Goal: Task Accomplishment & Management: Manage account settings

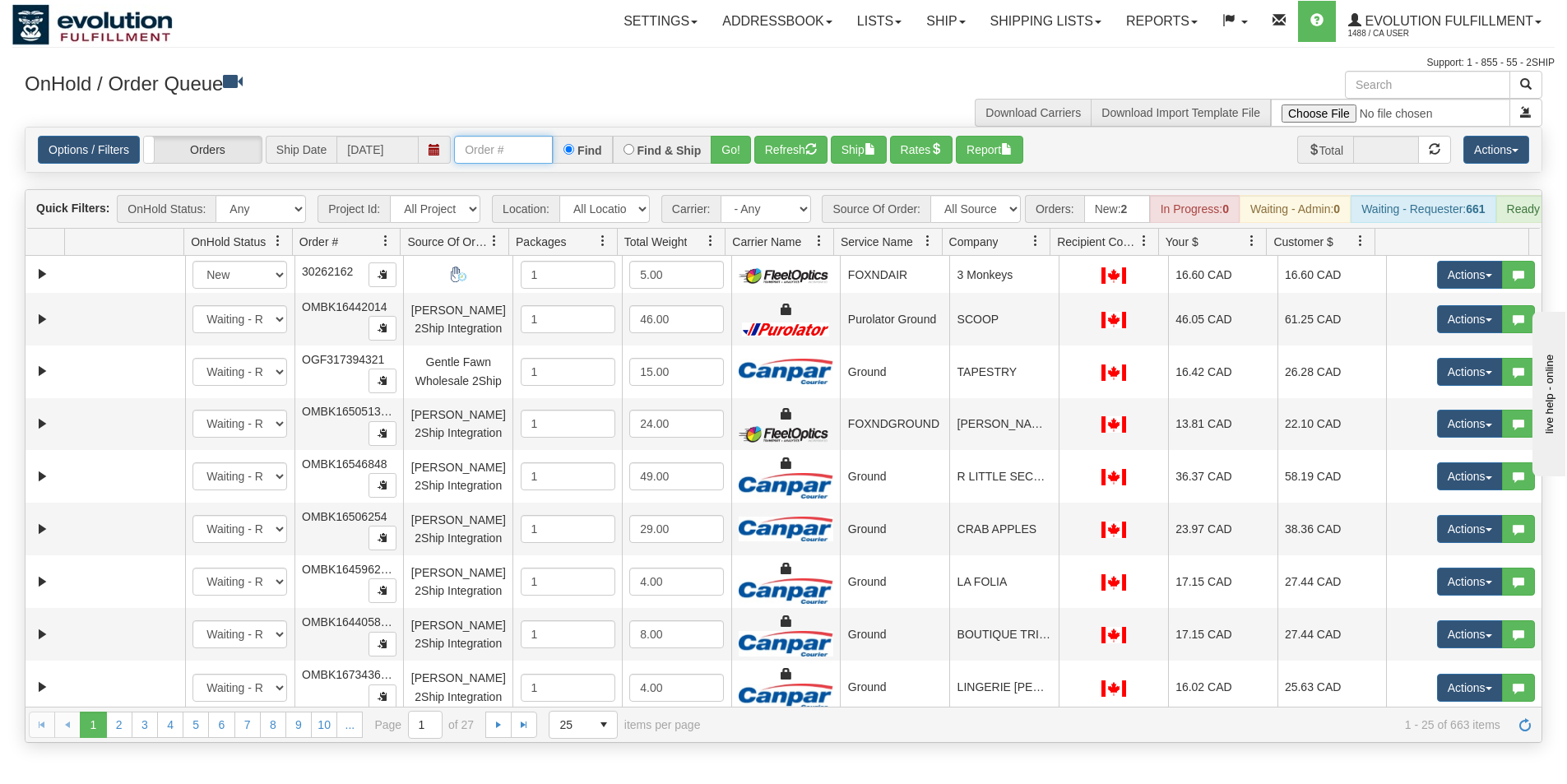
click at [486, 160] on input "text" at bounding box center [503, 149] width 99 height 28
type input "OAAIW5943-1"
click at [735, 158] on button "Go!" at bounding box center [731, 149] width 40 height 28
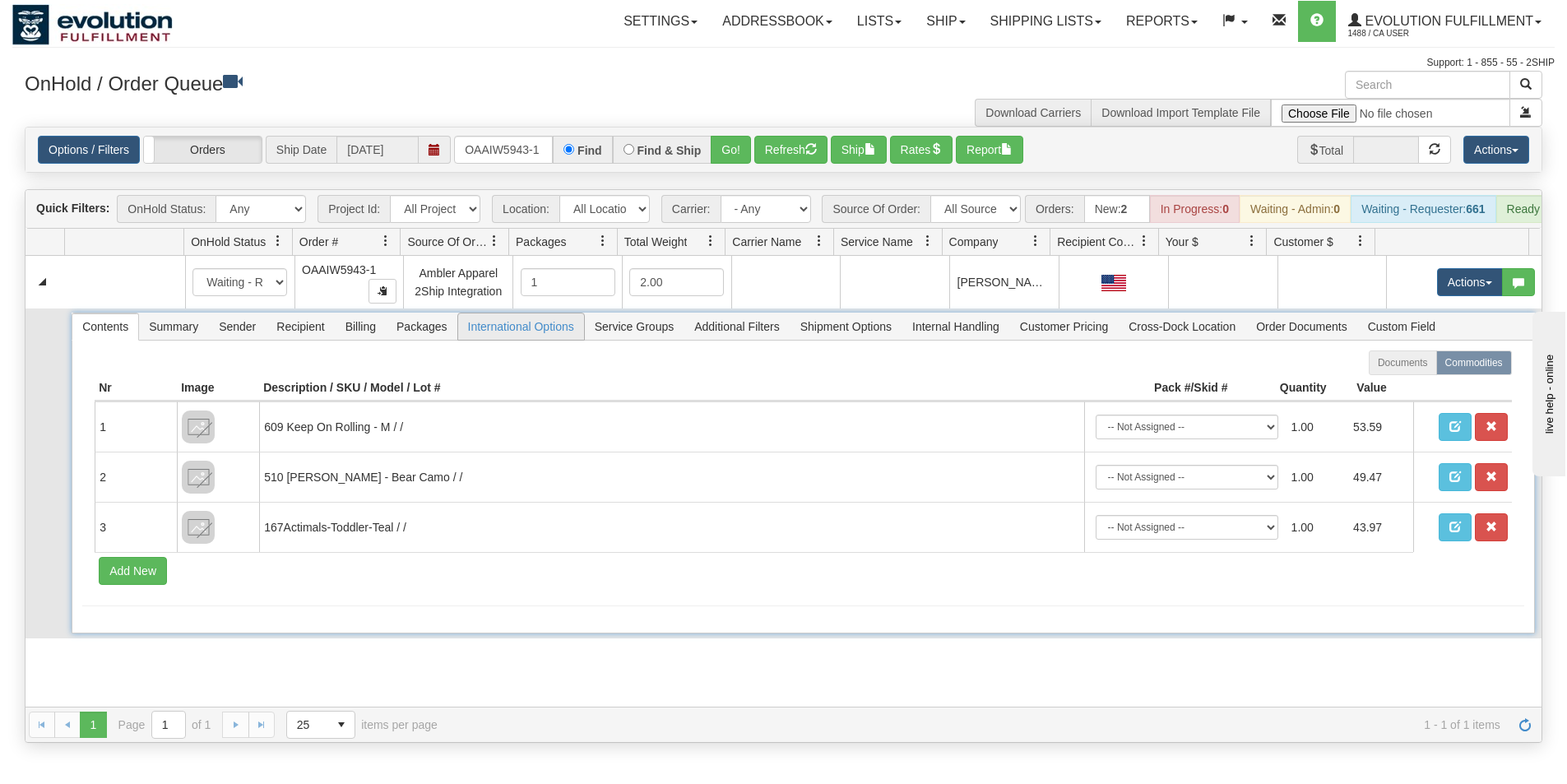
click at [522, 340] on span "International Options" at bounding box center [520, 326] width 126 height 26
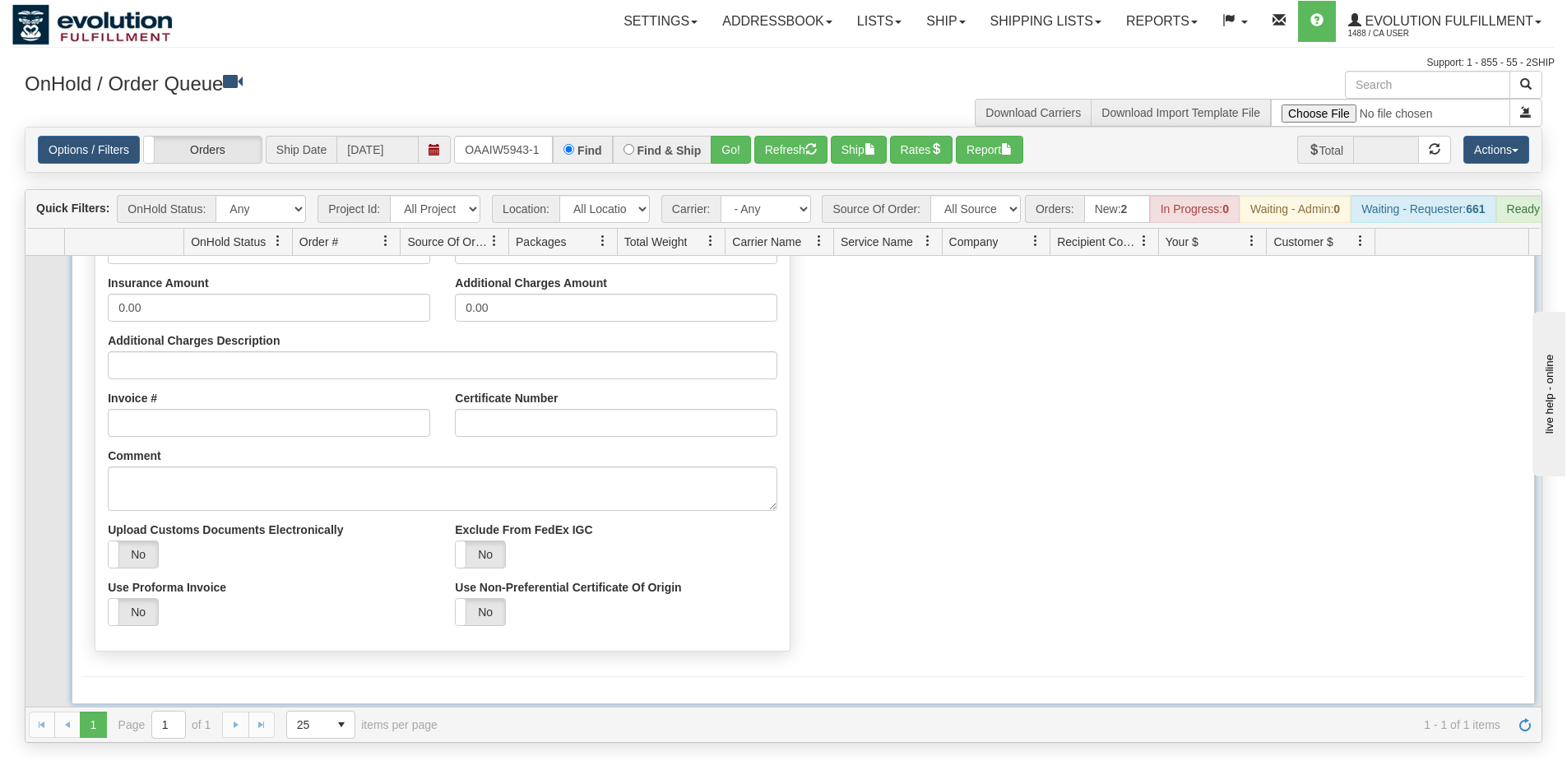
scroll to position [266, 0]
click at [134, 565] on label "No" at bounding box center [133, 551] width 50 height 26
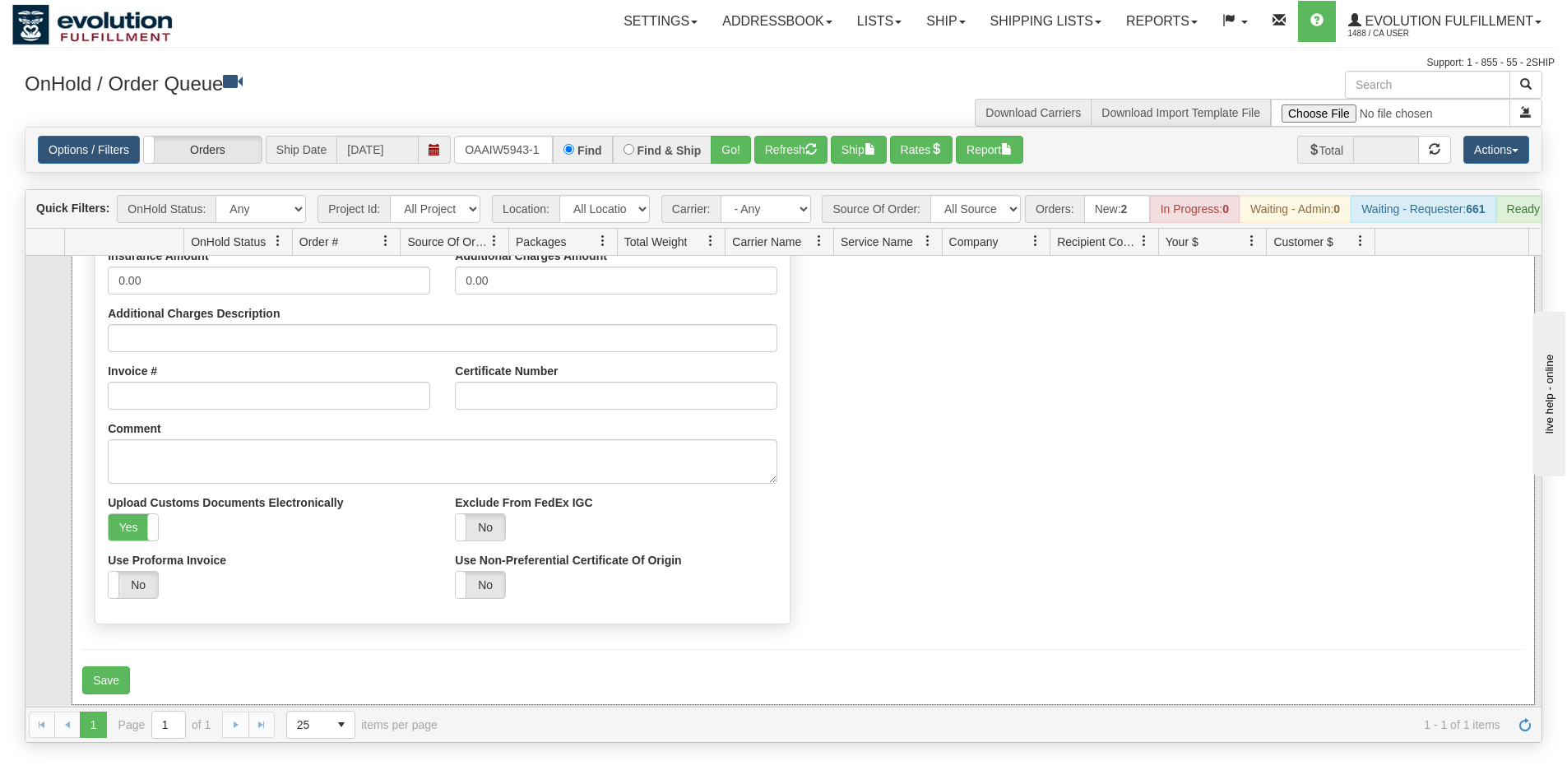
scroll to position [294, 0]
click at [117, 679] on button "Save" at bounding box center [106, 676] width 48 height 28
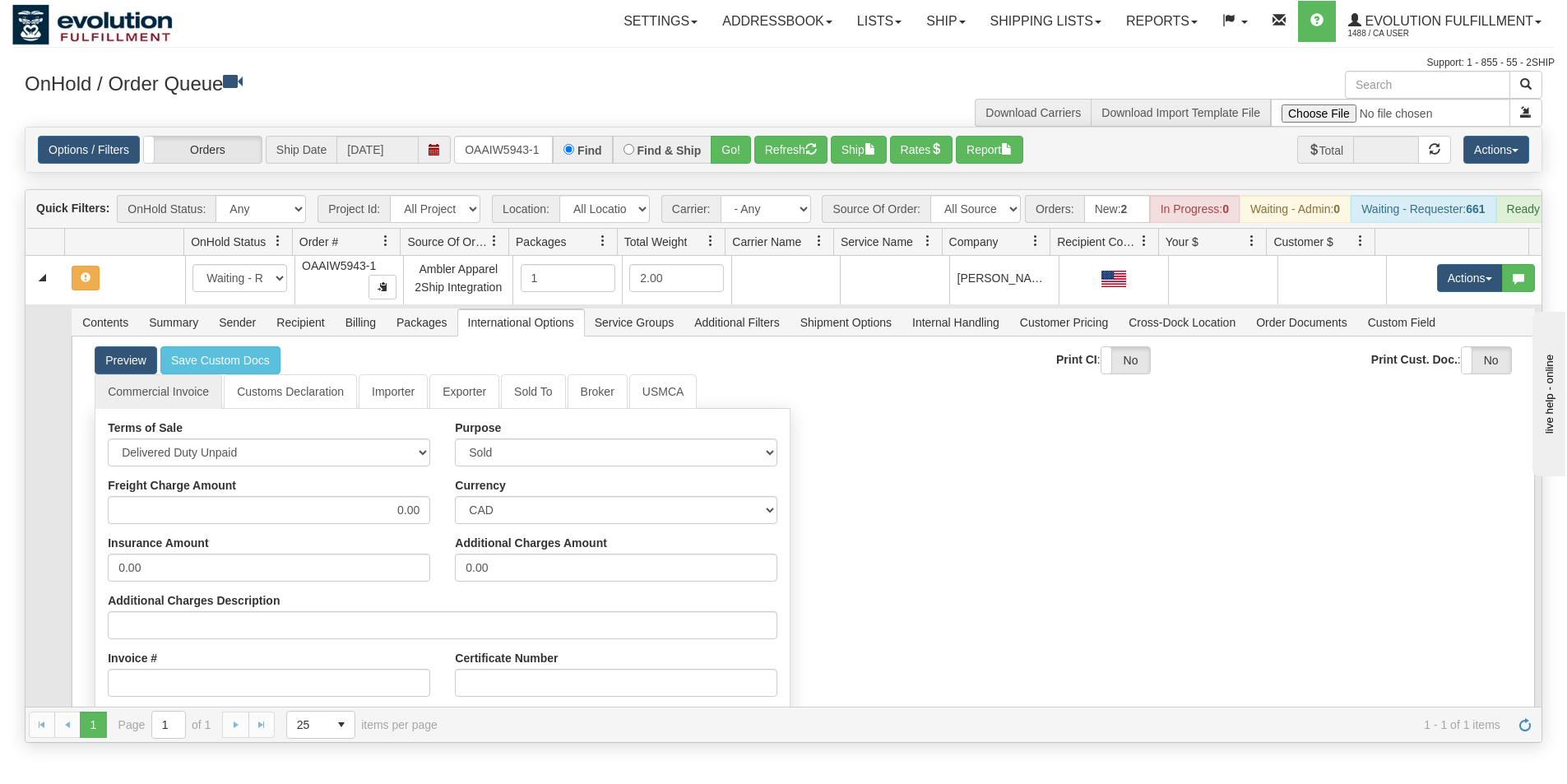
scroll to position [0, 0]
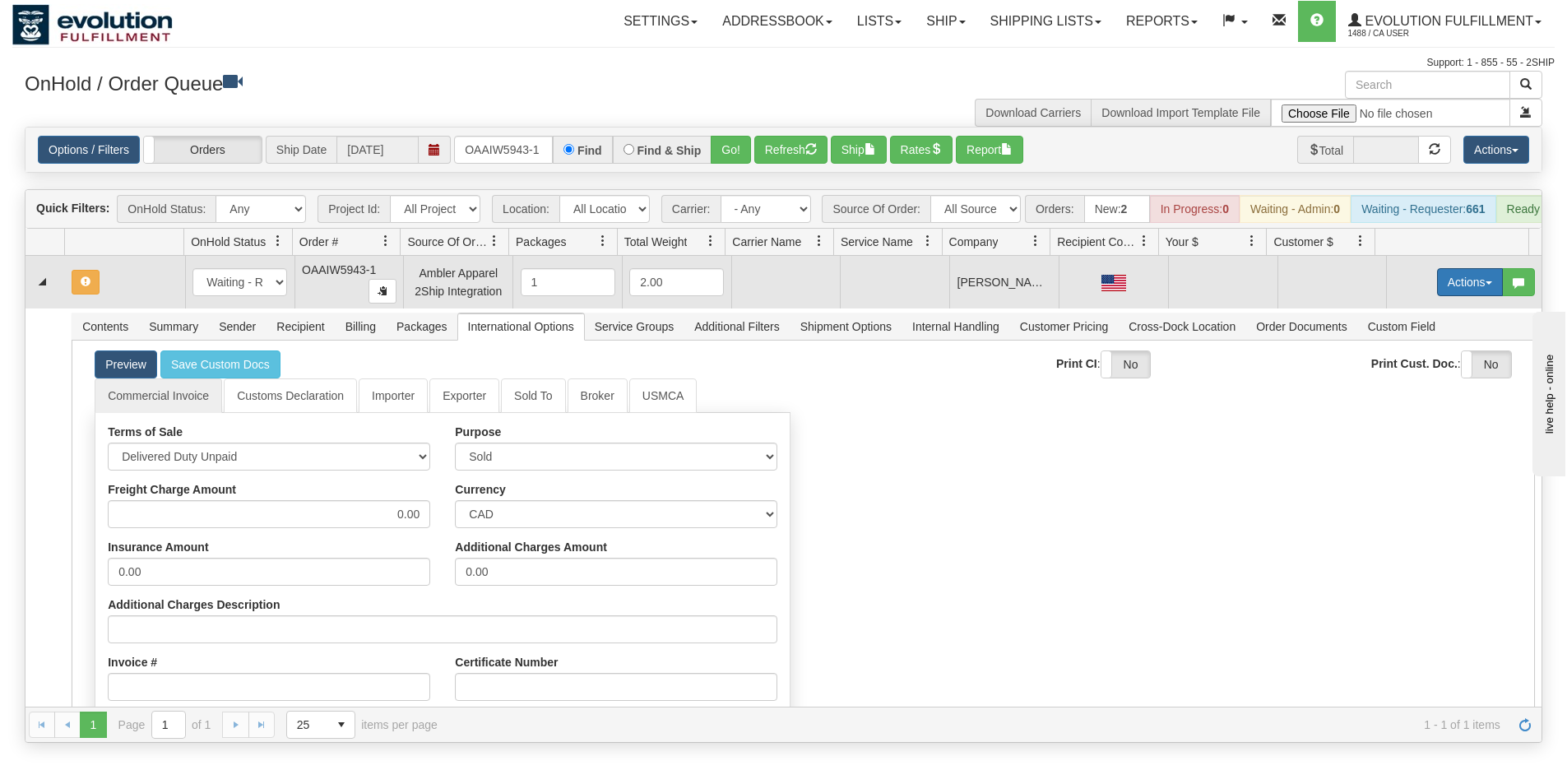
click at [1453, 290] on button "Actions" at bounding box center [1470, 282] width 66 height 28
click at [1424, 362] on span "Rate All Services" at bounding box center [1436, 357] width 99 height 13
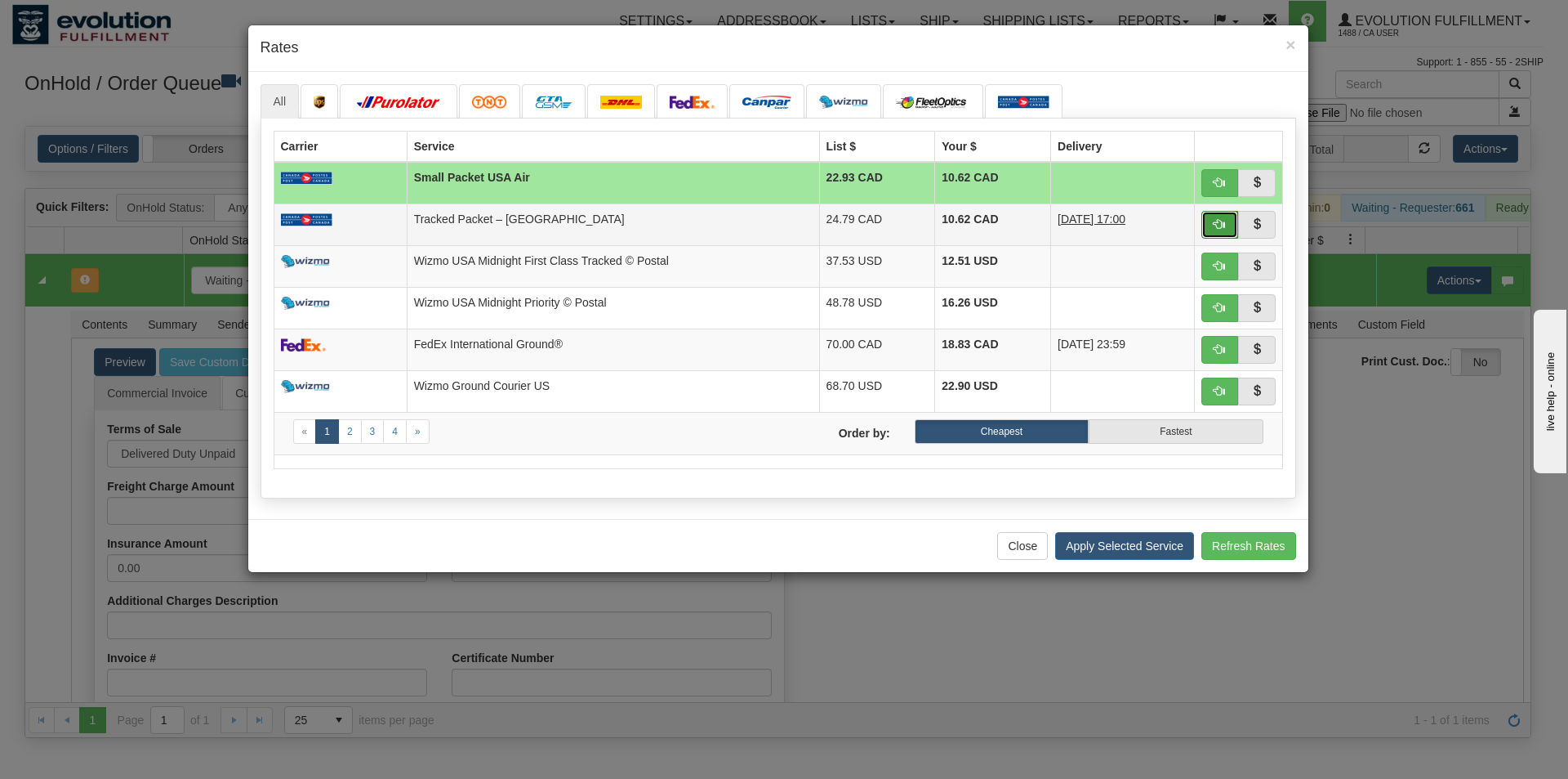
click at [1222, 224] on span "button" at bounding box center [1220, 224] width 12 height 12
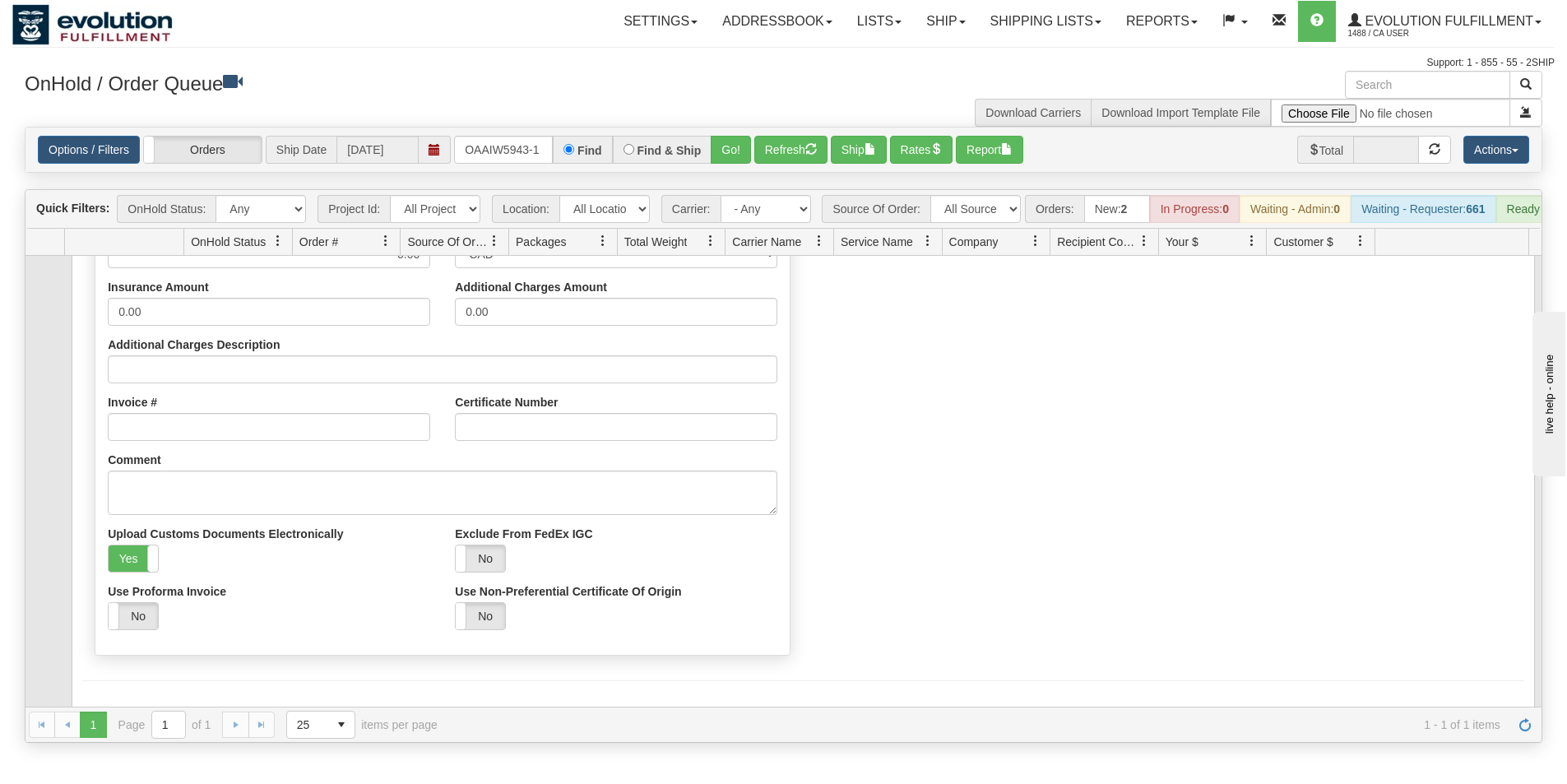
scroll to position [266, 0]
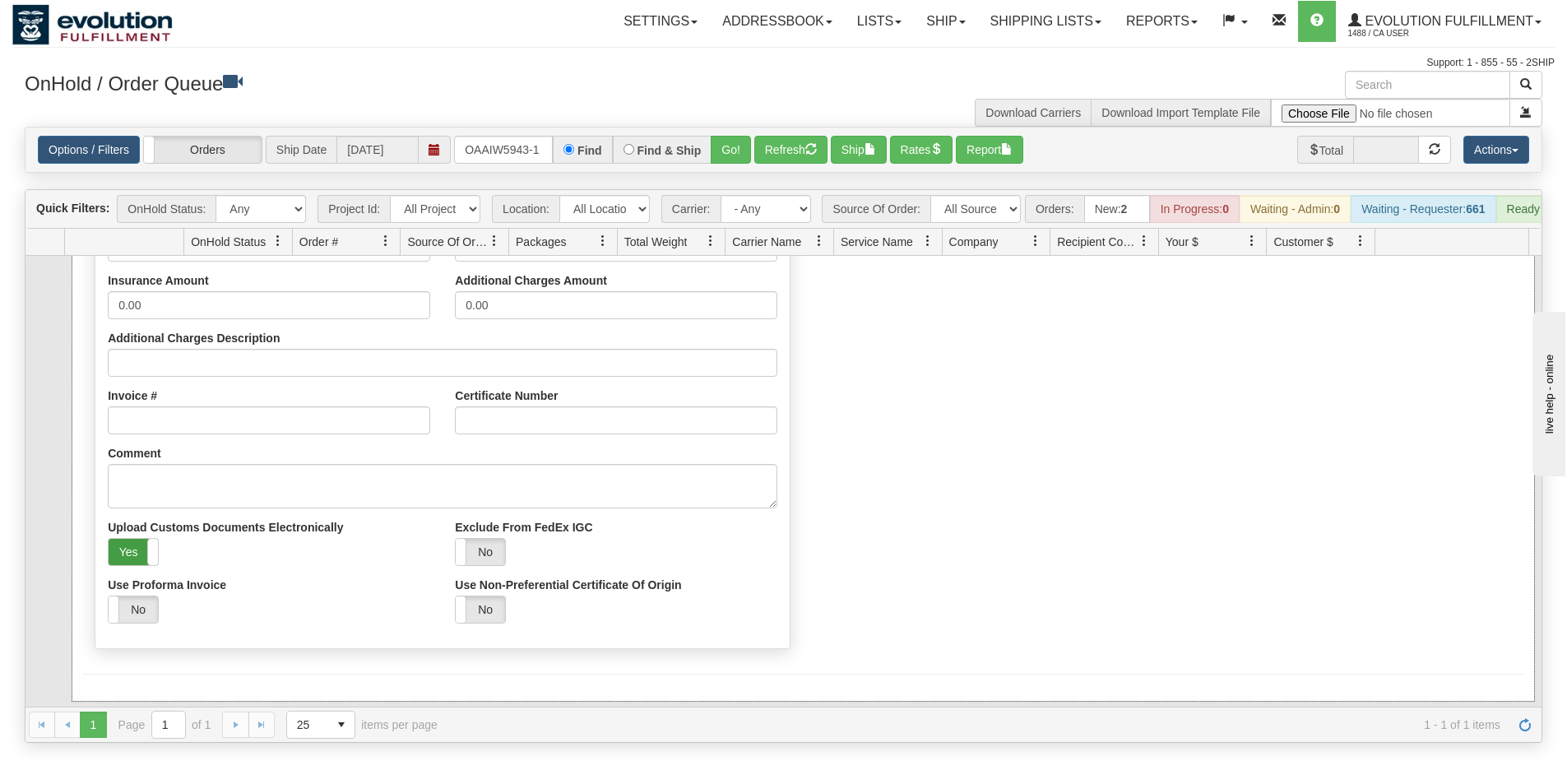
click at [142, 565] on label "Yes" at bounding box center [133, 551] width 50 height 26
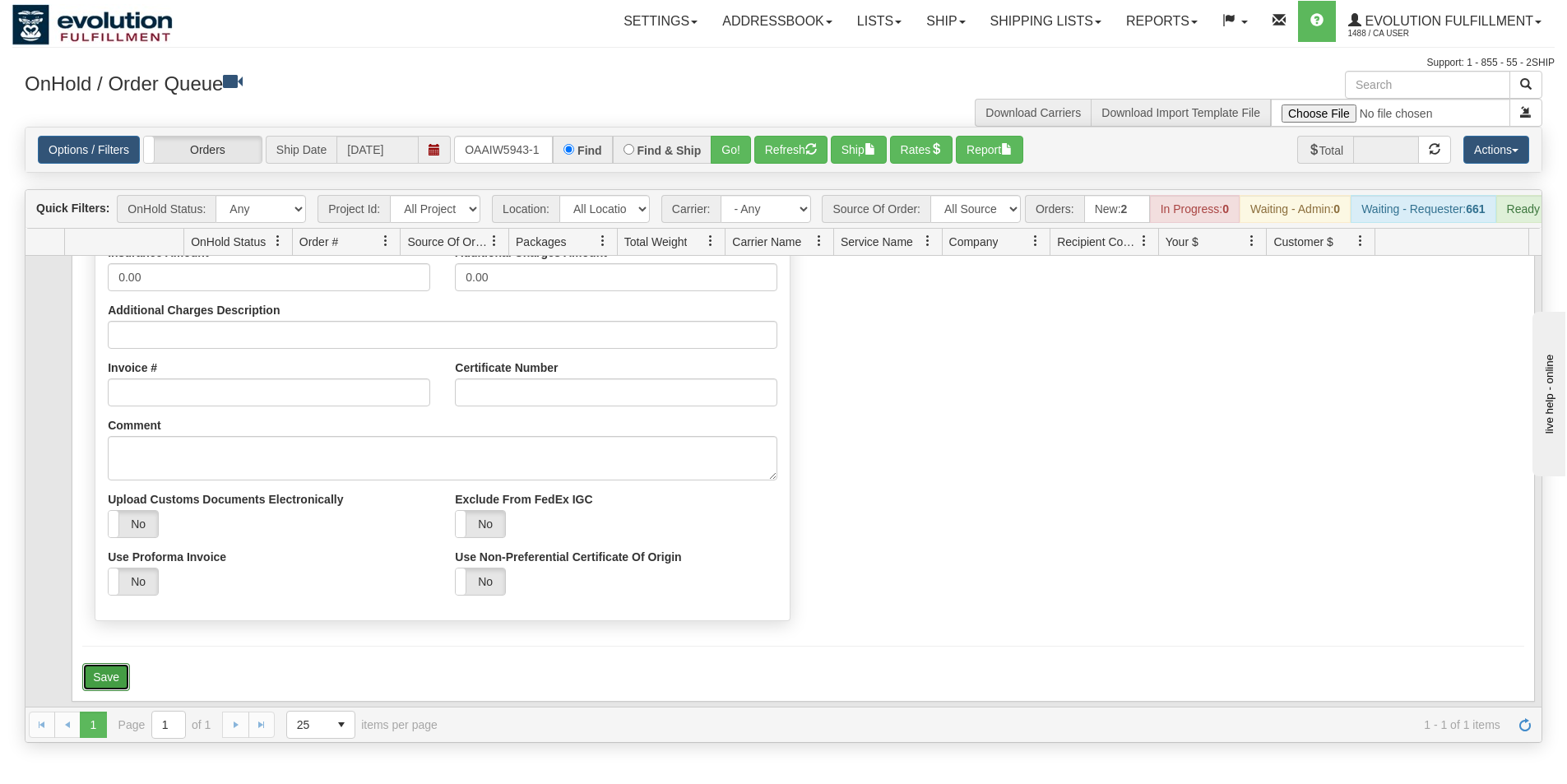
click at [110, 690] on button "Save" at bounding box center [106, 676] width 48 height 28
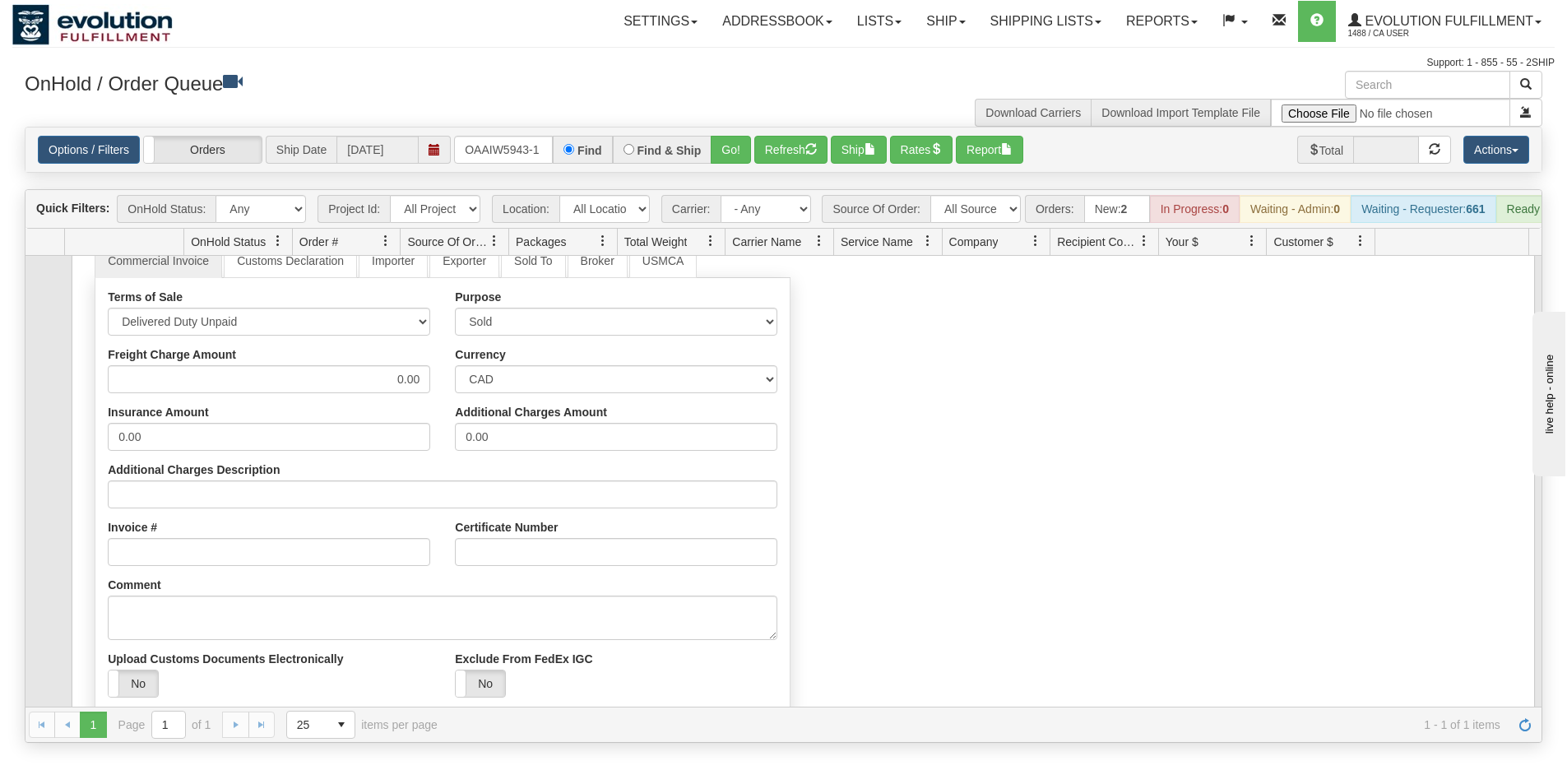
scroll to position [0, 0]
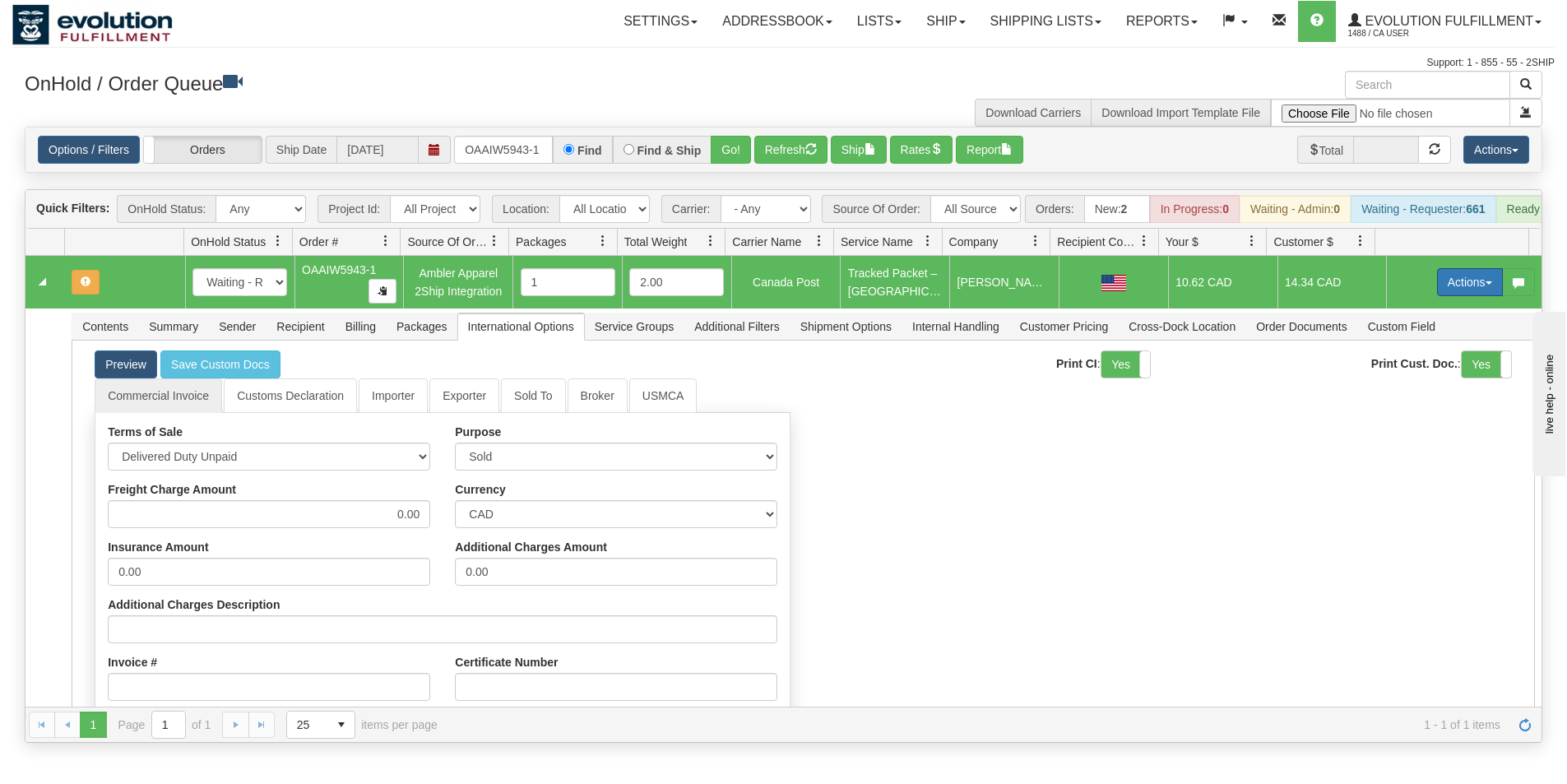
click at [1456, 294] on button "Actions" at bounding box center [1470, 282] width 66 height 28
click at [1420, 388] on link "Ship" at bounding box center [1436, 377] width 132 height 21
click at [1473, 290] on button "Actions" at bounding box center [1470, 282] width 66 height 28
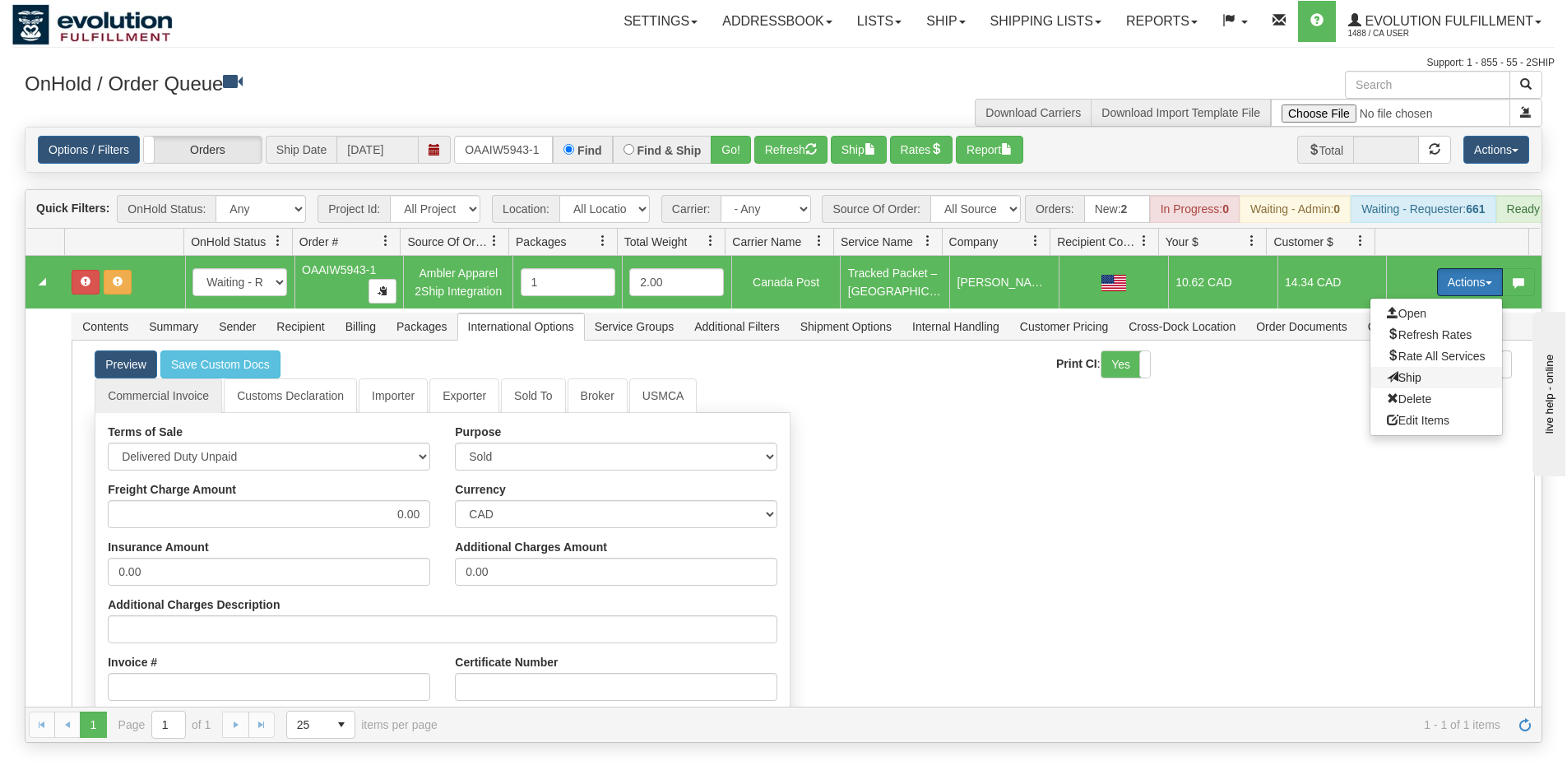
click at [1396, 384] on span "Ship" at bounding box center [1404, 378] width 35 height 13
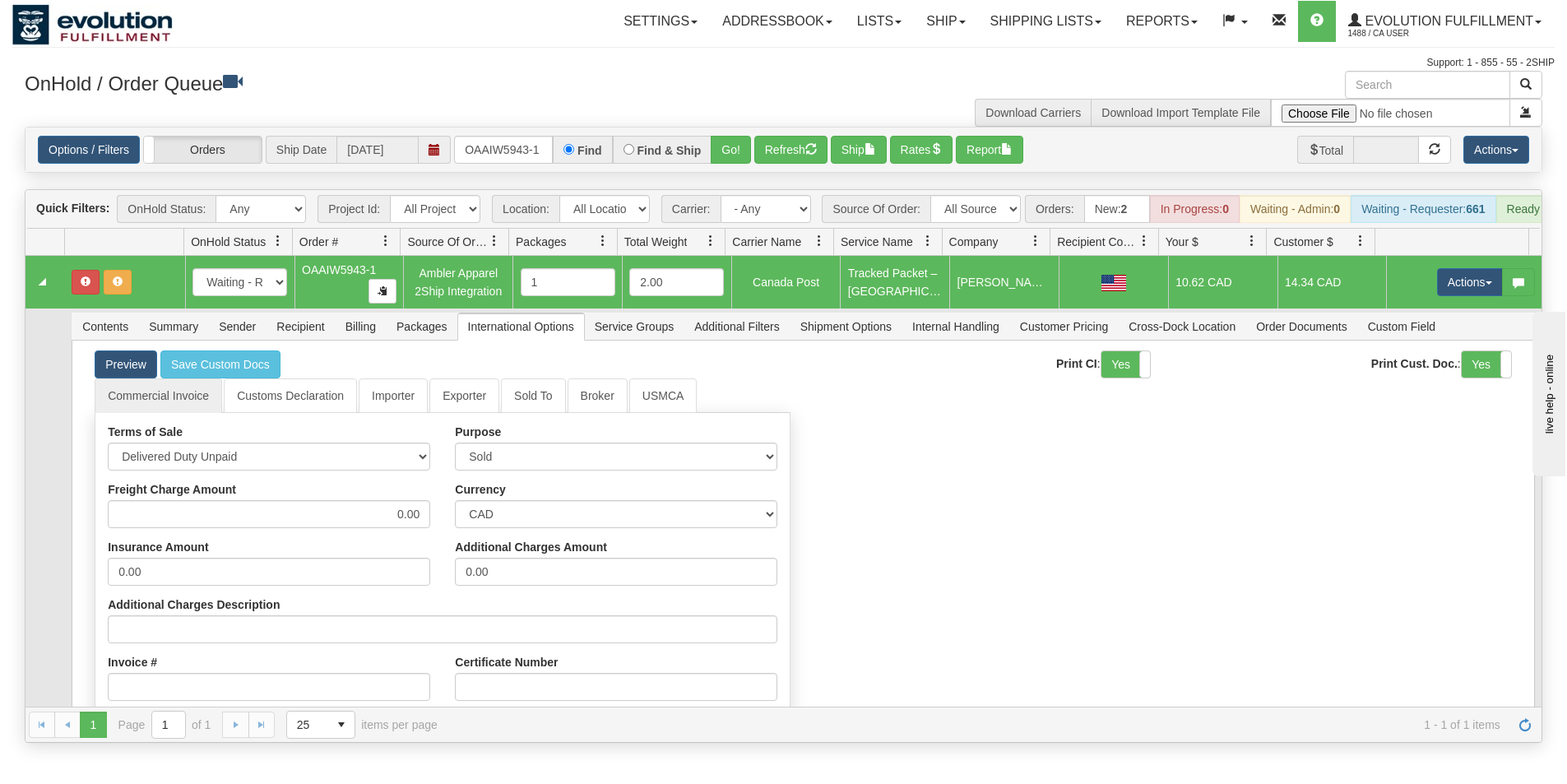
click at [424, 324] on td "Contents Summary Sender Recipient Billing Packages International Options Servic…" at bounding box center [803, 641] width 1477 height 664
click at [422, 340] on span "Packages" at bounding box center [421, 326] width 70 height 26
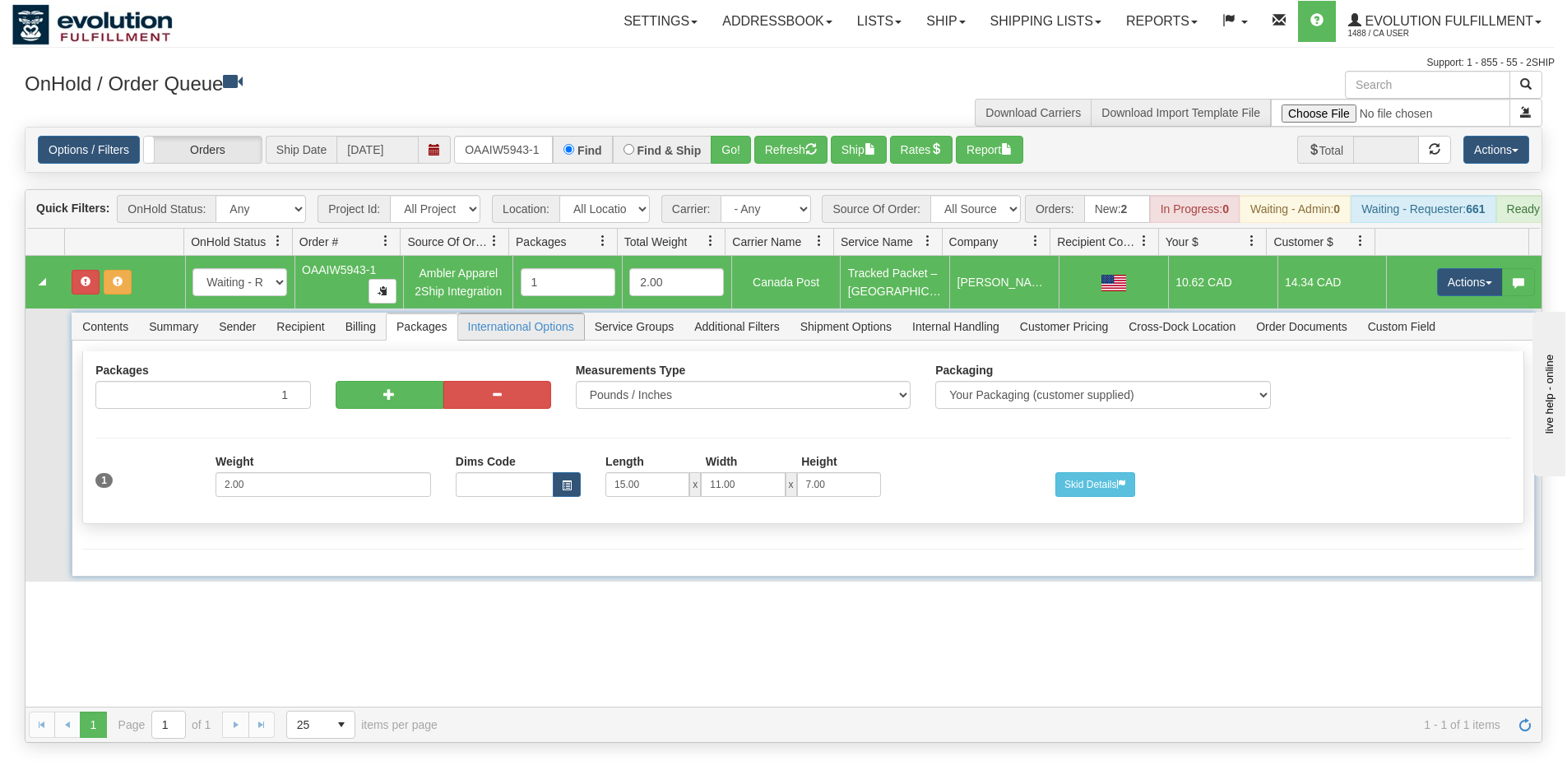
click at [517, 340] on span "International Options" at bounding box center [520, 326] width 126 height 26
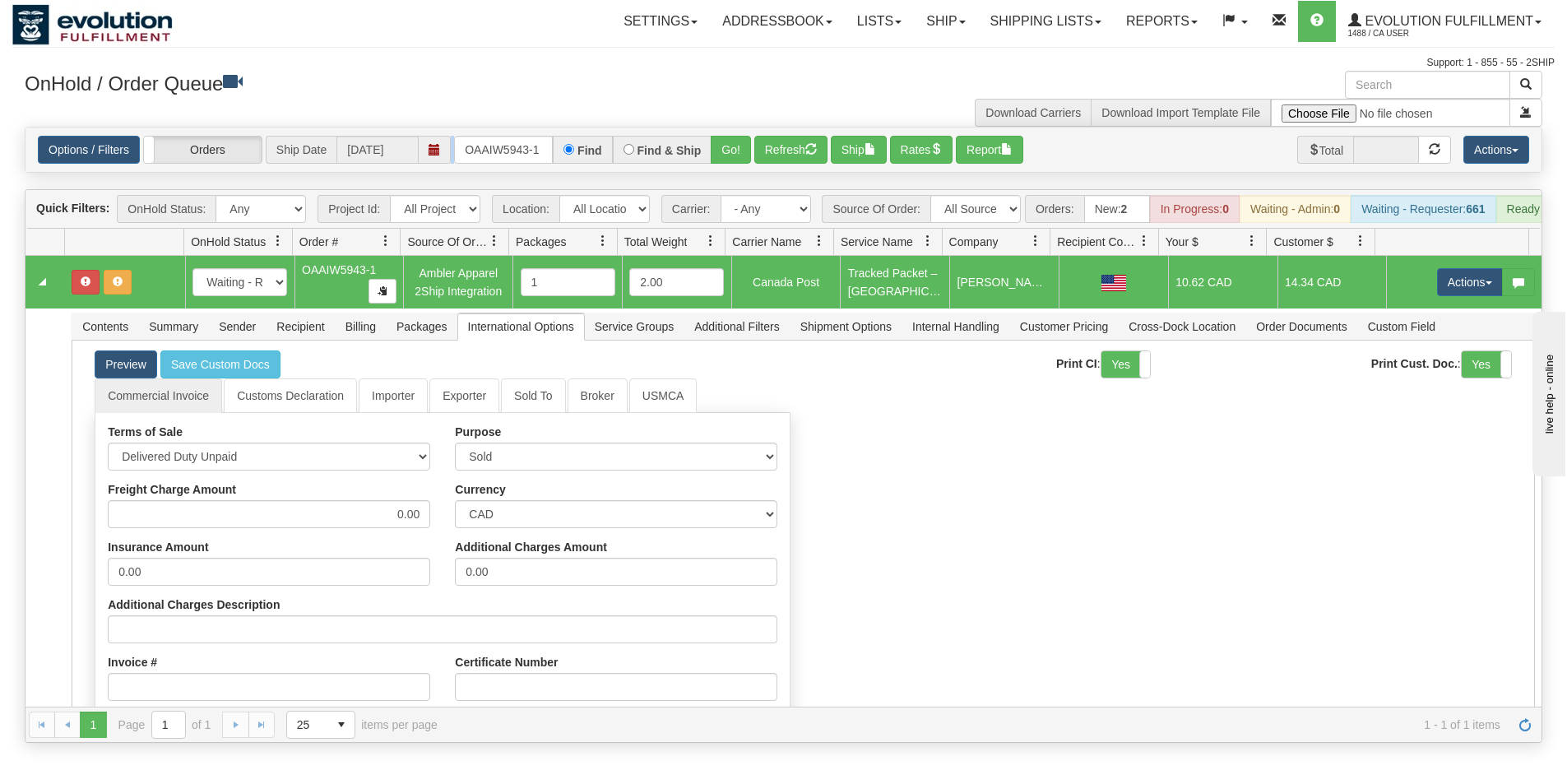
click at [456, 139] on div "Options / Filters Group Shipments Orders Ship Date 09/02/2025 OAAIW5943-1 Find …" at bounding box center [784, 149] width 1491 height 28
drag, startPoint x: 460, startPoint y: 142, endPoint x: 562, endPoint y: 146, distance: 102.1
click at [562, 146] on div "OAAIW5943-1 Find Find & Ship Go!" at bounding box center [602, 149] width 297 height 28
click at [520, 152] on input "text" at bounding box center [503, 149] width 99 height 28
type input "OAAIW5939-1"
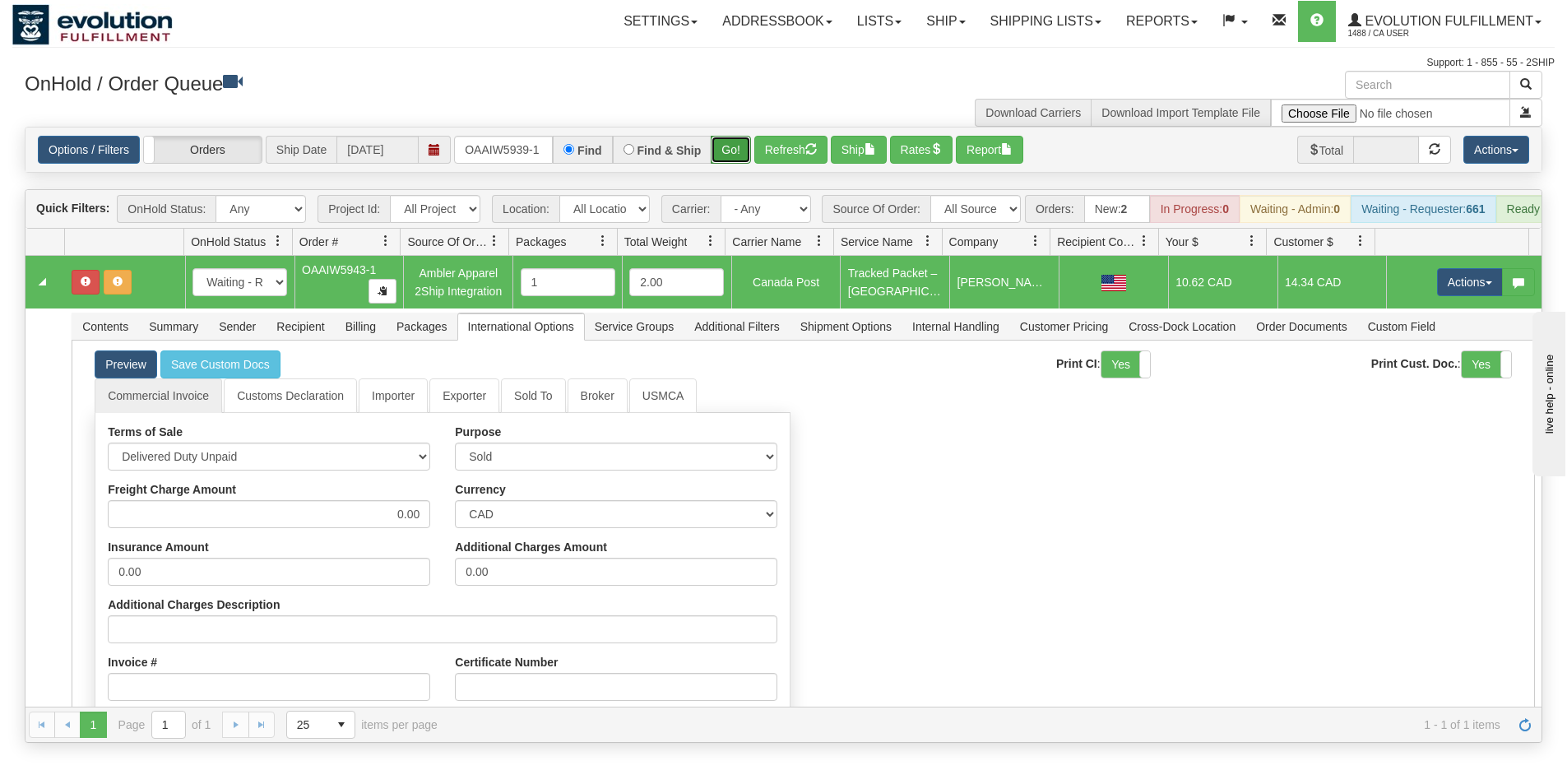
click at [722, 154] on button "Go!" at bounding box center [731, 149] width 40 height 28
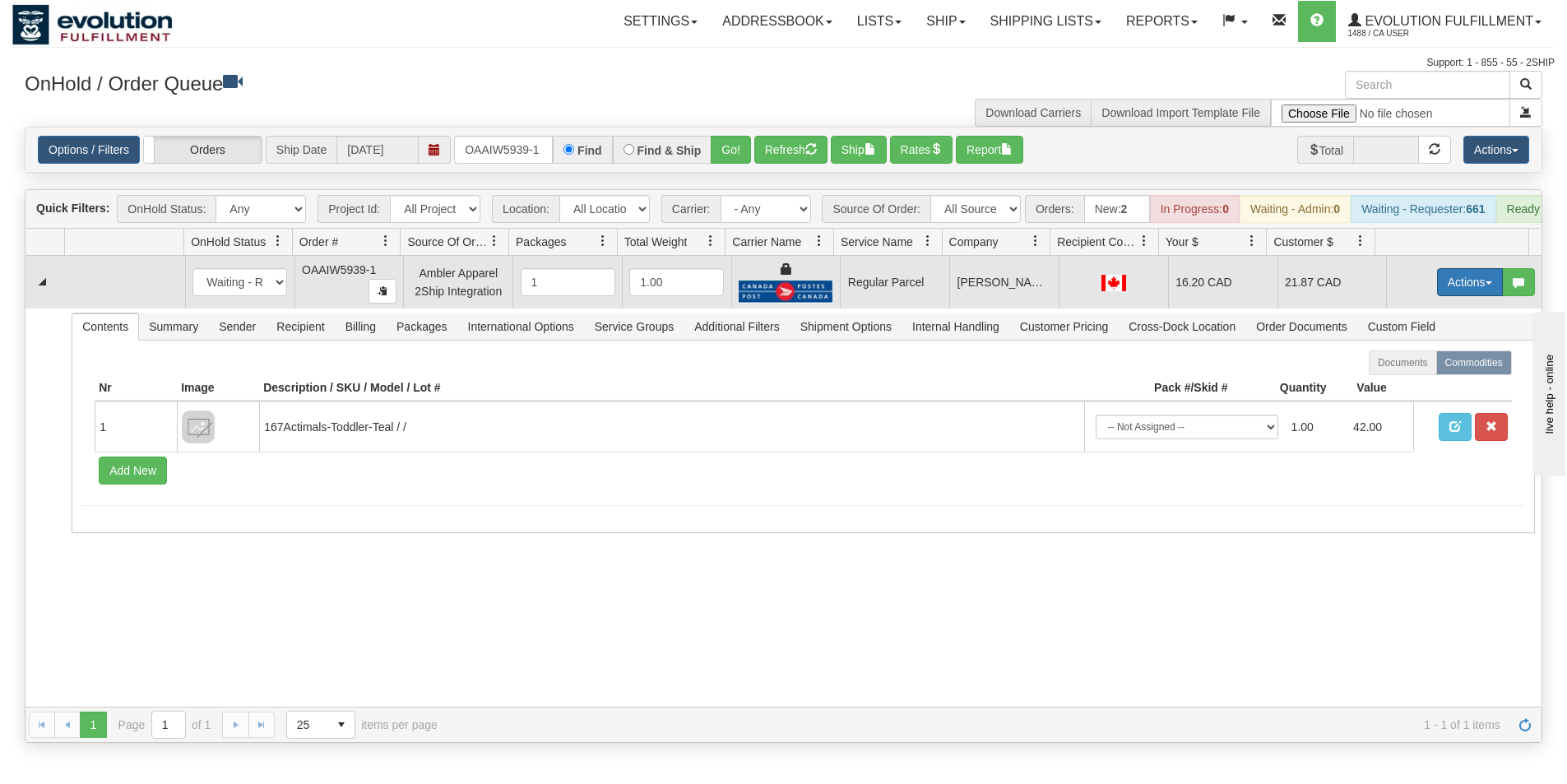
click at [1437, 291] on button "Actions" at bounding box center [1470, 282] width 66 height 28
click at [1433, 362] on span "Rate All Services" at bounding box center [1436, 357] width 99 height 13
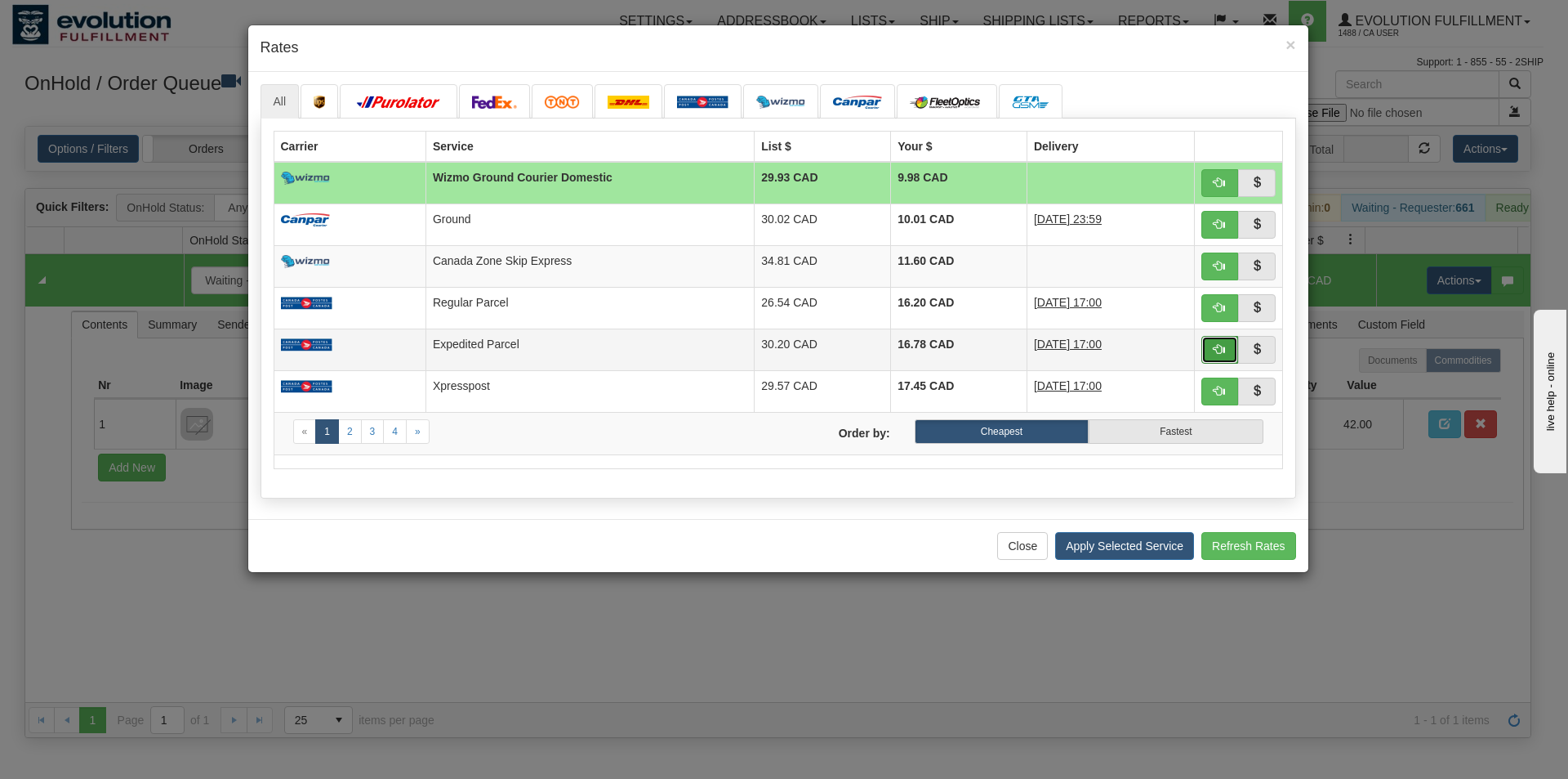
click at [1220, 348] on span "button" at bounding box center [1220, 349] width 12 height 12
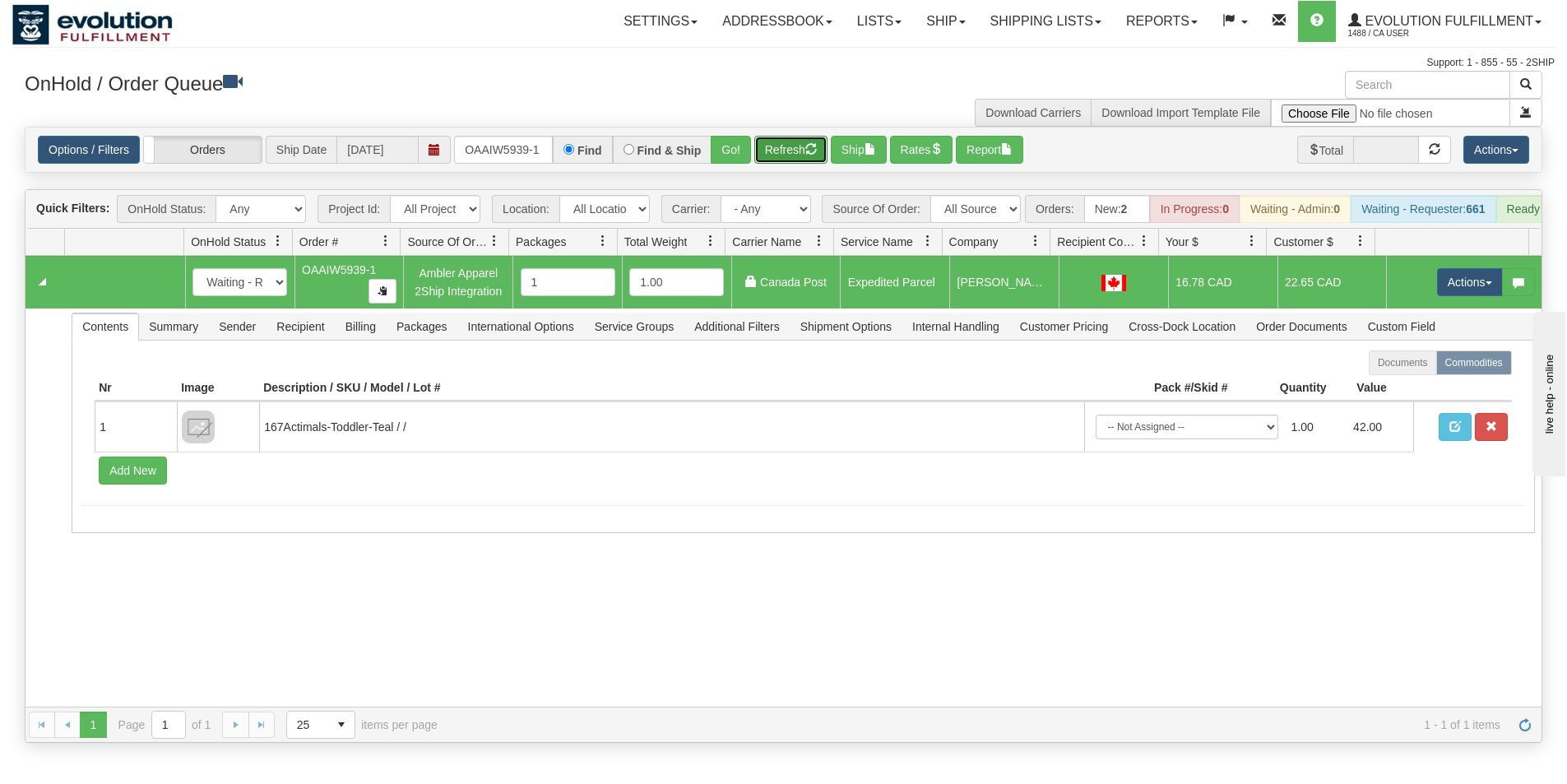
click at [778, 136] on button "Refresh" at bounding box center [790, 149] width 73 height 28
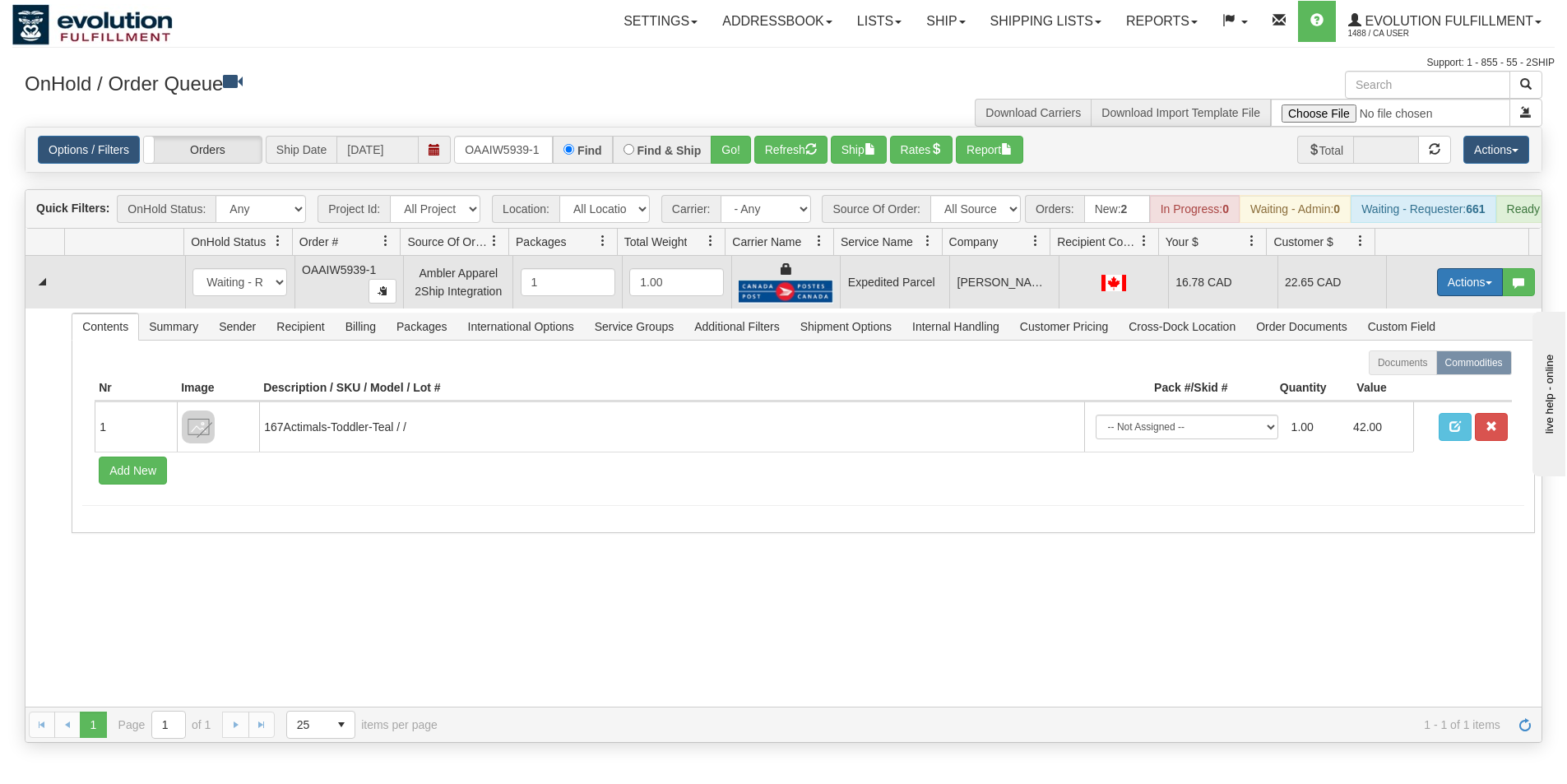
click at [1440, 296] on button "Actions" at bounding box center [1470, 282] width 66 height 28
click at [1409, 388] on link "Ship" at bounding box center [1436, 377] width 132 height 21
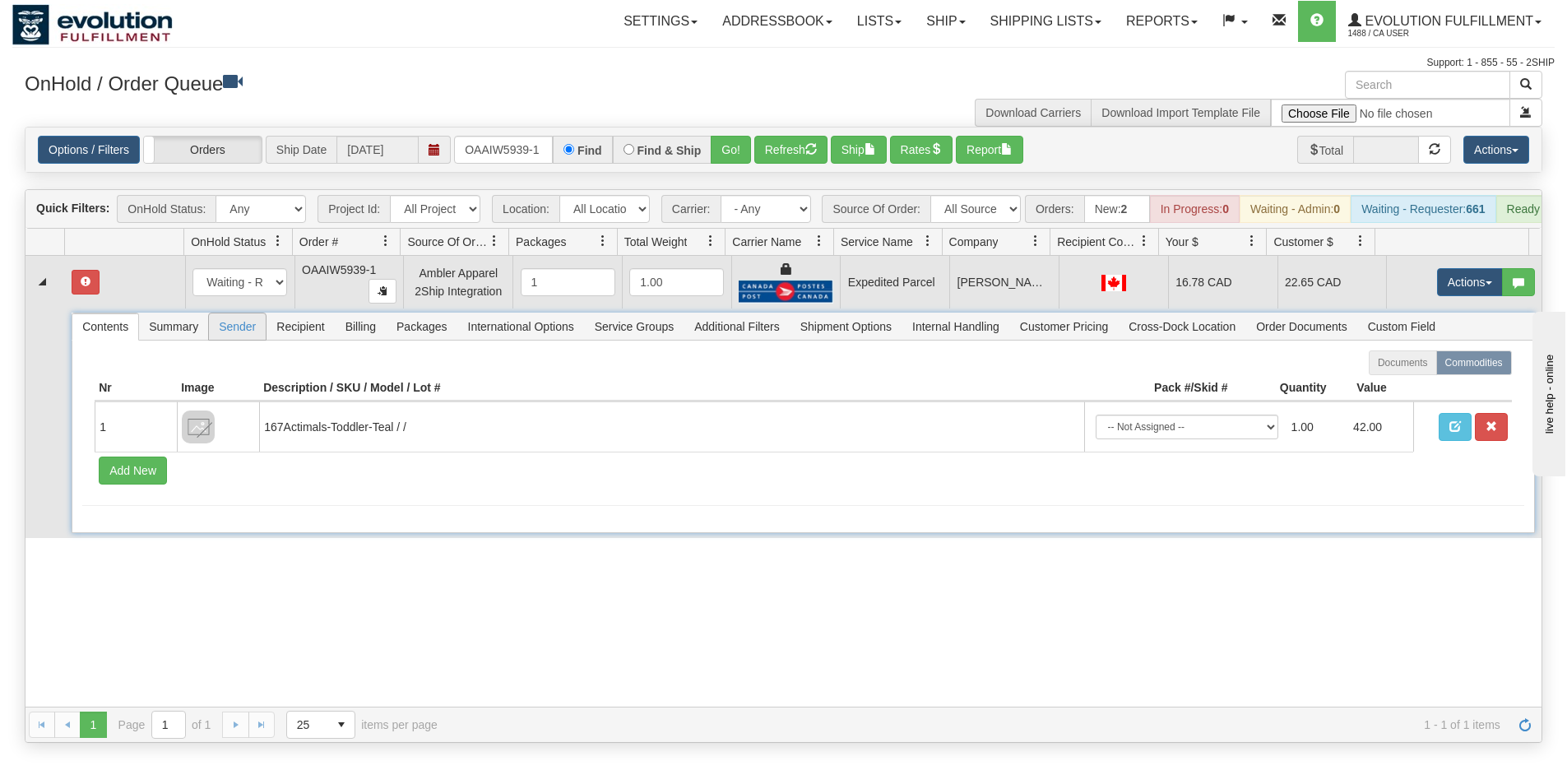
click at [238, 338] on span "Sender" at bounding box center [237, 326] width 57 height 26
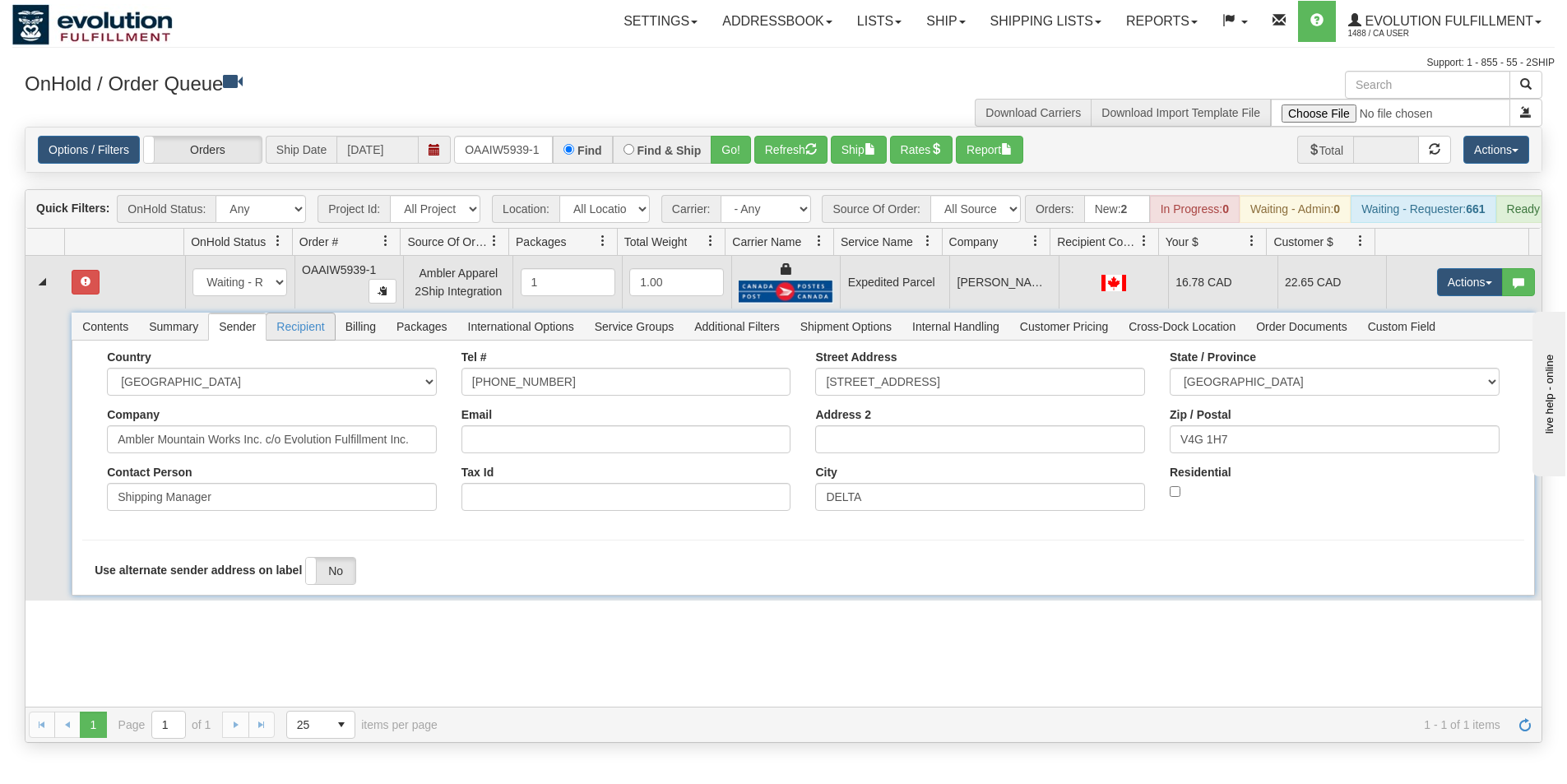
click at [300, 339] on span "Recipient" at bounding box center [300, 326] width 67 height 26
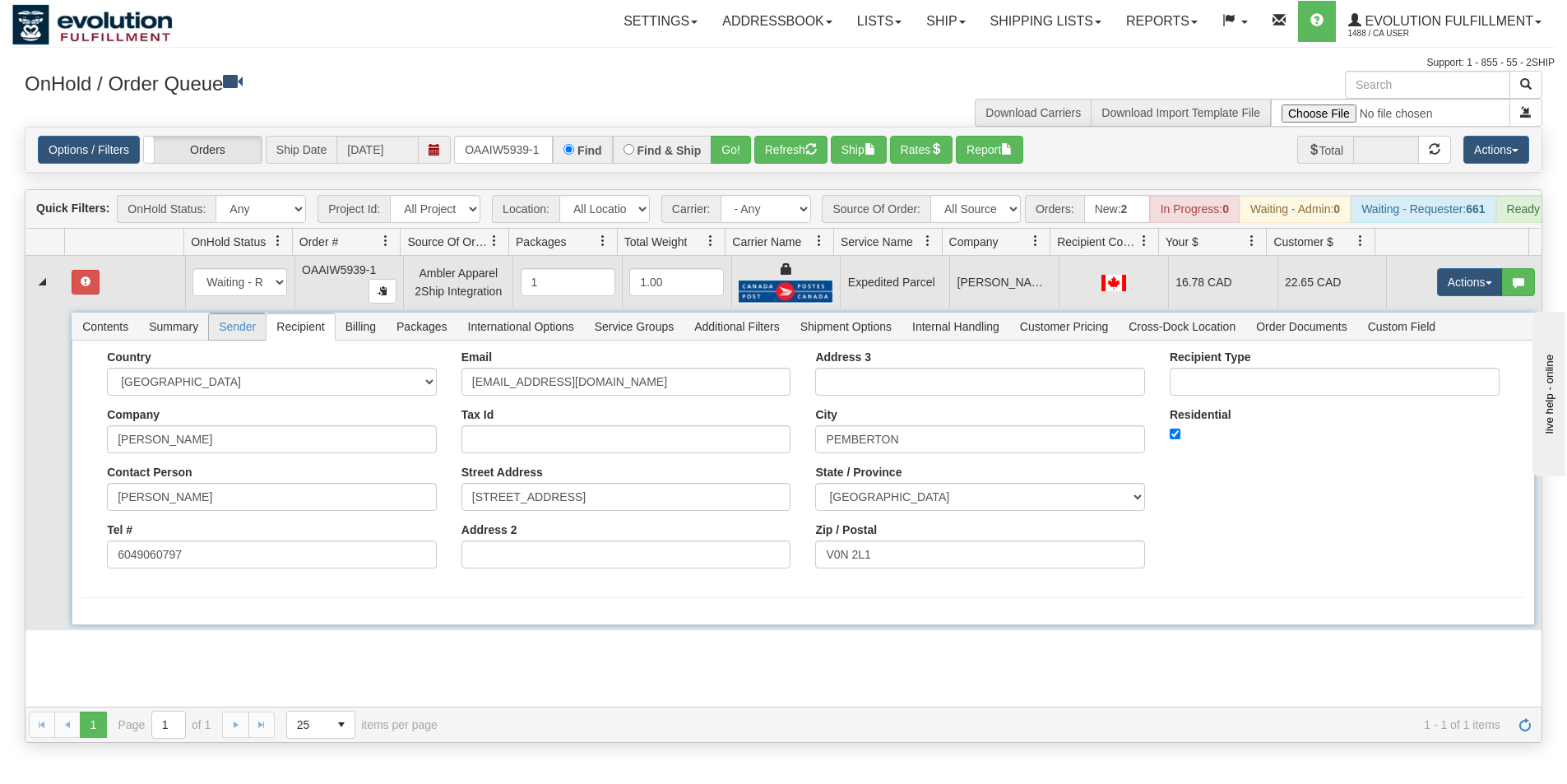
click at [232, 340] on span "Sender" at bounding box center [237, 326] width 57 height 26
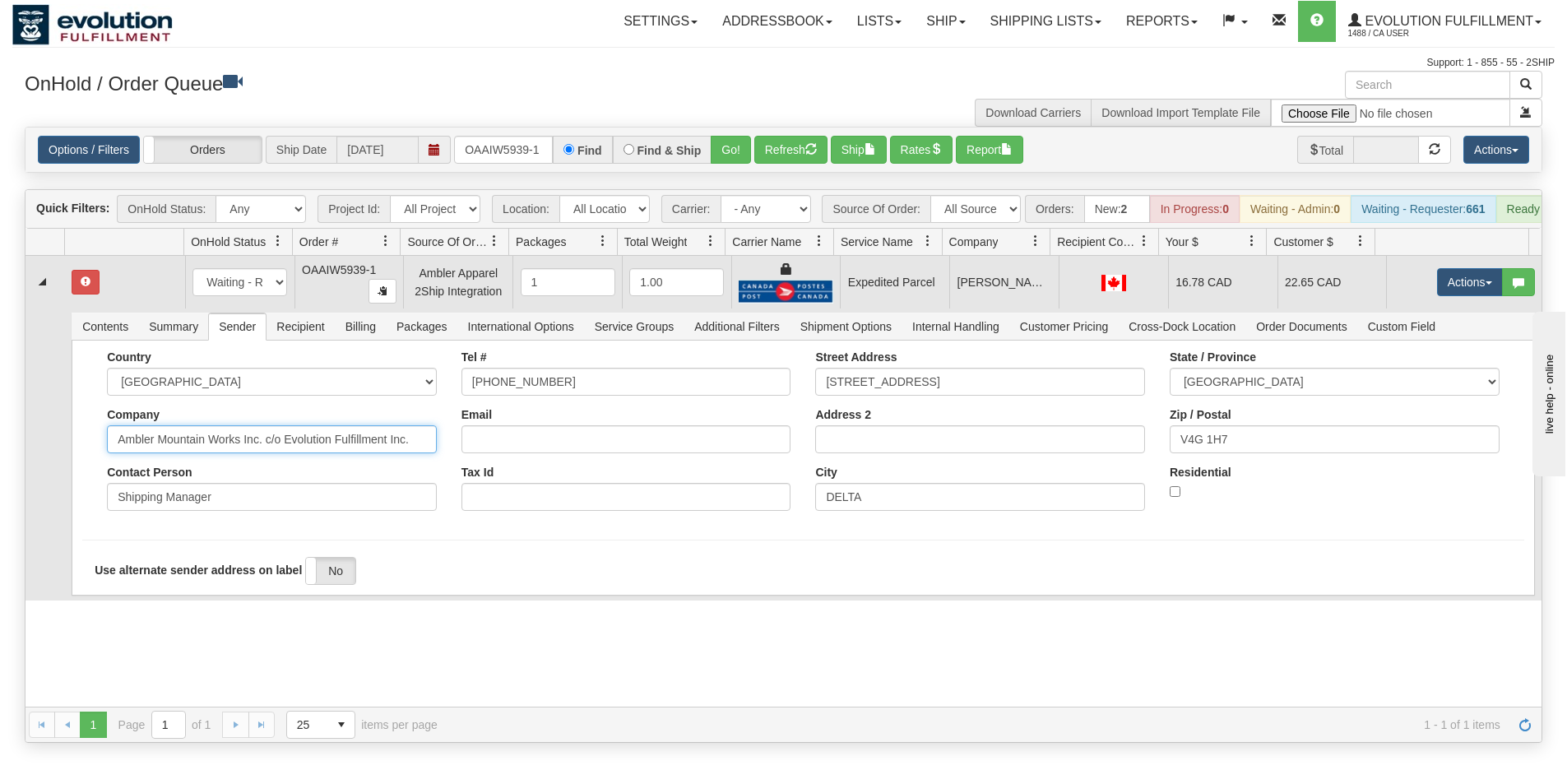
drag, startPoint x: 263, startPoint y: 449, endPoint x: 420, endPoint y: 473, distance: 158.8
click at [420, 473] on div "Country AFGHANISTAN ALAND ISLANDS ALBANIA ALGERIA AMERICAN SAMOA ANDORRA ANGOLA…" at bounding box center [272, 437] width 354 height 173
type input "Ambler Mountain Works Inc."
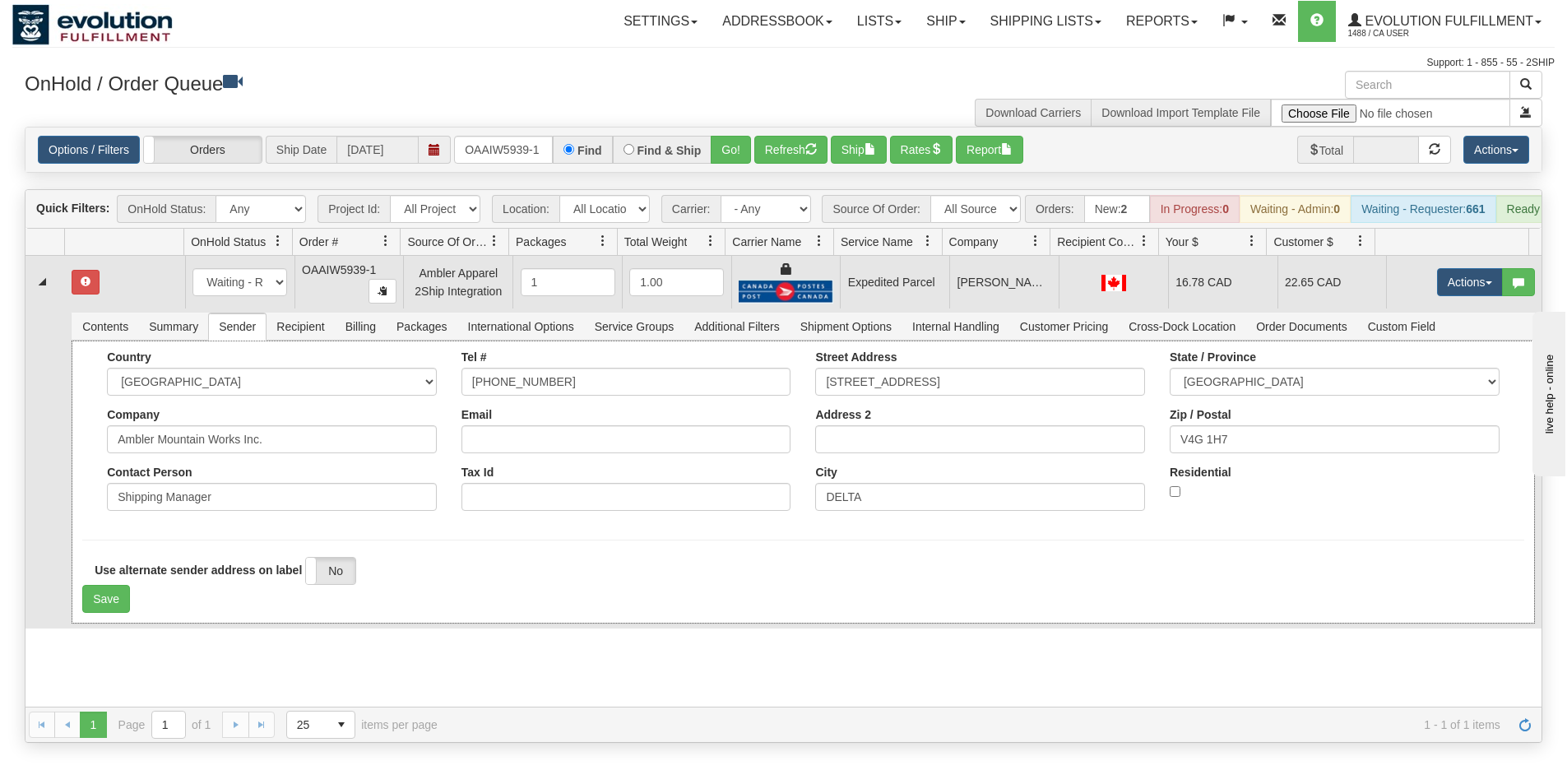
click at [89, 520] on div "Country AFGHANISTAN ALAND ISLANDS ALBANIA ALGERIA AMERICAN SAMOA ANDORRA ANGOLA…" at bounding box center [803, 437] width 1441 height 173
click at [100, 612] on button "Save" at bounding box center [106, 599] width 48 height 28
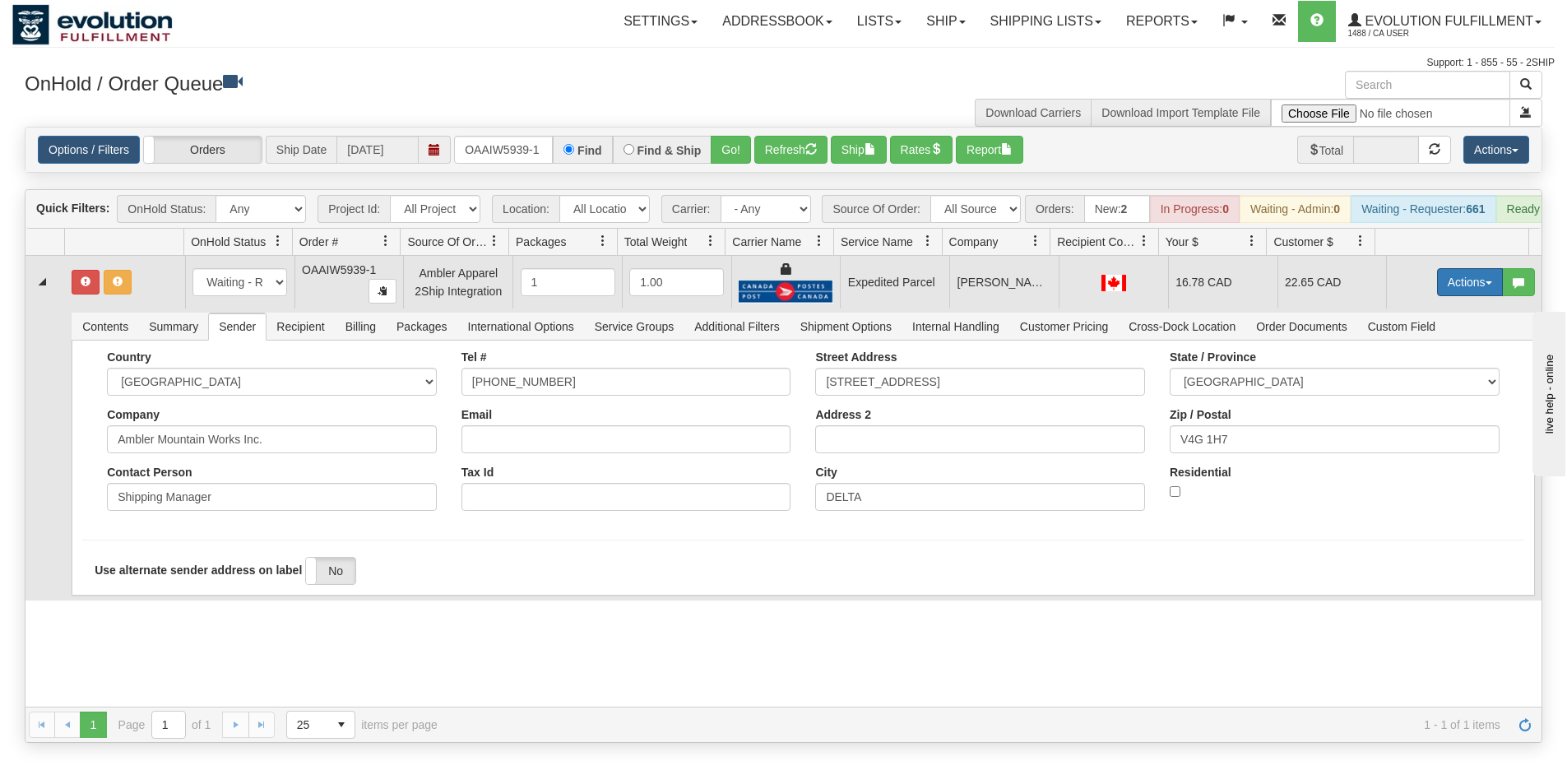
click at [1457, 289] on button "Actions" at bounding box center [1470, 282] width 66 height 28
click at [1405, 384] on span "Ship" at bounding box center [1404, 378] width 35 height 13
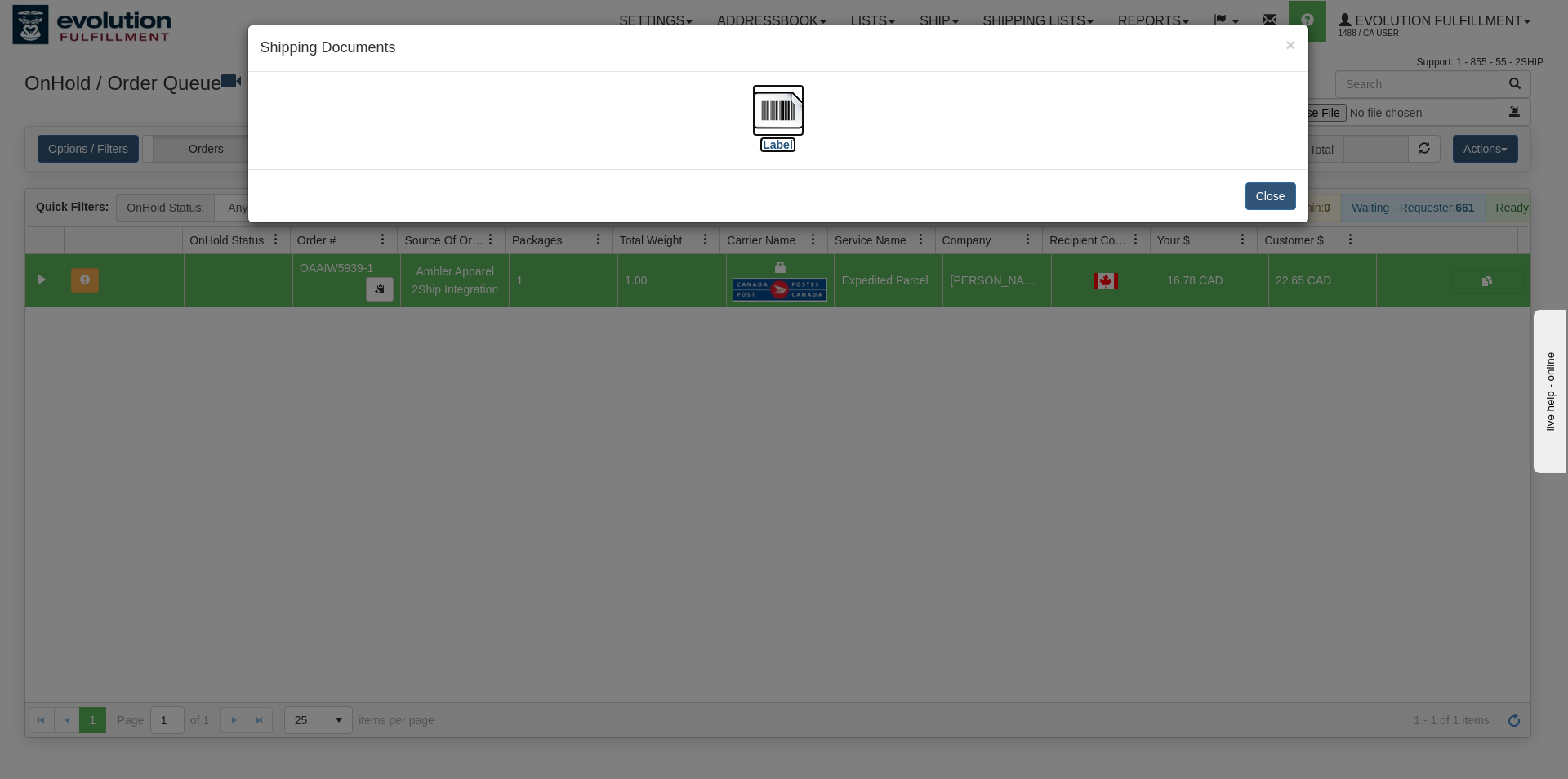
click at [765, 115] on img at bounding box center [778, 110] width 52 height 52
click at [890, 545] on div "× Shipping Documents [Label] Close" at bounding box center [784, 390] width 1568 height 779
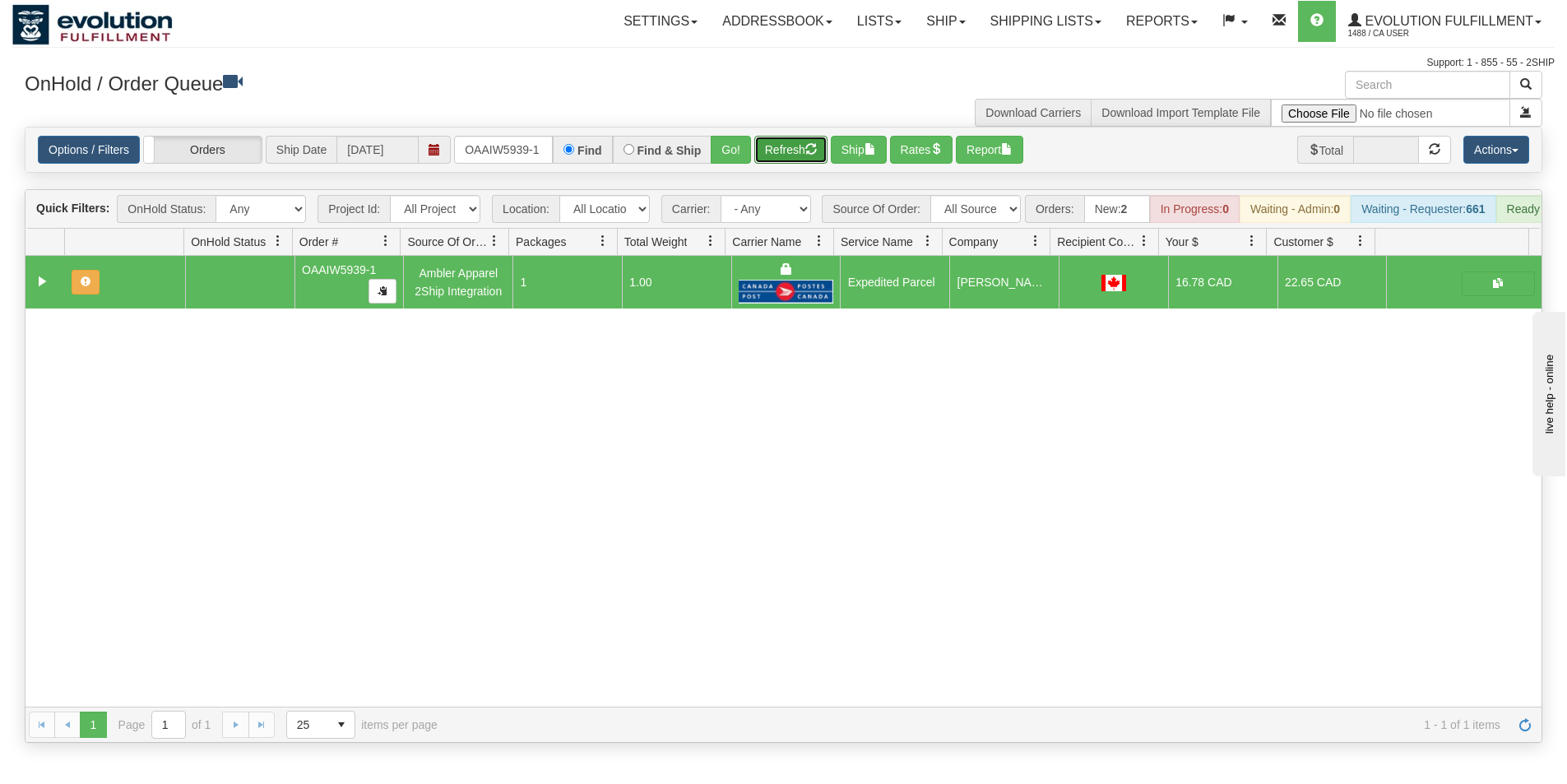
click at [793, 137] on button "Refresh" at bounding box center [790, 149] width 73 height 28
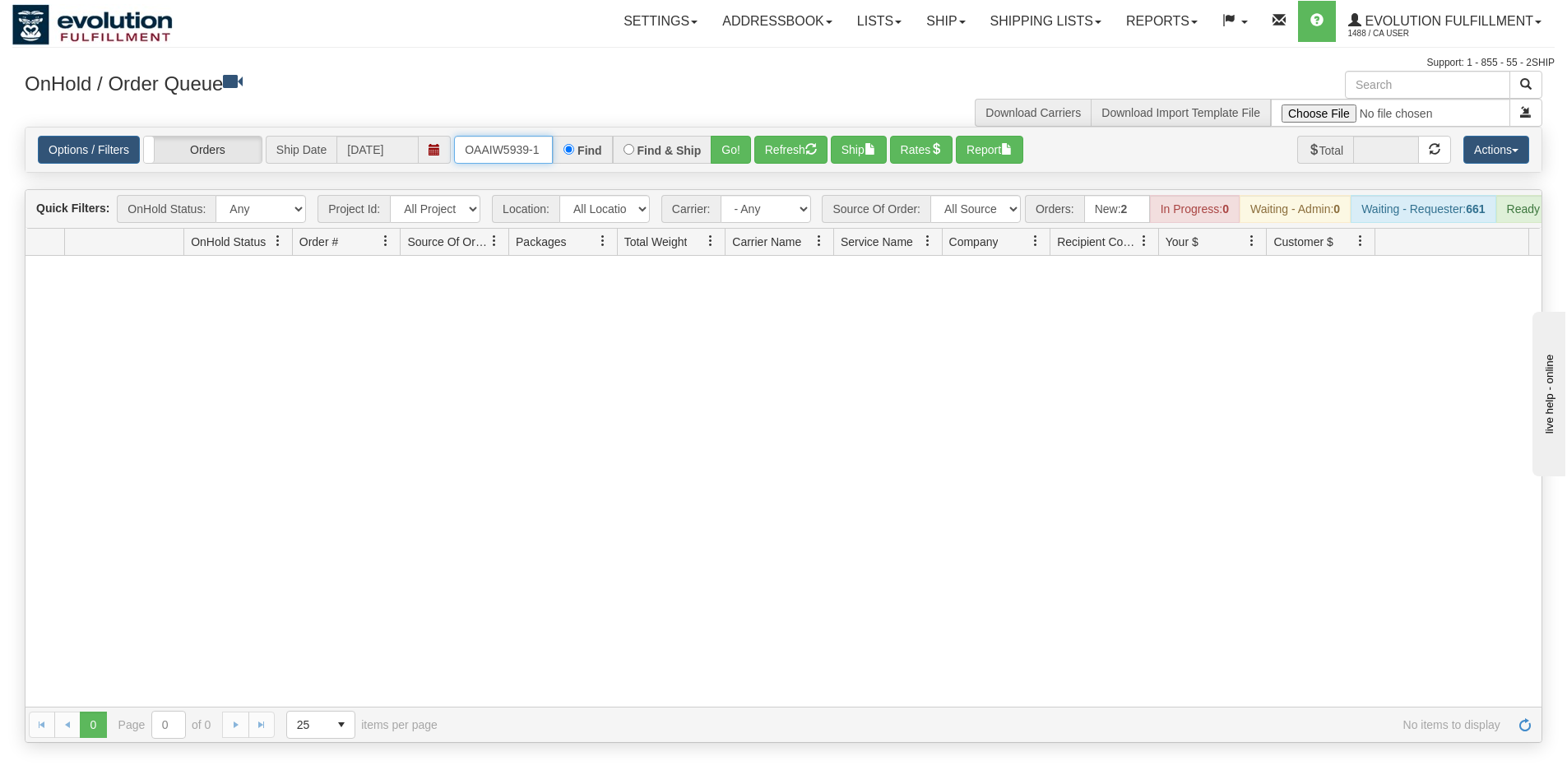
drag, startPoint x: 466, startPoint y: 151, endPoint x: 595, endPoint y: 141, distance: 129.4
click at [595, 141] on div "OAAIW5939-1 Find Find & Ship Go!" at bounding box center [602, 149] width 297 height 28
click at [546, 148] on input "text" at bounding box center [503, 149] width 99 height 28
click at [713, 147] on button "Go!" at bounding box center [731, 149] width 40 height 28
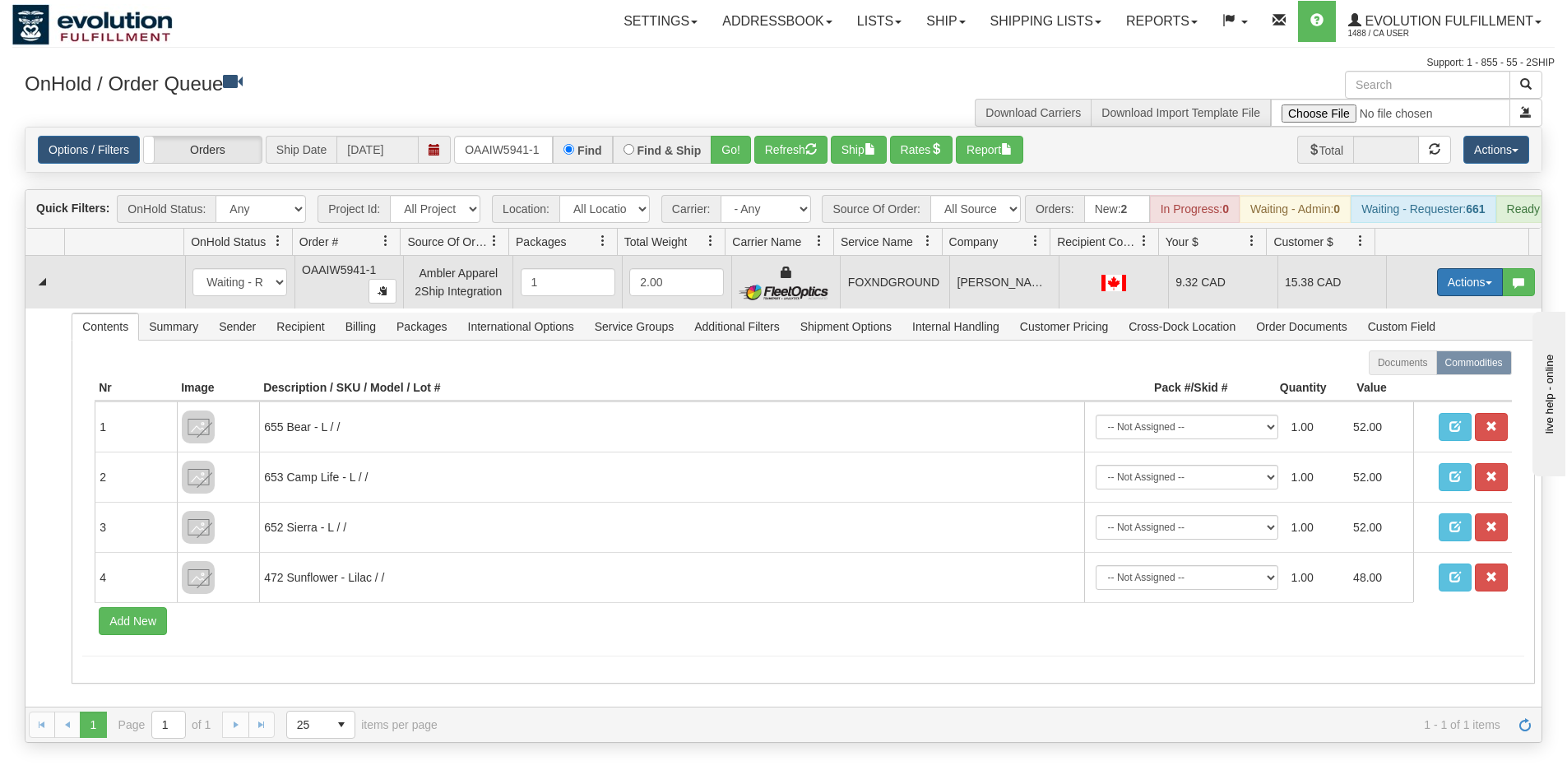
click at [1466, 292] on button "Actions" at bounding box center [1470, 282] width 66 height 28
click at [1387, 384] on span "Ship" at bounding box center [1404, 378] width 35 height 13
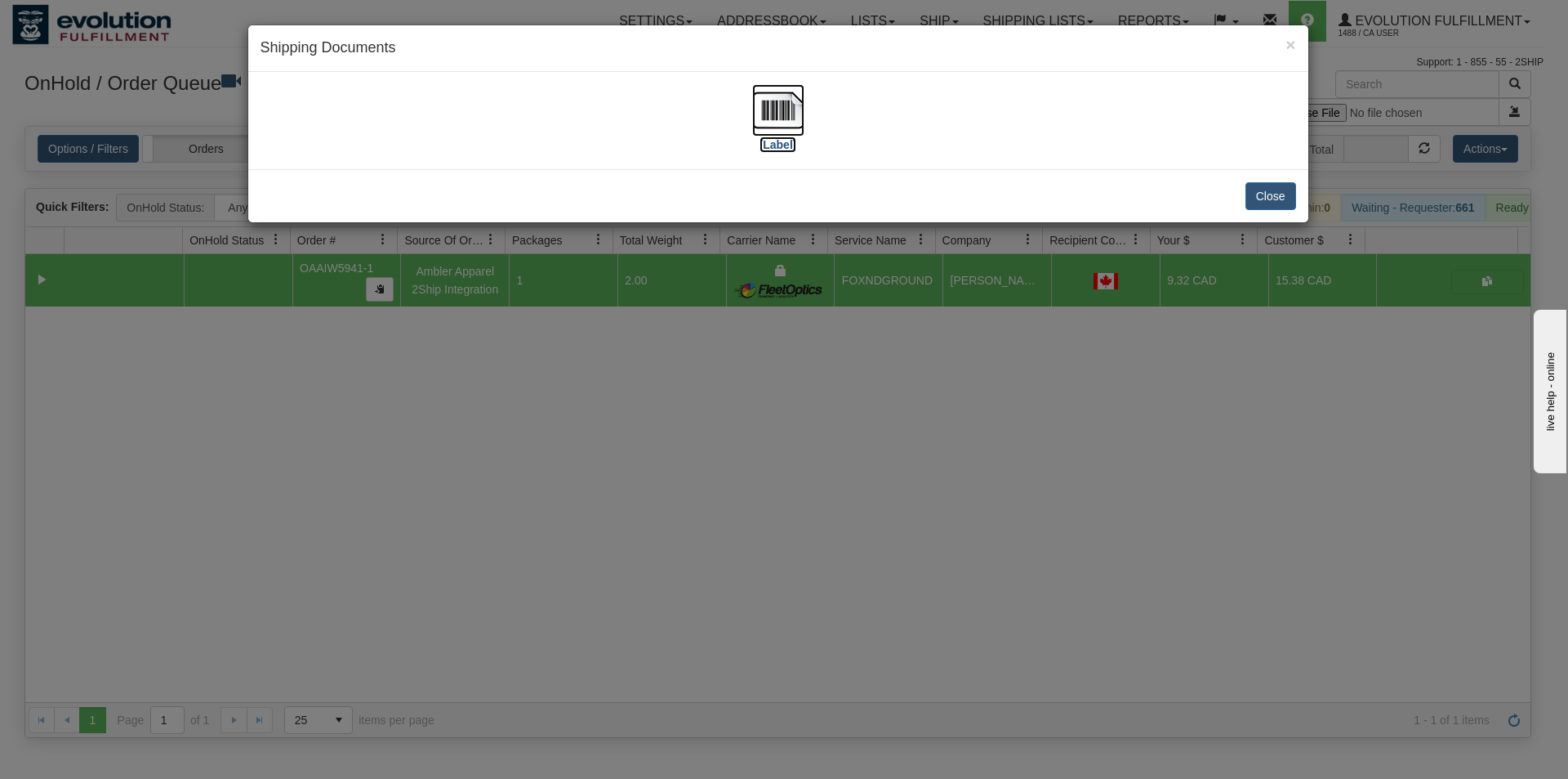
click at [778, 117] on img at bounding box center [778, 110] width 52 height 52
drag, startPoint x: 917, startPoint y: 487, endPoint x: 912, endPoint y: 383, distance: 104.1
click at [918, 487] on div "× Shipping Documents [Label] Close" at bounding box center [784, 390] width 1568 height 779
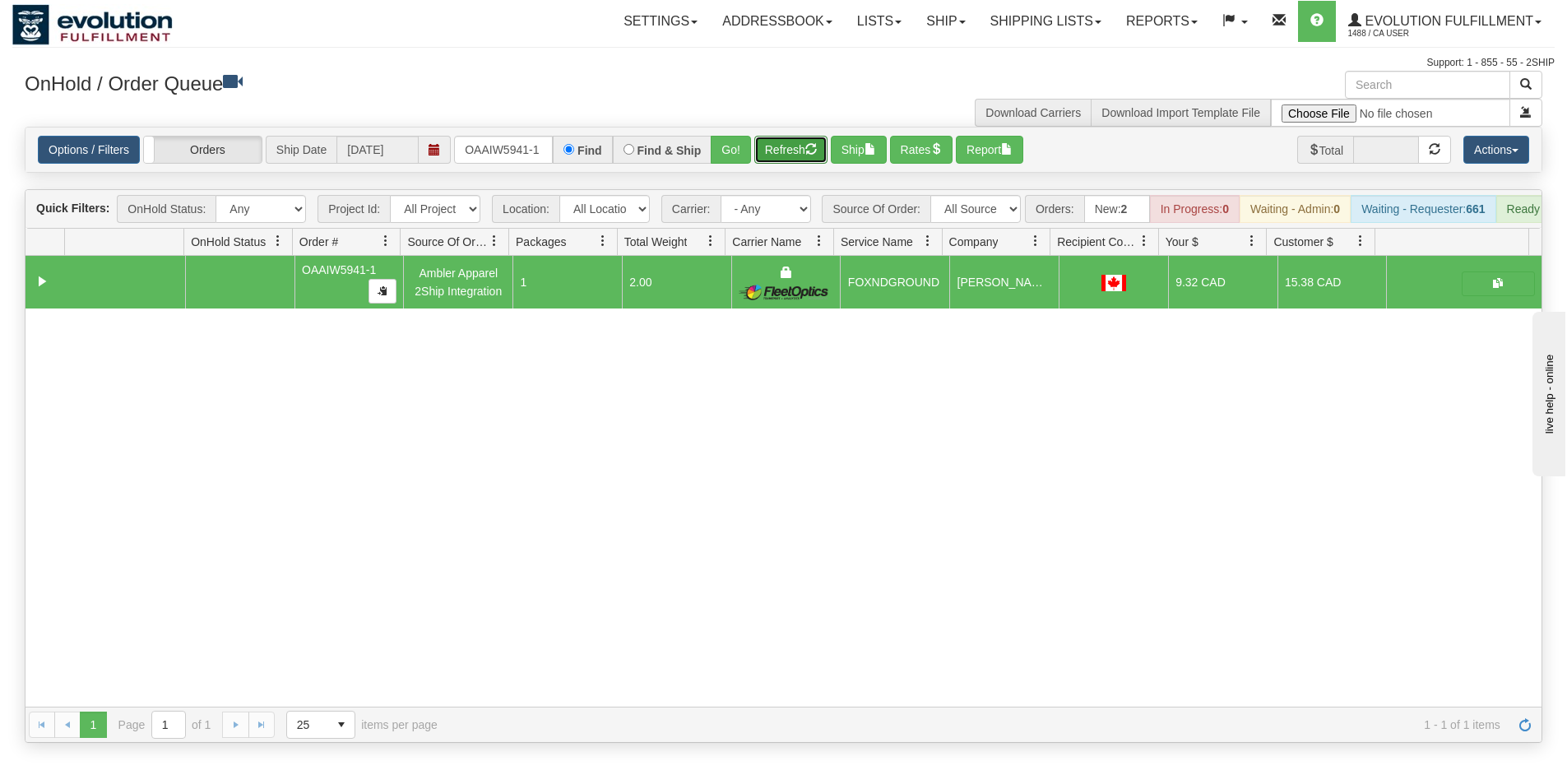
click at [800, 150] on button "Refresh" at bounding box center [790, 149] width 73 height 28
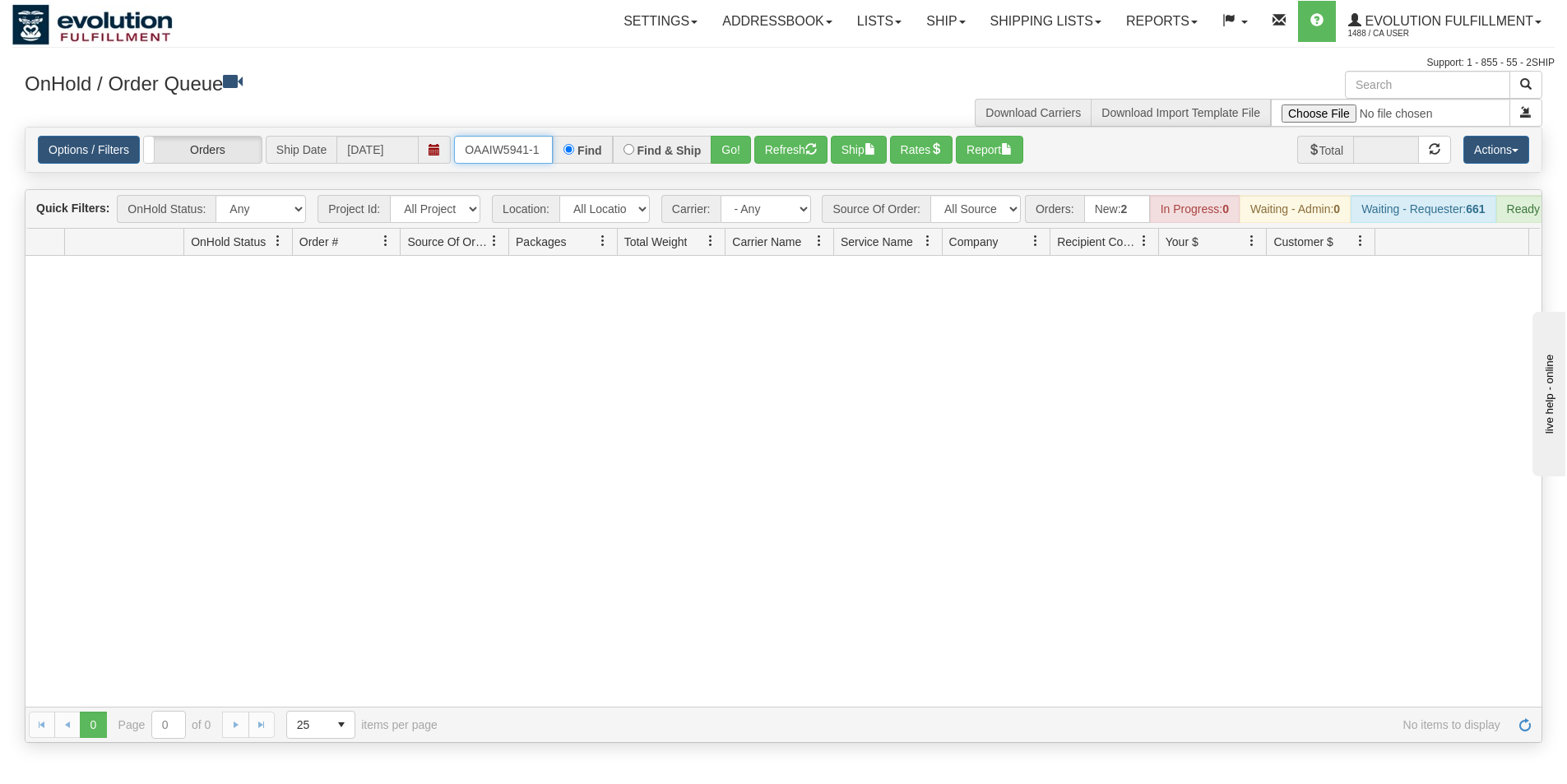
drag, startPoint x: 462, startPoint y: 148, endPoint x: 557, endPoint y: 129, distance: 96.9
click at [557, 129] on div "Options / Filters Group Shipments Orders Ship Date 09/02/2025 OAAIW5941-1 Find …" at bounding box center [784, 149] width 1516 height 45
type input "OAAIW5940-1"
click at [730, 161] on button "Go!" at bounding box center [731, 149] width 40 height 28
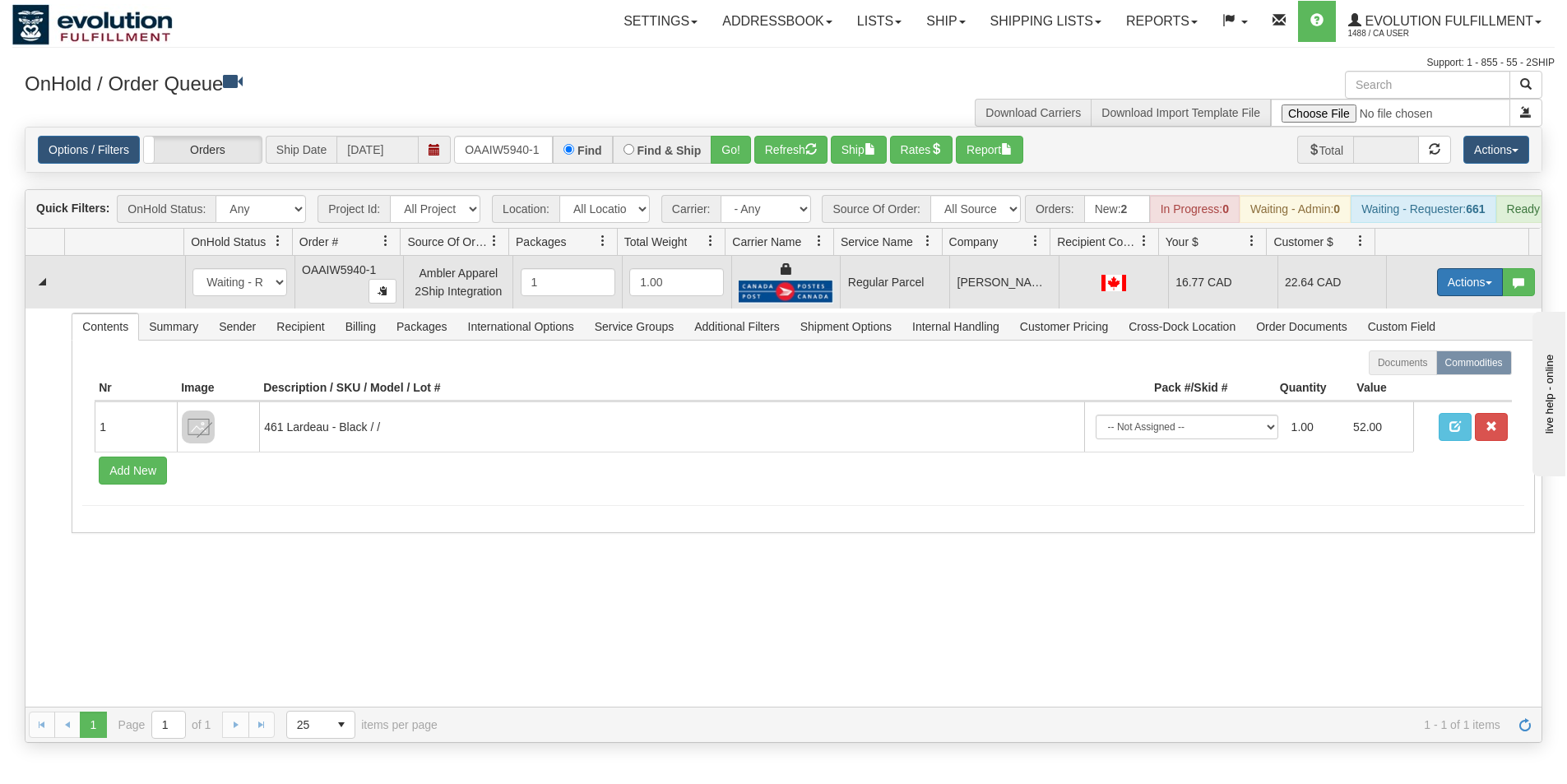
click at [1467, 294] on button "Actions" at bounding box center [1470, 282] width 66 height 28
click at [1419, 362] on span "Rate All Services" at bounding box center [1436, 357] width 99 height 13
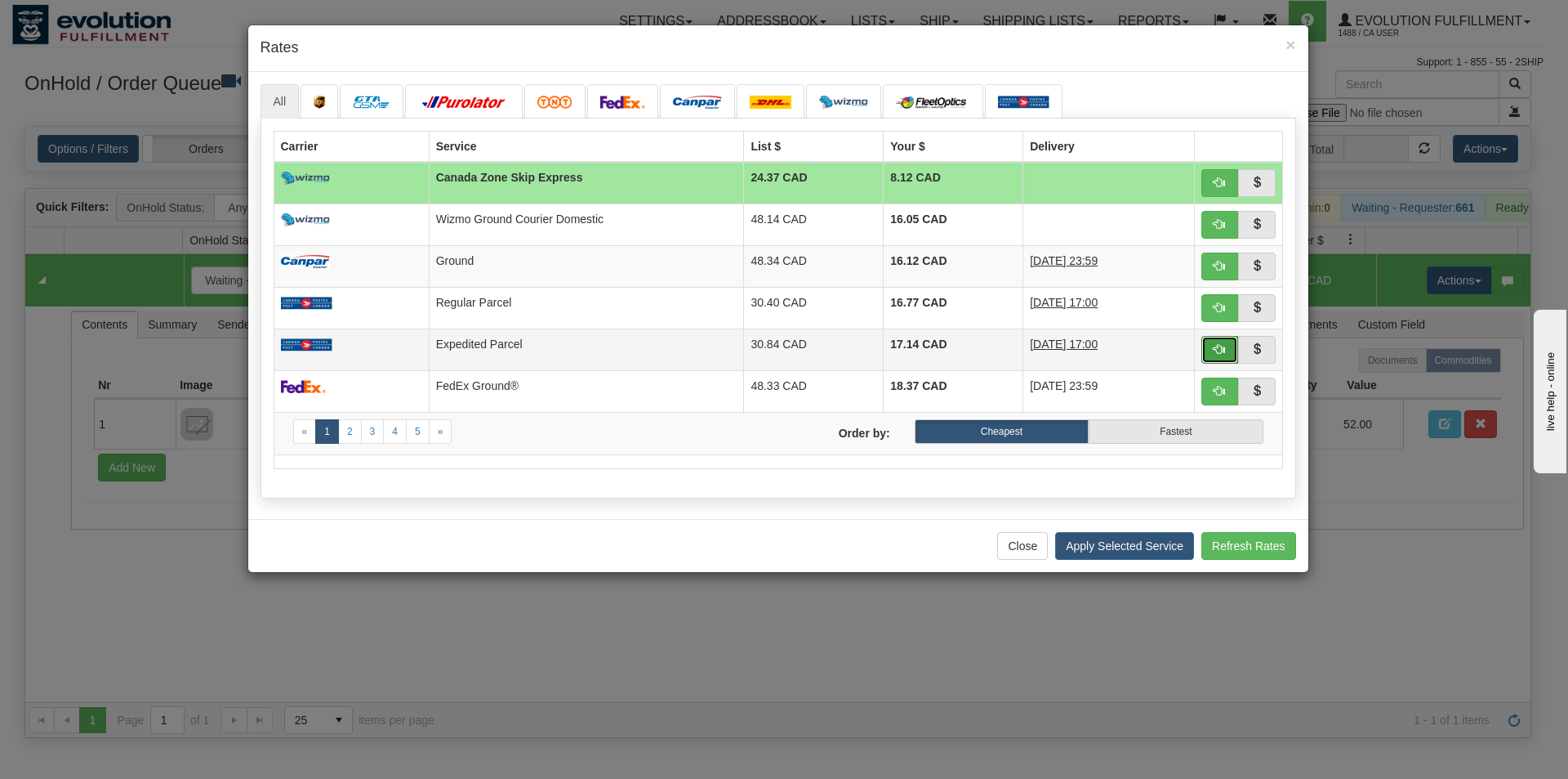
click at [1220, 348] on span "button" at bounding box center [1220, 349] width 12 height 12
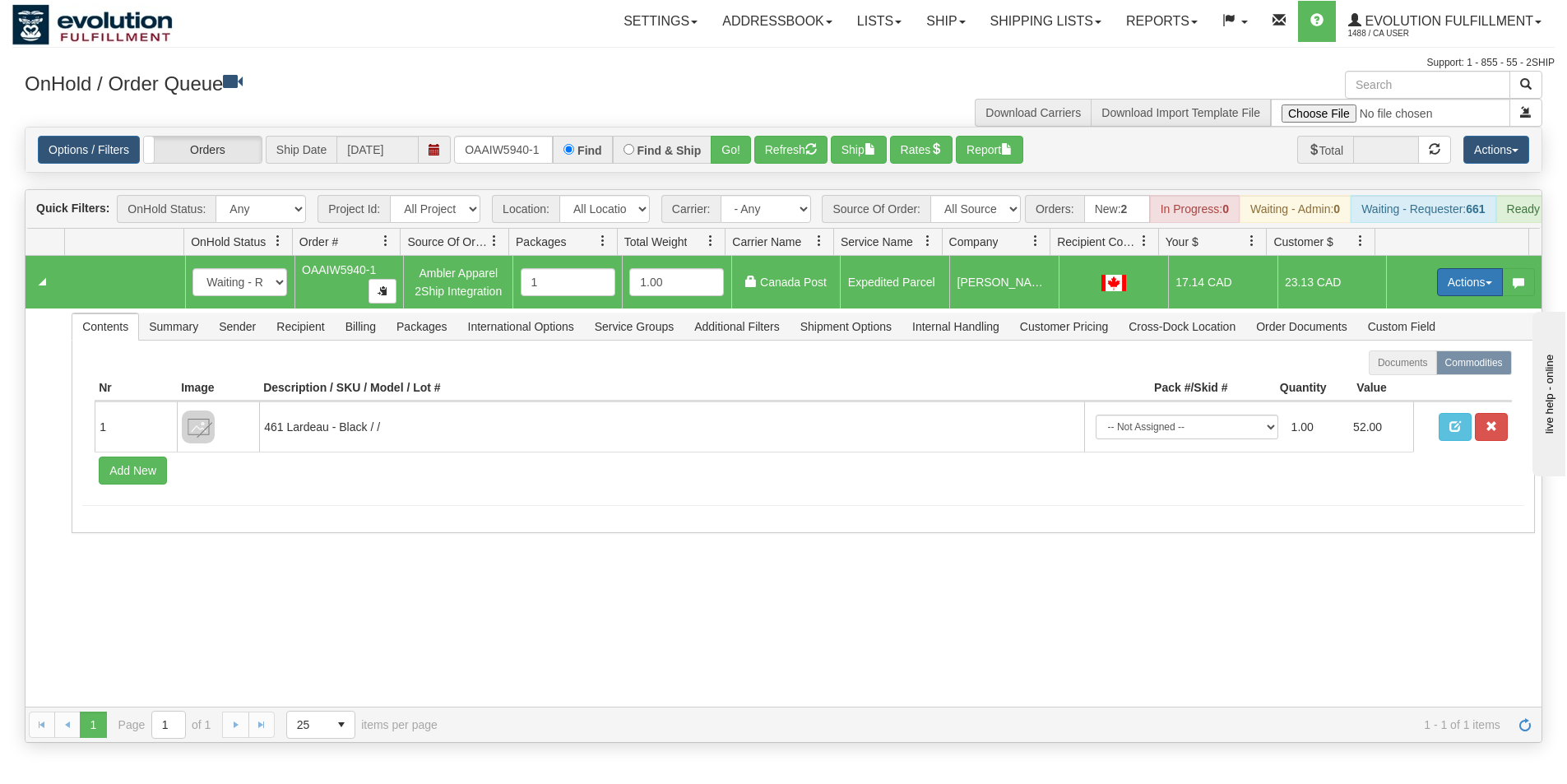
click at [1457, 287] on button "Actions" at bounding box center [1470, 282] width 66 height 28
click at [1396, 384] on span "Ship" at bounding box center [1404, 378] width 35 height 13
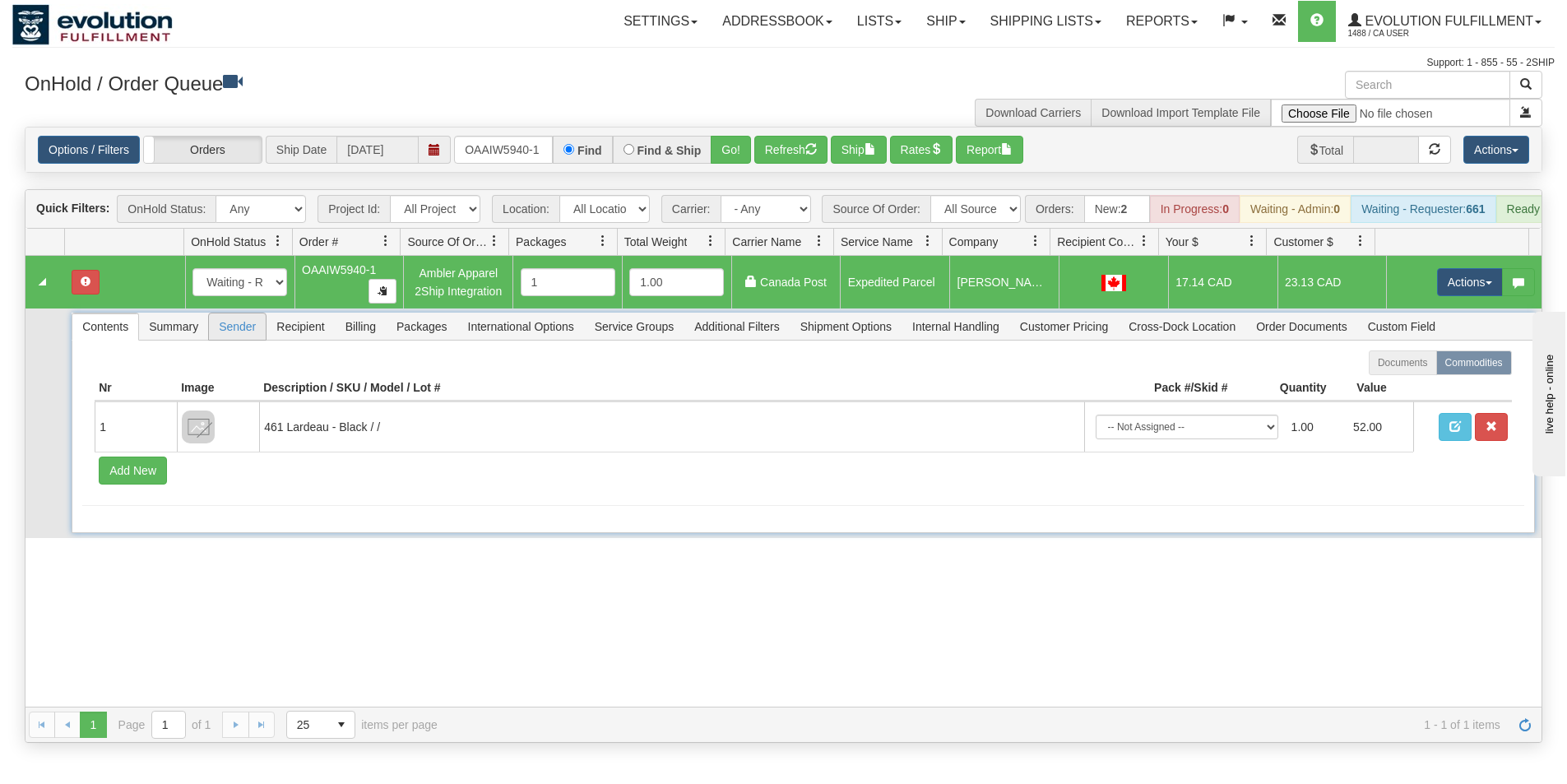
click at [243, 339] on span "Sender" at bounding box center [237, 326] width 57 height 26
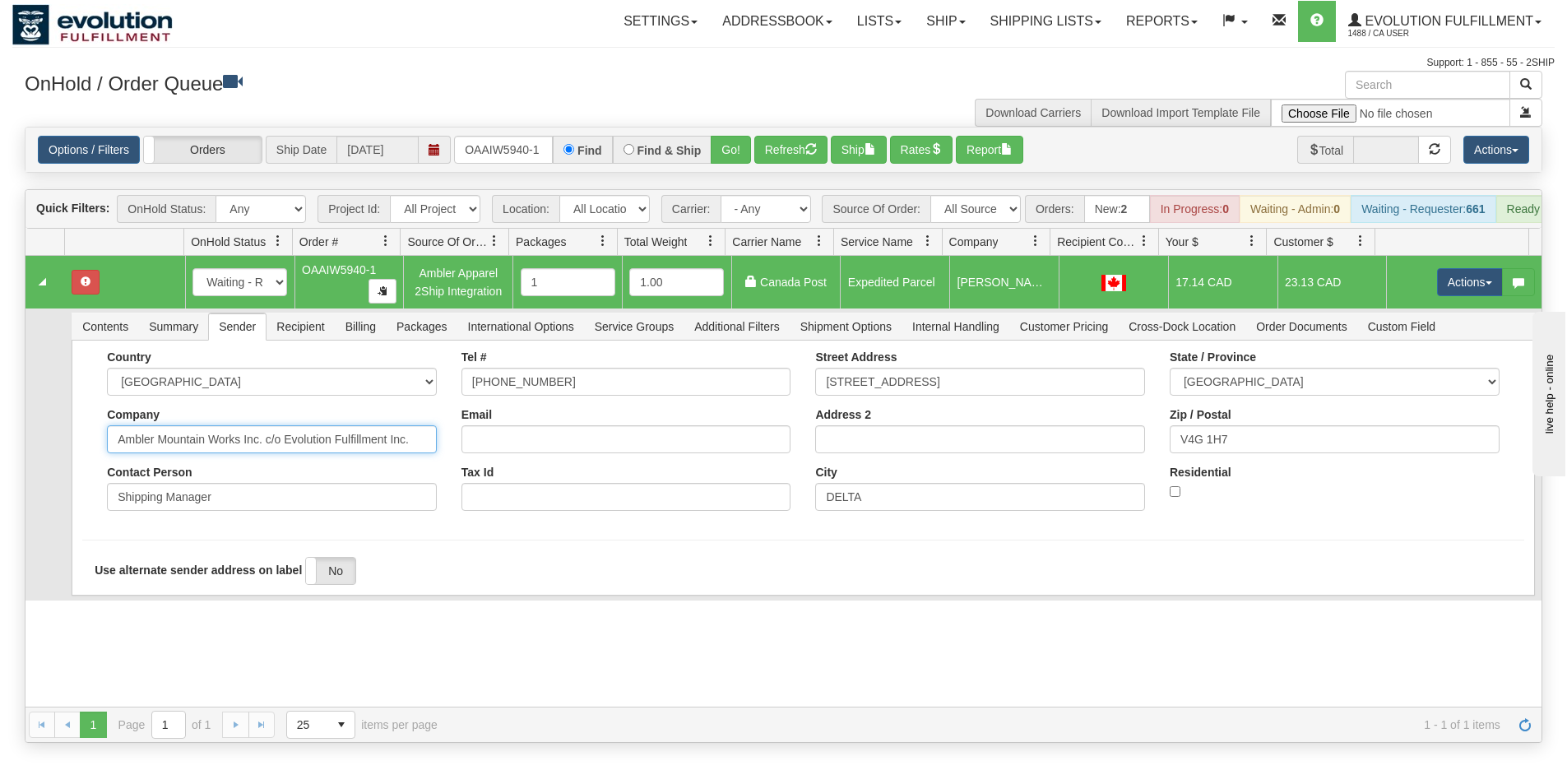
drag, startPoint x: 262, startPoint y: 449, endPoint x: 455, endPoint y: 460, distance: 193.3
click at [455, 460] on div "Country AFGHANISTAN ALAND ISLANDS ALBANIA ALGERIA AMERICAN SAMOA ANDORRA ANGOLA…" at bounding box center [803, 437] width 1441 height 173
type input "Ambler Mountain Works Inc."
click at [81, 470] on div "Country AFGHANISTAN ALAND ISLANDS ALBANIA ALGERIA AMERICAN SAMOA ANDORRA ANGOLA…" at bounding box center [803, 468] width 1462 height 255
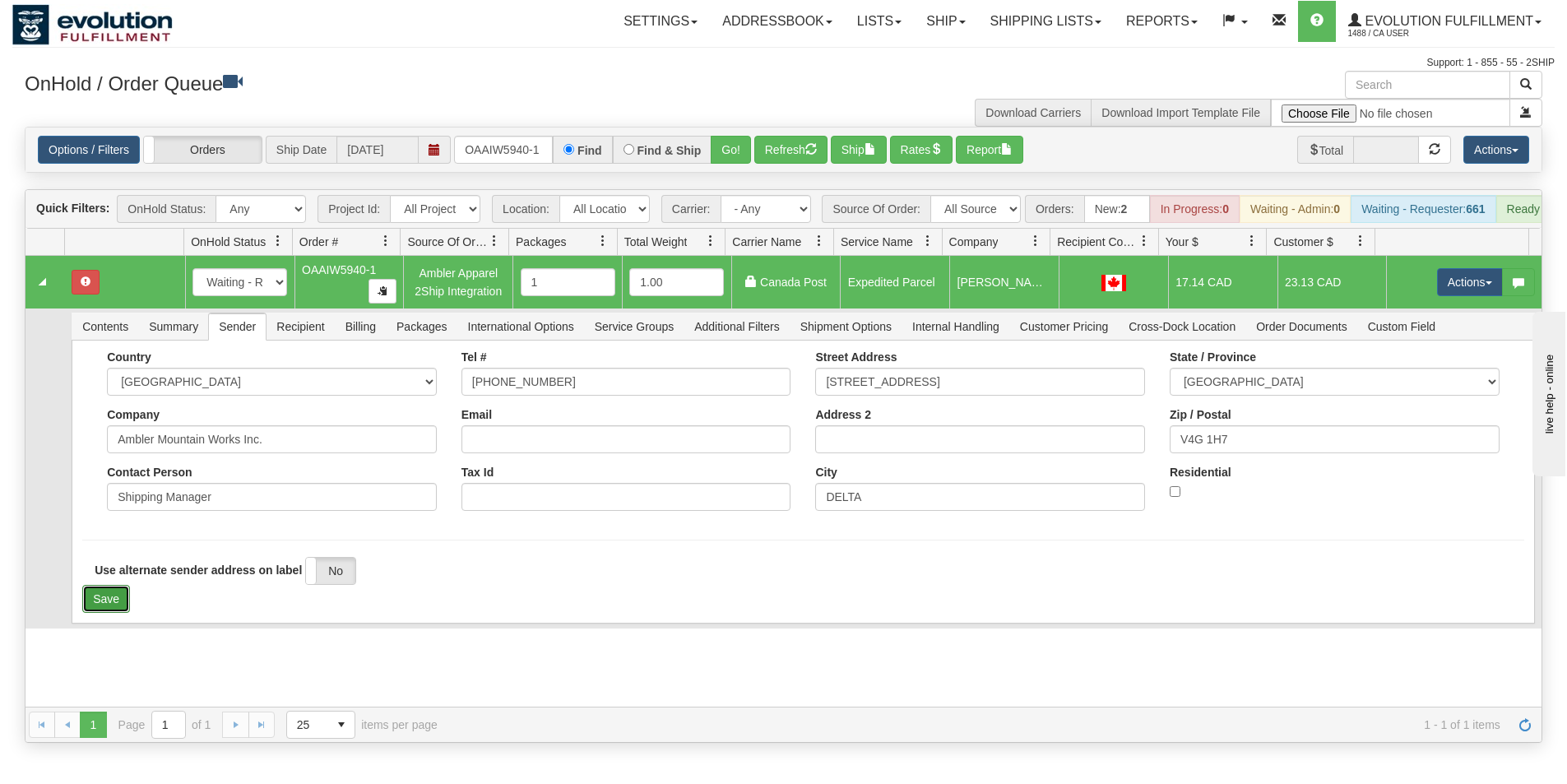
click at [100, 613] on button "Save" at bounding box center [106, 599] width 48 height 28
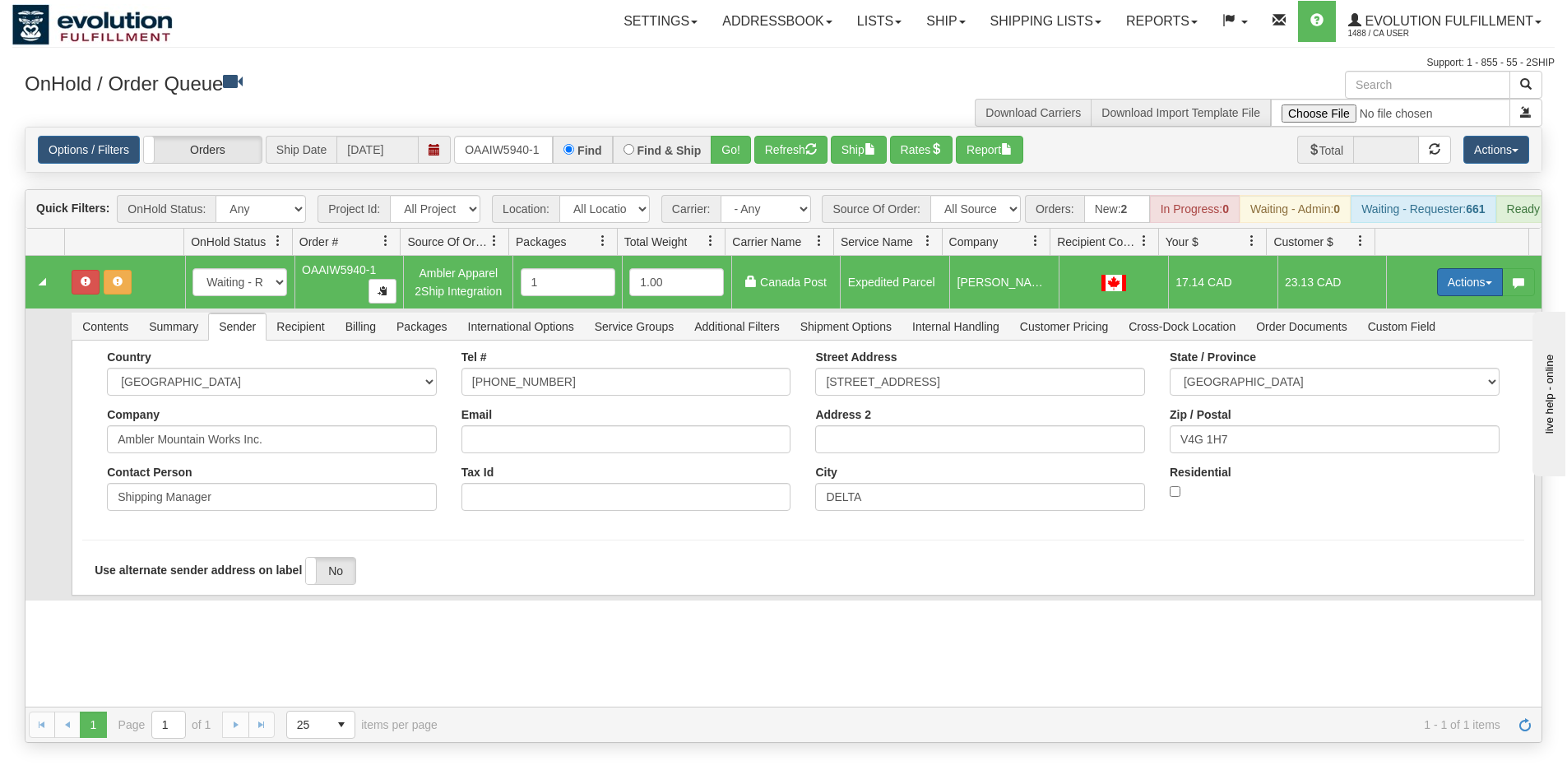
click at [1463, 296] on button "Actions" at bounding box center [1470, 282] width 66 height 28
click at [1415, 388] on link "Ship" at bounding box center [1436, 377] width 132 height 21
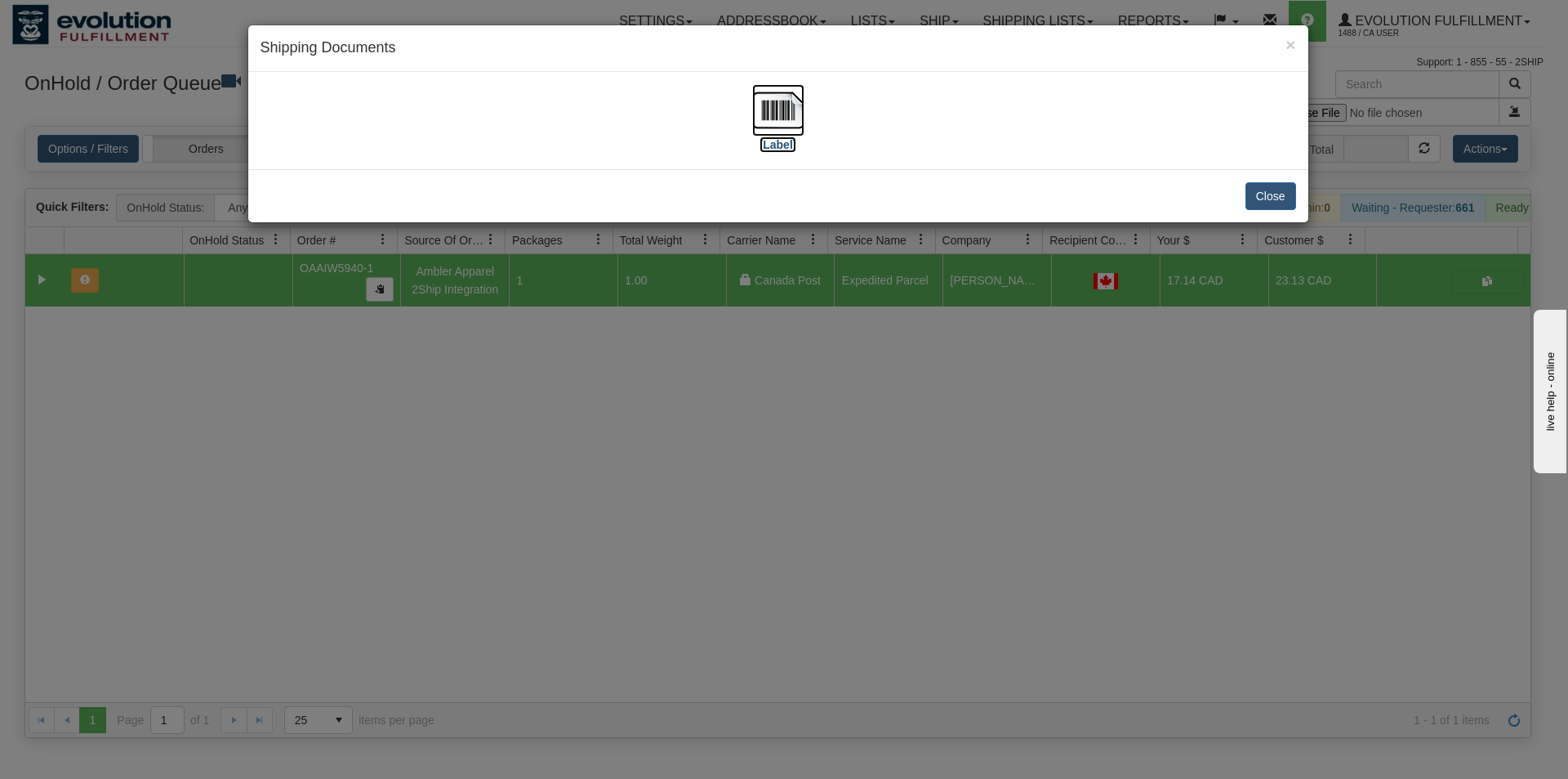
click at [774, 109] on img at bounding box center [778, 110] width 52 height 52
click at [678, 400] on div "× Shipping Documents [Label] Close" at bounding box center [784, 390] width 1568 height 779
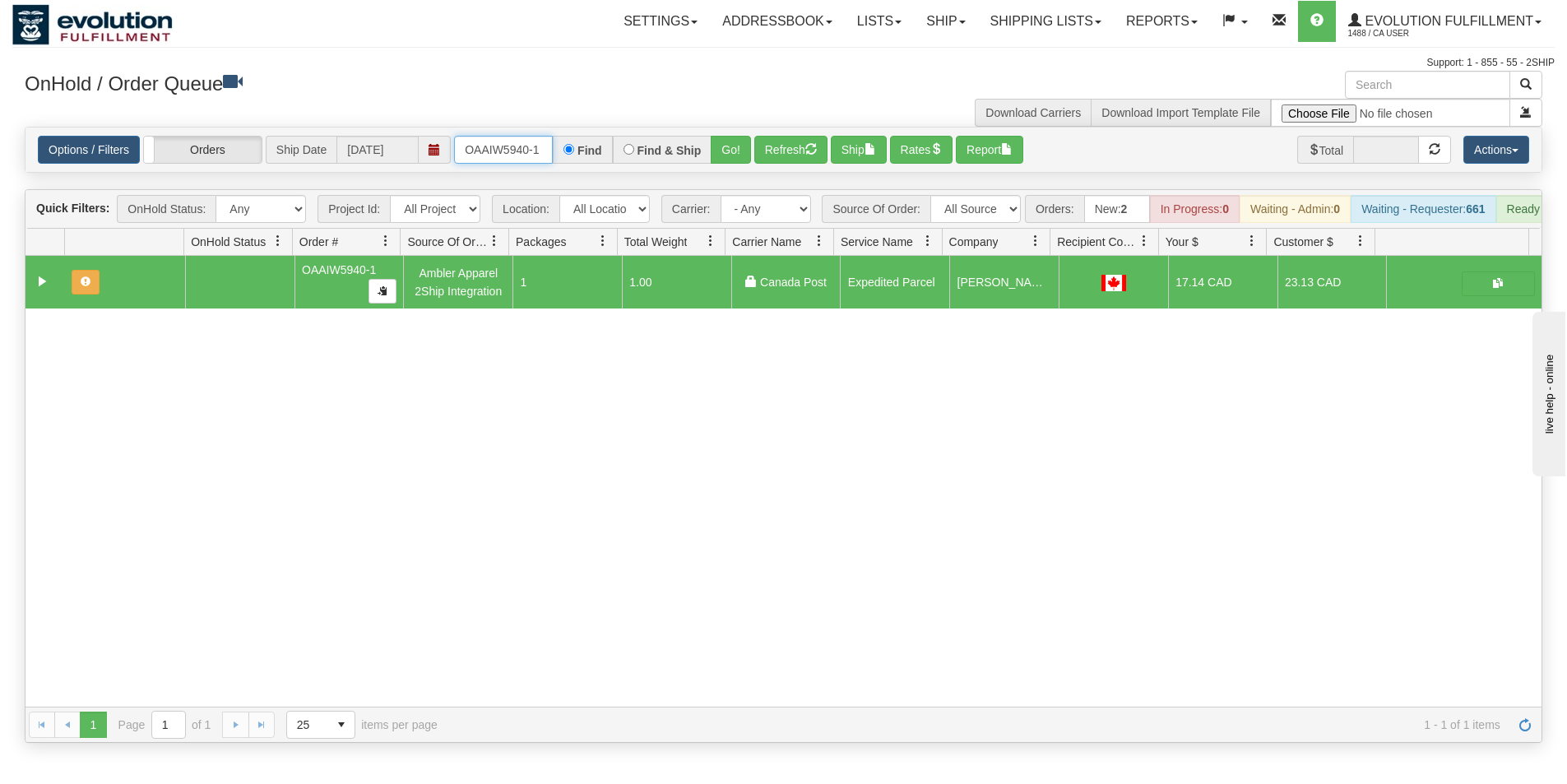
drag, startPoint x: 465, startPoint y: 145, endPoint x: 573, endPoint y: 138, distance: 108.2
click at [573, 138] on div "OAAIW5940-1 Find Find & Ship Go!" at bounding box center [602, 149] width 297 height 28
type input "OAAIW5942-1"
click at [728, 151] on button "Go!" at bounding box center [731, 149] width 40 height 28
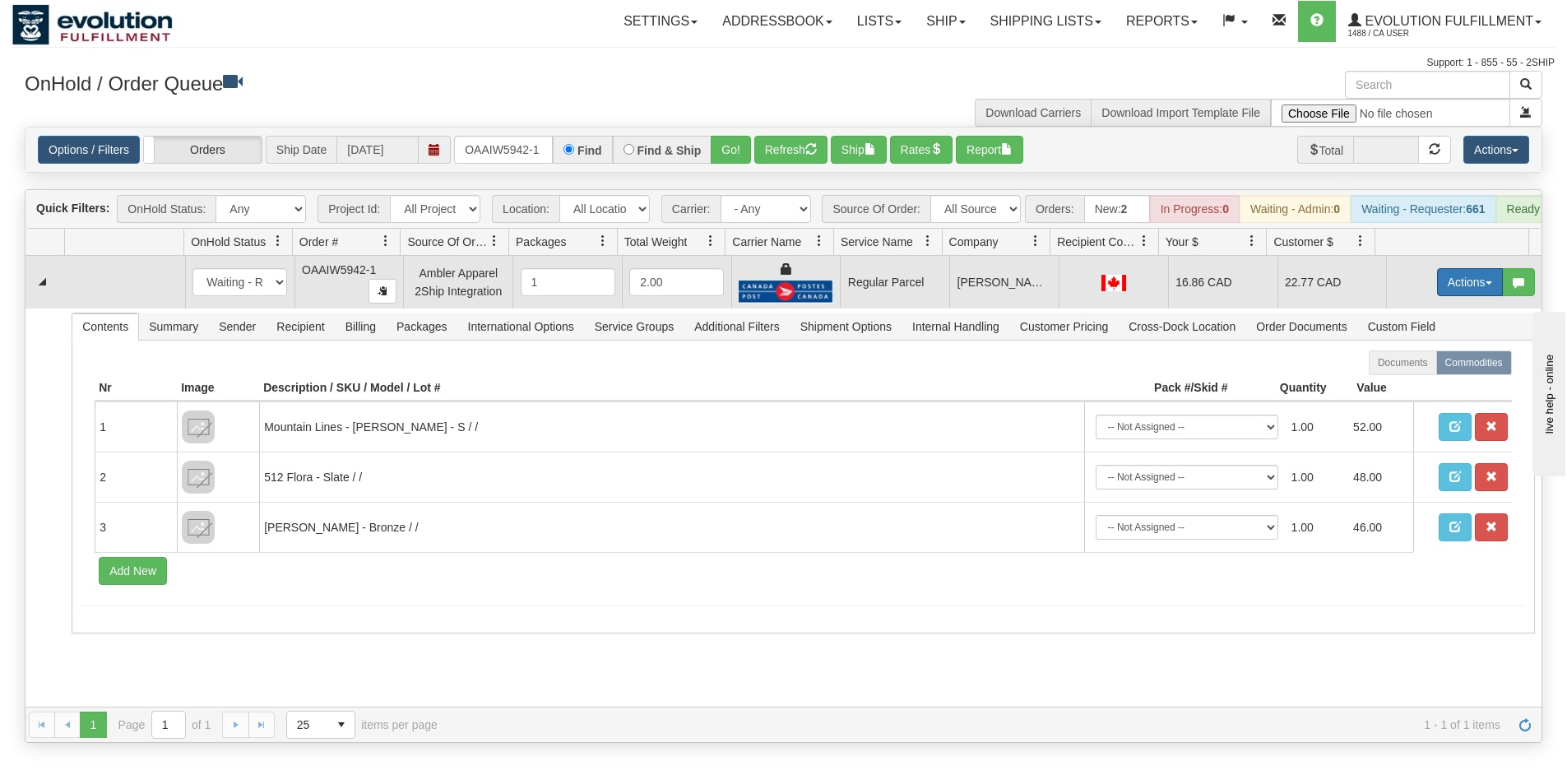
click at [1441, 287] on button "Actions" at bounding box center [1470, 282] width 66 height 28
click at [1424, 362] on span "Rate All Services" at bounding box center [1436, 357] width 99 height 13
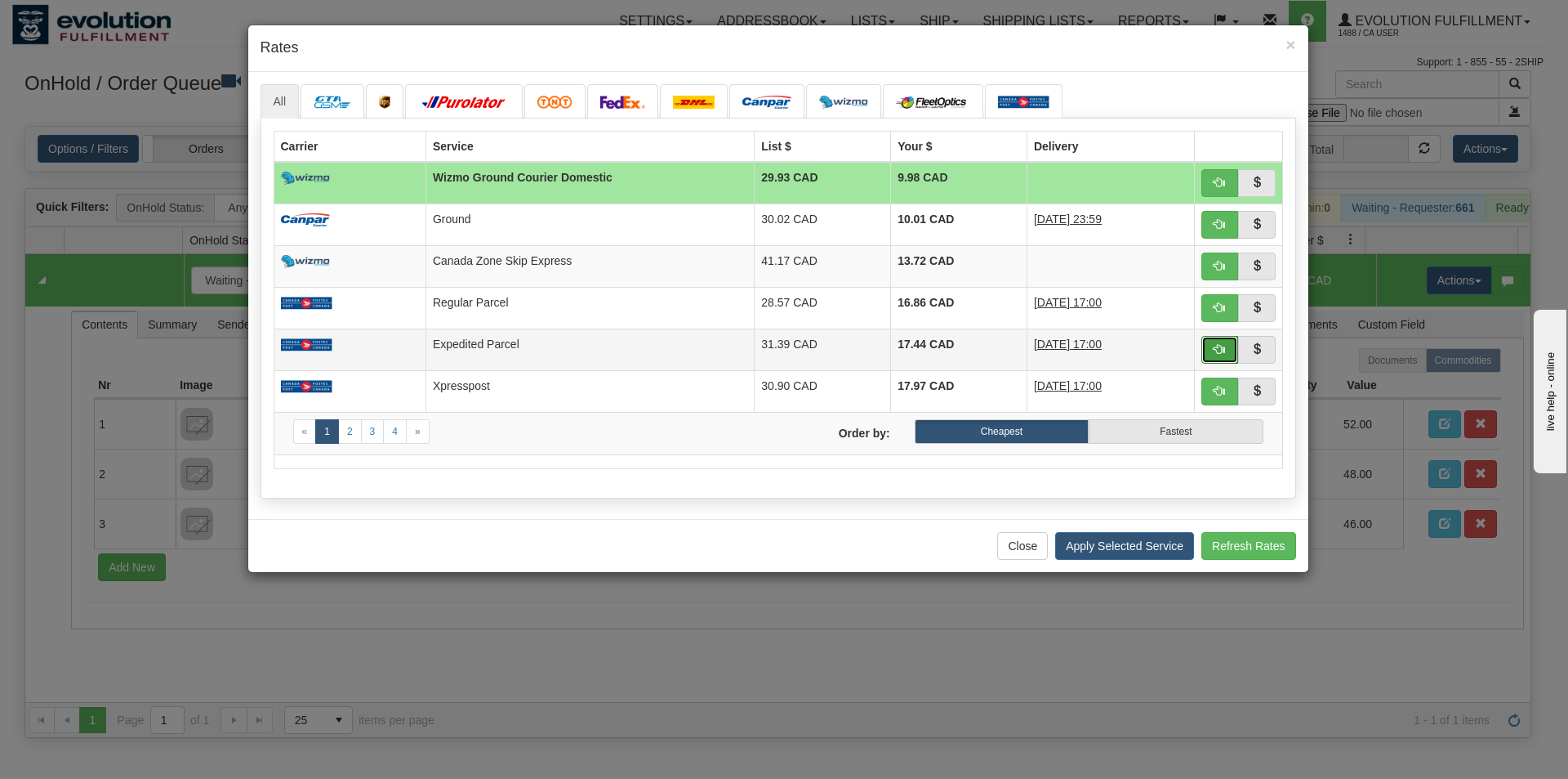
click at [1221, 352] on span "button" at bounding box center [1220, 349] width 12 height 12
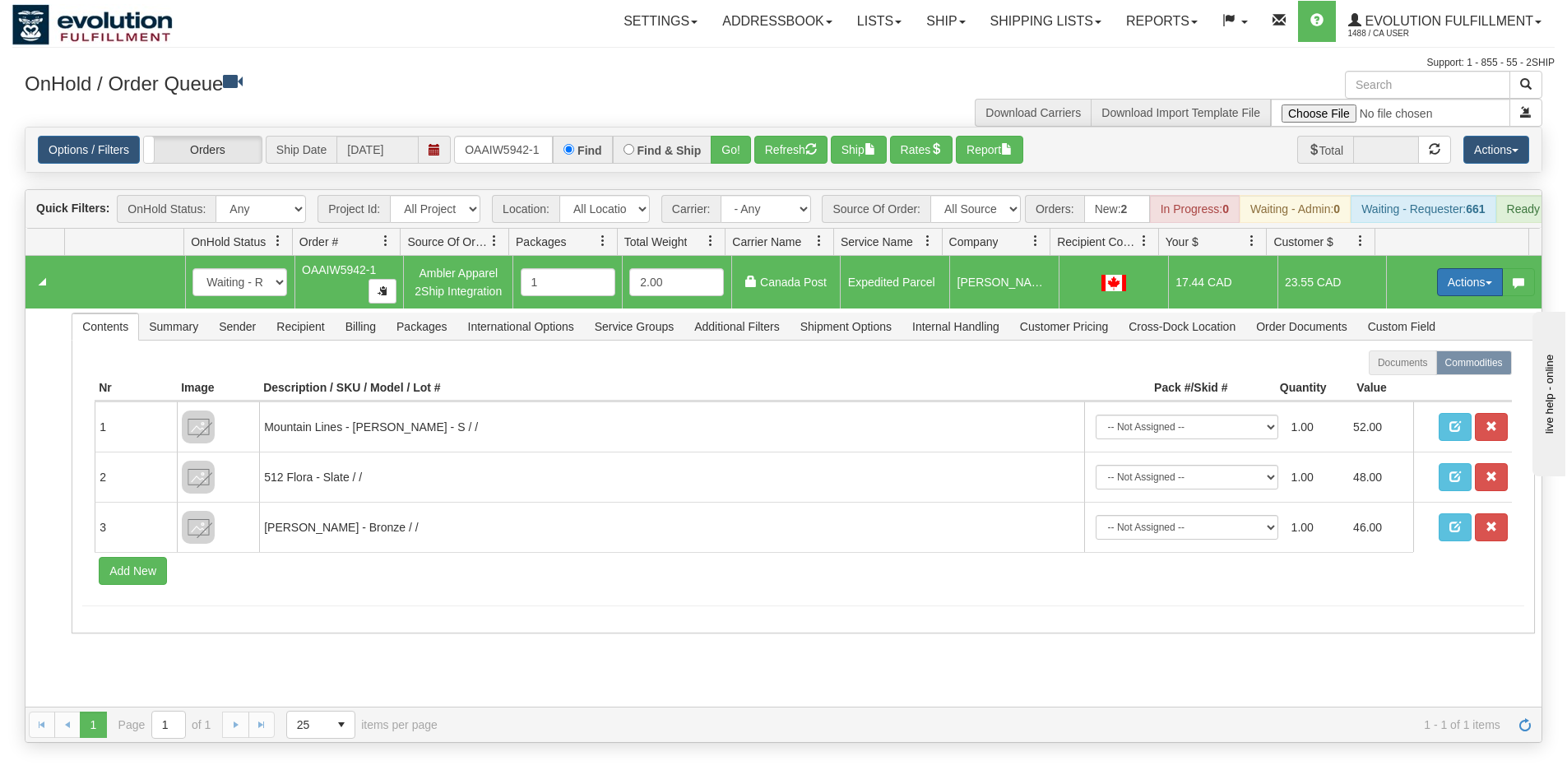
click at [1447, 296] on button "Actions" at bounding box center [1470, 282] width 66 height 28
click at [1403, 384] on span "Ship" at bounding box center [1404, 378] width 35 height 13
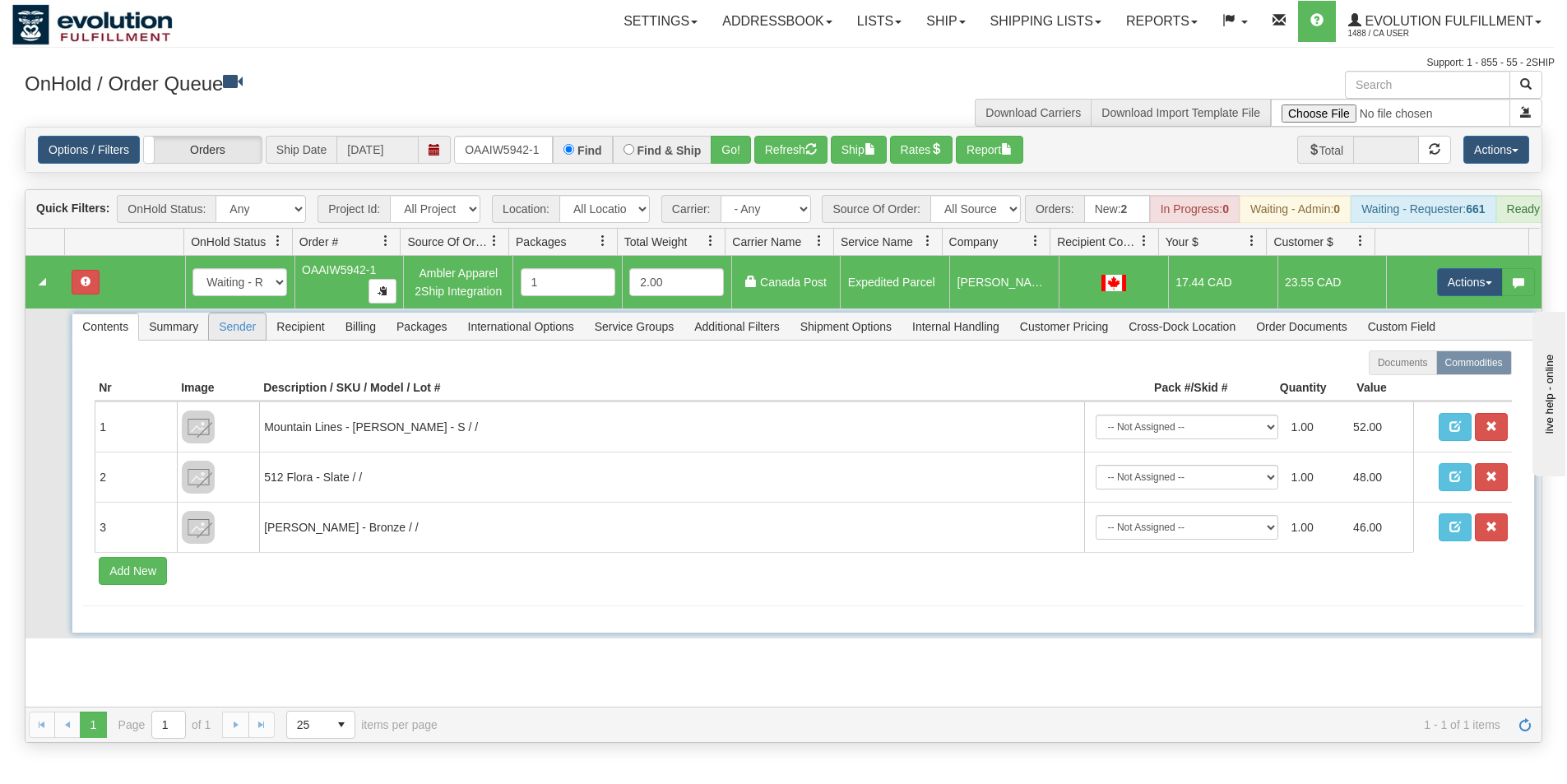
click at [241, 340] on span "Sender" at bounding box center [237, 326] width 57 height 26
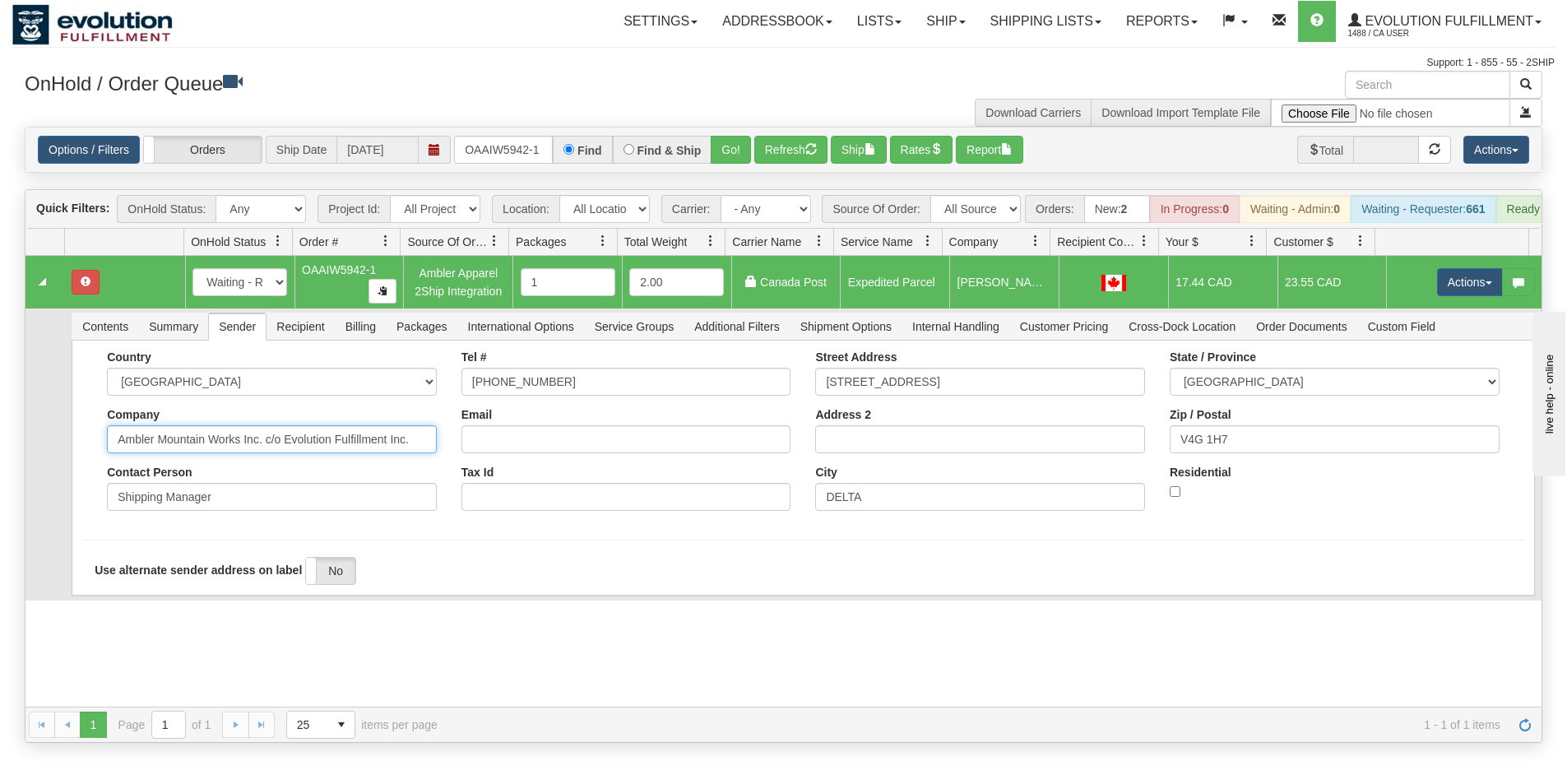
drag, startPoint x: 261, startPoint y: 446, endPoint x: 445, endPoint y: 467, distance: 185.2
click at [445, 468] on div "Country AFGHANISTAN ALAND ISLANDS ALBANIA ALGERIA AMERICAN SAMOA ANDORRA ANGOLA…" at bounding box center [803, 437] width 1441 height 173
type input "Ambler Mountain Works Inc."
click at [81, 489] on div "Country AFGHANISTAN ALAND ISLANDS ALBANIA ALGERIA AMERICAN SAMOA ANDORRA ANGOLA…" at bounding box center [803, 468] width 1462 height 255
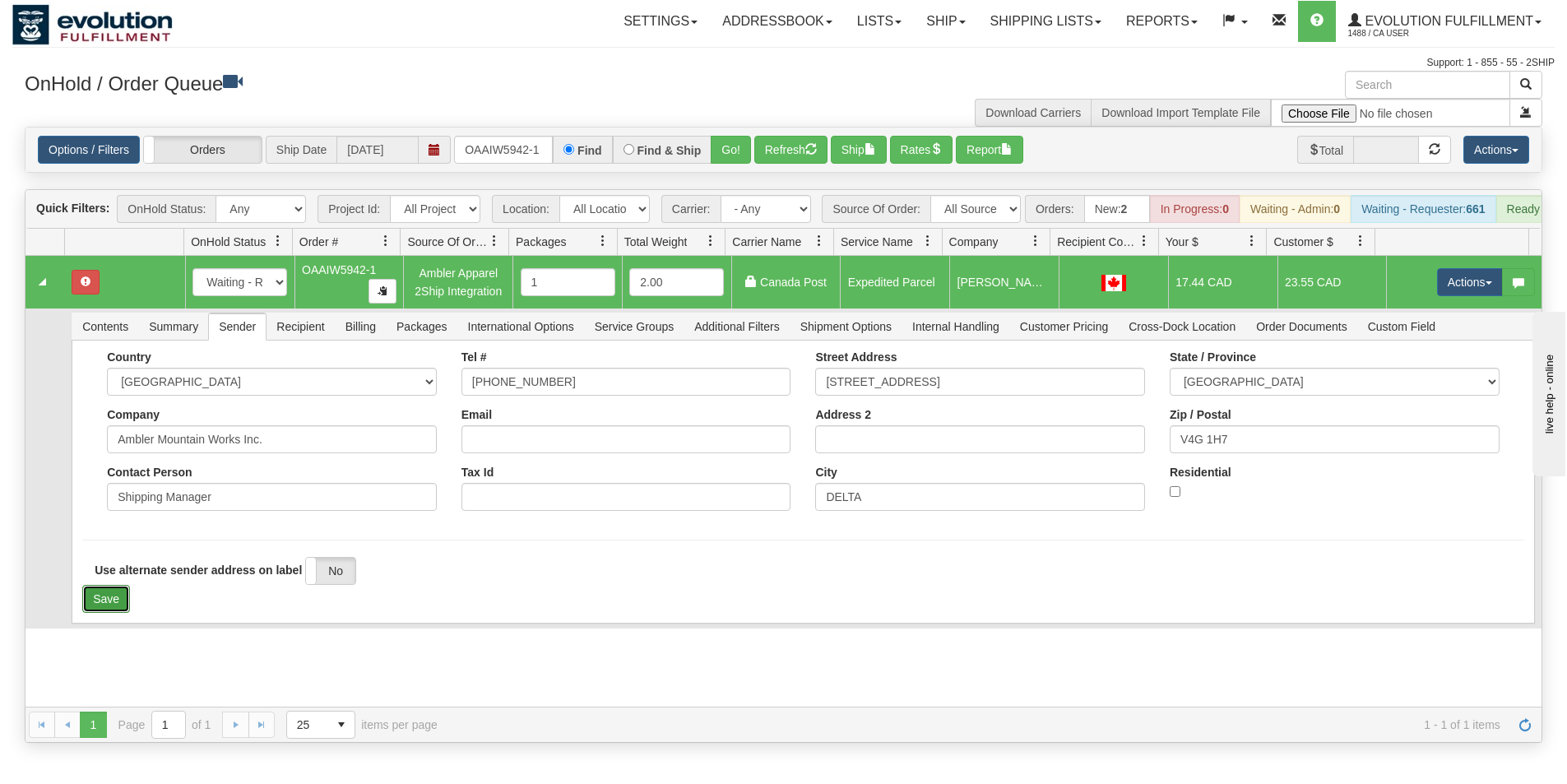
click at [101, 609] on button "Save" at bounding box center [106, 599] width 48 height 28
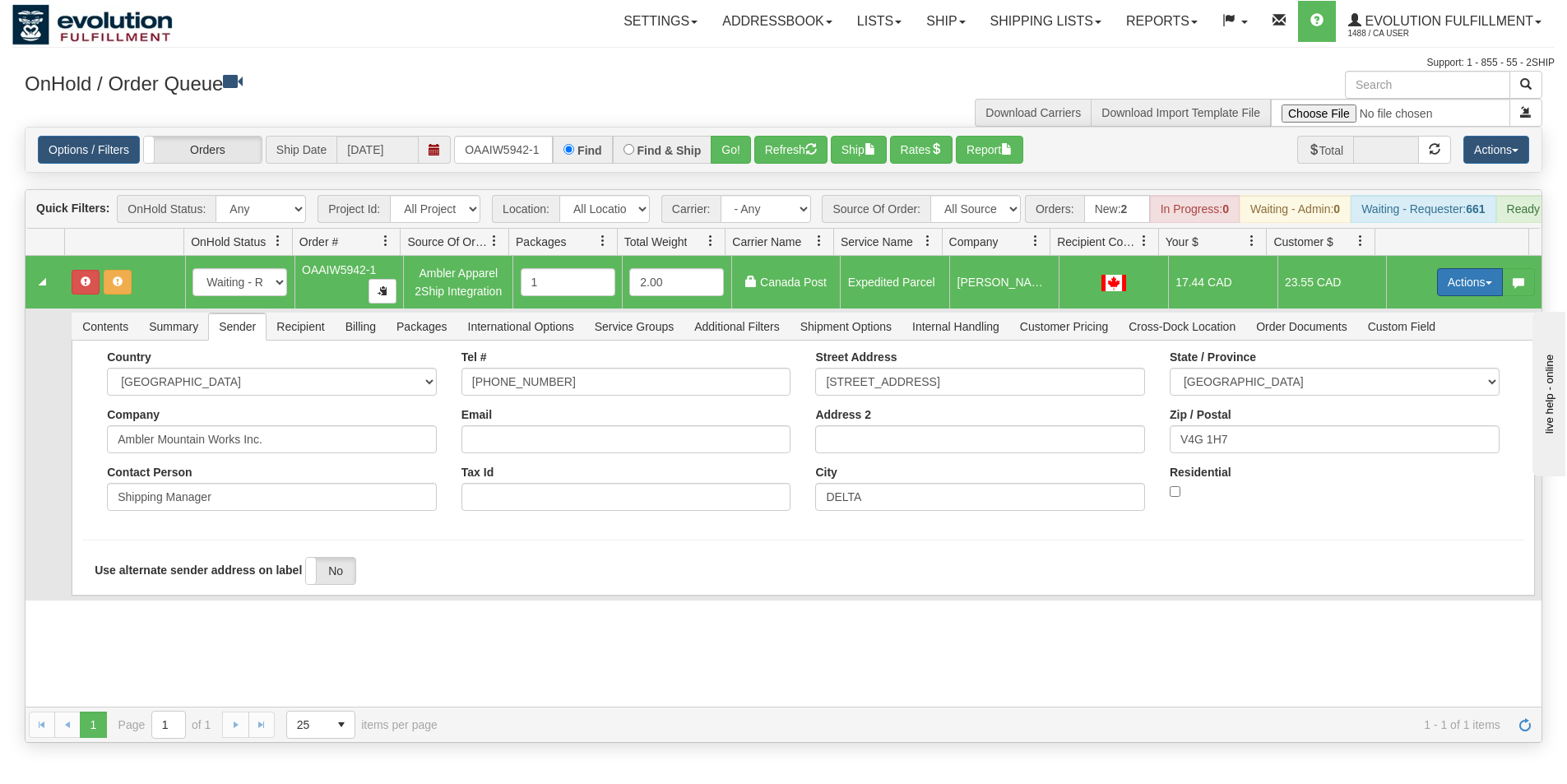
click at [1439, 293] on button "Actions" at bounding box center [1470, 282] width 66 height 28
click at [1419, 386] on link "Ship" at bounding box center [1436, 377] width 132 height 21
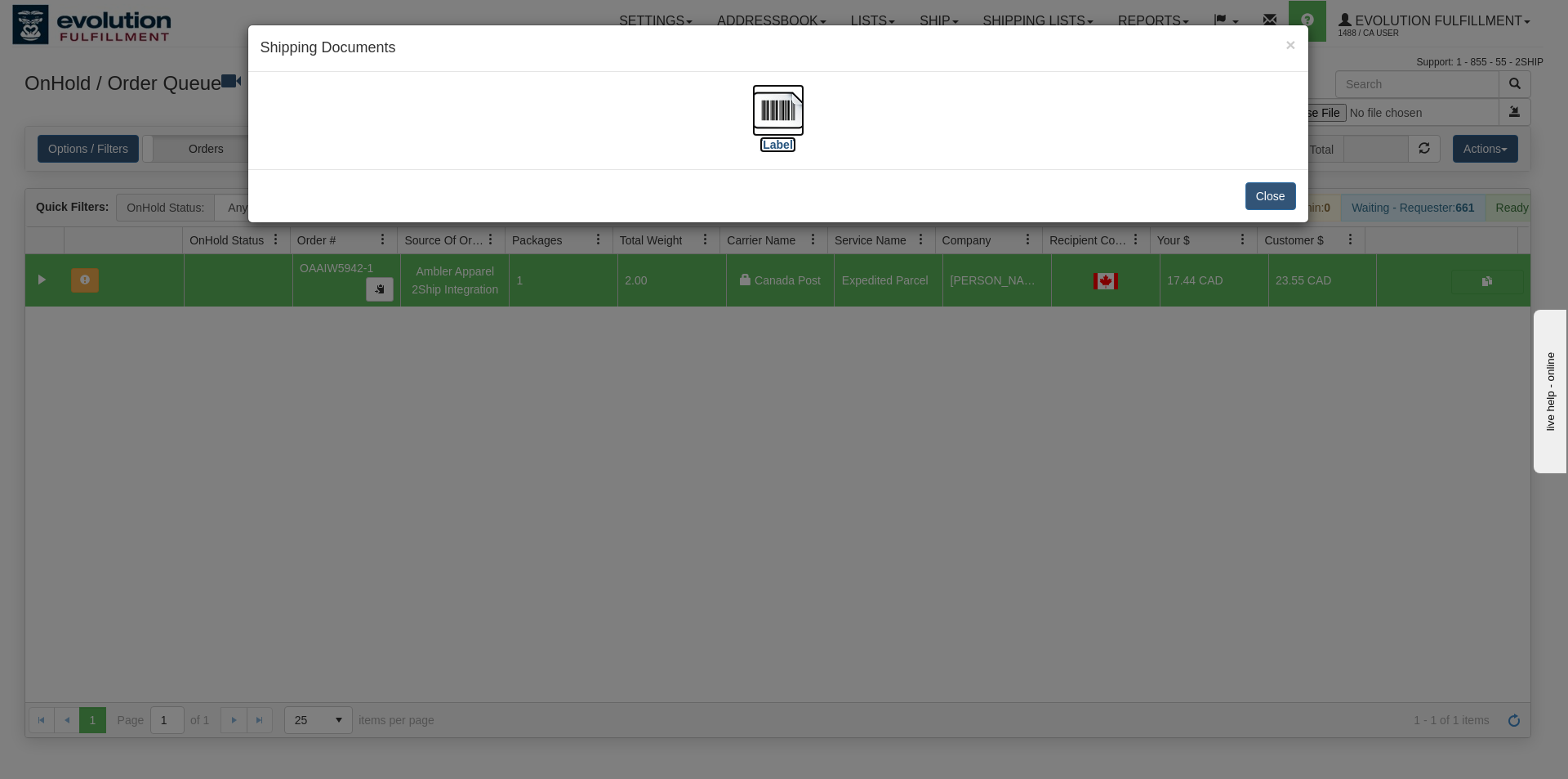
click at [797, 114] on img at bounding box center [778, 110] width 52 height 52
click at [728, 663] on div "× Shipping Documents [Label] Close" at bounding box center [784, 390] width 1568 height 779
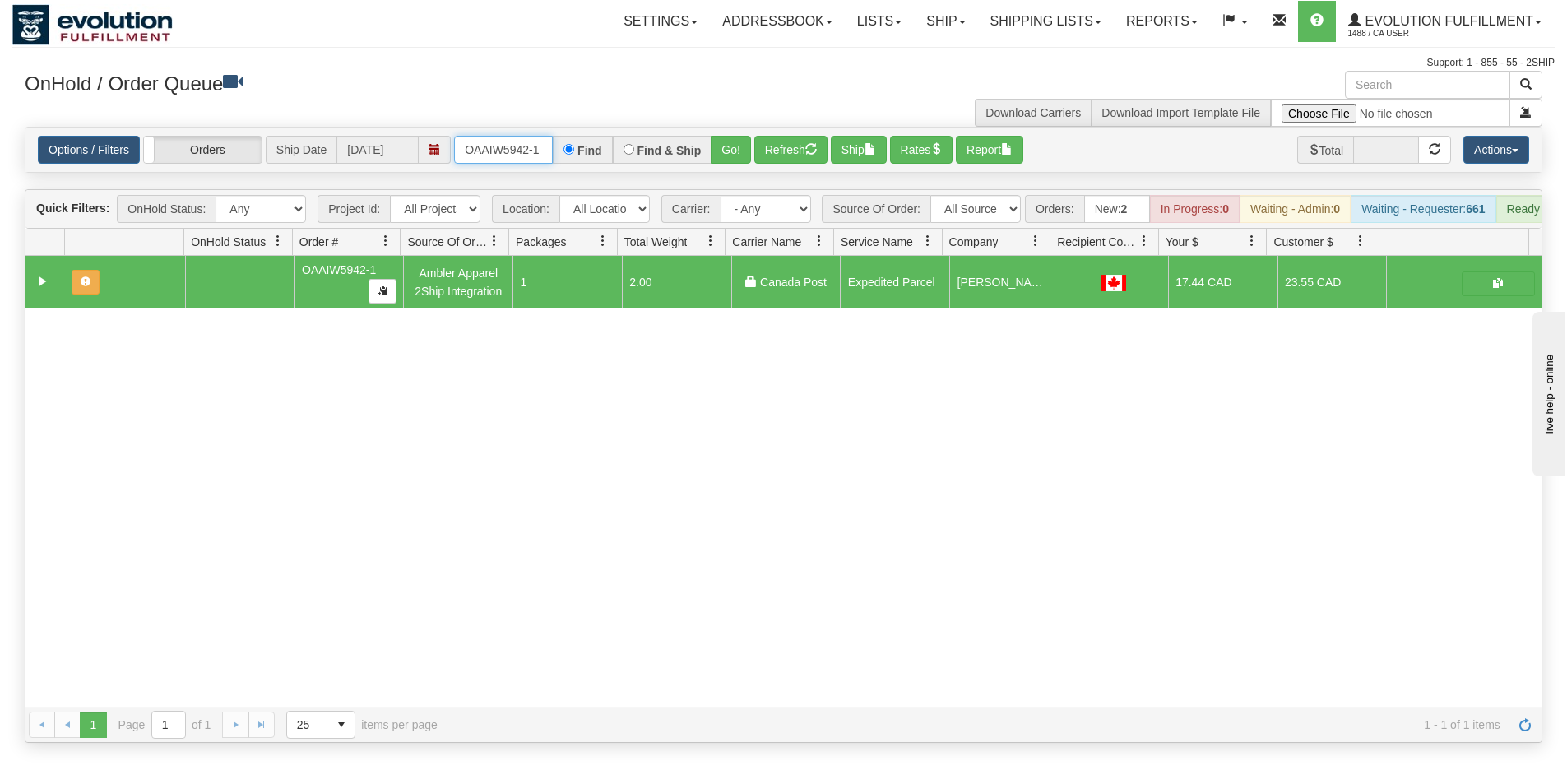
drag, startPoint x: 465, startPoint y: 147, endPoint x: 557, endPoint y: 151, distance: 92.1
click at [557, 151] on div "OAAIW5942-1 Find Find & Ship Go!" at bounding box center [602, 149] width 297 height 28
click at [795, 159] on button "Refresh" at bounding box center [790, 149] width 73 height 28
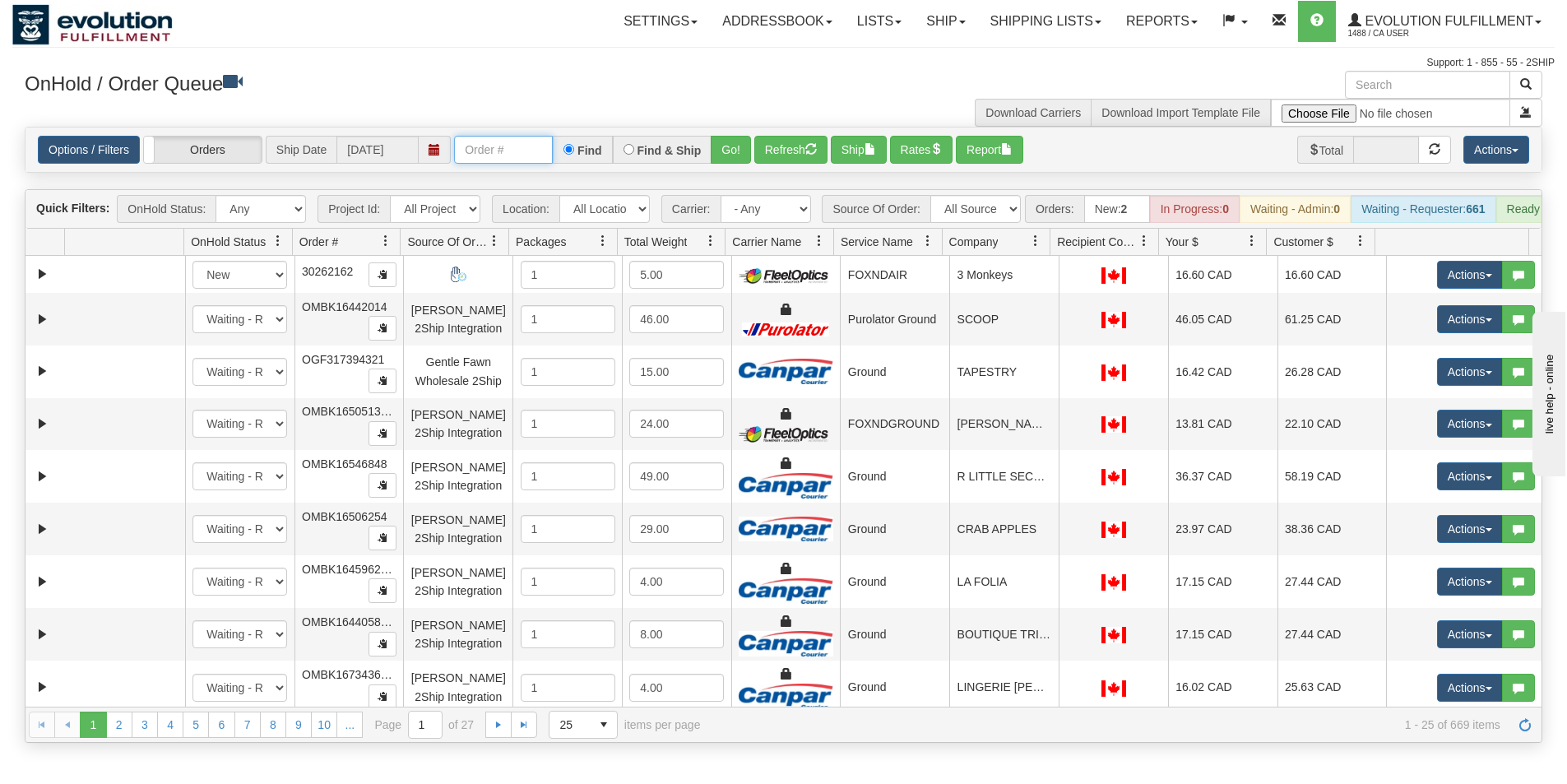
click at [509, 148] on input "text" at bounding box center [503, 149] width 99 height 28
click at [486, 157] on input "text" at bounding box center [503, 149] width 99 height 28
type input "OEMU0031531001"
click at [721, 163] on button "Go!" at bounding box center [731, 149] width 40 height 28
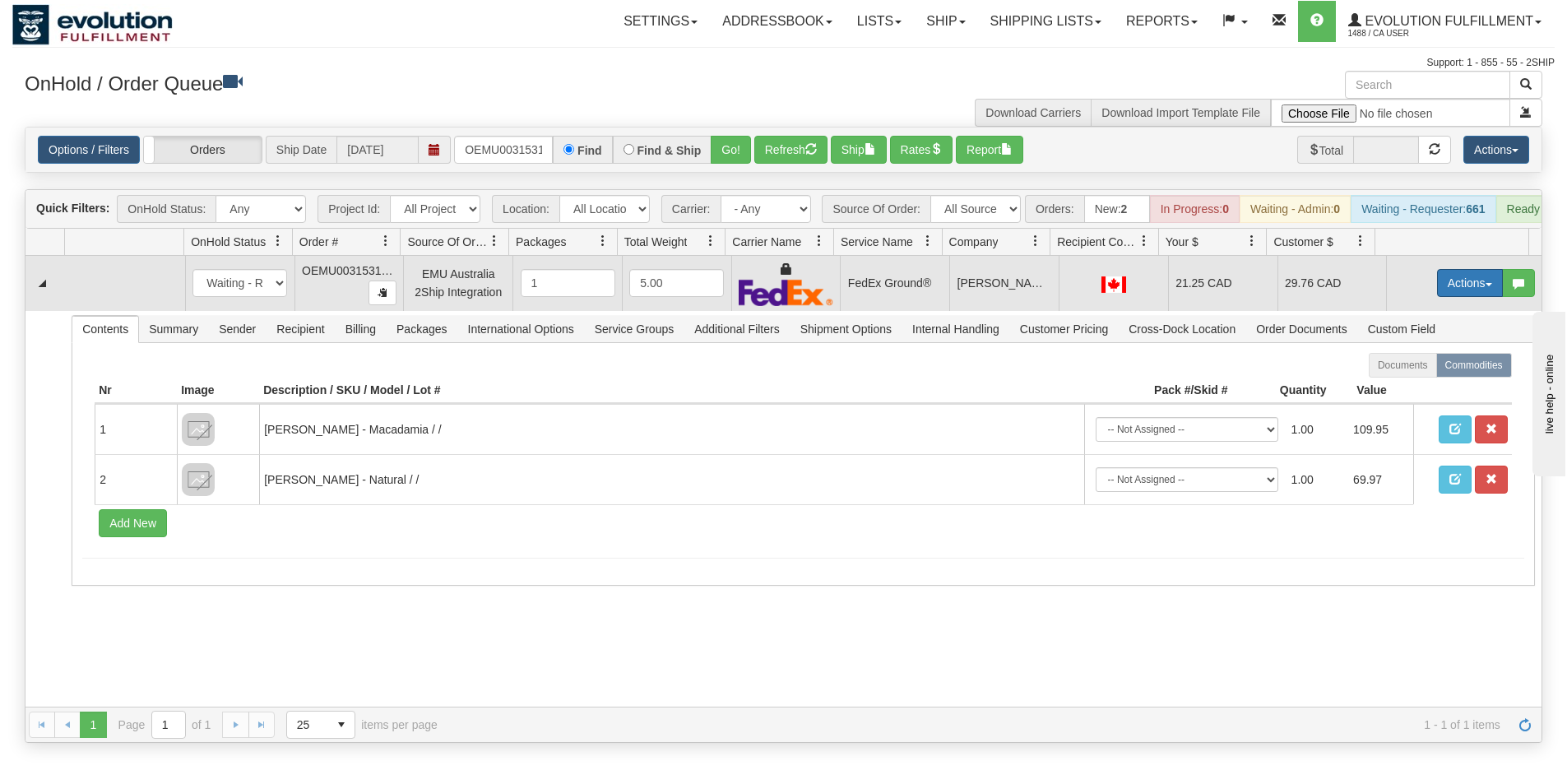
click at [1453, 293] on button "Actions" at bounding box center [1470, 282] width 66 height 28
click at [1416, 389] on link "Ship" at bounding box center [1436, 378] width 132 height 21
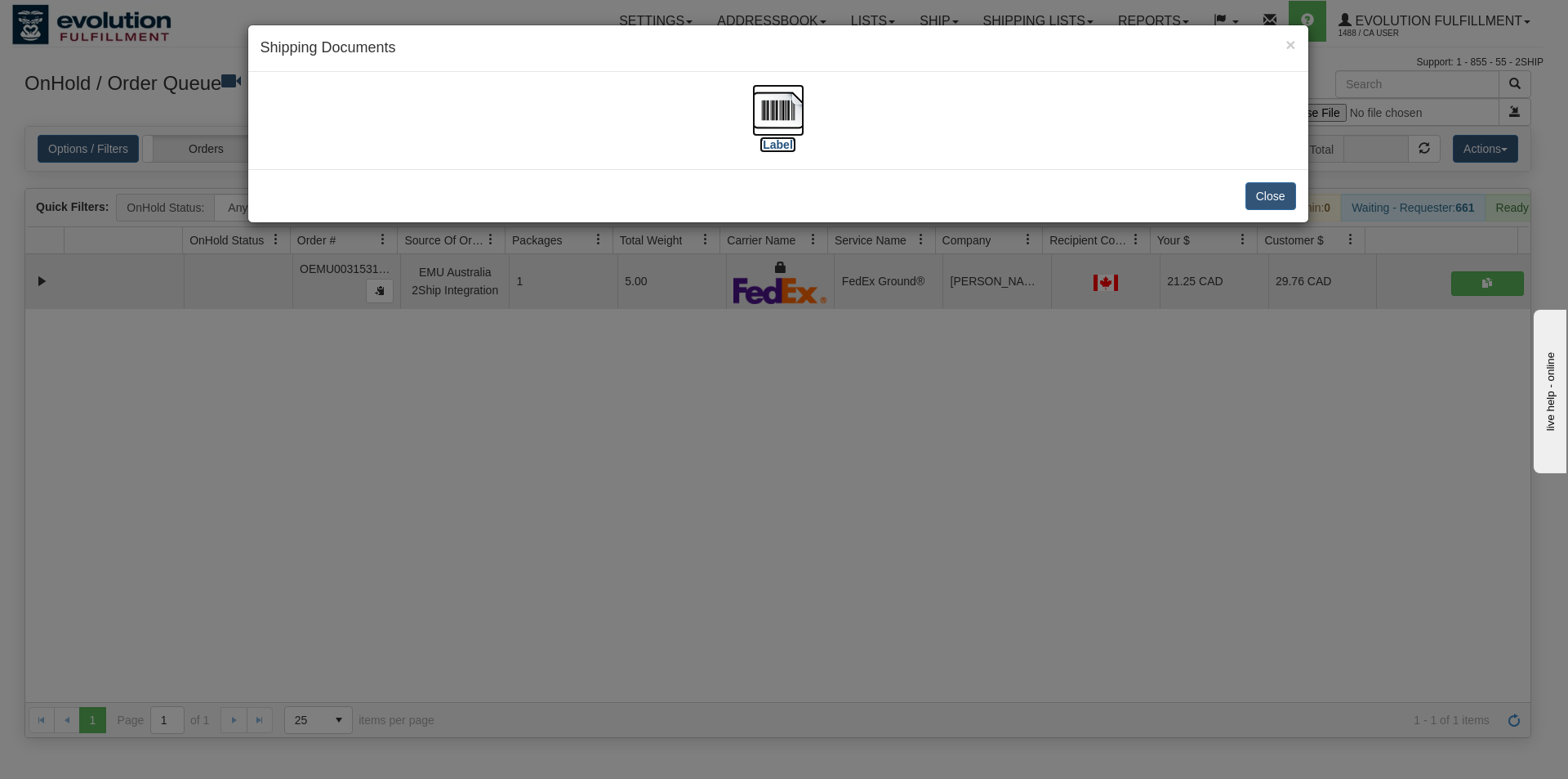
click at [799, 122] on img at bounding box center [778, 110] width 52 height 52
click at [831, 449] on div "× Shipping Documents [Label] Close" at bounding box center [784, 390] width 1568 height 779
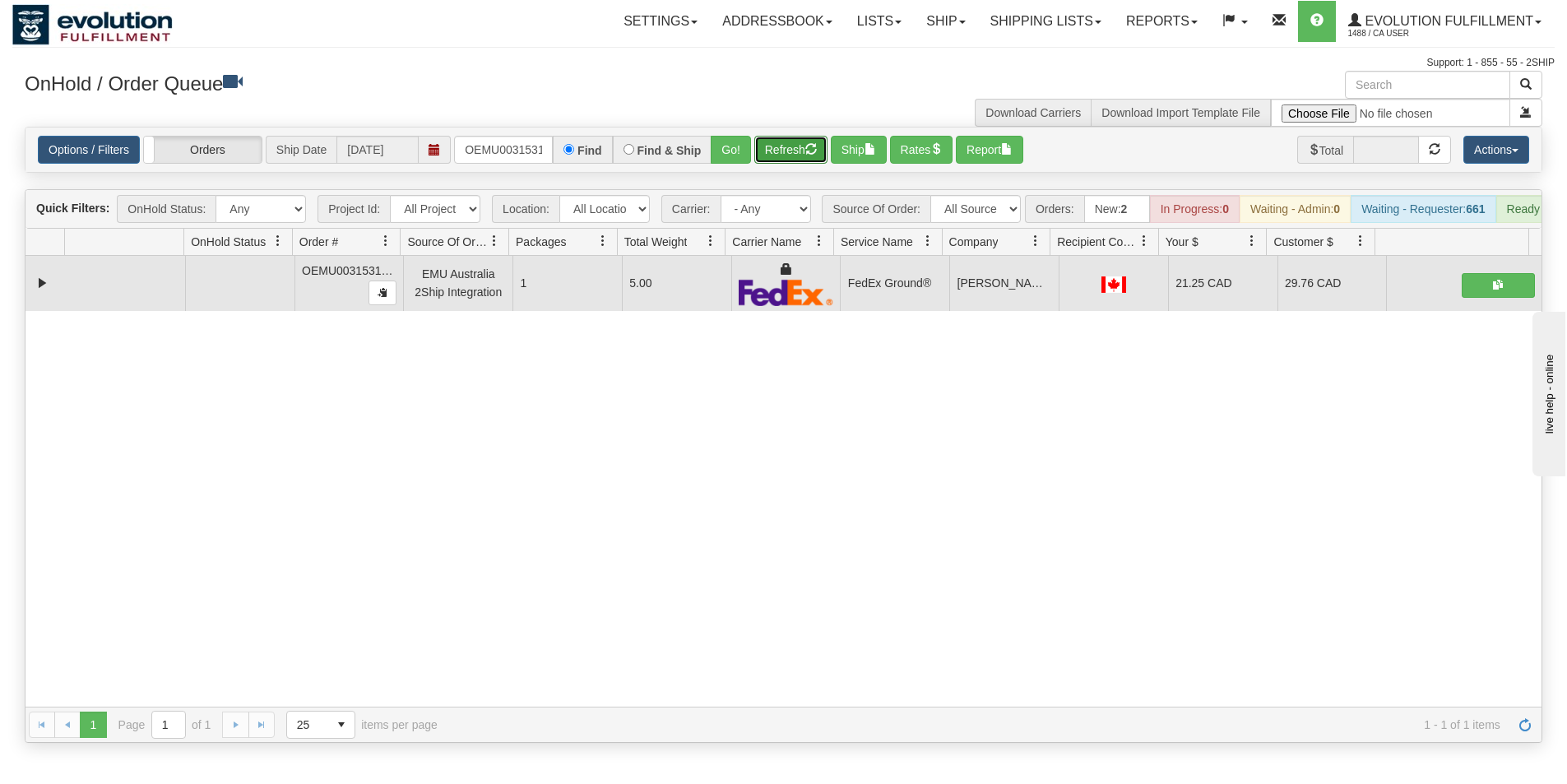
click at [775, 149] on button "Refresh" at bounding box center [790, 149] width 73 height 28
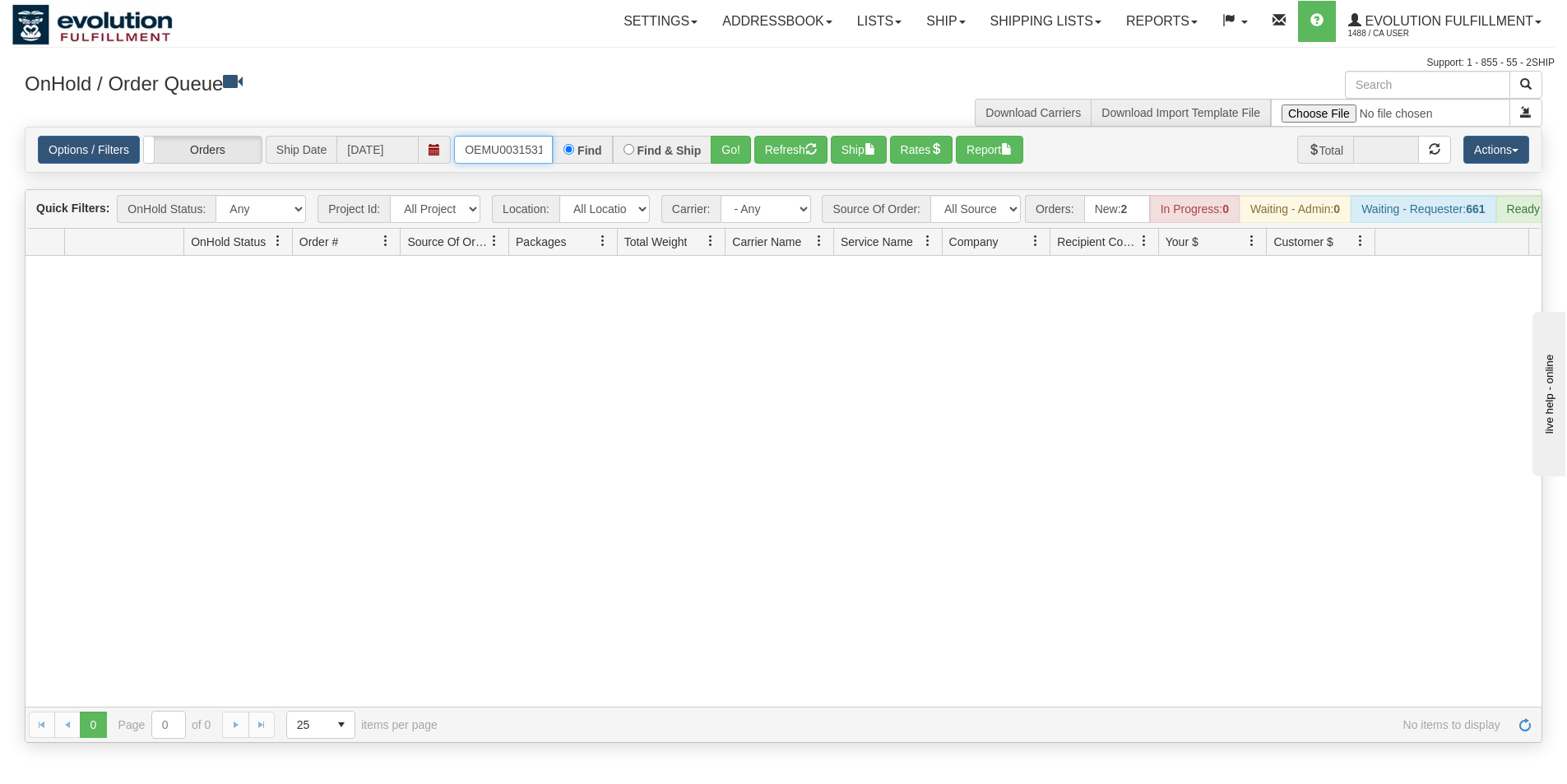
scroll to position [0, 21]
drag, startPoint x: 470, startPoint y: 147, endPoint x: 566, endPoint y: 140, distance: 96.3
click at [566, 140] on div "OEMU0031531001 Find Find & Ship Go!" at bounding box center [602, 149] width 297 height 28
type input "OEMU0031536001"
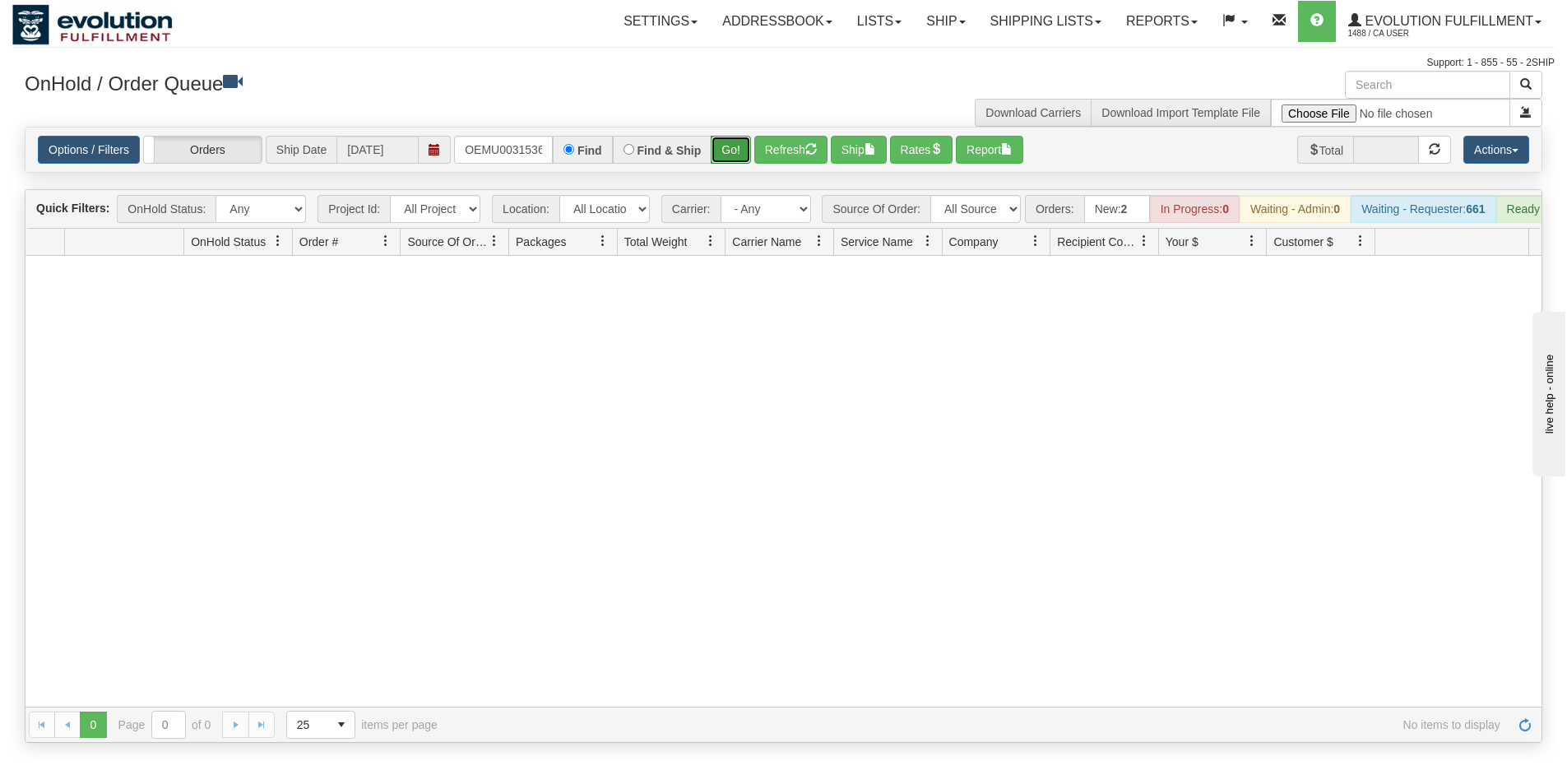
click at [719, 154] on button "Go!" at bounding box center [731, 149] width 40 height 28
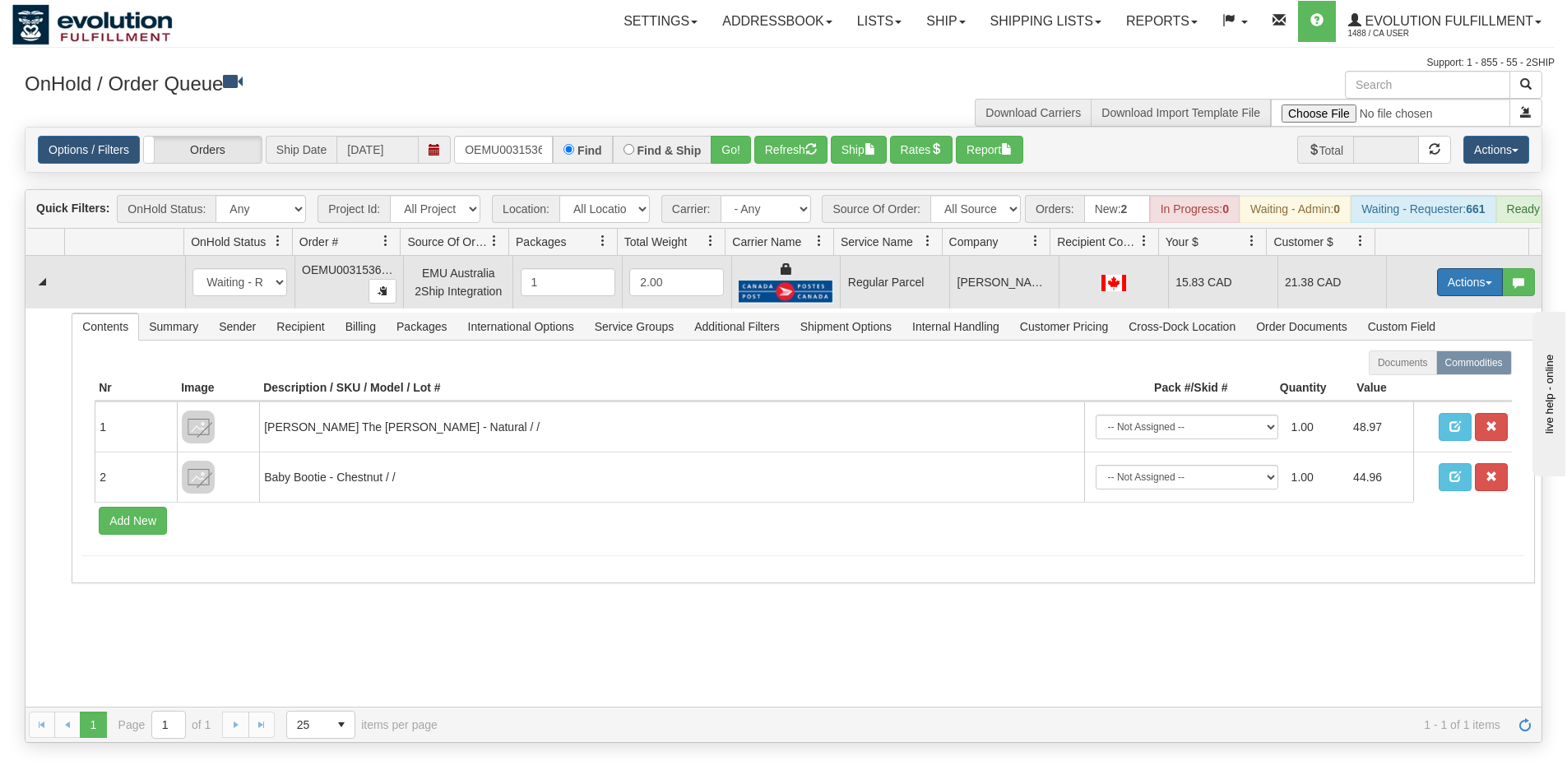
click at [1442, 291] on button "Actions" at bounding box center [1470, 282] width 66 height 28
click at [1409, 362] on span "Rate All Services" at bounding box center [1436, 357] width 99 height 13
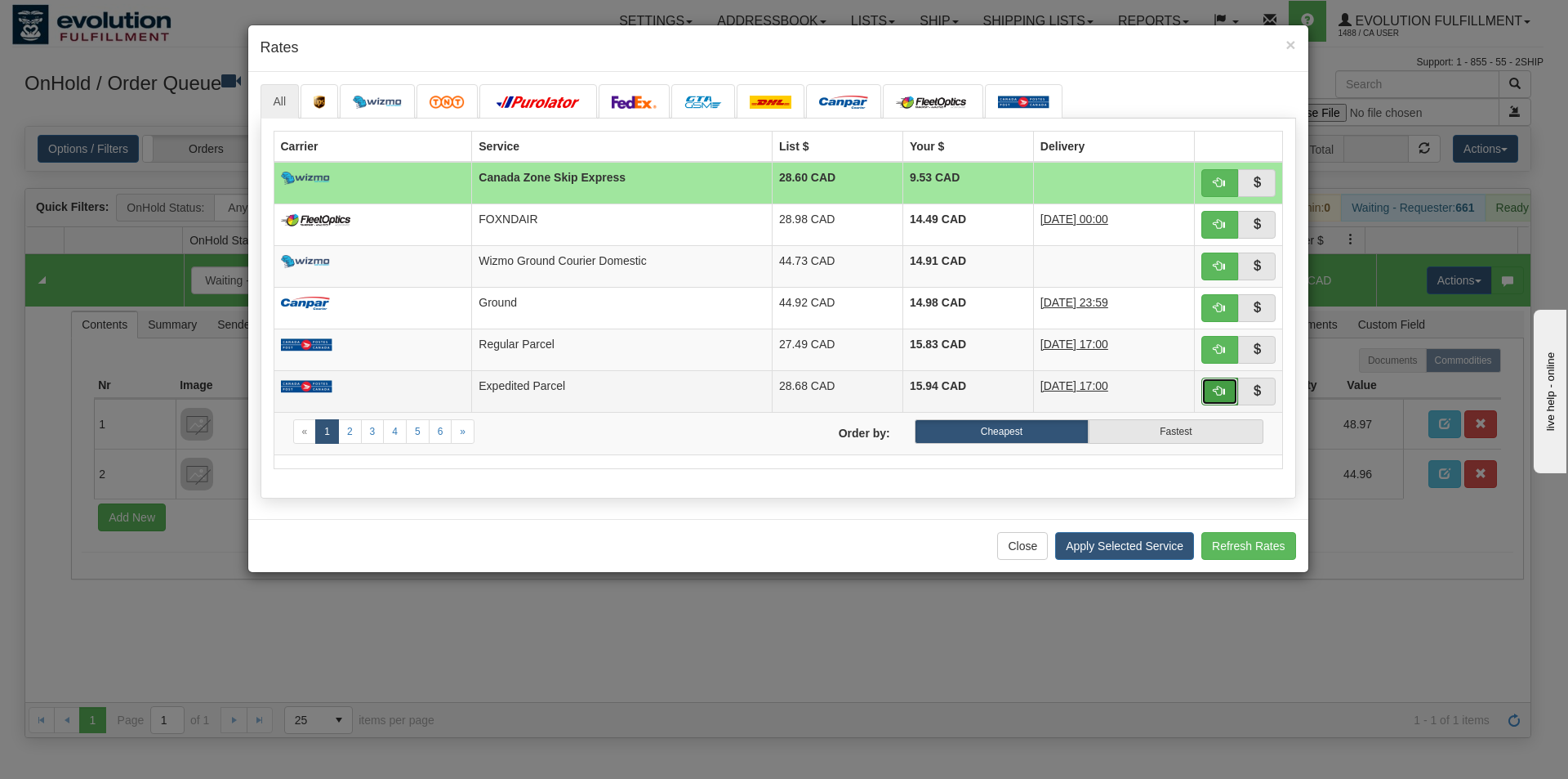
click at [1211, 386] on button "button" at bounding box center [1220, 391] width 38 height 28
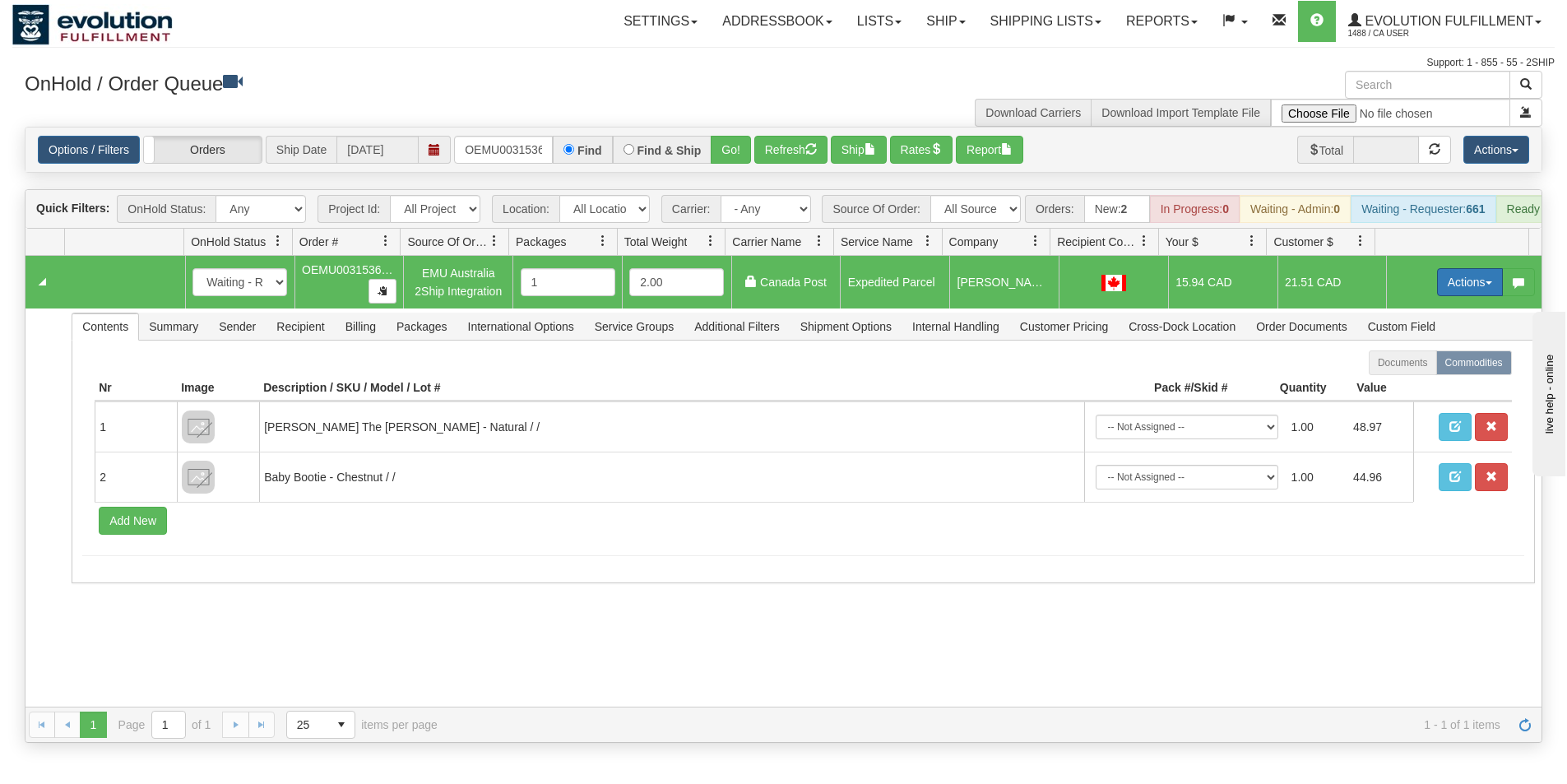
click at [1446, 296] on button "Actions" at bounding box center [1470, 282] width 66 height 28
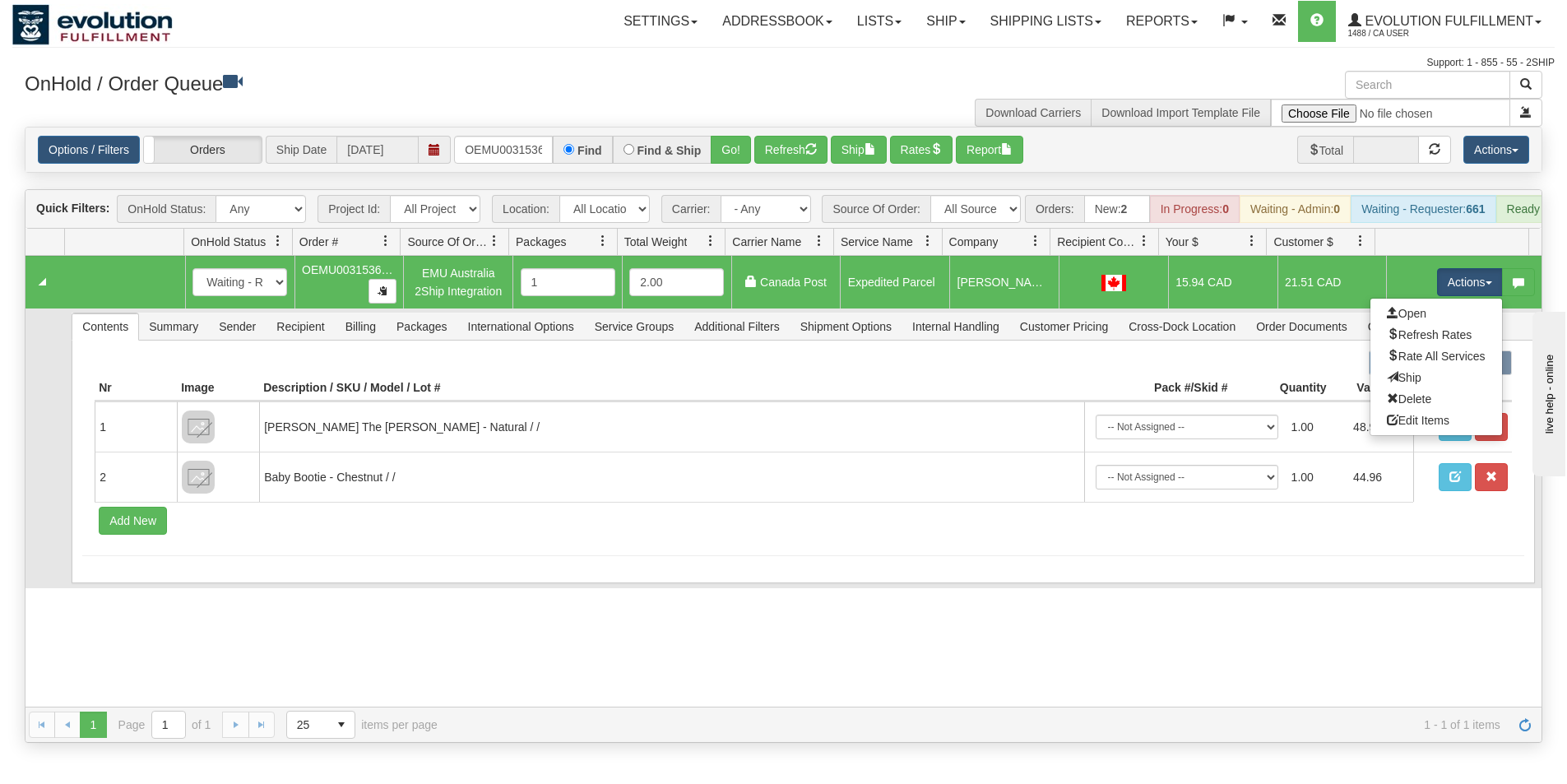
drag, startPoint x: 1409, startPoint y: 385, endPoint x: 1381, endPoint y: 385, distance: 28.0
click at [1408, 385] on link "Ship" at bounding box center [1436, 377] width 132 height 21
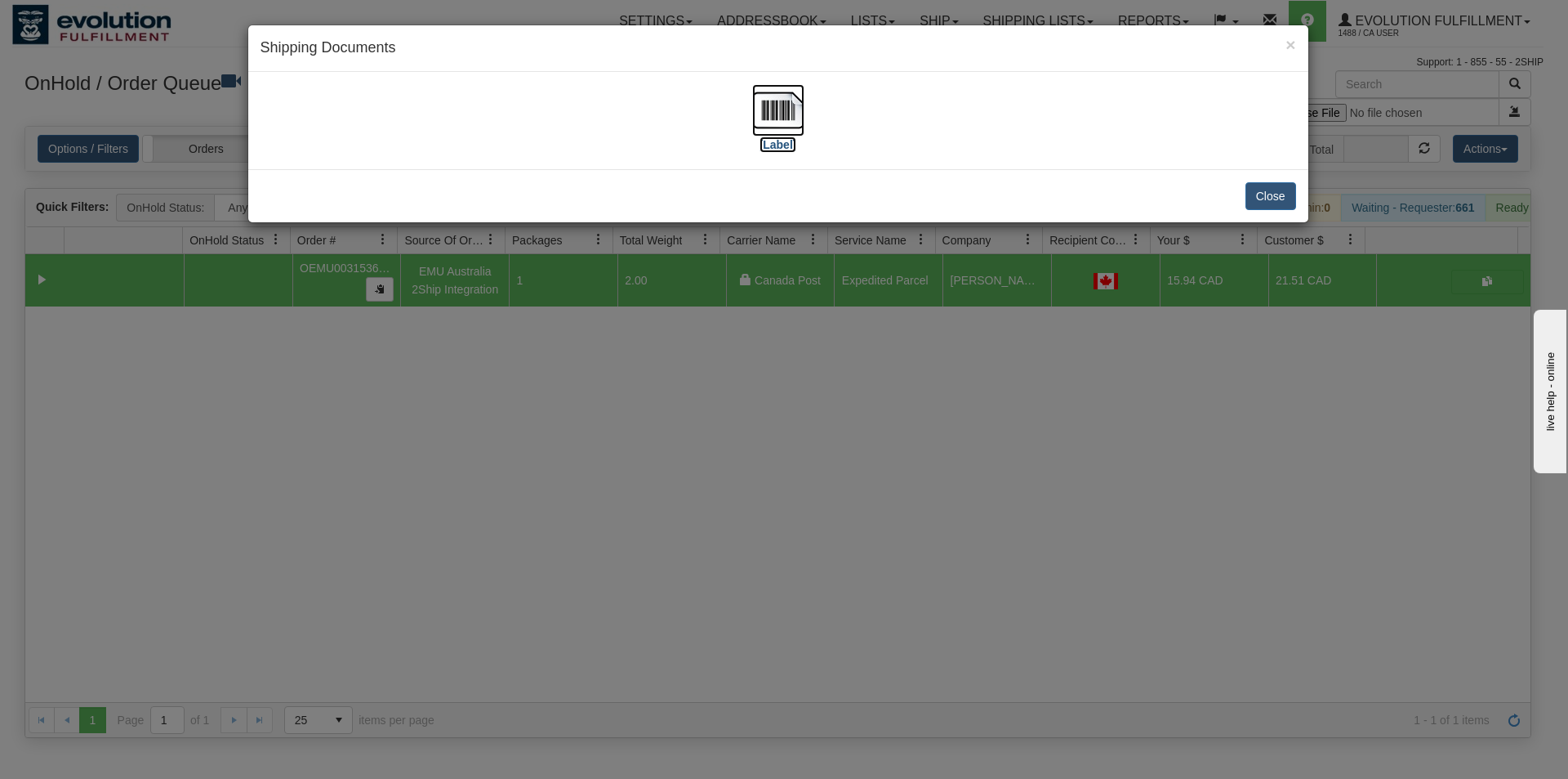
click at [794, 110] on img at bounding box center [778, 110] width 52 height 52
click at [727, 449] on div "× Shipping Documents [Label] Close" at bounding box center [784, 390] width 1568 height 779
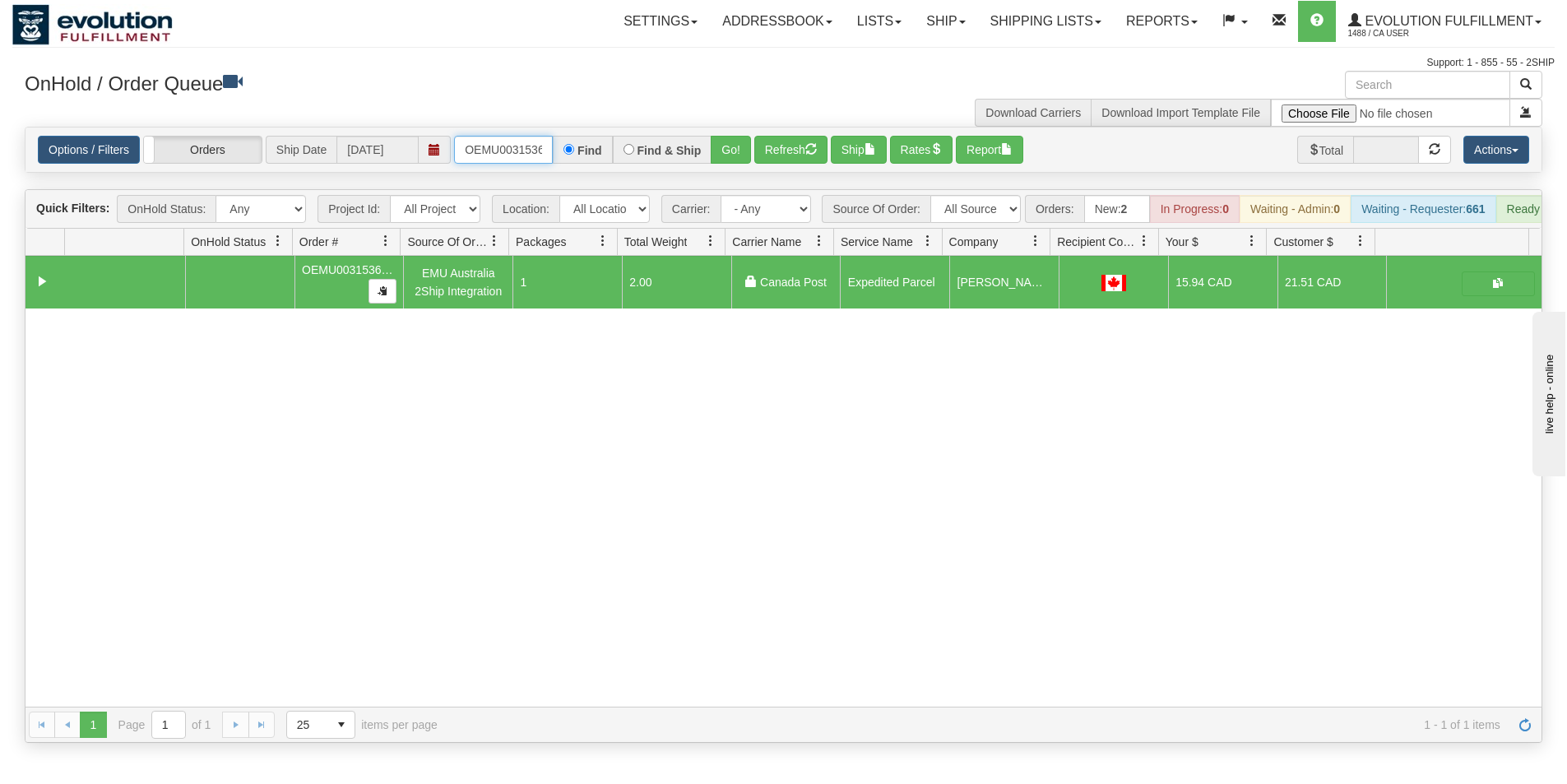
scroll to position [0, 21]
drag, startPoint x: 466, startPoint y: 146, endPoint x: 578, endPoint y: 112, distance: 117.0
click at [578, 115] on div "× Get OnHold Shipments fields - load dt: 379 Get OnHold Shipments fields - tran…" at bounding box center [784, 406] width 1543 height 672
type input "OEMU0031518001"
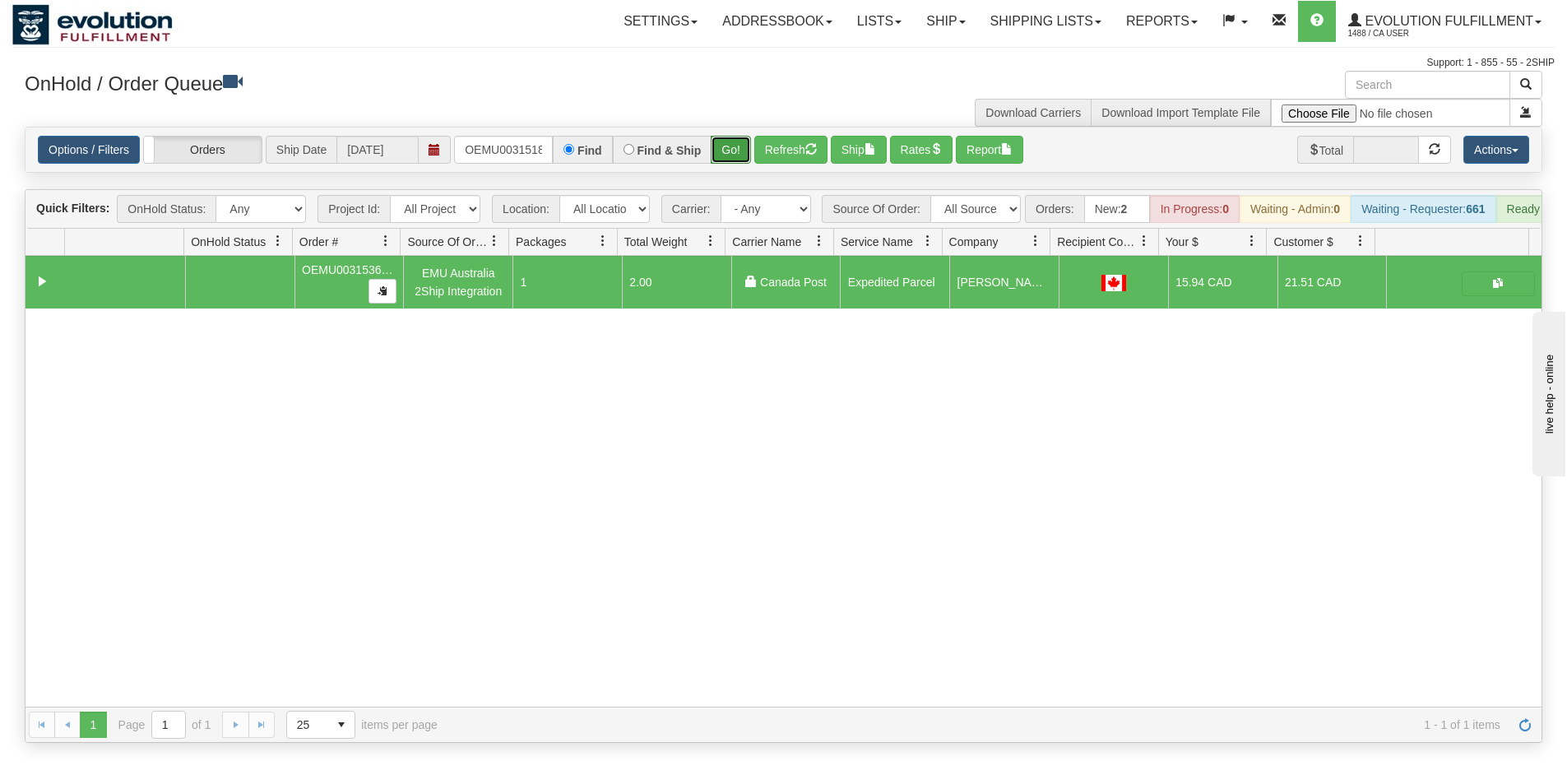
click at [722, 150] on button "Go!" at bounding box center [731, 149] width 40 height 28
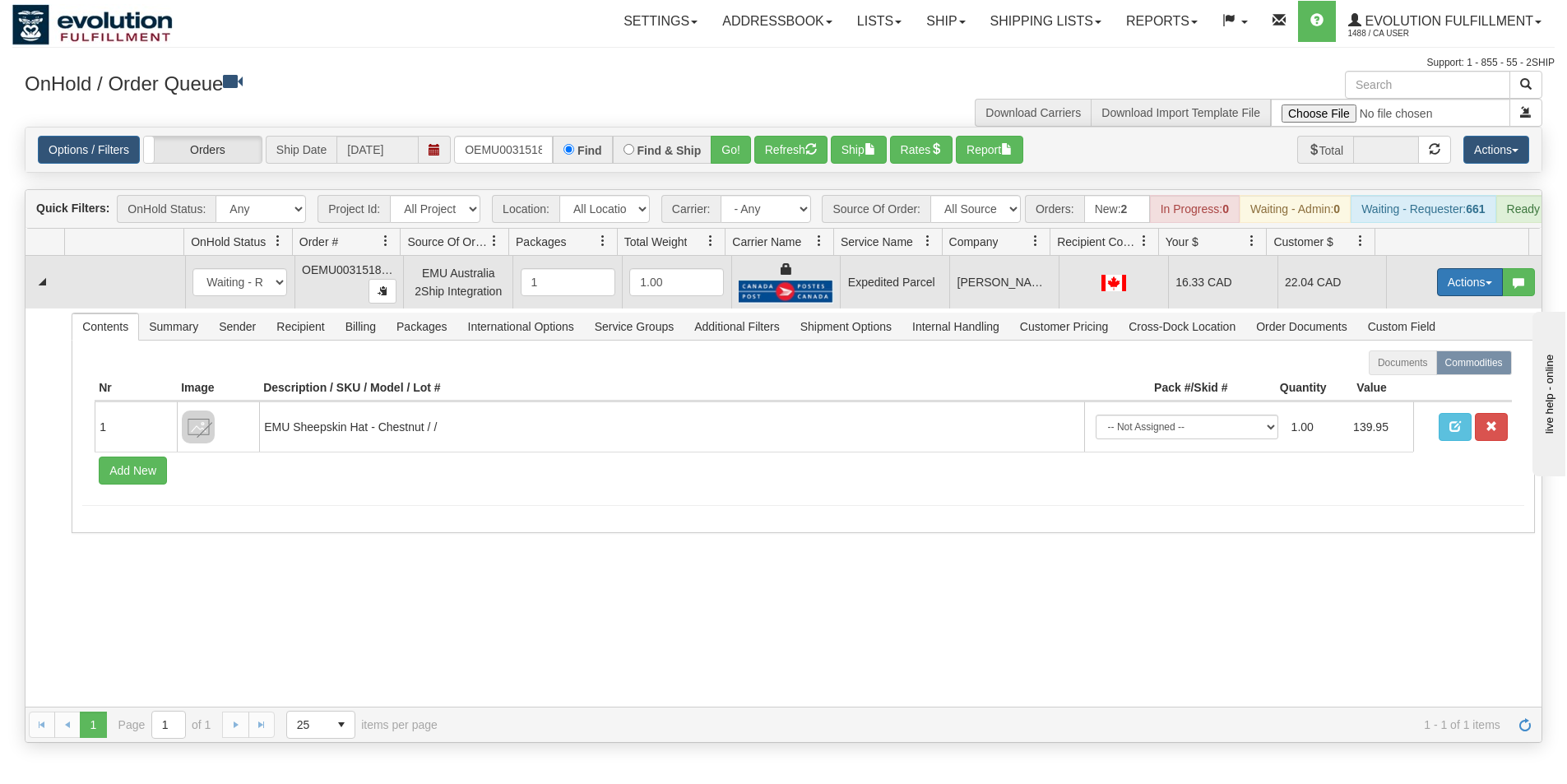
click at [1468, 295] on button "Actions" at bounding box center [1470, 282] width 66 height 28
click at [1396, 384] on span "Ship" at bounding box center [1404, 378] width 35 height 13
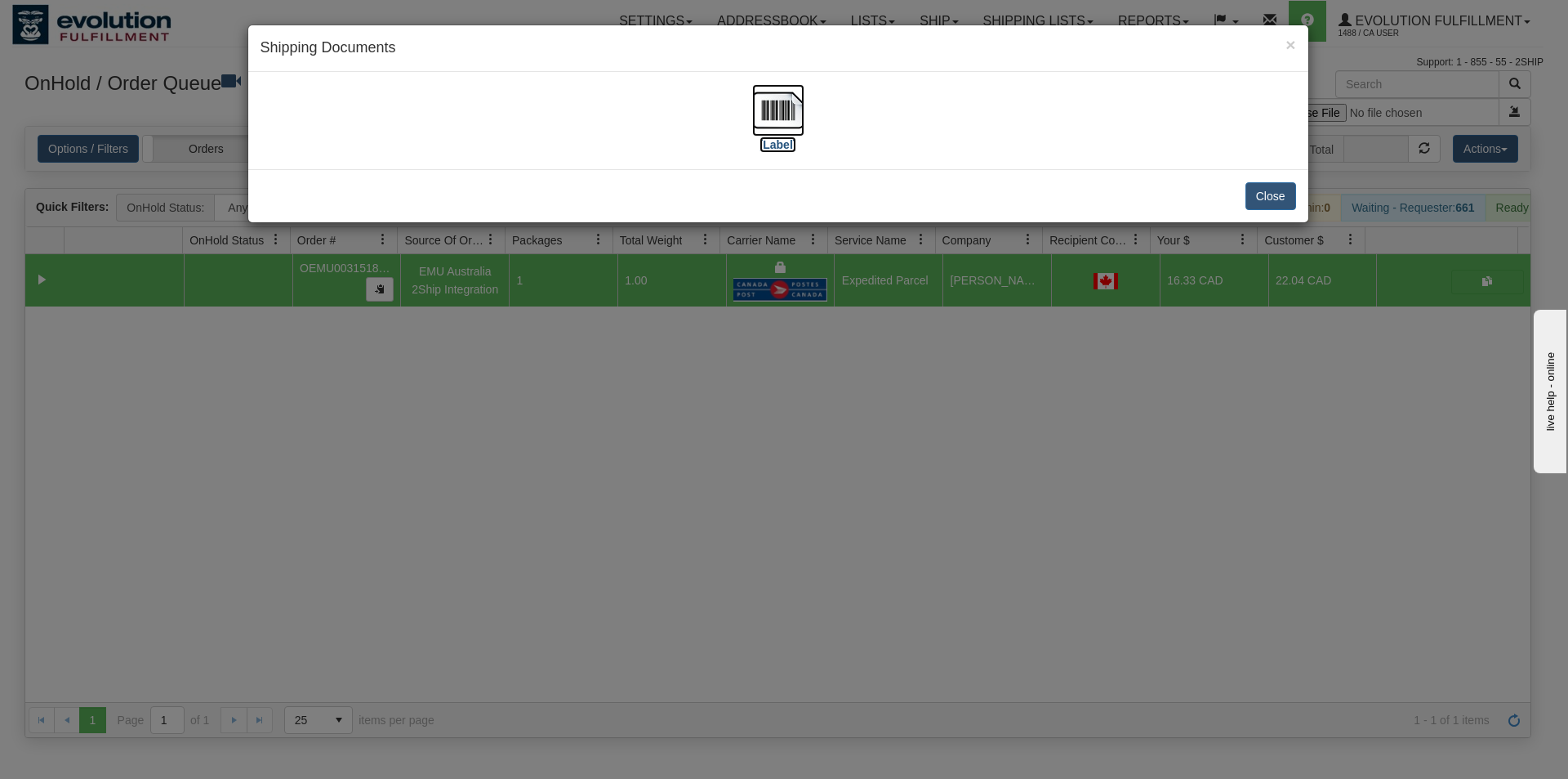
click at [760, 116] on img at bounding box center [778, 110] width 52 height 52
click at [1009, 662] on div "× Shipping Documents [Label] Close" at bounding box center [784, 390] width 1568 height 779
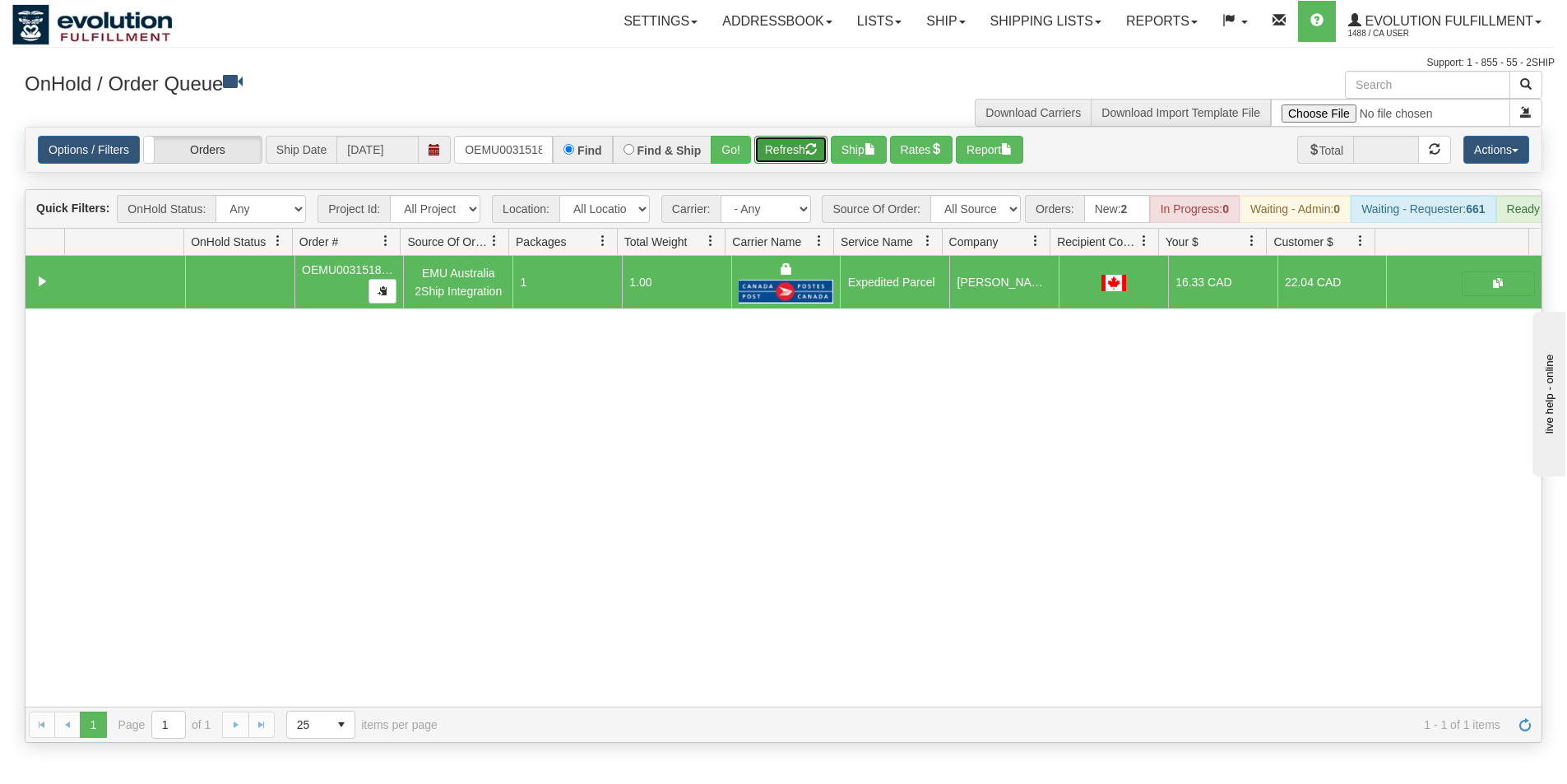
click at [785, 157] on button "Refresh" at bounding box center [790, 149] width 73 height 28
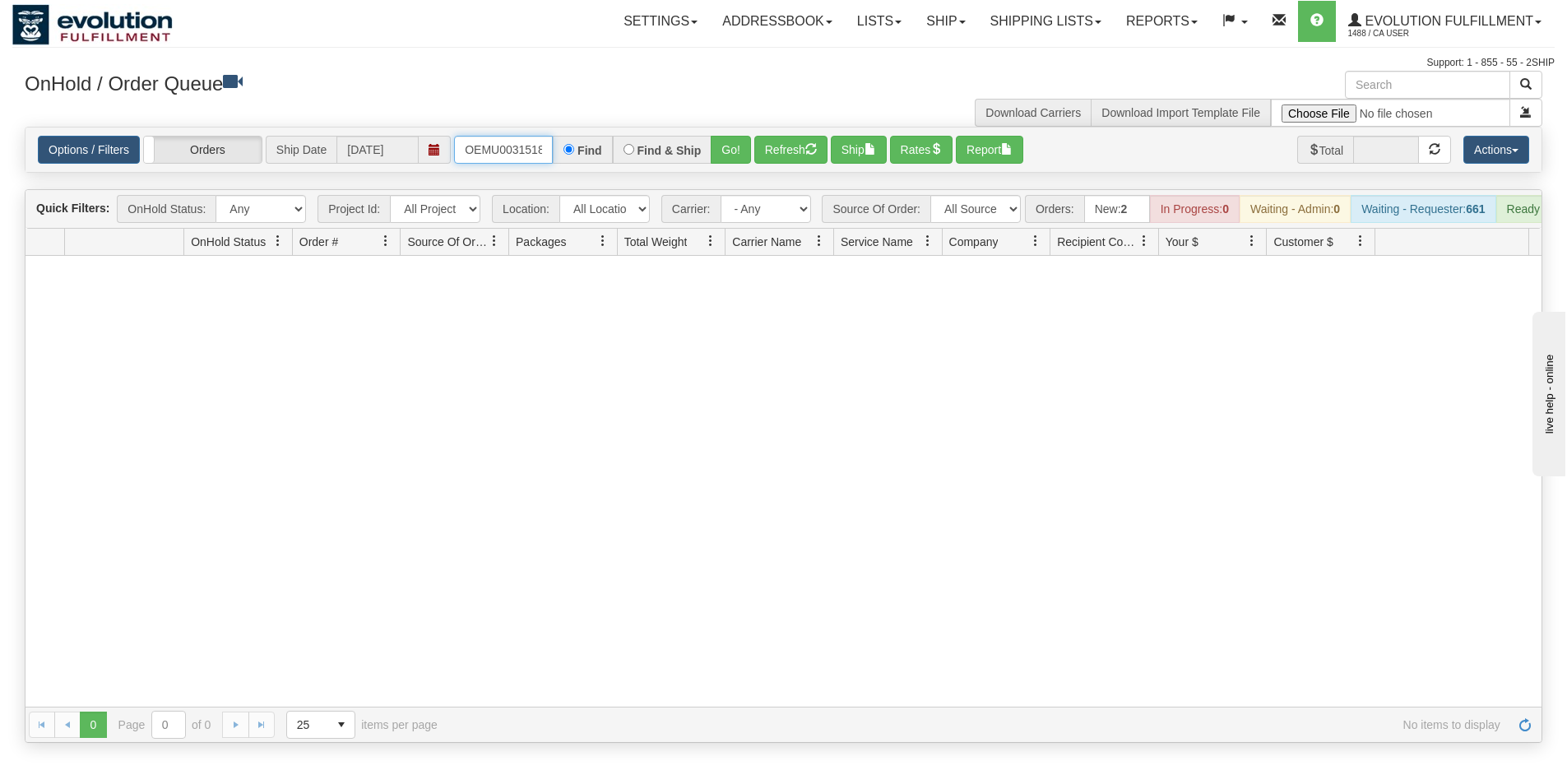
scroll to position [0, 21]
drag, startPoint x: 466, startPoint y: 153, endPoint x: 600, endPoint y: 160, distance: 134.2
click at [600, 160] on div "OEMU0031518001 Find Find & Ship Go!" at bounding box center [602, 149] width 297 height 28
type input "OEMU0031516001"
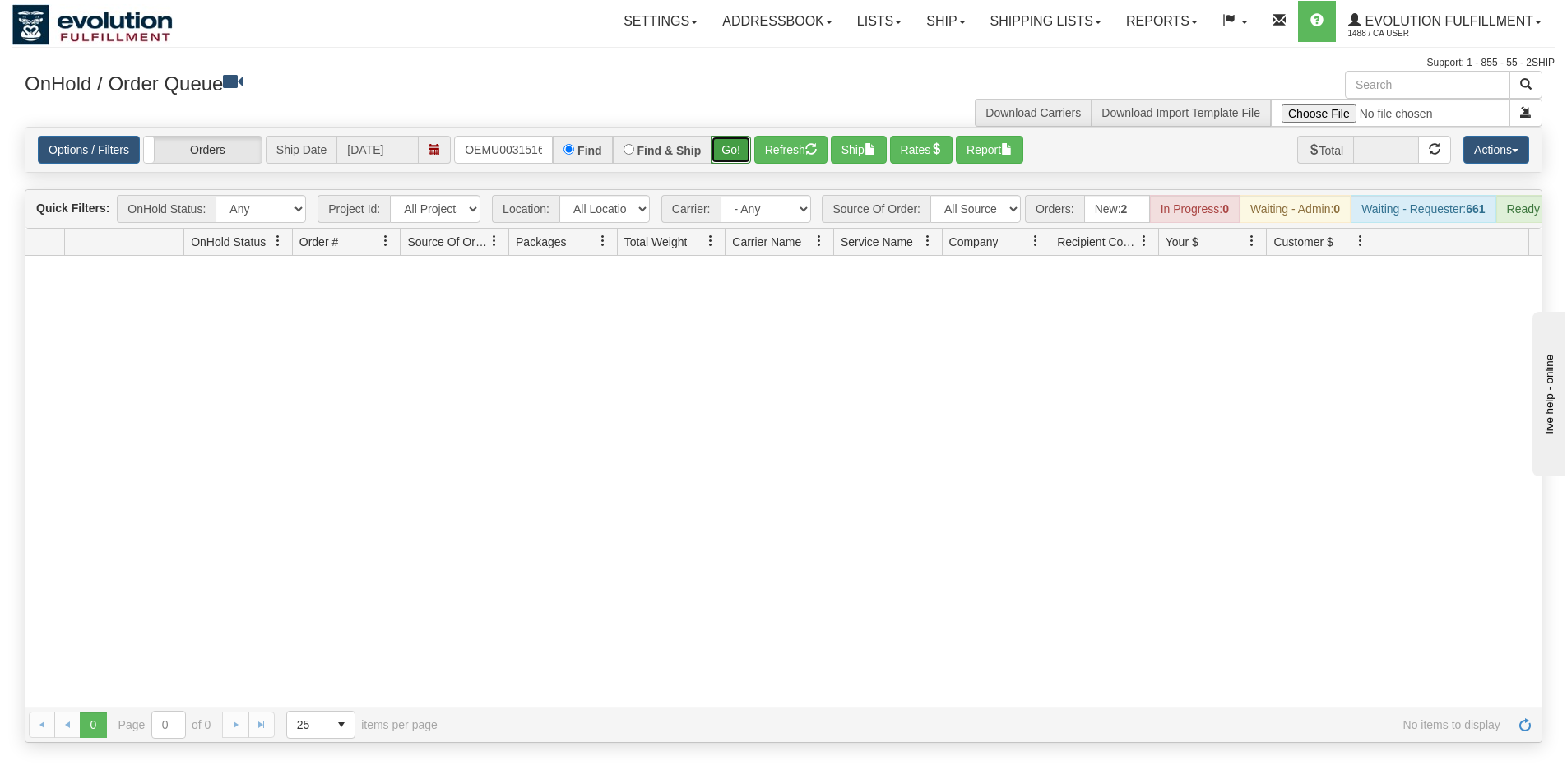
click at [730, 151] on button "Go!" at bounding box center [731, 149] width 40 height 28
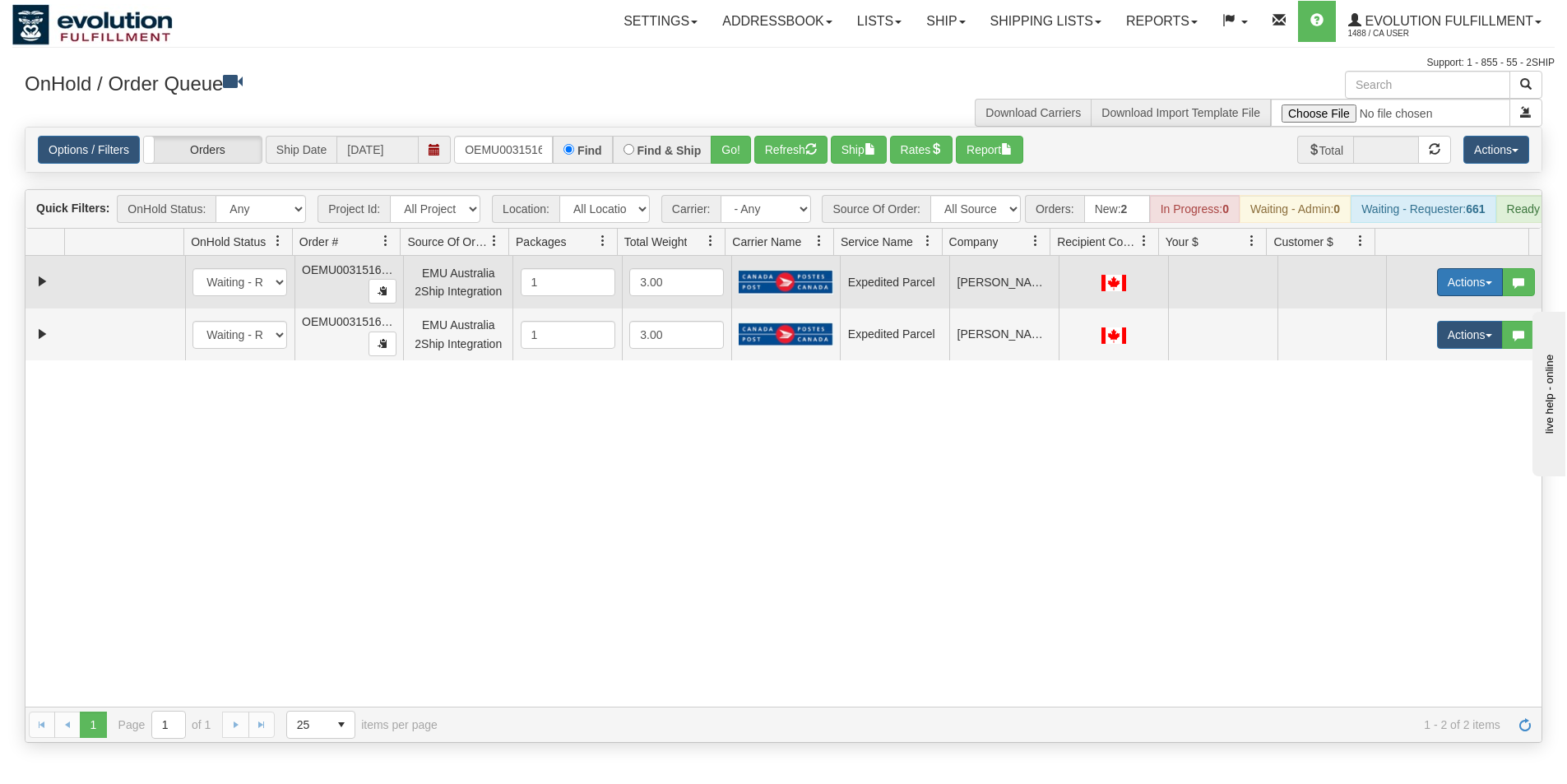
click at [1445, 294] on button "Actions" at bounding box center [1470, 282] width 66 height 28
click at [1419, 362] on span "Rate All Services" at bounding box center [1436, 357] width 99 height 13
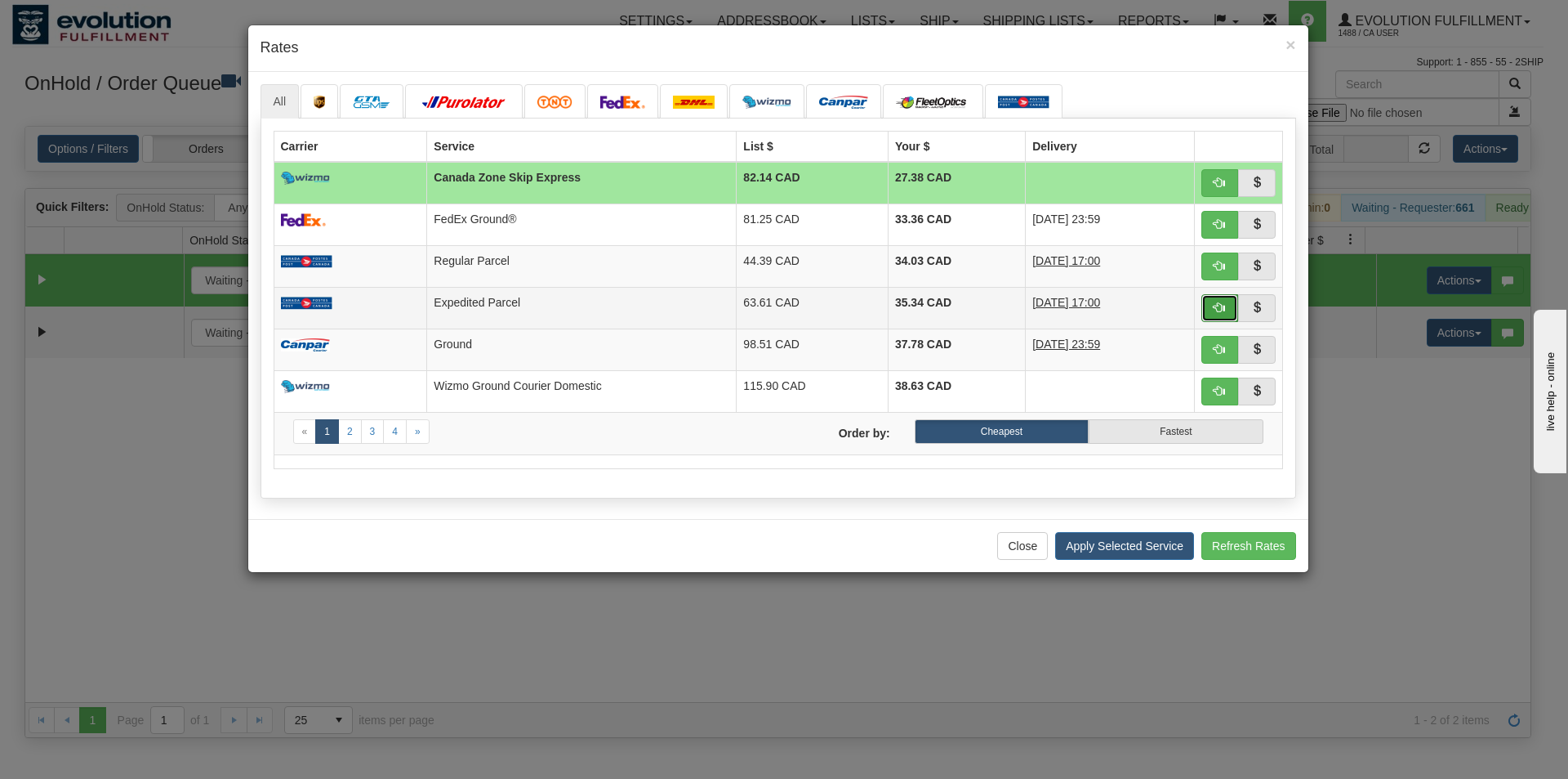
click at [1222, 310] on span "button" at bounding box center [1220, 307] width 12 height 12
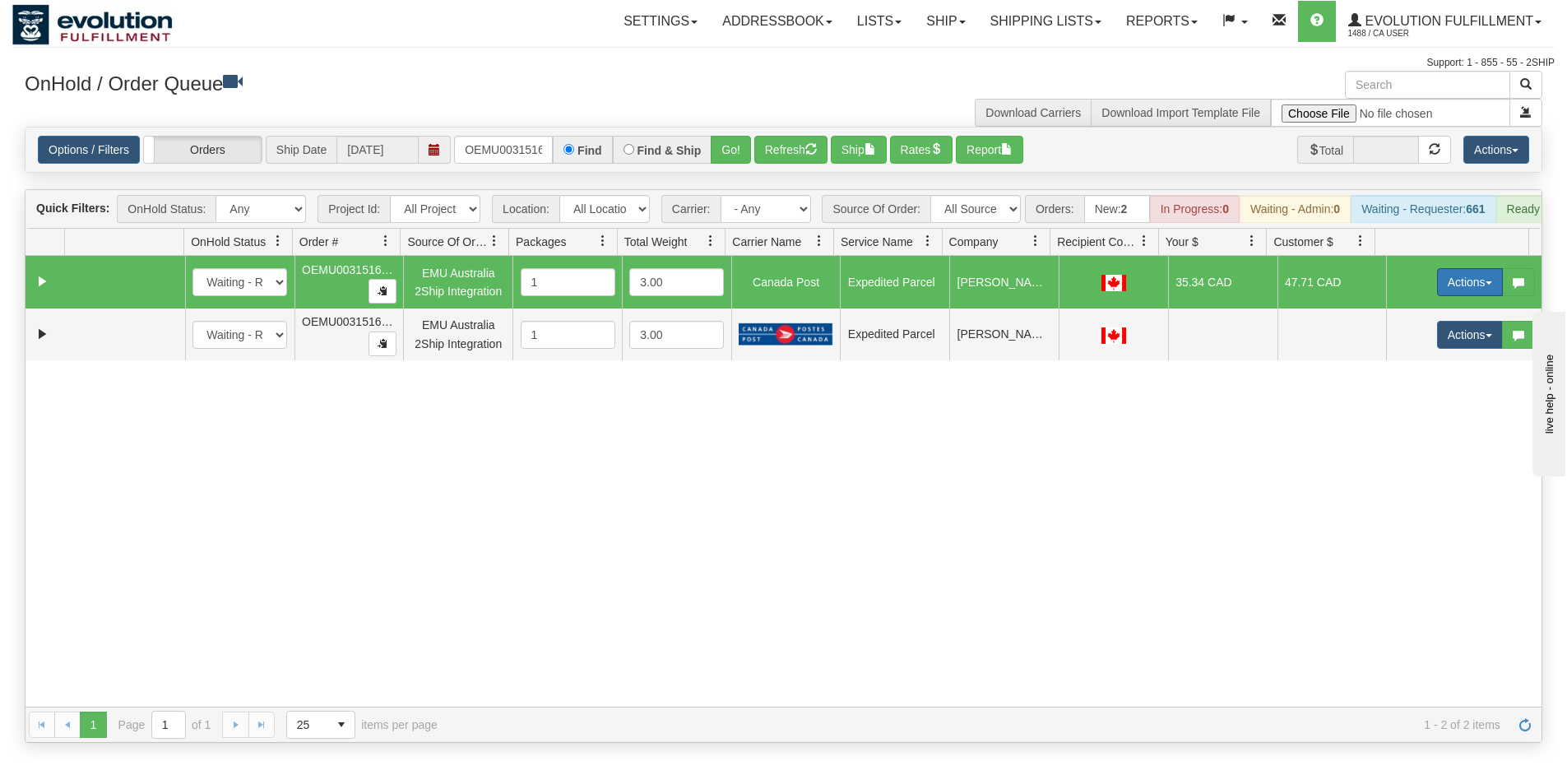
click at [1461, 290] on button "Actions" at bounding box center [1470, 282] width 66 height 28
click at [1409, 388] on link "Ship" at bounding box center [1436, 377] width 132 height 21
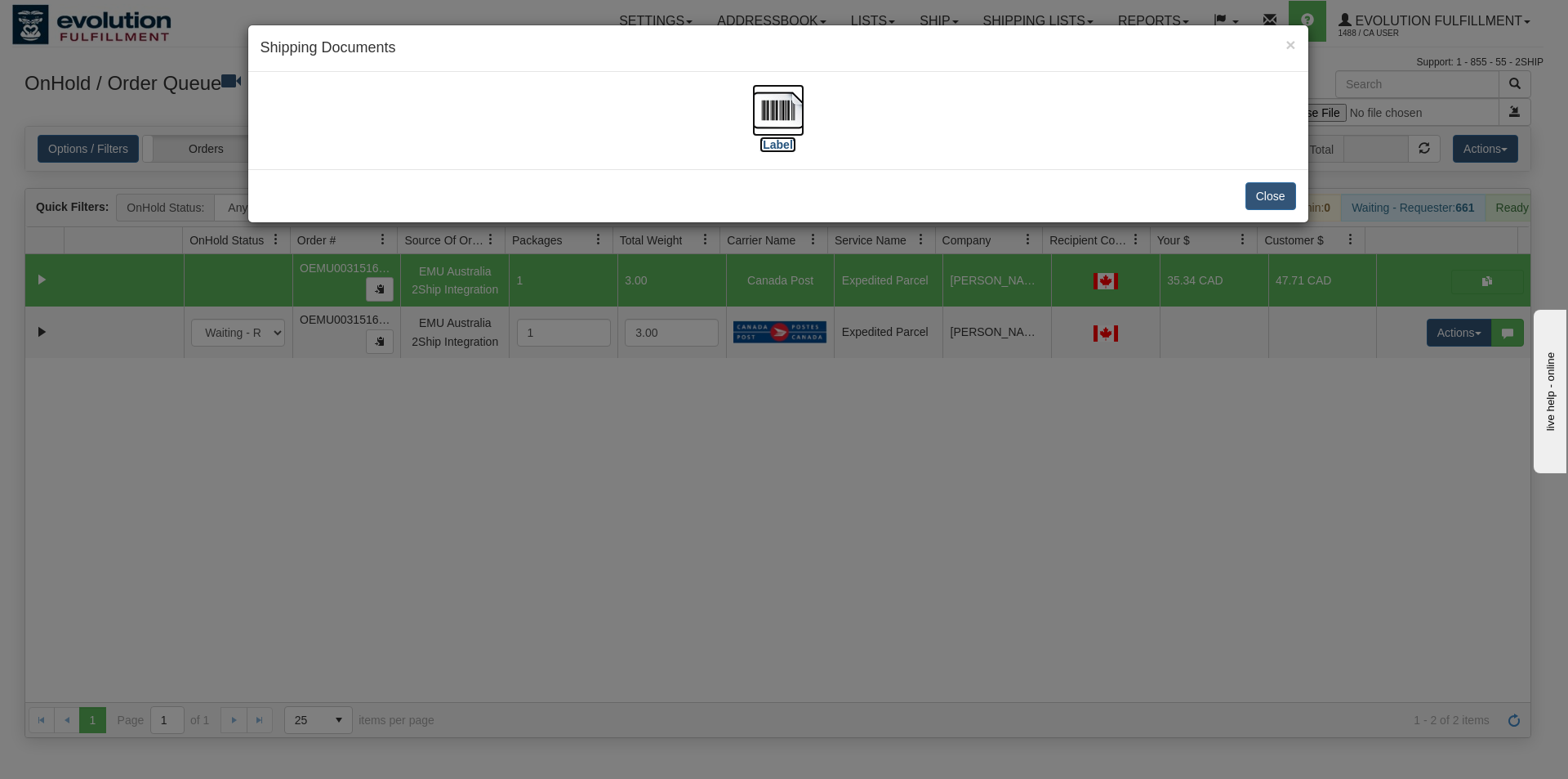
click at [801, 117] on img at bounding box center [778, 110] width 52 height 52
click at [875, 649] on div "× Shipping Documents [Label] Close" at bounding box center [784, 390] width 1568 height 779
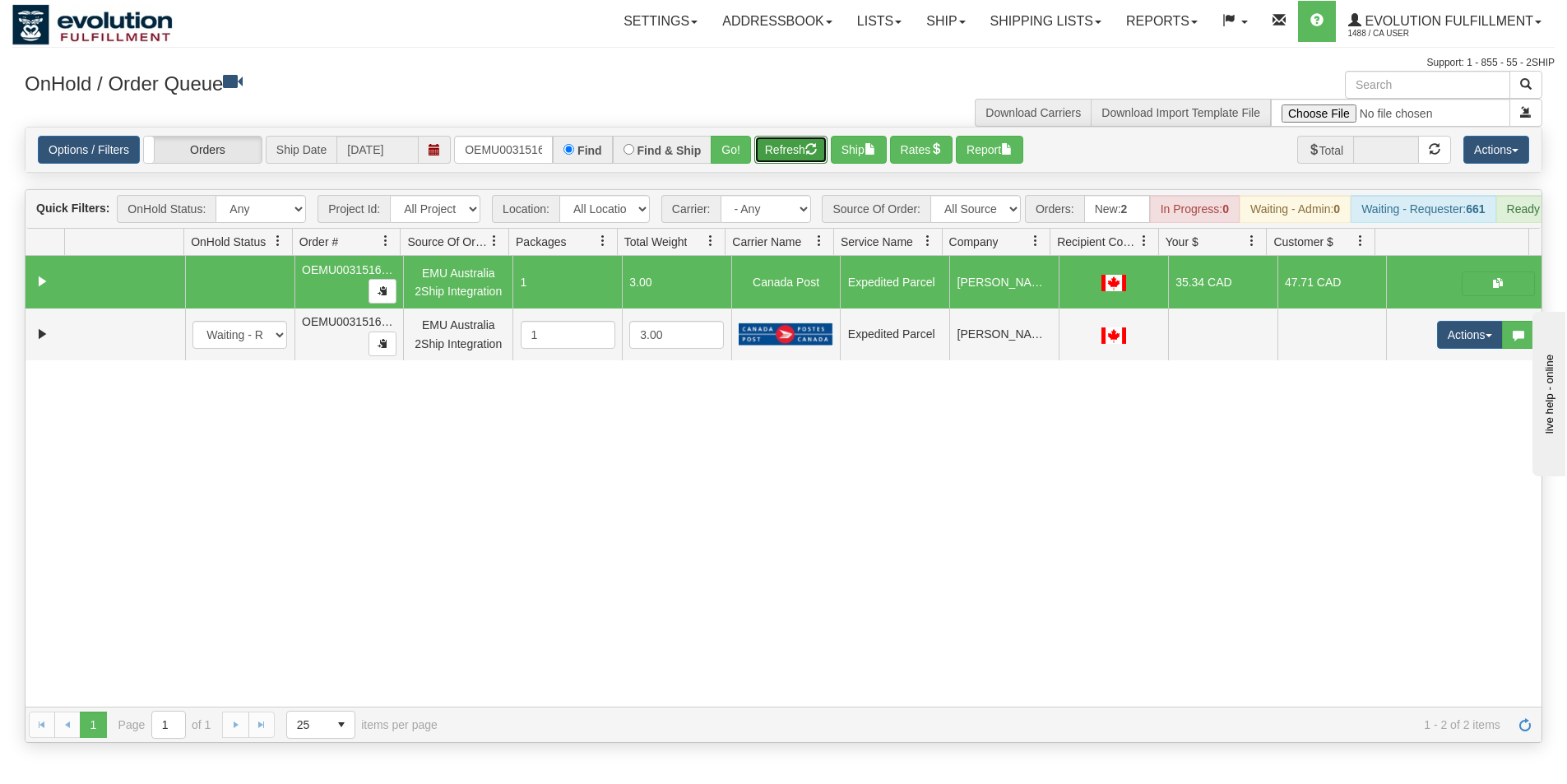
click at [788, 155] on button "Refresh" at bounding box center [790, 149] width 73 height 28
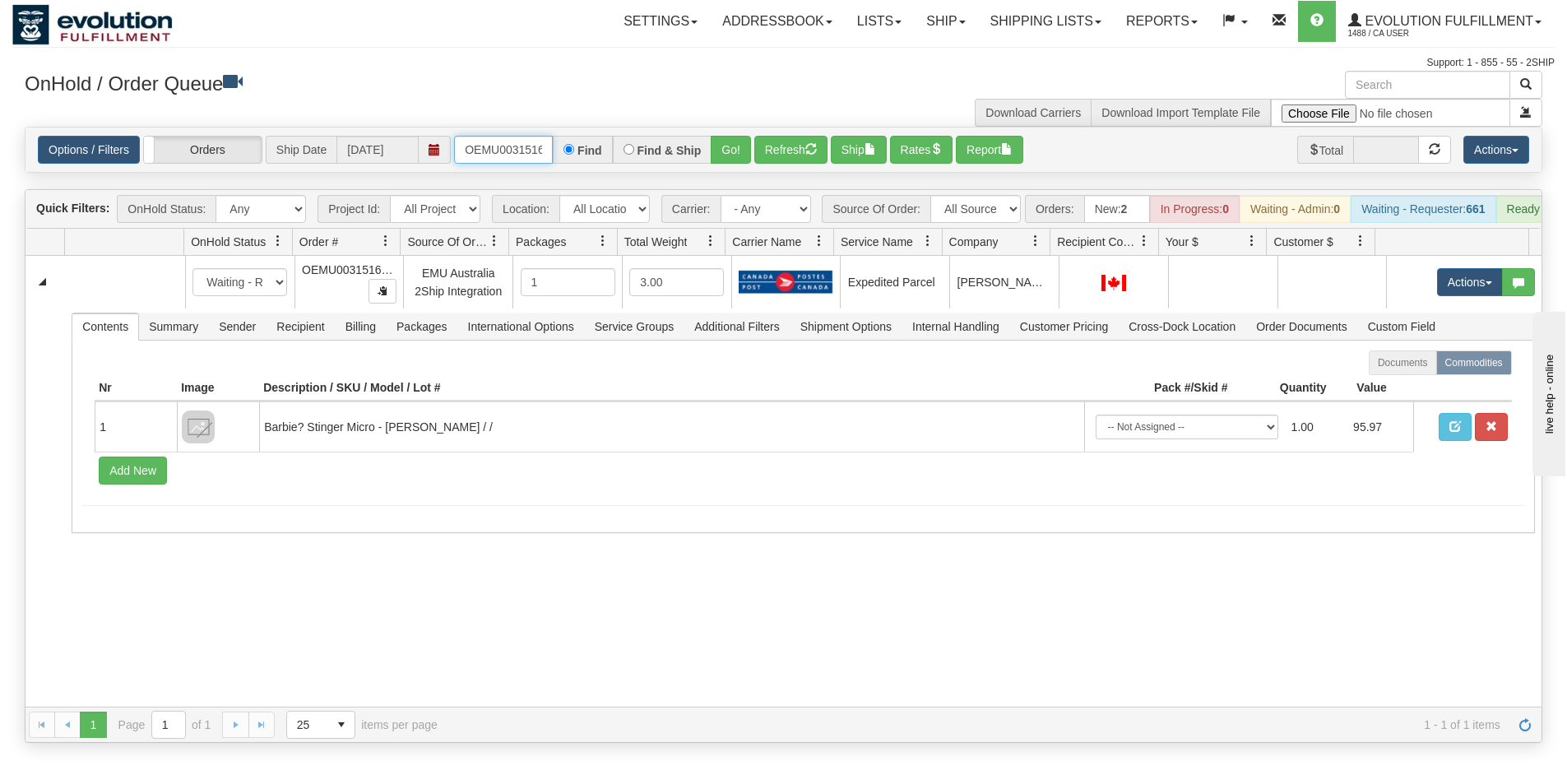
scroll to position [0, 21]
drag, startPoint x: 466, startPoint y: 150, endPoint x: 624, endPoint y: 158, distance: 158.2
click at [624, 158] on div "OEMU0031516001 Find Find & Ship Go!" at bounding box center [602, 149] width 297 height 28
type input "OEMU0031519001"
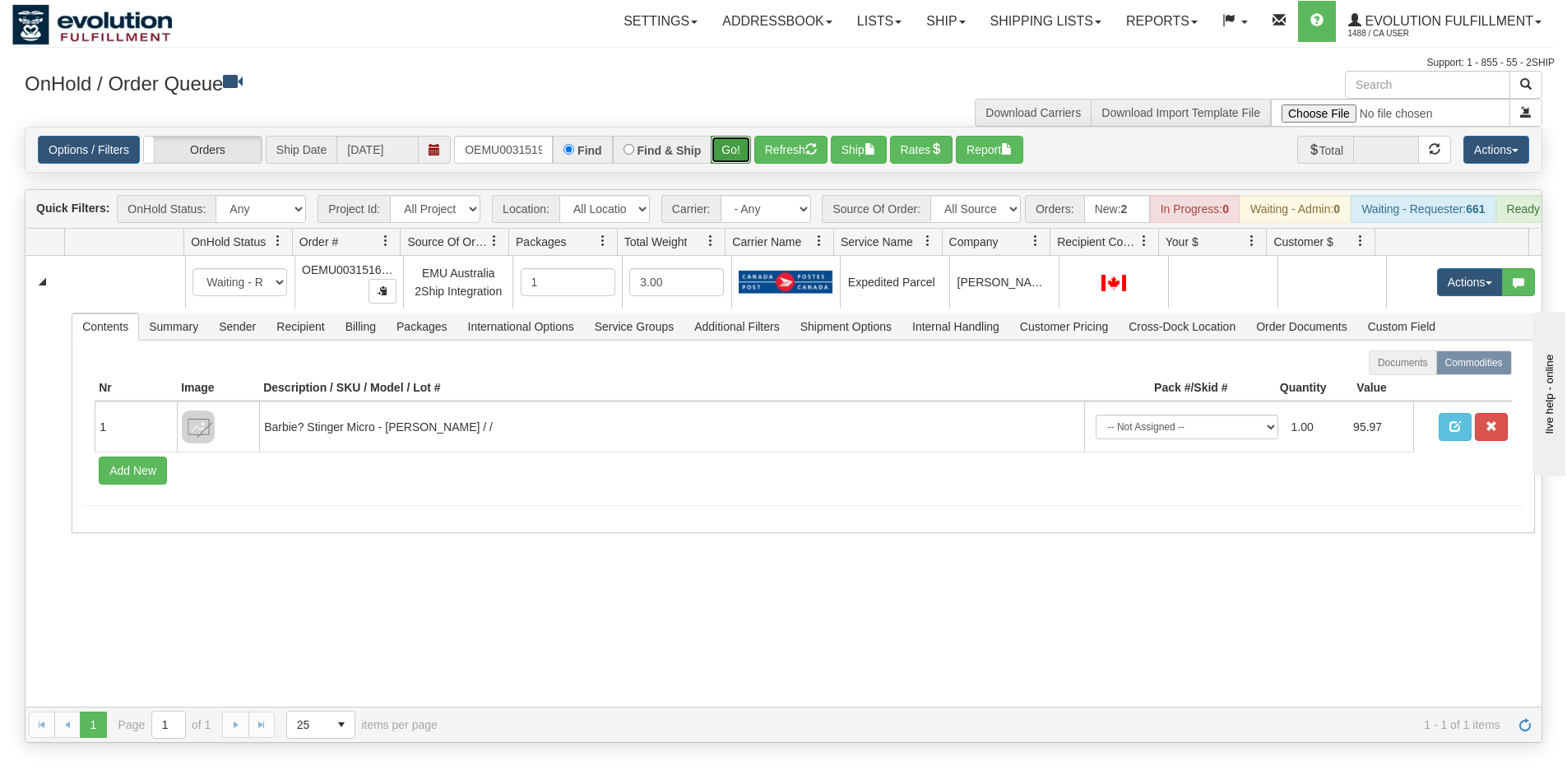
click at [726, 156] on button "Go!" at bounding box center [731, 149] width 40 height 28
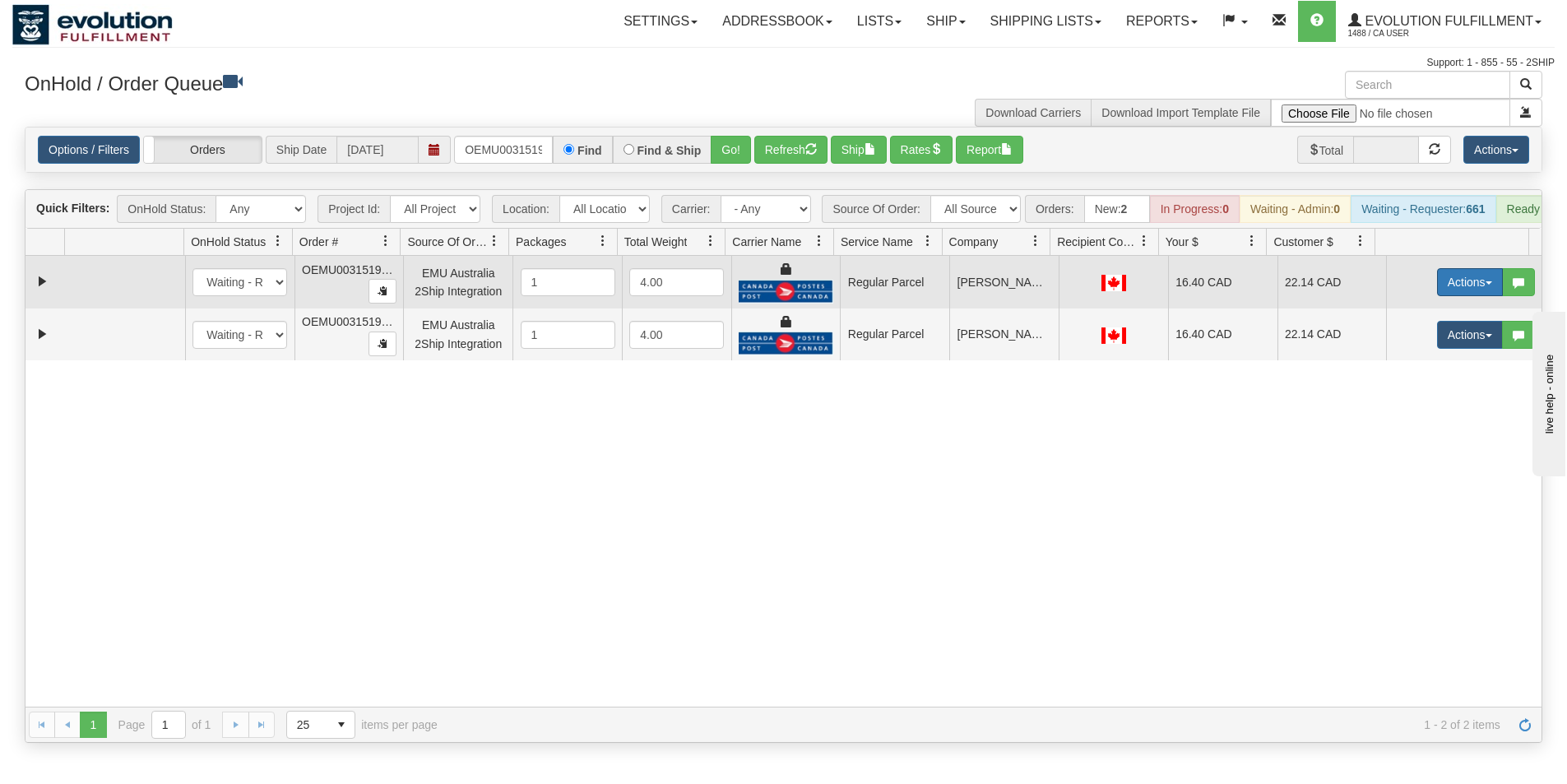
click at [1437, 296] on button "Actions" at bounding box center [1470, 282] width 66 height 28
click at [1409, 362] on span "Rate All Services" at bounding box center [1436, 357] width 99 height 13
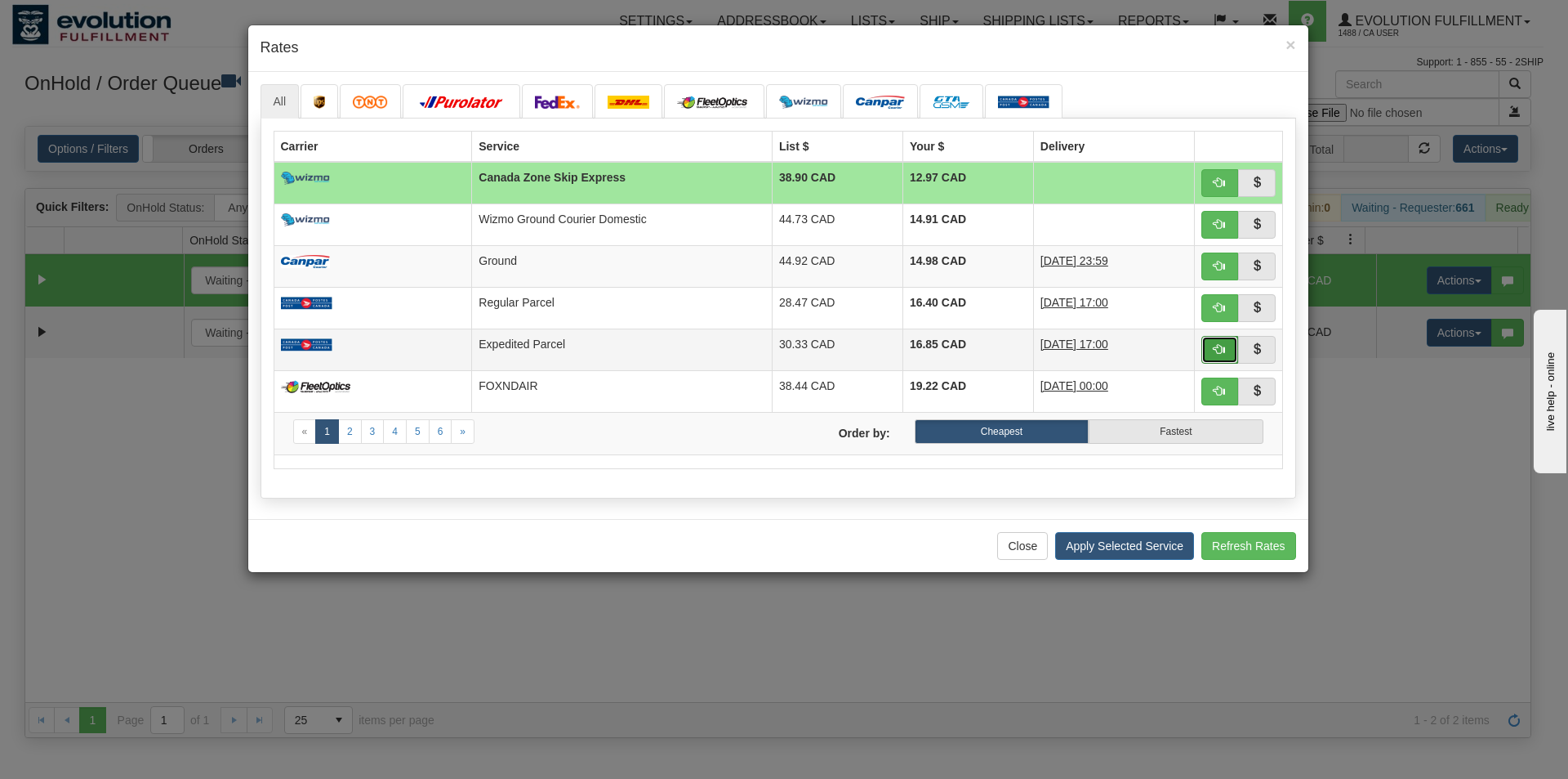
click at [1214, 351] on span "button" at bounding box center [1220, 349] width 12 height 12
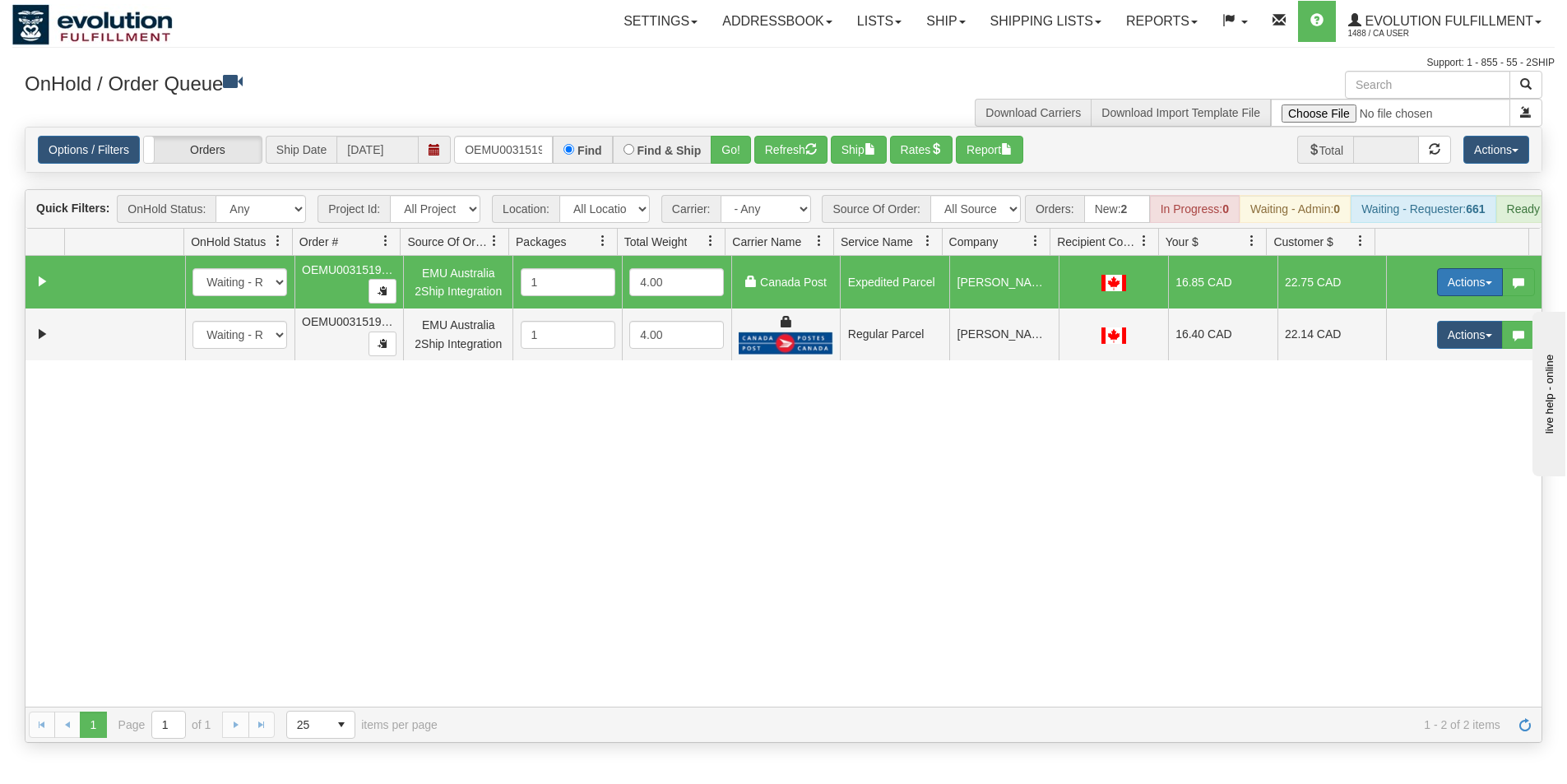
click at [1451, 291] on button "Actions" at bounding box center [1470, 282] width 66 height 28
click at [1408, 388] on link "Ship" at bounding box center [1436, 377] width 132 height 21
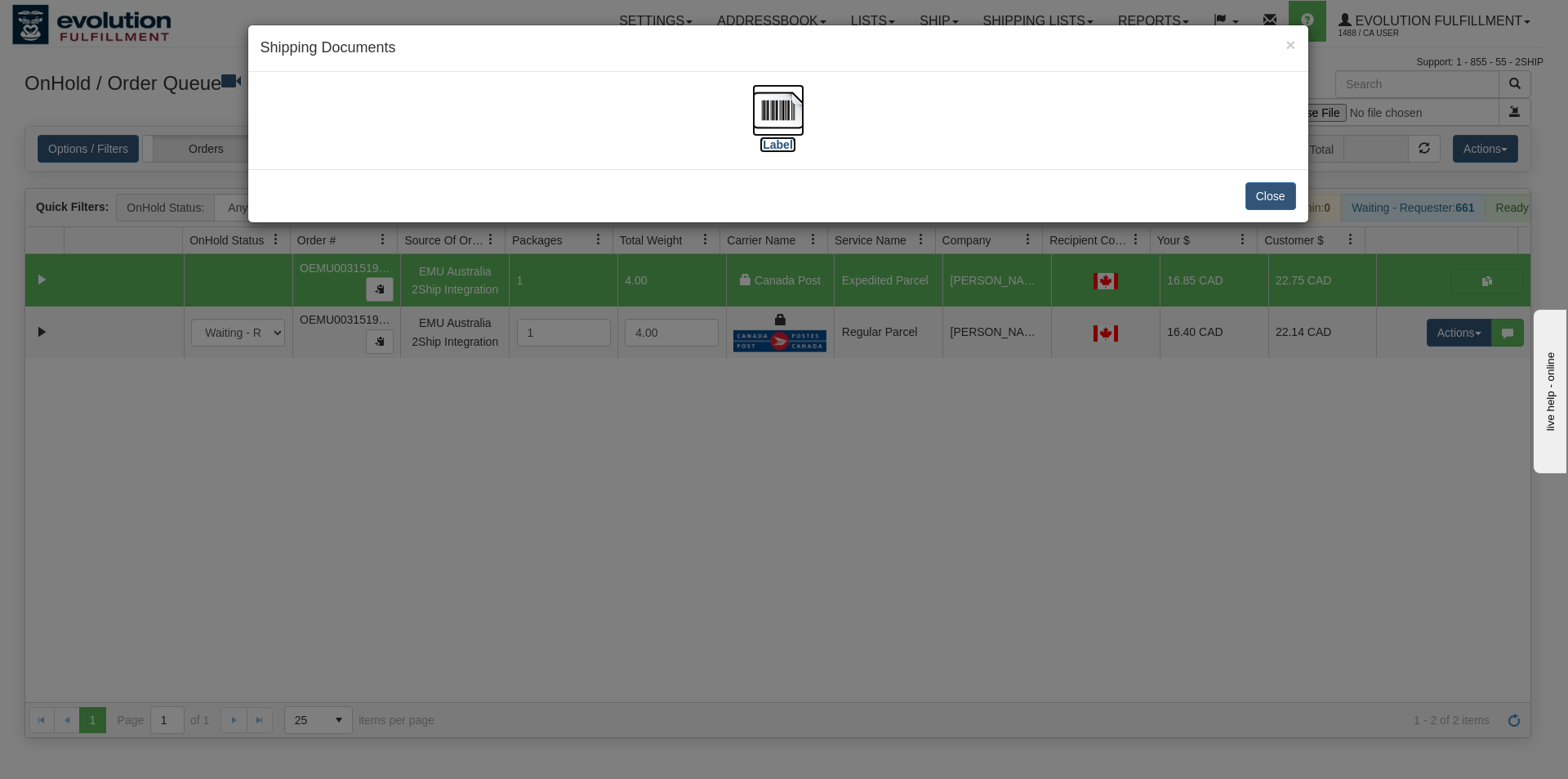
click at [769, 107] on img at bounding box center [778, 110] width 52 height 52
click at [905, 489] on div "× Shipping Documents [Label] Close" at bounding box center [784, 390] width 1568 height 779
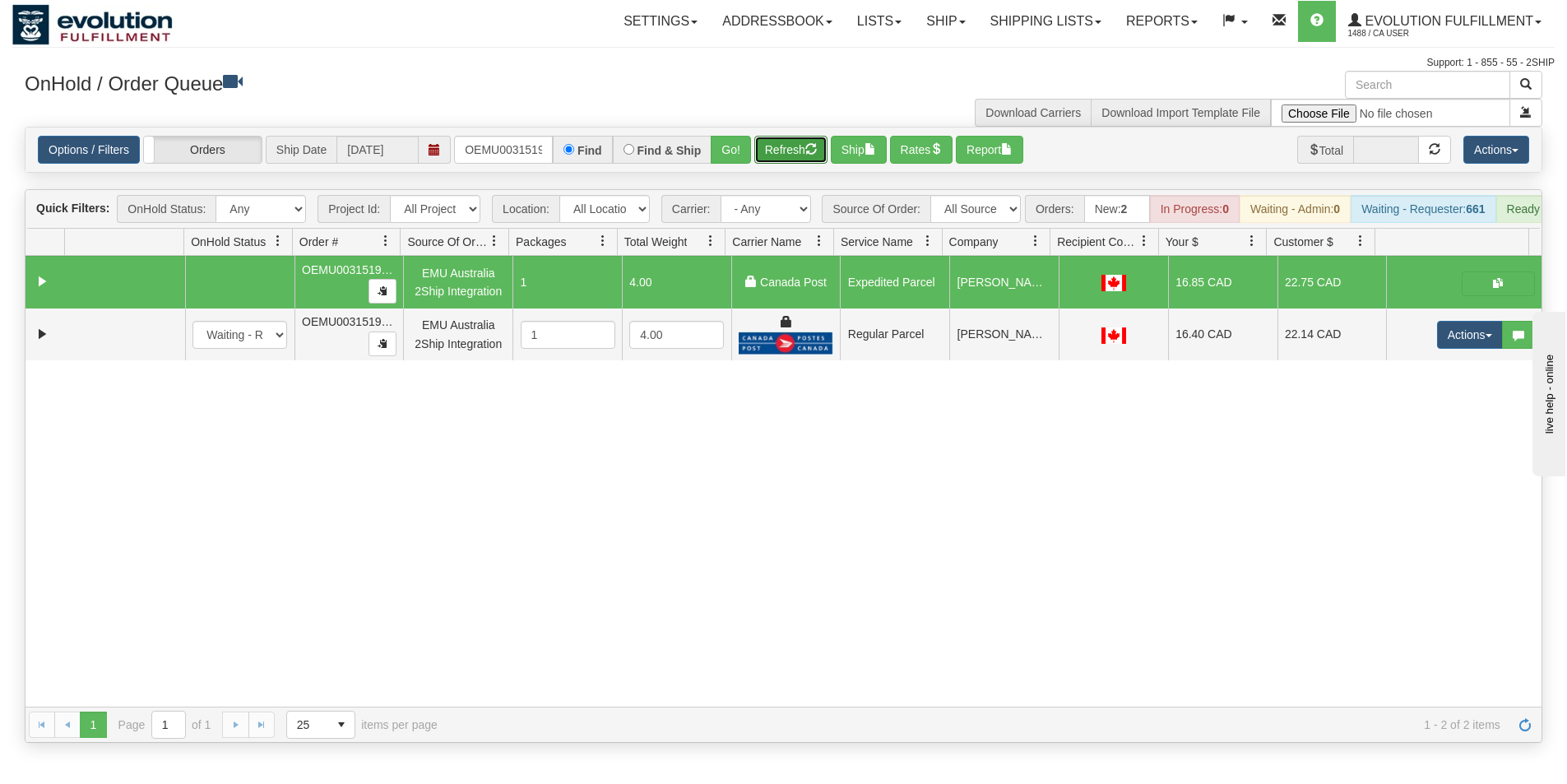
click at [784, 160] on button "Refresh" at bounding box center [790, 149] width 73 height 28
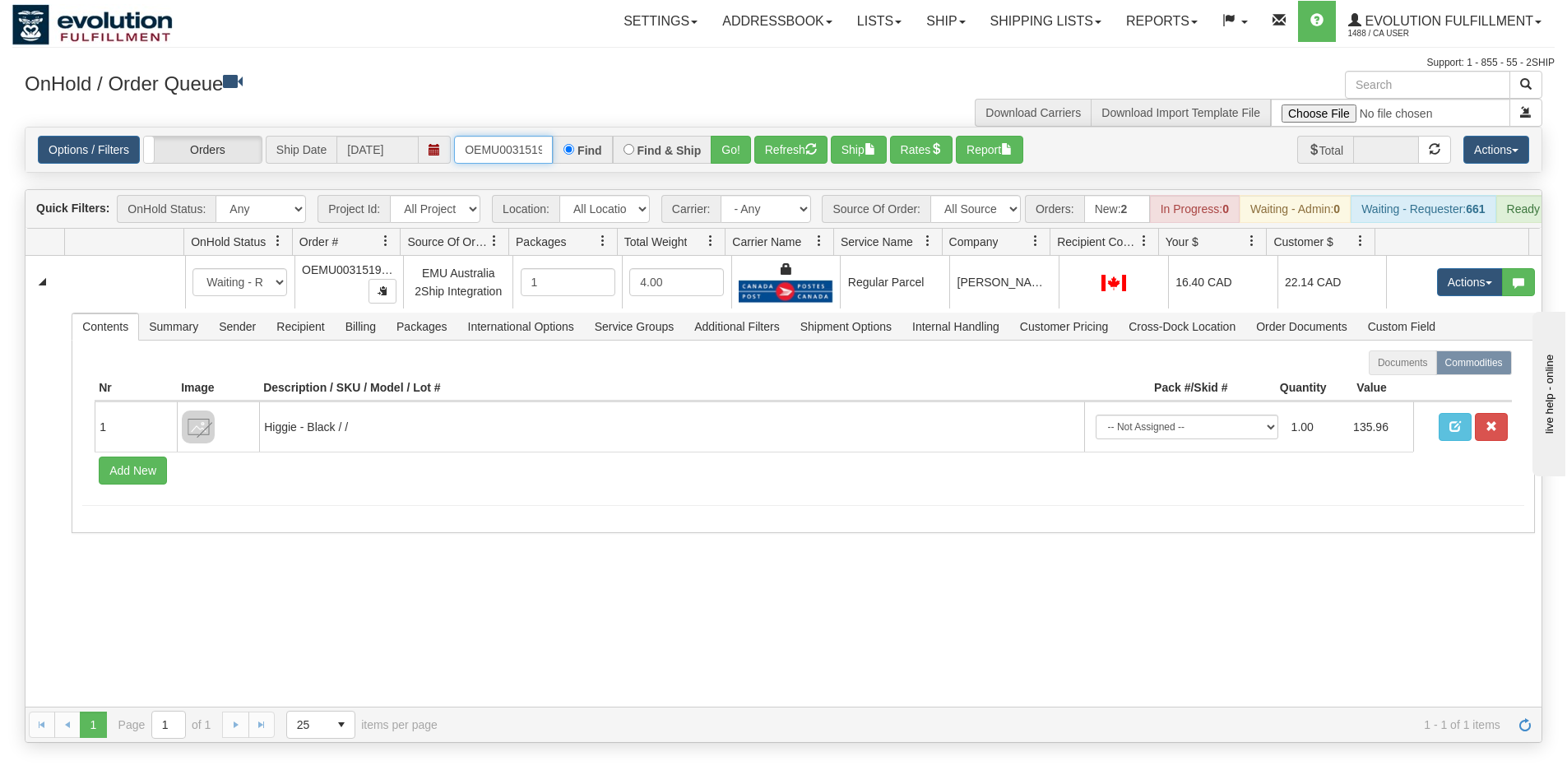
scroll to position [0, 21]
drag, startPoint x: 465, startPoint y: 143, endPoint x: 596, endPoint y: 126, distance: 132.1
click at [596, 126] on div "× Get OnHold Shipments fields - load dt: 363 Get OnHold Shipments fields - tran…" at bounding box center [784, 406] width 1543 height 672
type input "OEMU0031532001"
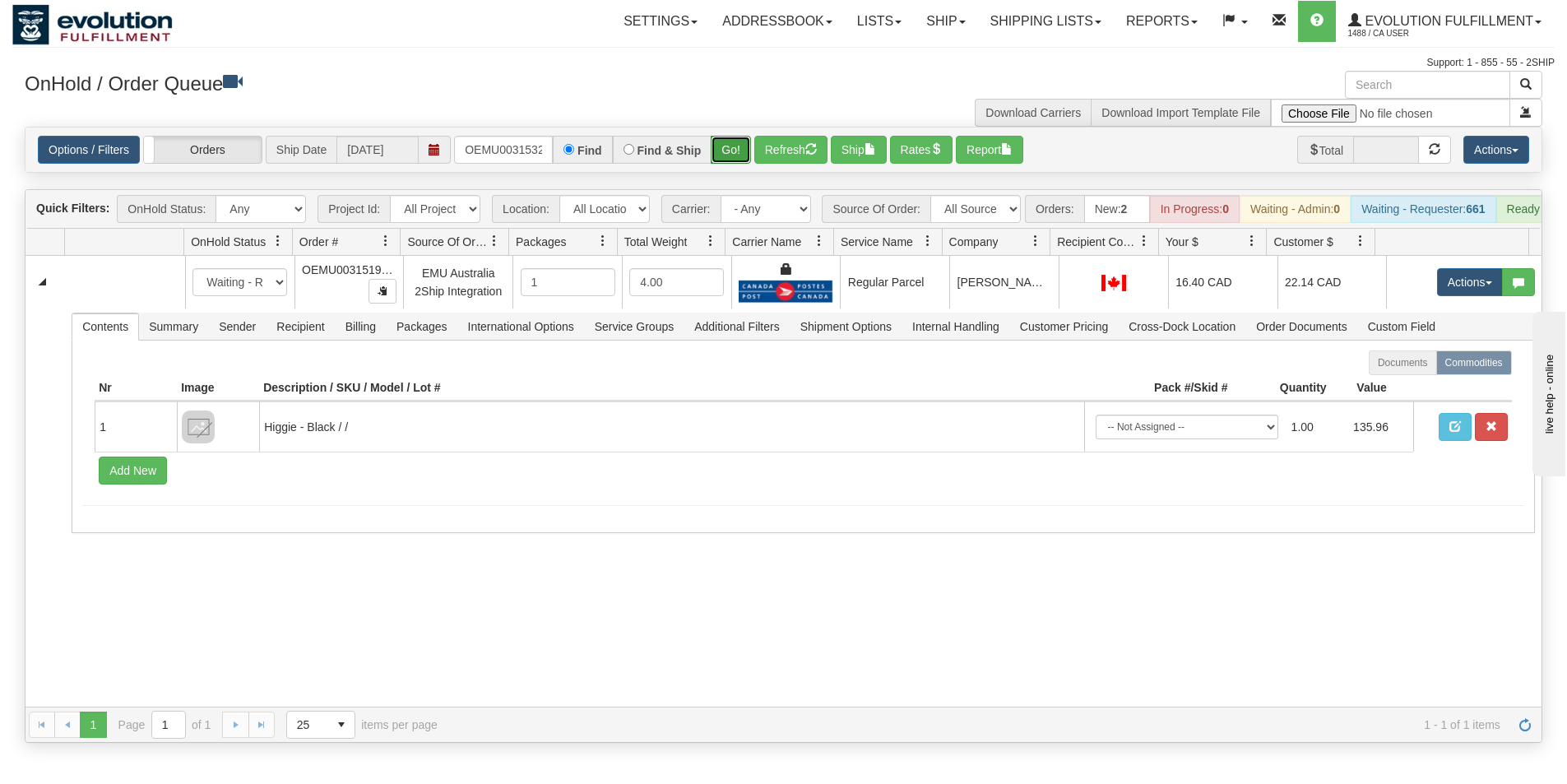
click at [719, 159] on button "Go!" at bounding box center [731, 149] width 40 height 28
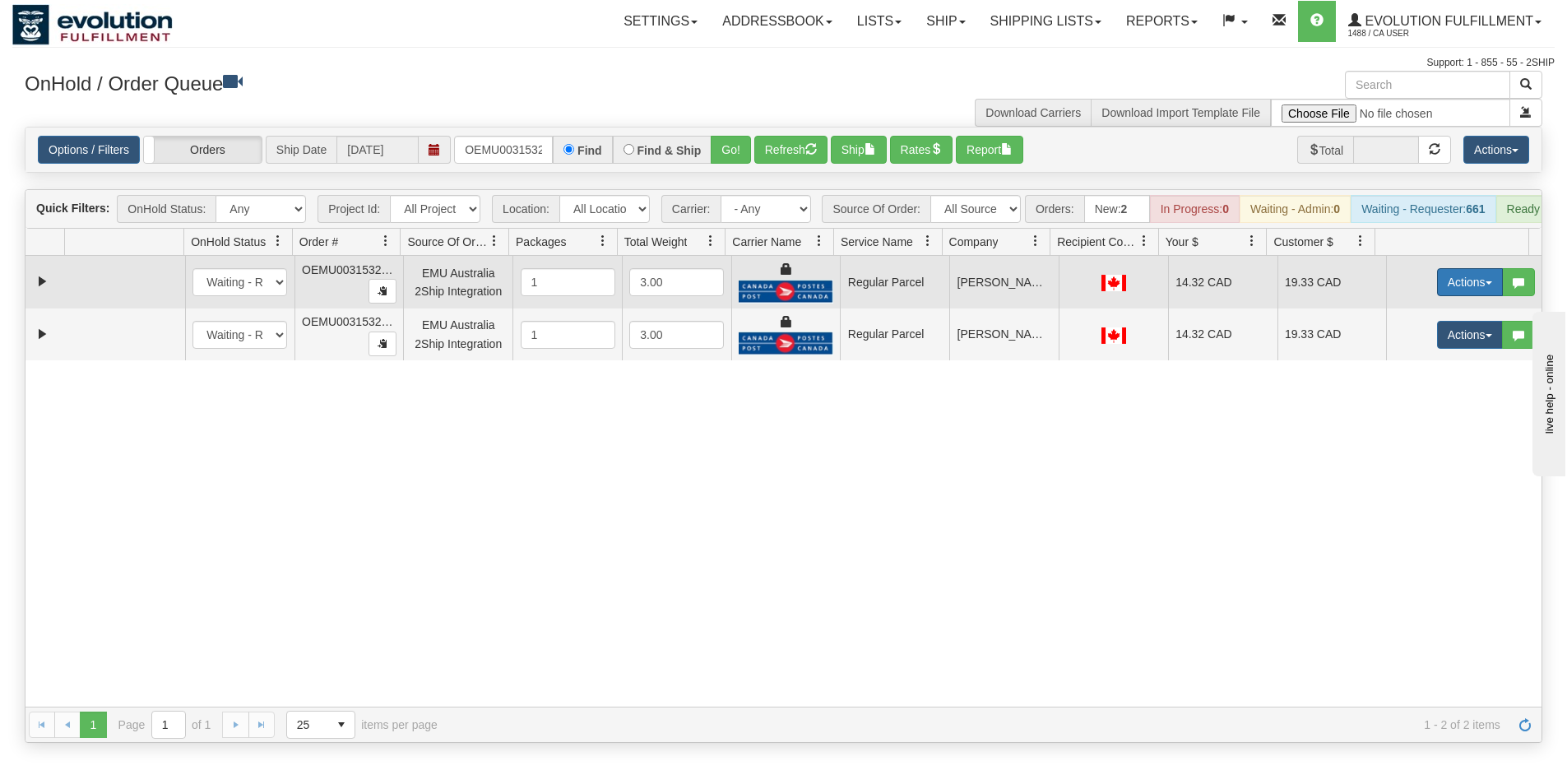
click at [1443, 292] on button "Actions" at bounding box center [1470, 282] width 66 height 28
click at [1411, 362] on span "Rate All Services" at bounding box center [1436, 357] width 99 height 13
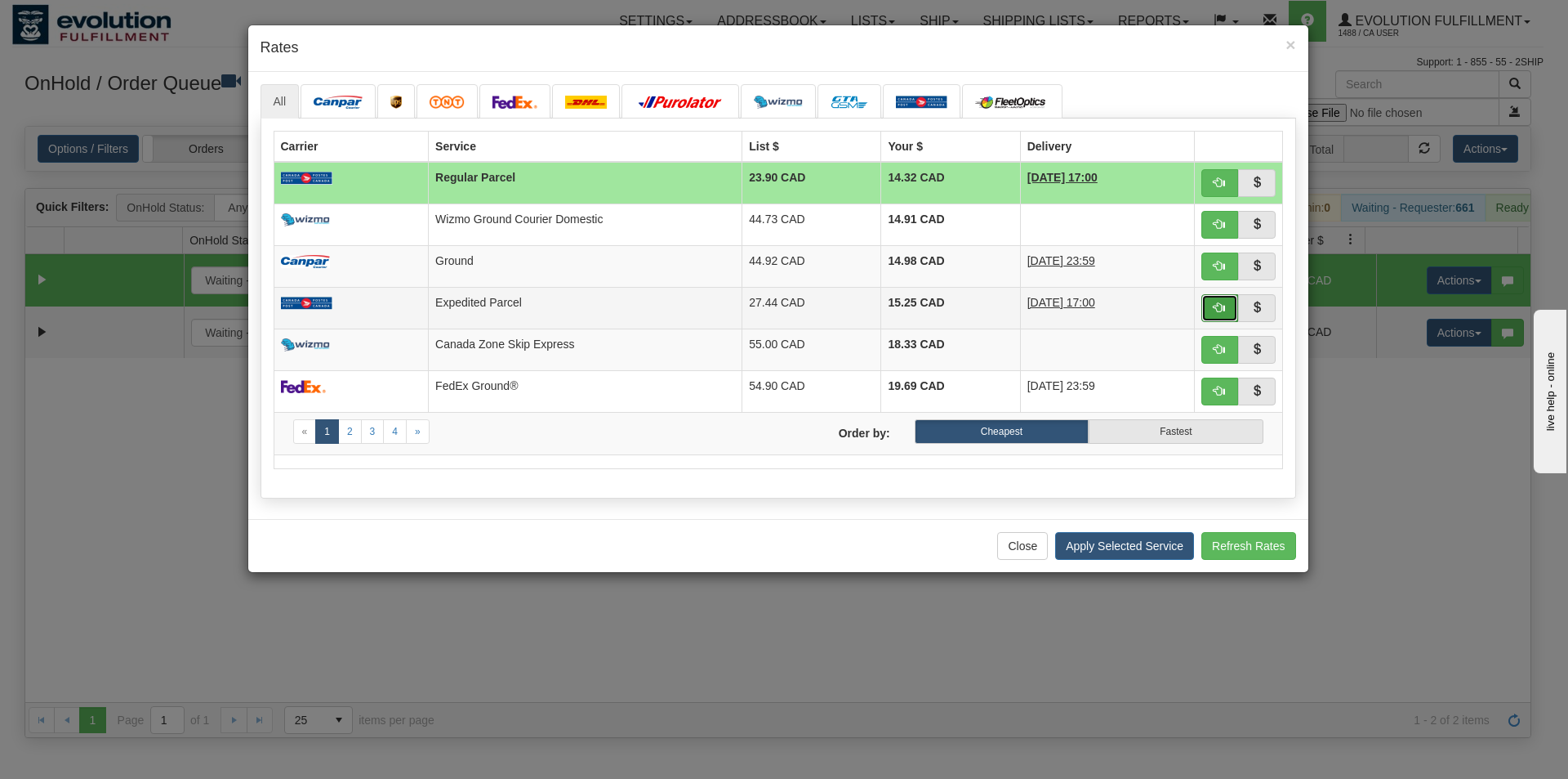
click at [1215, 304] on span "button" at bounding box center [1220, 307] width 12 height 12
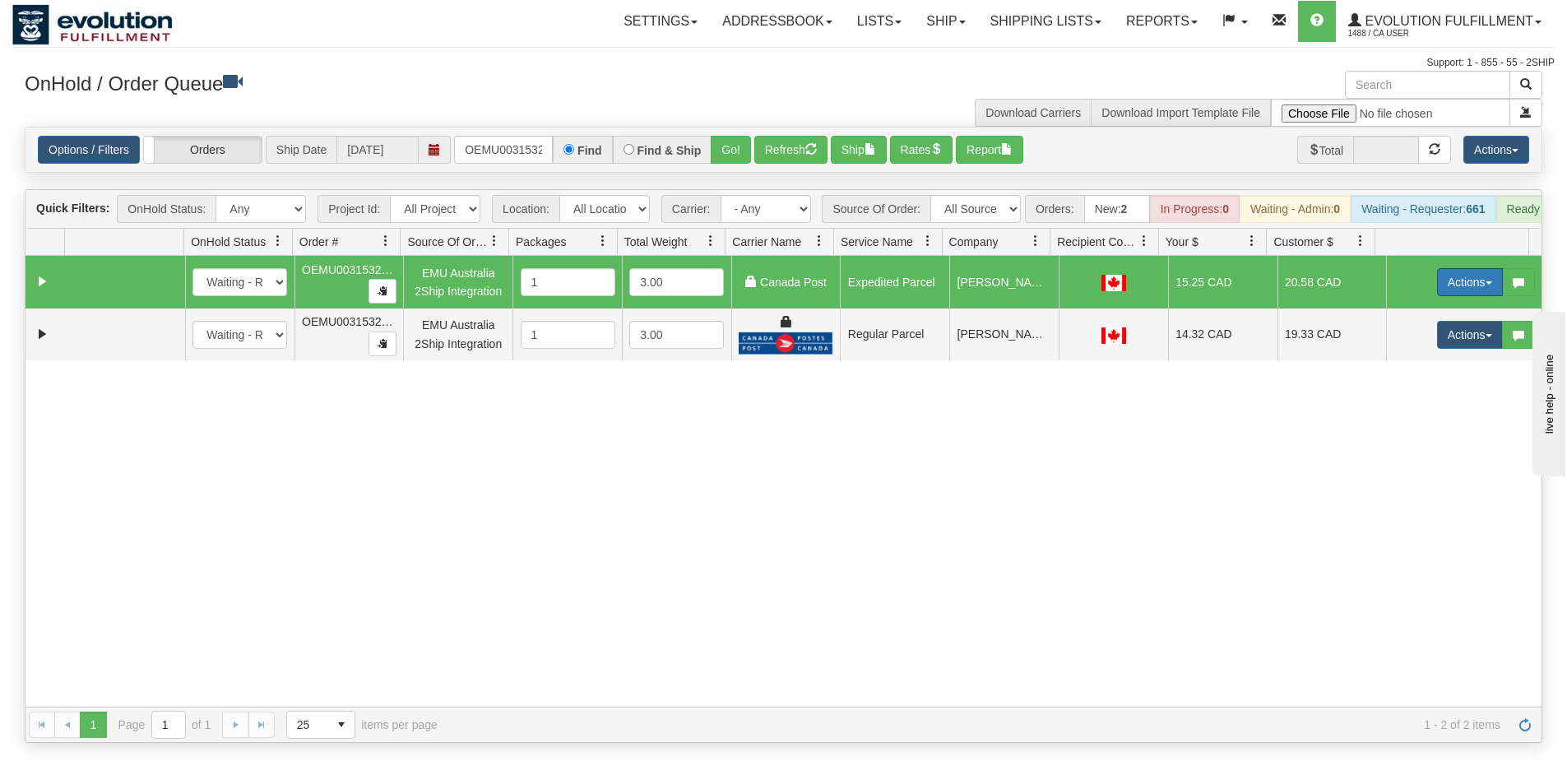
click at [1451, 290] on button "Actions" at bounding box center [1470, 282] width 66 height 28
click at [1398, 384] on span "Ship" at bounding box center [1404, 378] width 35 height 13
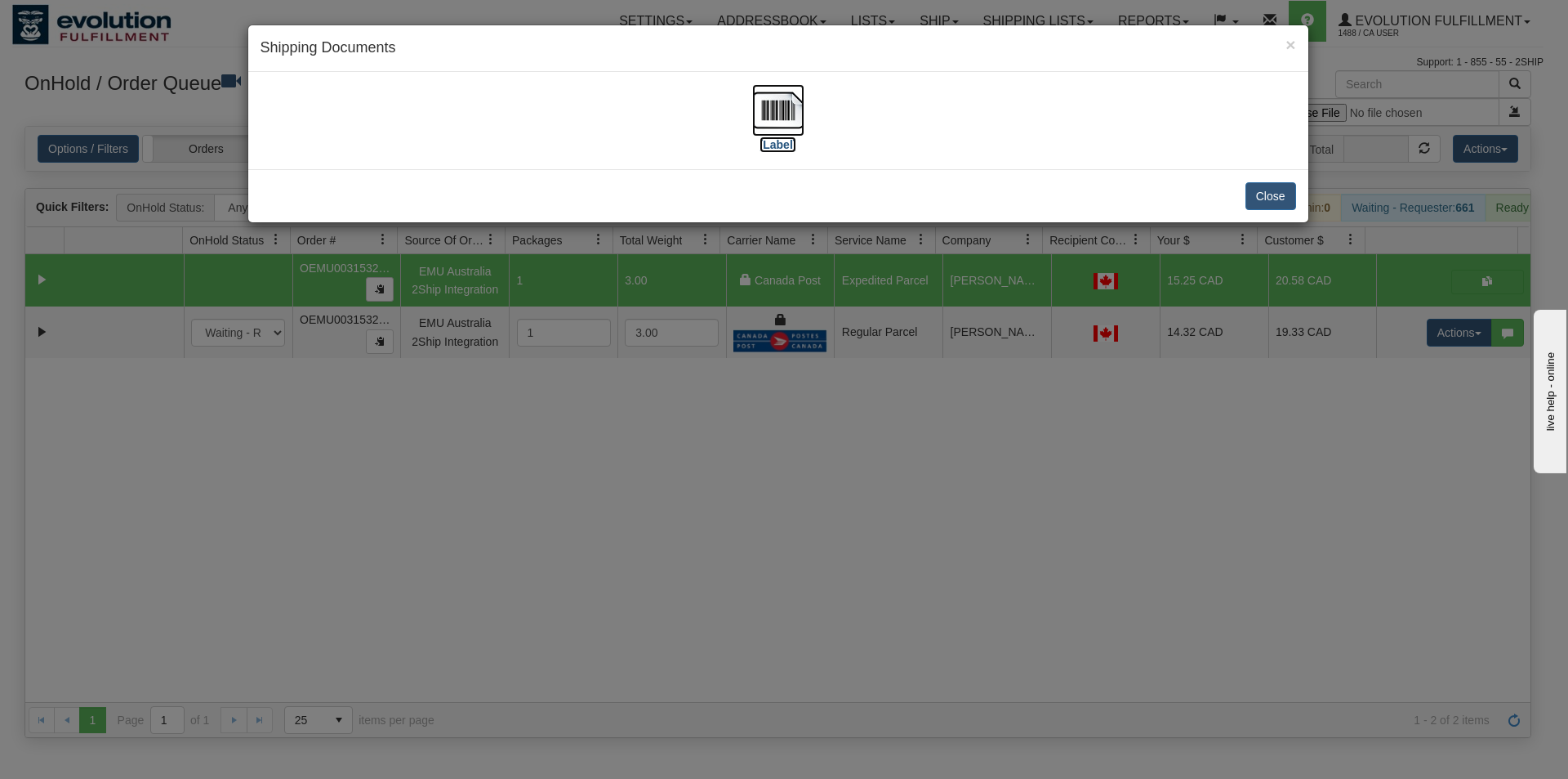
click at [786, 129] on img at bounding box center [778, 110] width 52 height 52
click at [763, 613] on div "× Shipping Documents [Label] Close" at bounding box center [784, 390] width 1568 height 779
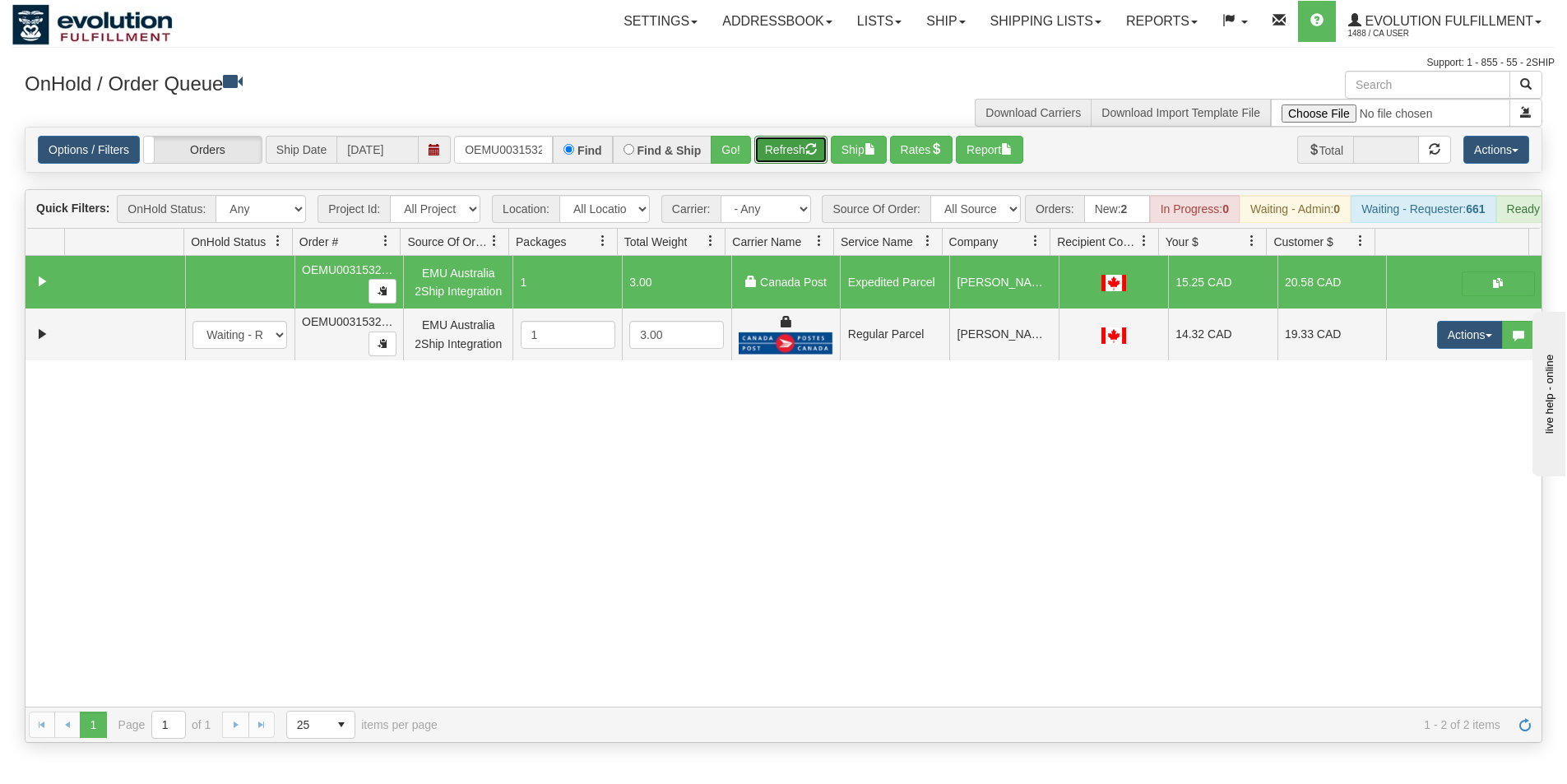
click at [794, 152] on button "Refresh" at bounding box center [790, 149] width 73 height 28
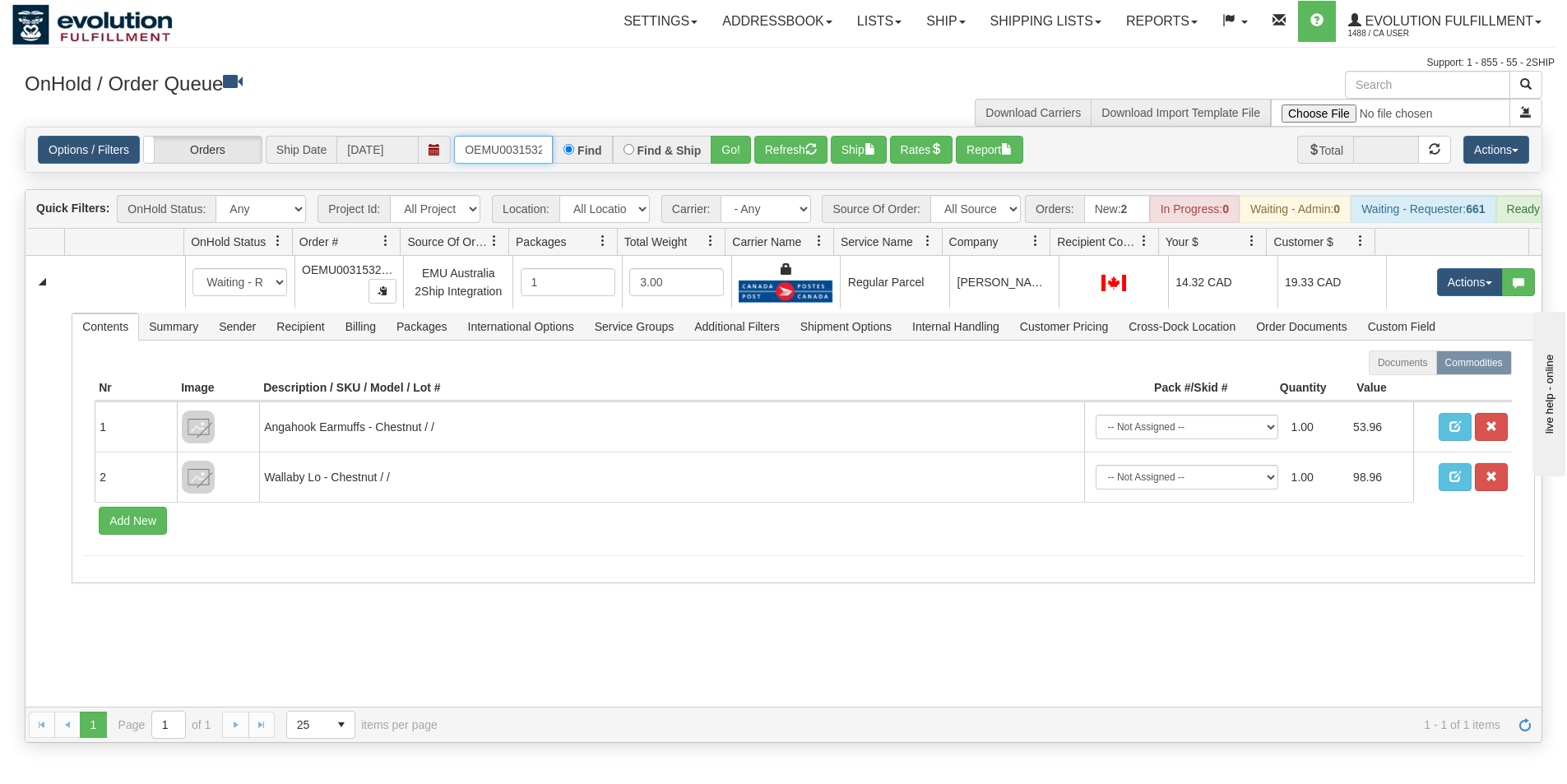
scroll to position [0, 21]
drag, startPoint x: 466, startPoint y: 148, endPoint x: 573, endPoint y: 144, distance: 107.1
click at [573, 144] on div "OEMU0031532001 Find Find & Ship Go!" at bounding box center [602, 149] width 297 height 28
type input "OEMU0031526001"
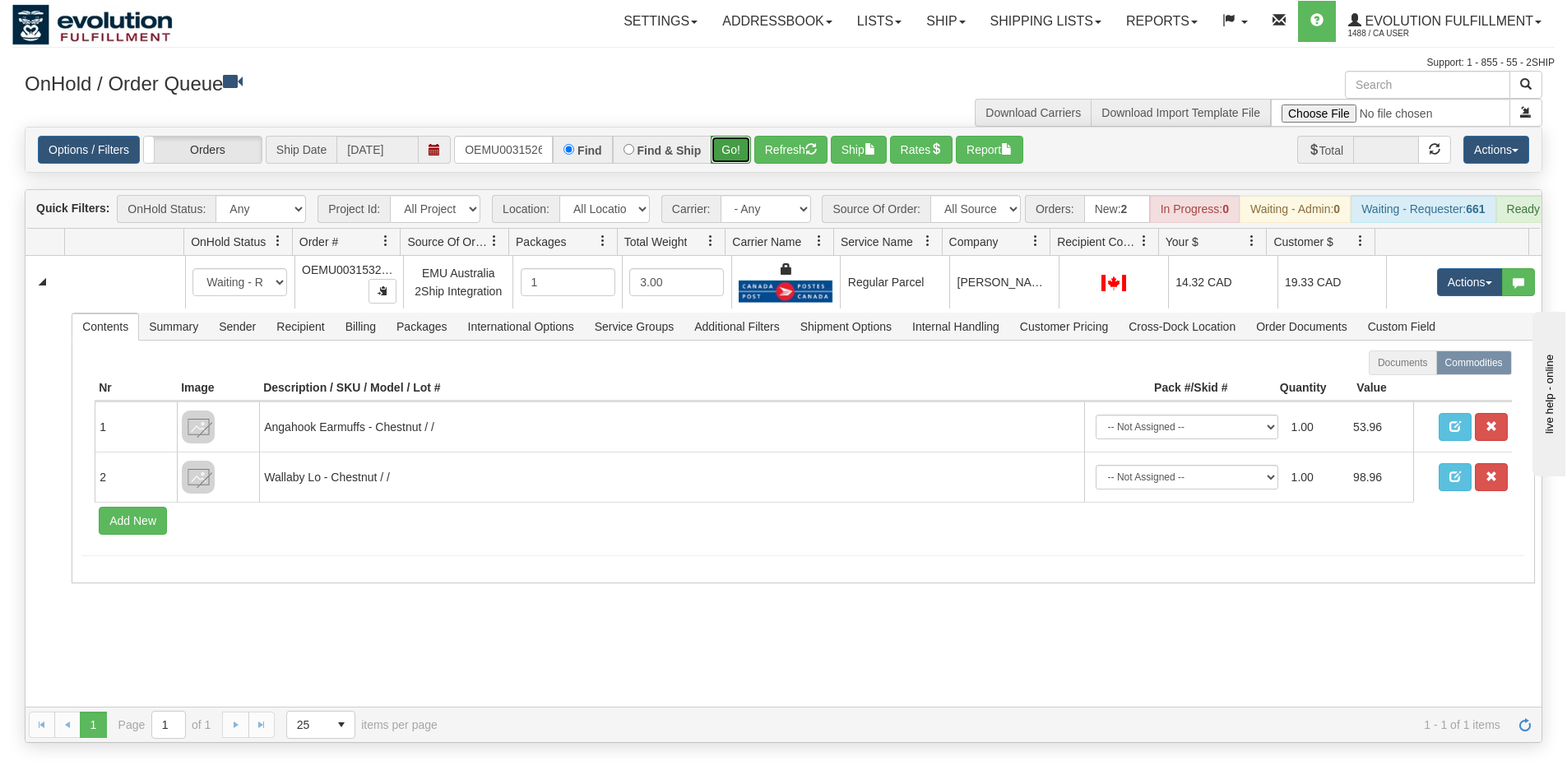
click at [732, 155] on button "Go!" at bounding box center [731, 149] width 40 height 28
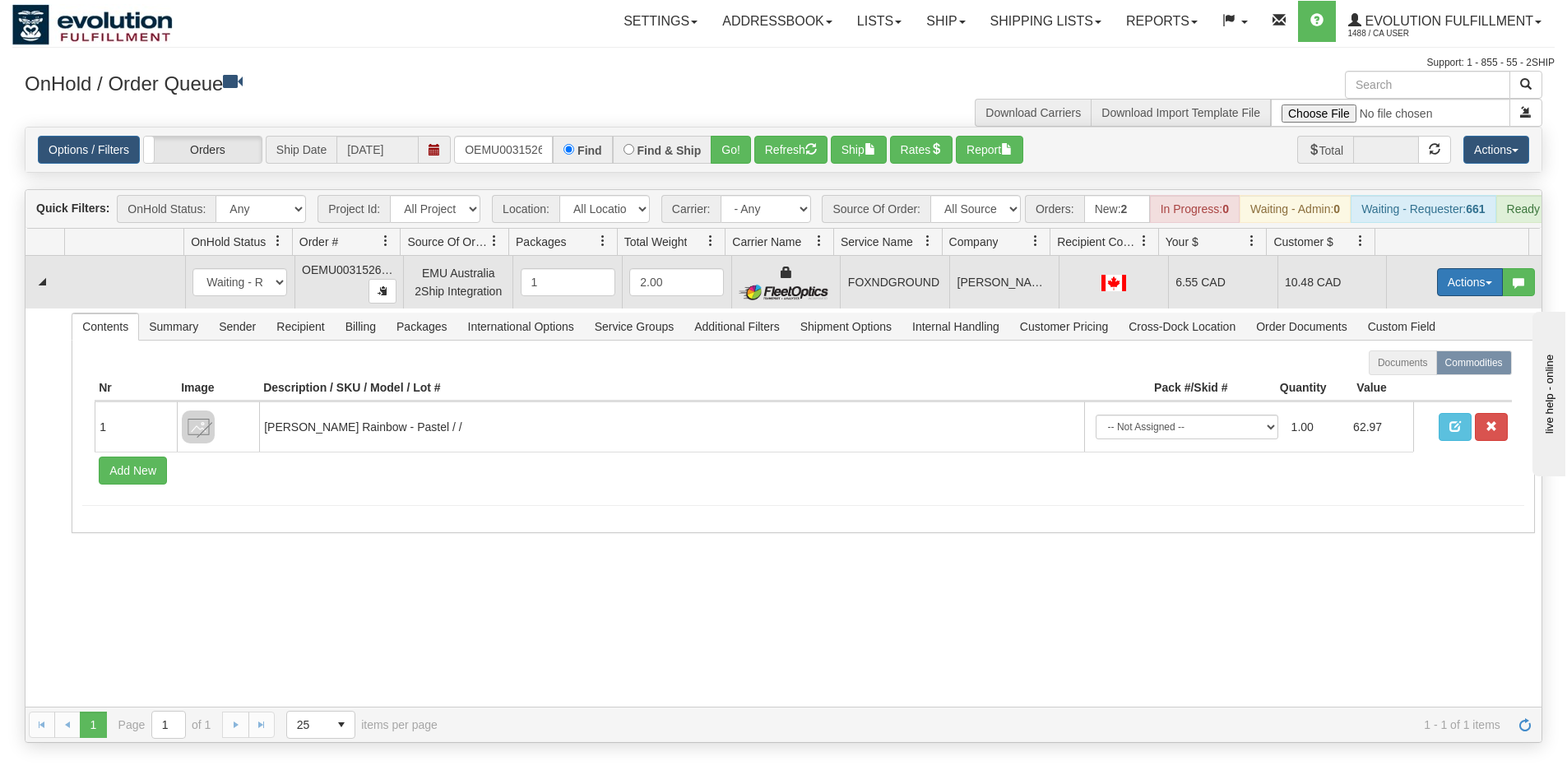
click at [1448, 294] on button "Actions" at bounding box center [1470, 282] width 66 height 28
click at [1403, 384] on span "Ship" at bounding box center [1404, 378] width 35 height 13
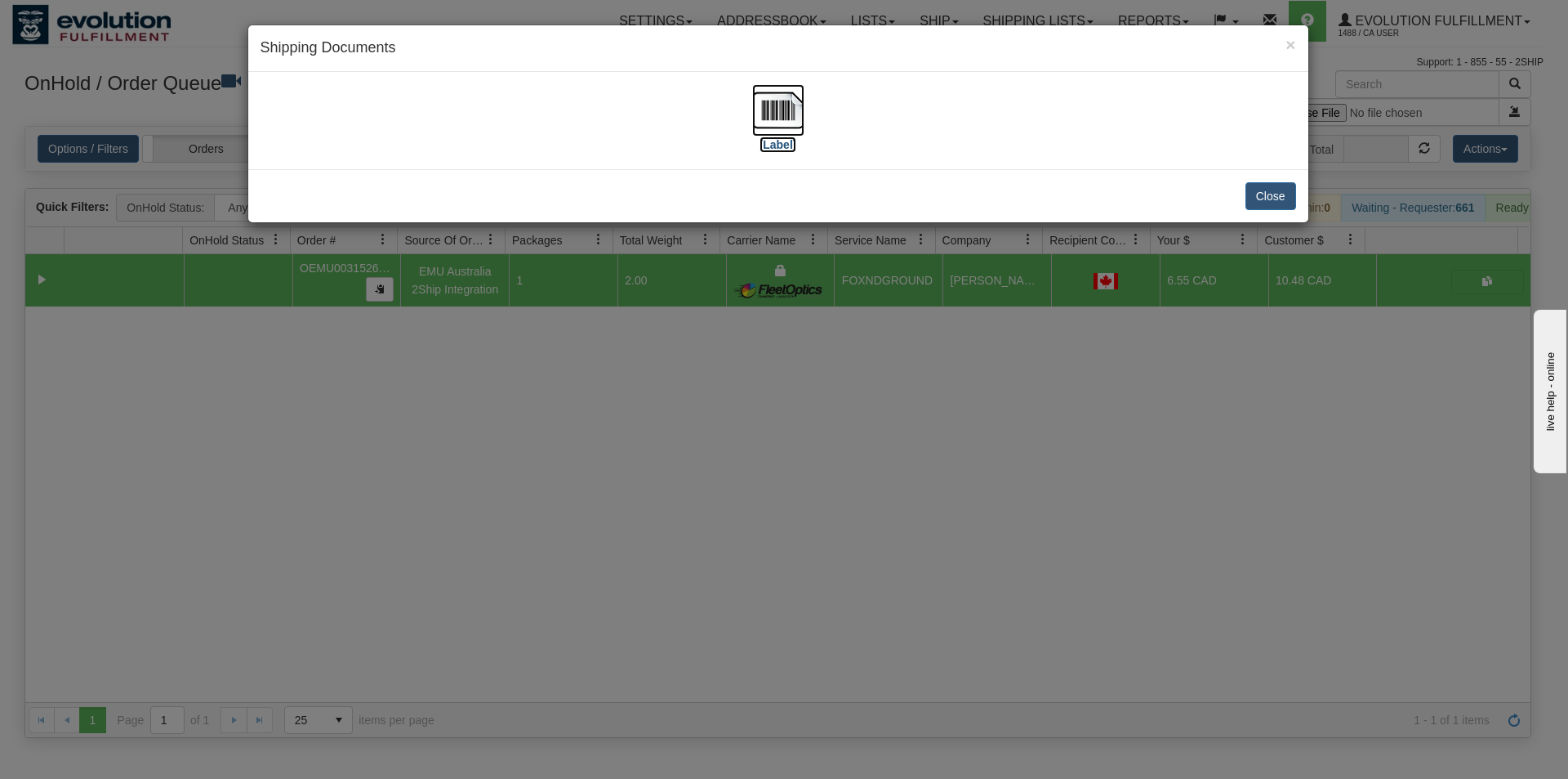
click at [764, 97] on img at bounding box center [778, 110] width 52 height 52
click at [702, 614] on div "× Shipping Documents [Label] Close" at bounding box center [784, 390] width 1568 height 779
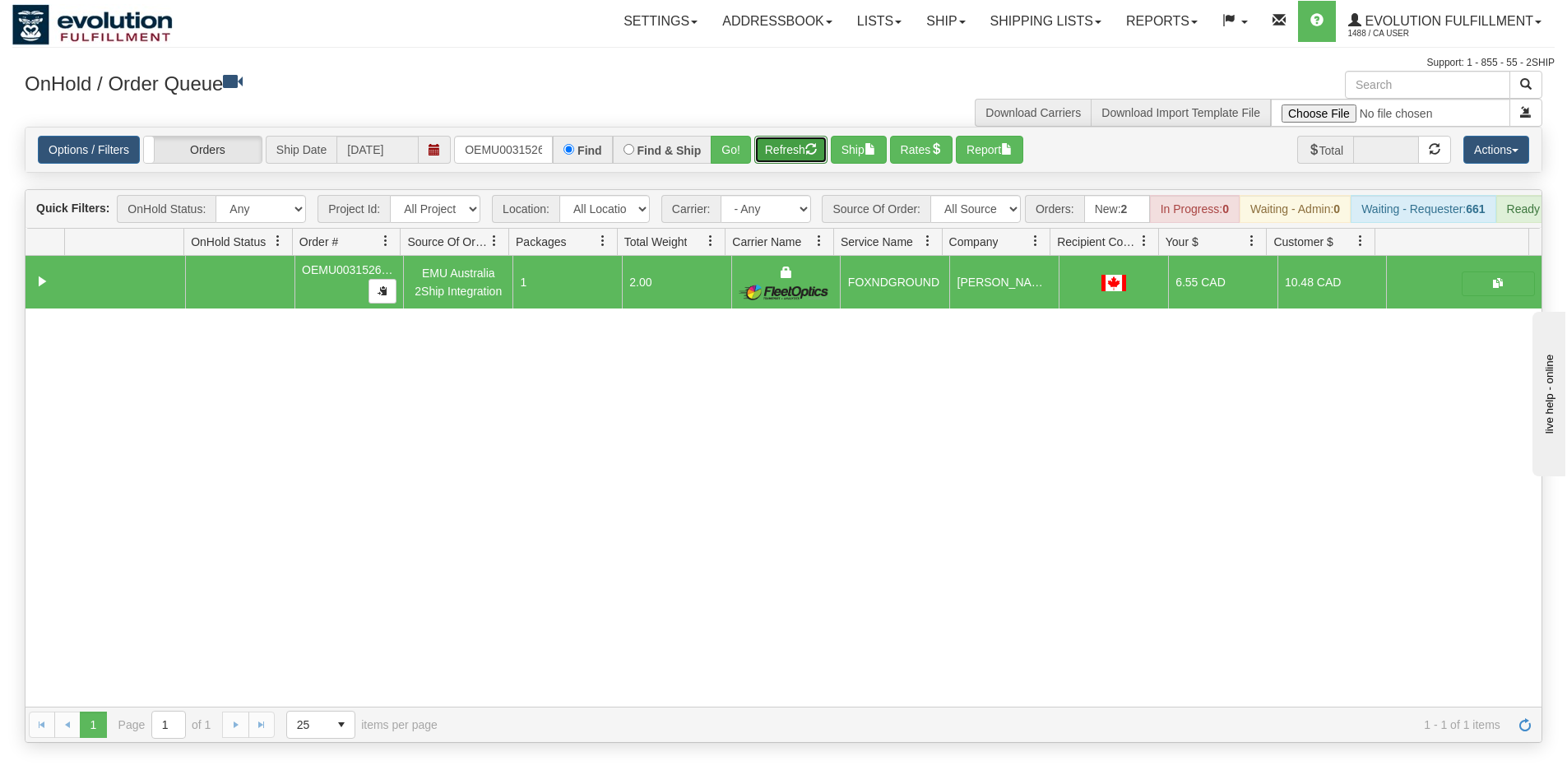
click at [790, 150] on button "Refresh" at bounding box center [790, 149] width 73 height 28
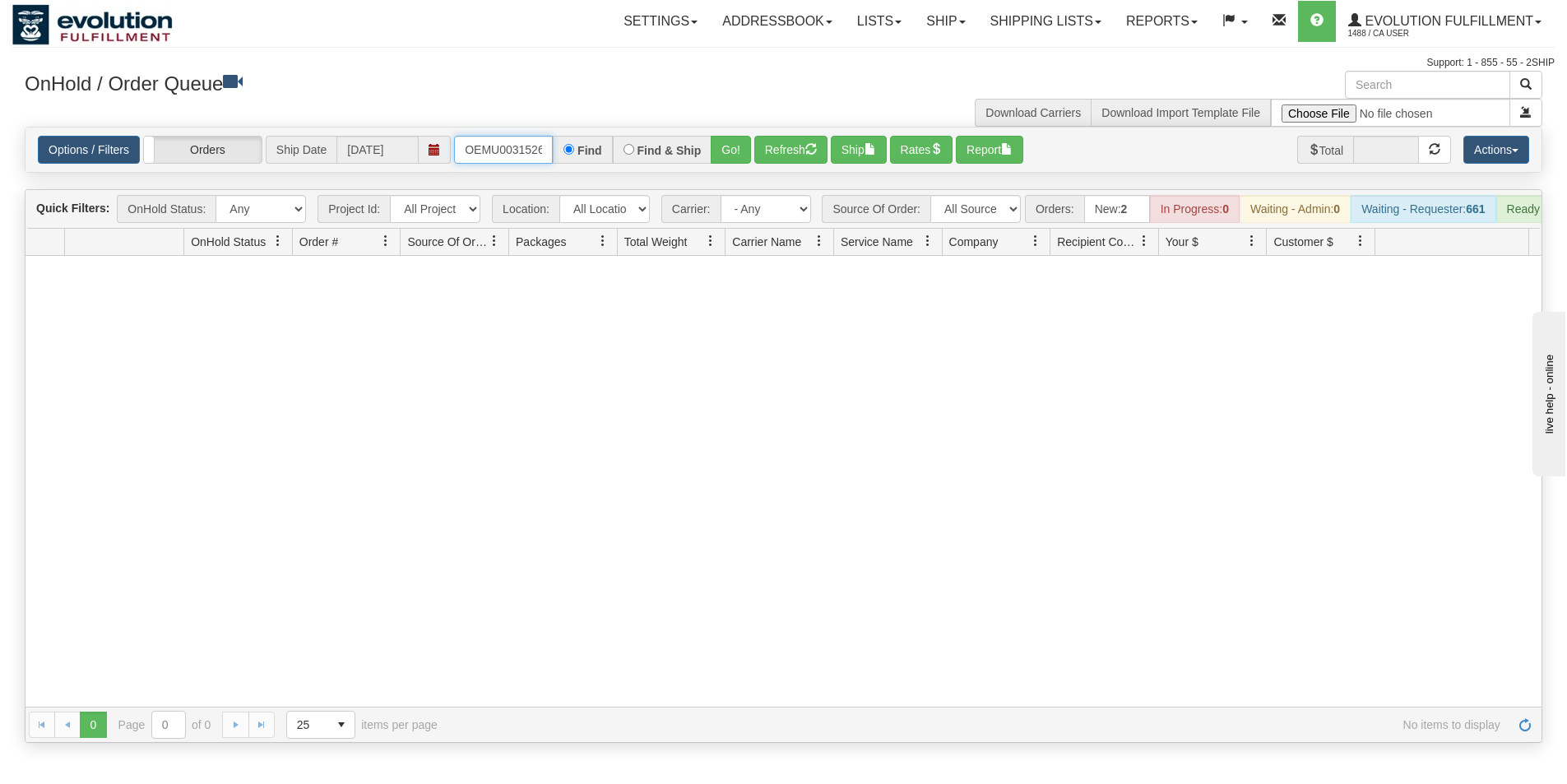
scroll to position [0, 21]
drag, startPoint x: 460, startPoint y: 151, endPoint x: 576, endPoint y: 143, distance: 116.3
click at [578, 144] on div "OEMU0031526001 Find Find & Ship Go!" at bounding box center [602, 149] width 297 height 28
type input "OEMU0031512001"
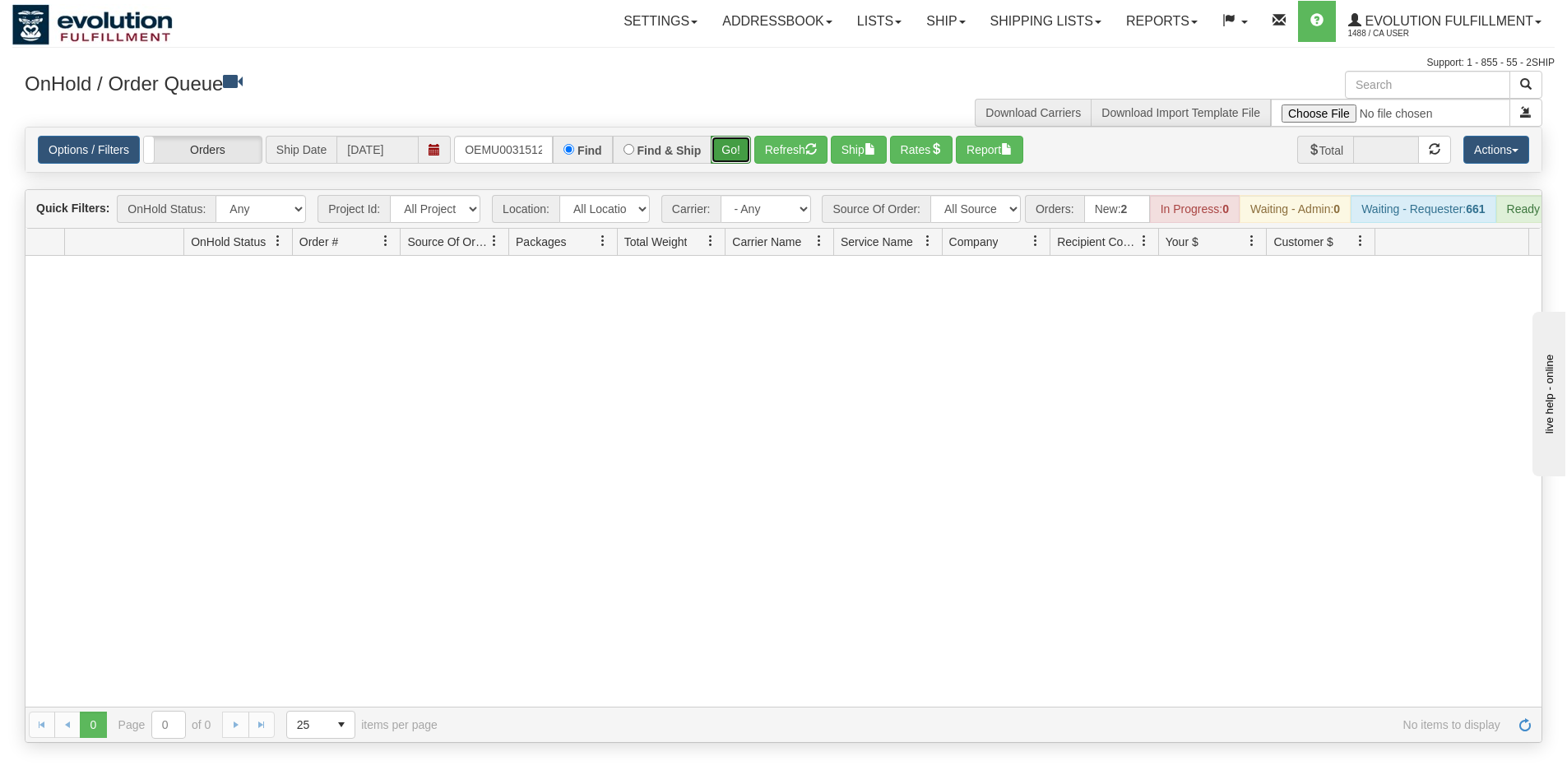
click at [738, 153] on button "Go!" at bounding box center [731, 149] width 40 height 28
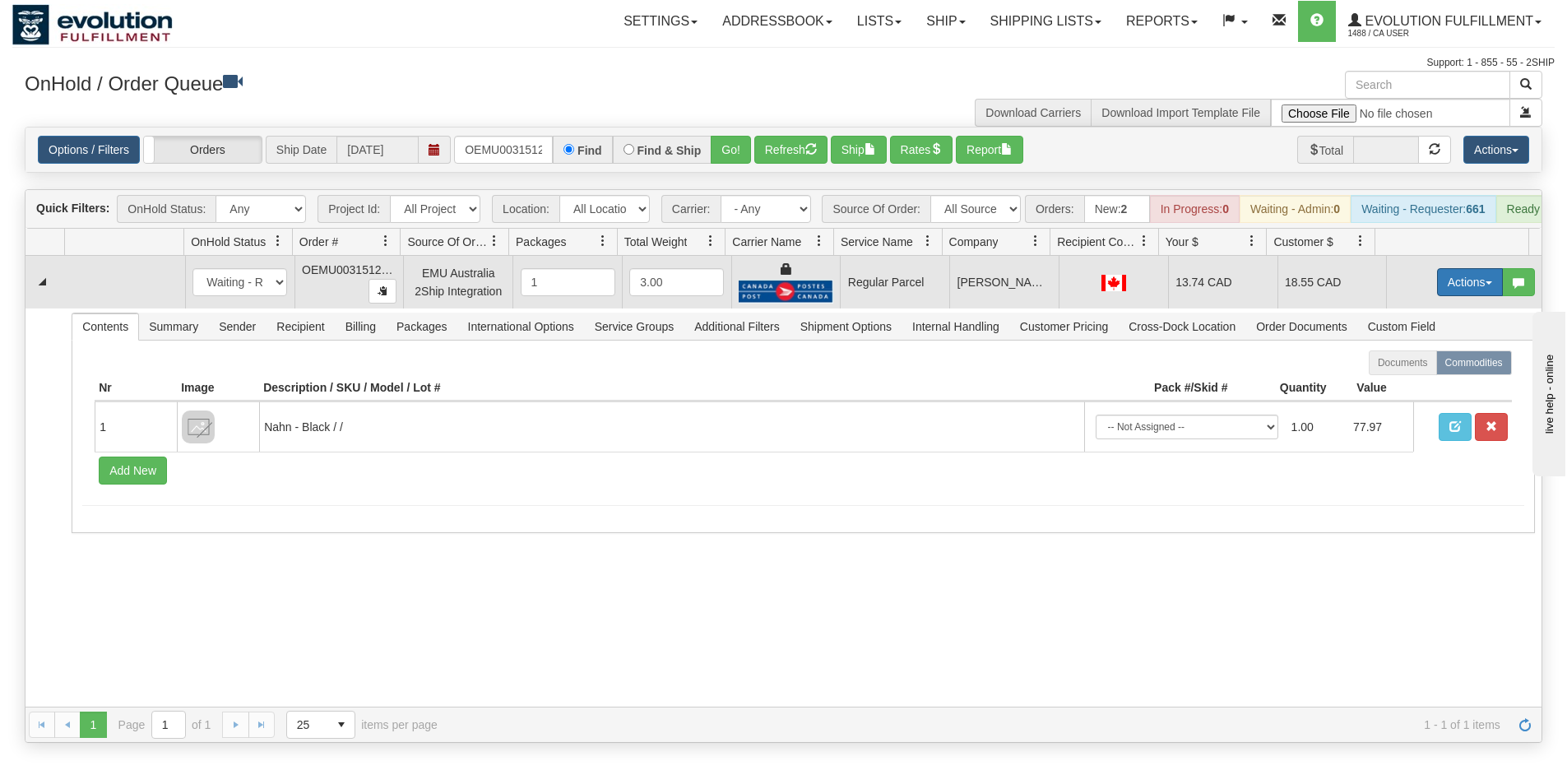
click at [1456, 293] on button "Actions" at bounding box center [1470, 282] width 66 height 28
click at [1407, 385] on link "Ship" at bounding box center [1436, 377] width 132 height 21
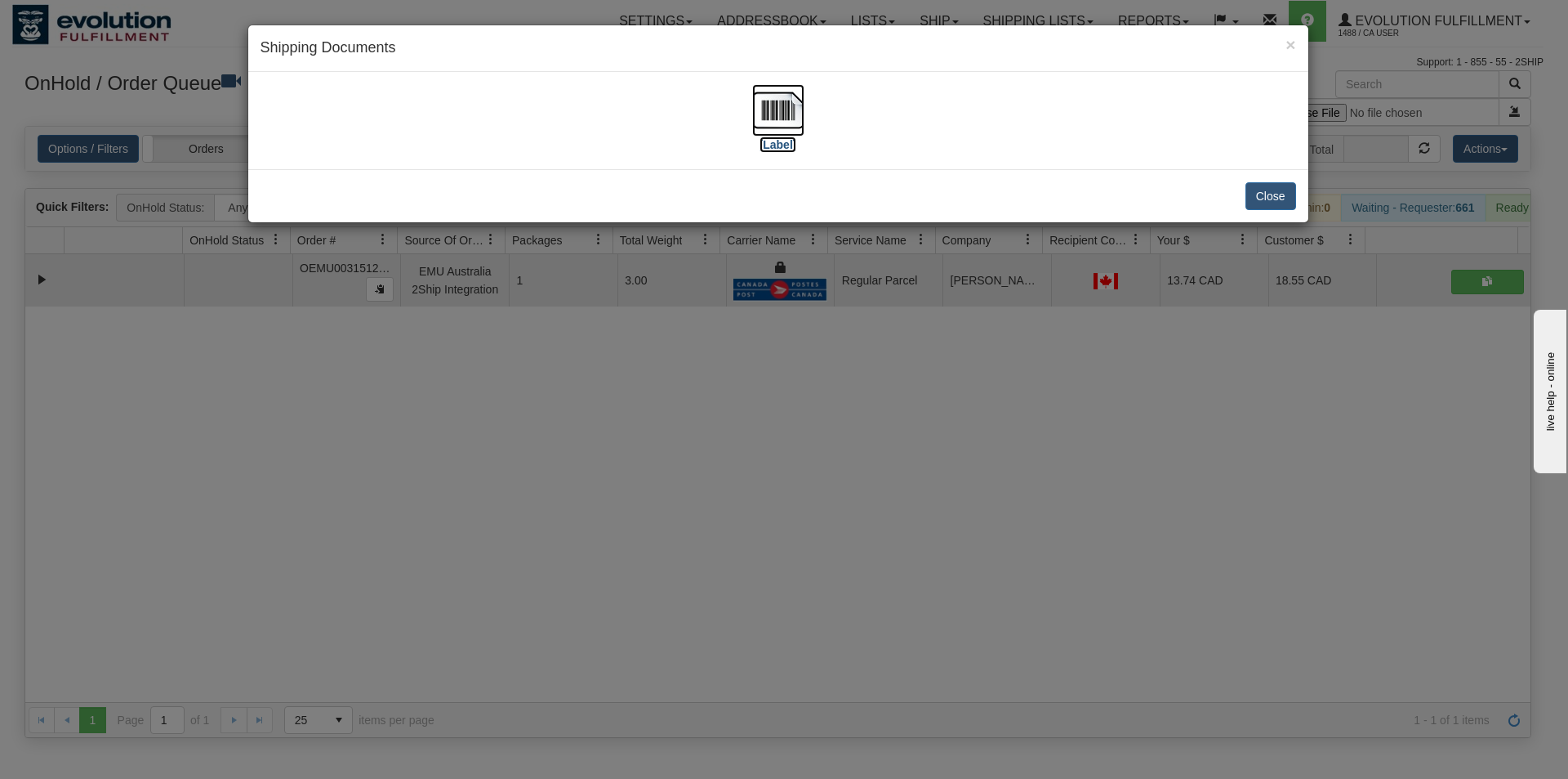
click at [760, 93] on img at bounding box center [778, 110] width 52 height 52
click at [779, 569] on div "× Shipping Documents [Label] Close" at bounding box center [784, 390] width 1568 height 779
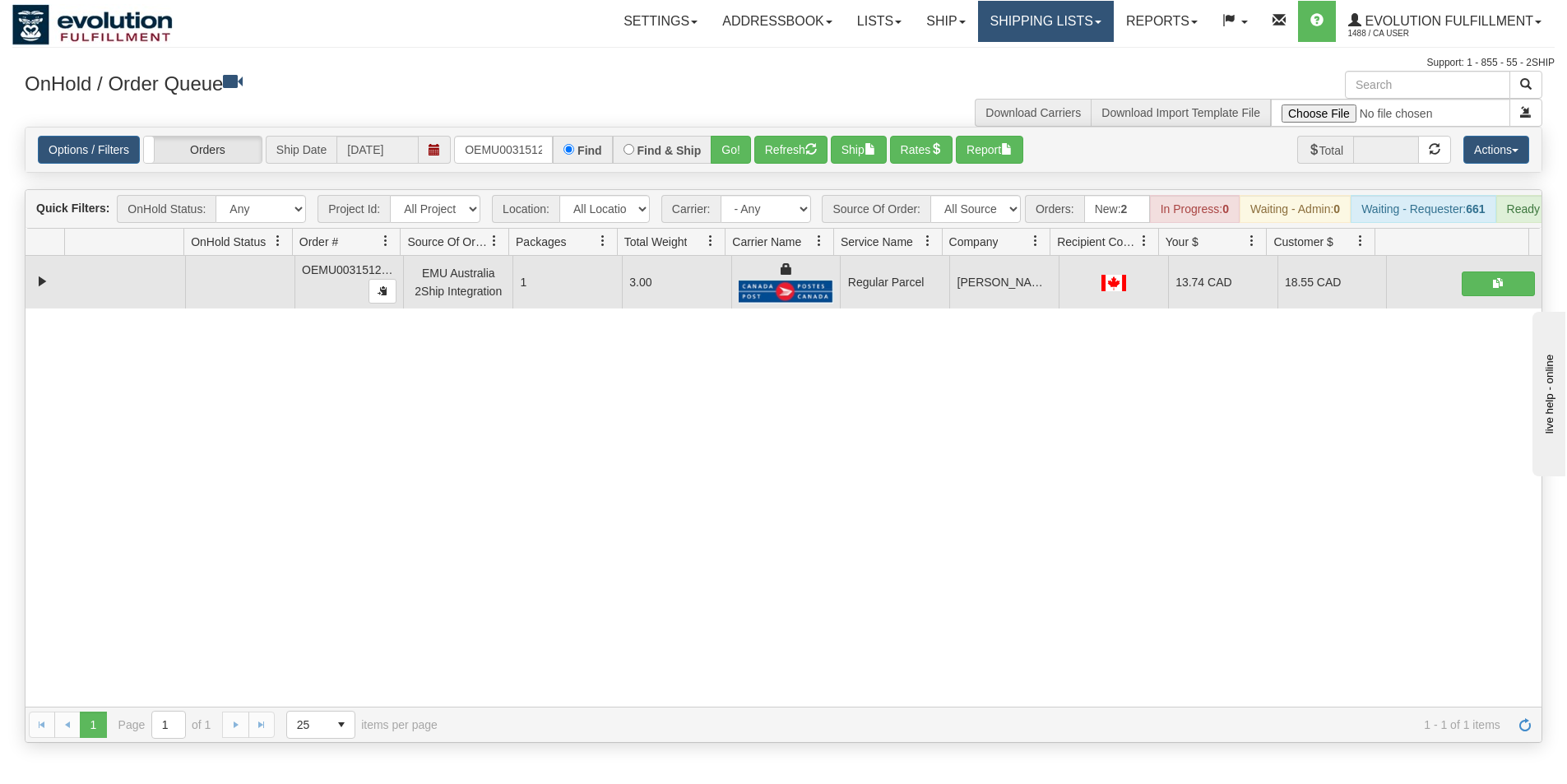
click at [1011, 28] on link "Shipping lists" at bounding box center [1046, 21] width 136 height 41
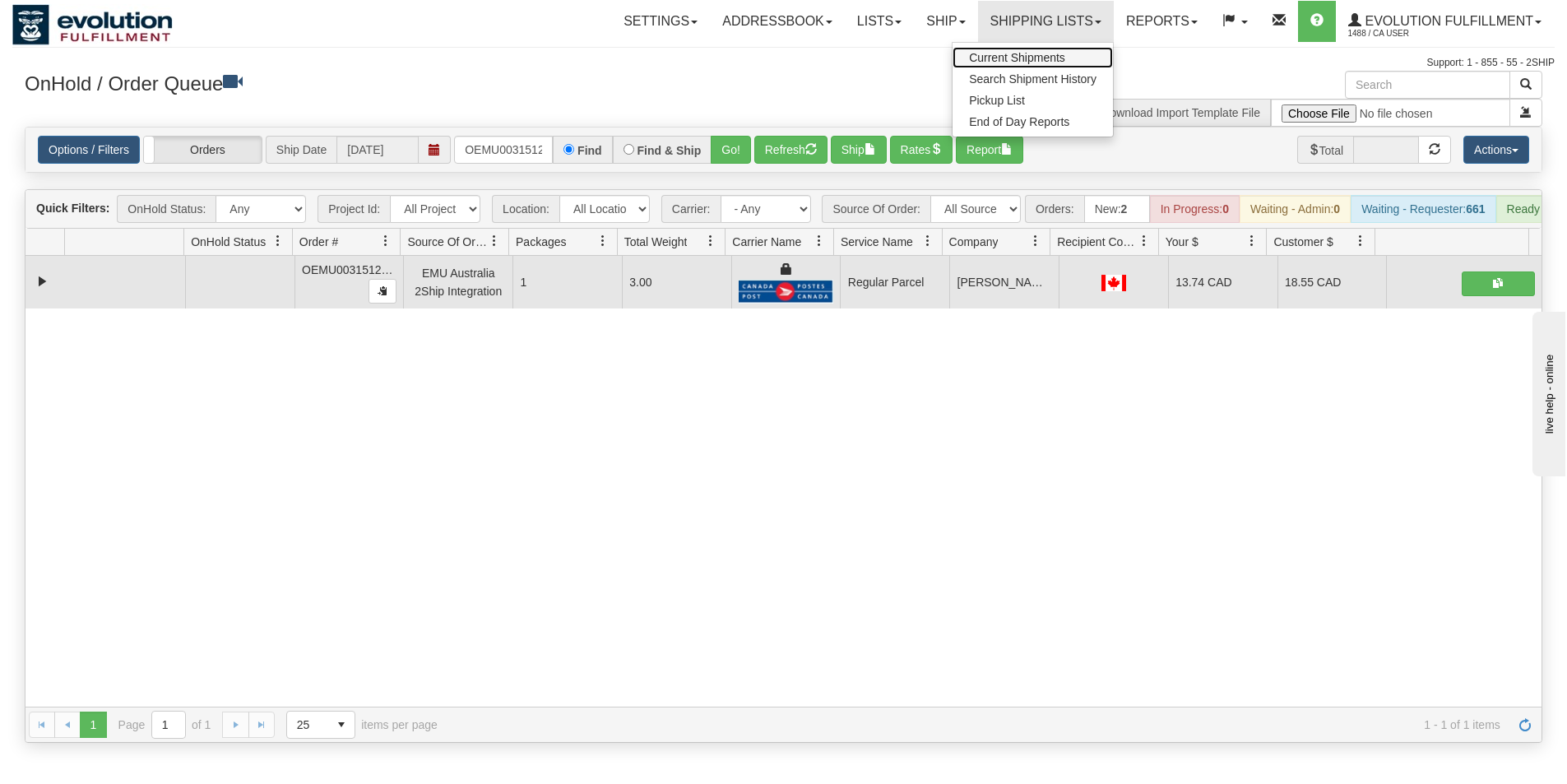
click at [1002, 56] on span "Current Shipments" at bounding box center [1017, 57] width 96 height 13
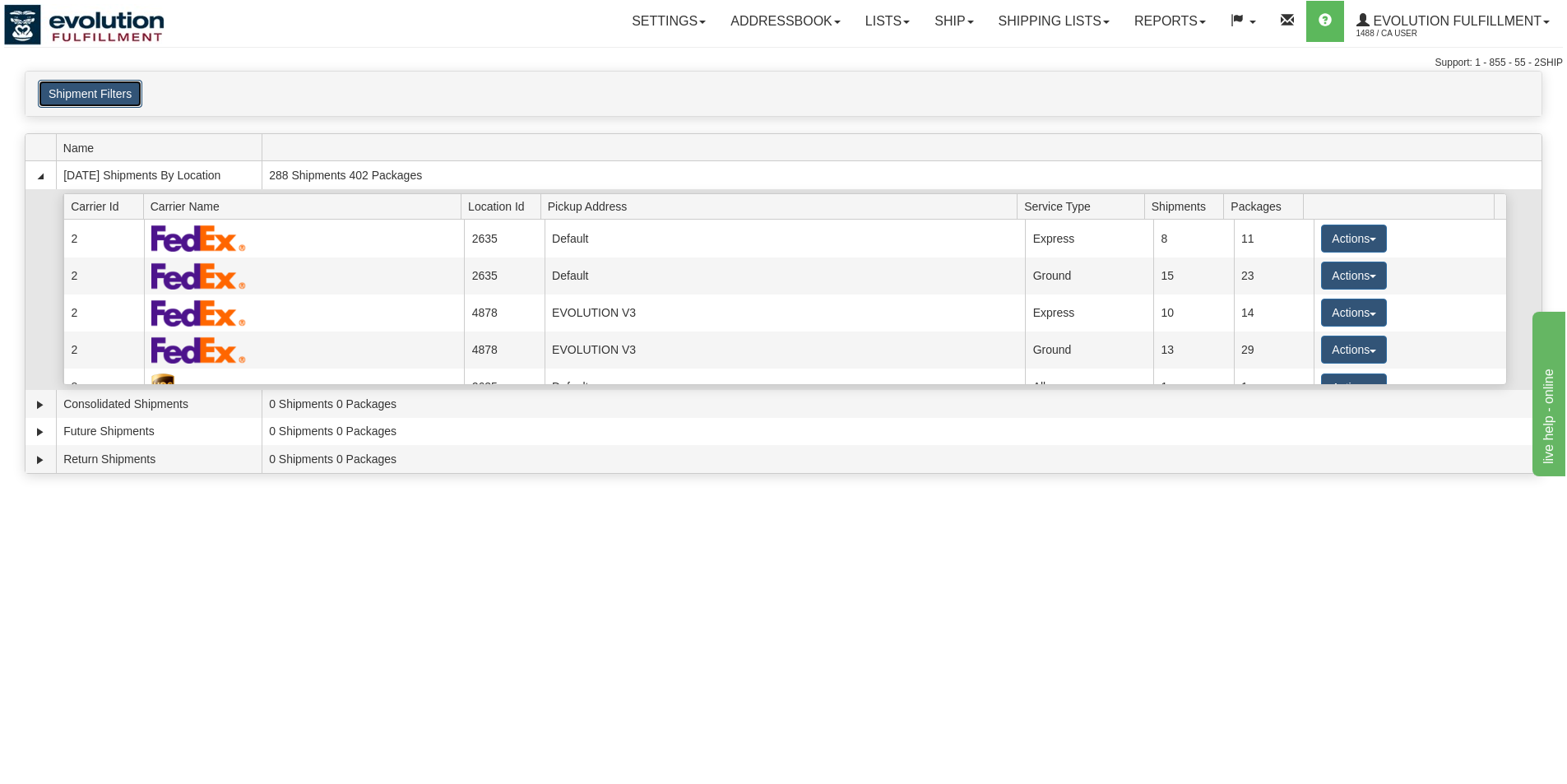
click at [127, 93] on button "Shipment Filters" at bounding box center [90, 94] width 105 height 28
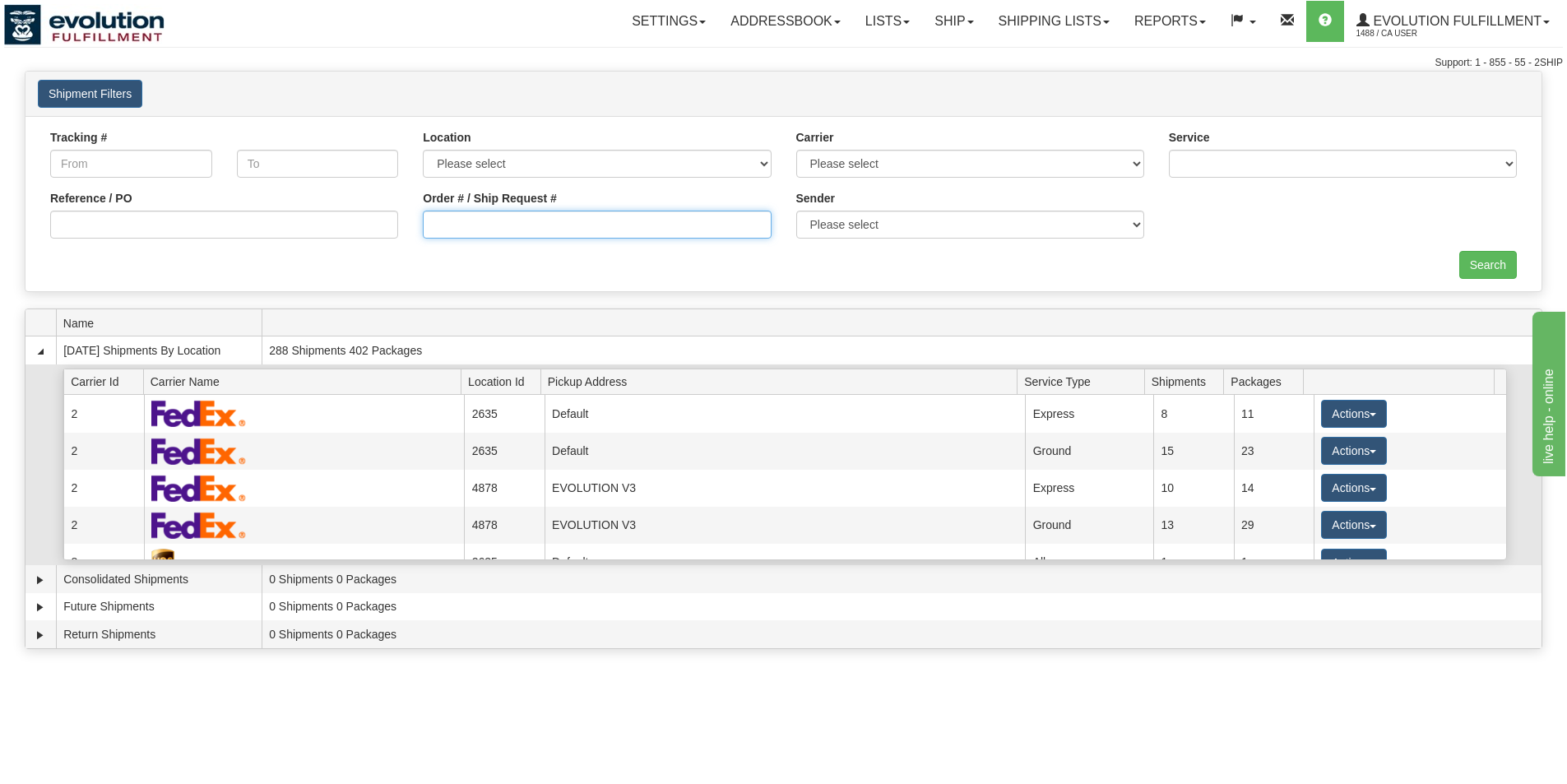
click at [583, 227] on input "Order # / Ship Request #" at bounding box center [596, 224] width 348 height 28
type input "OEMU0031512001"
click at [1503, 267] on input "Search" at bounding box center [1488, 265] width 57 height 28
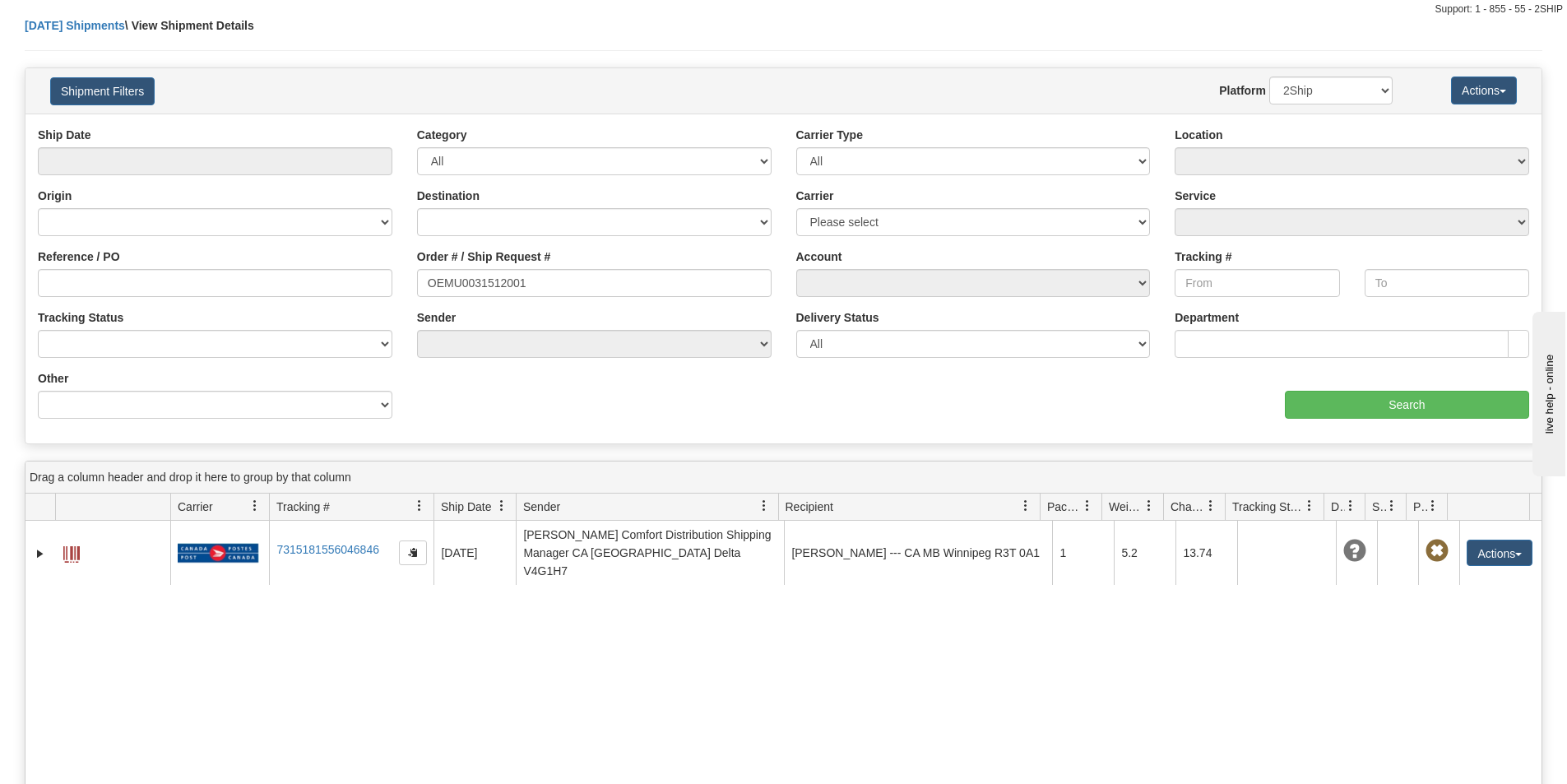
scroll to position [83, 0]
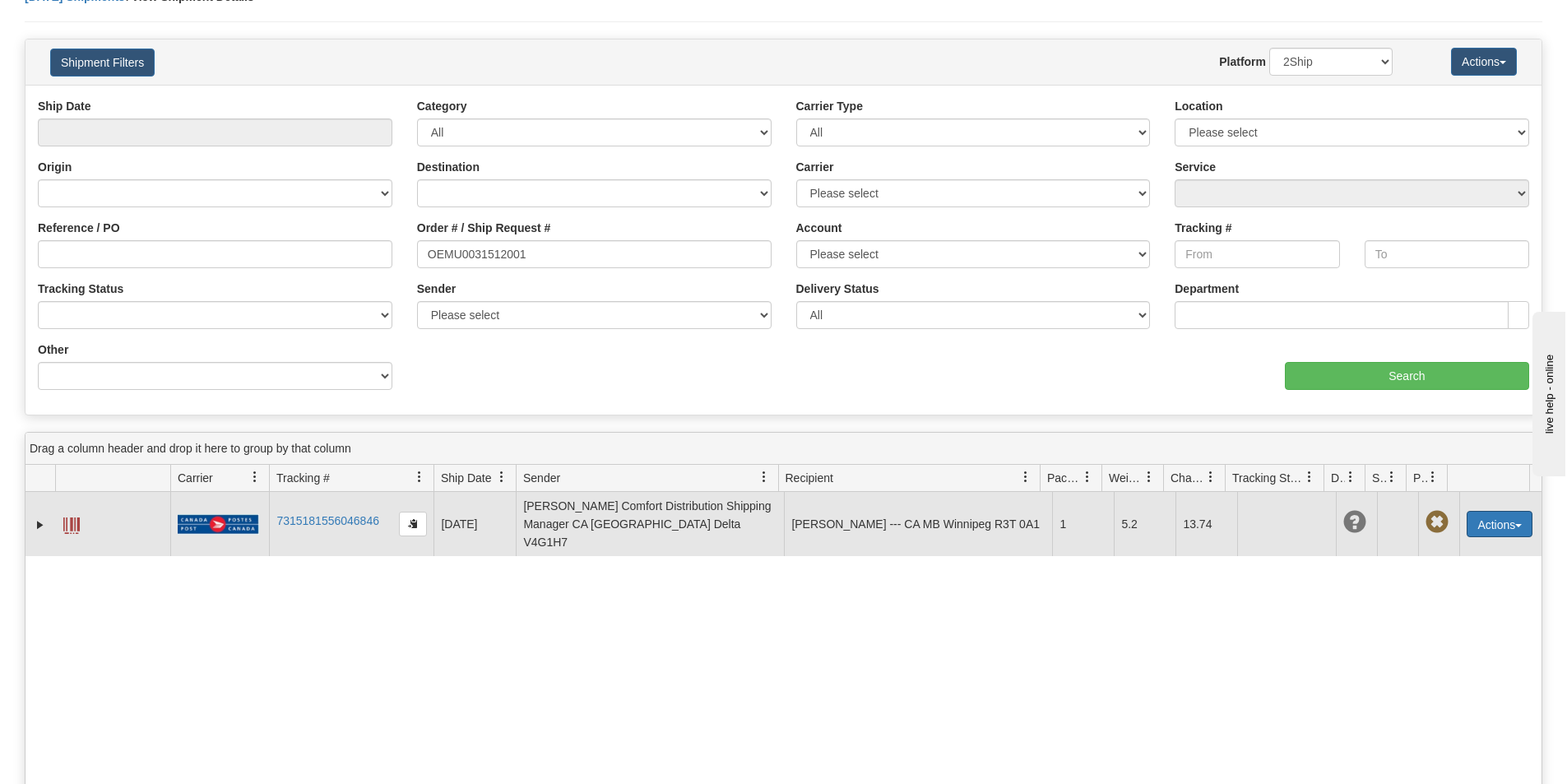
click at [1504, 519] on button "Actions" at bounding box center [1500, 524] width 66 height 26
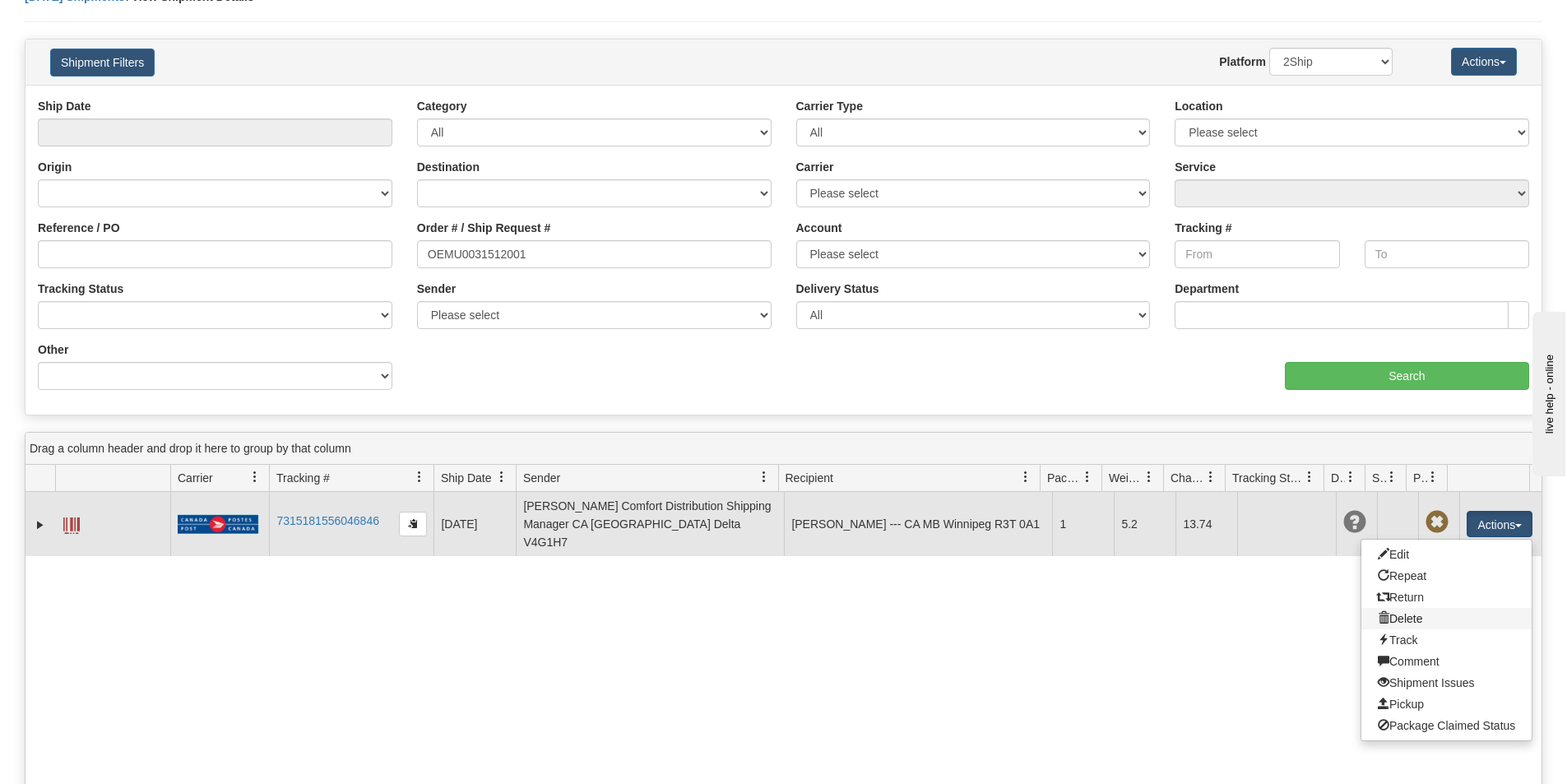
click at [1413, 608] on link "Delete" at bounding box center [1446, 618] width 170 height 21
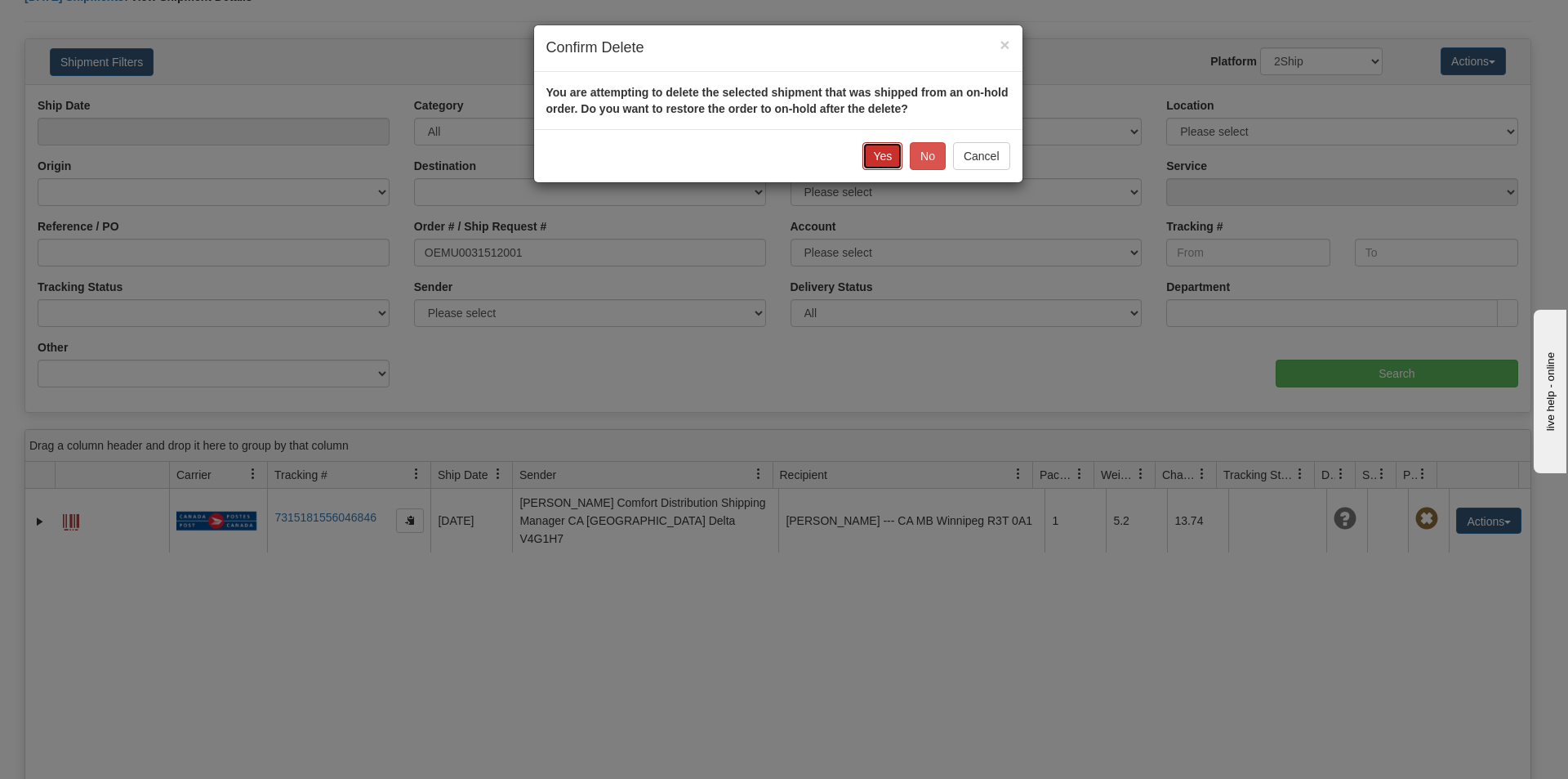
click at [883, 159] on button "Yes" at bounding box center [882, 156] width 40 height 28
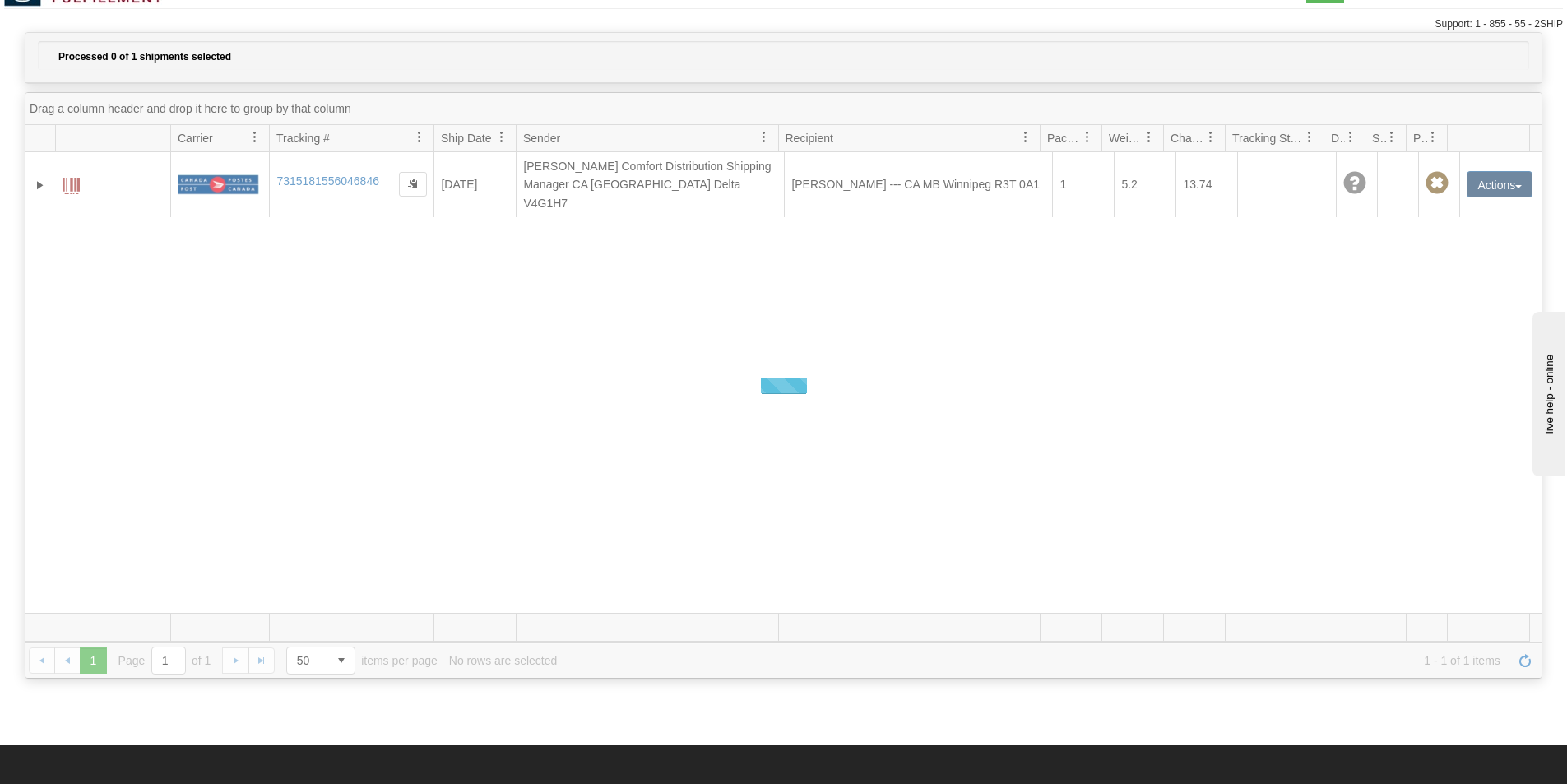
scroll to position [0, 0]
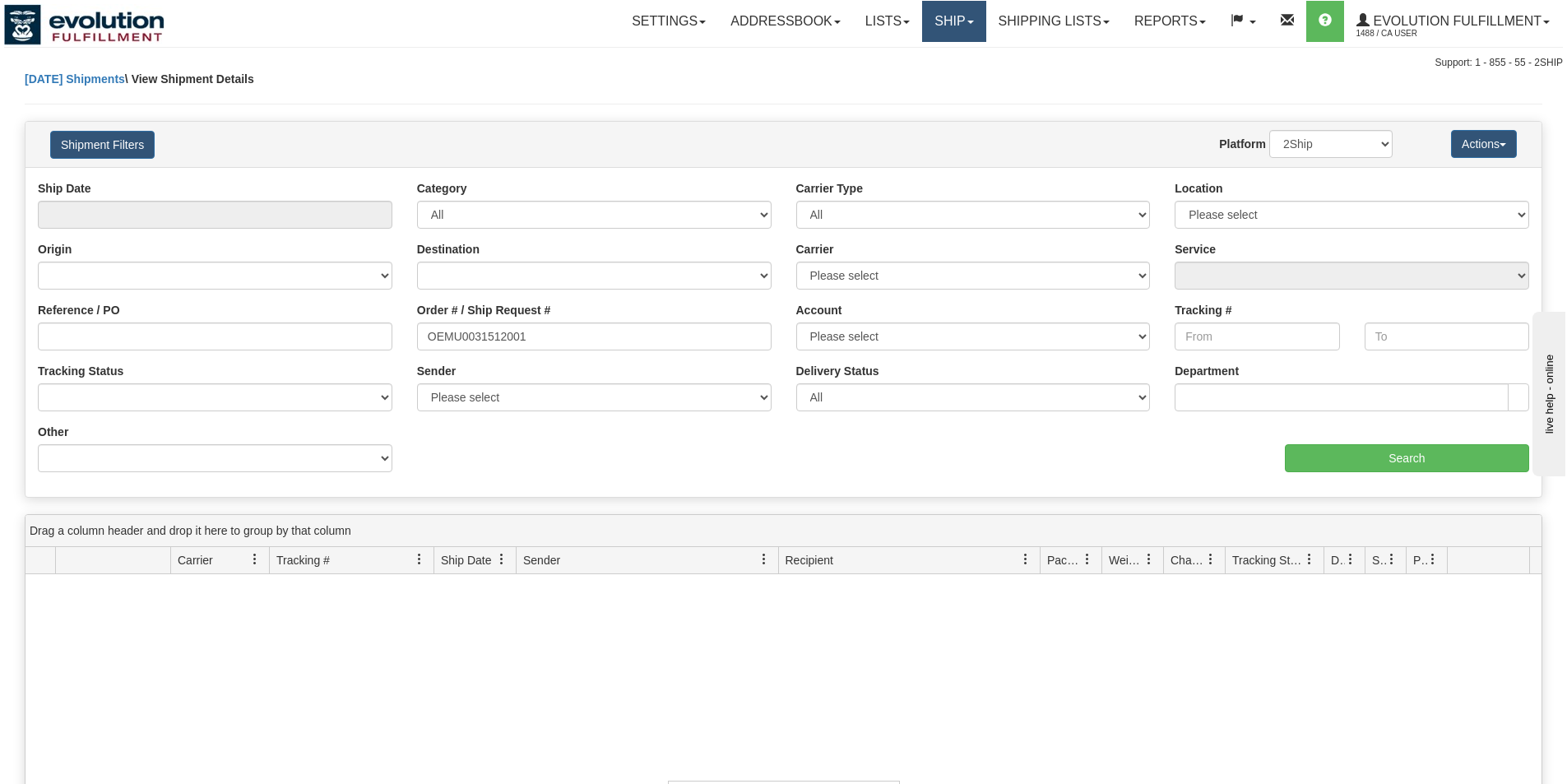
click at [924, 19] on link "Ship" at bounding box center [953, 21] width 63 height 41
click at [924, 78] on span "OnHold / Order Queue" at bounding box center [912, 79] width 116 height 13
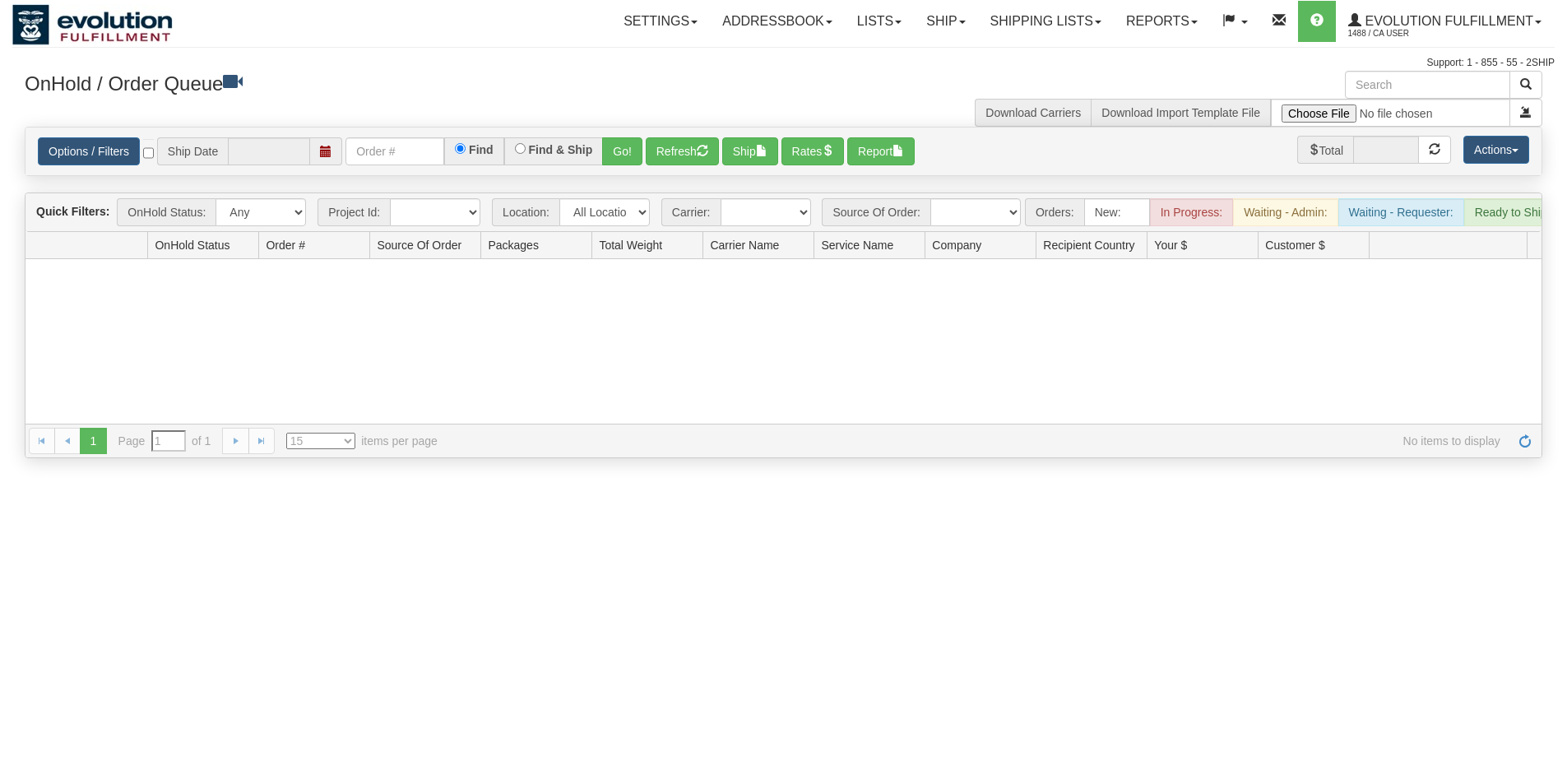
type input "[DATE]"
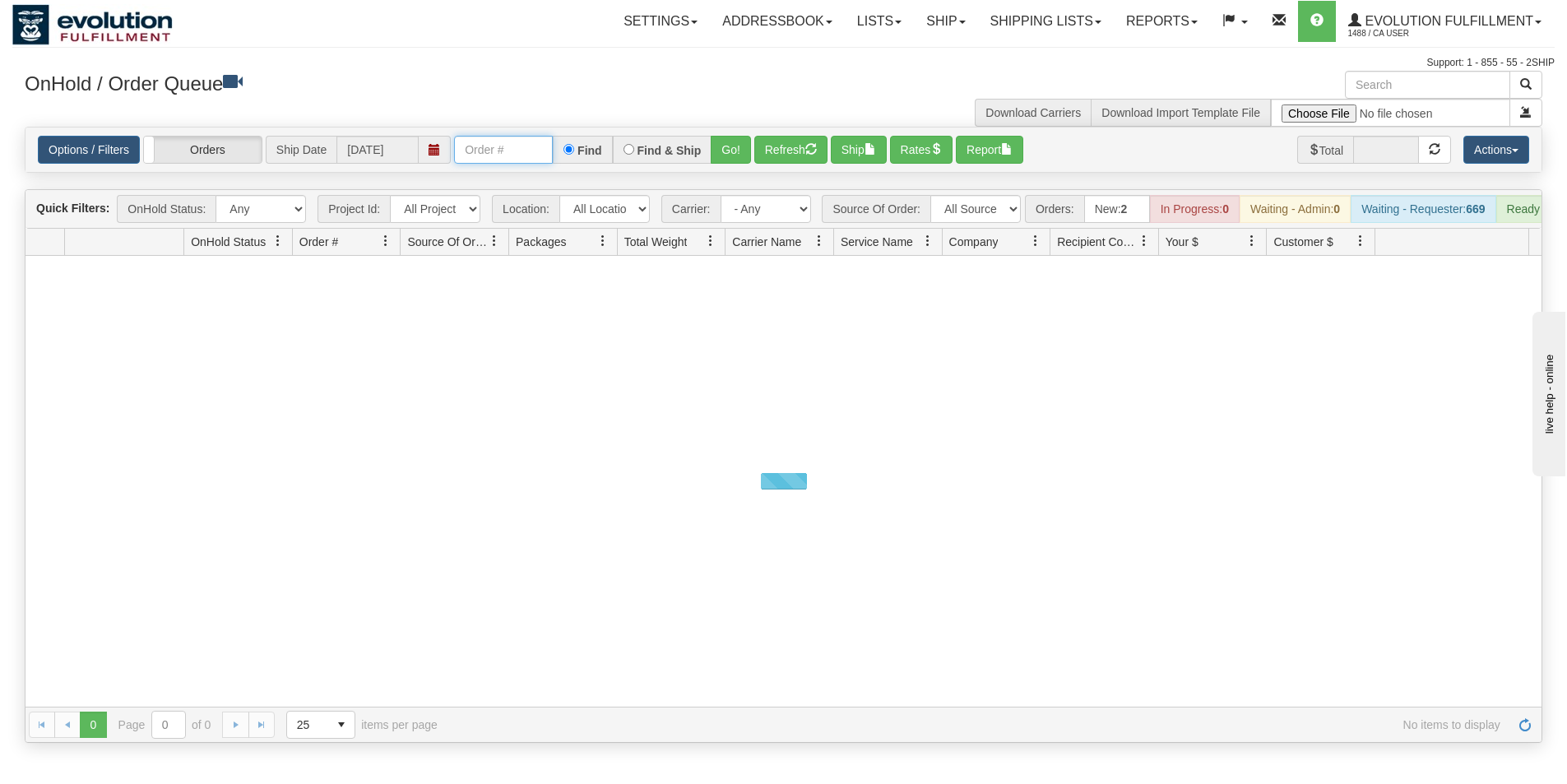
click at [487, 147] on input "text" at bounding box center [503, 149] width 99 height 28
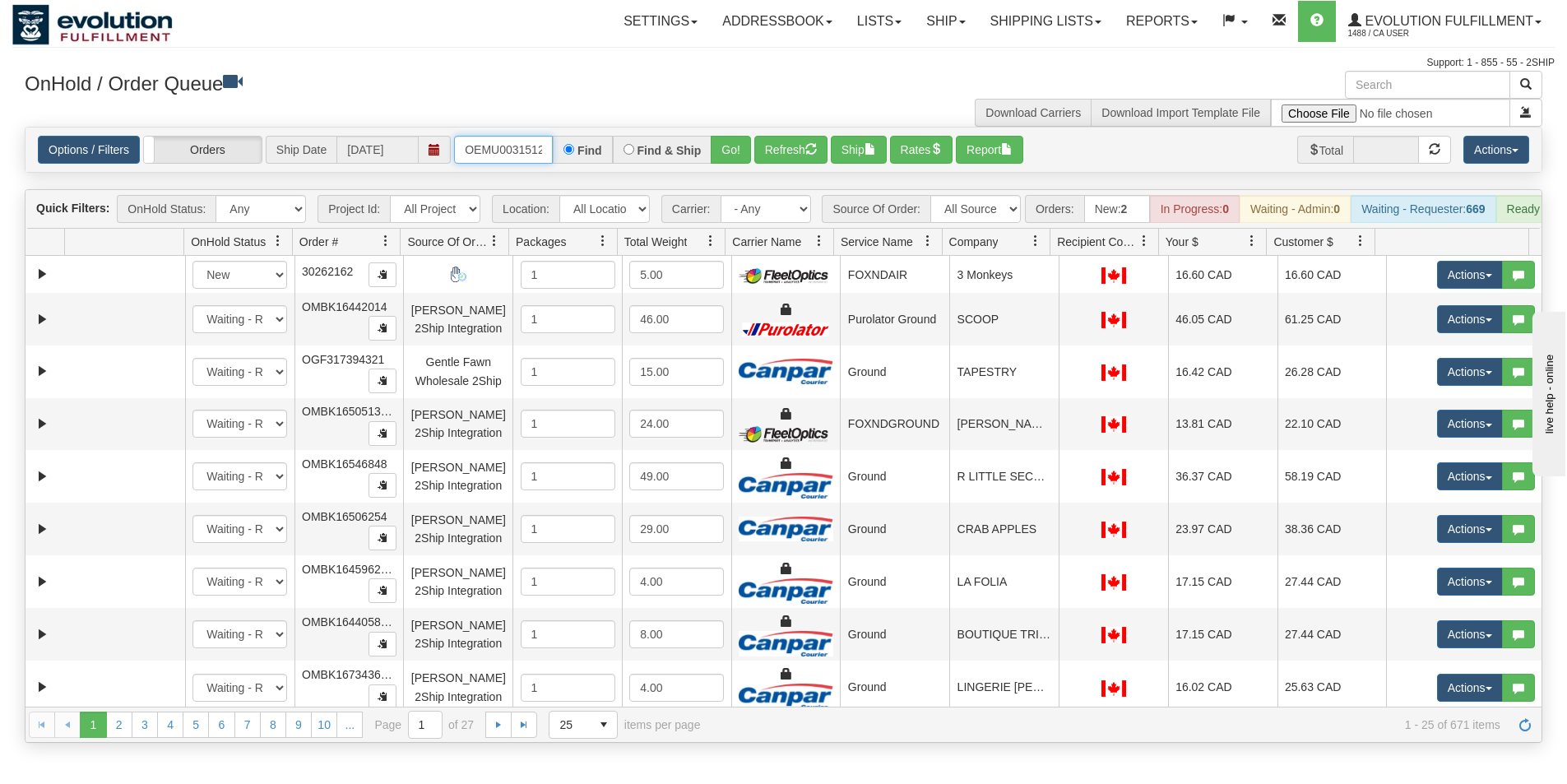
type input "OEMU0031512001"
click at [727, 152] on button "Go!" at bounding box center [731, 149] width 40 height 28
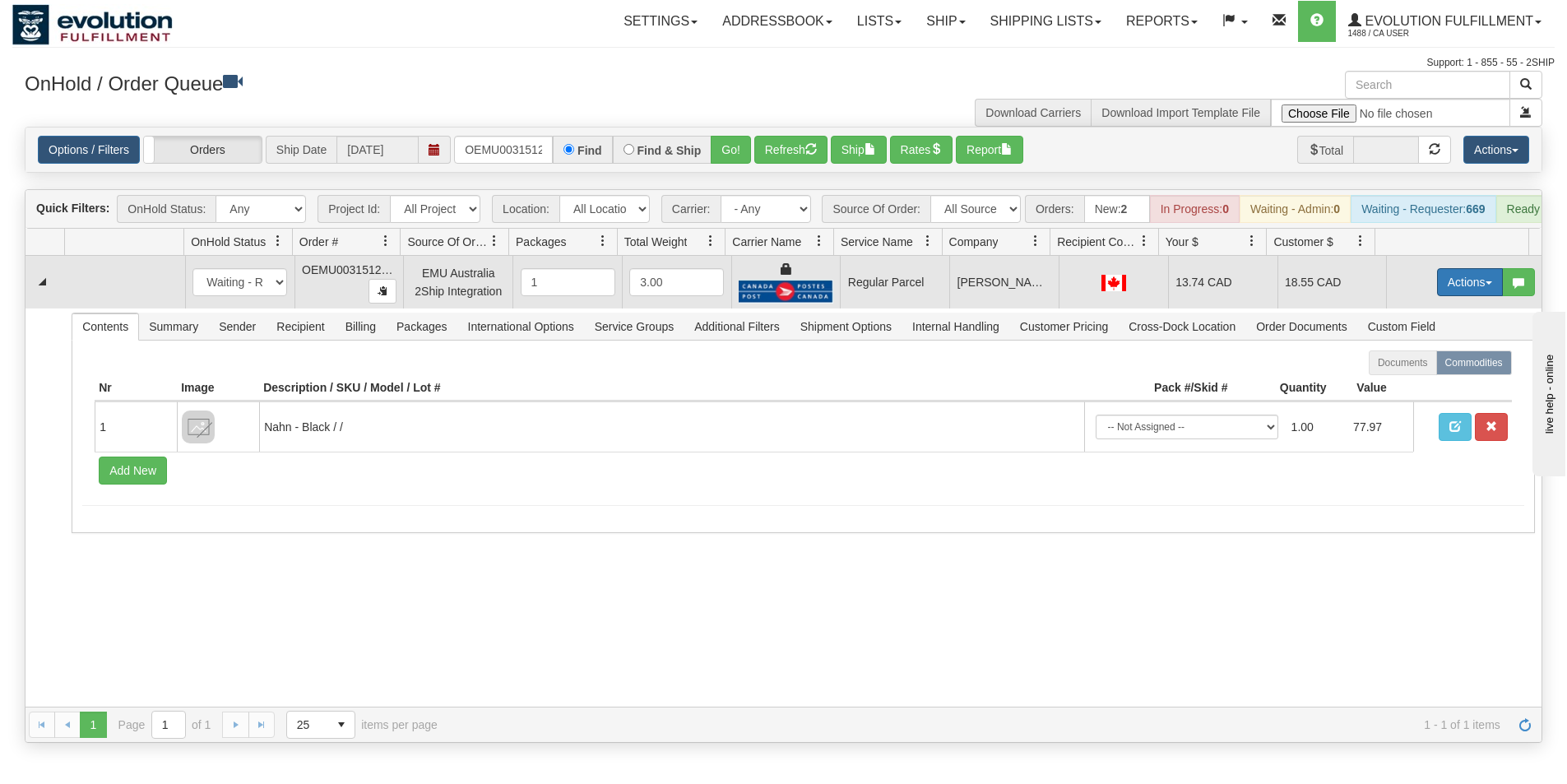
click at [1457, 288] on button "Actions" at bounding box center [1470, 282] width 66 height 28
click at [1415, 362] on span "Rate All Services" at bounding box center [1436, 357] width 99 height 13
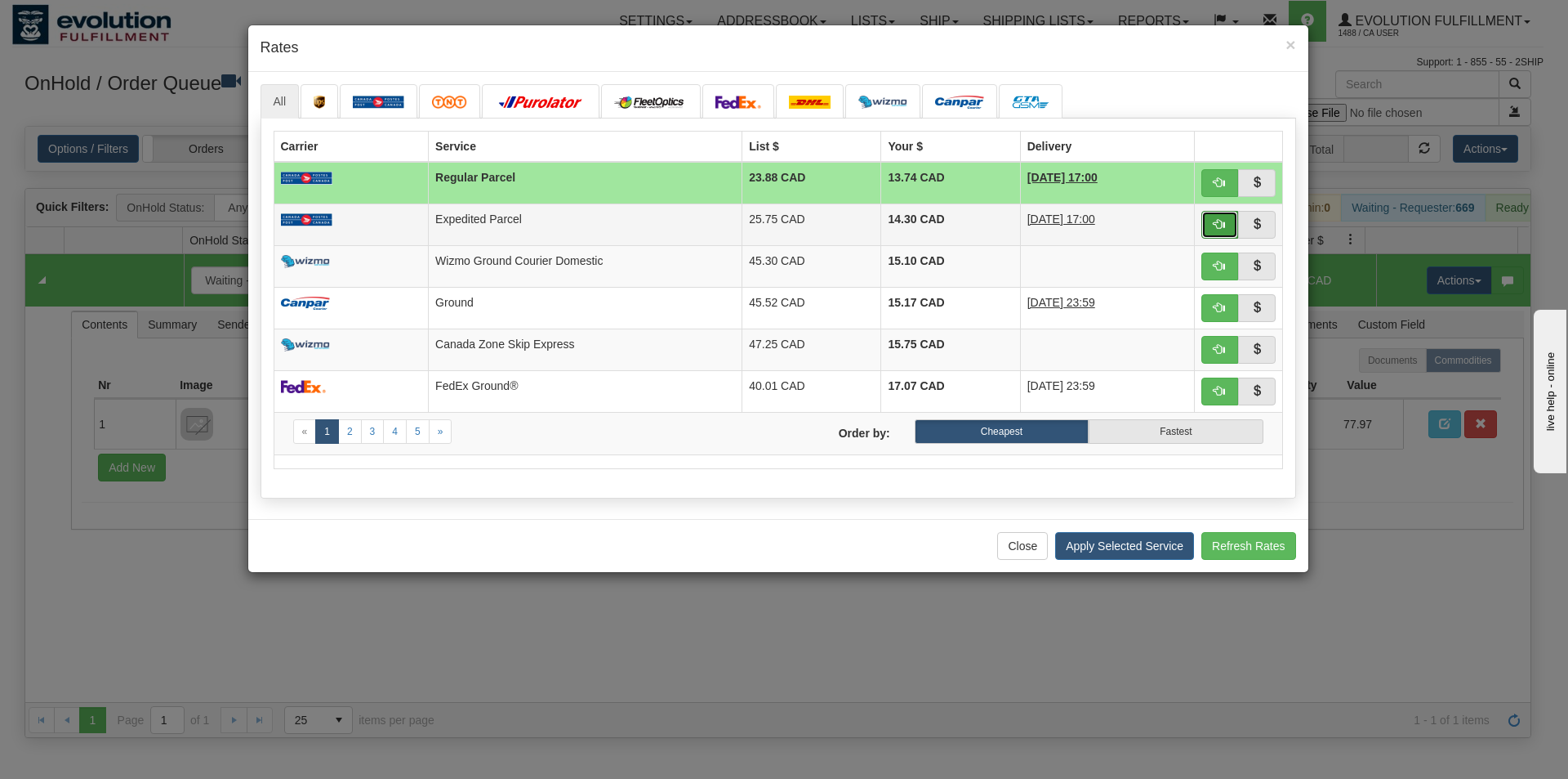
click at [1220, 225] on span "button" at bounding box center [1220, 224] width 12 height 12
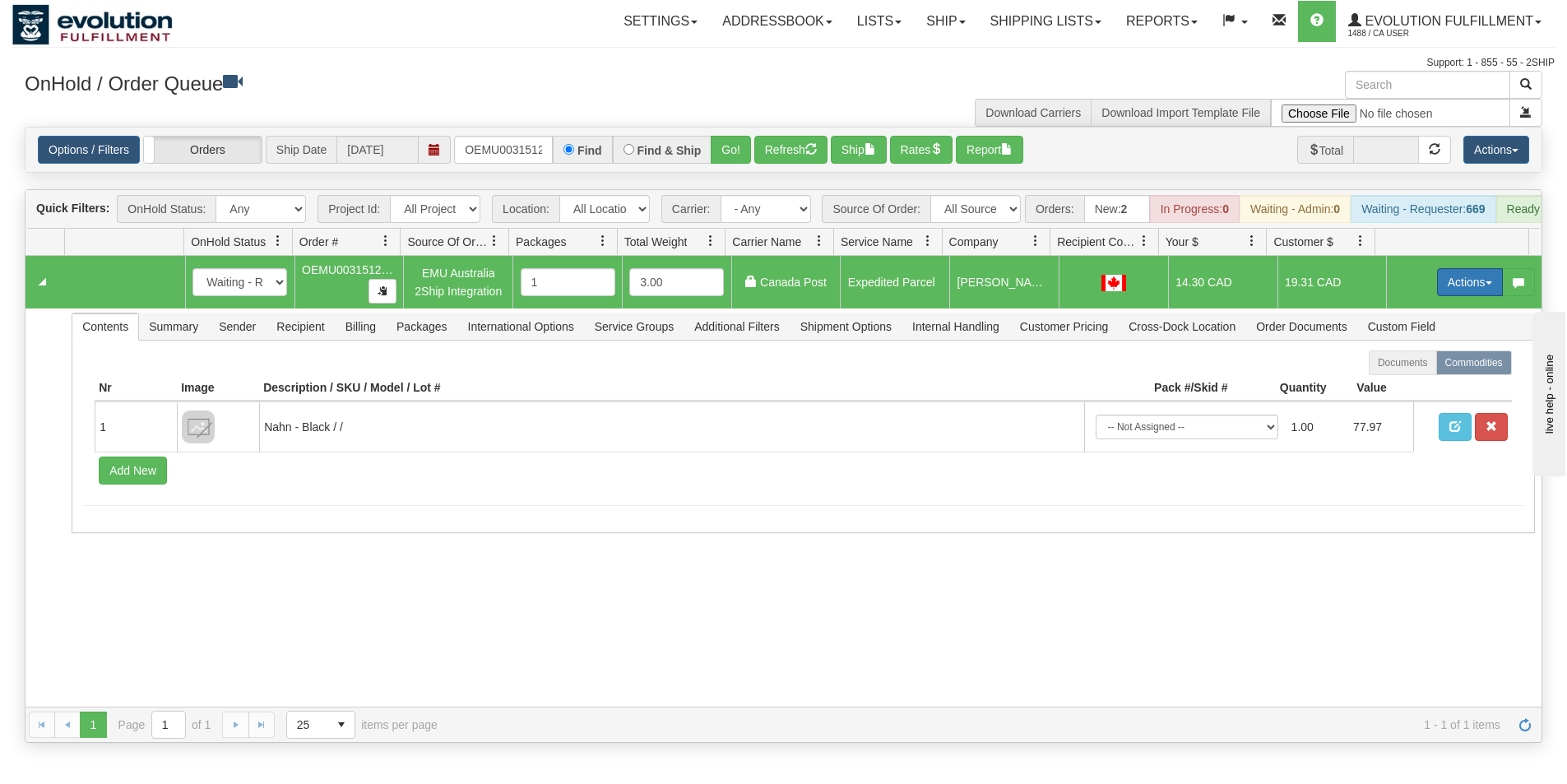
click at [1451, 296] on button "Actions" at bounding box center [1470, 282] width 66 height 28
click at [1404, 384] on span "Ship" at bounding box center [1404, 378] width 35 height 13
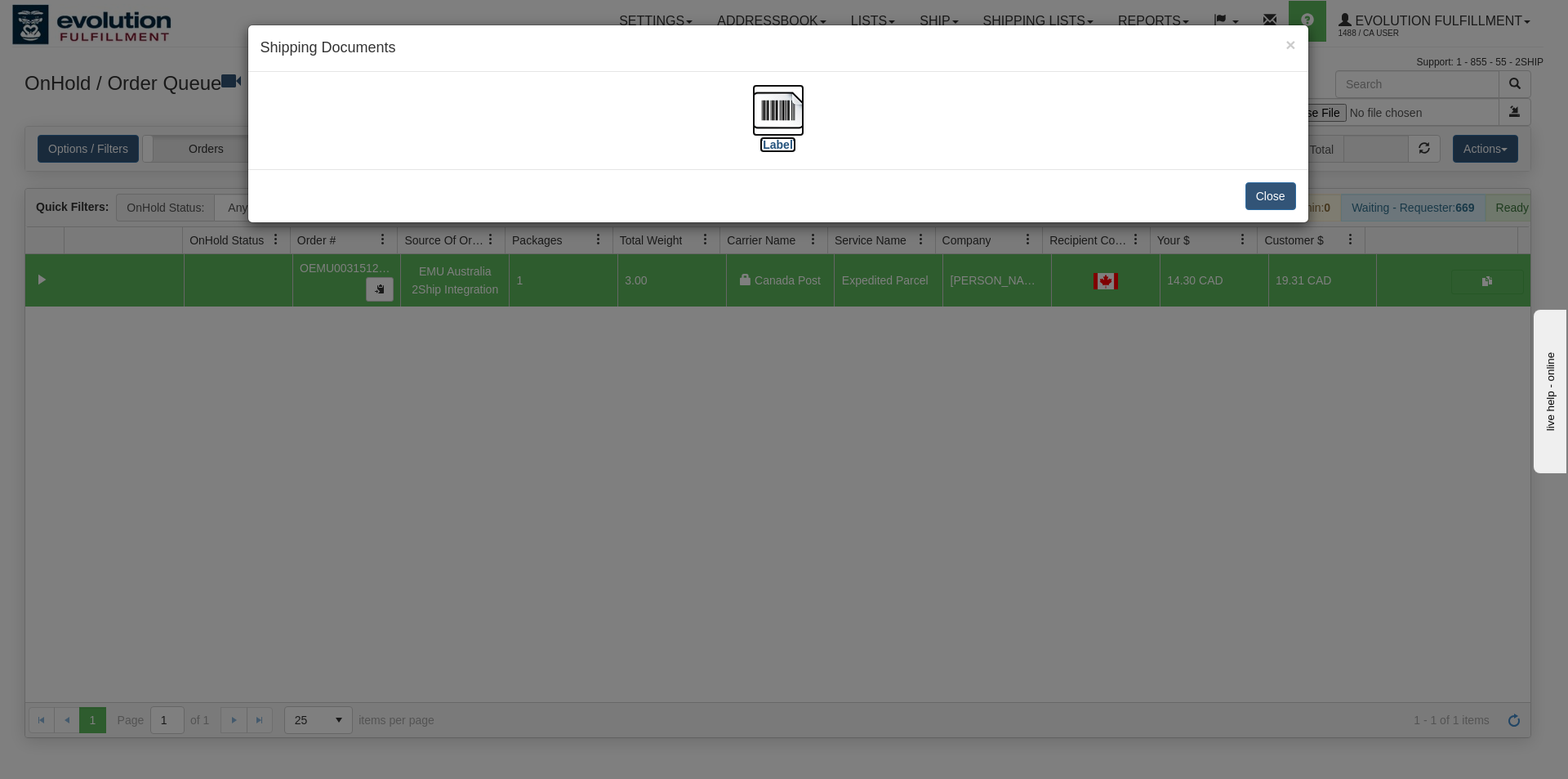
click at [772, 118] on img at bounding box center [778, 110] width 52 height 52
click at [717, 449] on div "× Shipping Documents [Label] Close" at bounding box center [784, 390] width 1568 height 779
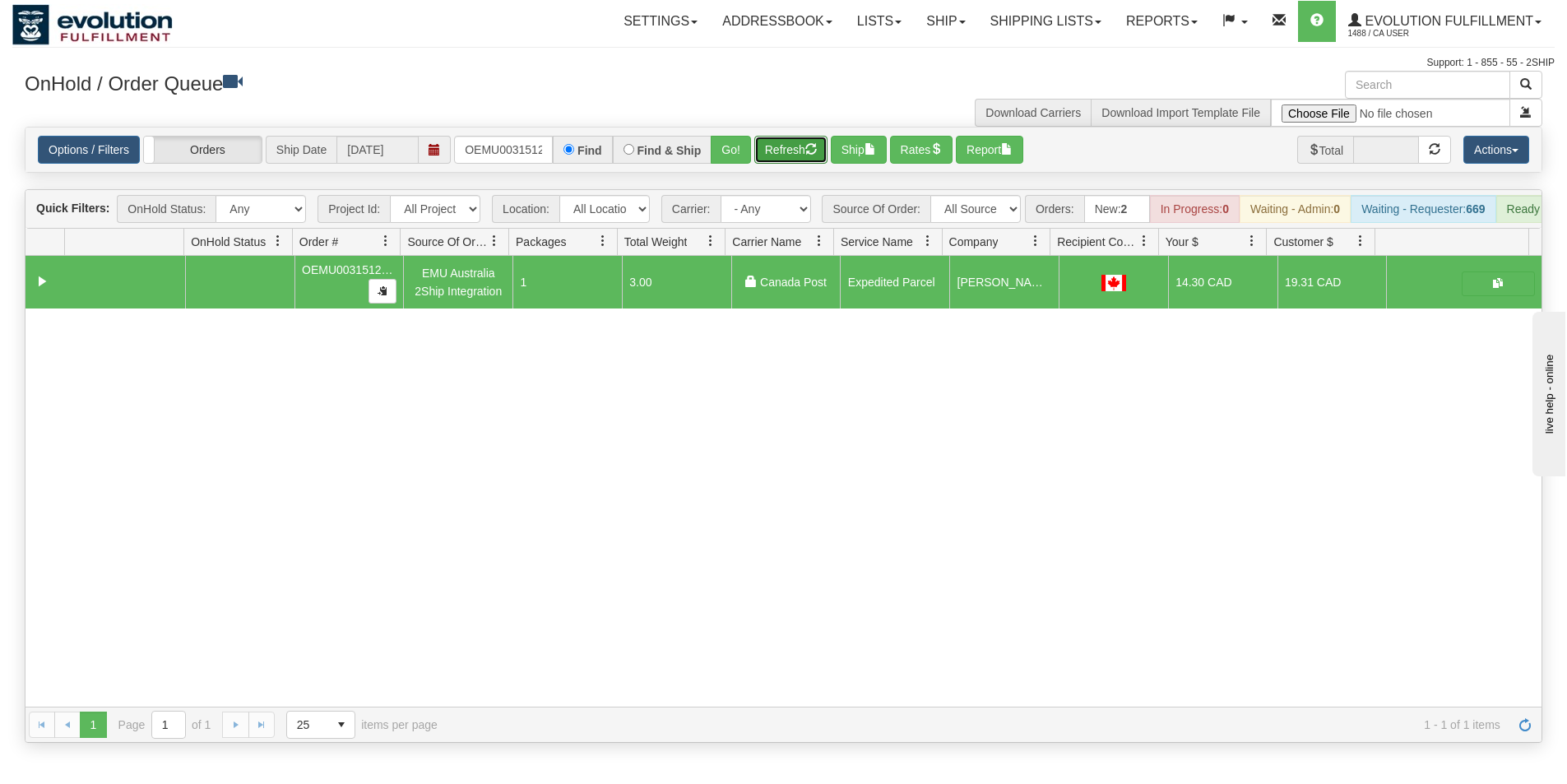
click at [783, 153] on button "Refresh" at bounding box center [790, 149] width 73 height 28
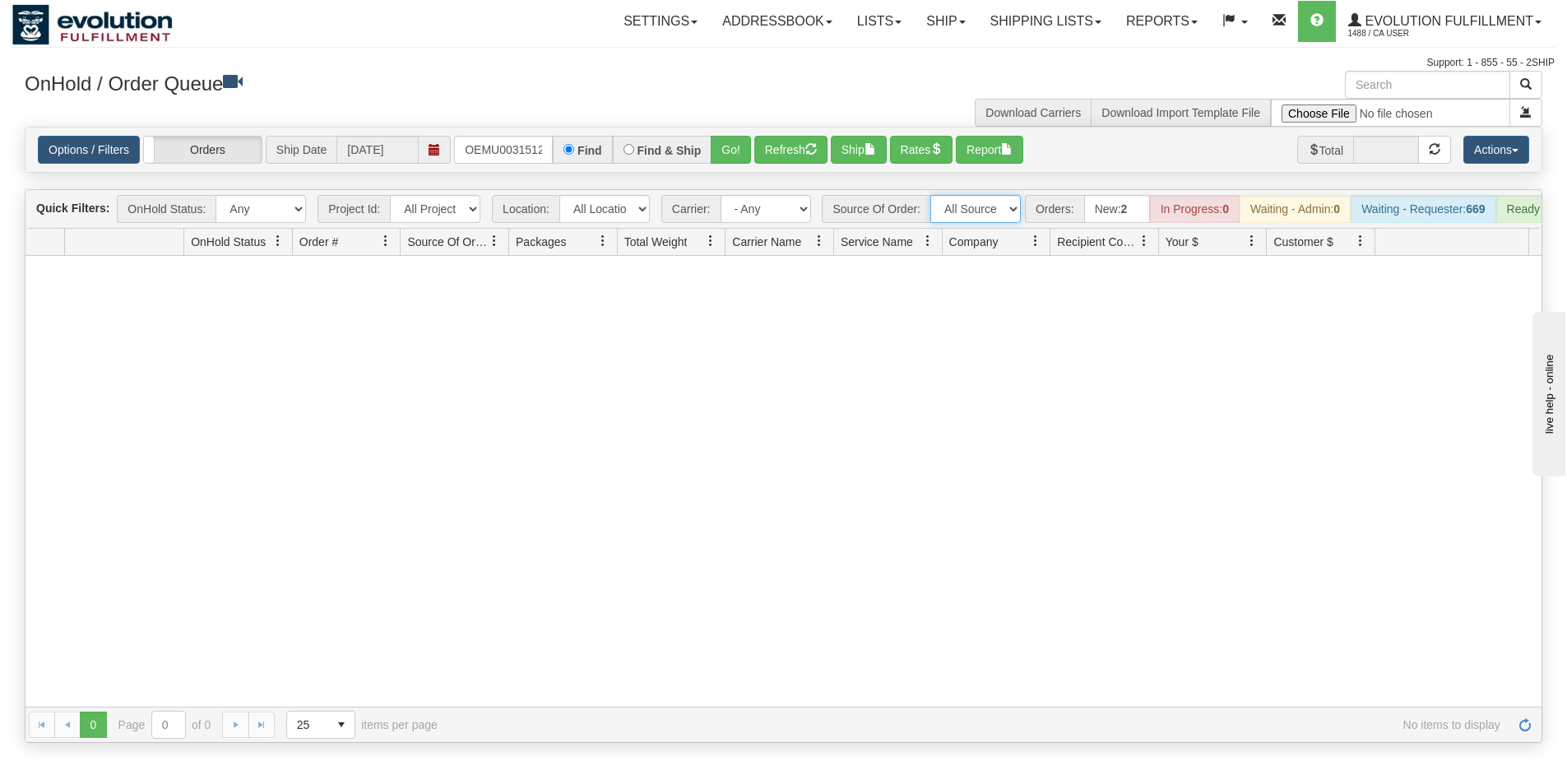
click at [997, 211] on select "All Sources AirBlaster 2Ship Integration Ambler Apparel 2Ship Integration BC [M…" at bounding box center [975, 208] width 90 height 28
select select "EMU Australia 2Ship Integration"
click at [930, 195] on select "All Sources AirBlaster 2Ship Integration Ambler Apparel 2Ship Integration BC [M…" at bounding box center [975, 208] width 90 height 28
drag, startPoint x: 462, startPoint y: 151, endPoint x: 617, endPoint y: 129, distance: 156.6
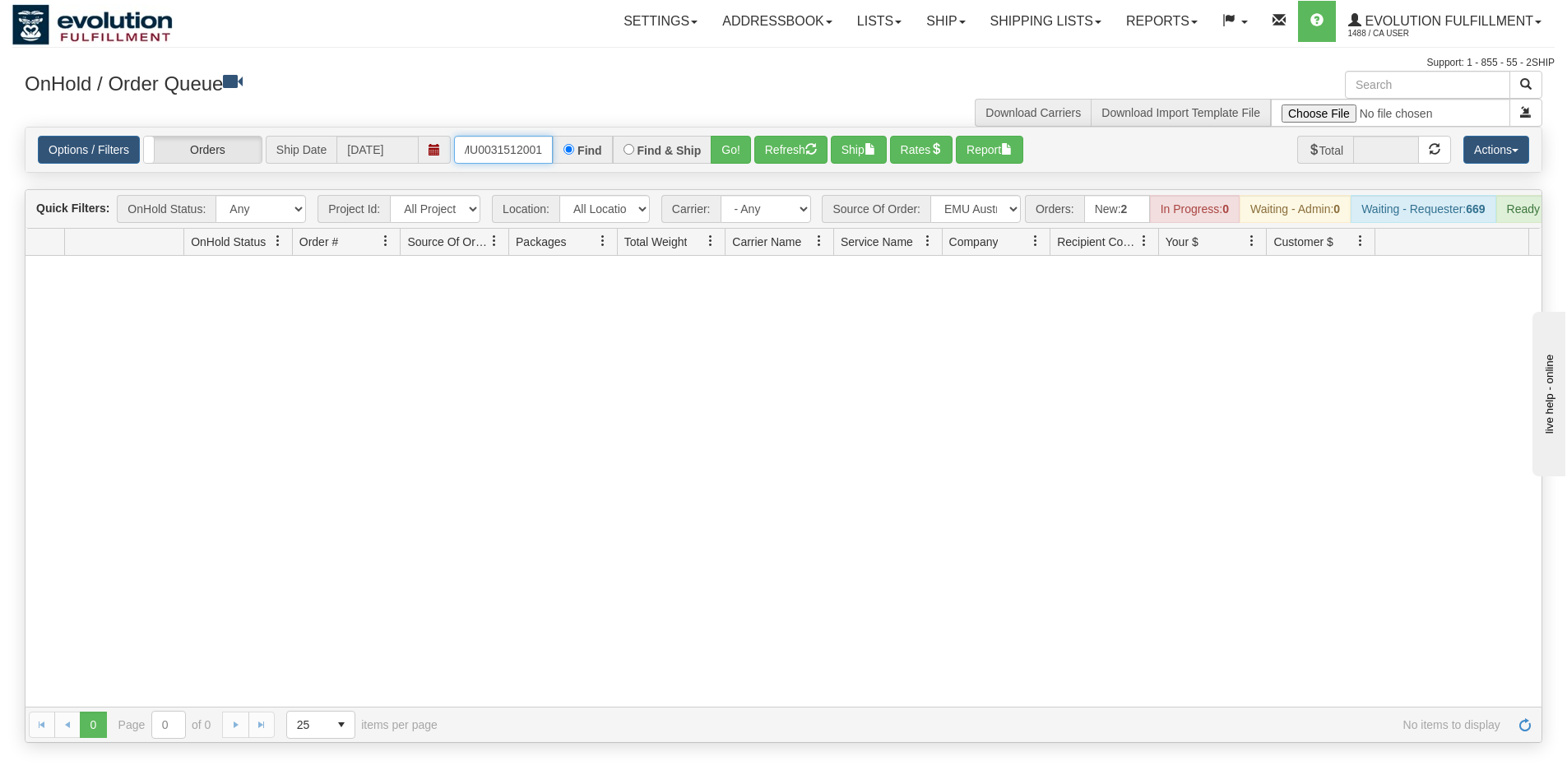
click at [617, 130] on div "Options / Filters Group Shipments Orders Ship Date [DATE] OEMU0031512001 Find F…" at bounding box center [784, 149] width 1516 height 45
click at [778, 156] on button "Refresh" at bounding box center [790, 149] width 73 height 28
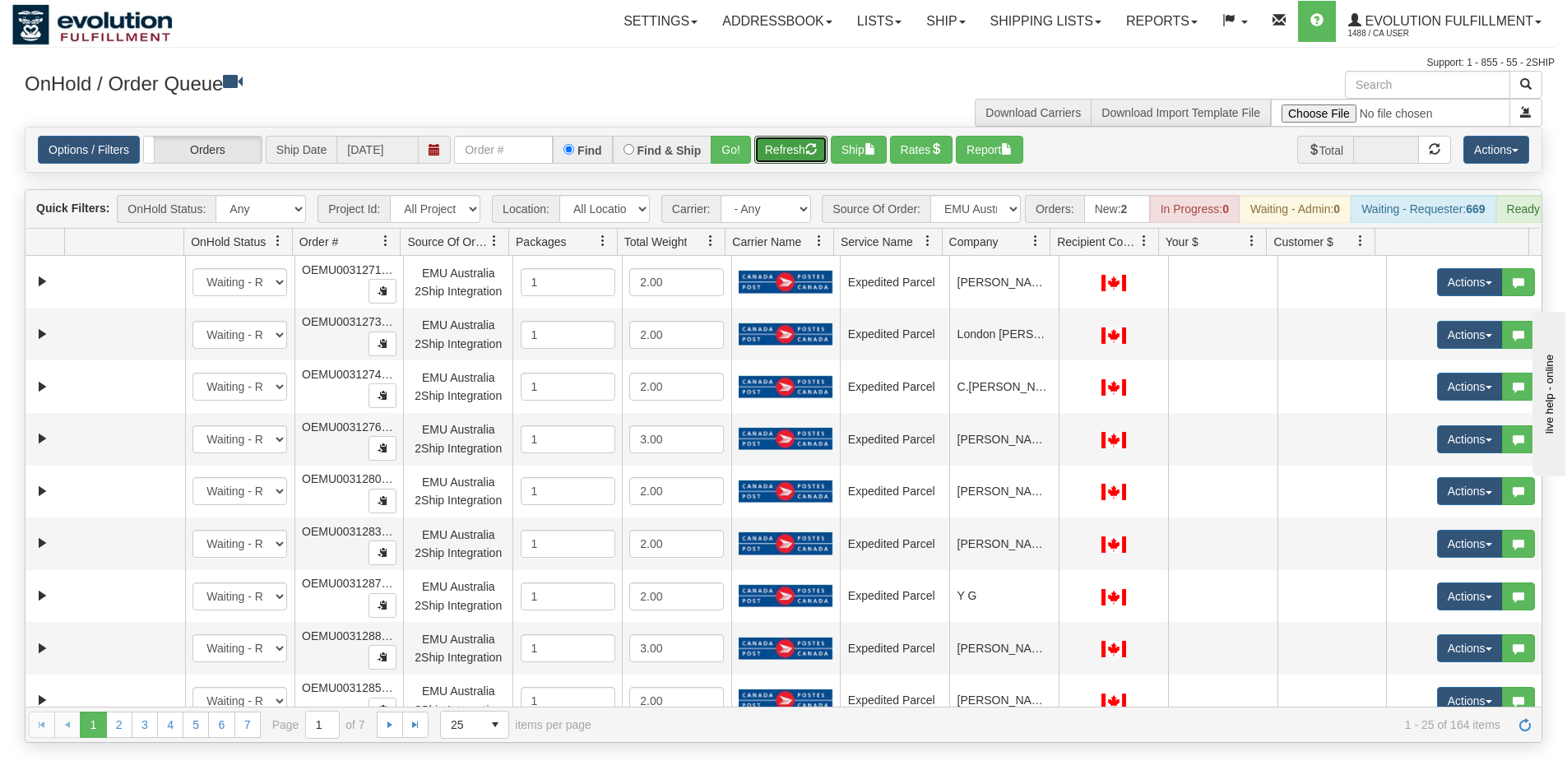
click at [1037, 248] on span at bounding box center [1036, 241] width 13 height 13
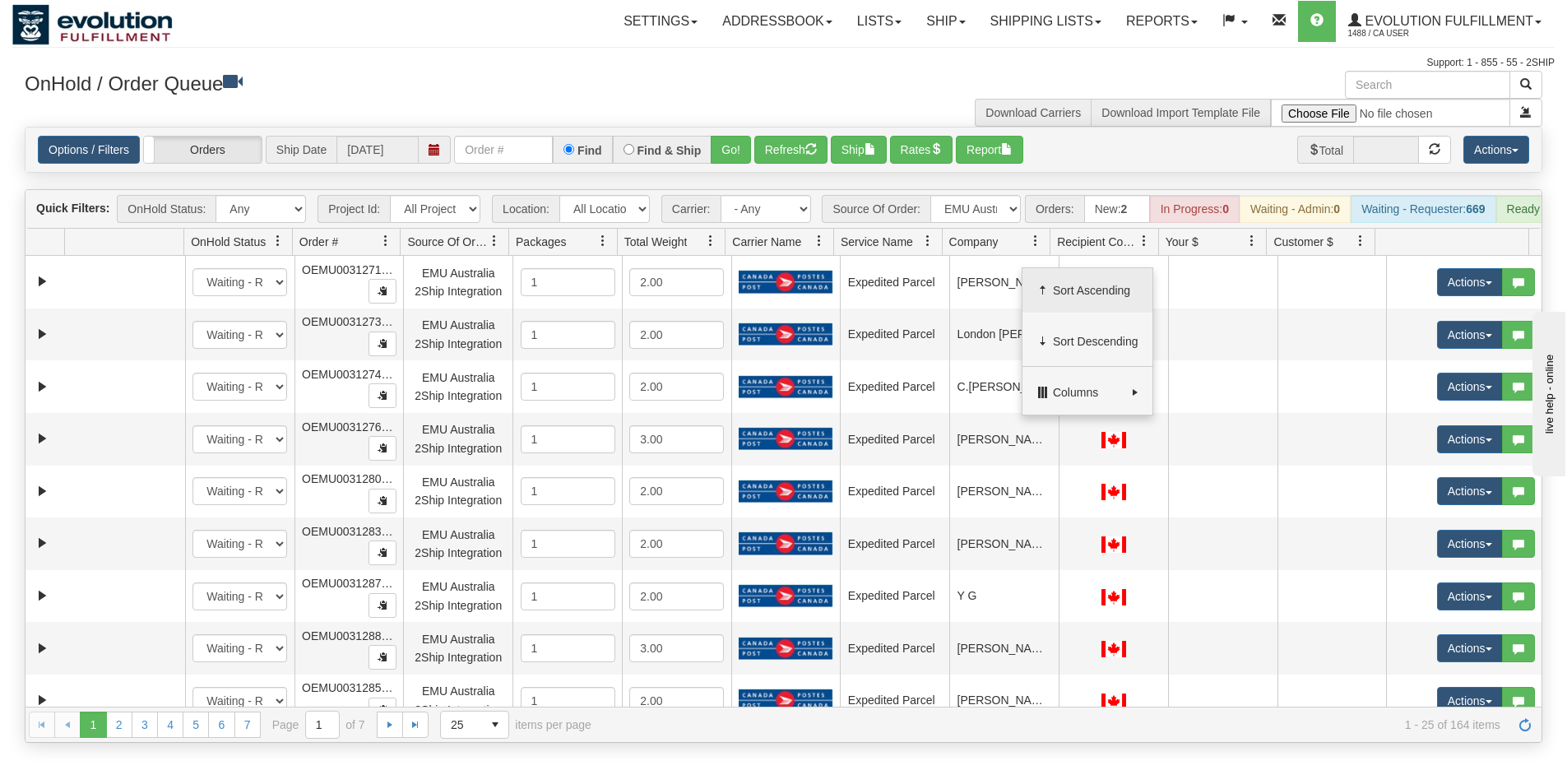
click at [1079, 291] on span "Sort Ascending" at bounding box center [1096, 291] width 85 height 17
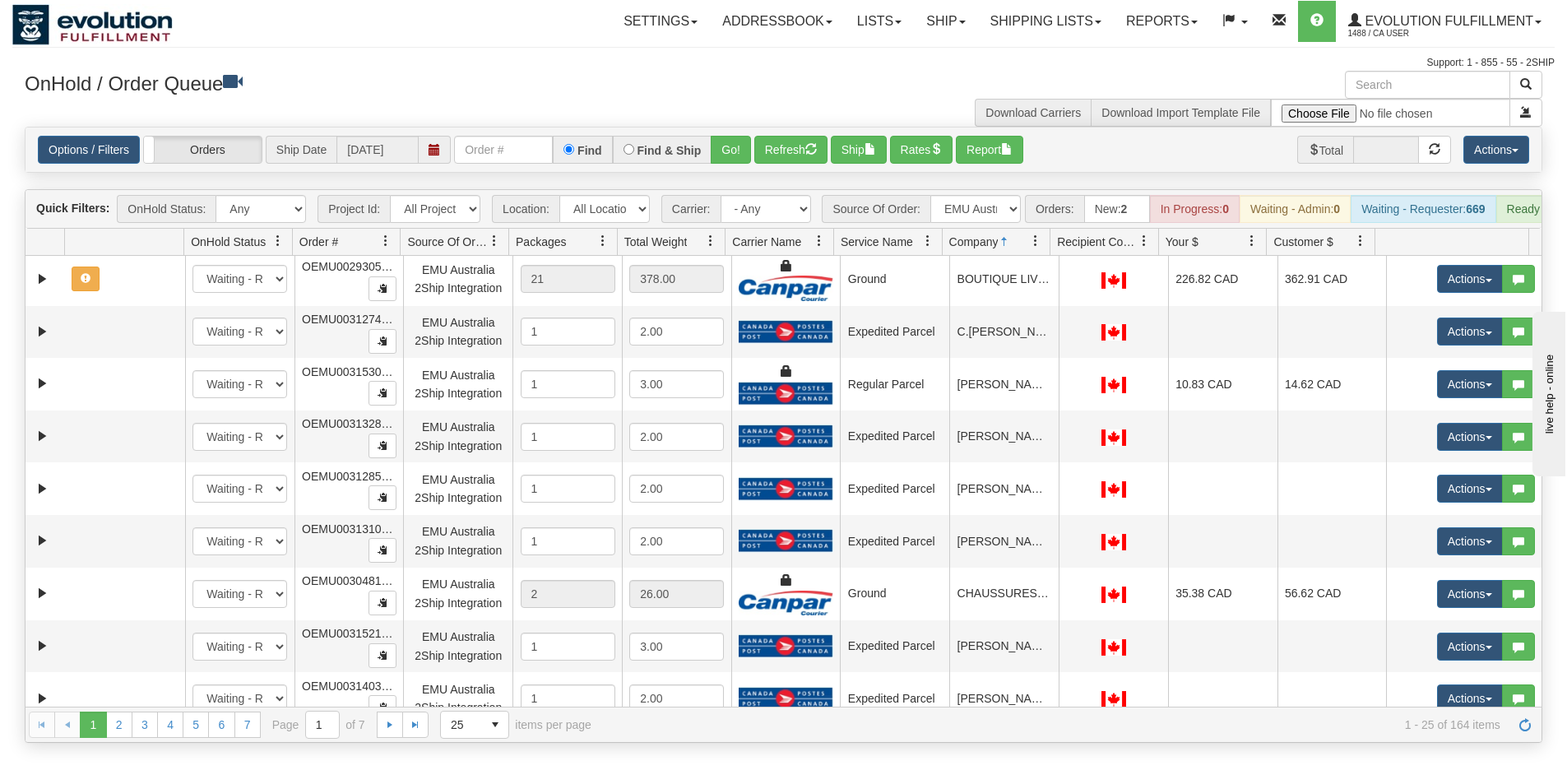
scroll to position [860, 0]
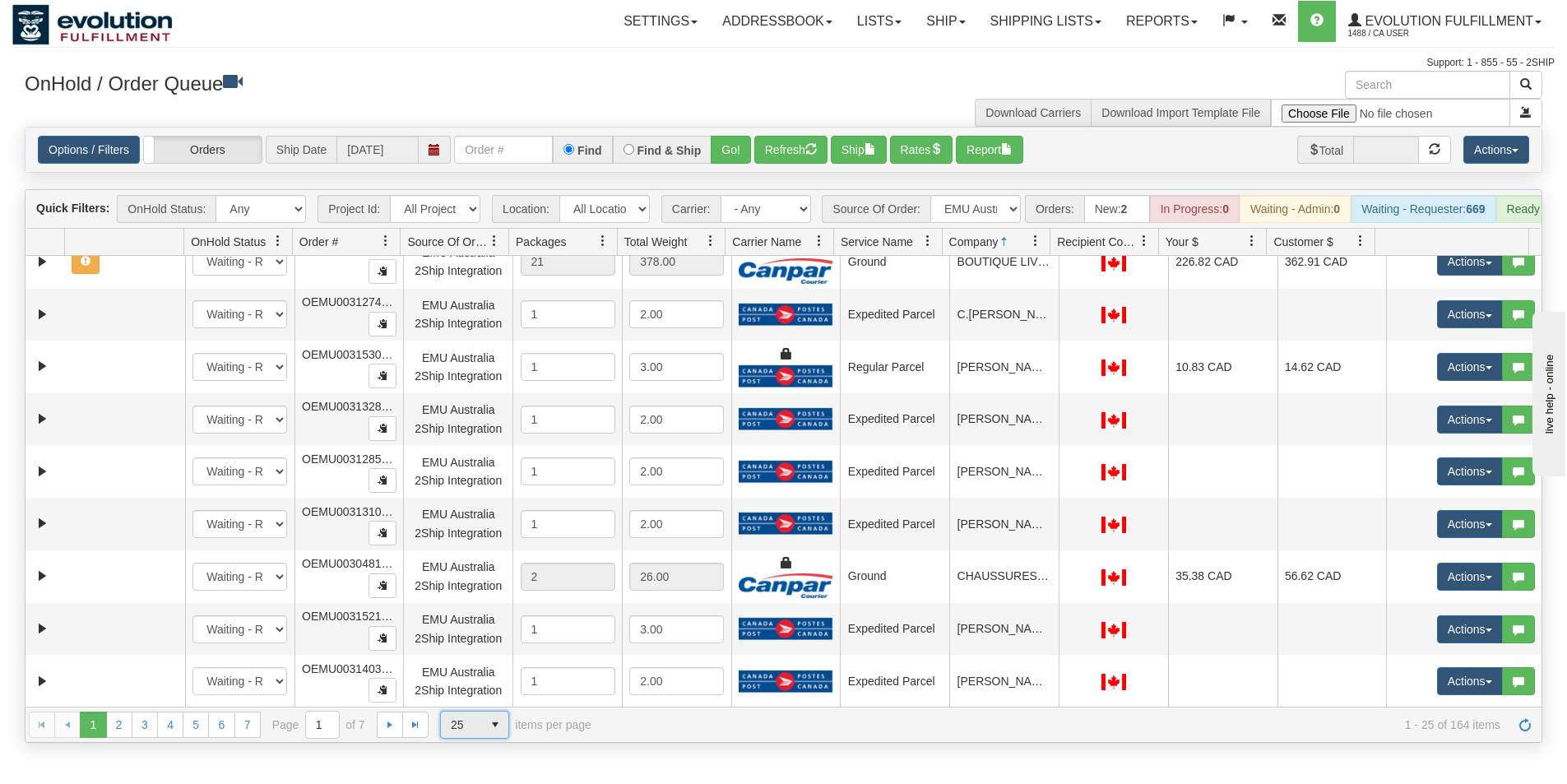
click at [455, 733] on span "25" at bounding box center [461, 725] width 21 height 17
click at [460, 714] on span "100" at bounding box center [457, 711] width 19 height 17
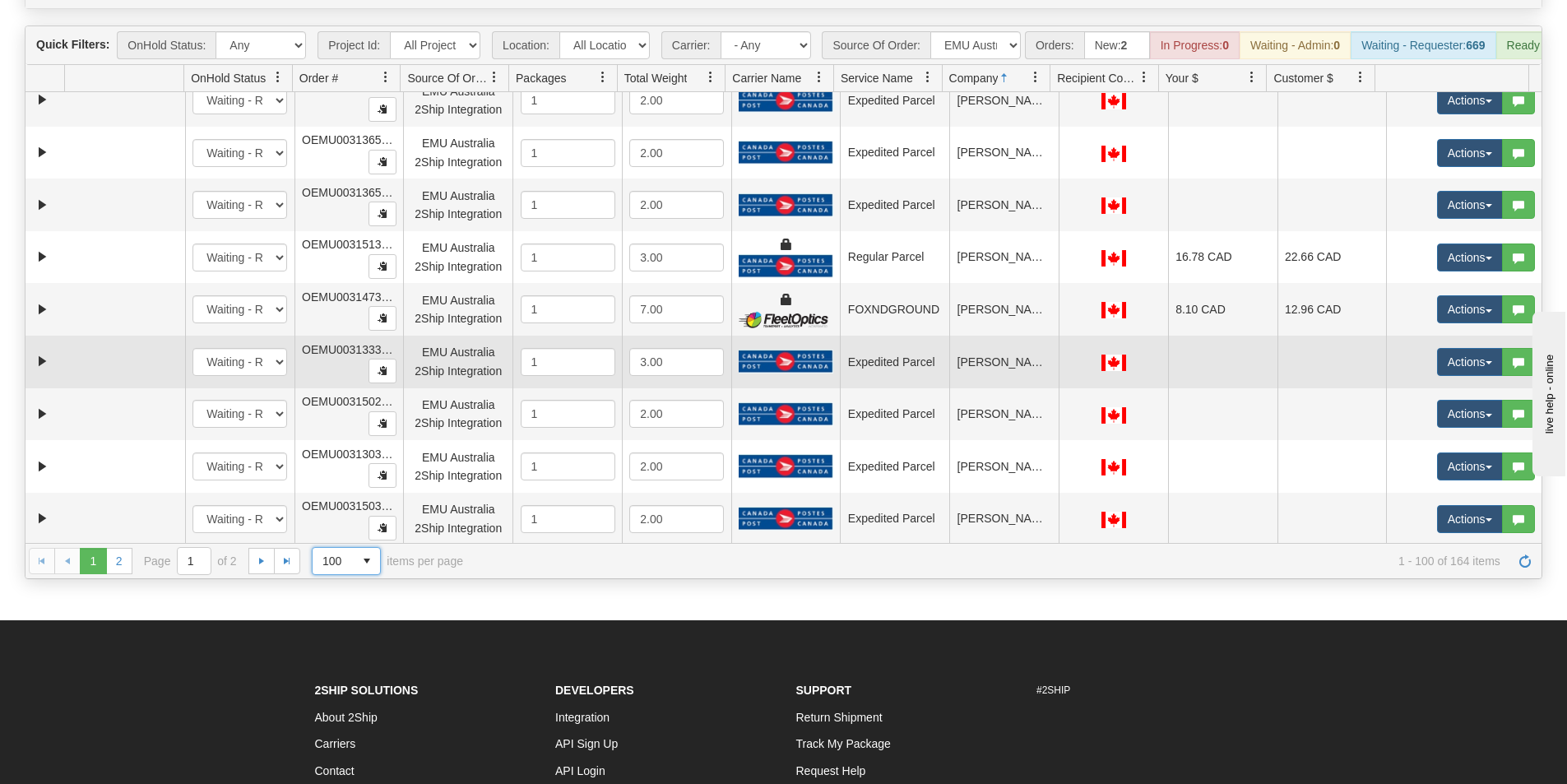
scroll to position [164, 0]
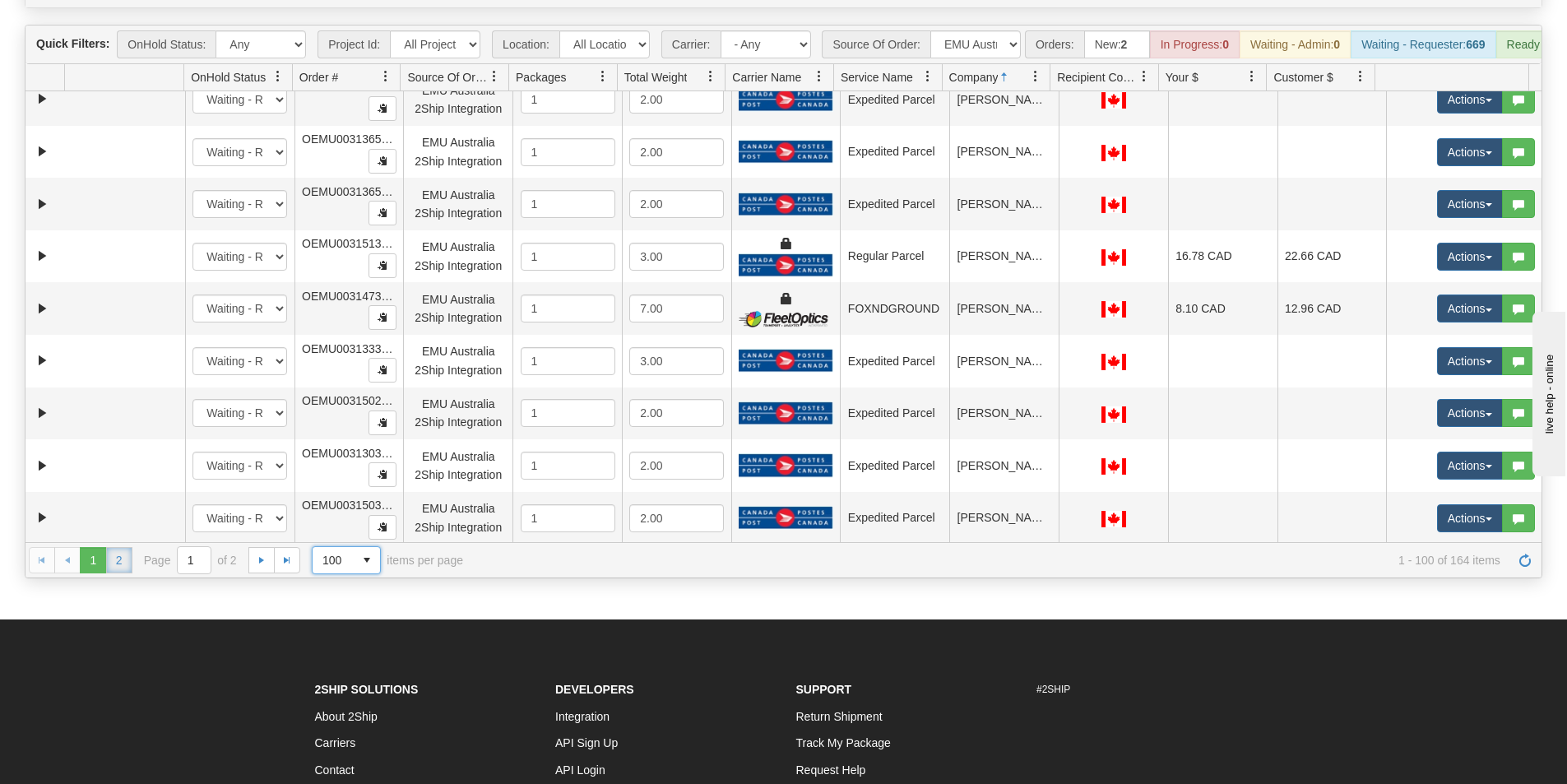
click at [124, 573] on link "2" at bounding box center [119, 560] width 26 height 26
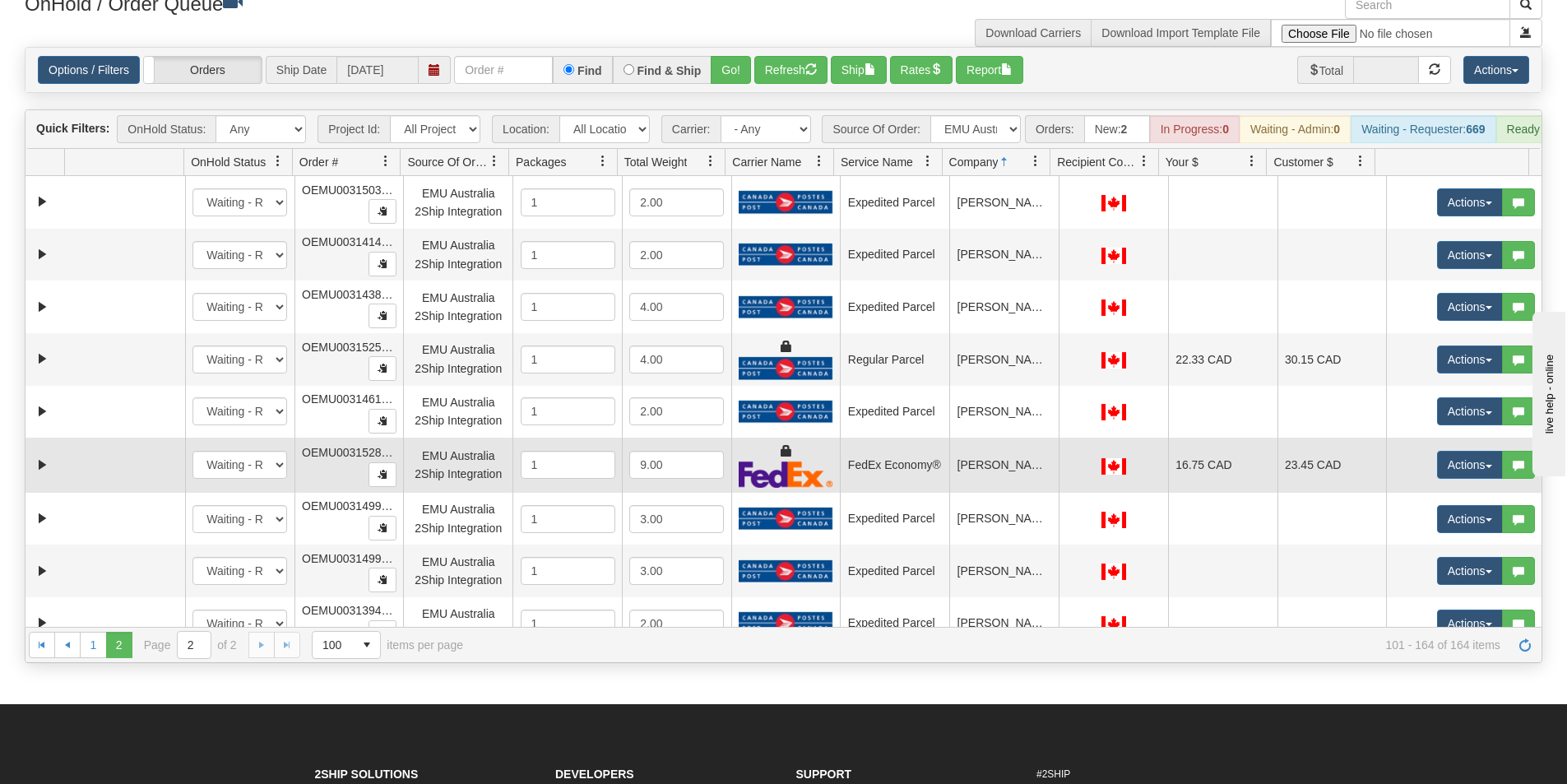
scroll to position [0, 0]
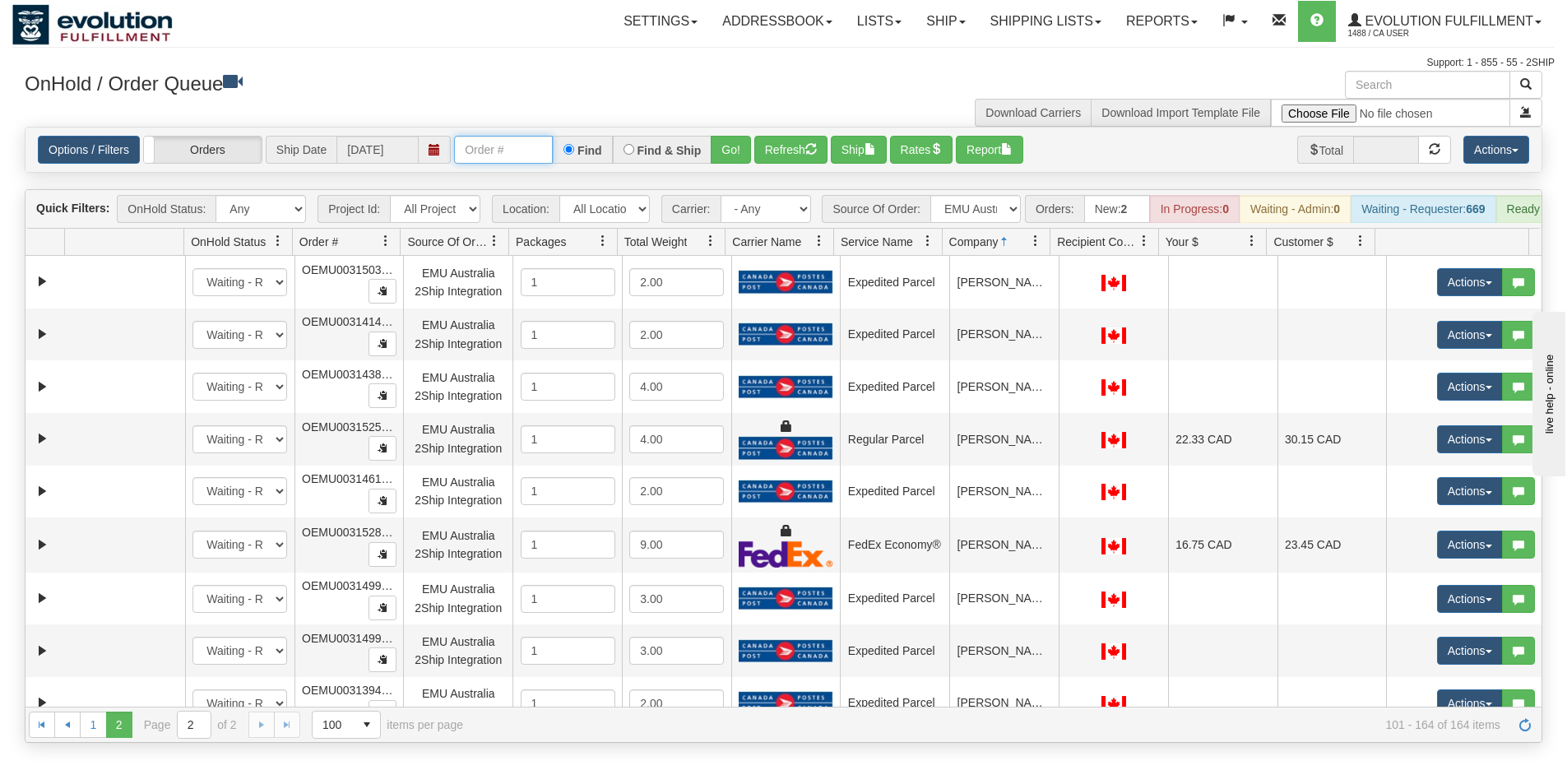
click at [508, 147] on input "text" at bounding box center [503, 149] width 99 height 28
type input "OEMU0031525001"
click at [724, 152] on button "Go!" at bounding box center [731, 149] width 40 height 28
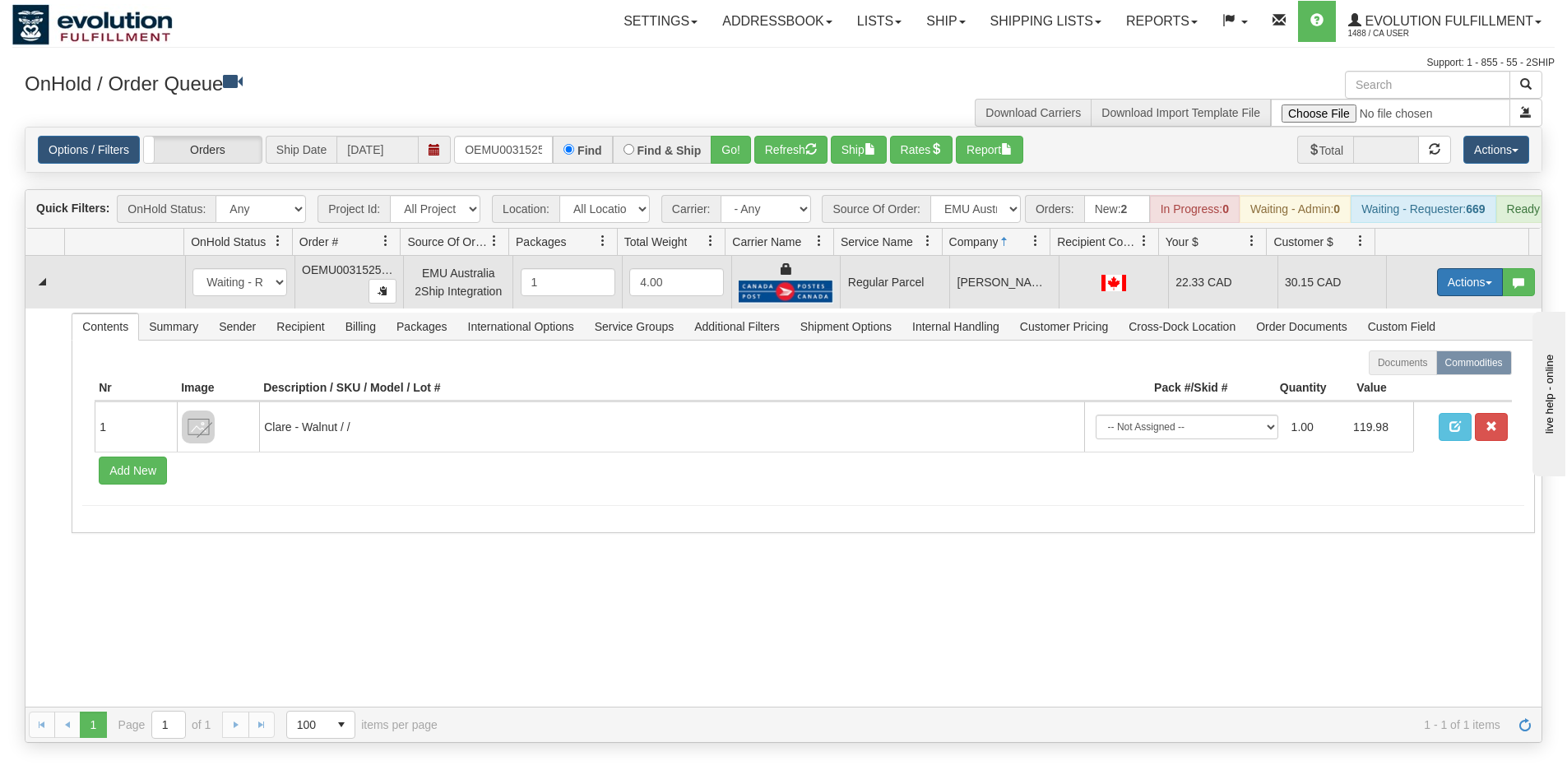
click at [1464, 296] on button "Actions" at bounding box center [1470, 282] width 66 height 28
click at [1406, 362] on span "Rate All Services" at bounding box center [1436, 357] width 99 height 13
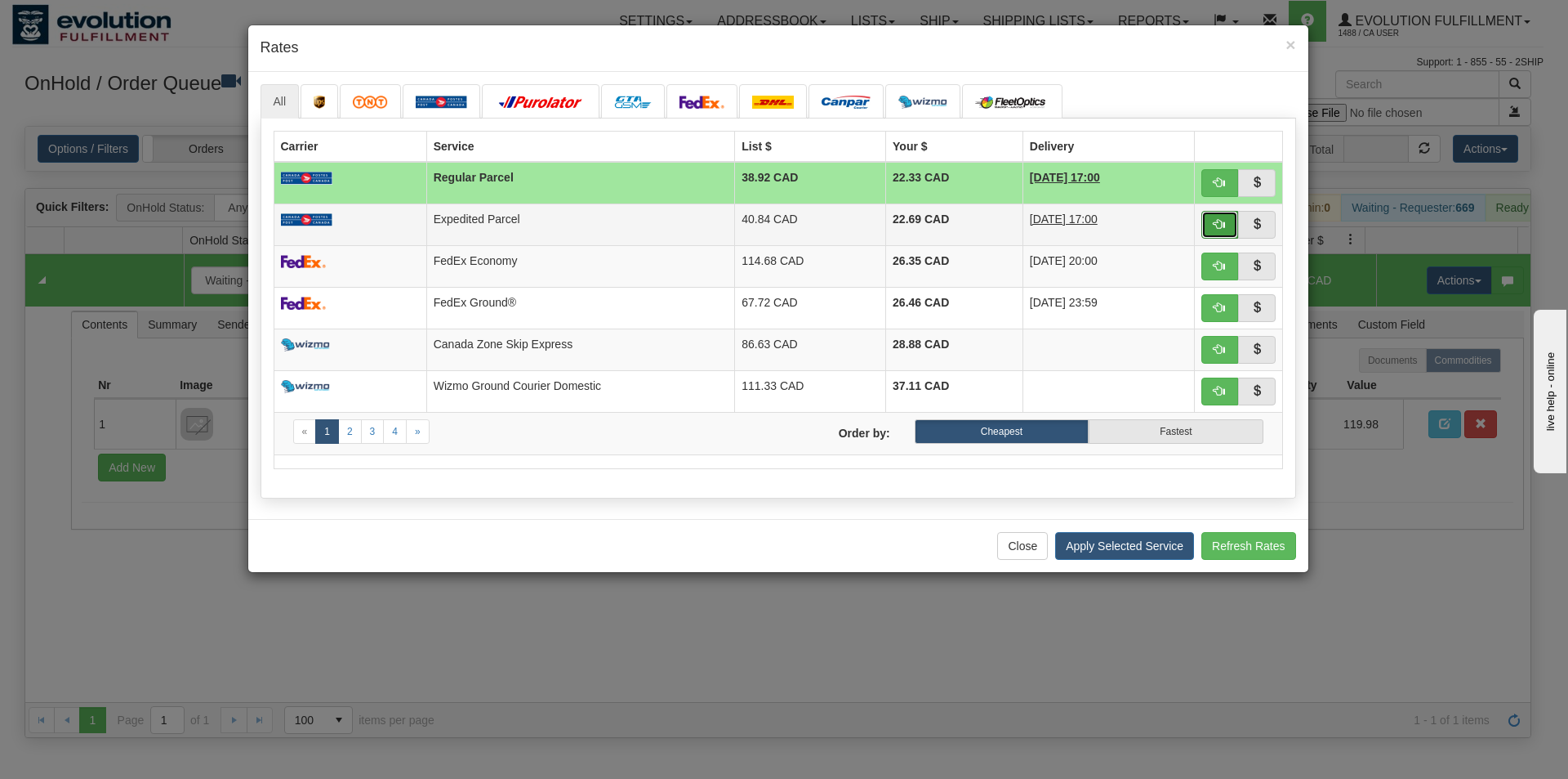
click at [1212, 221] on button "button" at bounding box center [1220, 224] width 38 height 28
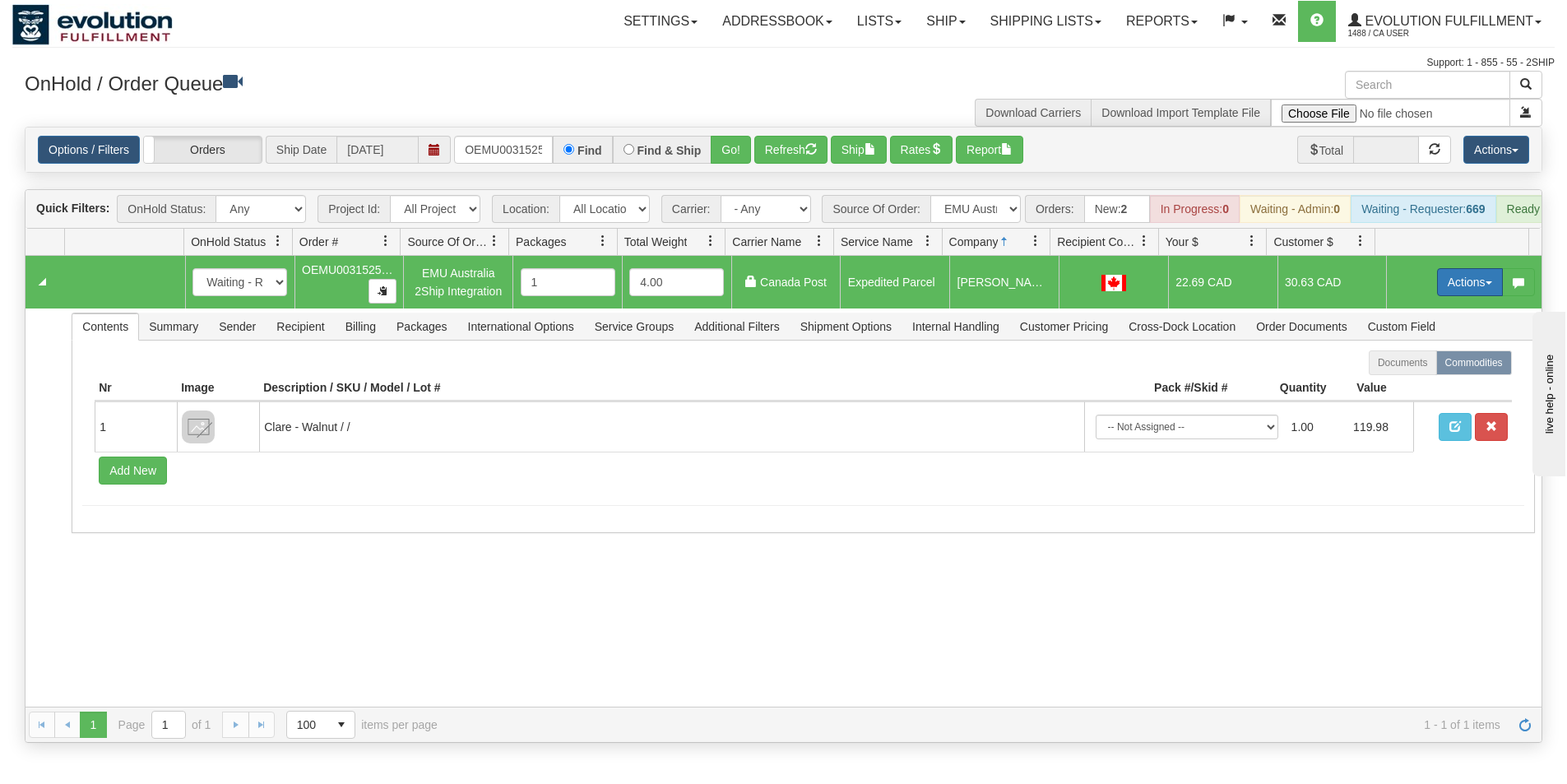
click at [1447, 293] on button "Actions" at bounding box center [1470, 282] width 66 height 28
click at [1407, 385] on link "Ship" at bounding box center [1436, 377] width 132 height 21
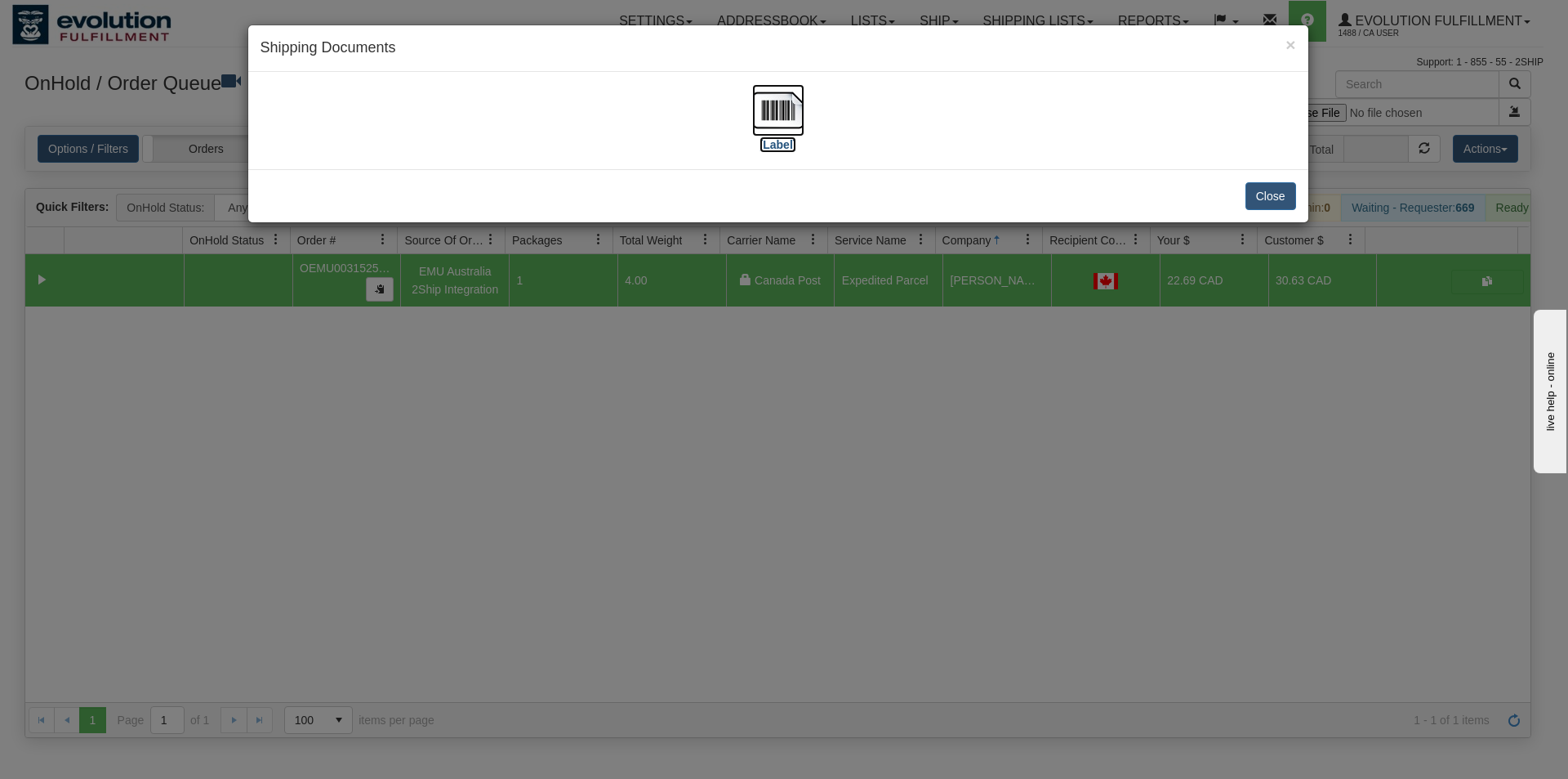
click at [775, 120] on img at bounding box center [778, 110] width 52 height 52
click at [757, 577] on div "× Shipping Documents [Label] Close" at bounding box center [784, 390] width 1568 height 779
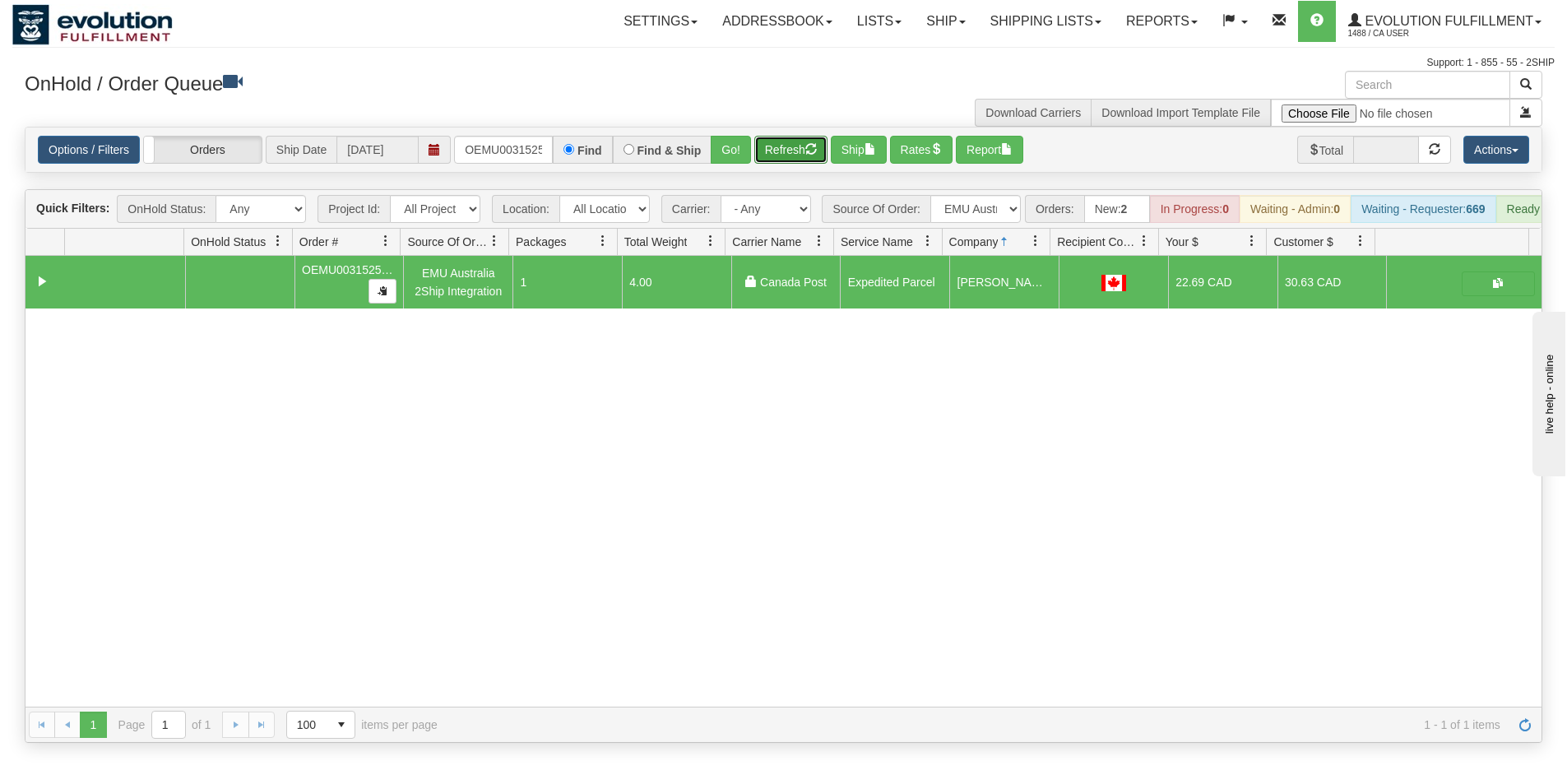
click at [787, 164] on button "Refresh" at bounding box center [790, 149] width 73 height 28
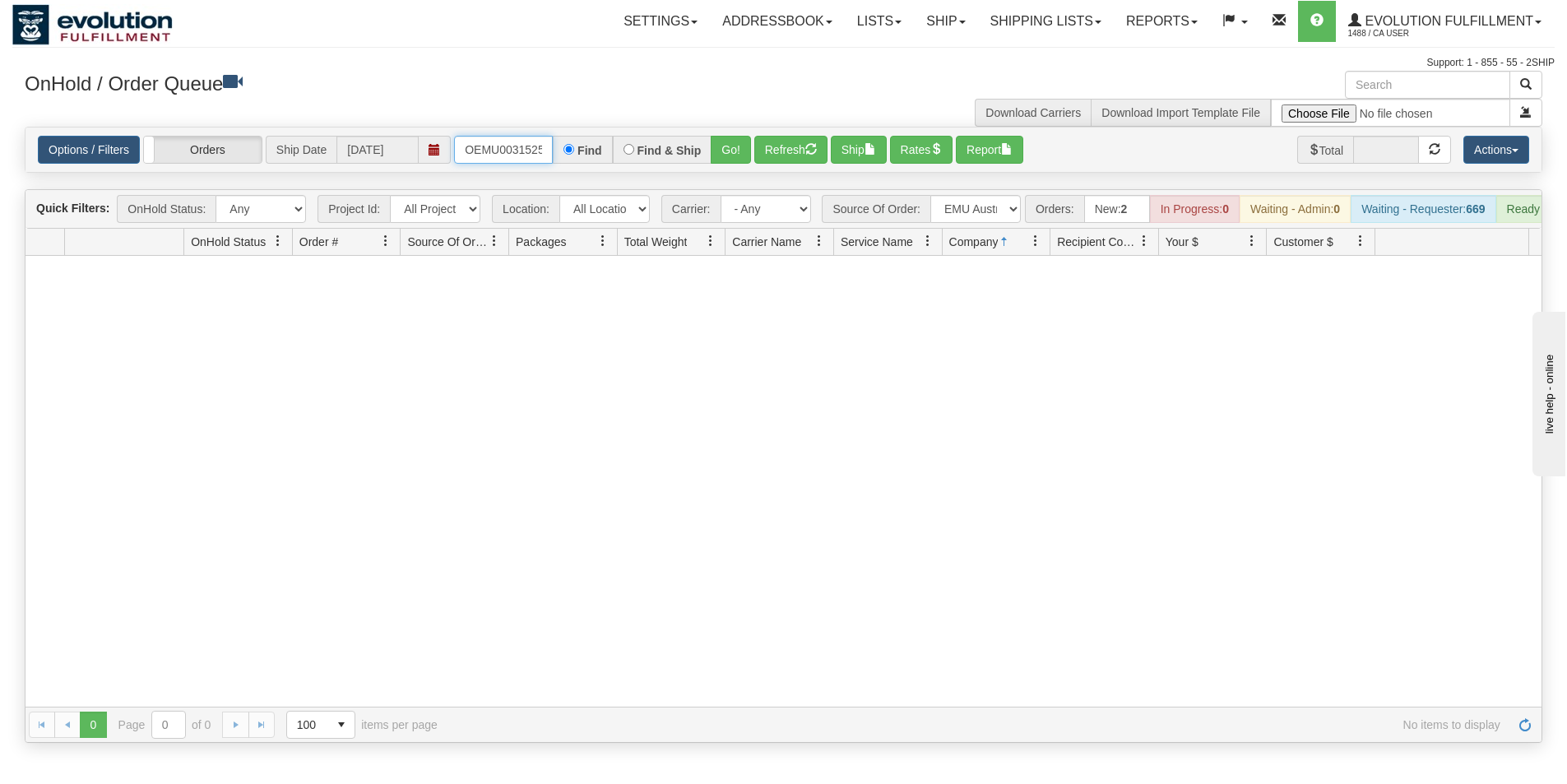
scroll to position [0, 21]
drag, startPoint x: 464, startPoint y: 144, endPoint x: 667, endPoint y: 158, distance: 203.5
click at [667, 158] on div "OEMU0031525001 Find Find & Ship Go!" at bounding box center [602, 149] width 297 height 28
type input "OEMU0031511001"
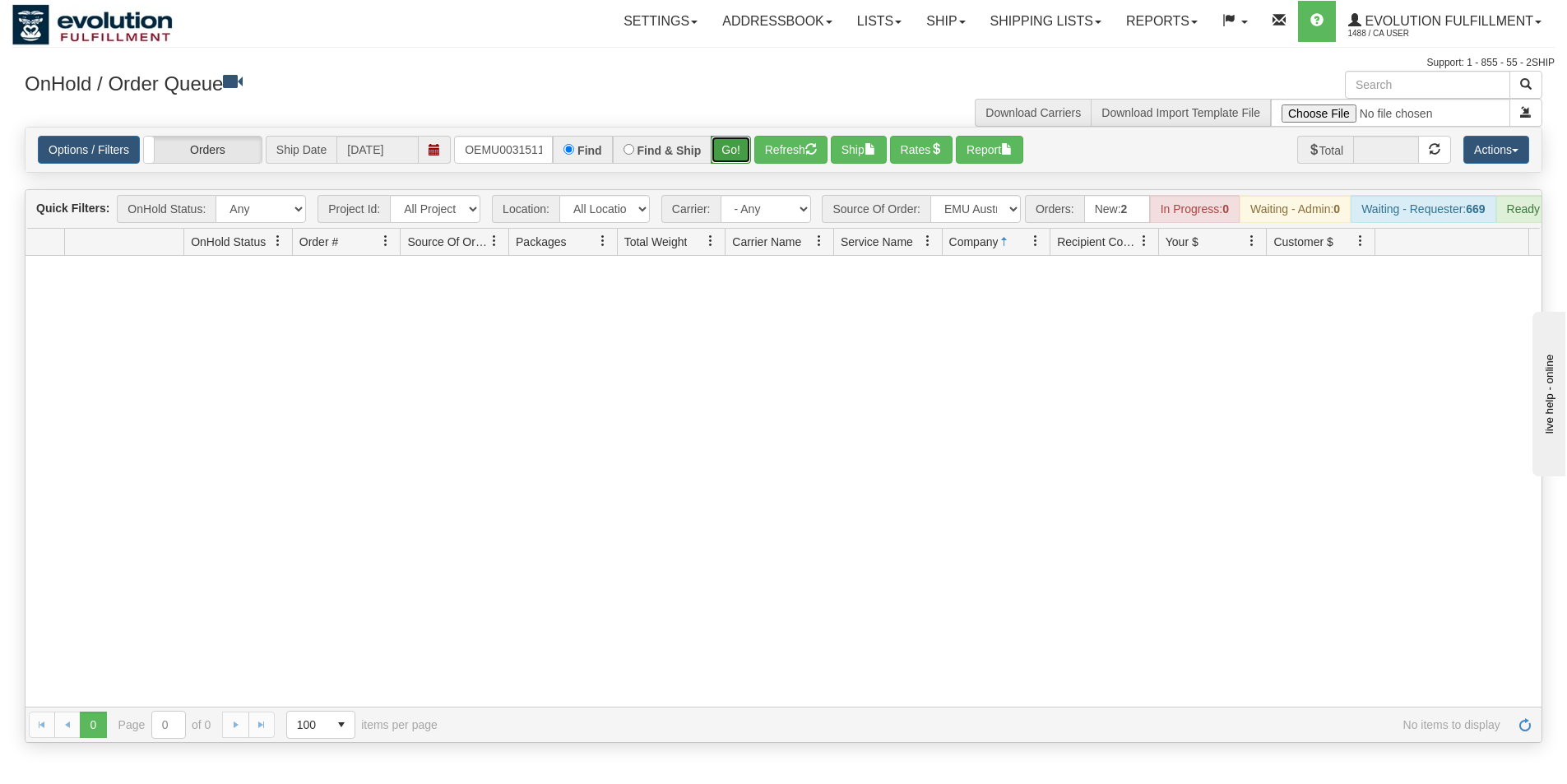
click at [733, 142] on button "Go!" at bounding box center [731, 149] width 40 height 28
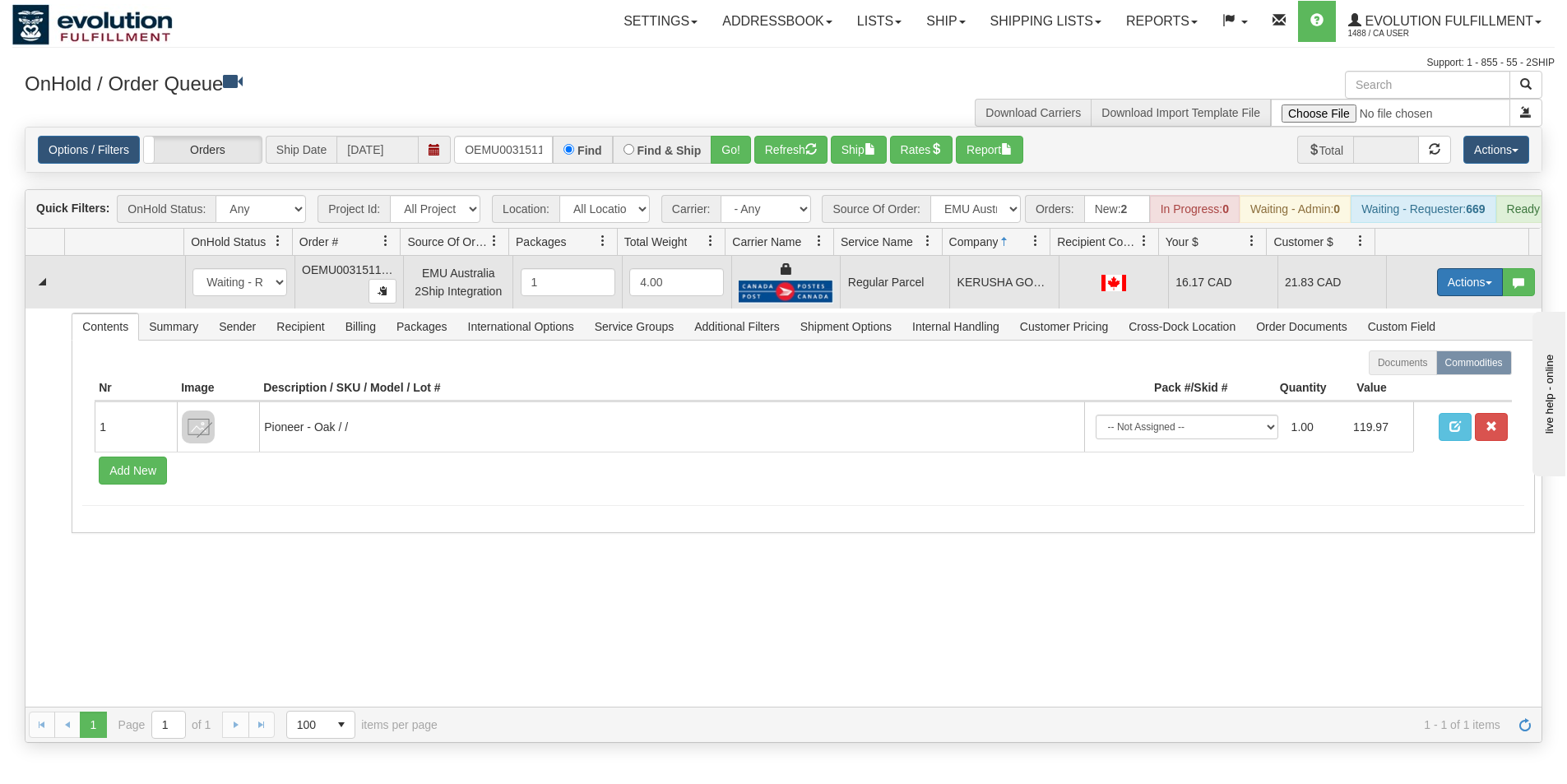
click at [1456, 293] on button "Actions" at bounding box center [1470, 282] width 66 height 28
click at [1419, 362] on span "Rate All Services" at bounding box center [1436, 357] width 99 height 13
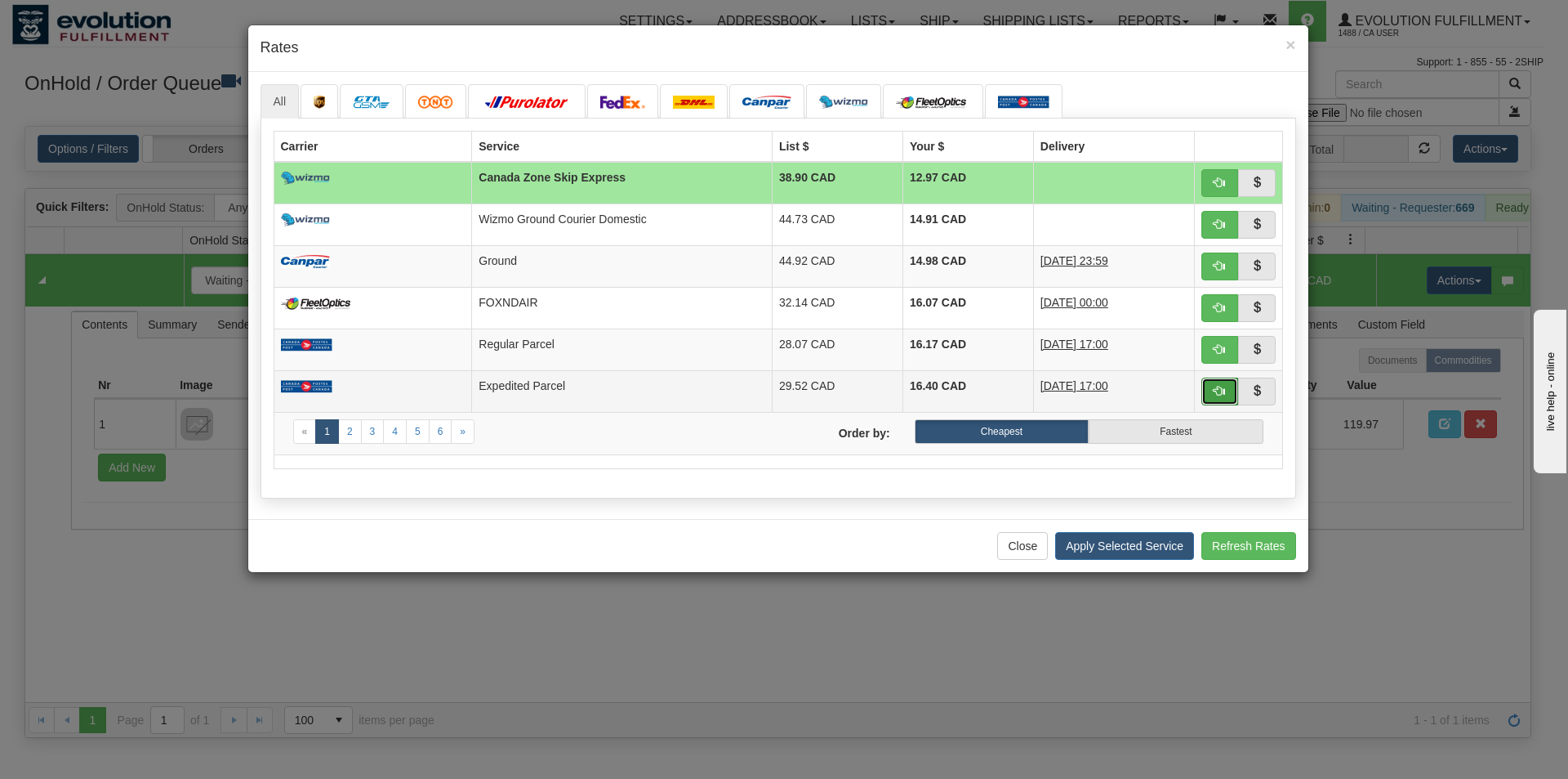
click at [1214, 397] on button "button" at bounding box center [1220, 391] width 38 height 28
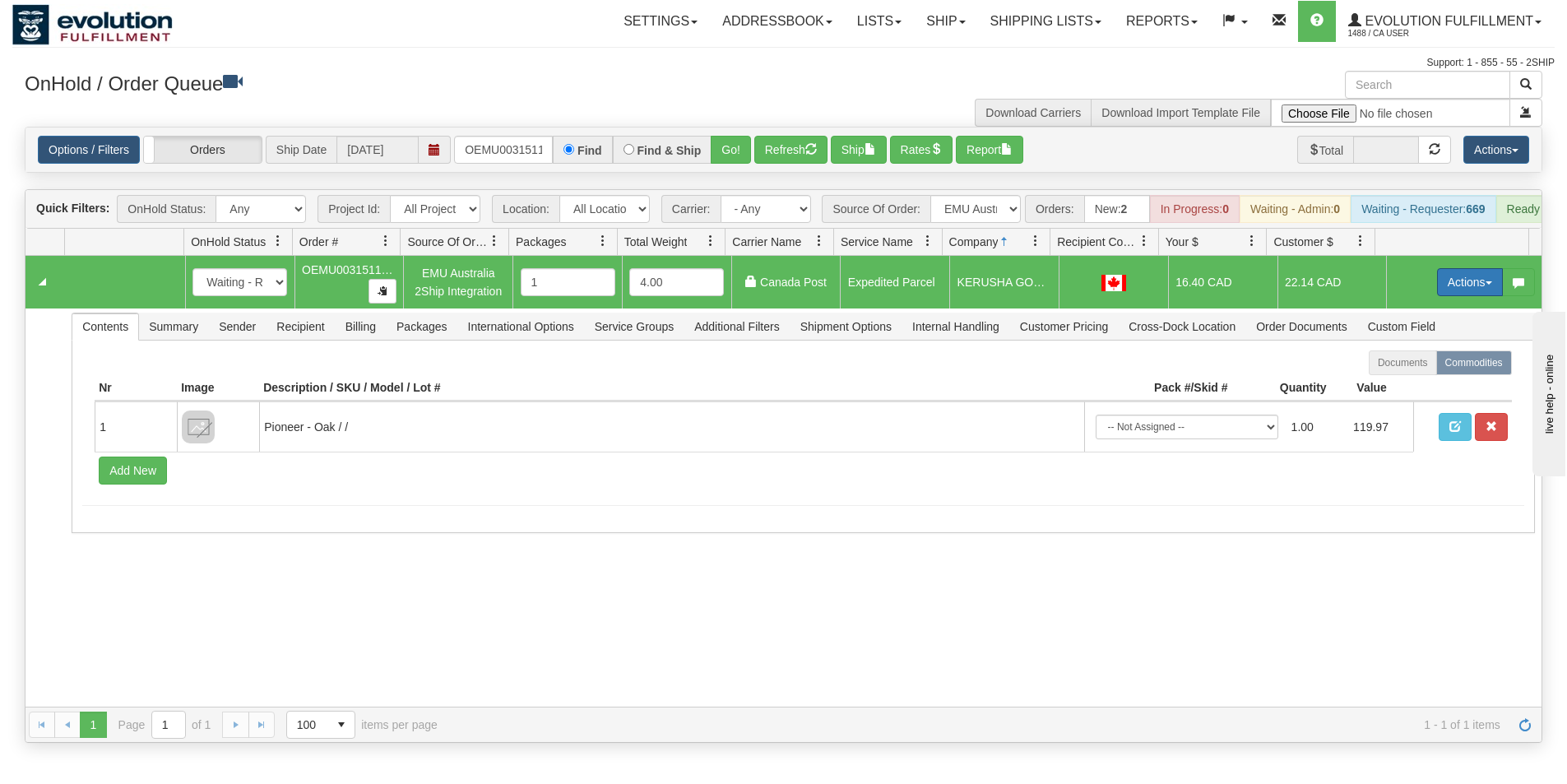
click at [1446, 293] on button "Actions" at bounding box center [1470, 282] width 66 height 28
click at [1404, 384] on span "Ship" at bounding box center [1404, 378] width 35 height 13
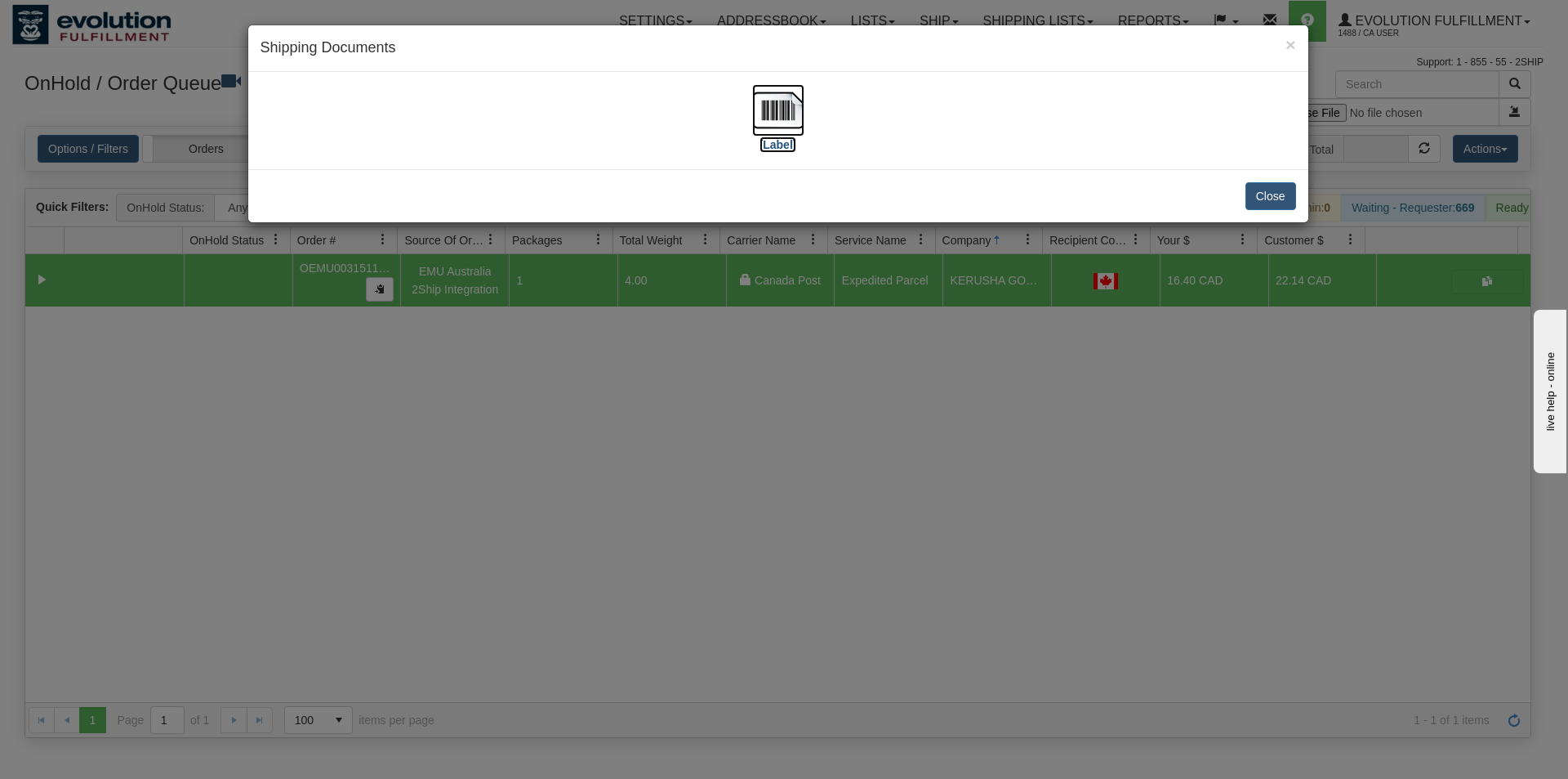
click at [797, 134] on img at bounding box center [778, 110] width 52 height 52
click at [675, 594] on div "× Shipping Documents [Label] Close" at bounding box center [784, 390] width 1568 height 779
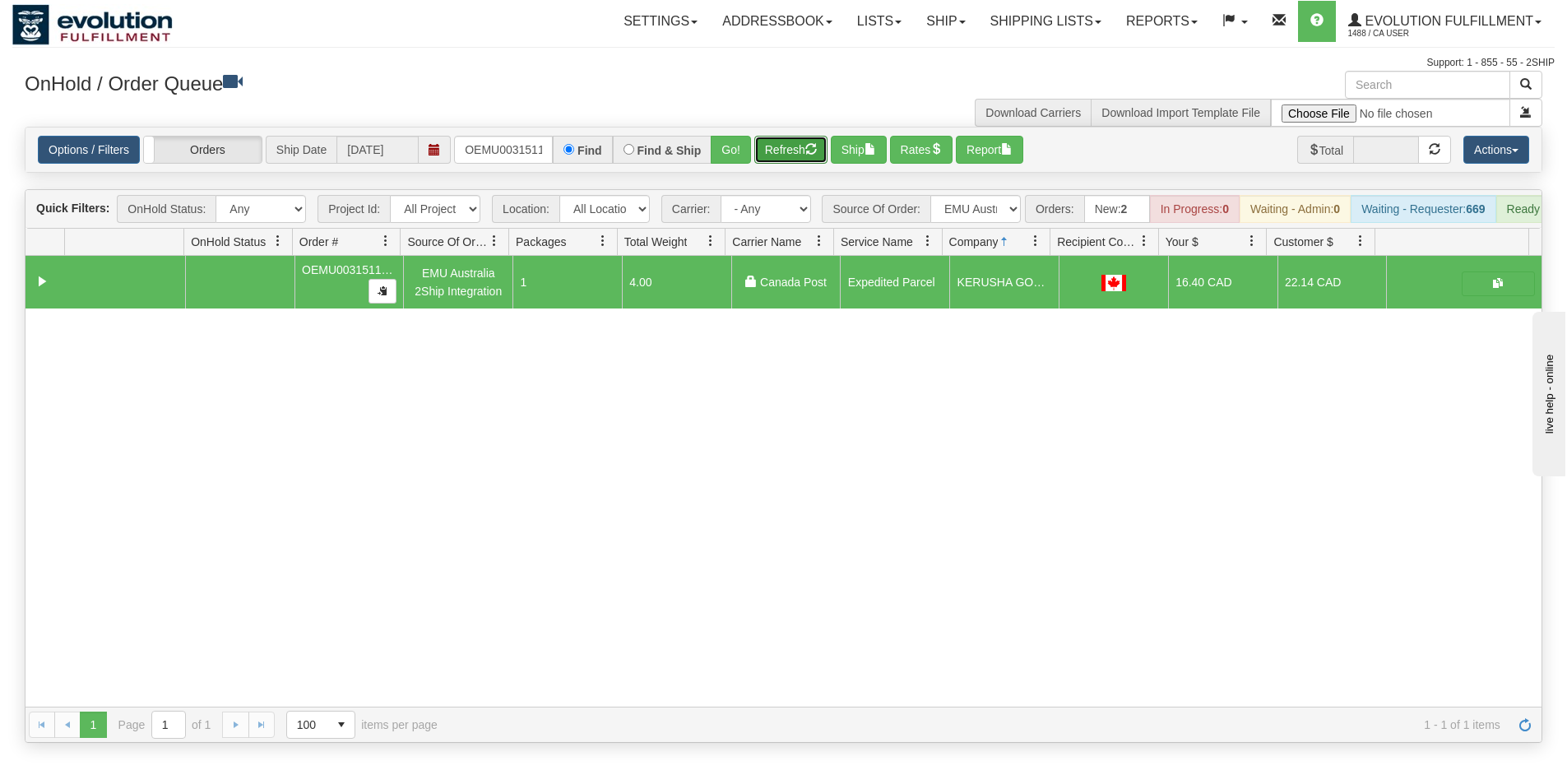
click at [788, 151] on button "Refresh" at bounding box center [790, 149] width 73 height 28
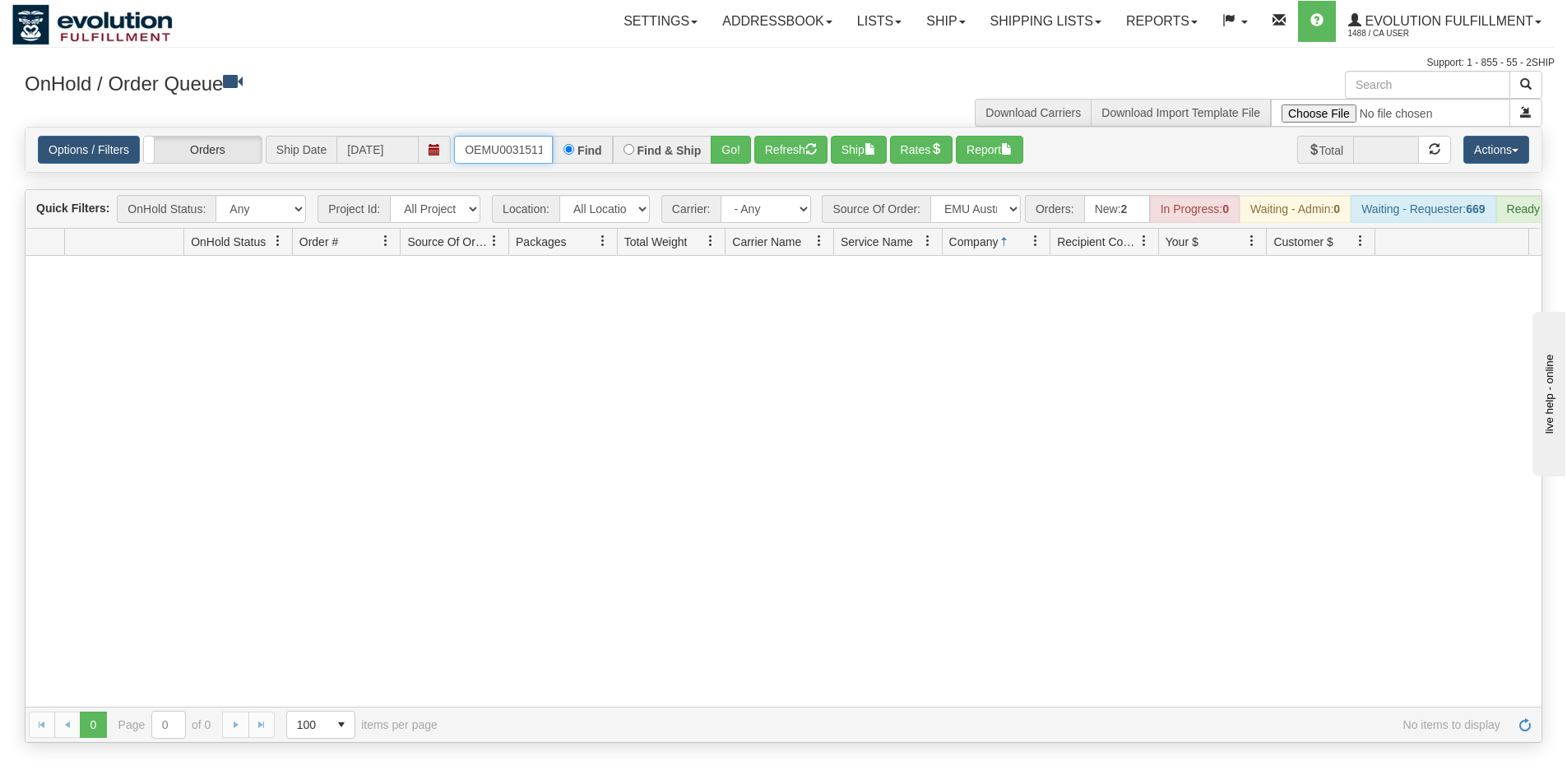
scroll to position [0, 20]
drag, startPoint x: 460, startPoint y: 150, endPoint x: 568, endPoint y: 142, distance: 108.3
click at [568, 142] on div "OEMU0031511001 Find Find & Ship Go!" at bounding box center [602, 149] width 297 height 28
click at [720, 160] on button "Go!" at bounding box center [731, 149] width 40 height 28
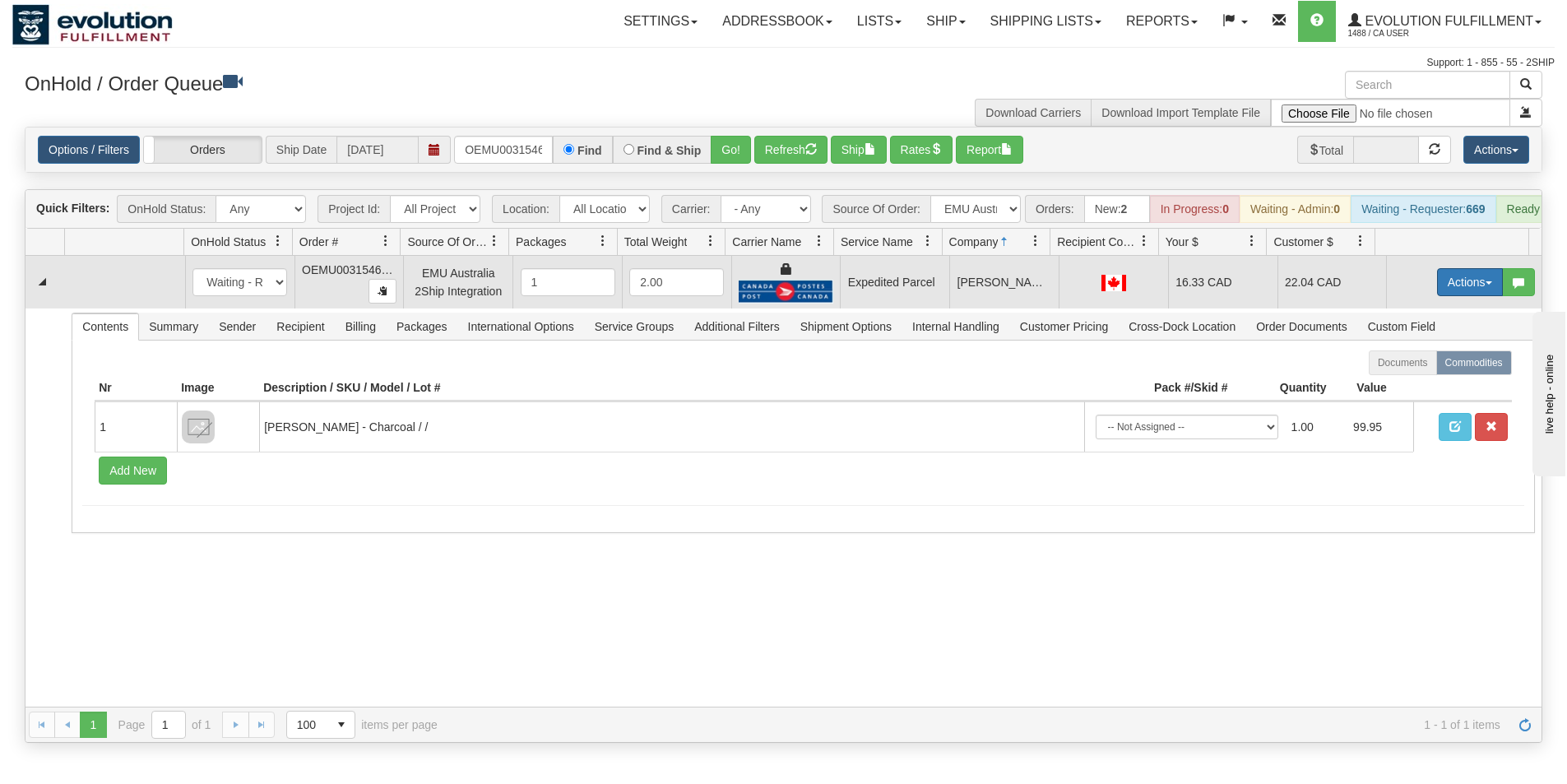
click at [1463, 296] on button "Actions" at bounding box center [1470, 282] width 66 height 28
click at [1408, 386] on link "Ship" at bounding box center [1436, 377] width 132 height 21
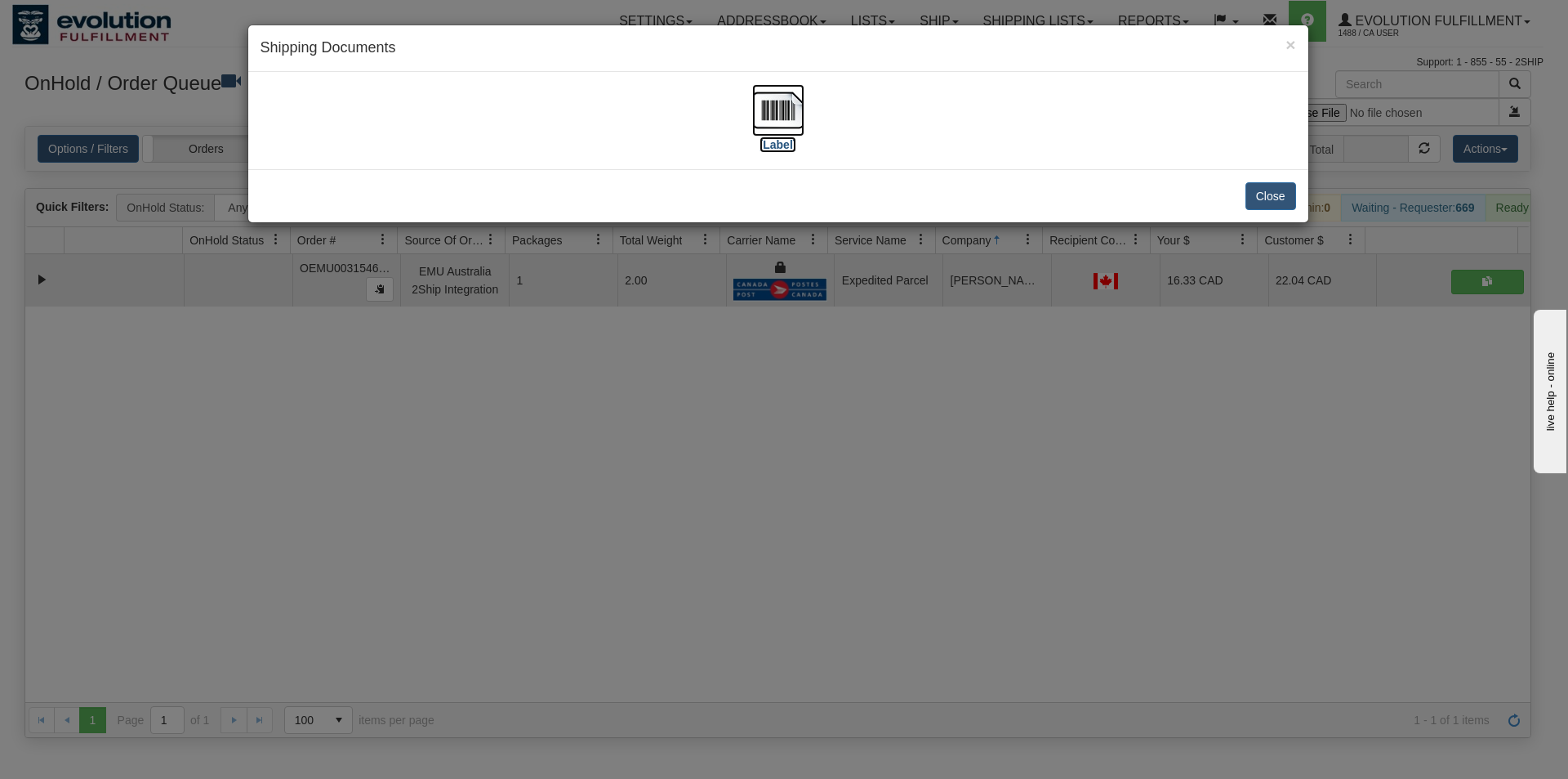
click at [780, 120] on img at bounding box center [778, 110] width 52 height 52
click at [913, 535] on div "× Shipping Documents [Label] Close" at bounding box center [784, 390] width 1568 height 779
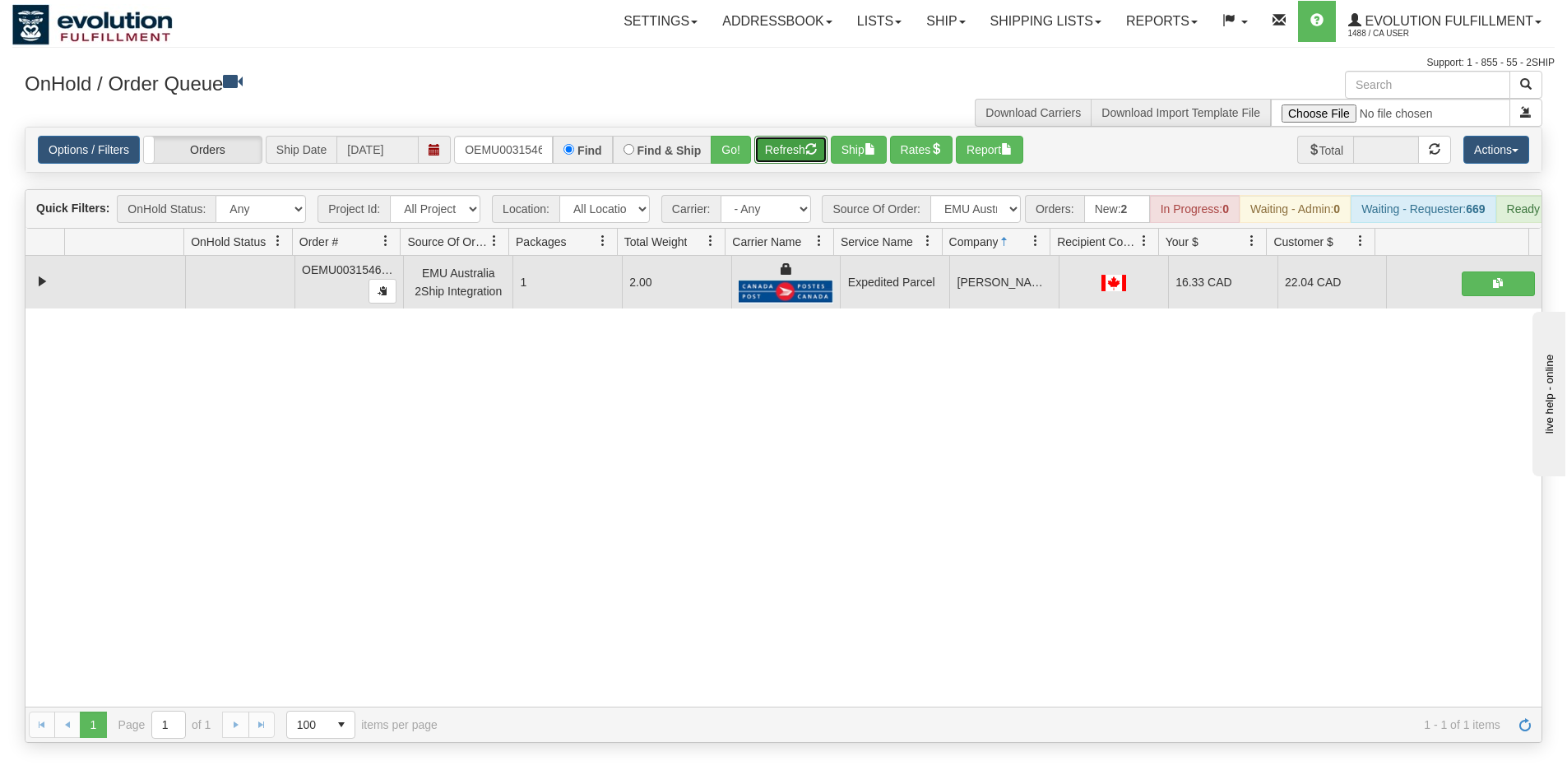
click at [802, 155] on button "Refresh" at bounding box center [790, 149] width 73 height 28
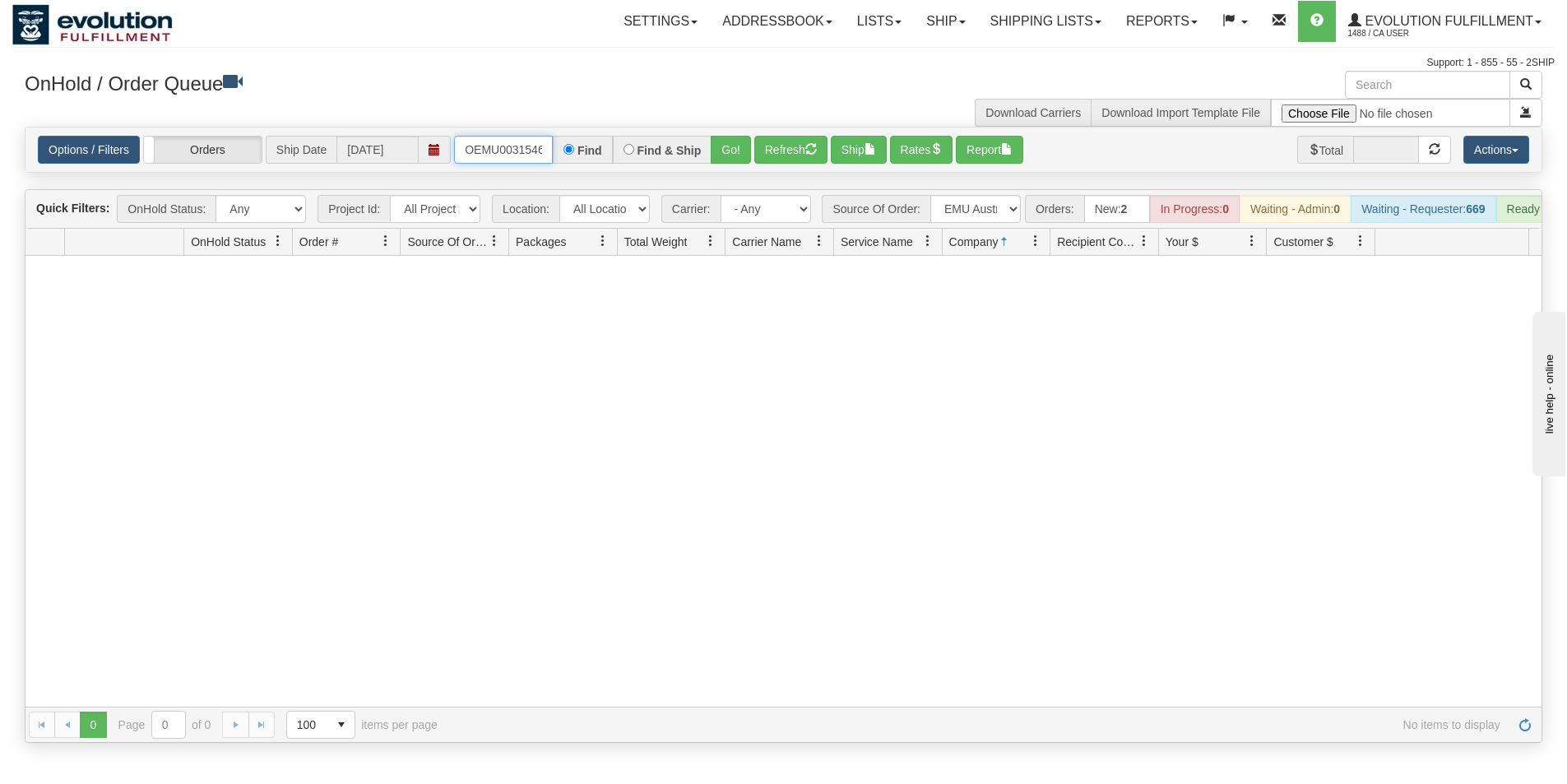
scroll to position [0, 21]
drag, startPoint x: 467, startPoint y: 148, endPoint x: 598, endPoint y: 145, distance: 131.0
click at [598, 145] on div "OEMU0031546001 Find Find & Ship Go!" at bounding box center [602, 149] width 297 height 28
type input "OEMU0031520001"
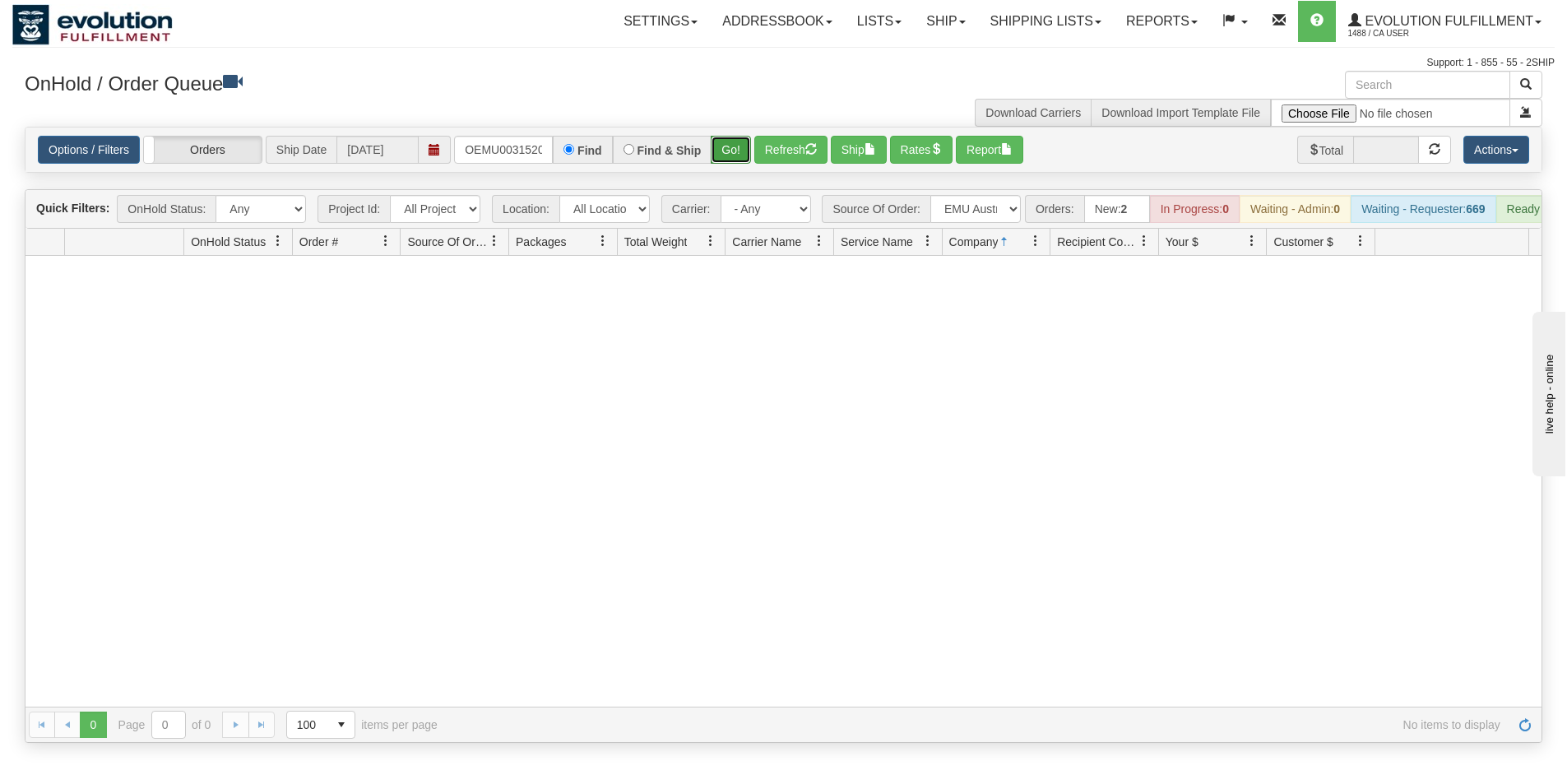
click at [732, 152] on button "Go!" at bounding box center [731, 149] width 40 height 28
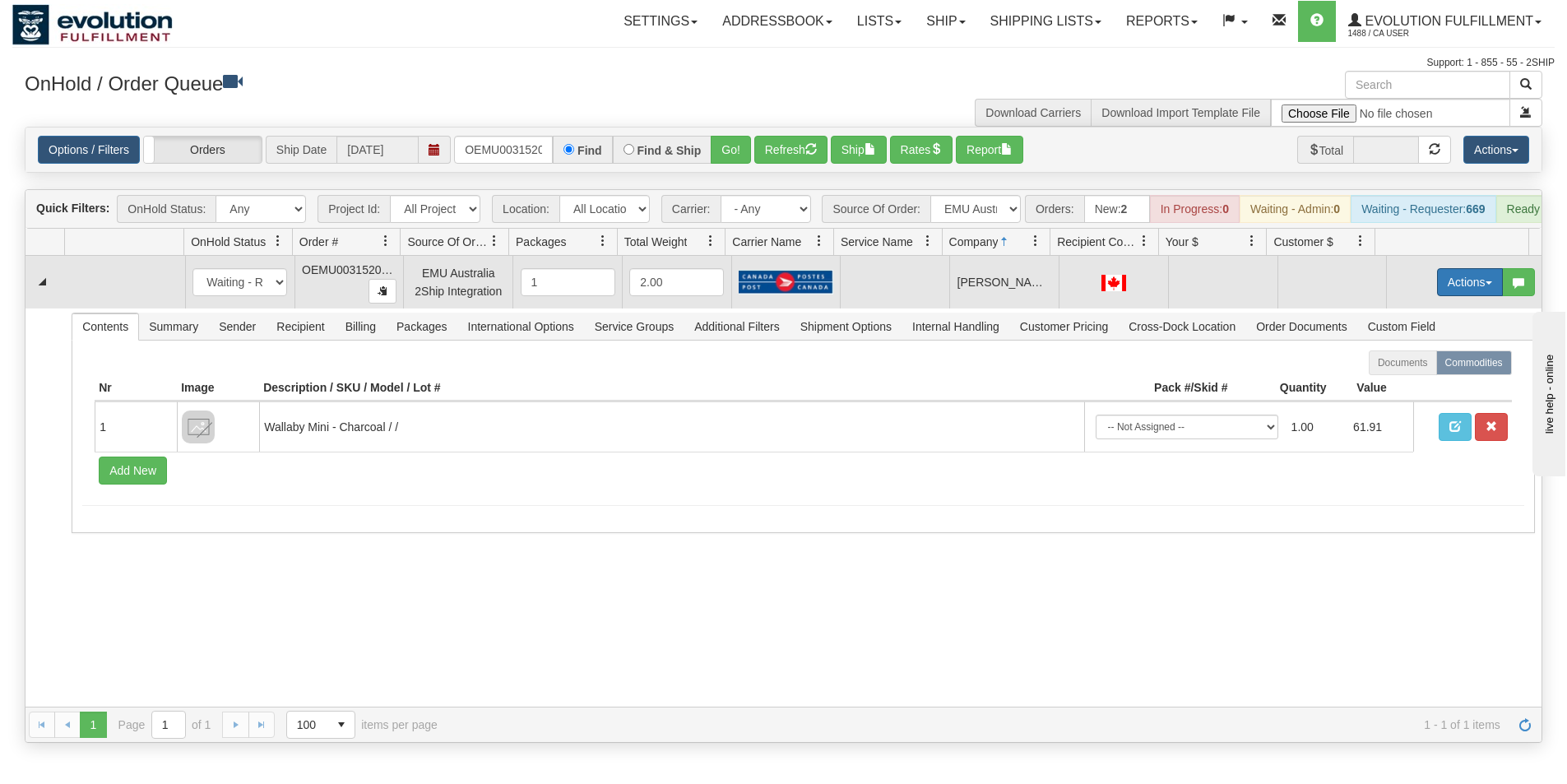
click at [1457, 296] on button "Actions" at bounding box center [1470, 282] width 66 height 28
click at [1418, 362] on span "Rate All Services" at bounding box center [1436, 357] width 99 height 13
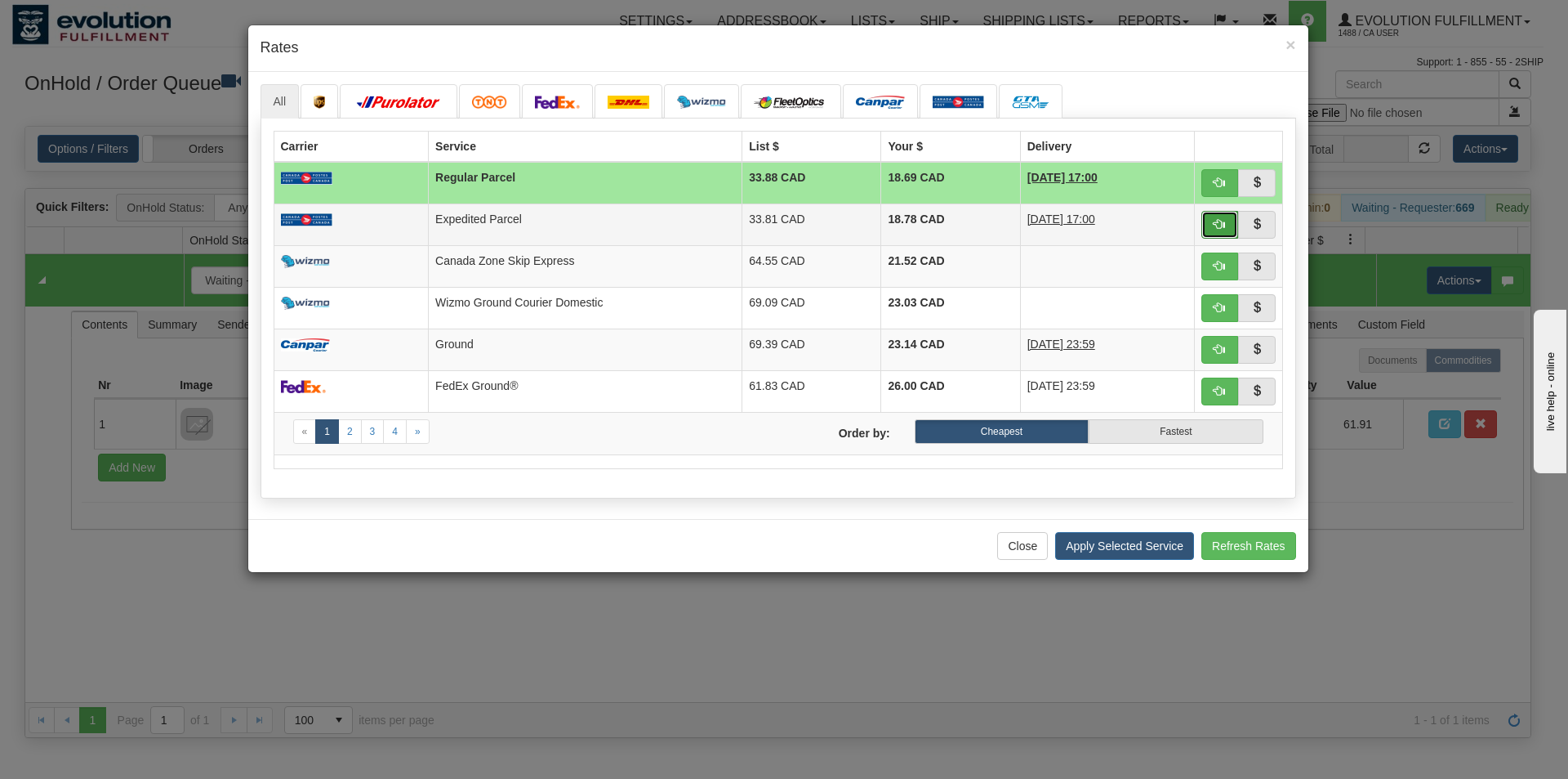
click at [1214, 224] on span "button" at bounding box center [1220, 224] width 12 height 12
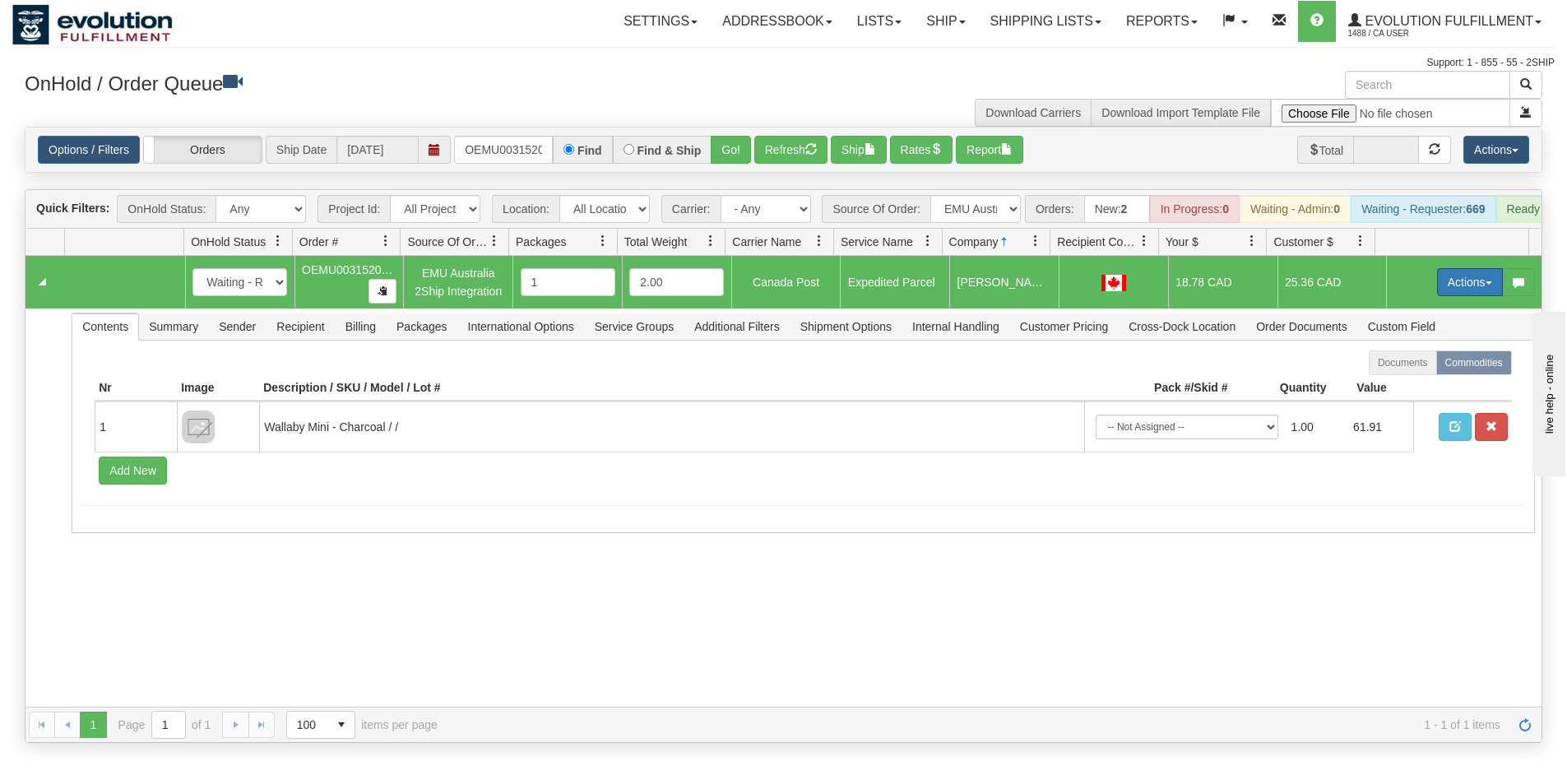
click at [1461, 293] on button "Actions" at bounding box center [1470, 282] width 66 height 28
click at [1401, 384] on span "Ship" at bounding box center [1404, 378] width 35 height 13
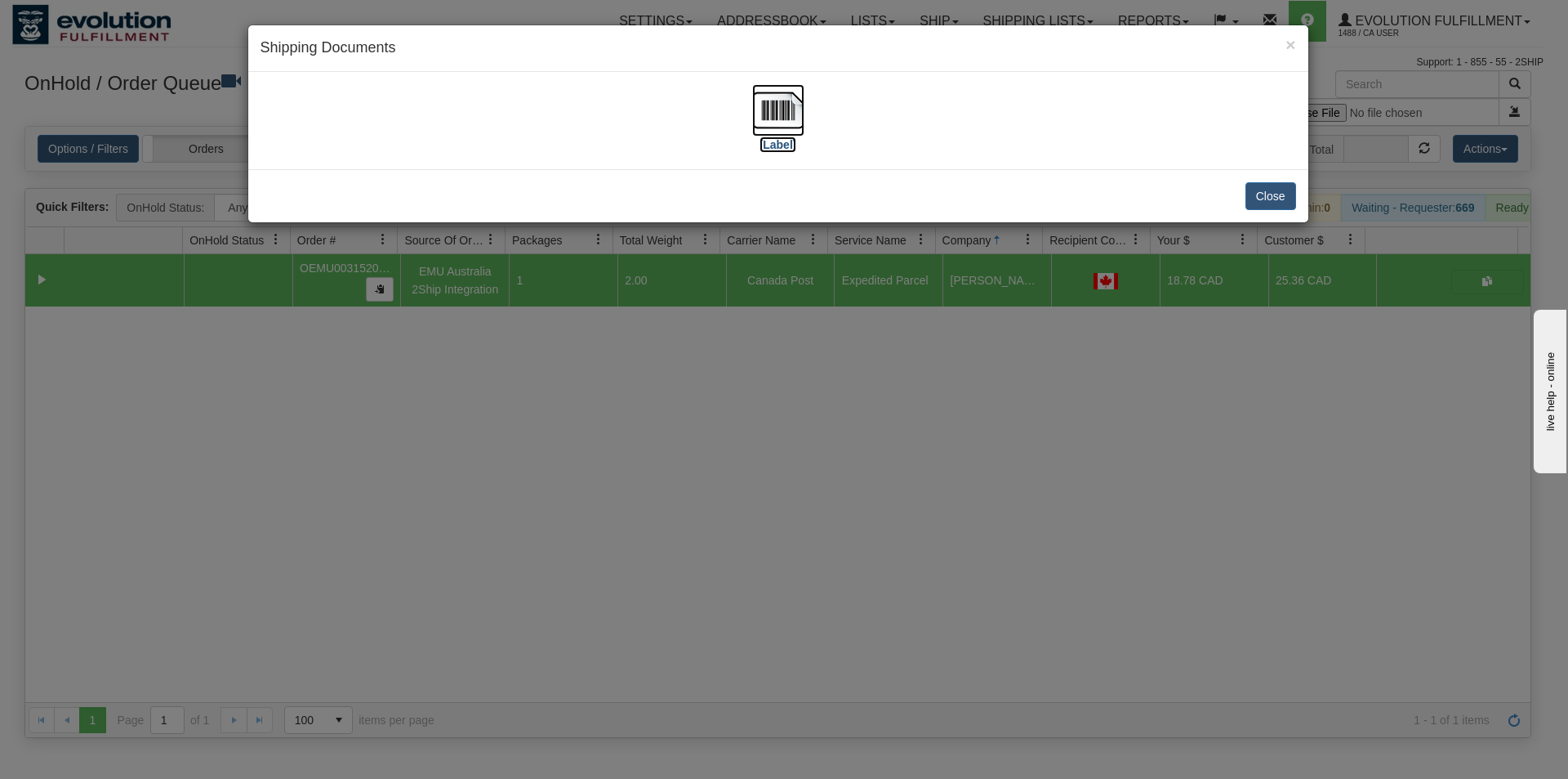
click at [790, 129] on img at bounding box center [778, 110] width 52 height 52
click at [910, 565] on div "× Shipping Documents [Label] Close" at bounding box center [784, 390] width 1568 height 779
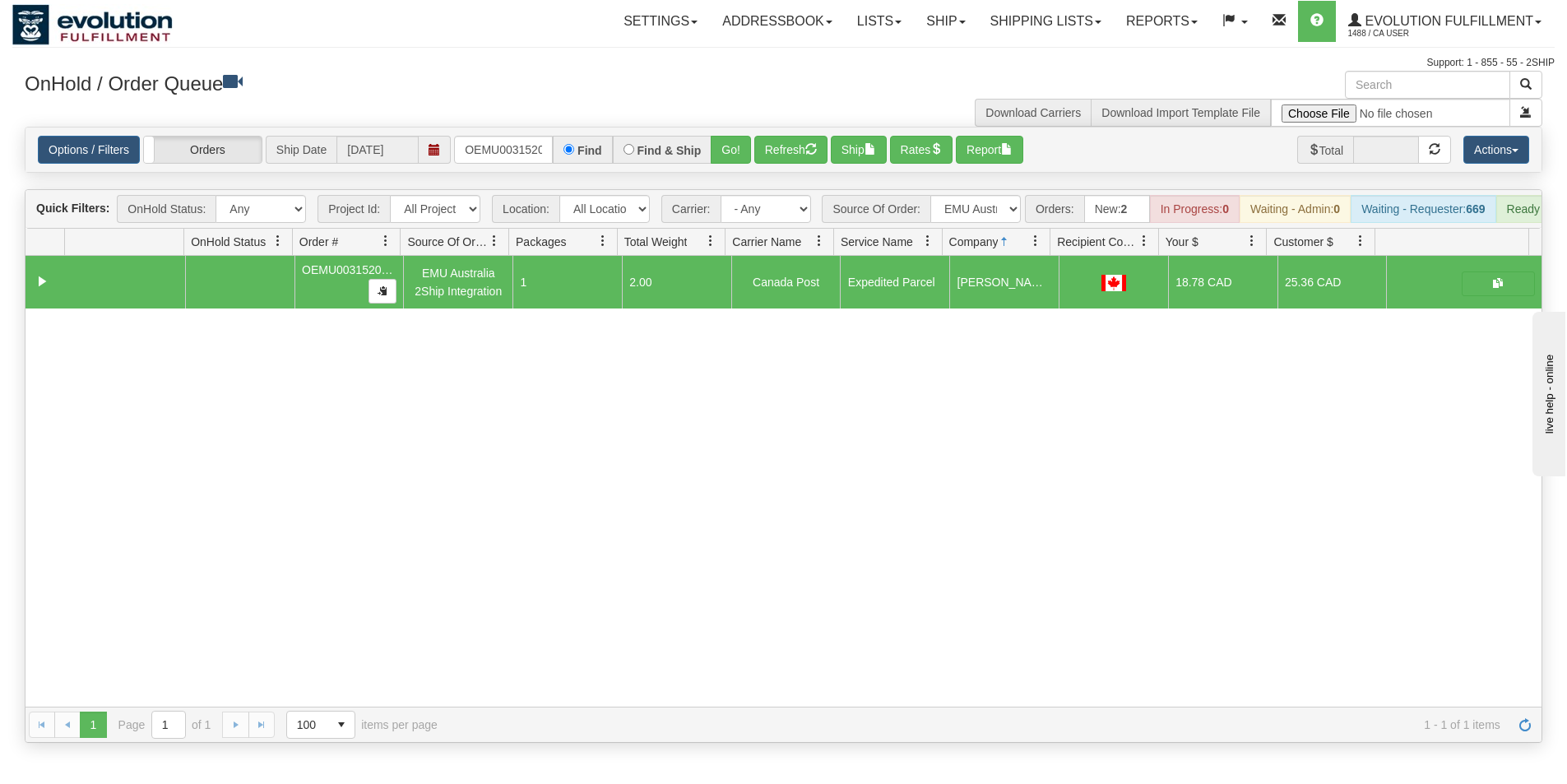
click at [1031, 248] on span at bounding box center [1036, 241] width 13 height 13
drag, startPoint x: 1051, startPoint y: 250, endPoint x: 1066, endPoint y: 244, distance: 16.2
click at [1066, 244] on div "Id Location Request Id Reply Id OnHold Status Order # Source Of Order Packages …" at bounding box center [777, 241] width 1504 height 26
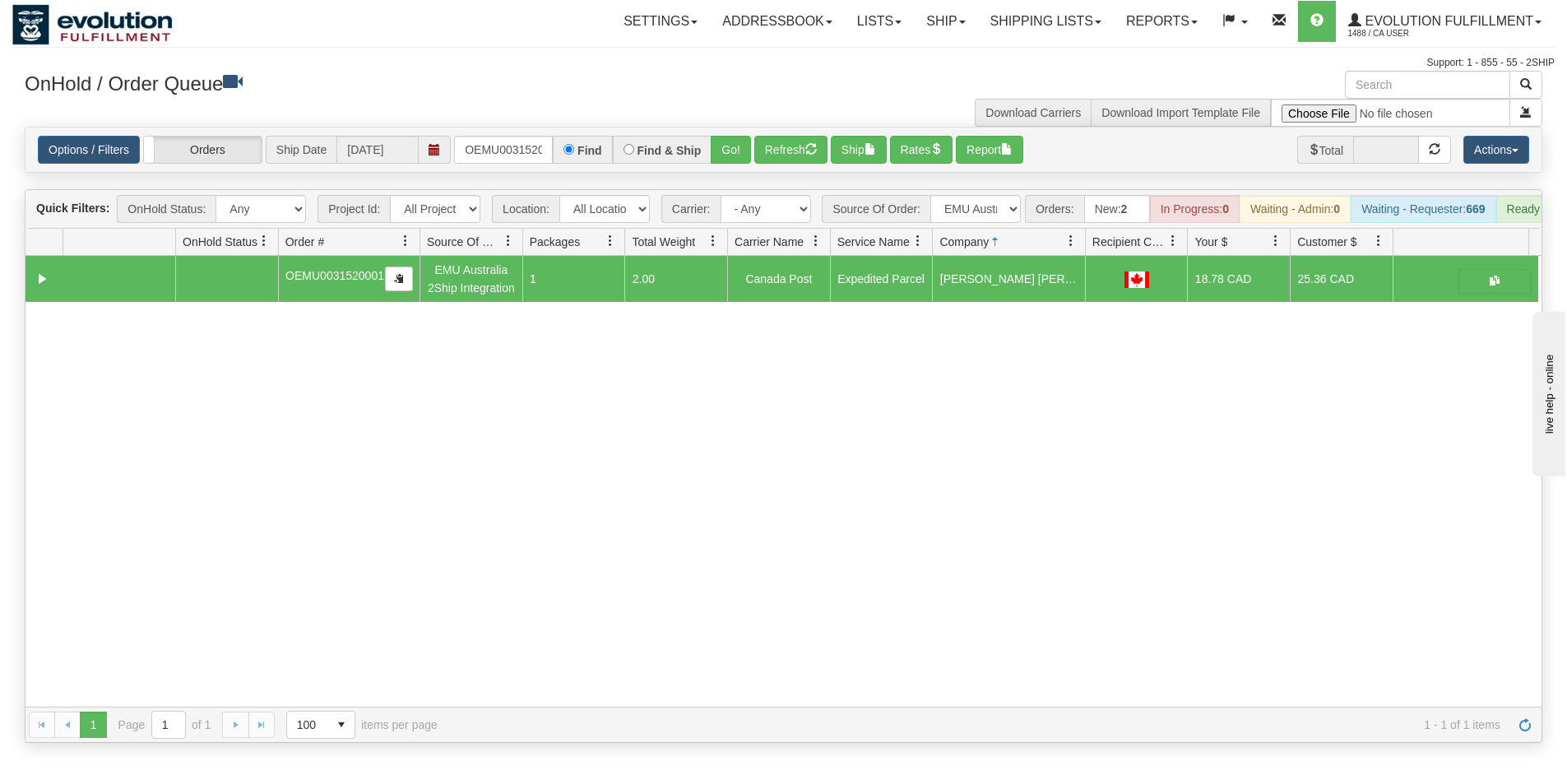
drag, startPoint x: 385, startPoint y: 247, endPoint x: 396, endPoint y: 248, distance: 11.0
click at [396, 248] on div "Id Location Request Id Reply Id OnHold Status Order # Source Of Order Packages …" at bounding box center [777, 241] width 1504 height 26
click at [800, 144] on button "Refresh" at bounding box center [790, 149] width 73 height 28
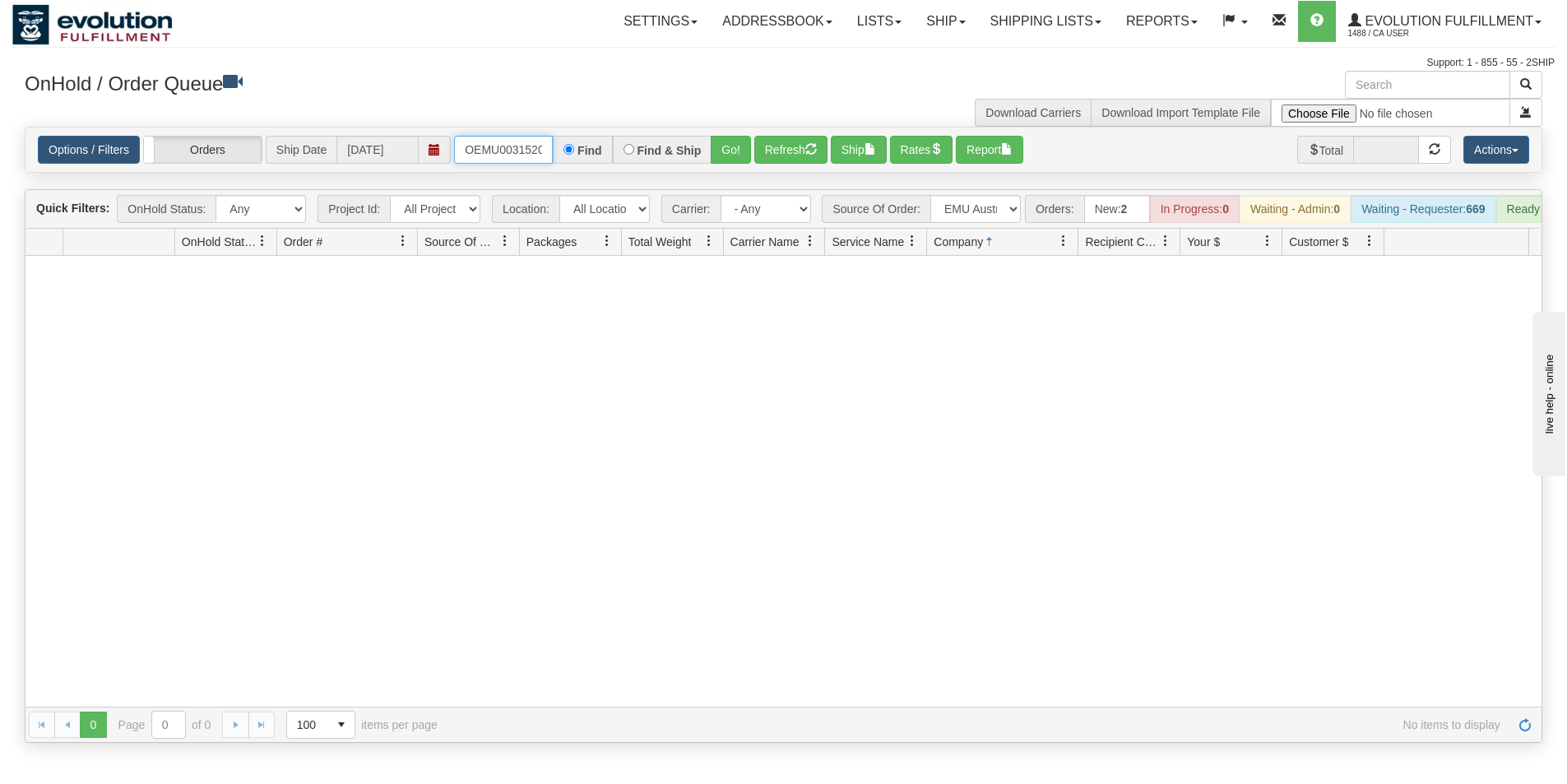
scroll to position [0, 21]
drag, startPoint x: 463, startPoint y: 150, endPoint x: 611, endPoint y: 147, distance: 148.0
click at [611, 147] on div "OEMU0031520001 Find Find & Ship Go!" at bounding box center [602, 149] width 297 height 28
click at [734, 151] on button "Go!" at bounding box center [731, 149] width 40 height 28
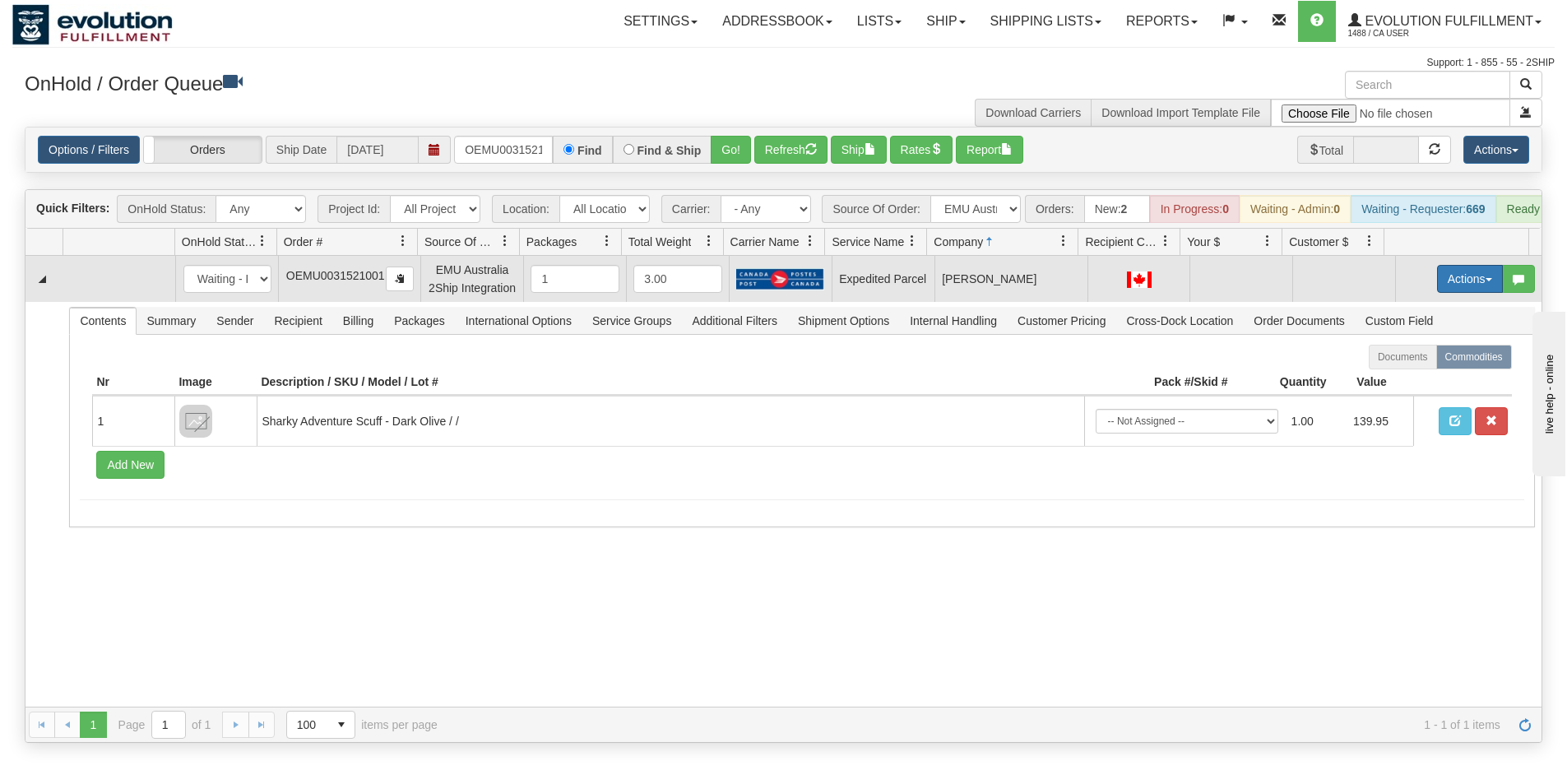
click at [1457, 291] on button "Actions" at bounding box center [1470, 278] width 66 height 28
click at [1428, 359] on span "Rate All Services" at bounding box center [1436, 353] width 99 height 13
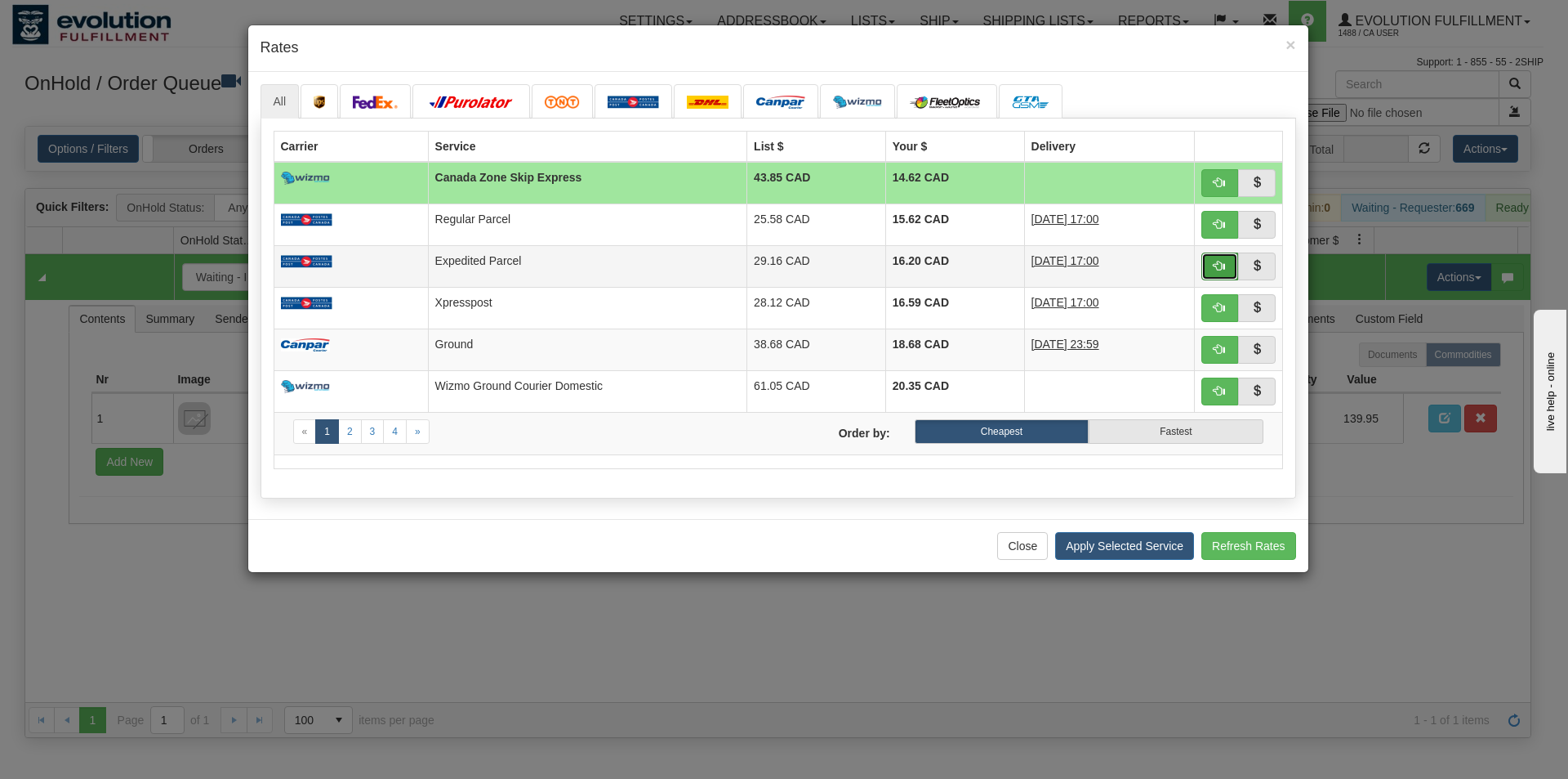
click at [1212, 261] on button "button" at bounding box center [1220, 266] width 38 height 28
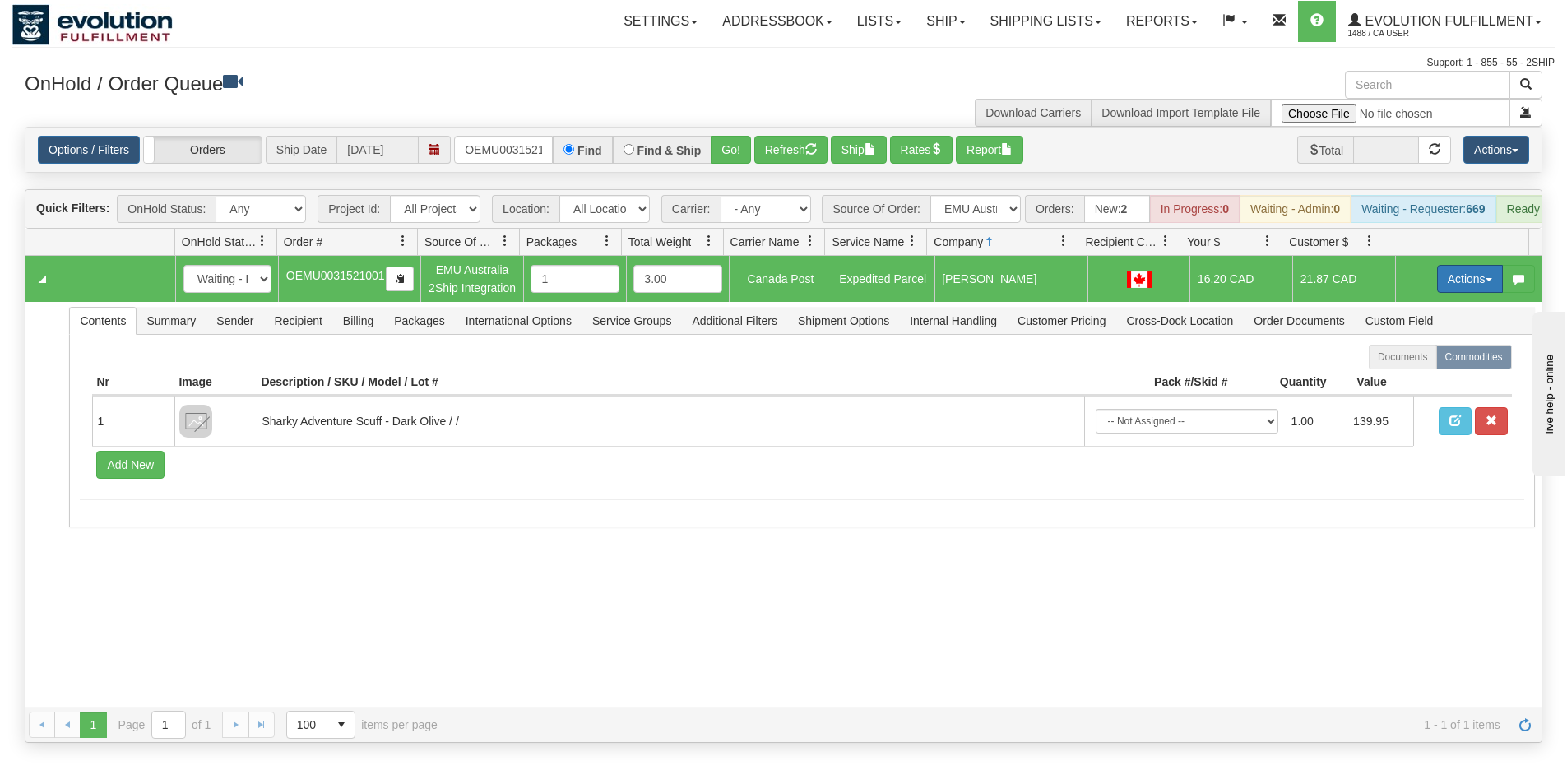
click at [1444, 293] on button "Actions" at bounding box center [1470, 278] width 66 height 28
click at [1410, 385] on link "Ship" at bounding box center [1436, 373] width 132 height 21
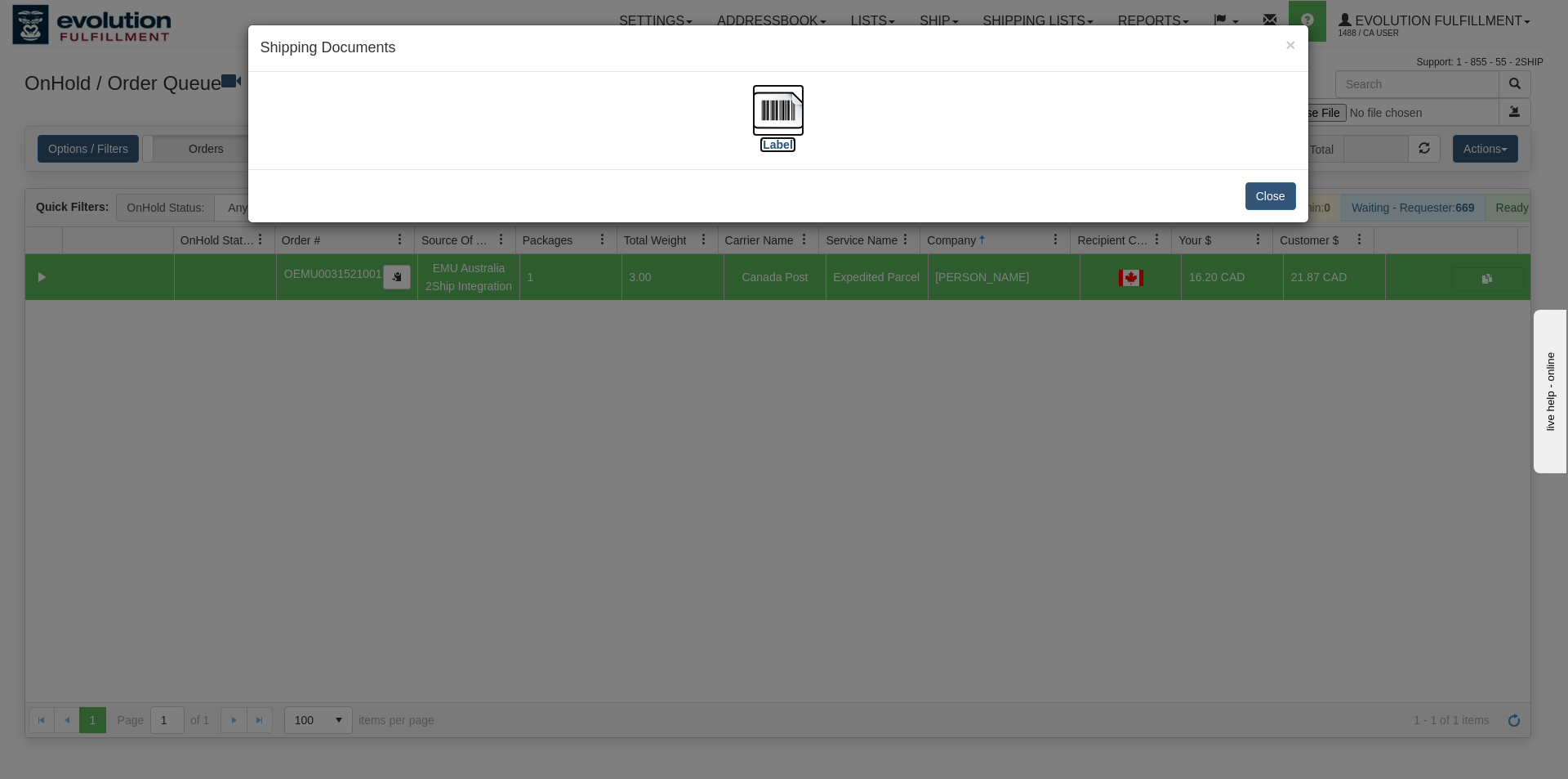
click at [789, 121] on img at bounding box center [778, 110] width 52 height 52
click at [975, 537] on div "× Shipping Documents [Label] Close" at bounding box center [784, 390] width 1568 height 779
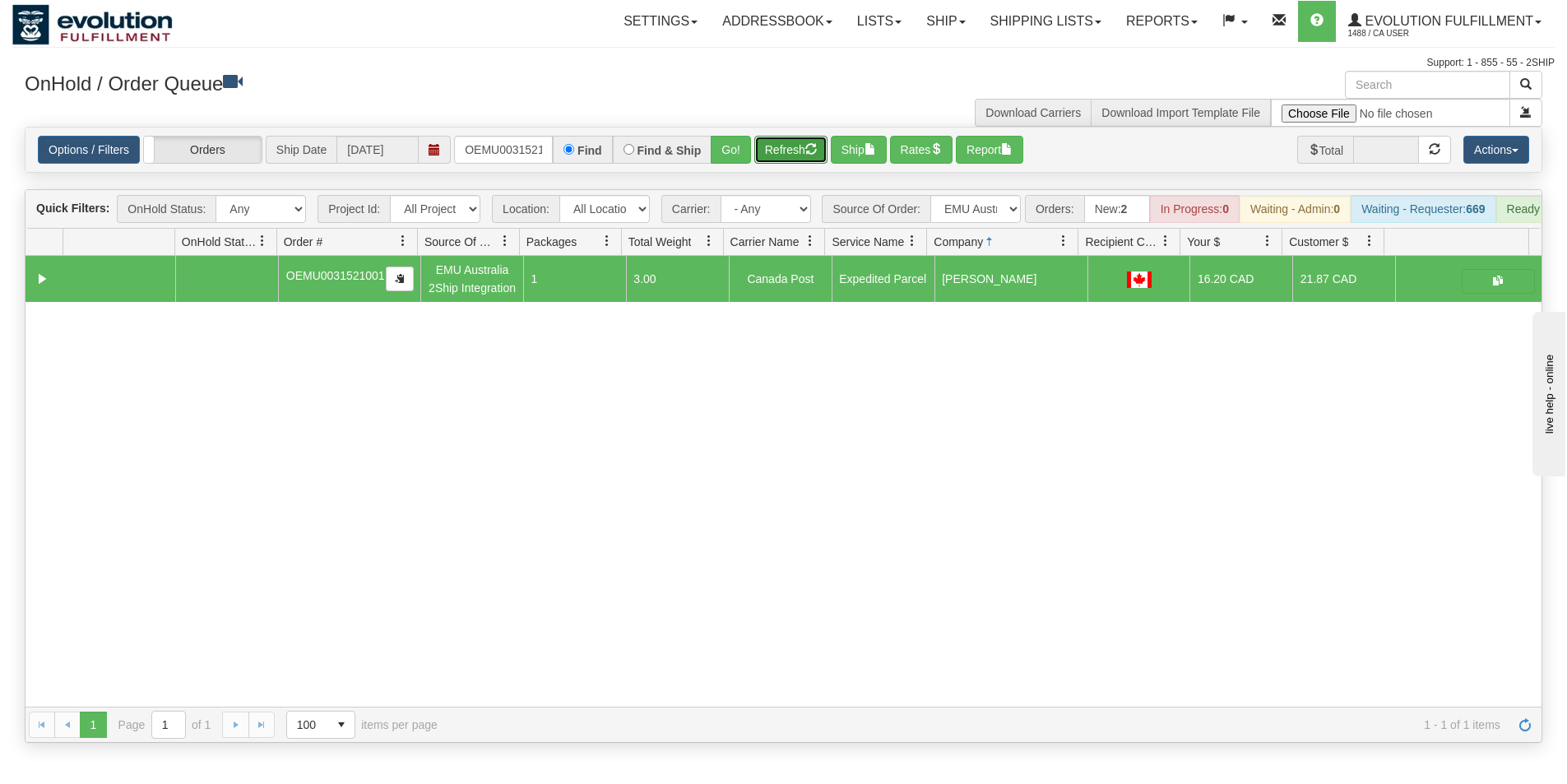
click at [791, 155] on button "Refresh" at bounding box center [790, 149] width 73 height 28
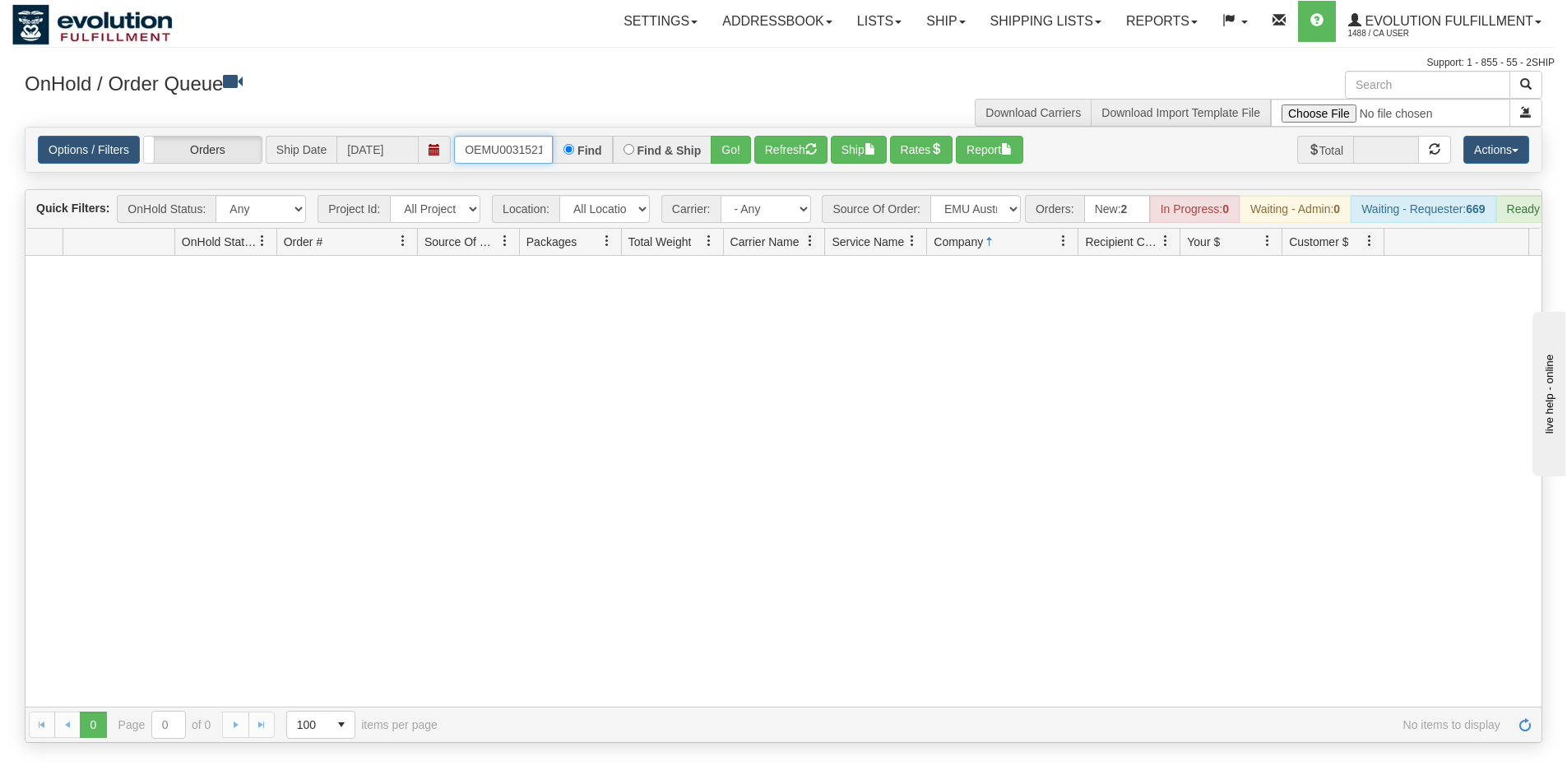
scroll to position [0, 21]
drag, startPoint x: 457, startPoint y: 148, endPoint x: 572, endPoint y: 132, distance: 116.1
click at [573, 132] on div "Options / Filters Group Shipments Orders Ship Date [DATE] OEMU0031521001 Find F…" at bounding box center [784, 149] width 1516 height 45
type input "OEMU0031523001"
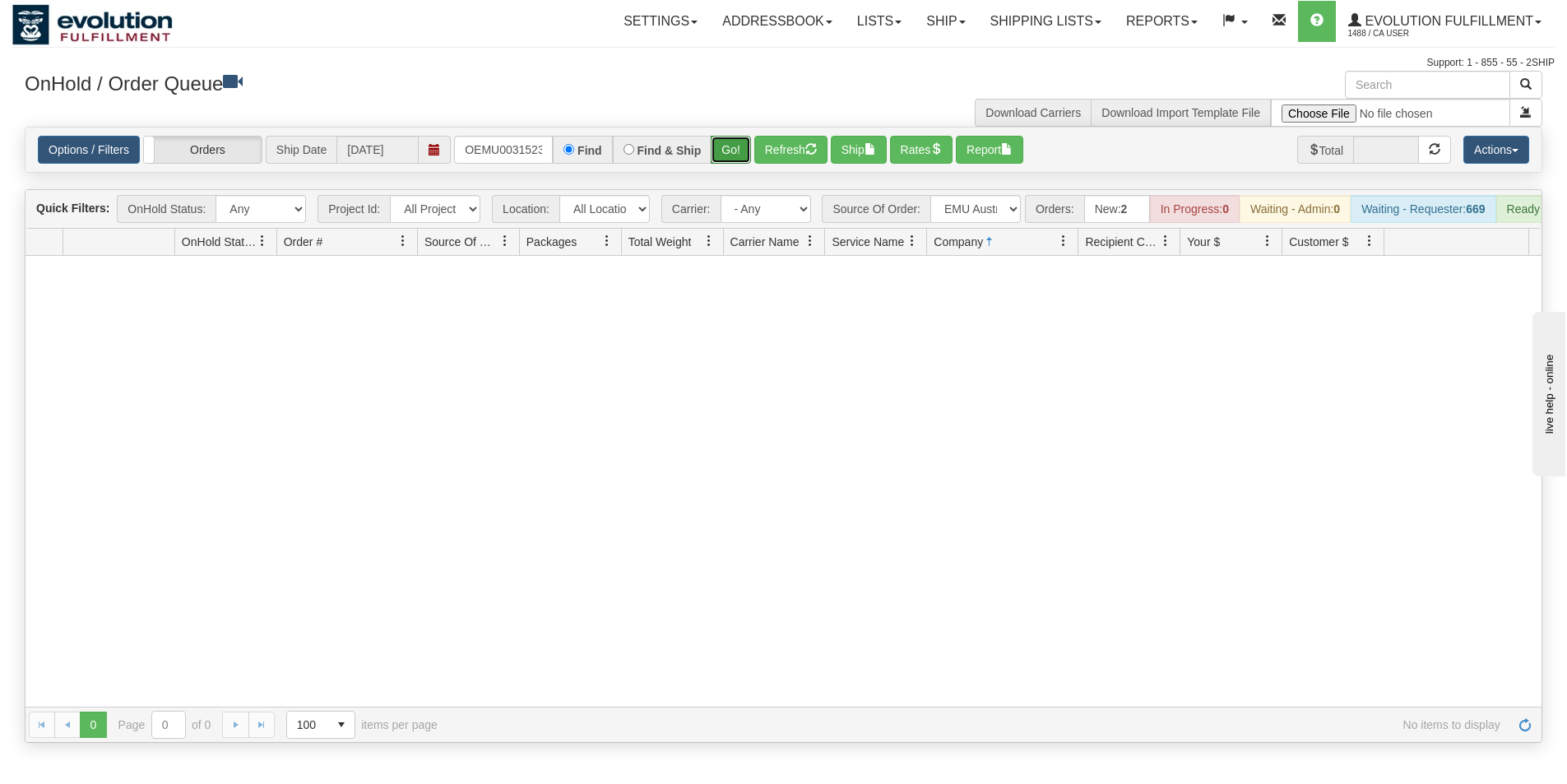
click at [730, 155] on button "Go!" at bounding box center [731, 149] width 40 height 28
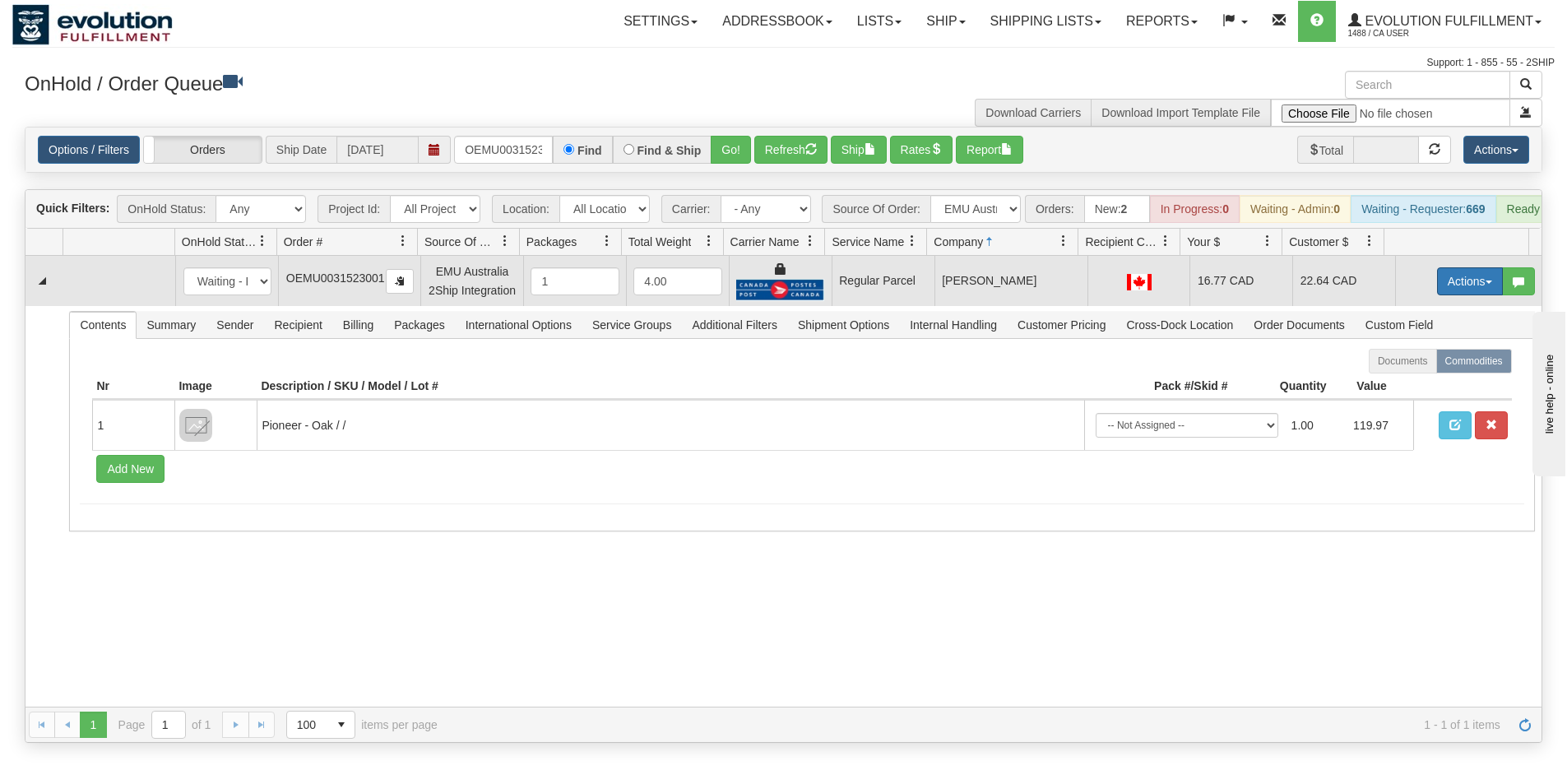
click at [1437, 289] on button "Actions" at bounding box center [1470, 281] width 66 height 28
click at [1416, 362] on span "Rate All Services" at bounding box center [1436, 356] width 99 height 13
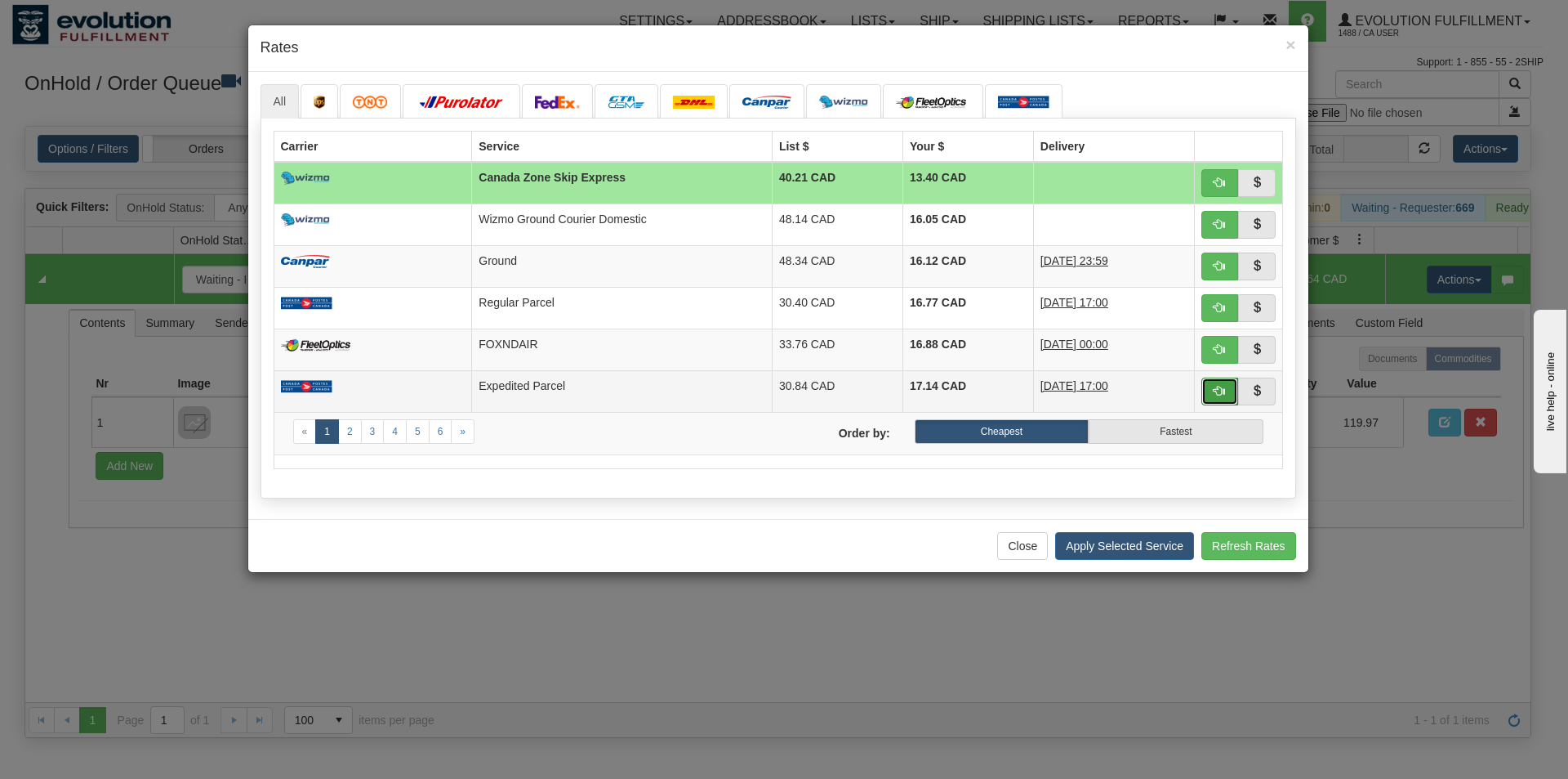
click at [1221, 385] on span "button" at bounding box center [1220, 390] width 12 height 12
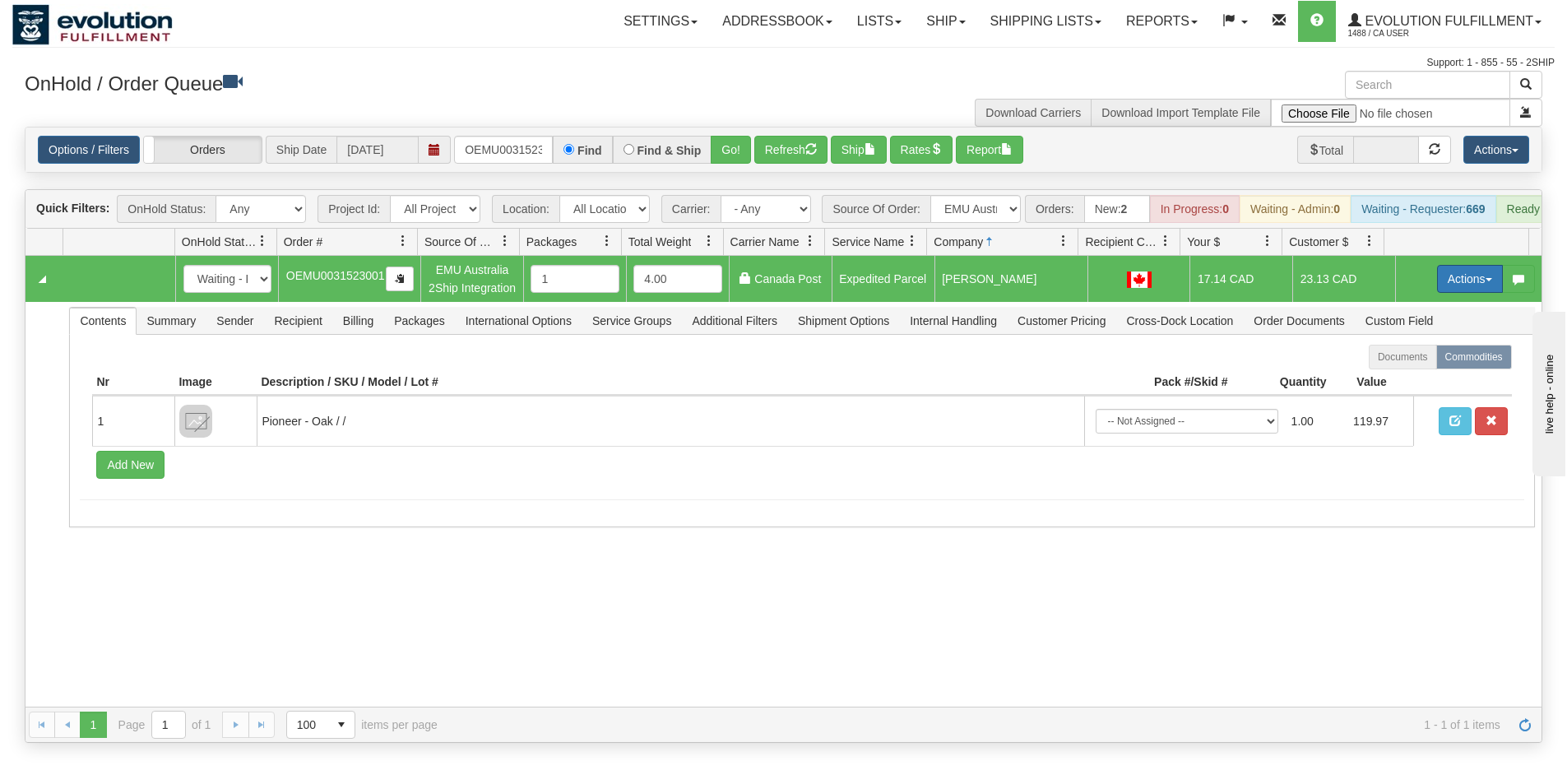
click at [1451, 285] on button "Actions" at bounding box center [1470, 278] width 66 height 28
click at [1435, 385] on link "Ship" at bounding box center [1436, 373] width 132 height 21
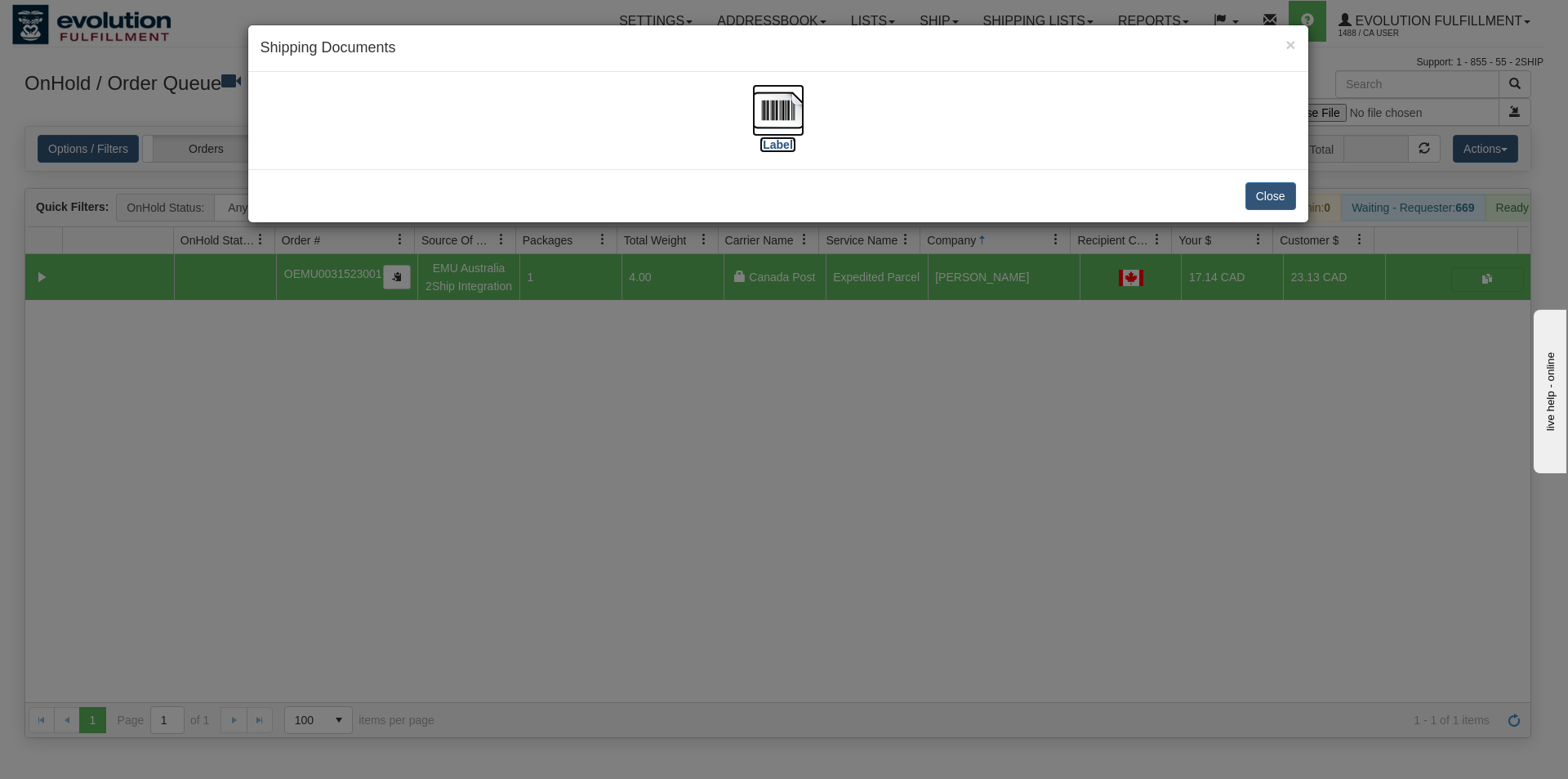
click at [763, 99] on img at bounding box center [778, 110] width 52 height 52
click at [722, 512] on div "× Shipping Documents [Label] Close" at bounding box center [784, 390] width 1568 height 779
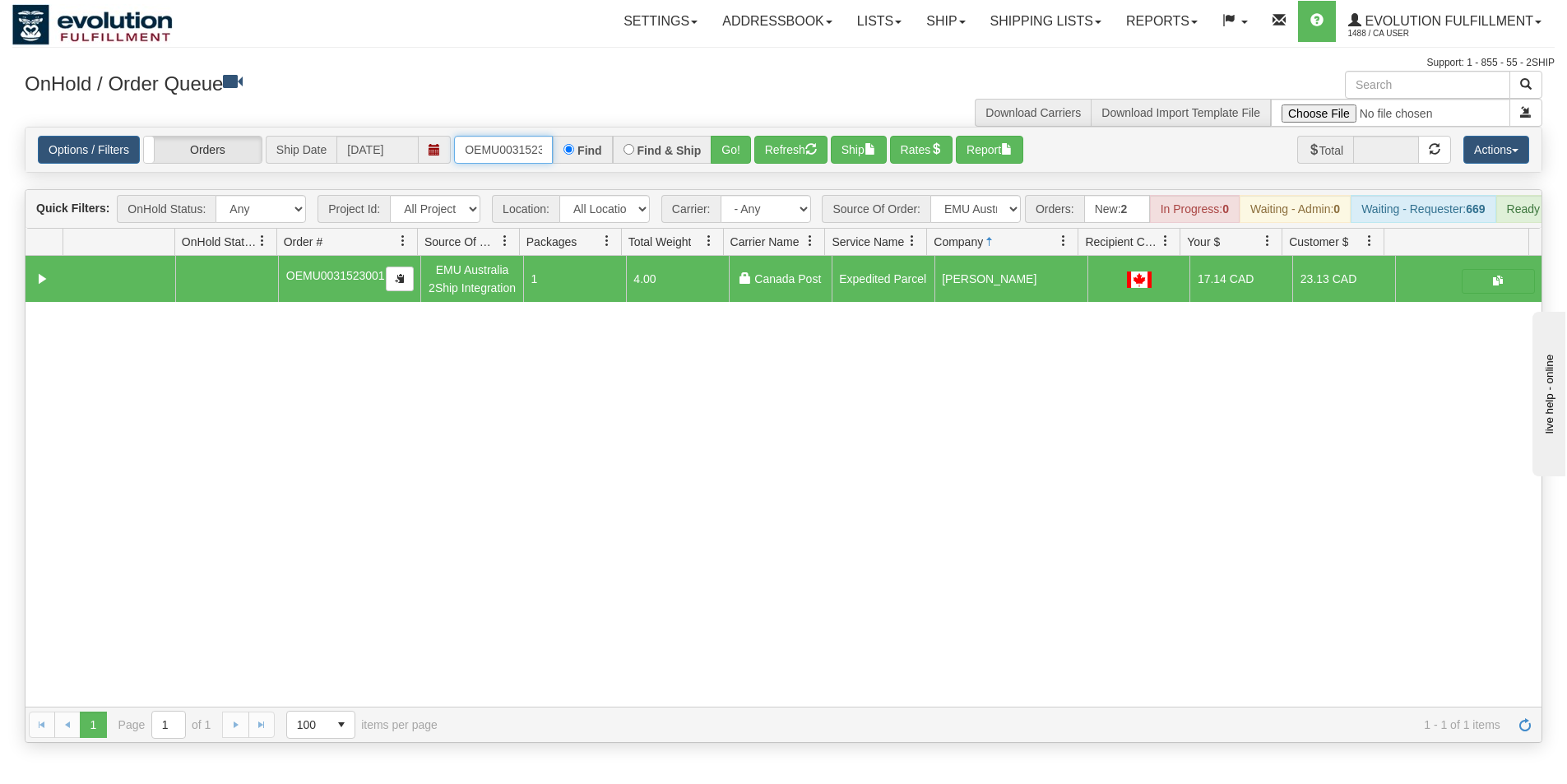
scroll to position [0, 21]
drag, startPoint x: 462, startPoint y: 153, endPoint x: 610, endPoint y: 150, distance: 148.0
click at [610, 150] on div "OEMU0031523001 Find Find & Ship Go!" at bounding box center [602, 149] width 297 height 28
type input "OEMU0031527001"
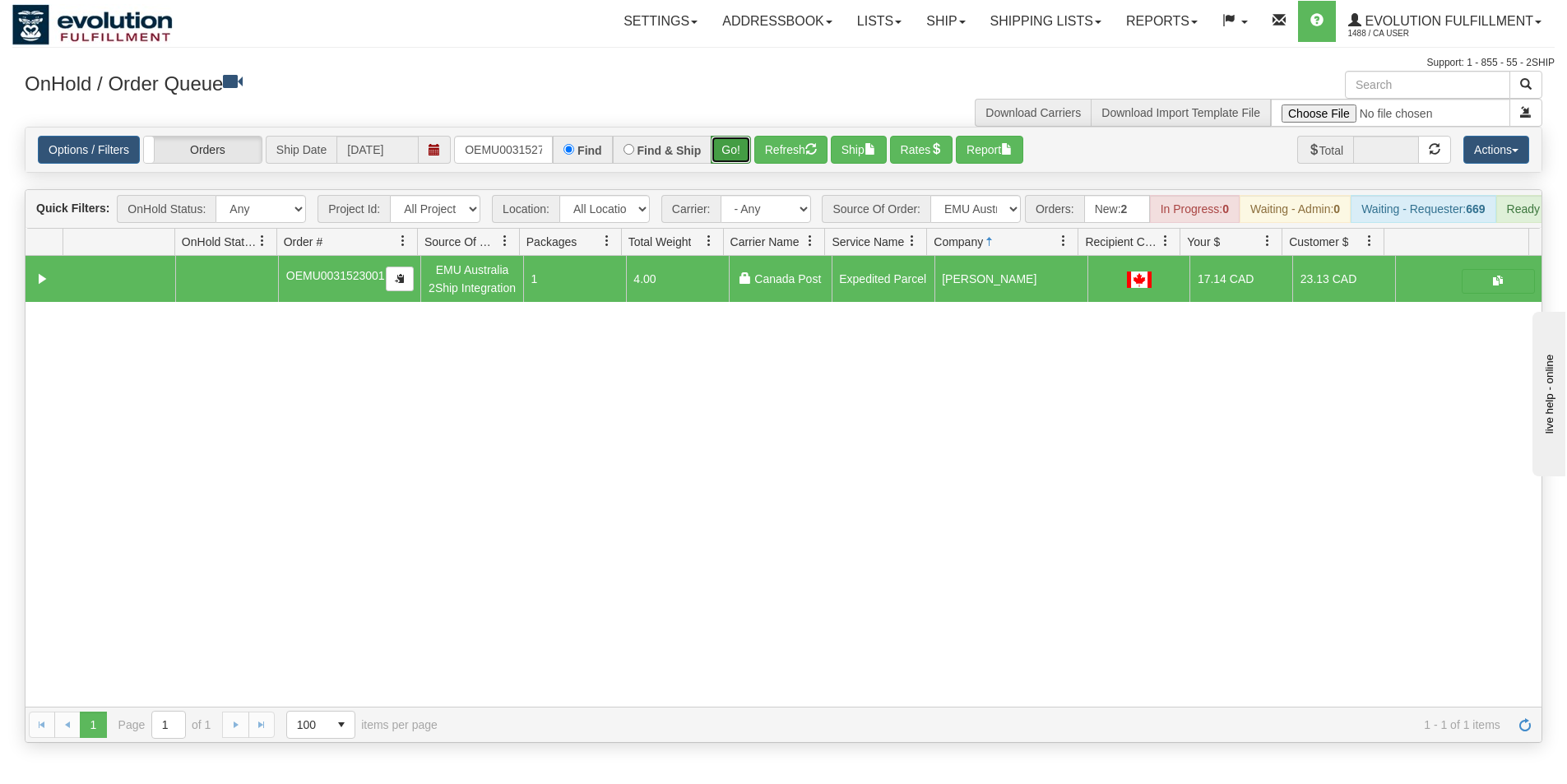
click at [736, 151] on button "Go!" at bounding box center [731, 149] width 40 height 28
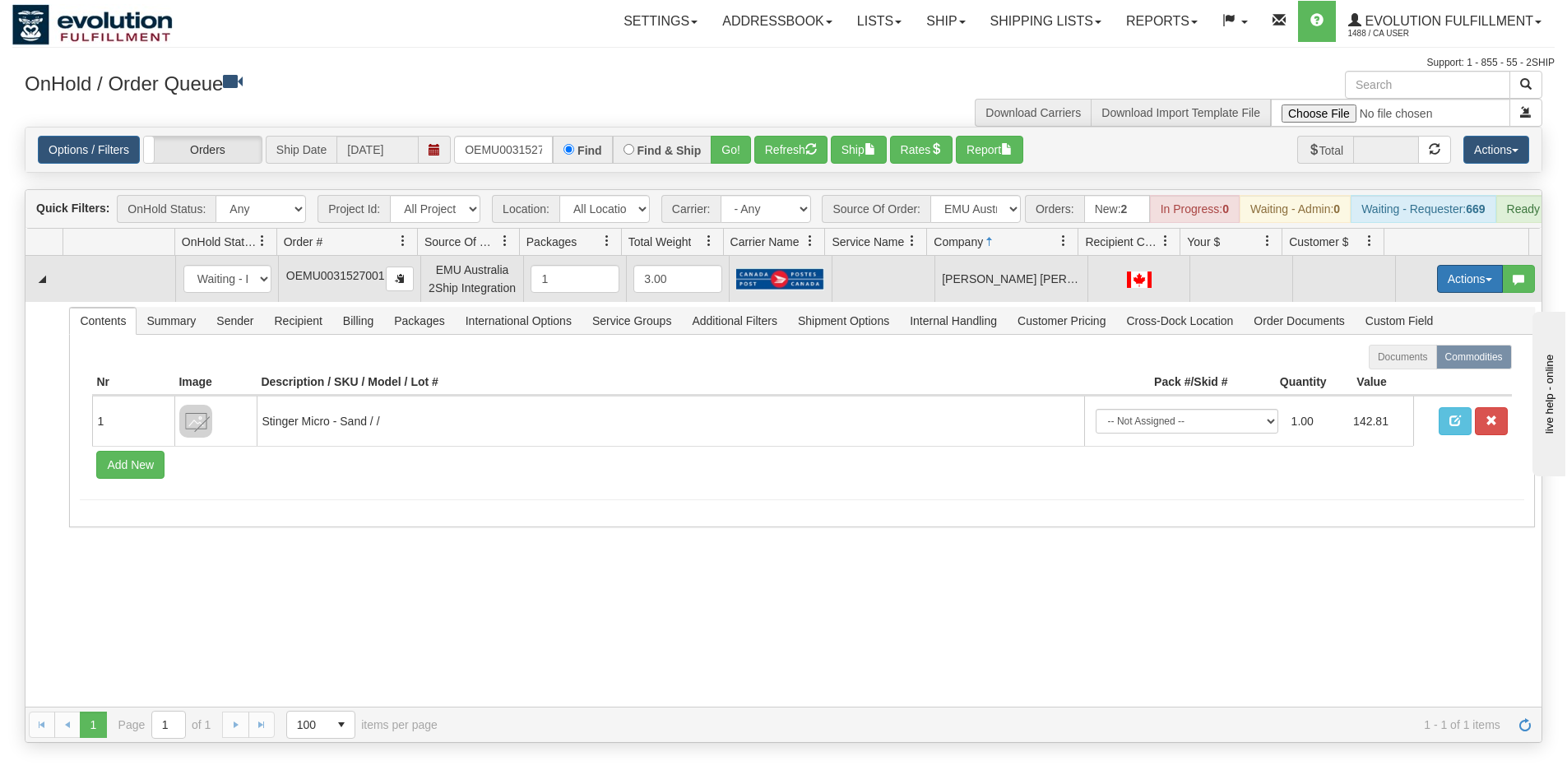
click at [1447, 293] on button "Actions" at bounding box center [1470, 278] width 66 height 28
click at [1427, 359] on span "Rate All Services" at bounding box center [1436, 353] width 99 height 13
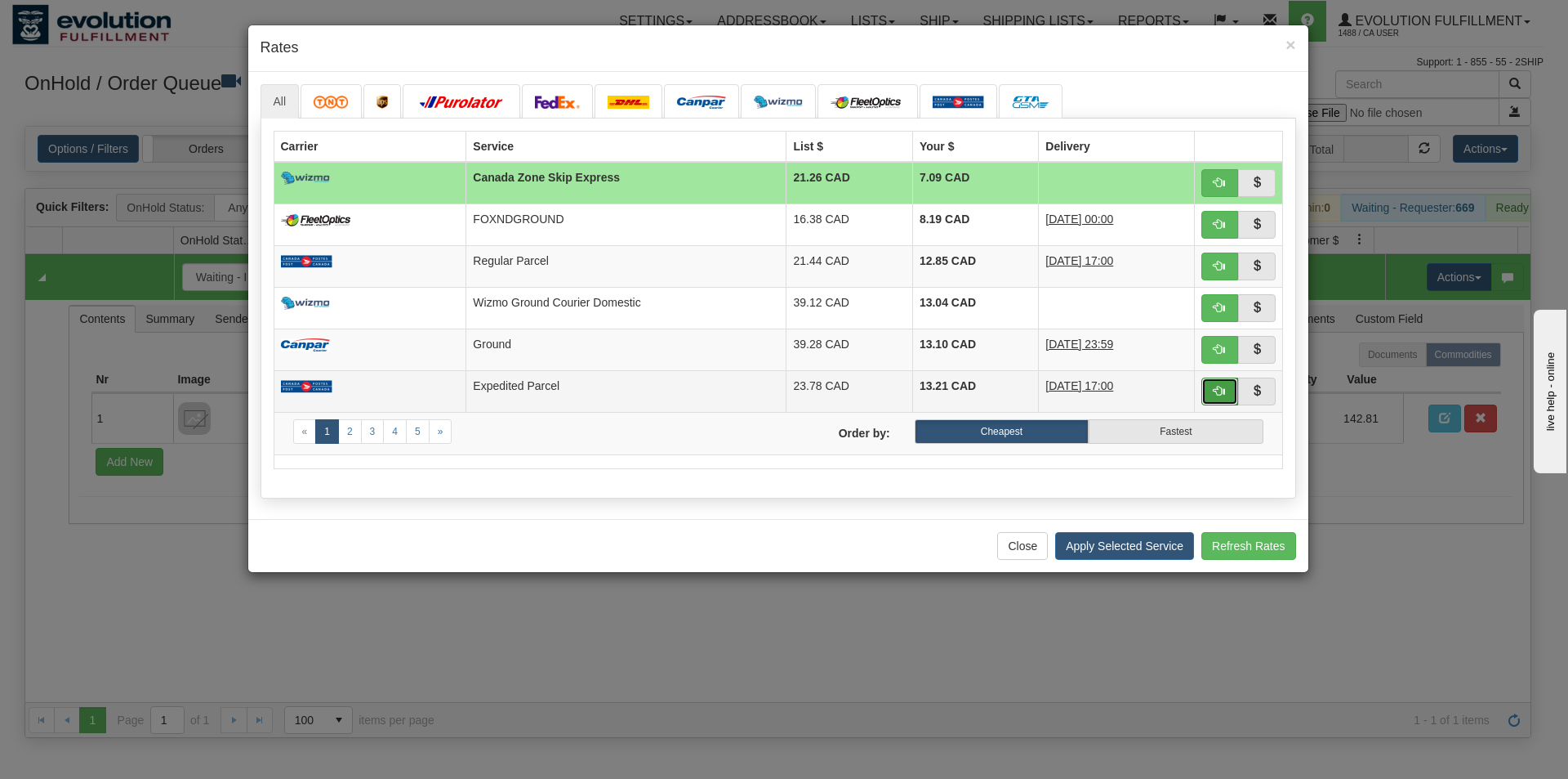
click at [1214, 393] on span "button" at bounding box center [1220, 390] width 12 height 12
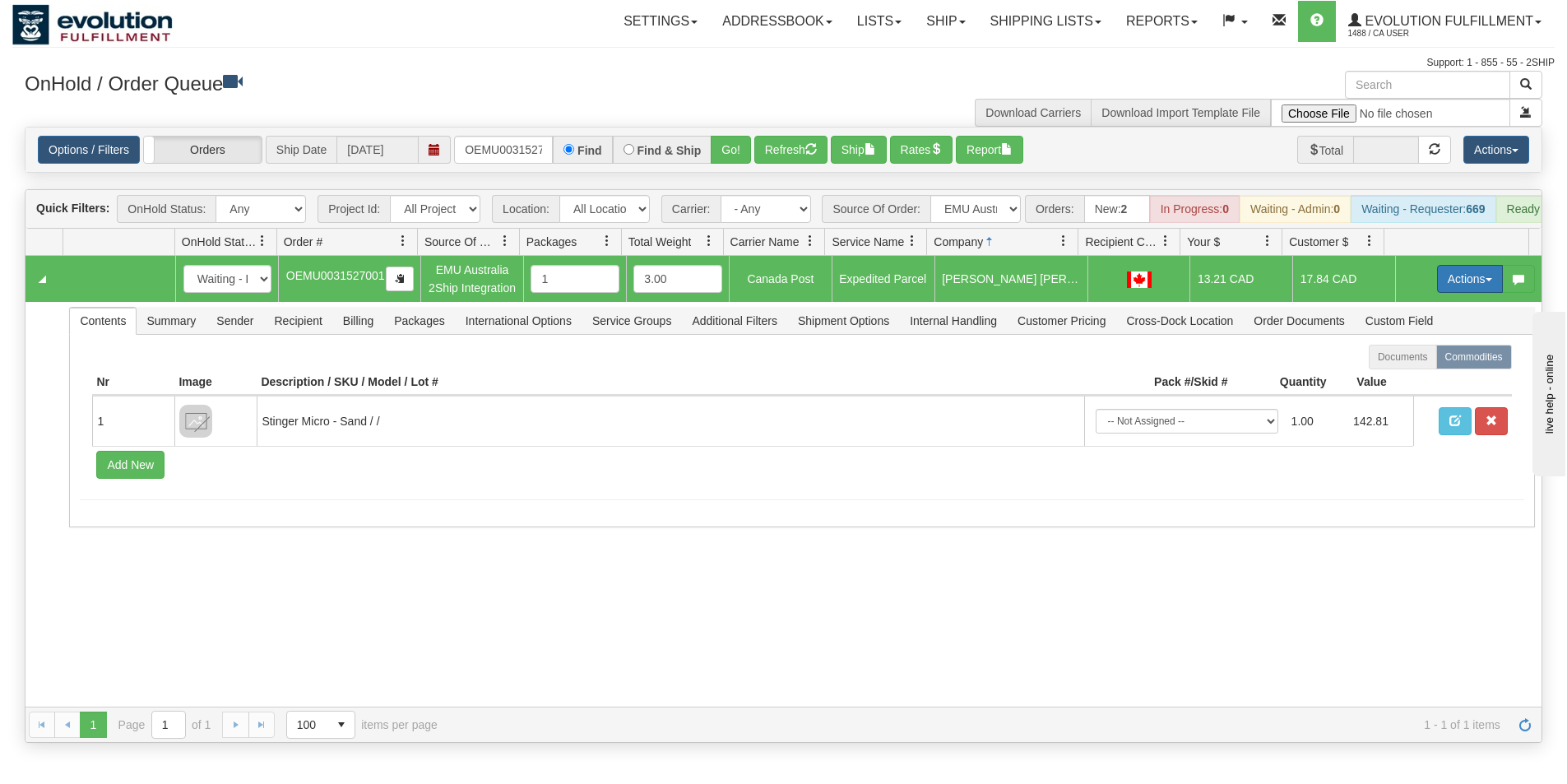
click at [1445, 293] on button "Actions" at bounding box center [1470, 278] width 66 height 28
click at [1392, 381] on span "Ship" at bounding box center [1404, 374] width 35 height 13
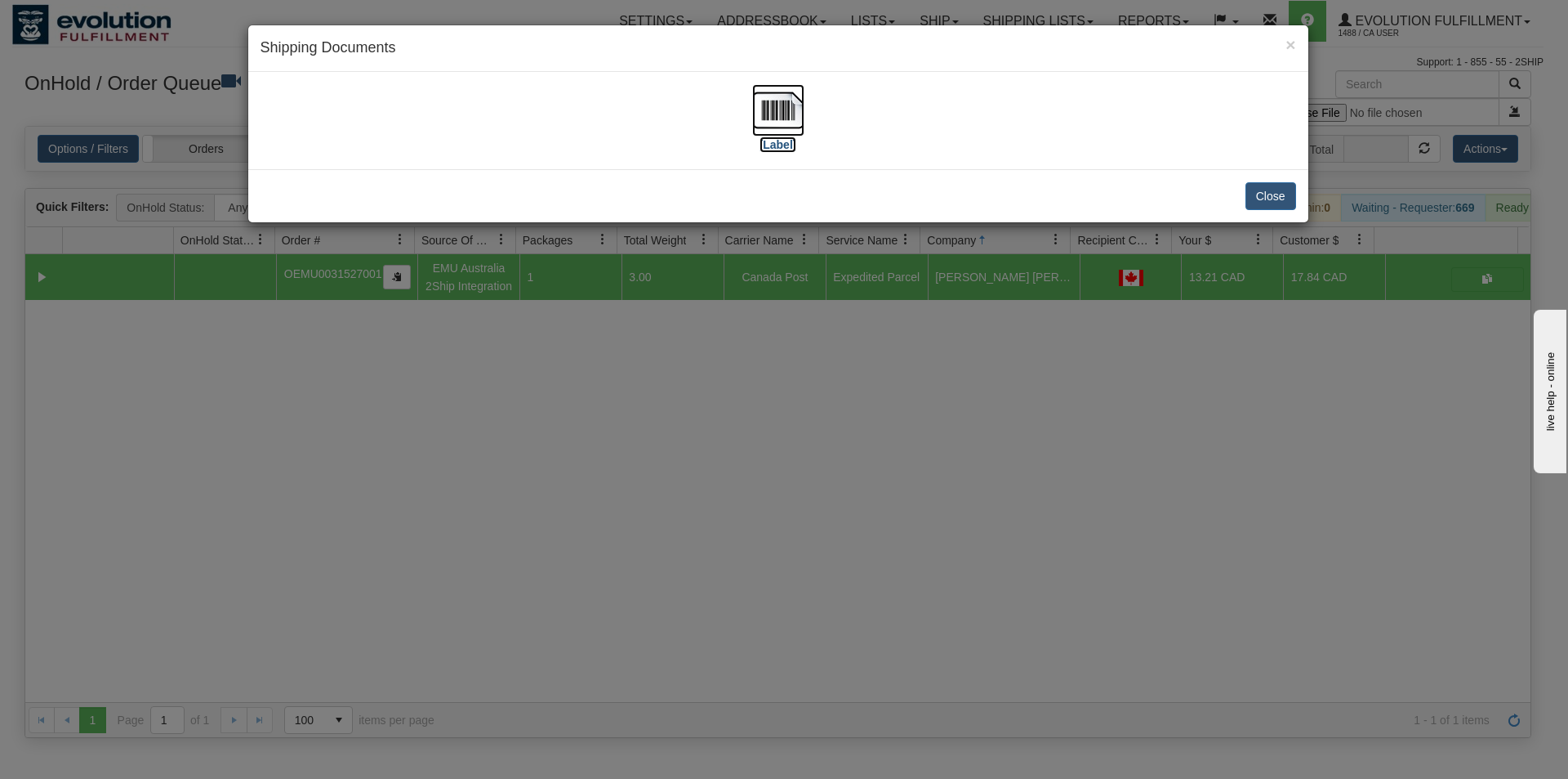
click at [788, 105] on img at bounding box center [778, 110] width 52 height 52
click at [861, 578] on div "× Shipping Documents [Label] Close" at bounding box center [784, 390] width 1568 height 779
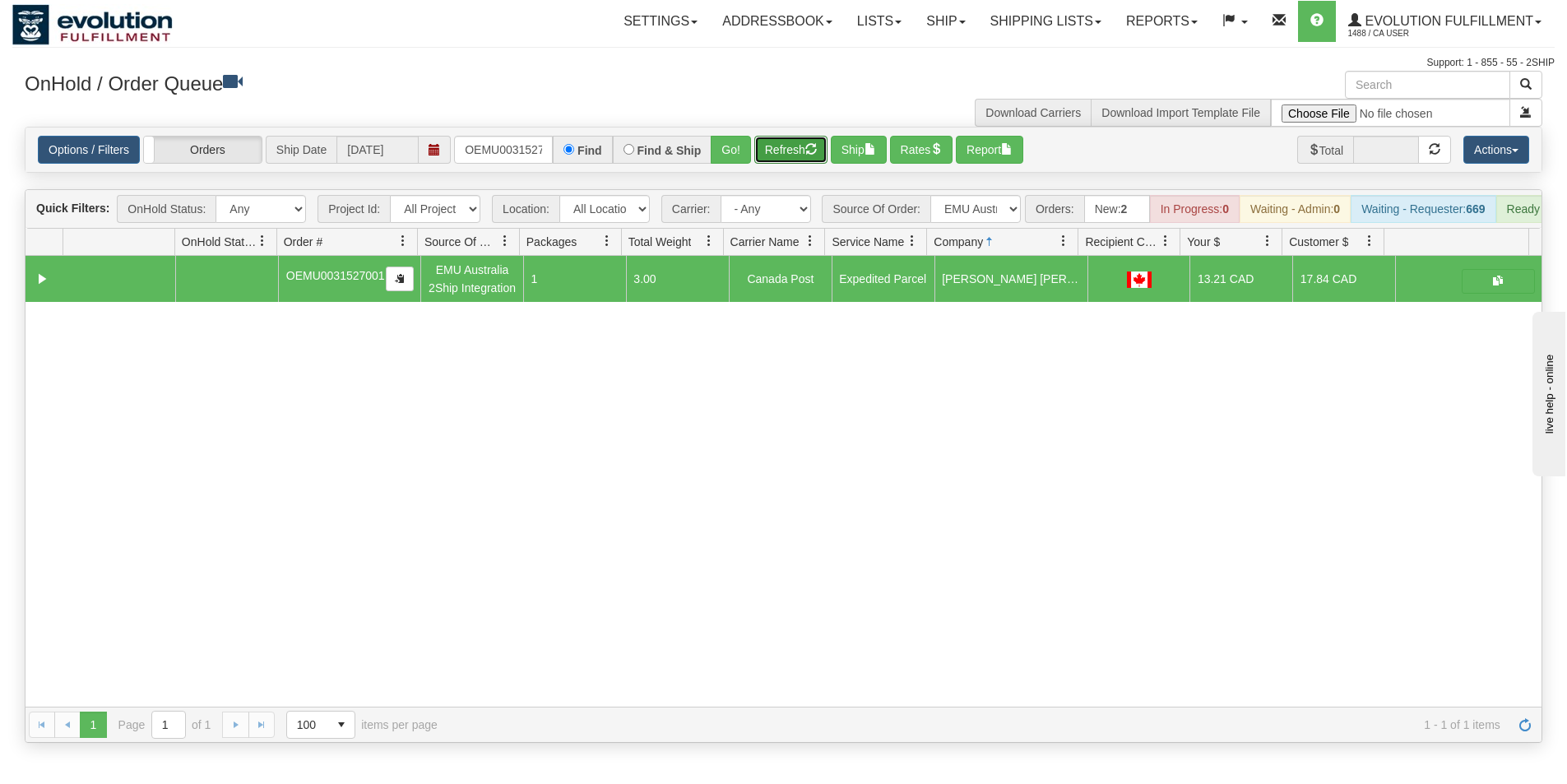
click at [786, 158] on button "Refresh" at bounding box center [790, 149] width 73 height 28
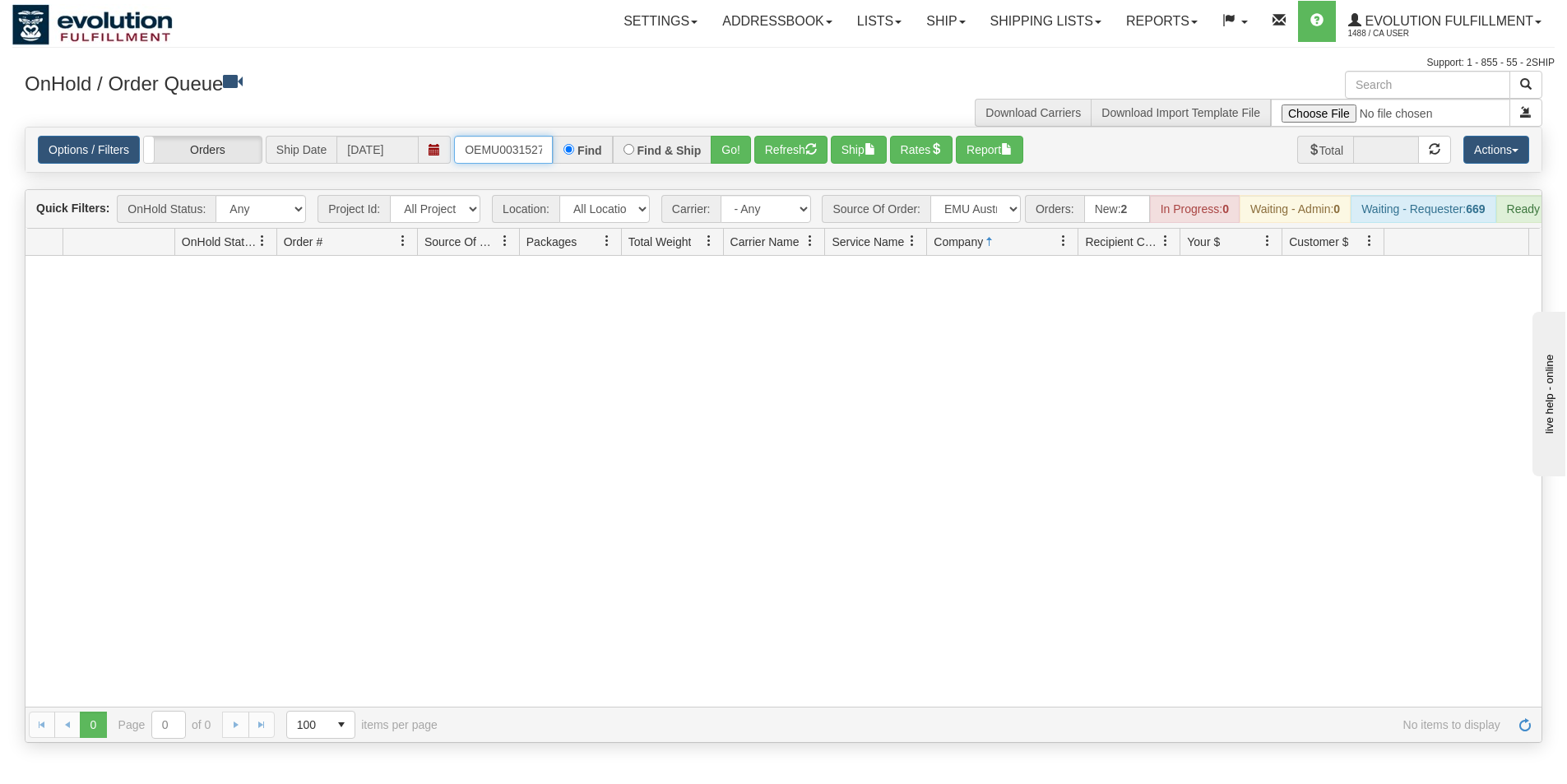
scroll to position [0, 21]
drag, startPoint x: 465, startPoint y: 153, endPoint x: 556, endPoint y: 166, distance: 91.9
click at [557, 159] on div "OEMU0031527001 Find Find & Ship Go!" at bounding box center [602, 149] width 297 height 28
type input "OEMU0031522001"
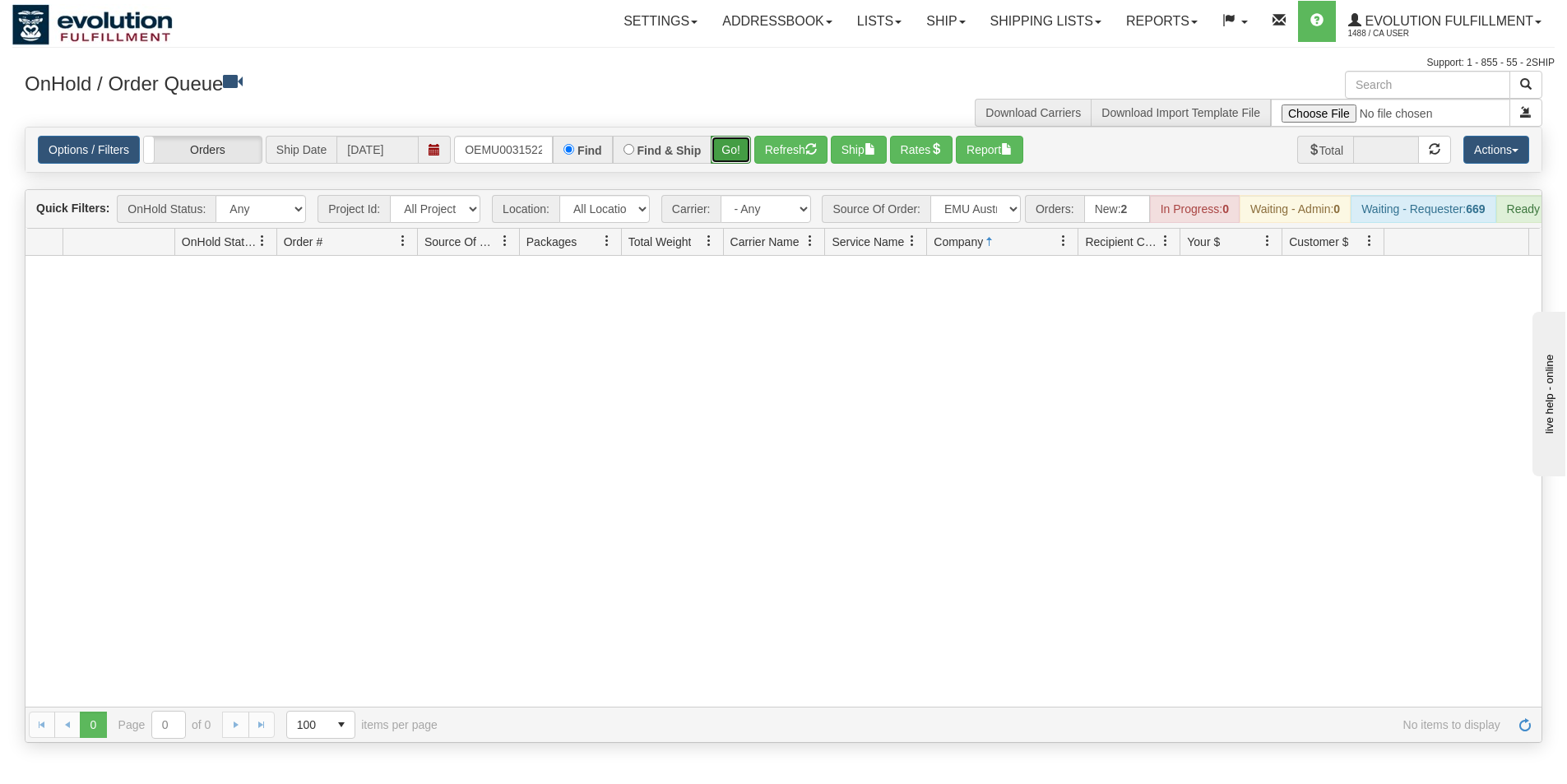
click at [721, 153] on button "Go!" at bounding box center [731, 149] width 40 height 28
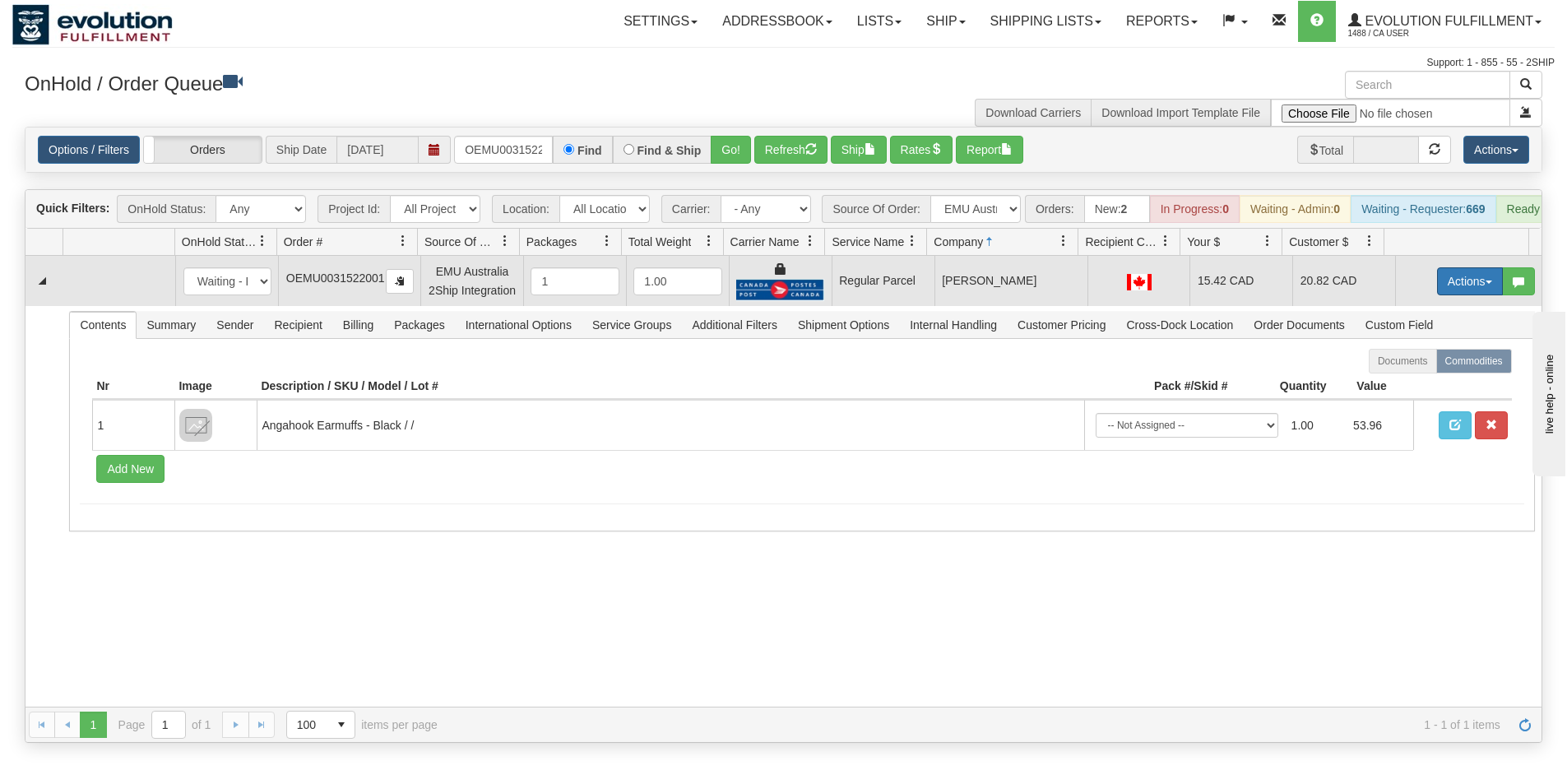
click at [1470, 293] on button "Actions" at bounding box center [1470, 281] width 66 height 28
click at [1445, 362] on span "Rate All Services" at bounding box center [1436, 356] width 99 height 13
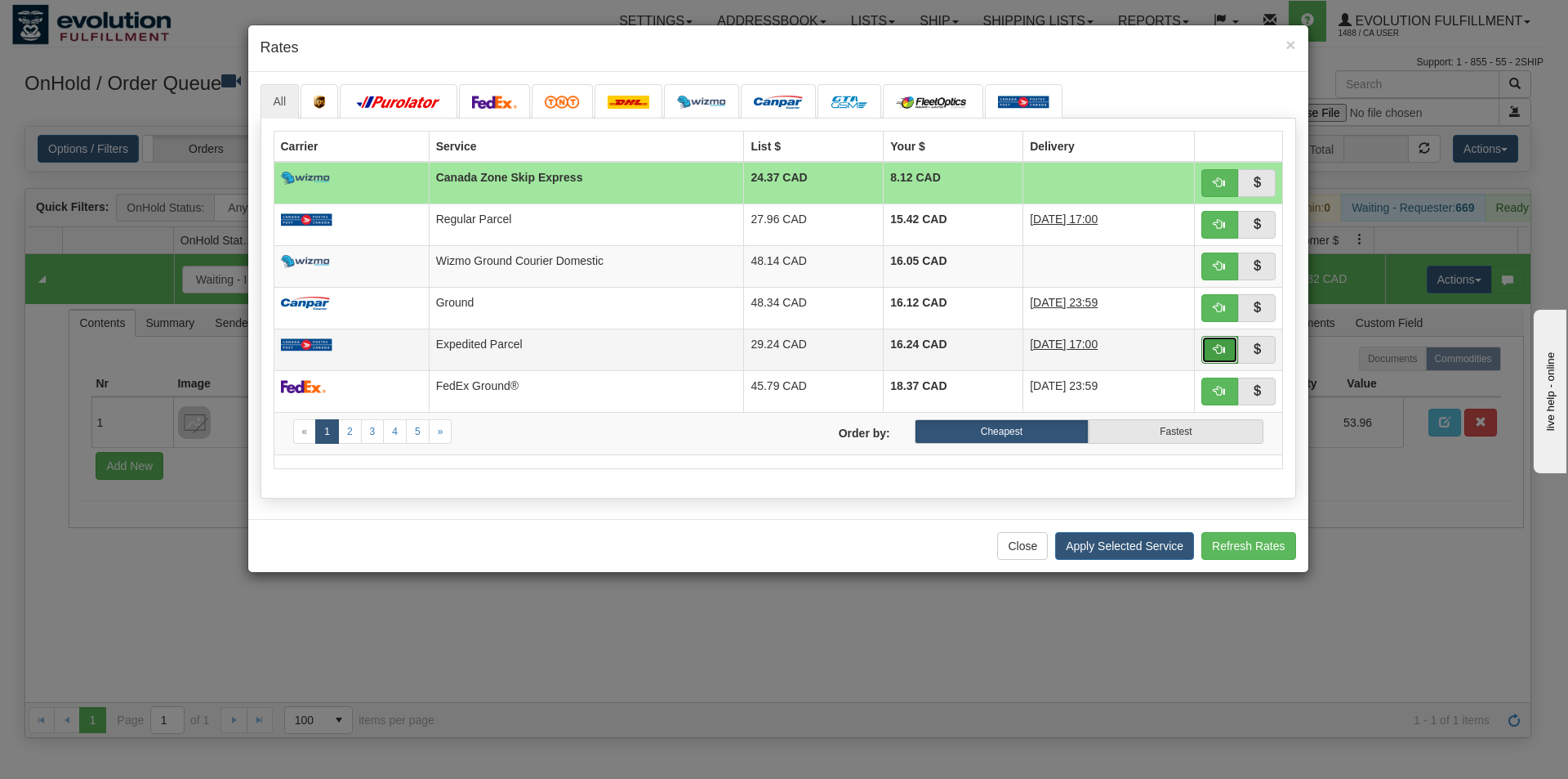
click at [1227, 351] on button "button" at bounding box center [1220, 349] width 38 height 28
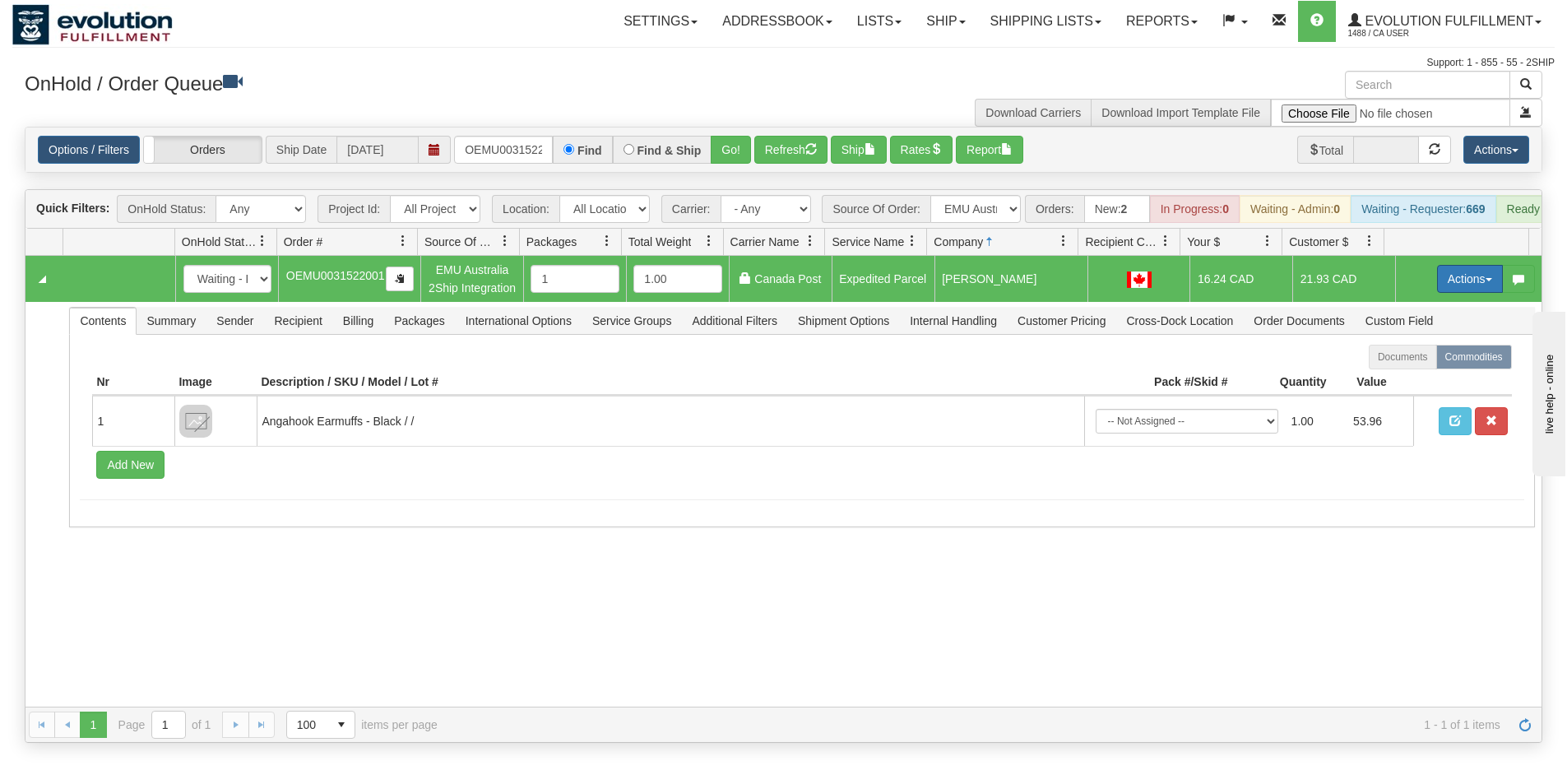
click at [1448, 287] on button "Actions" at bounding box center [1470, 278] width 66 height 28
click at [1401, 381] on span "Ship" at bounding box center [1404, 374] width 35 height 13
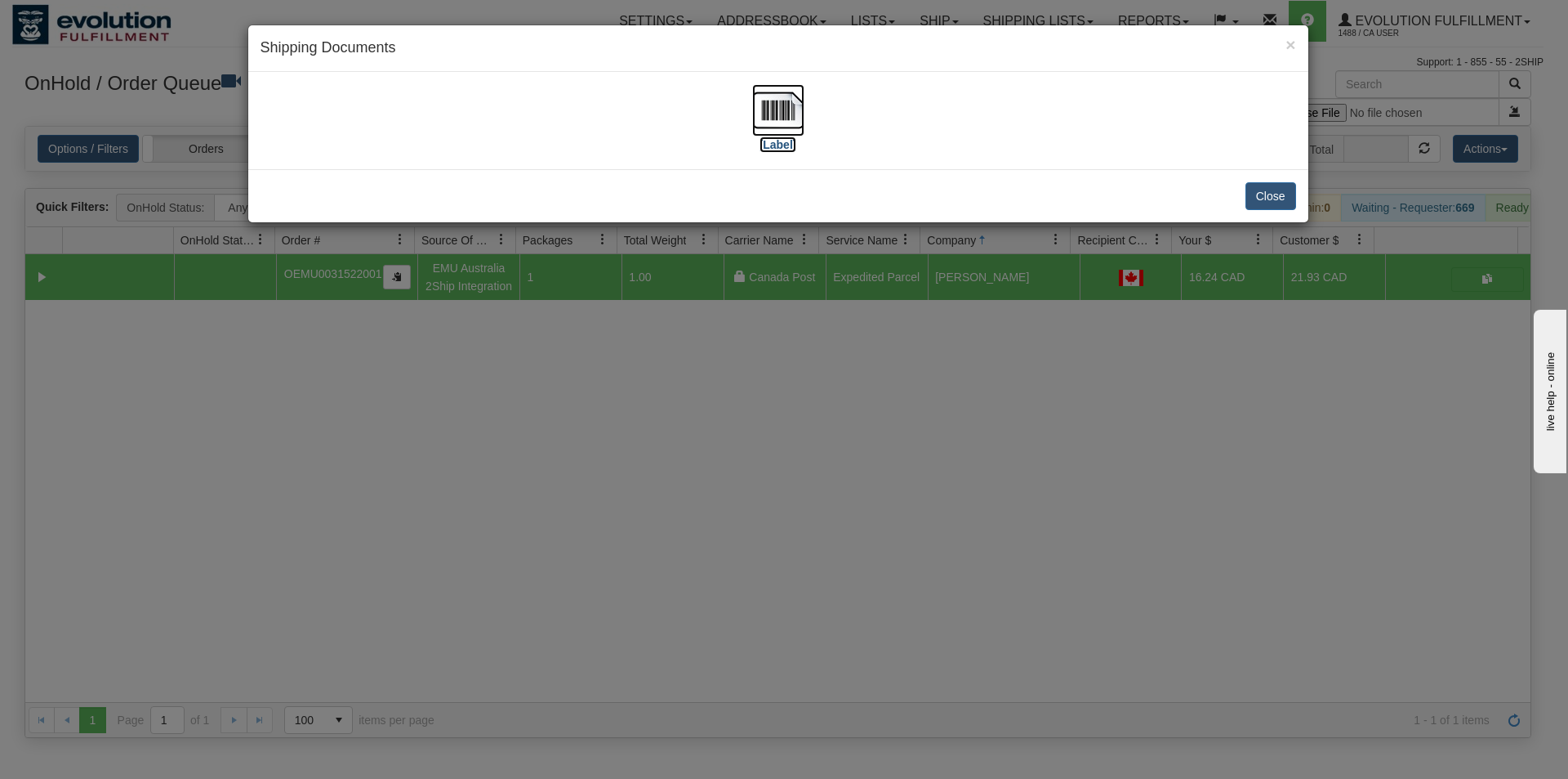
click at [784, 102] on img at bounding box center [778, 110] width 52 height 52
click at [749, 498] on div "× Shipping Documents [Label] Close" at bounding box center [784, 390] width 1568 height 779
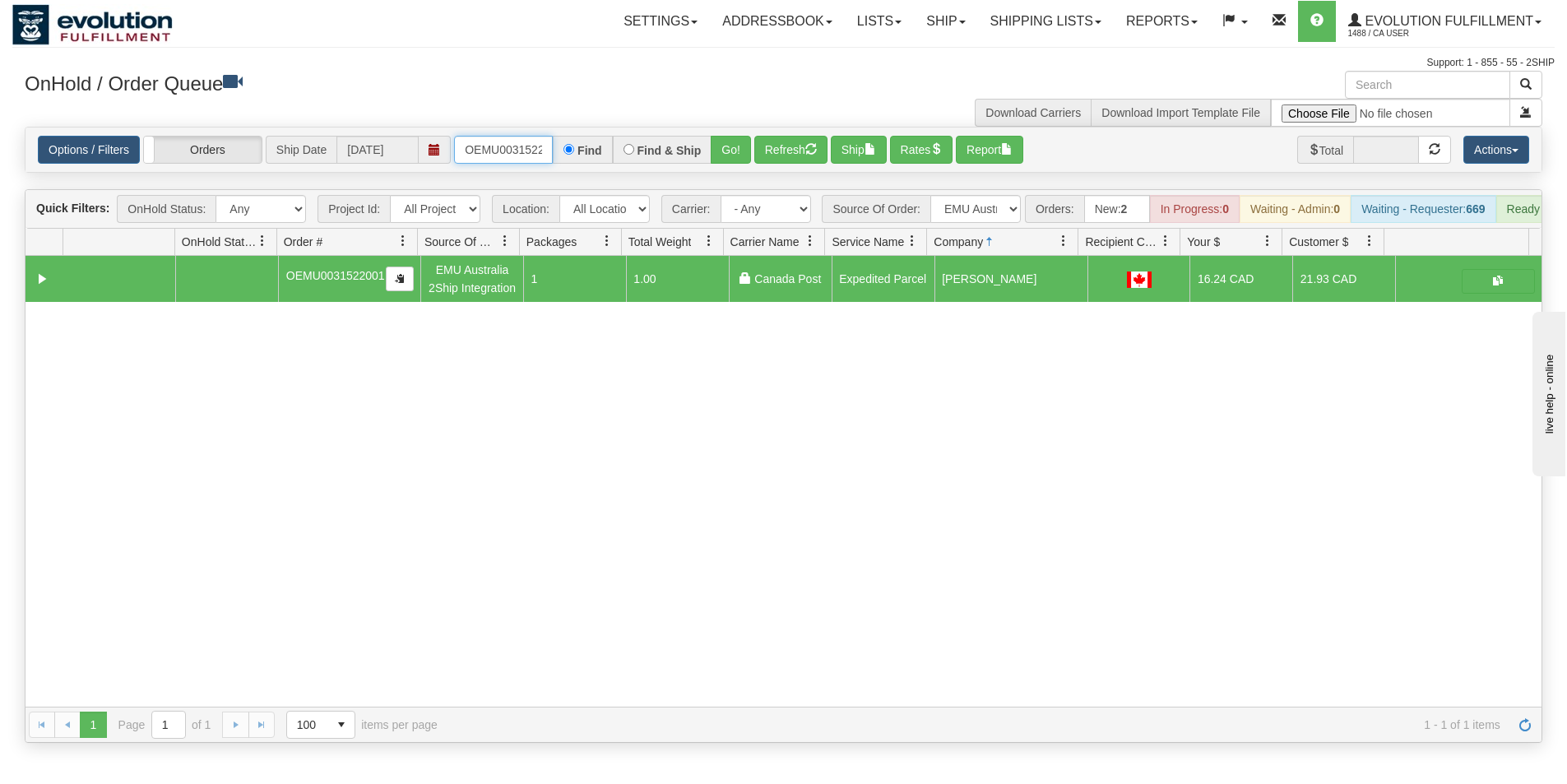
scroll to position [0, 21]
drag, startPoint x: 465, startPoint y: 146, endPoint x: 588, endPoint y: 151, distance: 123.1
click at [588, 152] on div "OEMU0031522001 Find Find & Ship Go!" at bounding box center [602, 149] width 297 height 28
type input "OEMU0031517001"
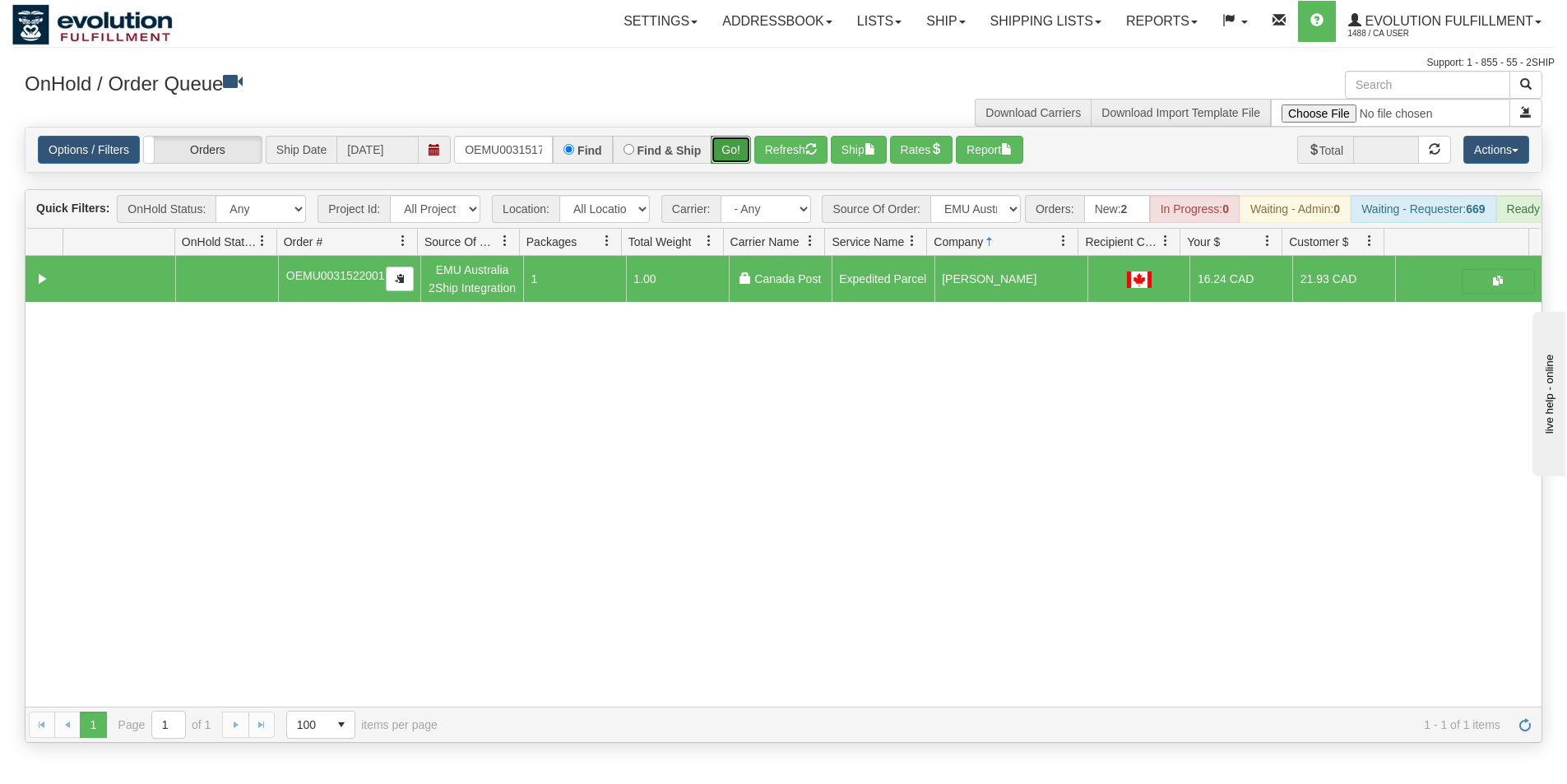
click at [722, 153] on button "Go!" at bounding box center [731, 149] width 40 height 28
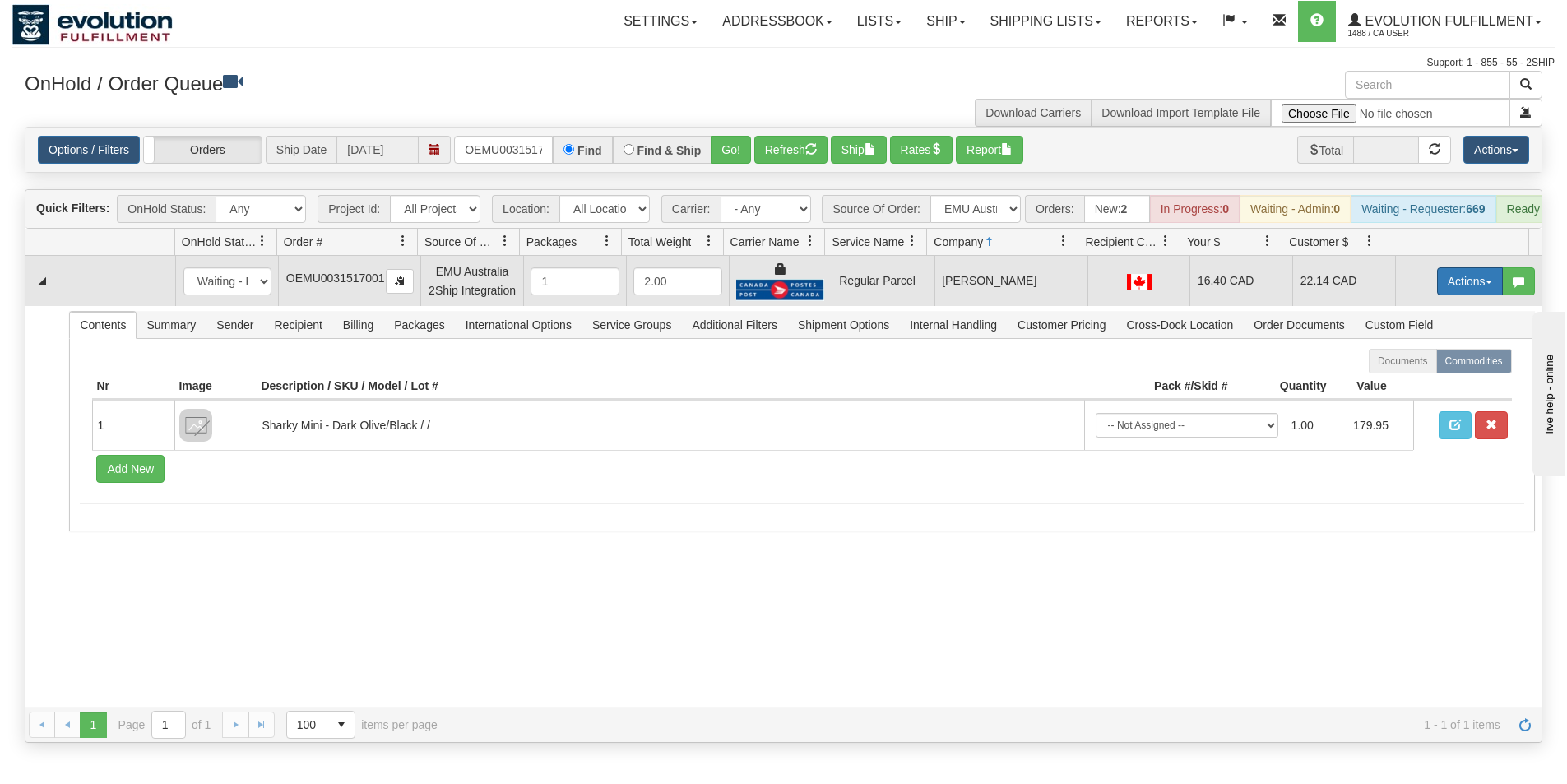
click at [1462, 295] on button "Actions" at bounding box center [1470, 281] width 66 height 28
click at [1419, 362] on span "Rate All Services" at bounding box center [1436, 356] width 99 height 13
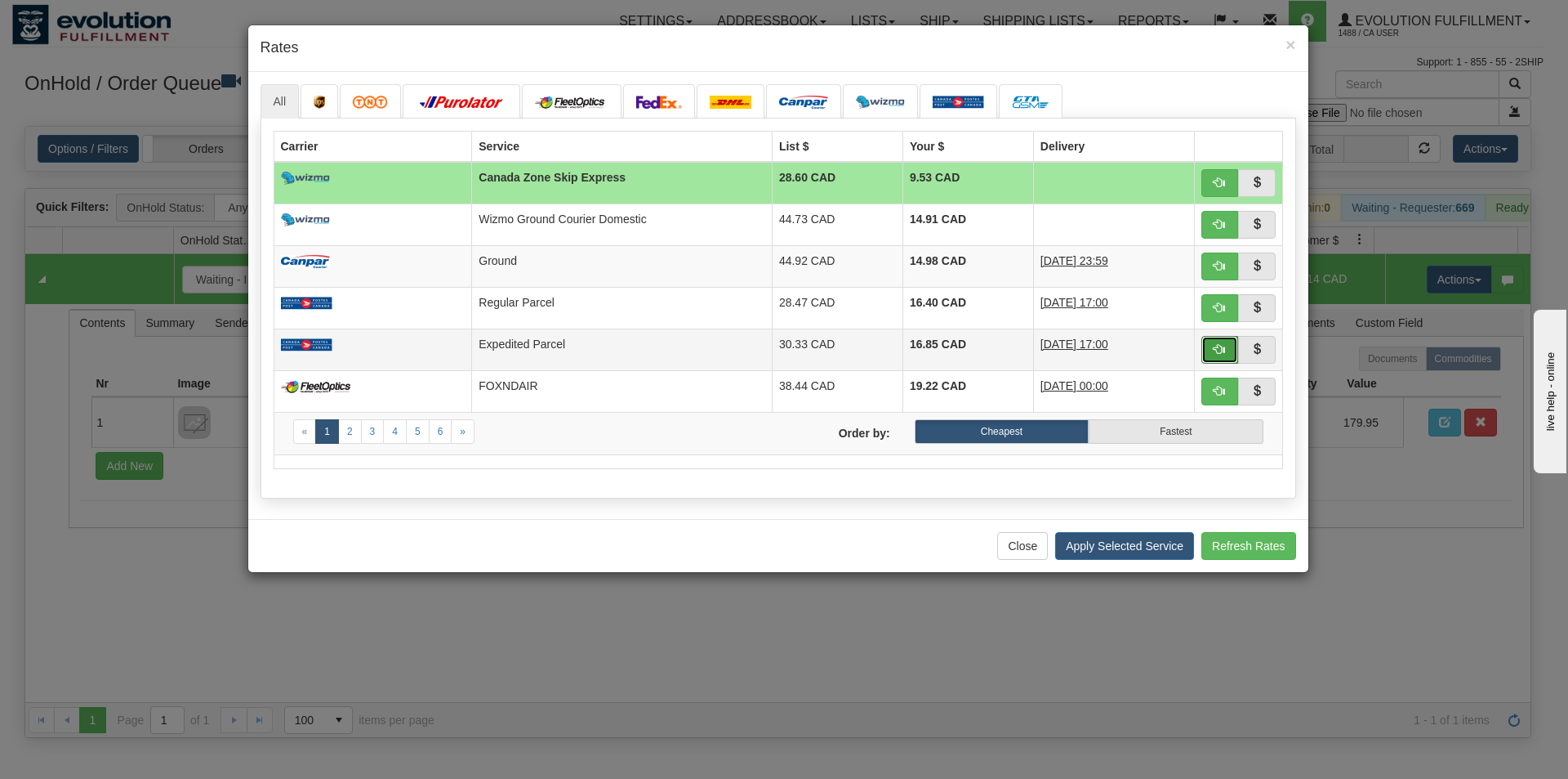
click at [1221, 342] on button "button" at bounding box center [1220, 349] width 38 height 28
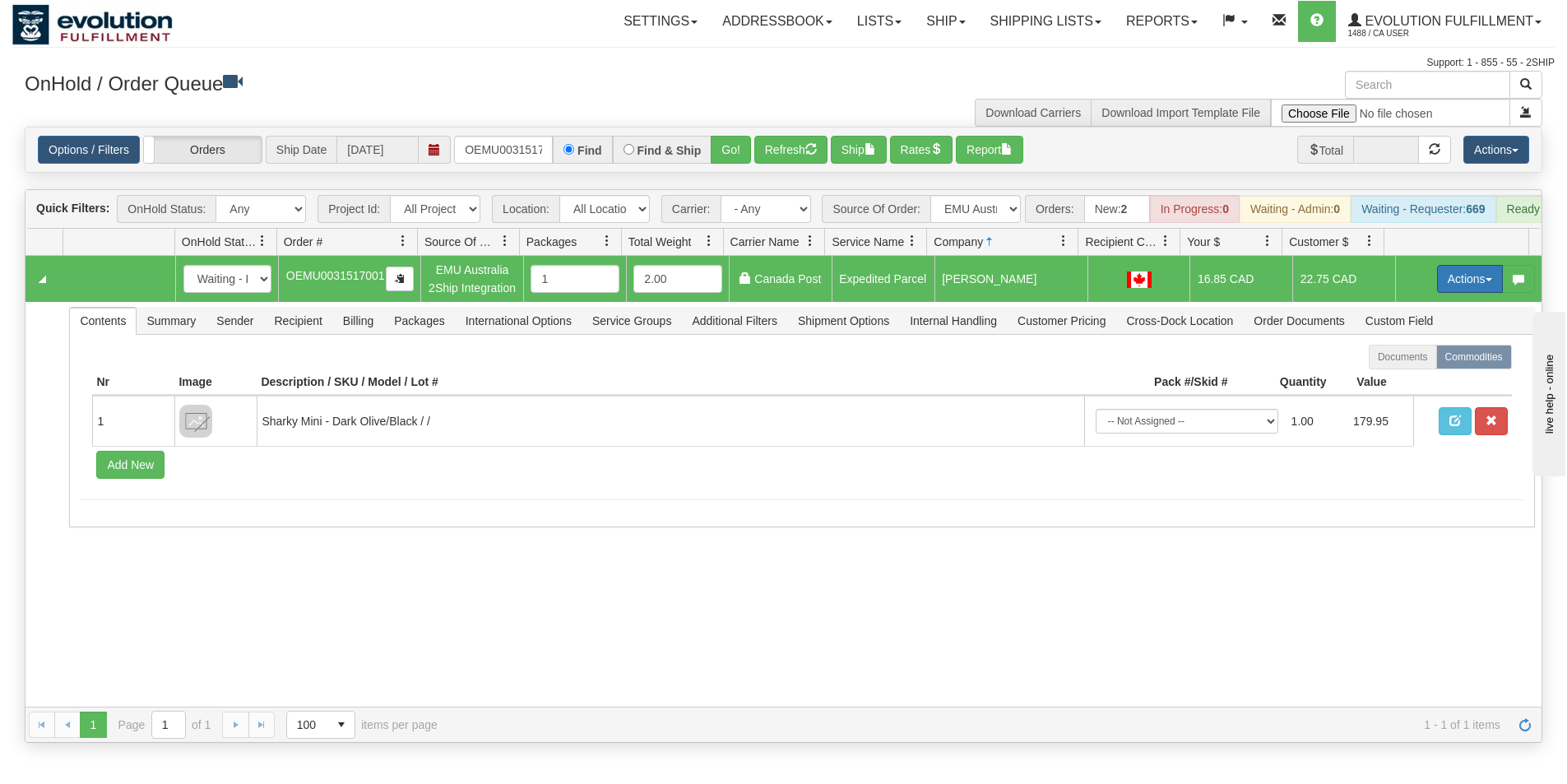
click at [1468, 293] on button "Actions" at bounding box center [1470, 278] width 66 height 28
click at [1417, 385] on link "Ship" at bounding box center [1436, 373] width 132 height 21
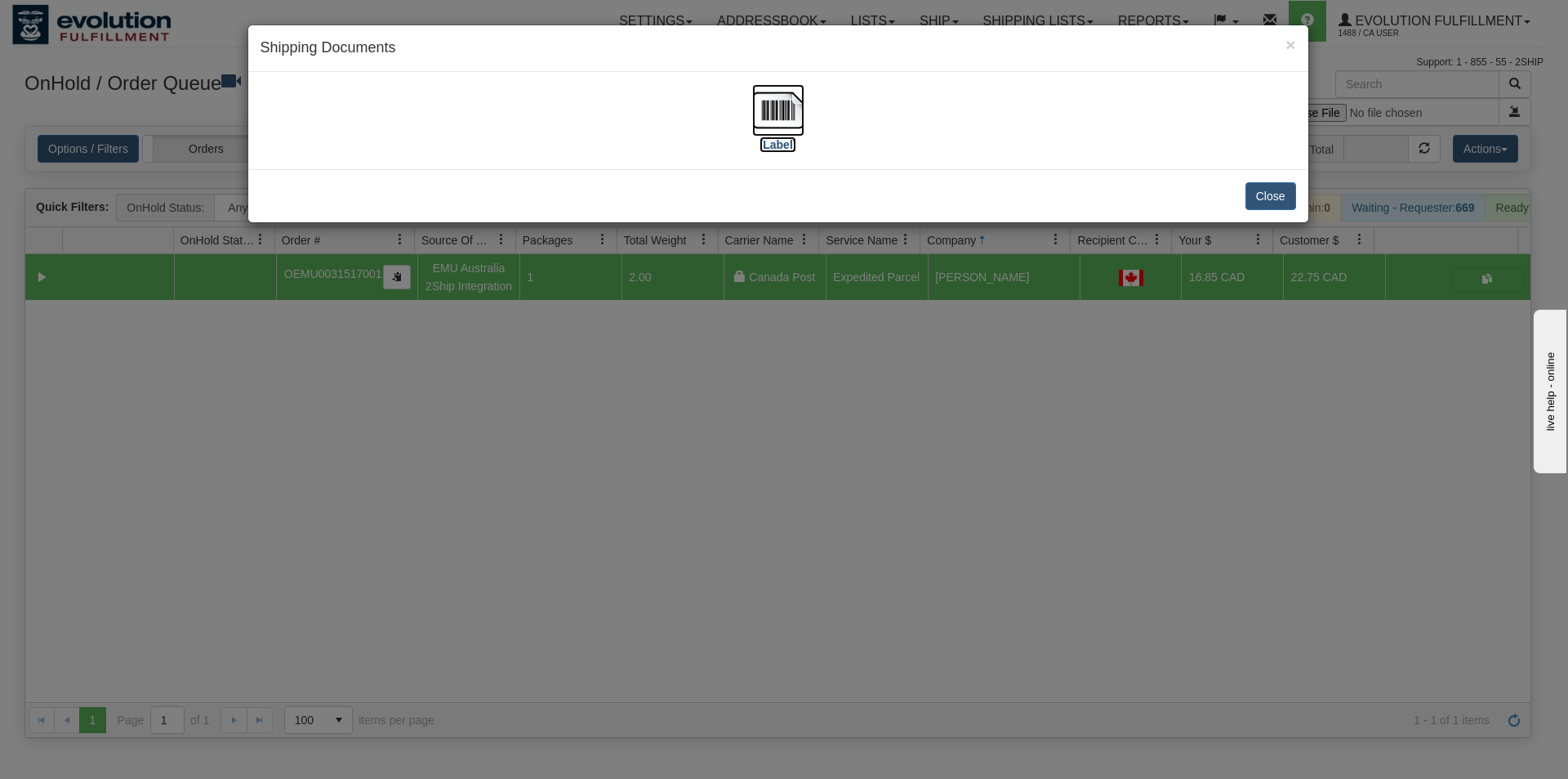
click at [769, 117] on img at bounding box center [778, 110] width 52 height 52
click at [915, 596] on div "× Shipping Documents [Label] Close" at bounding box center [784, 390] width 1568 height 779
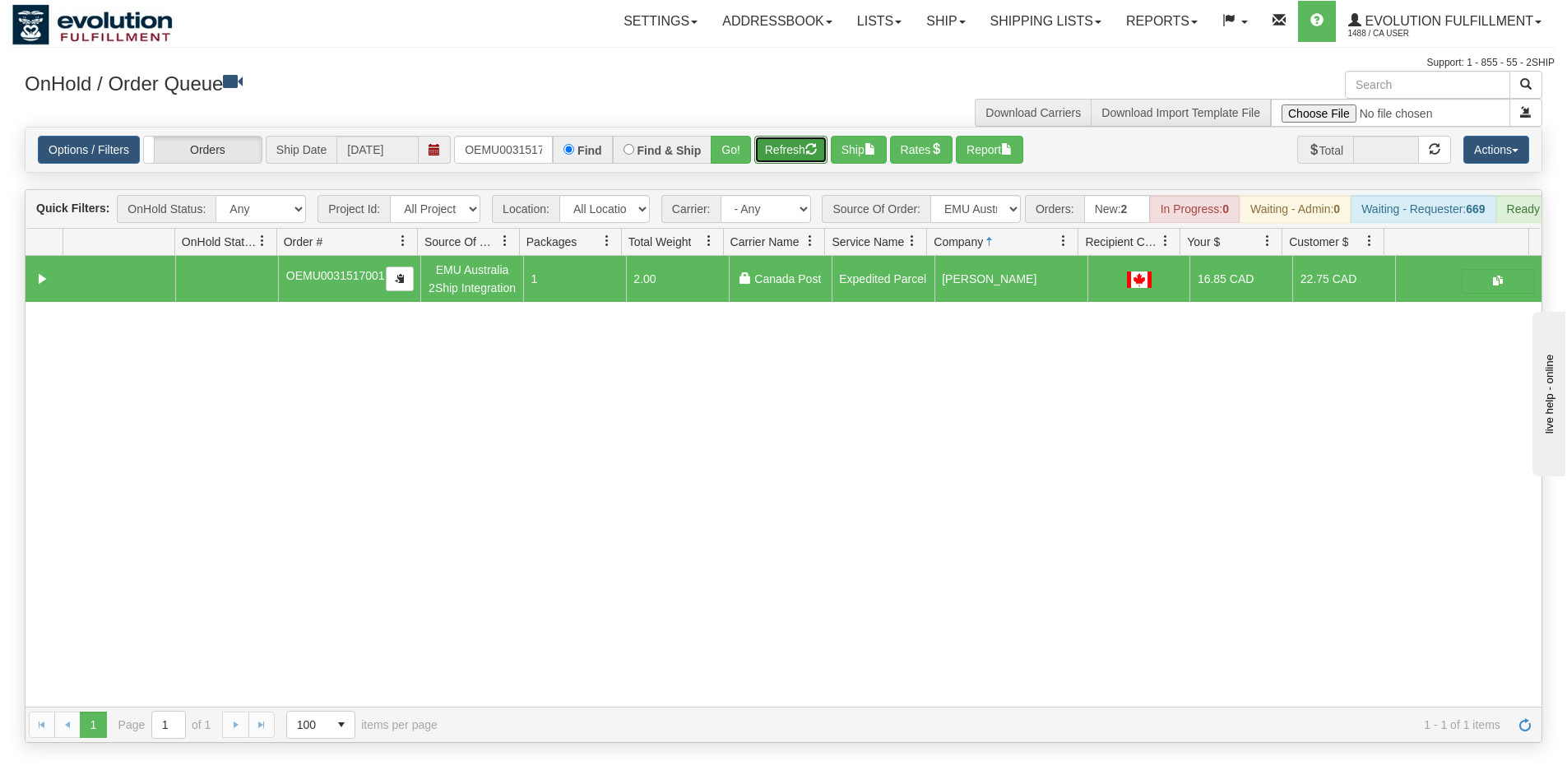
click at [780, 151] on button "Refresh" at bounding box center [790, 149] width 73 height 28
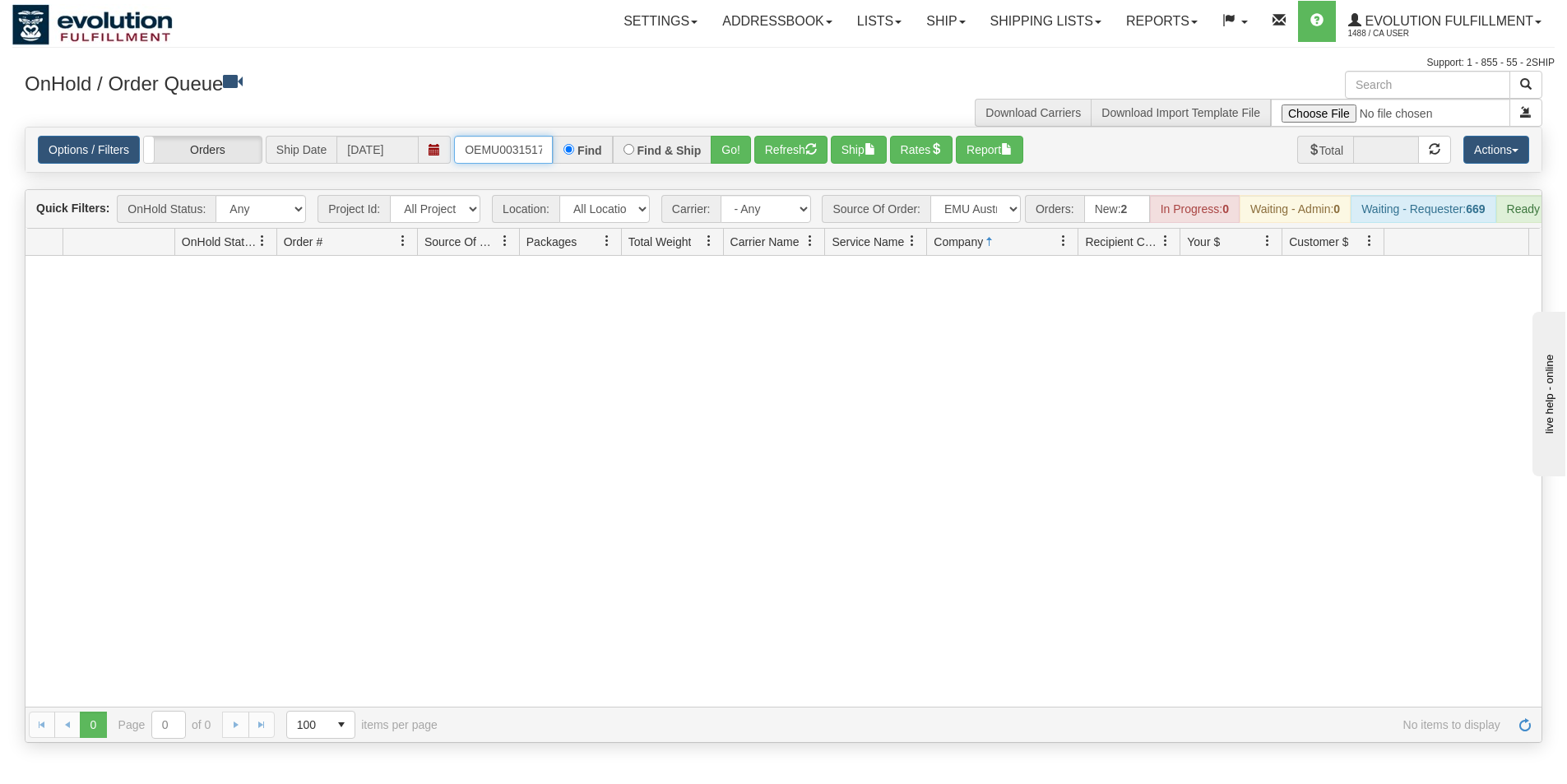
scroll to position [0, 21]
drag, startPoint x: 465, startPoint y: 148, endPoint x: 616, endPoint y: 149, distance: 151.0
click at [616, 149] on div "OEMU0031517001 Find Find & Ship Go!" at bounding box center [602, 149] width 297 height 28
click at [719, 147] on button "Go!" at bounding box center [731, 149] width 40 height 28
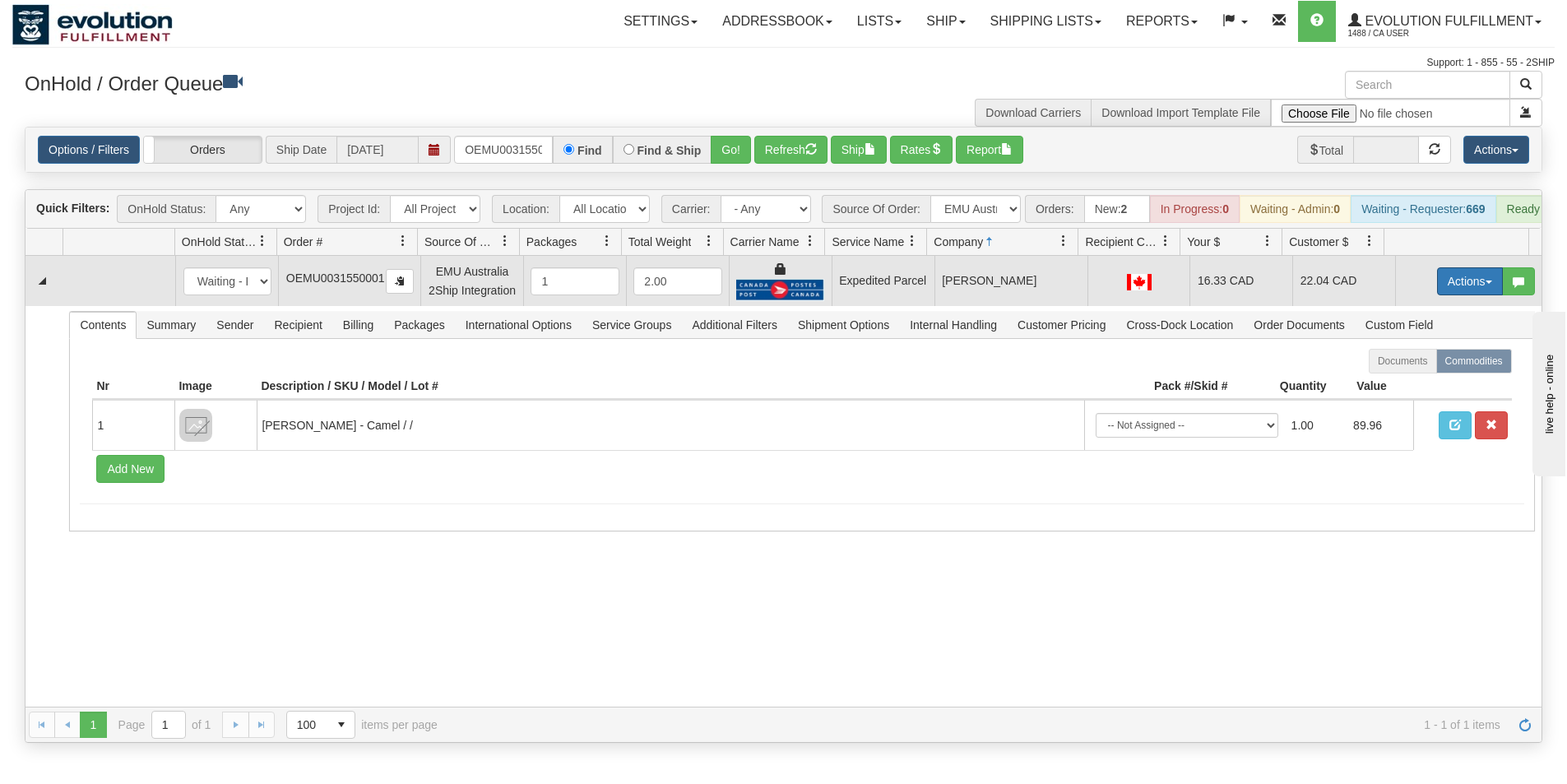
click at [1451, 287] on button "Actions" at bounding box center [1470, 281] width 66 height 28
click at [1403, 384] on span "Ship" at bounding box center [1404, 377] width 35 height 13
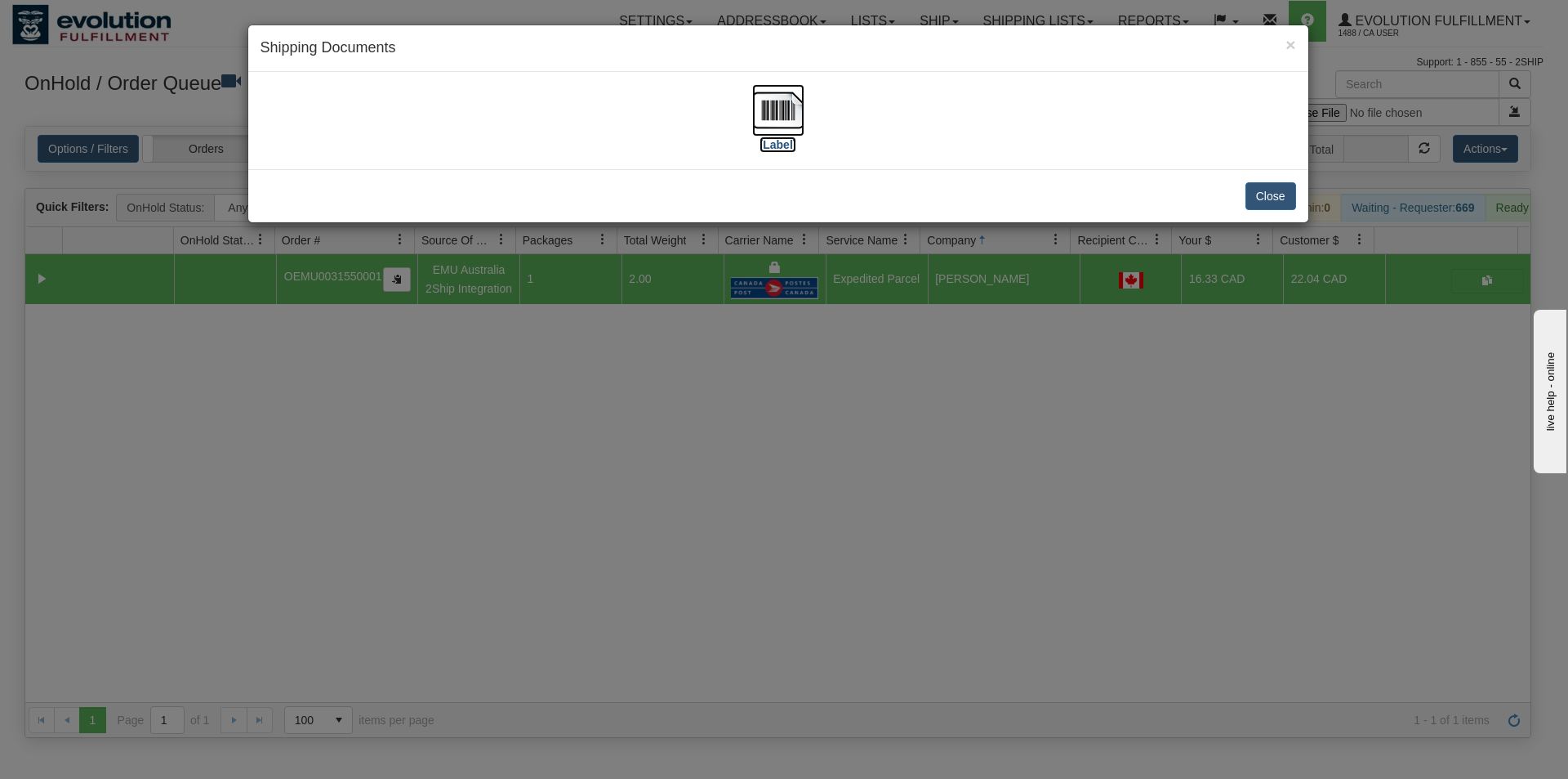
click at [773, 103] on img at bounding box center [778, 110] width 52 height 52
click at [910, 579] on div "× Shipping Documents [Label] Close" at bounding box center [784, 390] width 1568 height 779
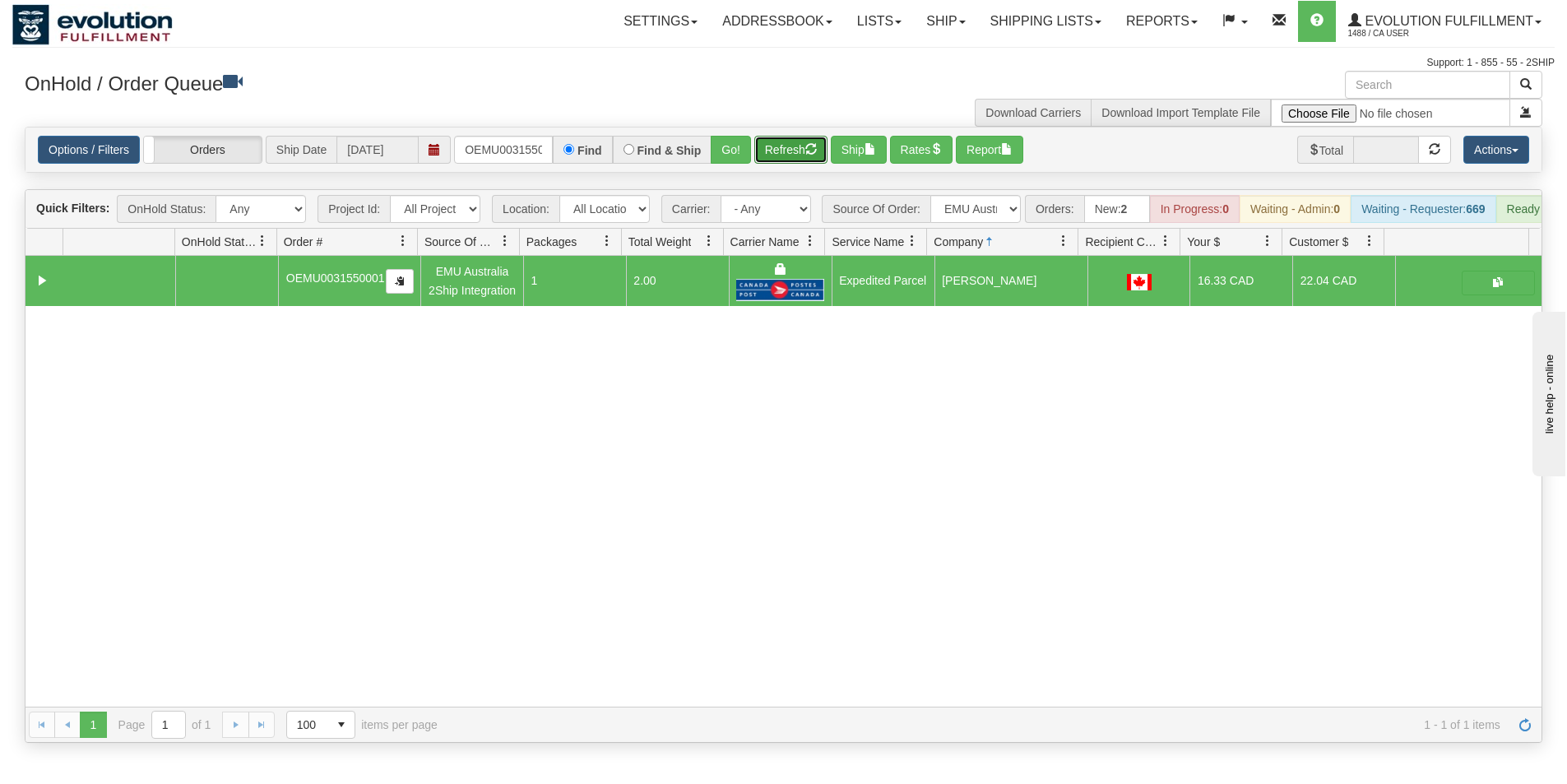
click at [802, 151] on button "Refresh" at bounding box center [790, 149] width 73 height 28
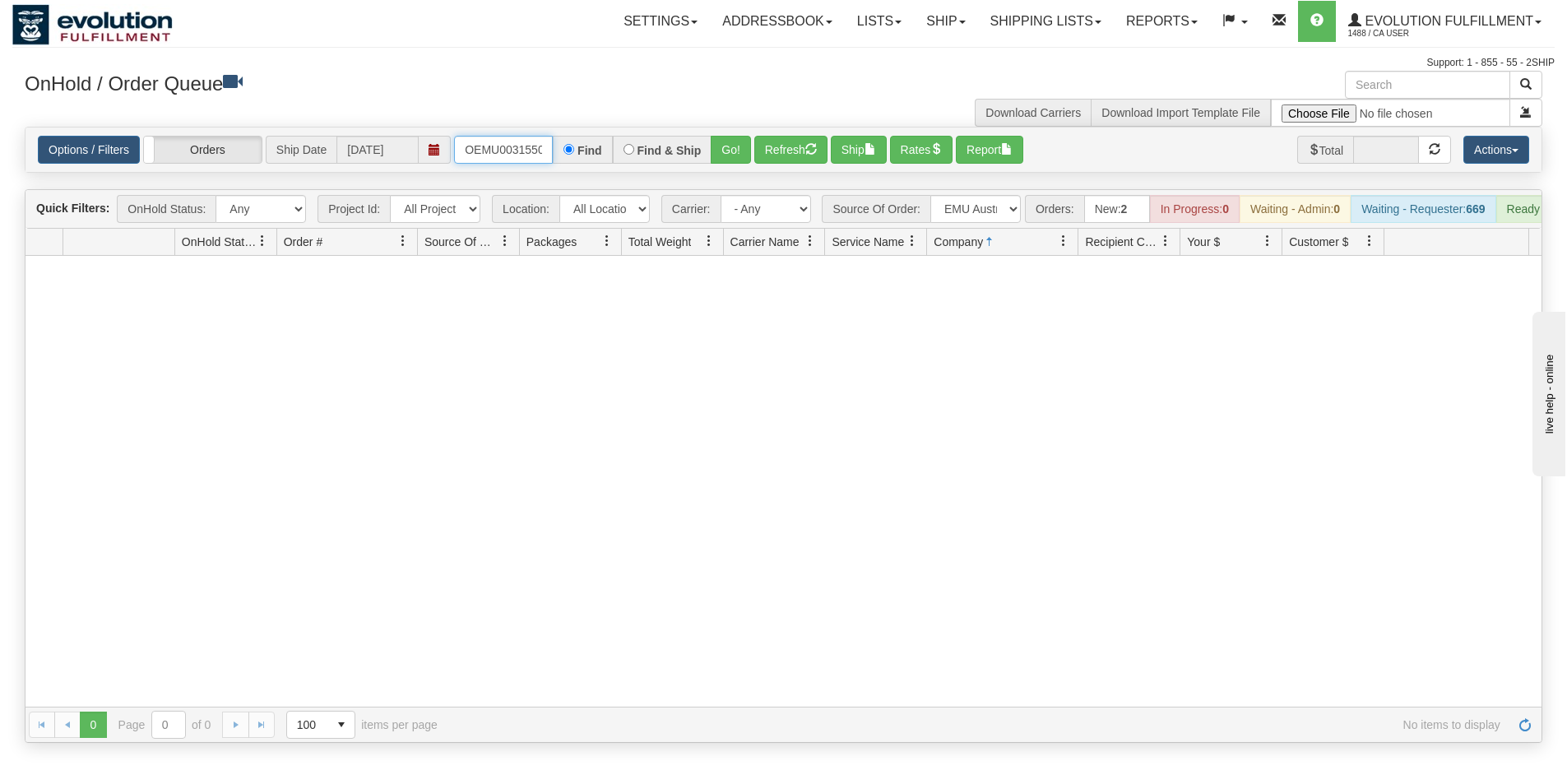
scroll to position [0, 21]
drag, startPoint x: 467, startPoint y: 144, endPoint x: 575, endPoint y: 146, distance: 108.0
click at [575, 146] on div "OEMU0031550001 Find Find & Ship Go!" at bounding box center [602, 149] width 297 height 28
type input "OEMU0031533001"
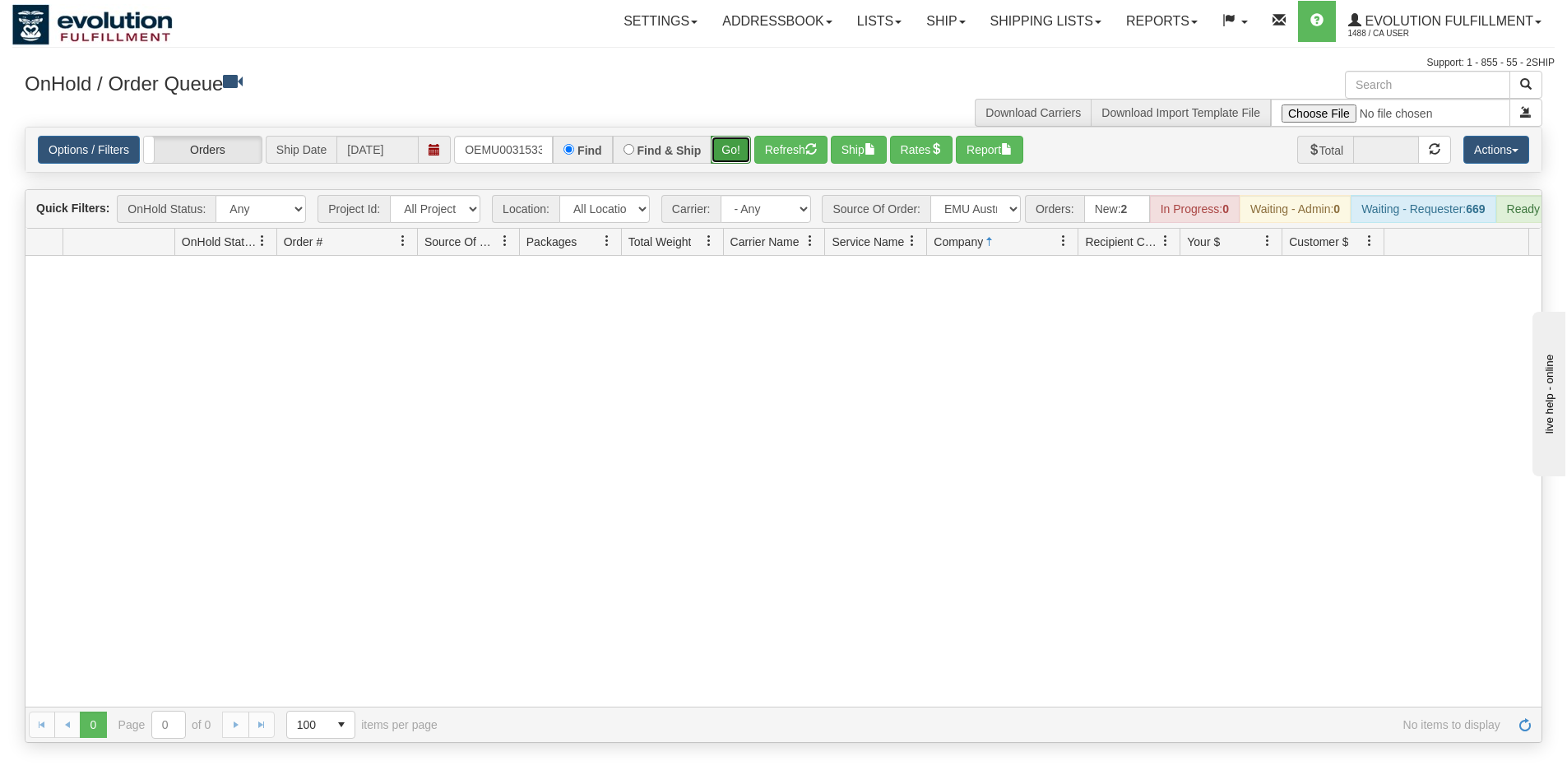
click at [720, 149] on button "Go!" at bounding box center [731, 149] width 40 height 28
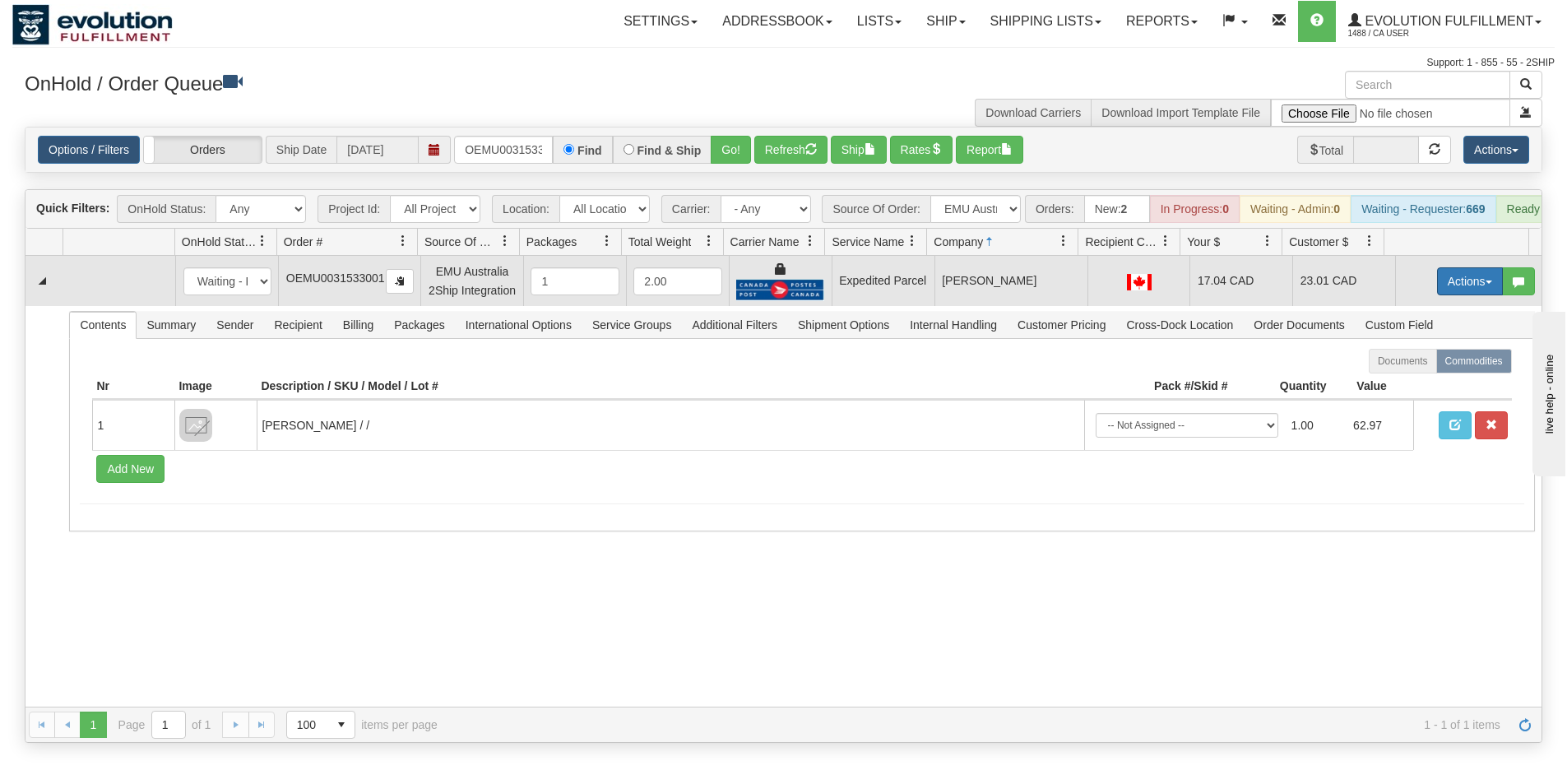
click at [1451, 287] on button "Actions" at bounding box center [1470, 281] width 66 height 28
click at [1405, 384] on span "Ship" at bounding box center [1404, 377] width 35 height 13
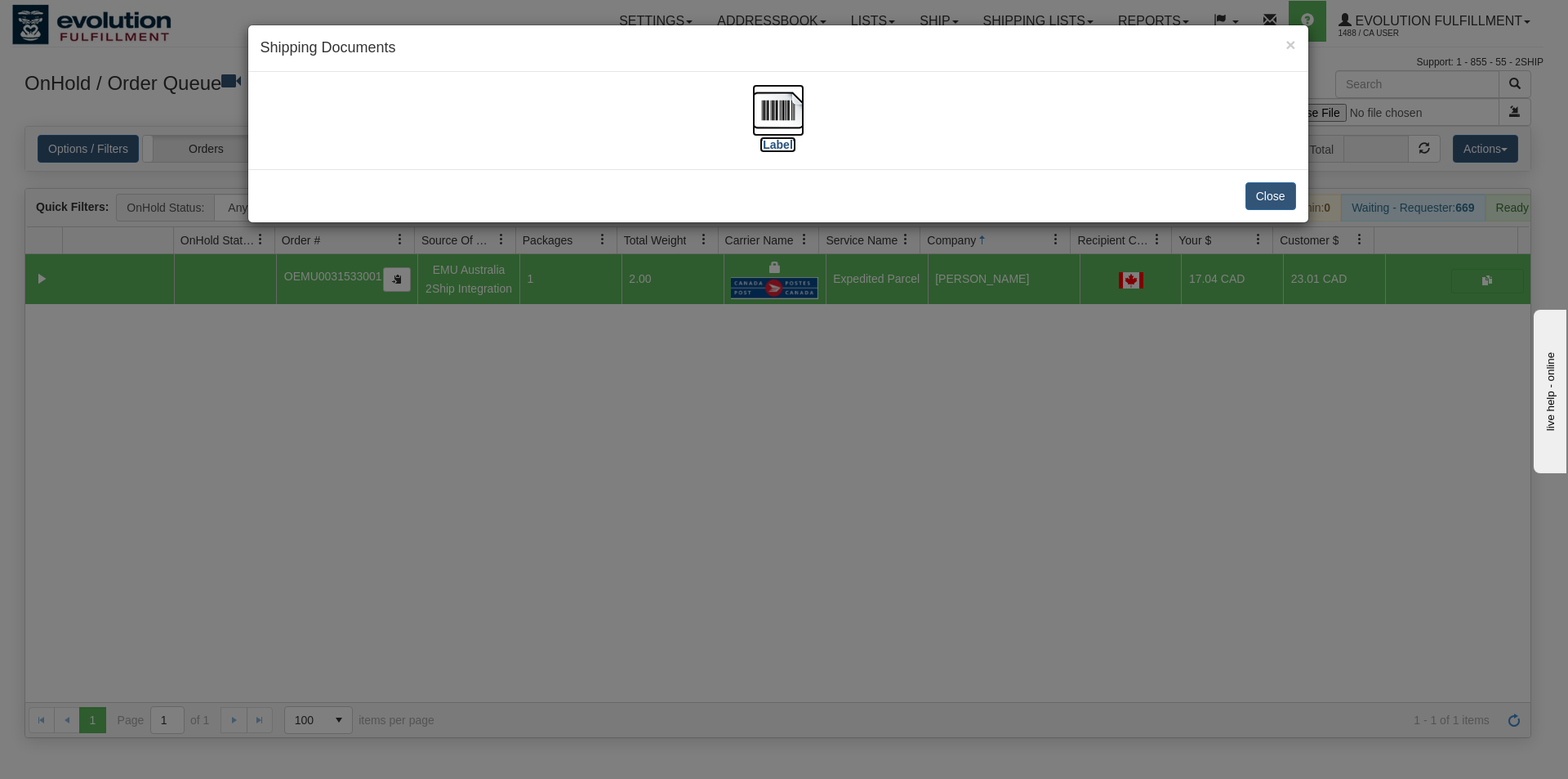
click at [770, 121] on img at bounding box center [778, 110] width 52 height 52
click at [763, 677] on div "× Shipping Documents [Label] Close" at bounding box center [784, 390] width 1568 height 779
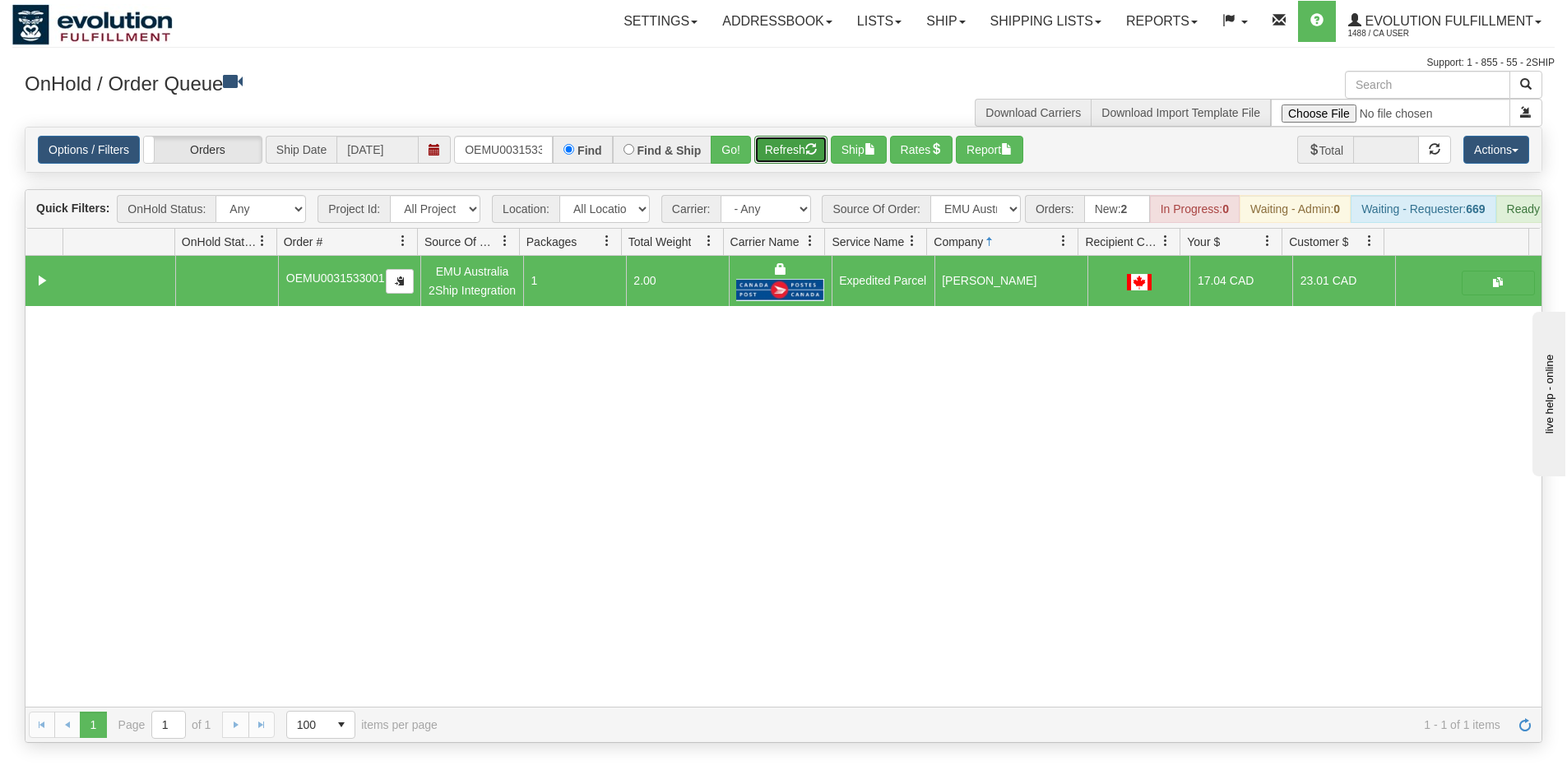
click at [782, 141] on button "Refresh" at bounding box center [790, 149] width 73 height 28
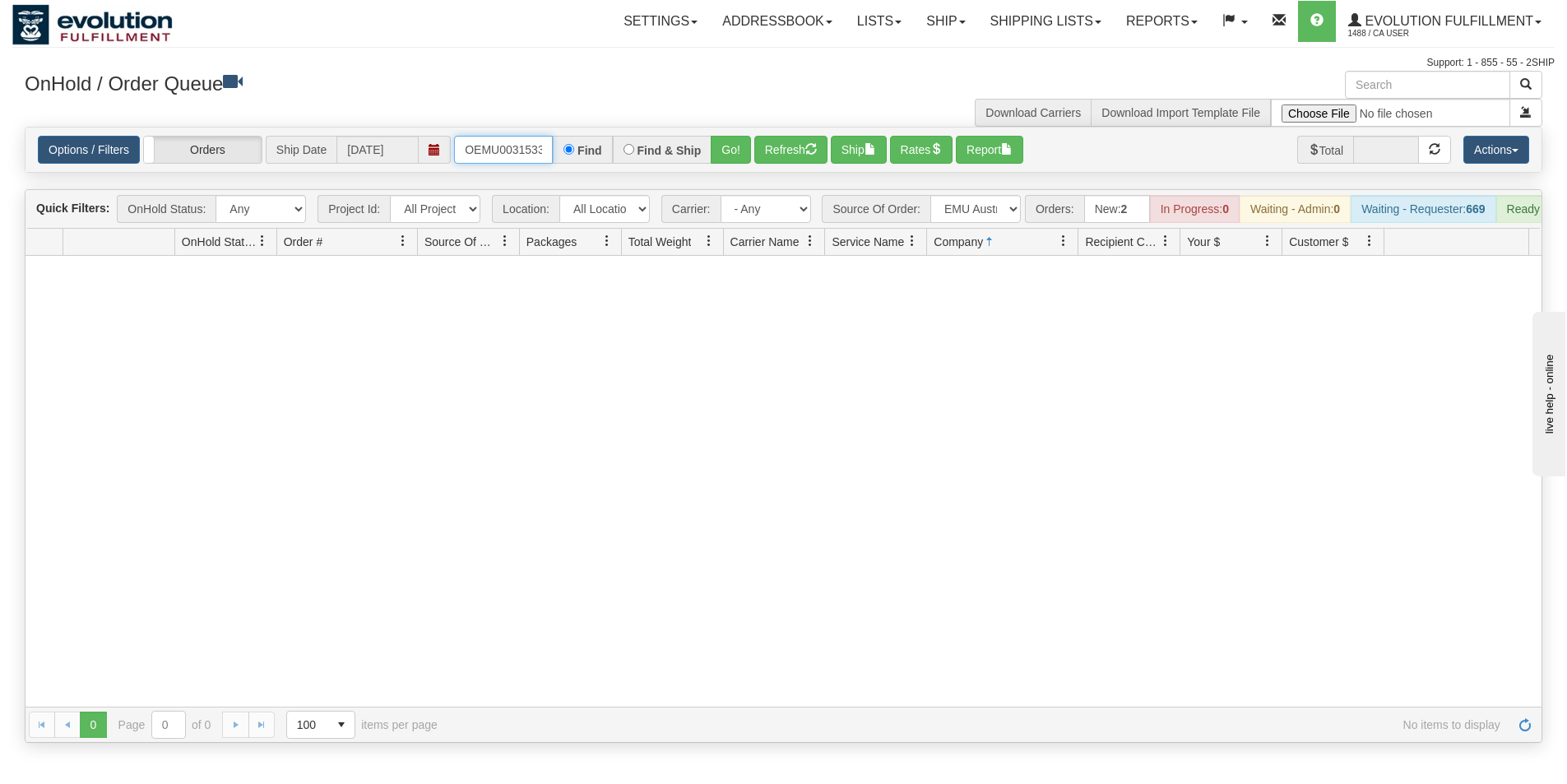
scroll to position [0, 21]
drag, startPoint x: 467, startPoint y: 149, endPoint x: 566, endPoint y: 147, distance: 99.0
click at [566, 147] on div "OEMU0031533001 Find Find & Ship Go!" at bounding box center [602, 149] width 297 height 28
type input "OEMU0031513001"
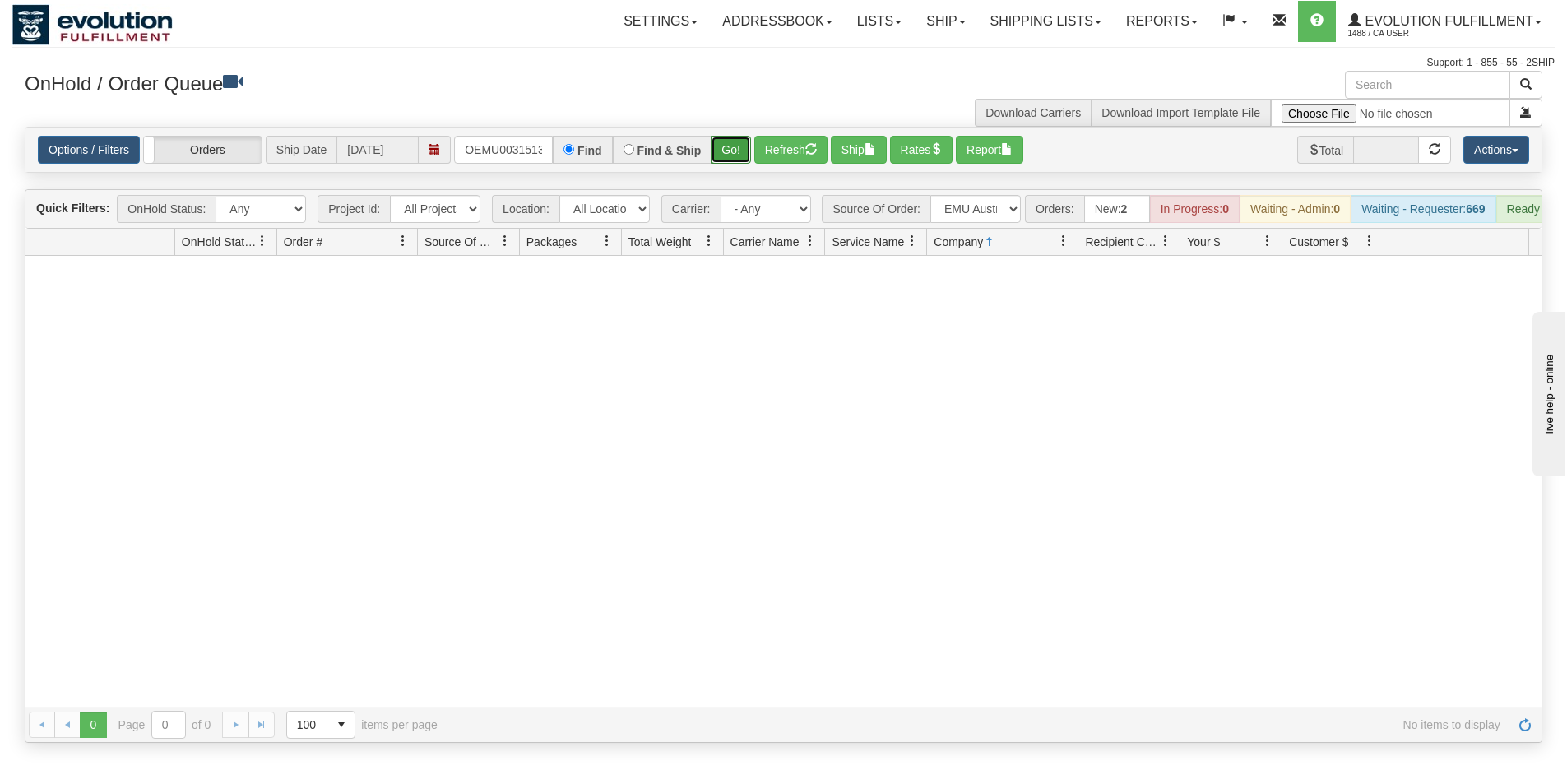
click at [723, 154] on button "Go!" at bounding box center [731, 149] width 40 height 28
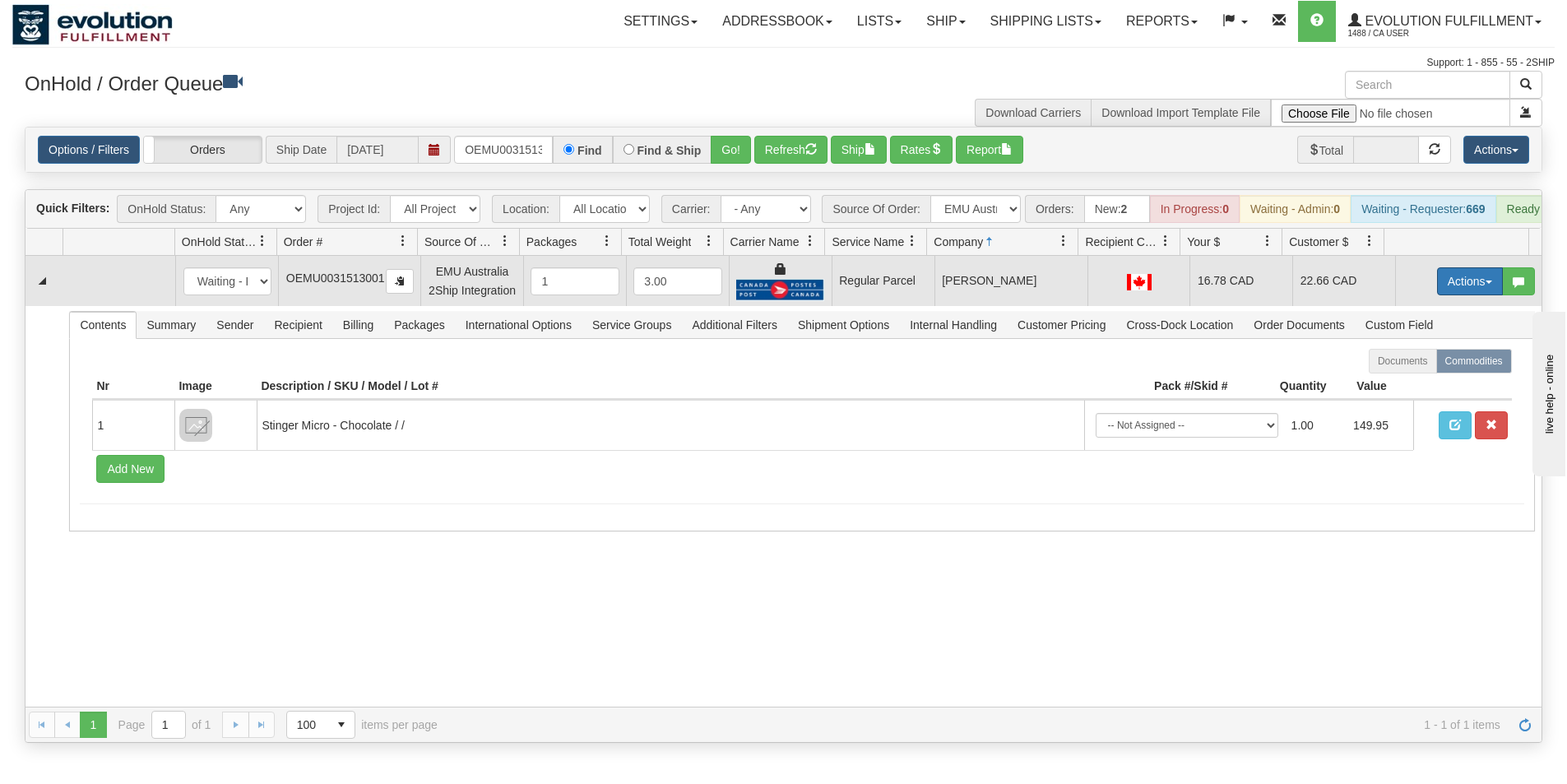
click at [1457, 289] on button "Actions" at bounding box center [1470, 281] width 66 height 28
click at [1403, 362] on span "Rate All Services" at bounding box center [1436, 356] width 99 height 13
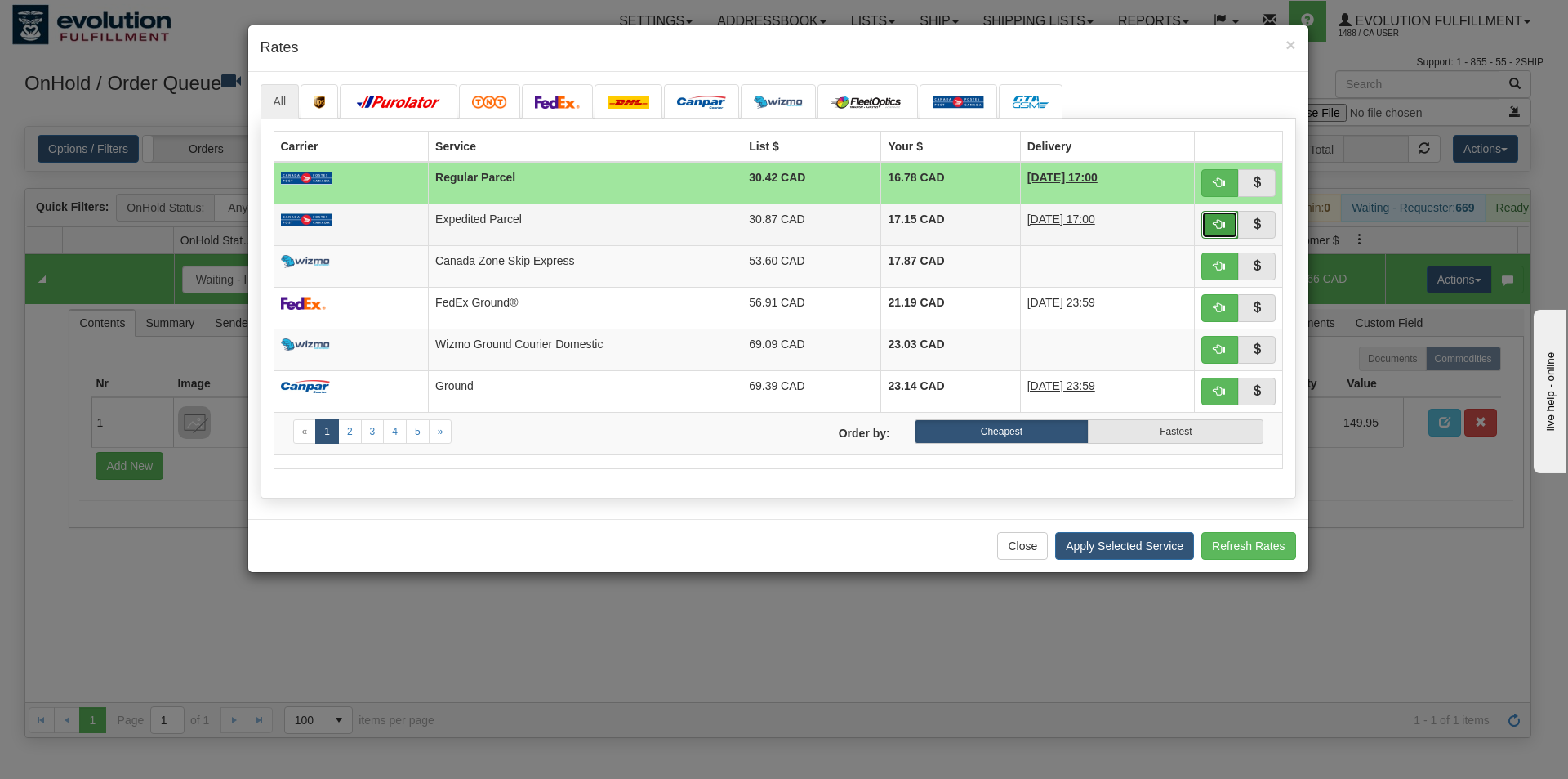
click at [1216, 225] on span "button" at bounding box center [1220, 224] width 12 height 12
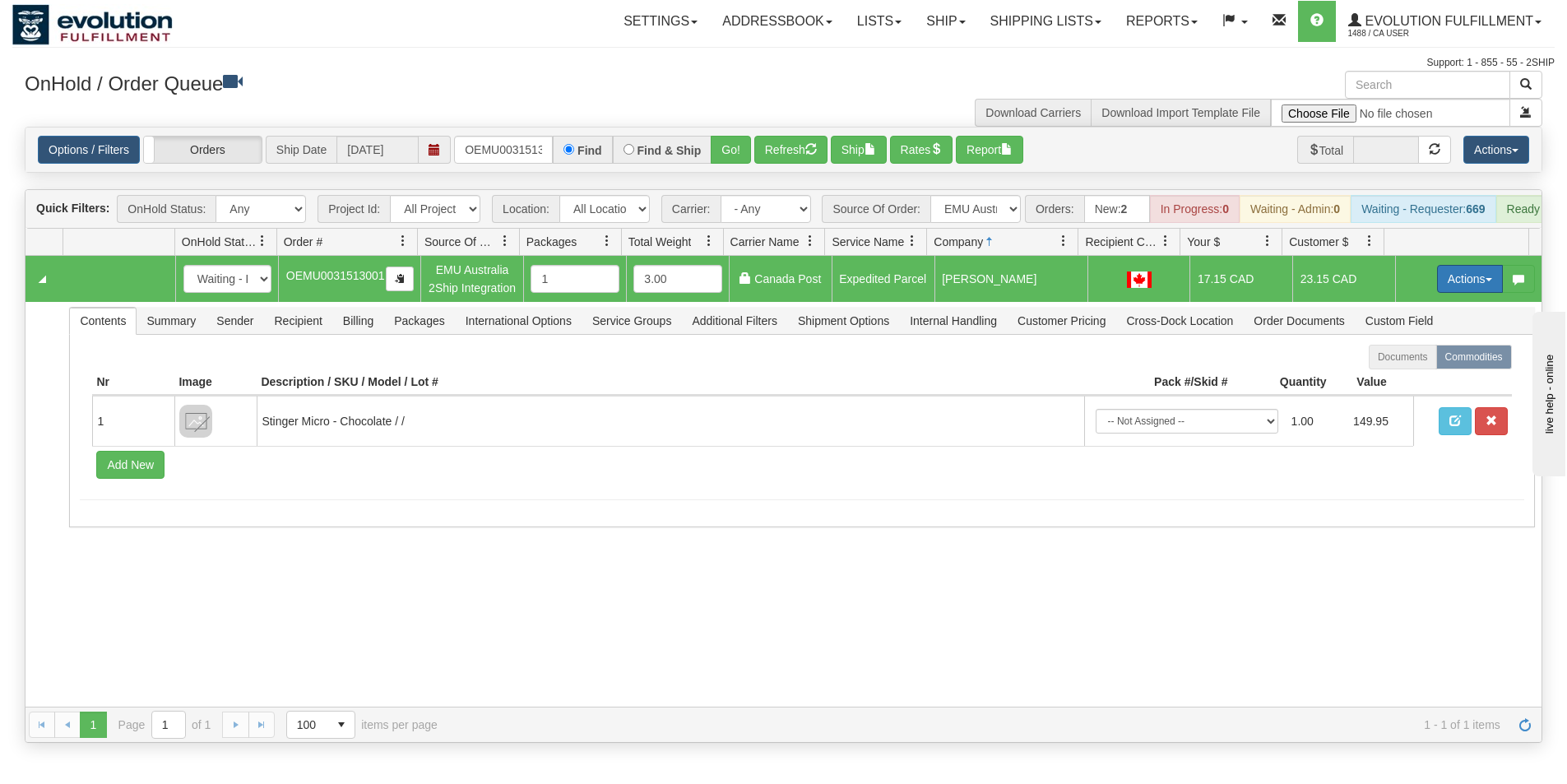
click at [1477, 289] on button "Actions" at bounding box center [1470, 278] width 66 height 28
click at [1408, 385] on link "Ship" at bounding box center [1436, 373] width 132 height 21
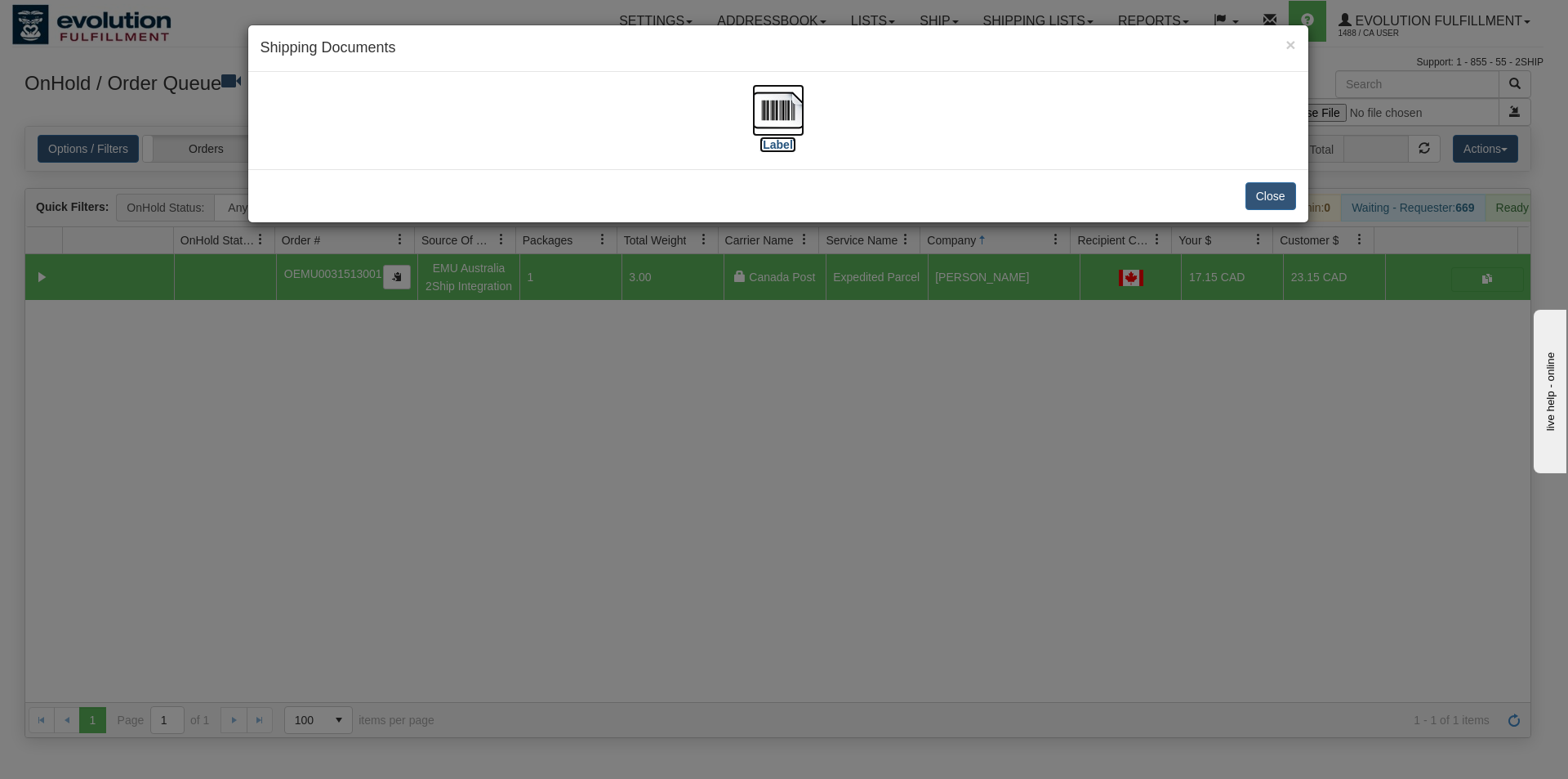
click at [789, 116] on img at bounding box center [778, 110] width 52 height 52
click at [685, 547] on div "× Shipping Documents [Label] Close" at bounding box center [784, 390] width 1568 height 779
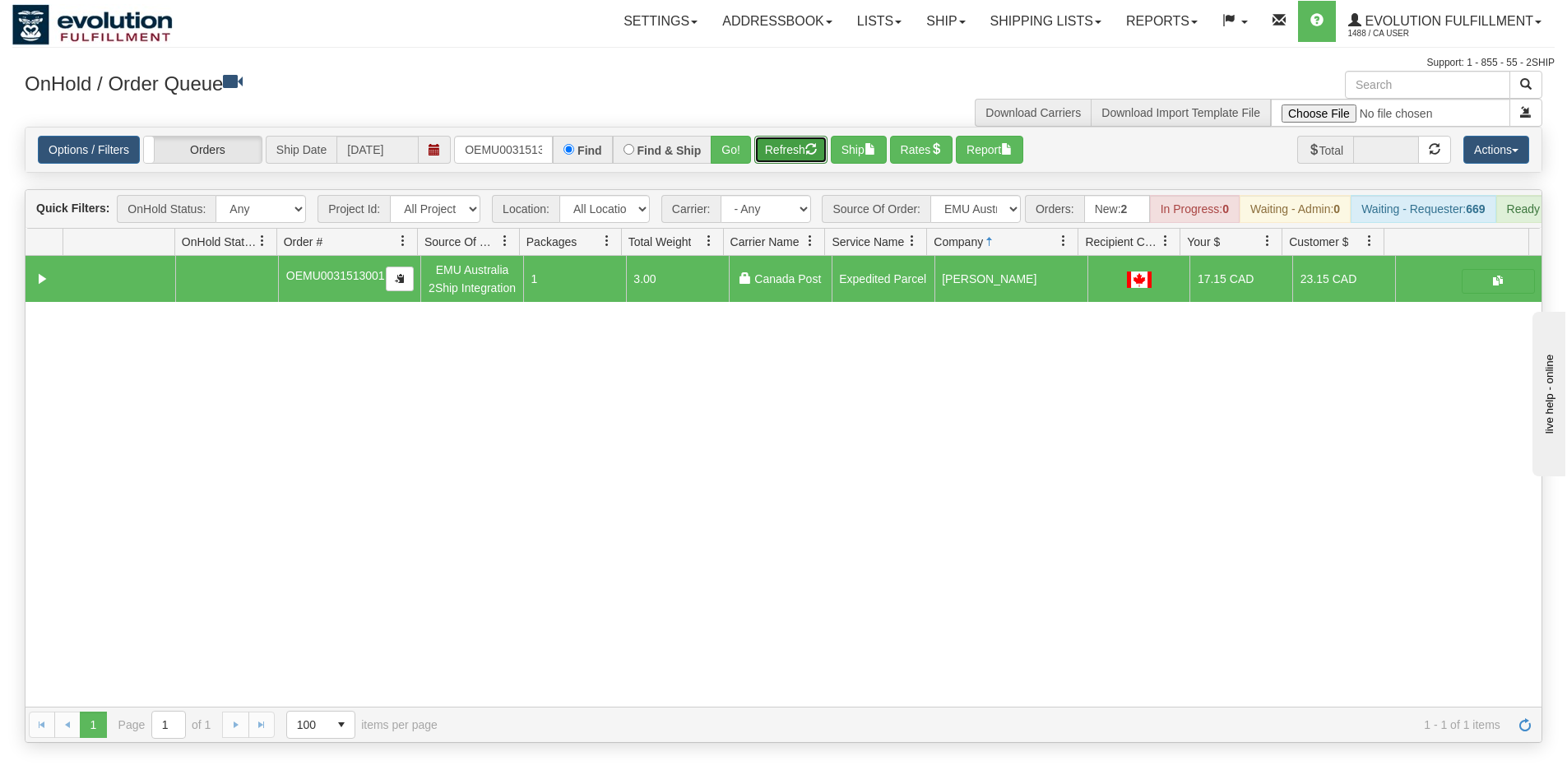
click at [784, 155] on button "Refresh" at bounding box center [790, 149] width 73 height 28
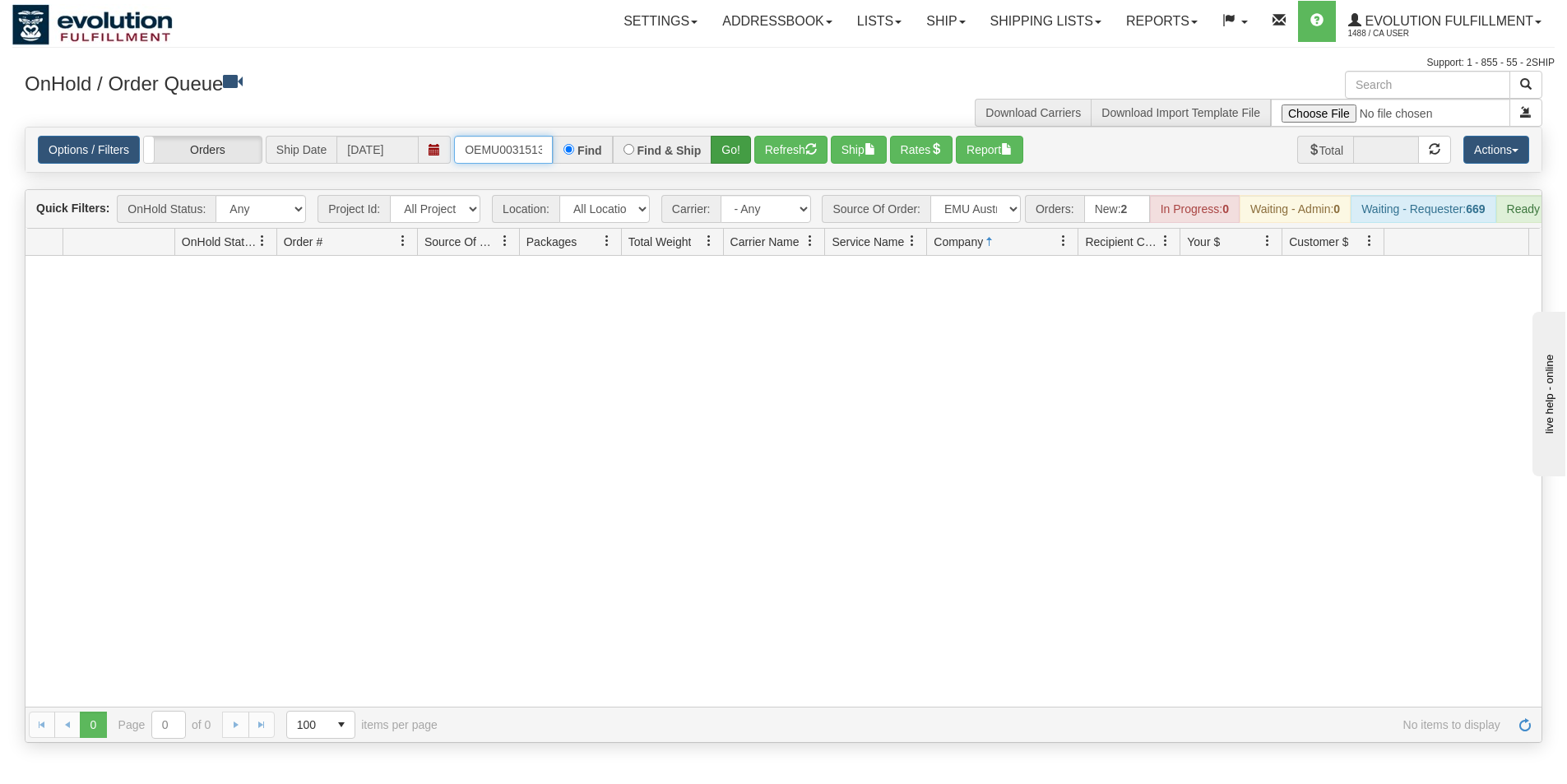
scroll to position [0, 21]
drag, startPoint x: 461, startPoint y: 144, endPoint x: 751, endPoint y: 153, distance: 290.1
click at [751, 153] on div "OEMU0031513001 Find Find & Ship Go!" at bounding box center [602, 149] width 297 height 28
type input "OEMU0031529001"
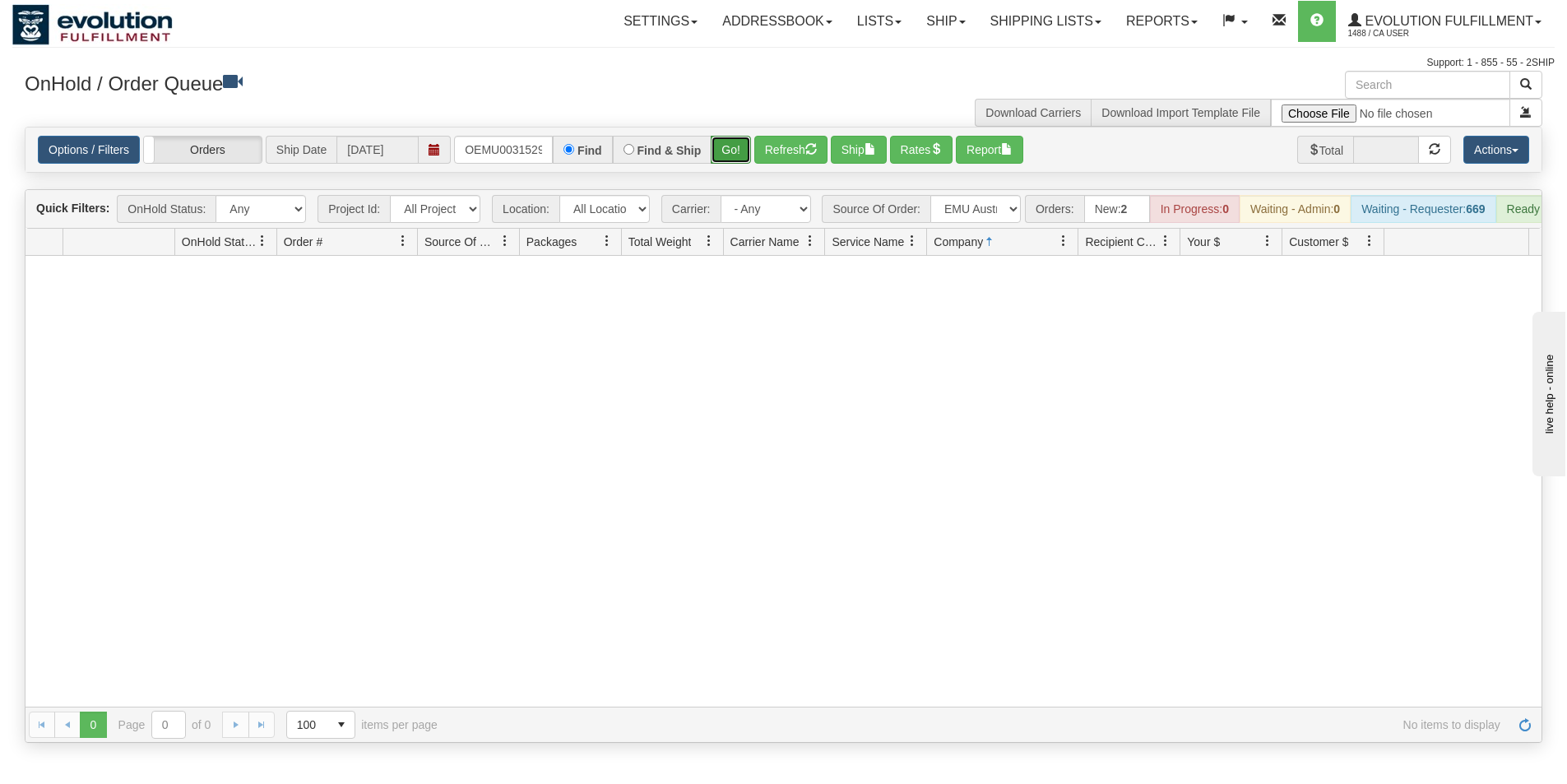
click at [730, 148] on button "Go!" at bounding box center [731, 149] width 40 height 28
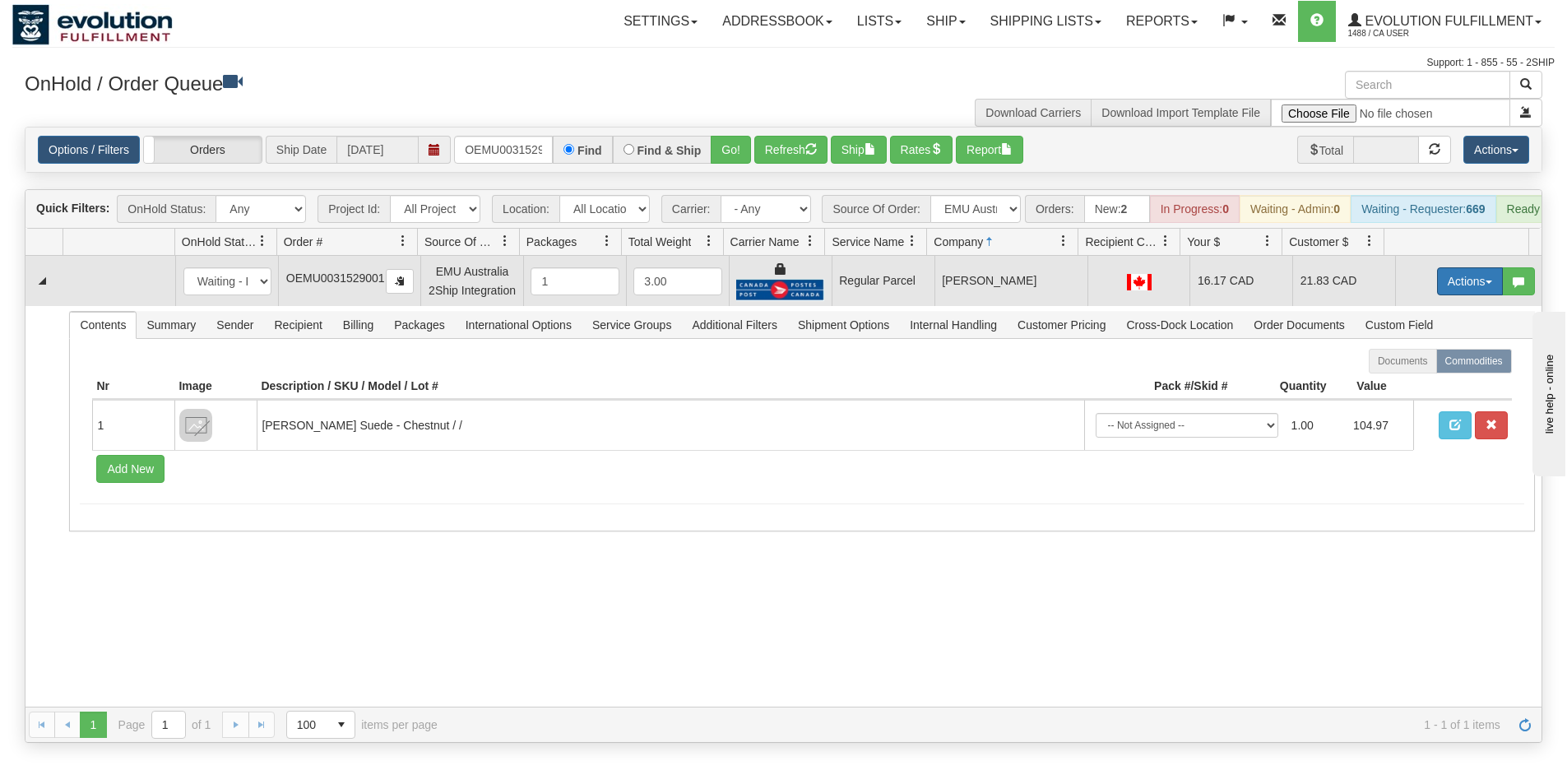
click at [1457, 293] on button "Actions" at bounding box center [1470, 281] width 66 height 28
click at [1424, 362] on span "Rate All Services" at bounding box center [1436, 356] width 99 height 13
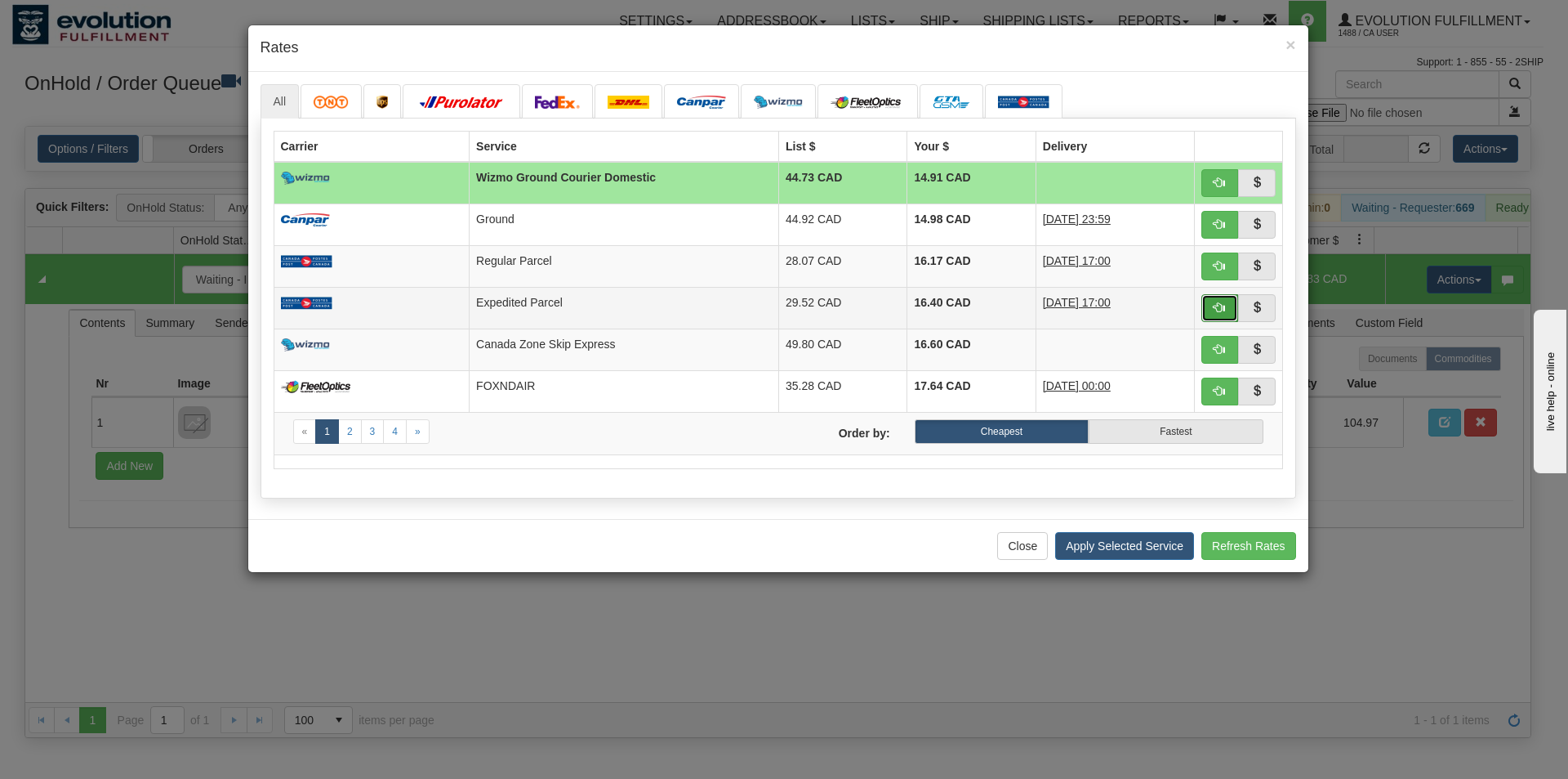
click at [1221, 304] on span "button" at bounding box center [1220, 307] width 12 height 12
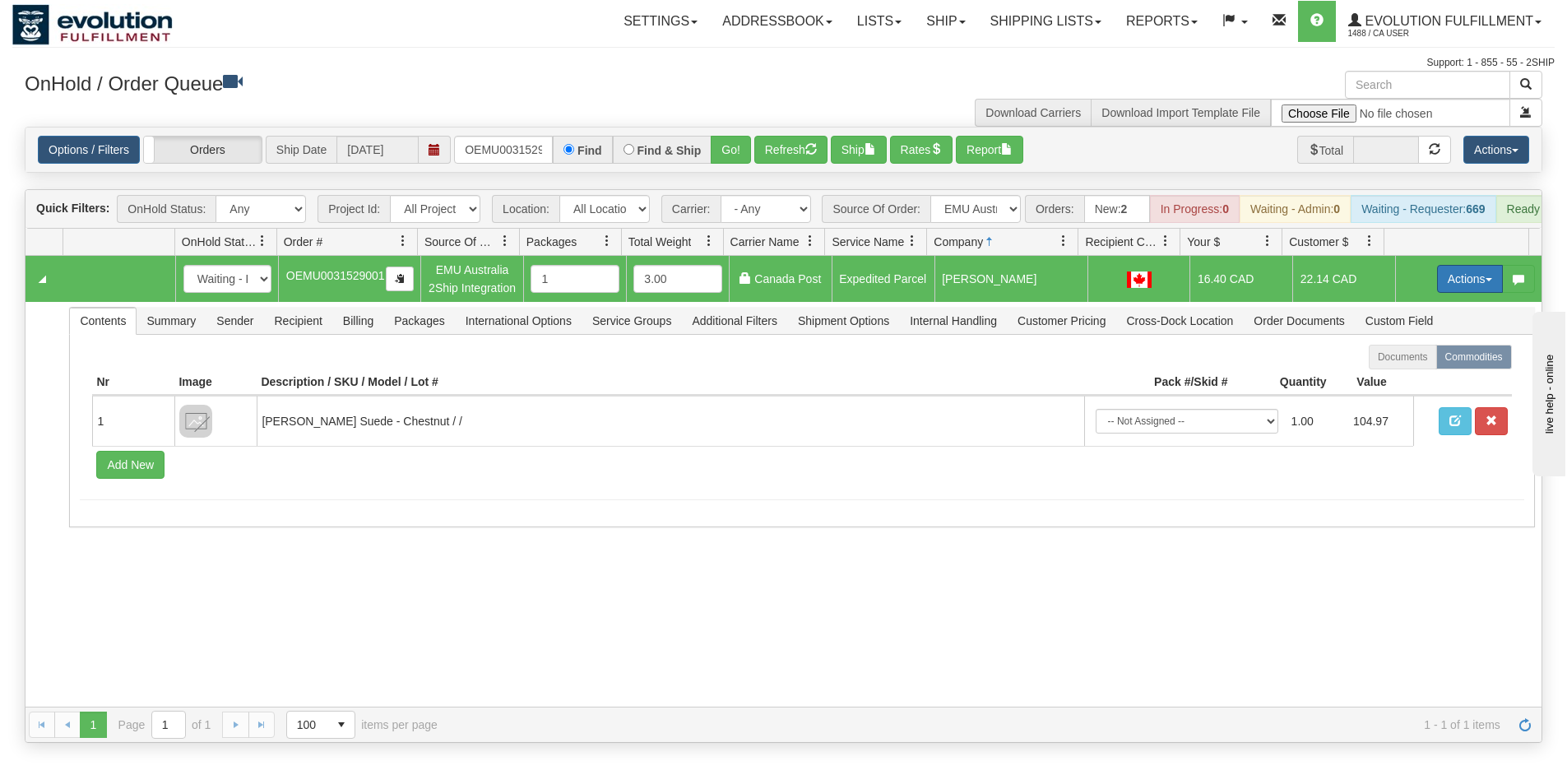
click at [1484, 293] on button "Actions" at bounding box center [1470, 278] width 66 height 28
click at [1420, 384] on link "Ship" at bounding box center [1436, 373] width 132 height 21
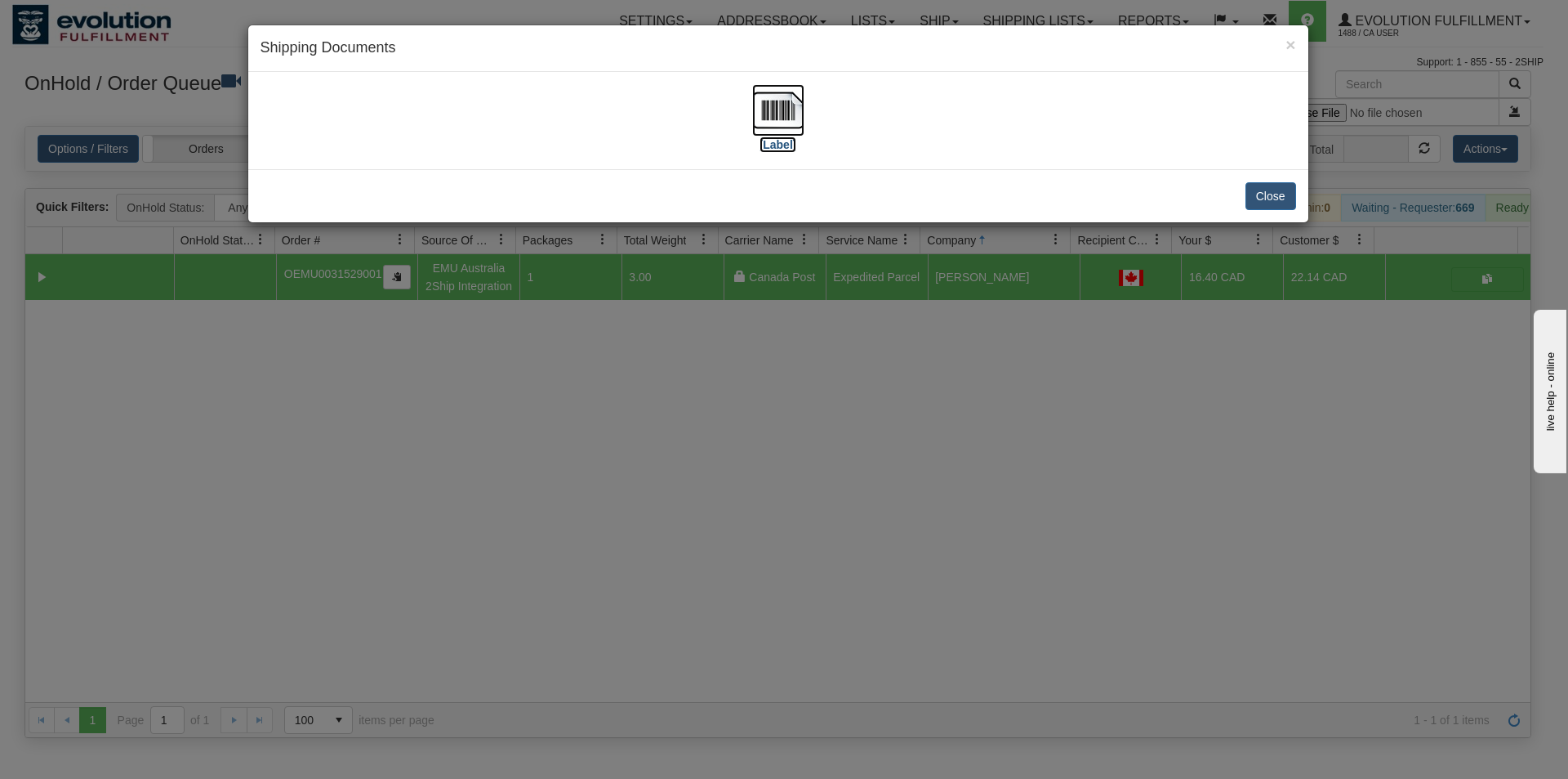
click at [778, 101] on img at bounding box center [778, 110] width 52 height 52
click at [825, 560] on div "× Shipping Documents [Label] Close" at bounding box center [784, 390] width 1568 height 779
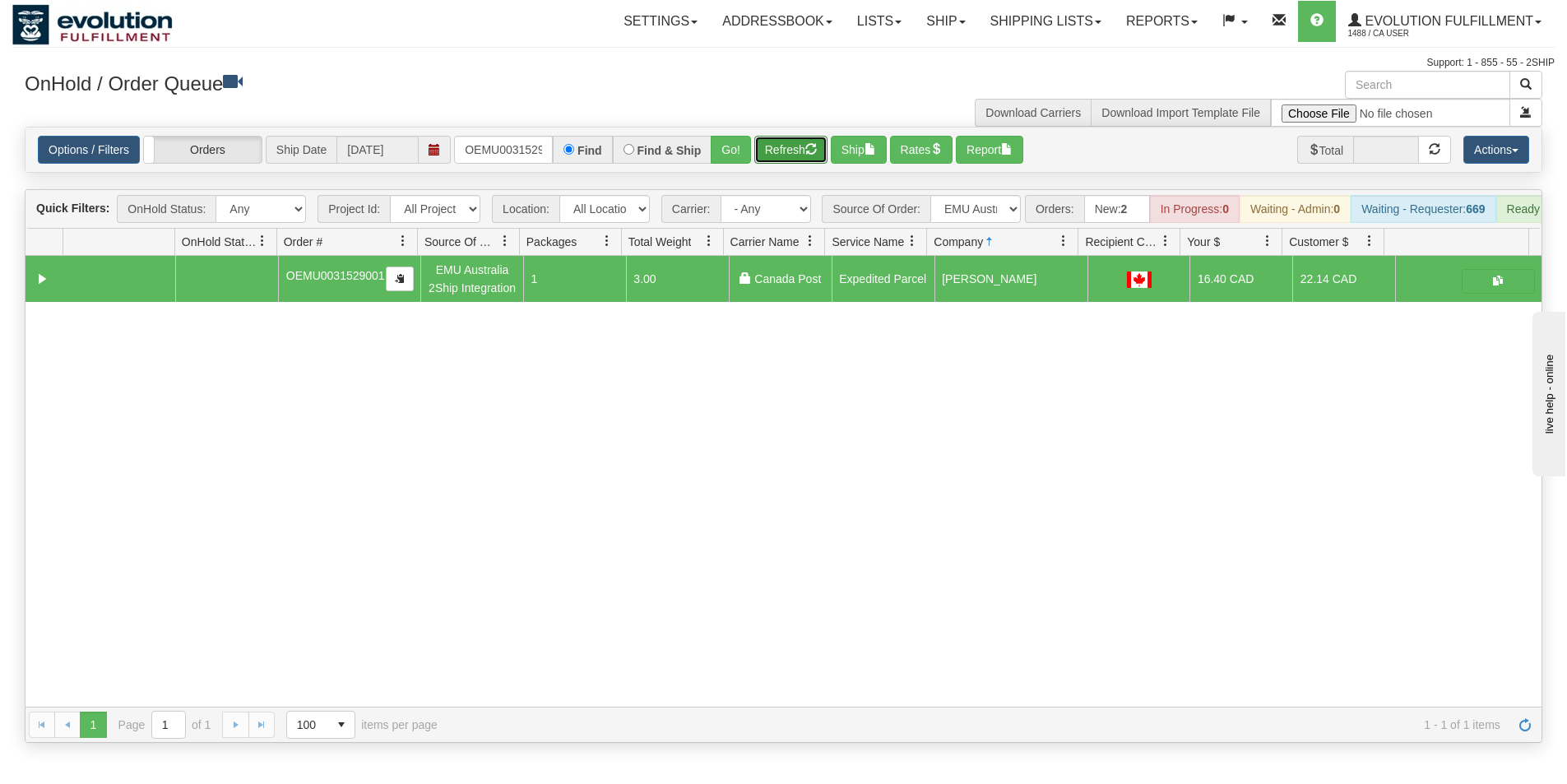
click at [791, 155] on button "Refresh" at bounding box center [790, 149] width 73 height 28
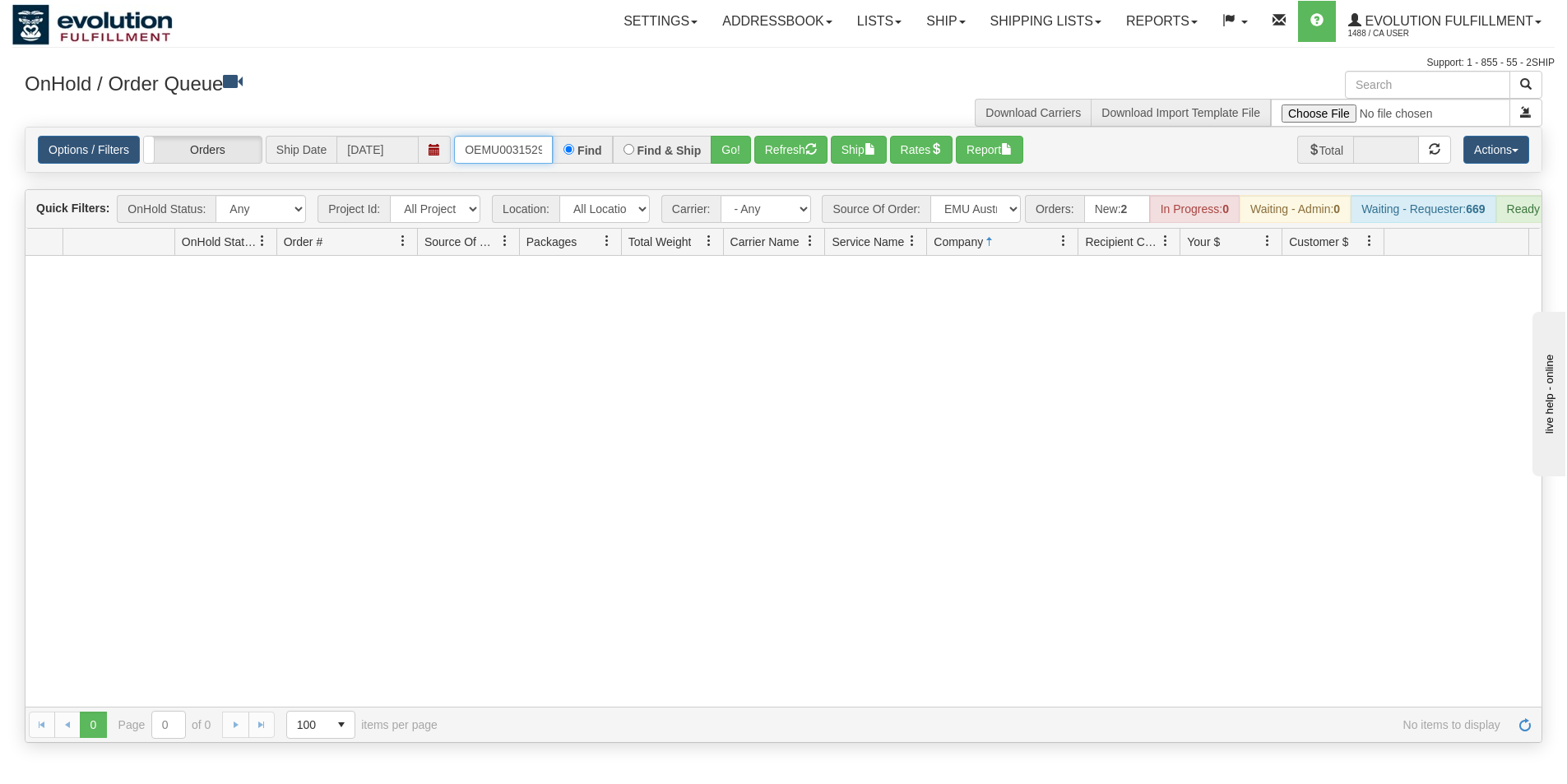
scroll to position [0, 21]
drag, startPoint x: 457, startPoint y: 150, endPoint x: 619, endPoint y: 142, distance: 162.2
click at [619, 143] on div "OEMU0031529001 Find Find & Ship Go!" at bounding box center [602, 149] width 297 height 28
type input "OEMU0031530001"
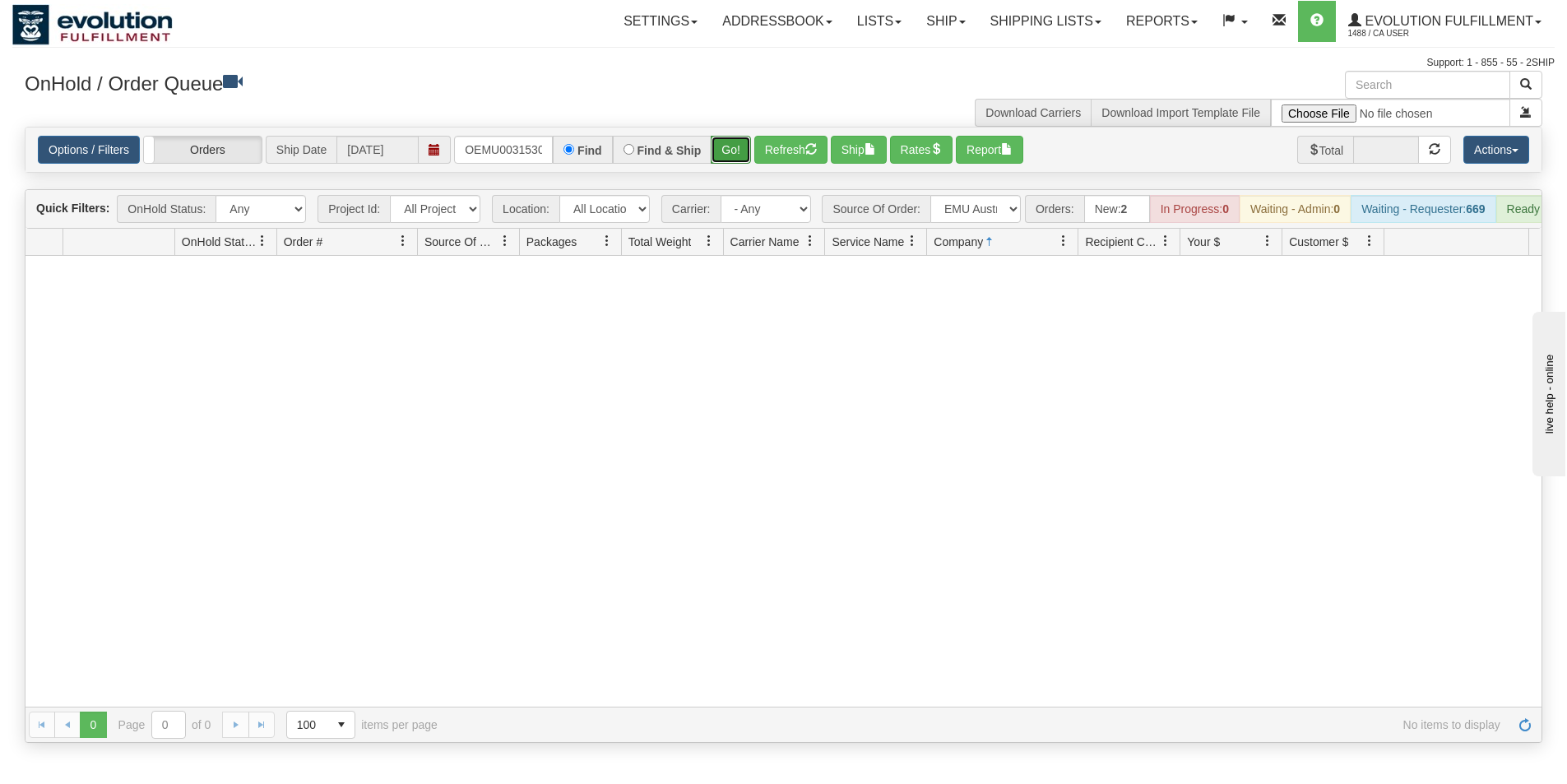
click at [727, 154] on button "Go!" at bounding box center [731, 149] width 40 height 28
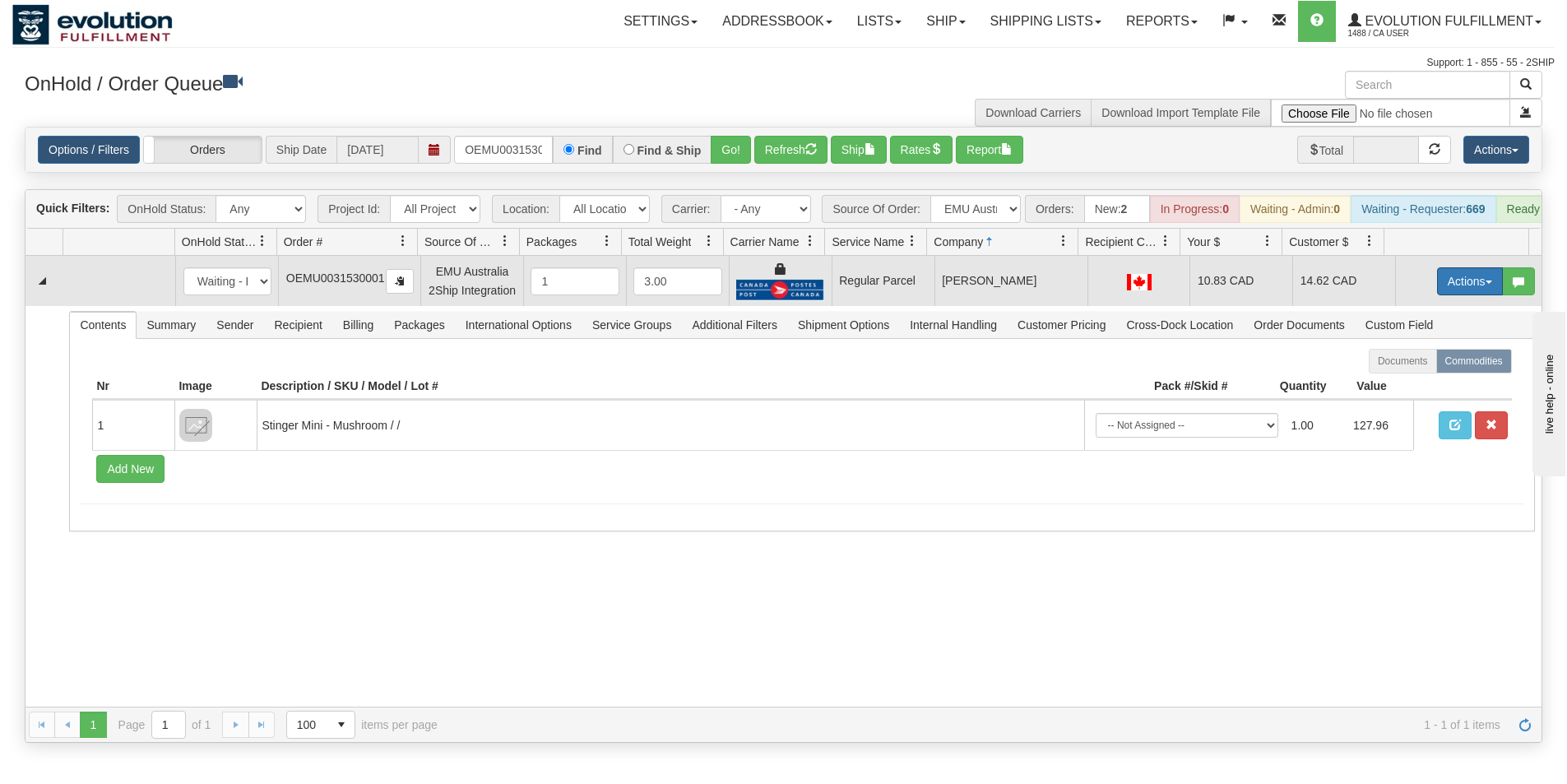
click at [1452, 285] on button "Actions" at bounding box center [1470, 281] width 66 height 28
click at [1417, 362] on span "Rate All Services" at bounding box center [1436, 356] width 99 height 13
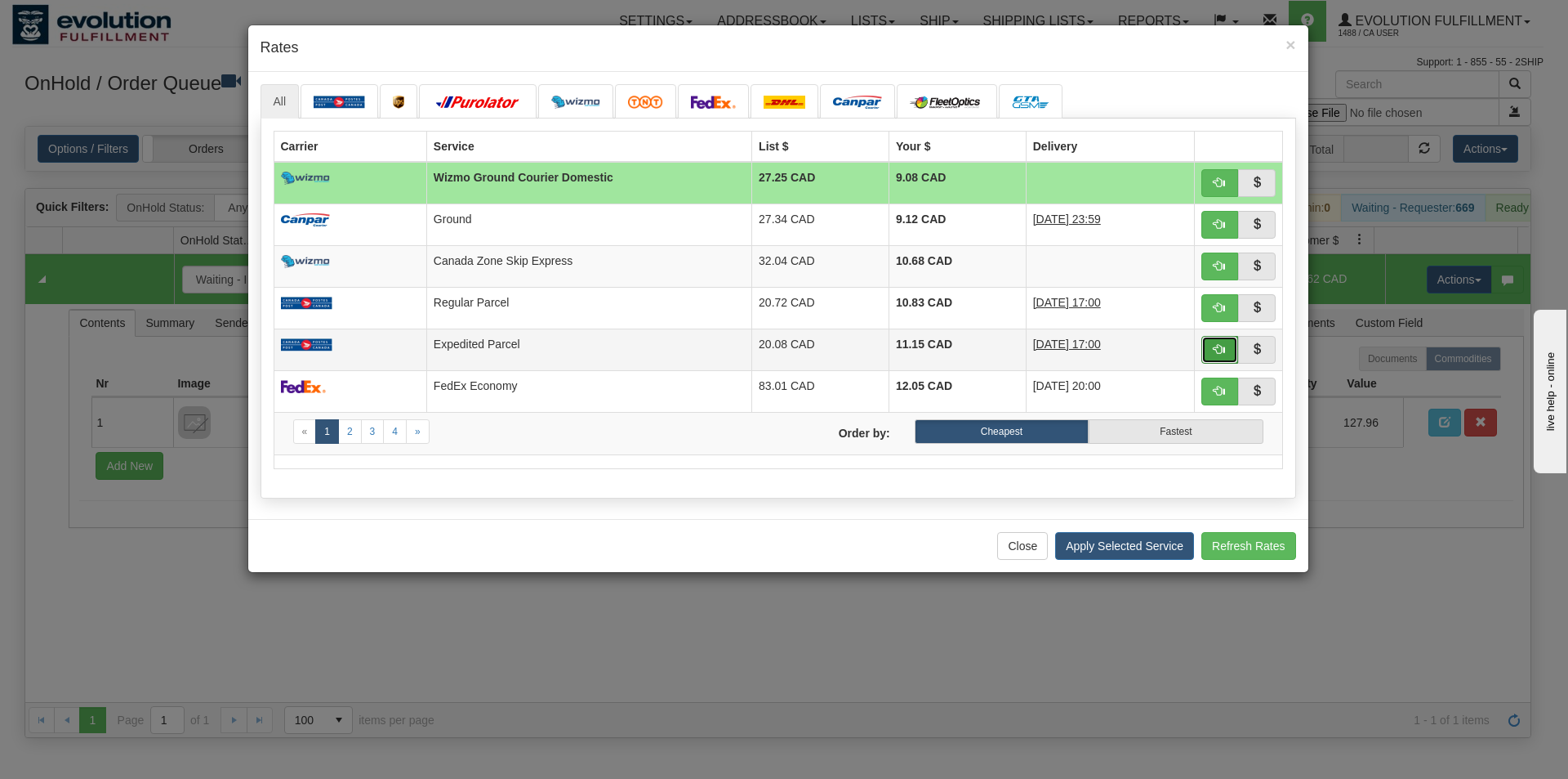
click at [1216, 347] on span "button" at bounding box center [1220, 349] width 12 height 12
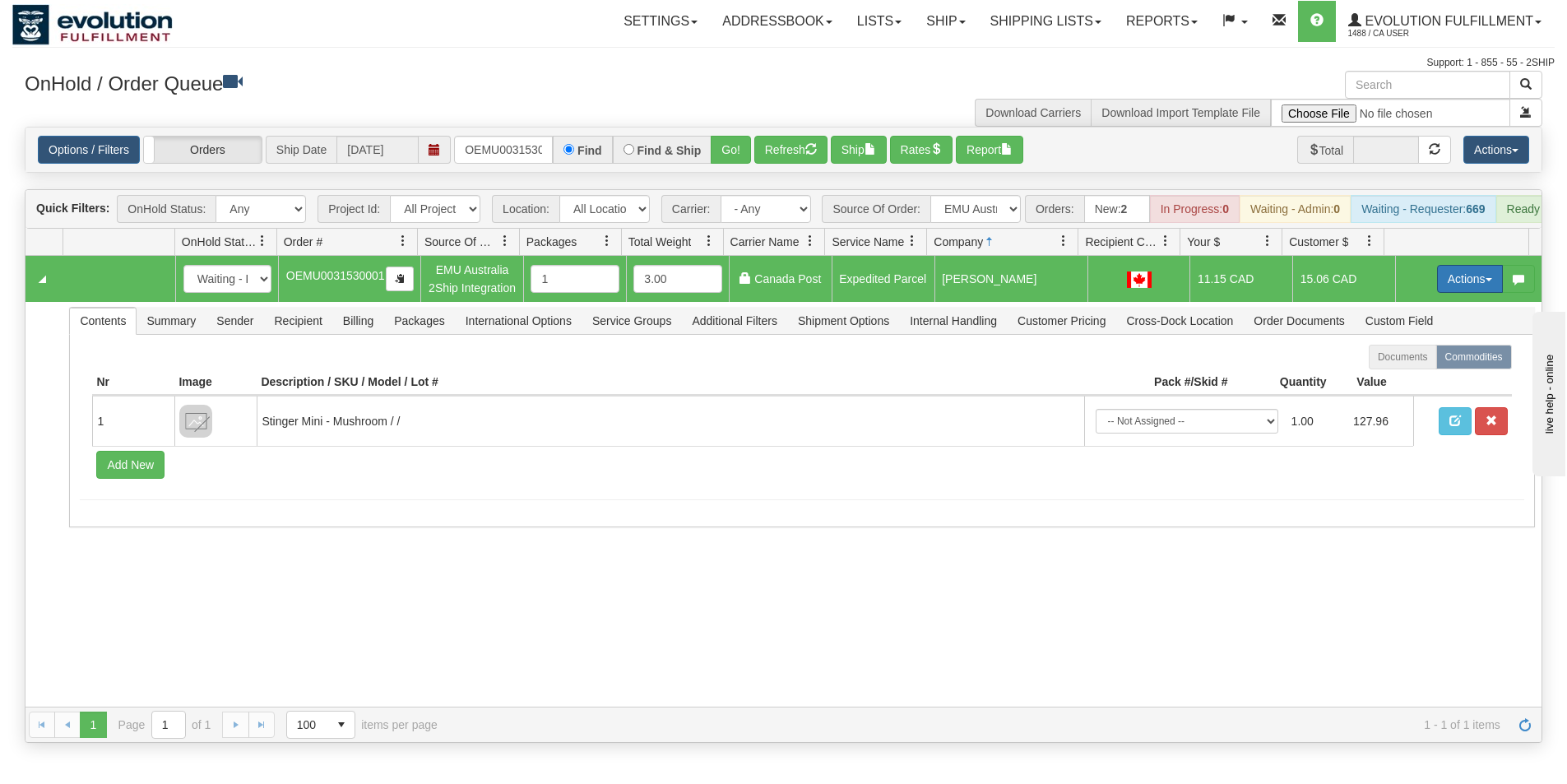
click at [1437, 293] on button "Actions" at bounding box center [1470, 278] width 66 height 28
click at [1404, 381] on span "Ship" at bounding box center [1404, 374] width 35 height 13
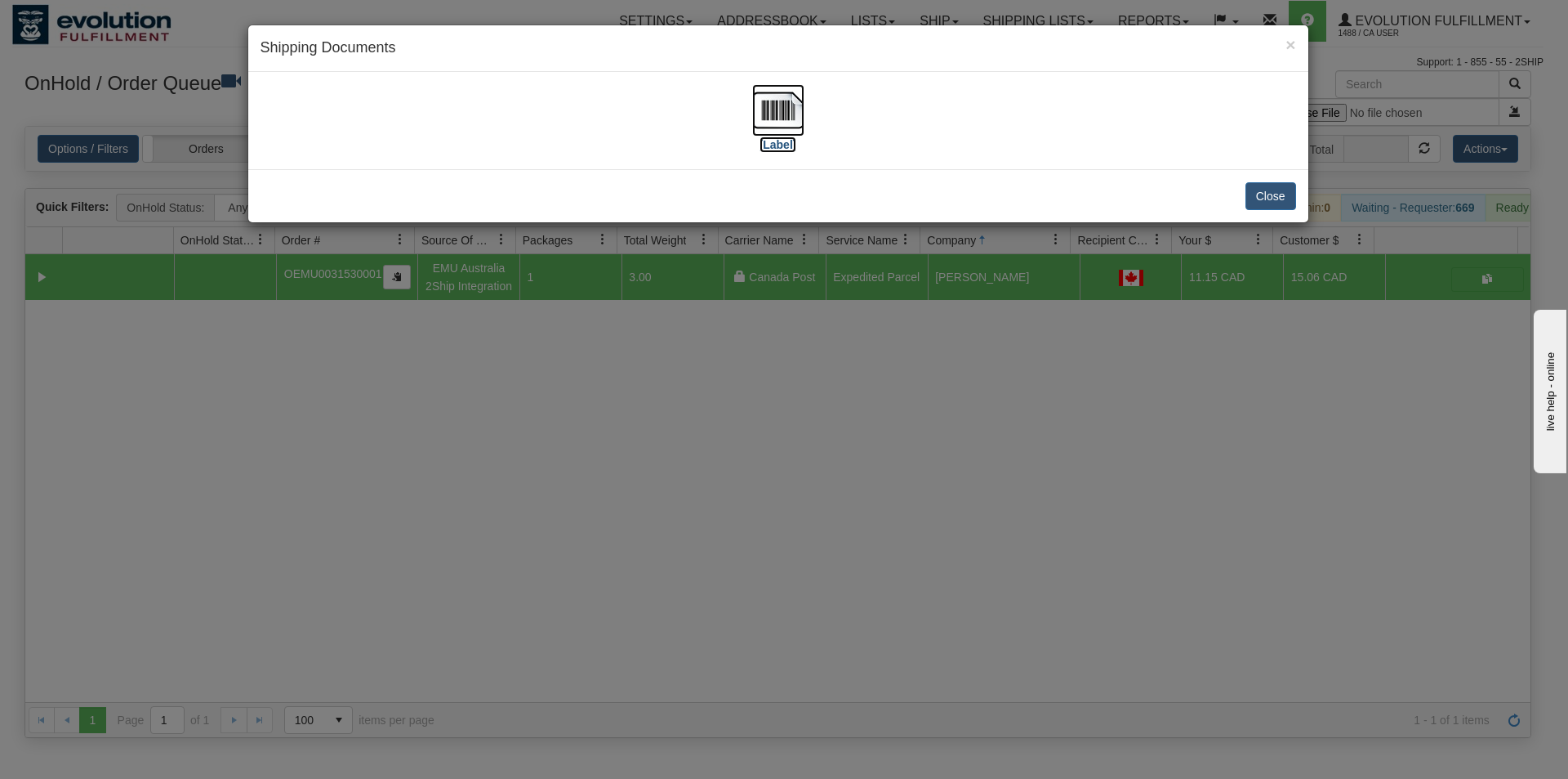
click at [774, 101] on img at bounding box center [778, 110] width 52 height 52
click at [784, 582] on div "× Shipping Documents [Label] Close" at bounding box center [784, 390] width 1568 height 779
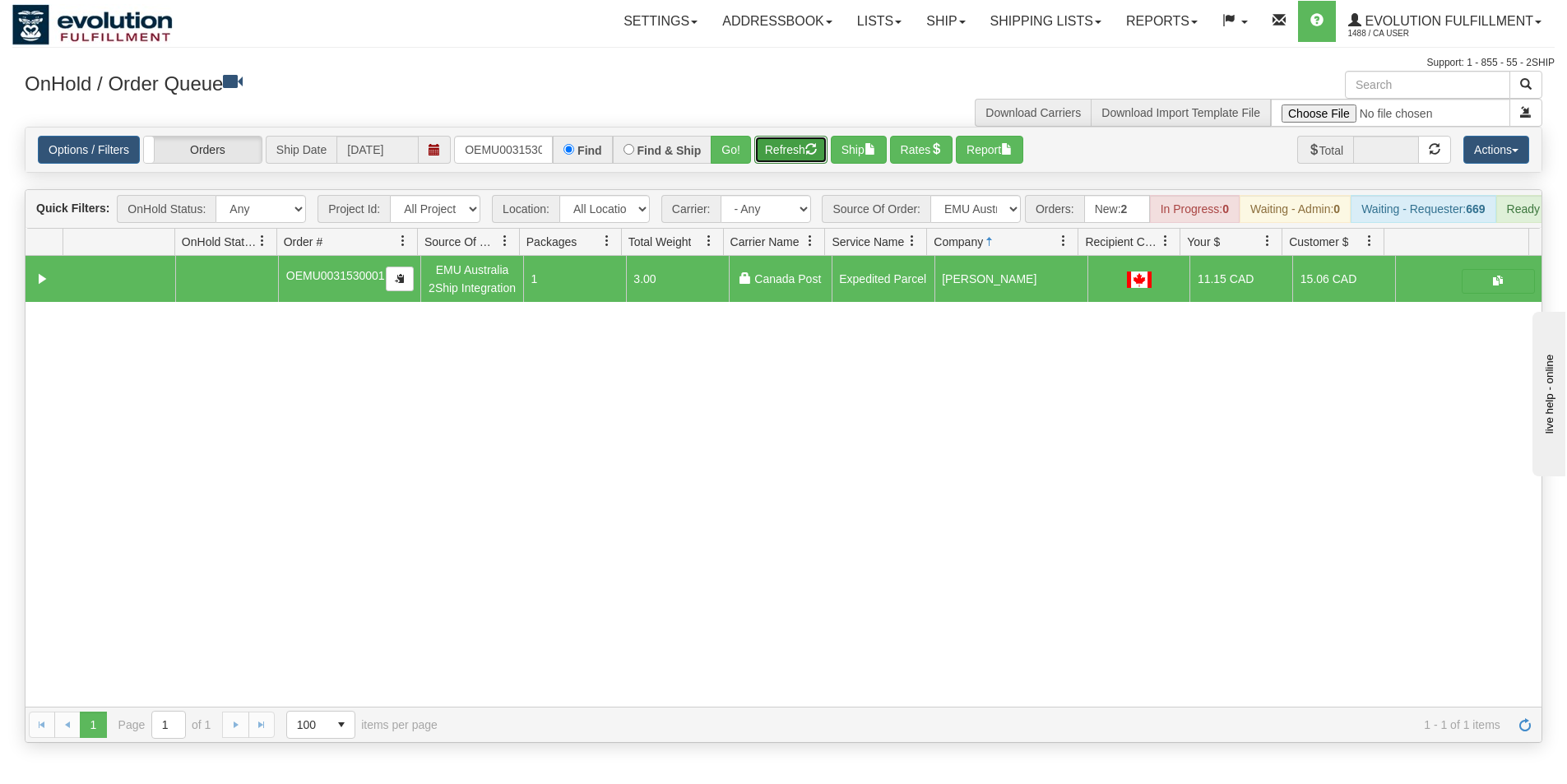
click at [803, 149] on button "Refresh" at bounding box center [790, 149] width 73 height 28
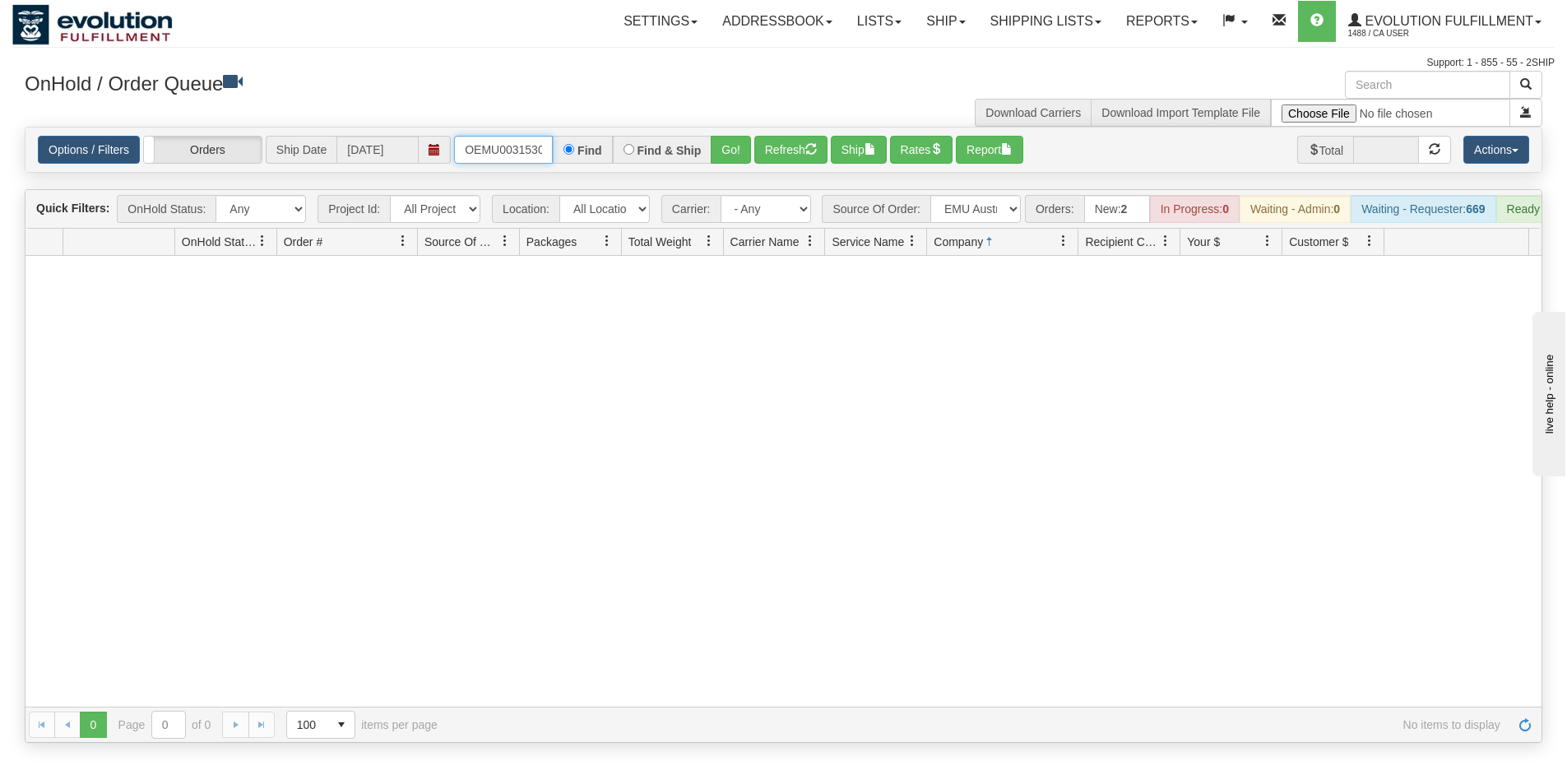
scroll to position [0, 21]
drag, startPoint x: 458, startPoint y: 142, endPoint x: 689, endPoint y: 140, distance: 231.0
click at [689, 140] on div "OEMU0031530001 Find Find & Ship Go!" at bounding box center [602, 149] width 297 height 28
click at [511, 140] on input "text" at bounding box center [503, 149] width 99 height 28
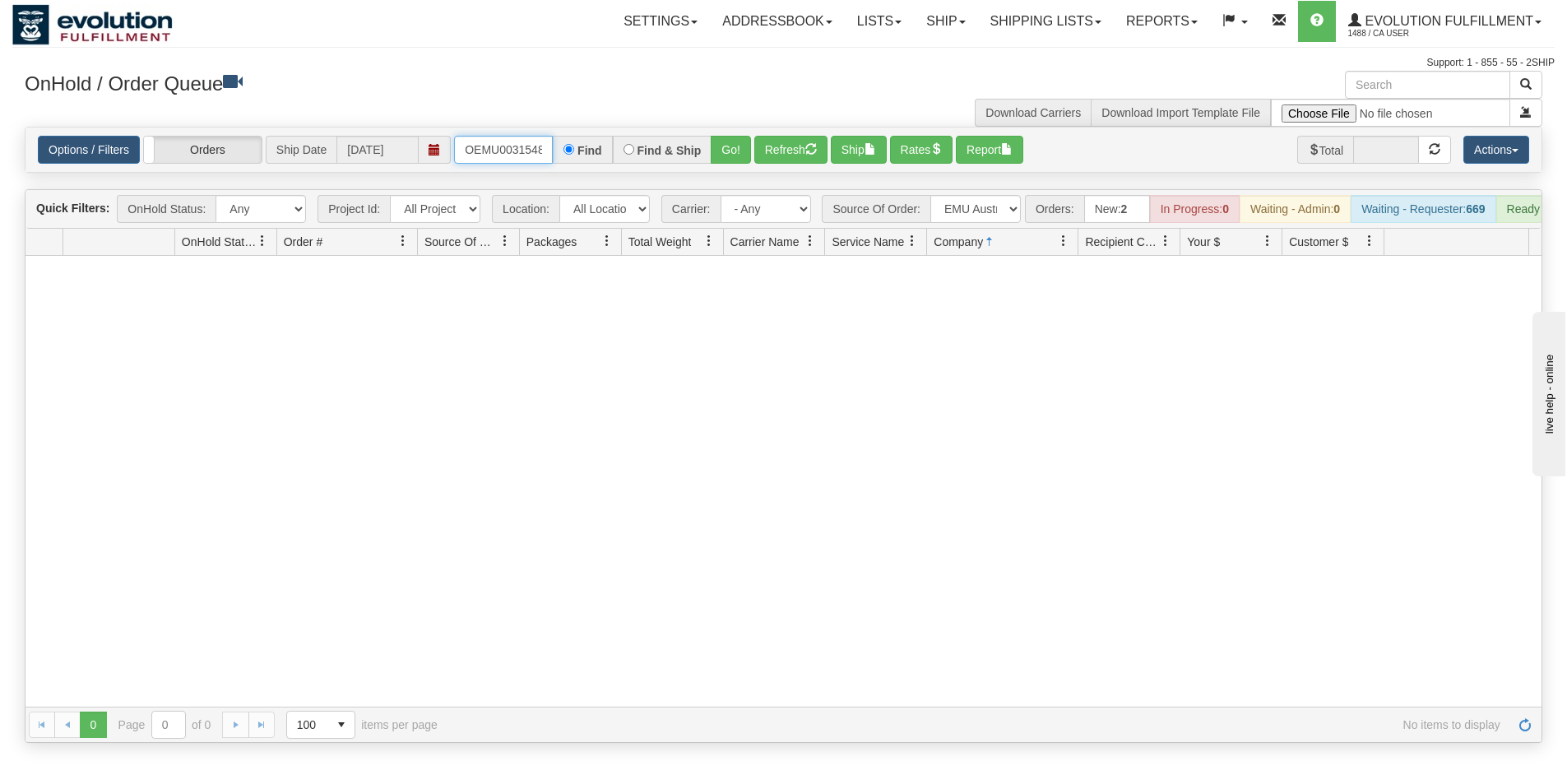
type input "OEMU0031548001"
click at [720, 145] on button "Go!" at bounding box center [731, 149] width 40 height 28
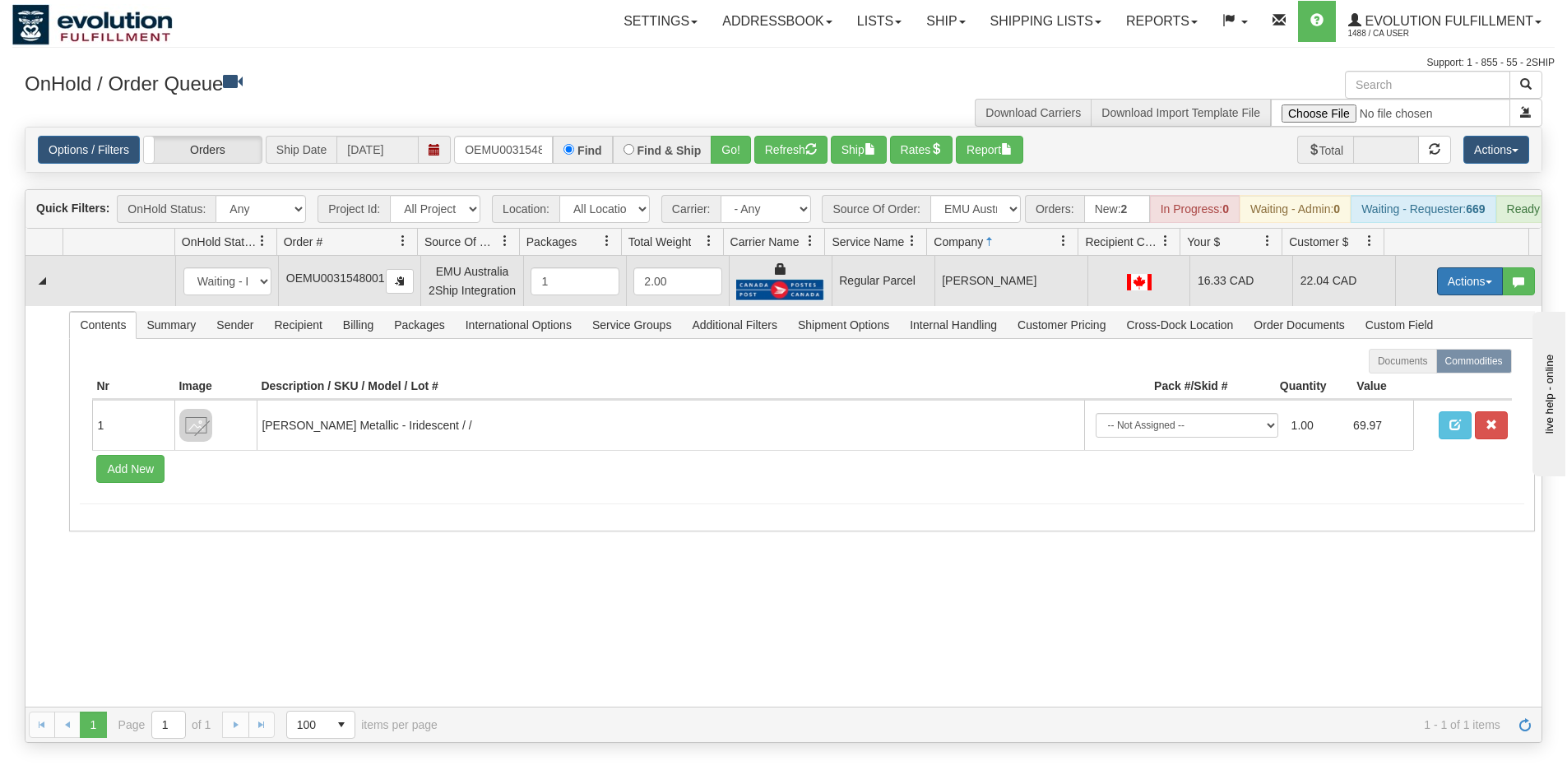
click at [1467, 287] on button "Actions" at bounding box center [1470, 281] width 66 height 28
click at [1409, 362] on span "Rate All Services" at bounding box center [1436, 356] width 99 height 13
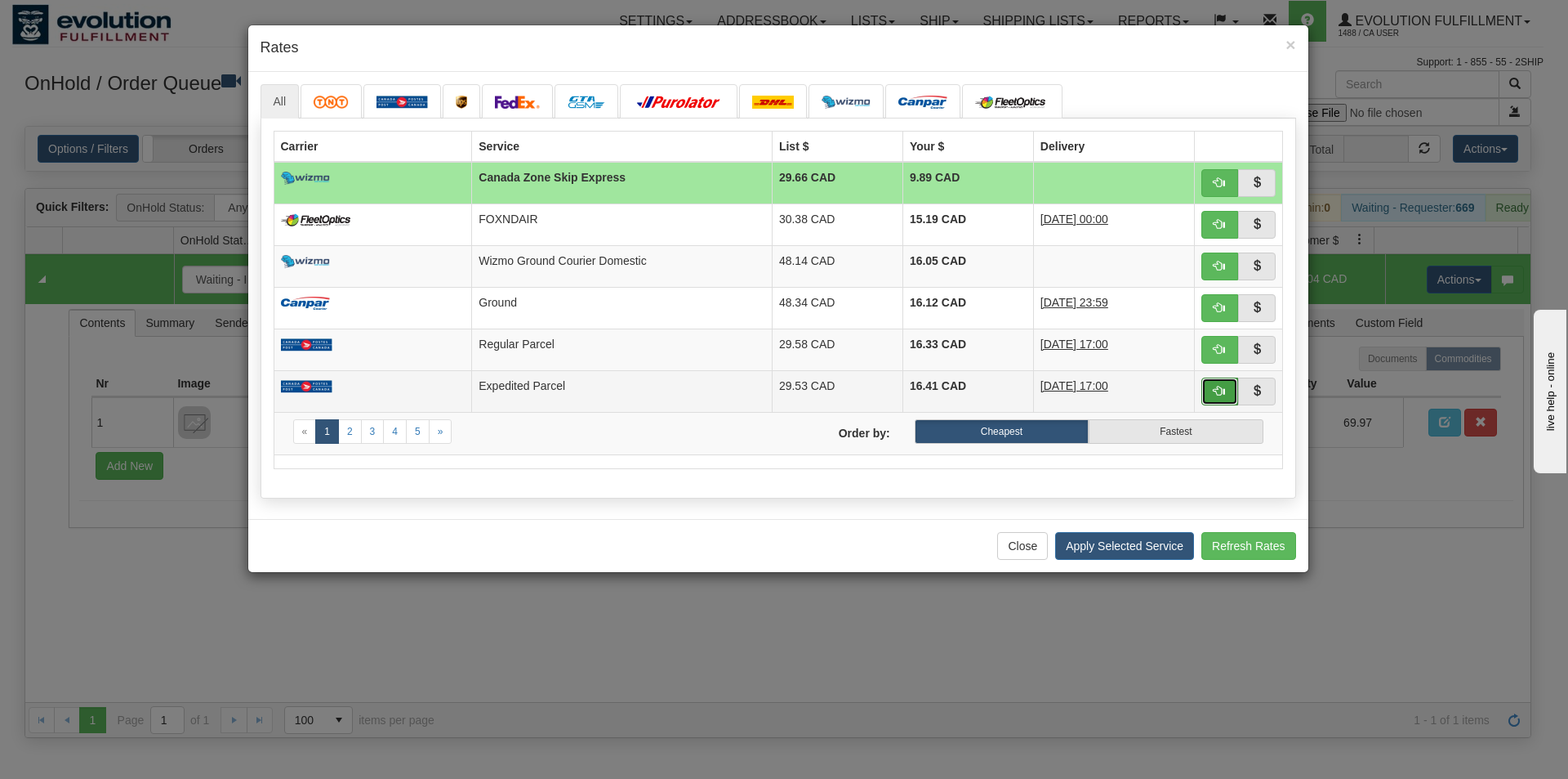
click at [1216, 390] on span "button" at bounding box center [1220, 390] width 12 height 12
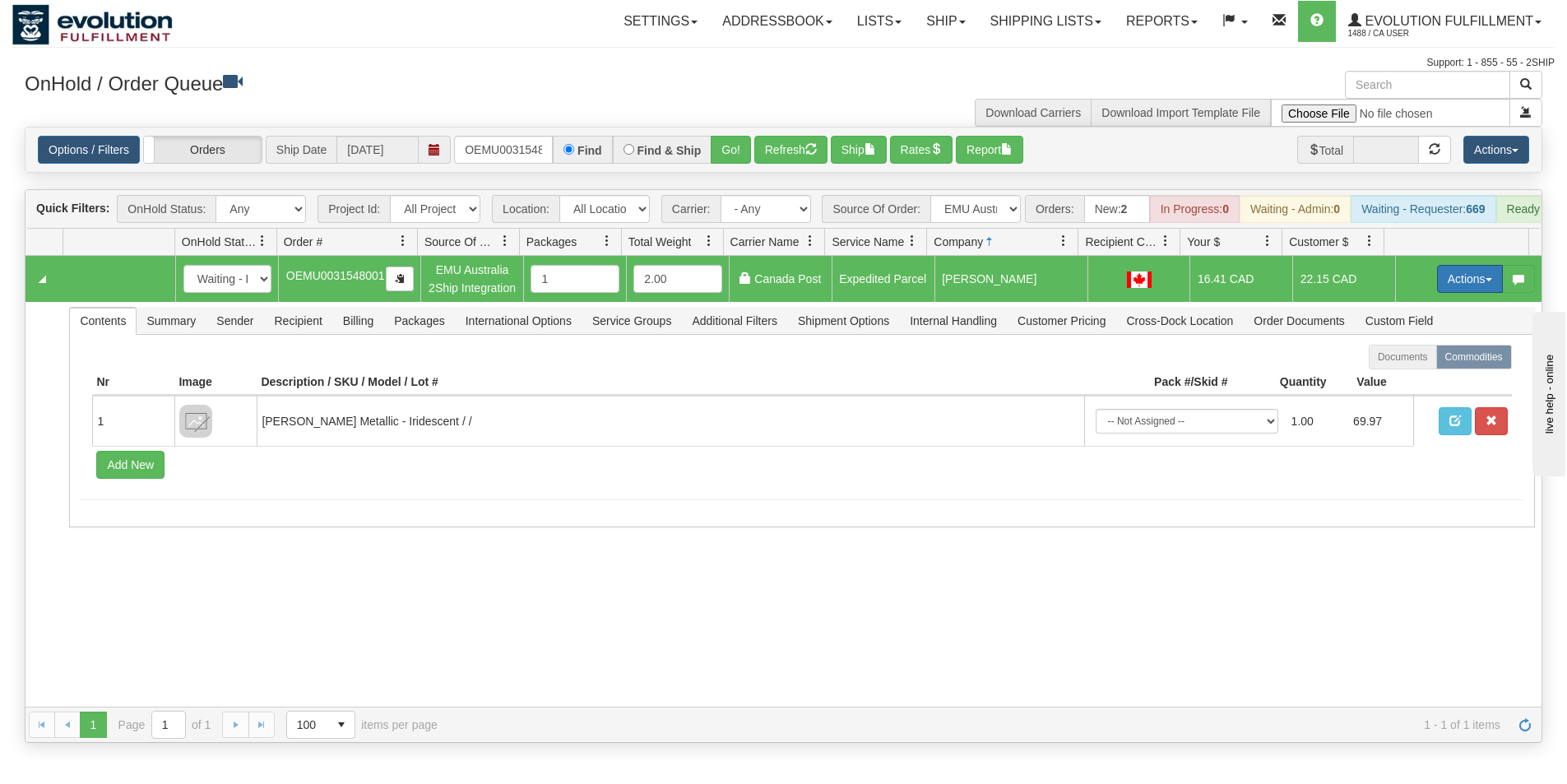
click at [1467, 290] on button "Actions" at bounding box center [1470, 278] width 66 height 28
click at [1417, 385] on link "Ship" at bounding box center [1436, 373] width 132 height 21
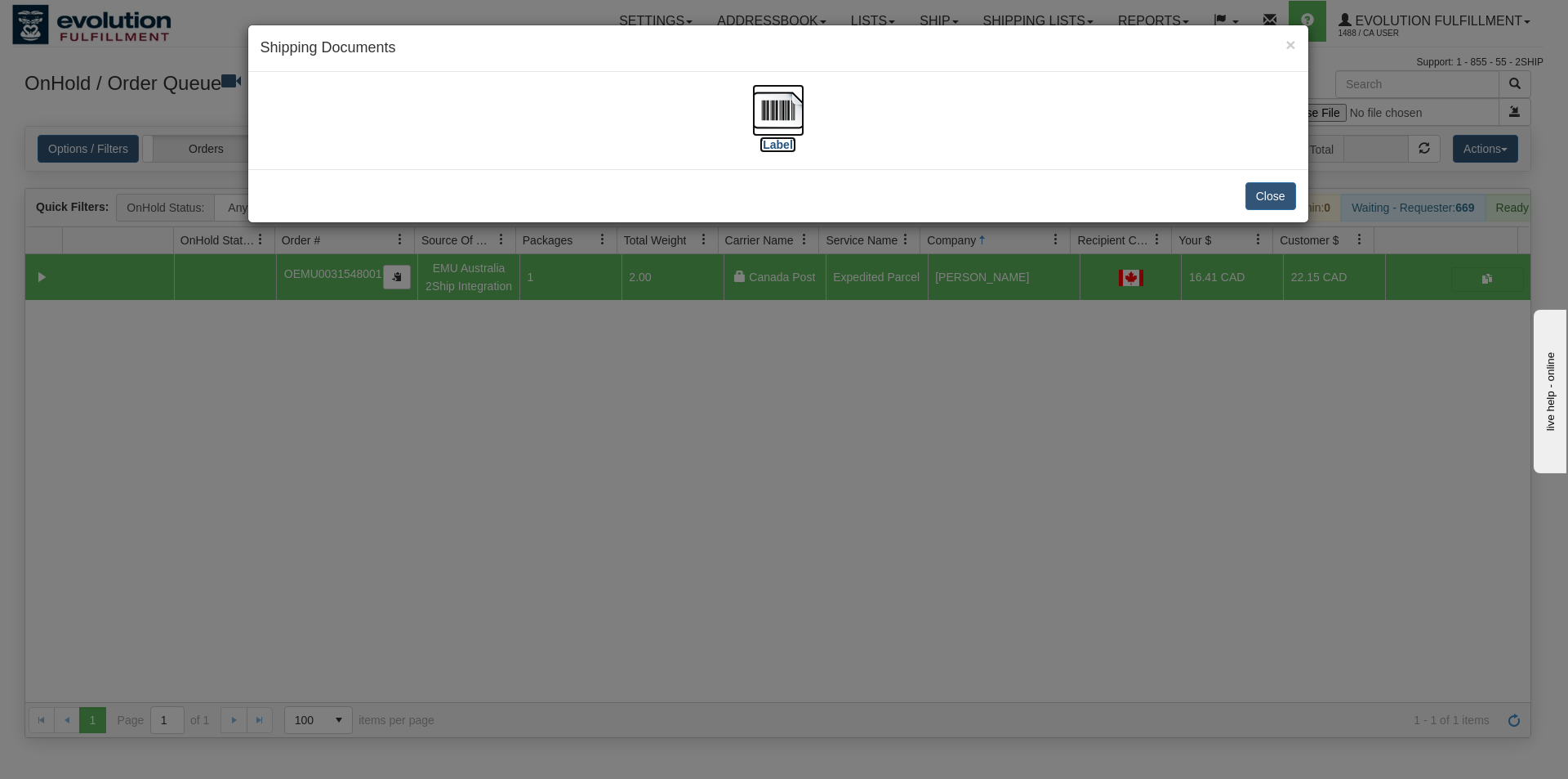
click at [765, 118] on img at bounding box center [778, 110] width 52 height 52
click at [978, 453] on div "× Shipping Documents [Label] Close" at bounding box center [784, 390] width 1568 height 779
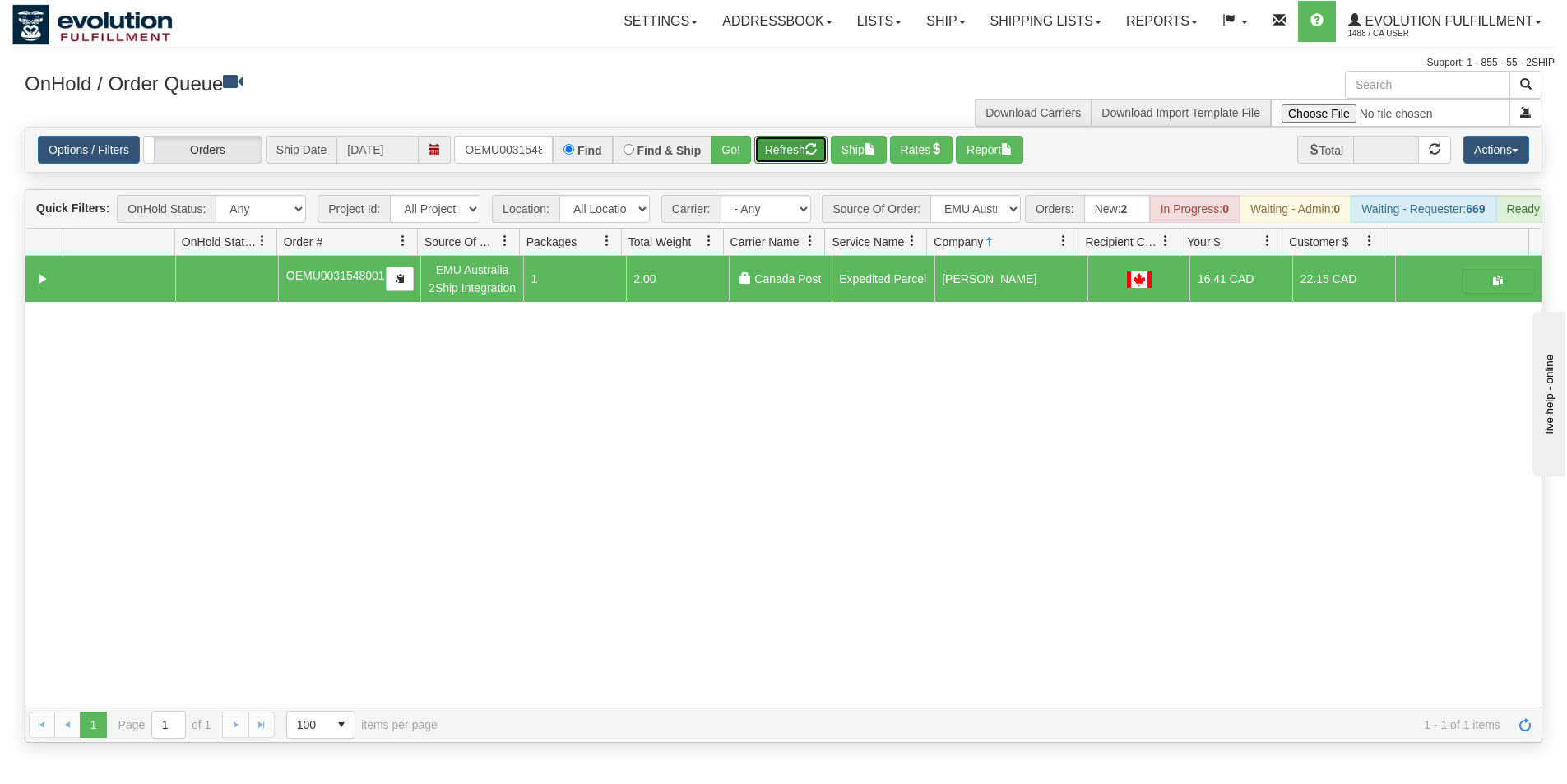
click at [792, 142] on button "Refresh" at bounding box center [790, 149] width 73 height 28
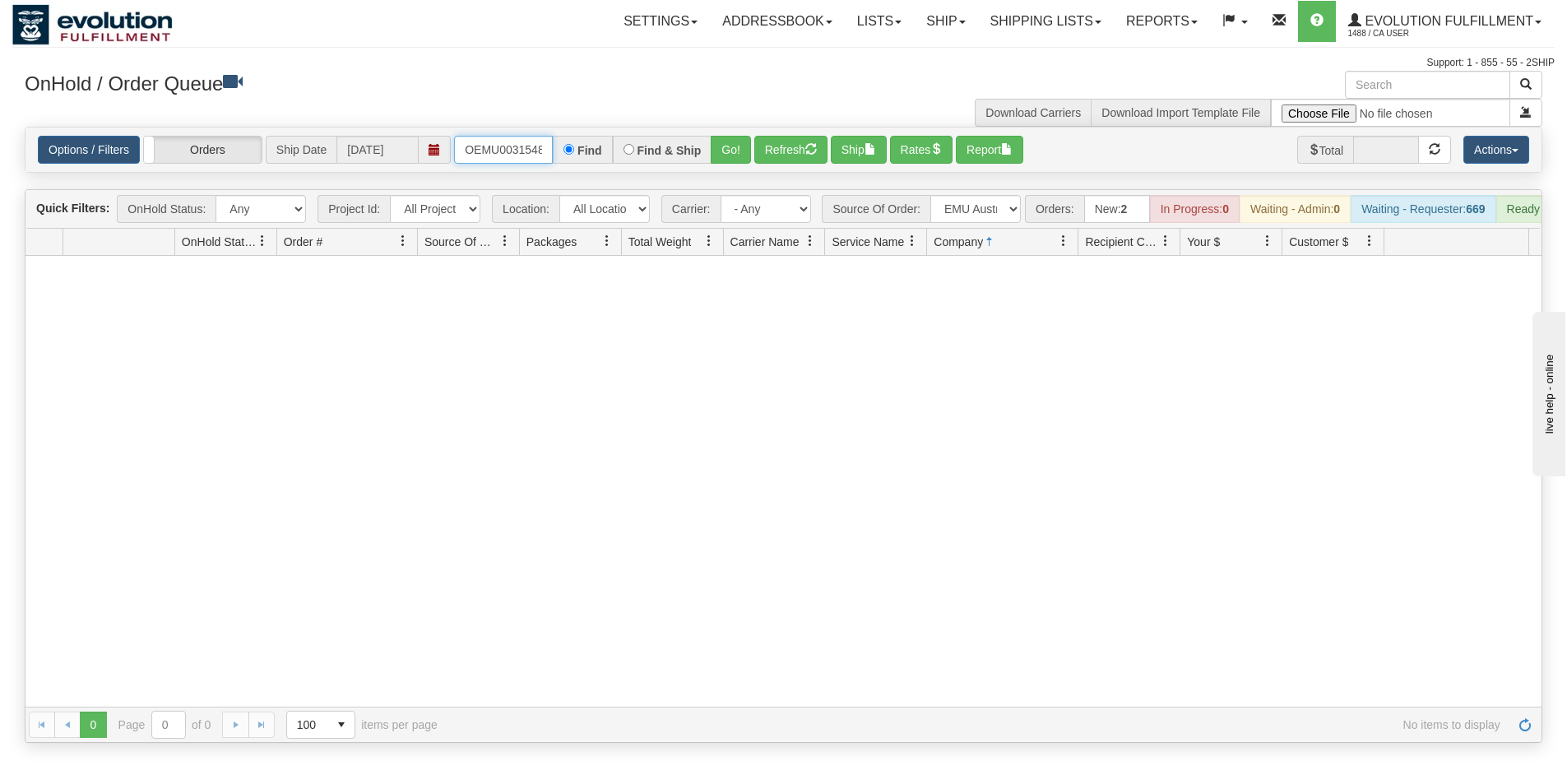
scroll to position [0, 21]
drag, startPoint x: 461, startPoint y: 149, endPoint x: 637, endPoint y: 155, distance: 176.1
click at [637, 155] on div "OEMU0031548001 Find Find & Ship Go!" at bounding box center [602, 149] width 297 height 28
type input "OEMU0031524001"
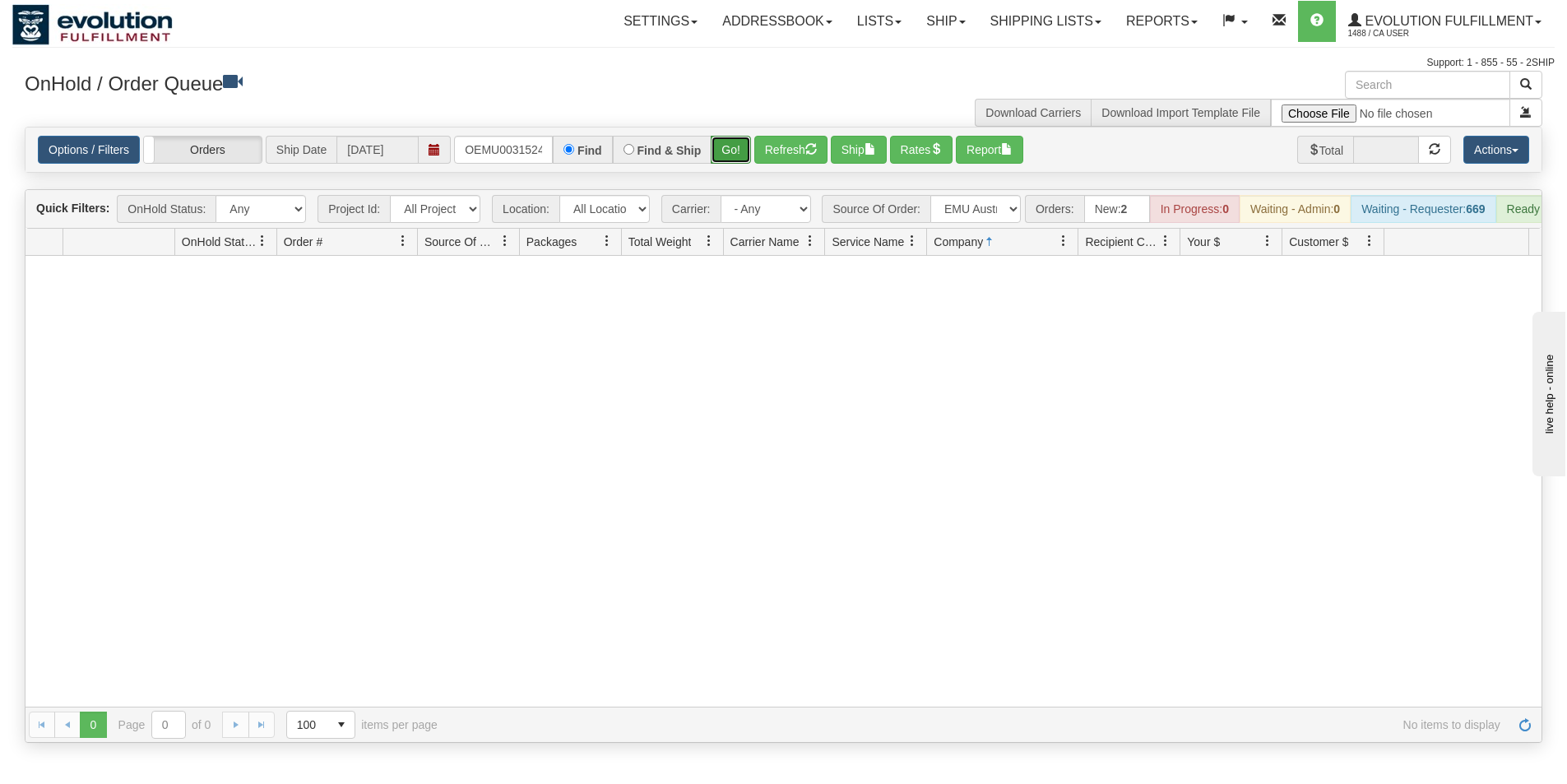
click at [728, 154] on button "Go!" at bounding box center [731, 149] width 40 height 28
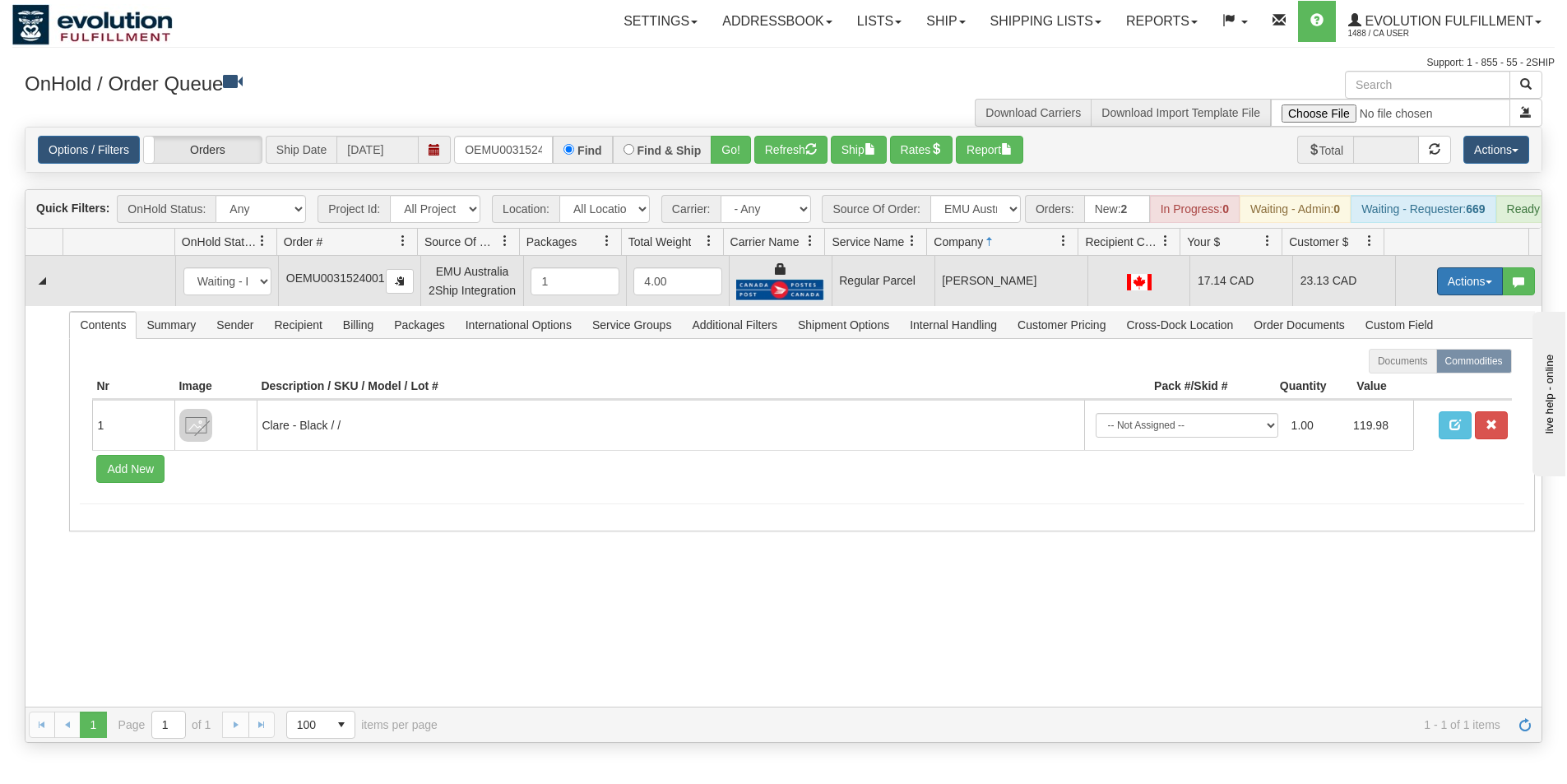
click at [1438, 285] on button "Actions" at bounding box center [1470, 281] width 66 height 28
click at [1414, 362] on span "Rate All Services" at bounding box center [1436, 356] width 99 height 13
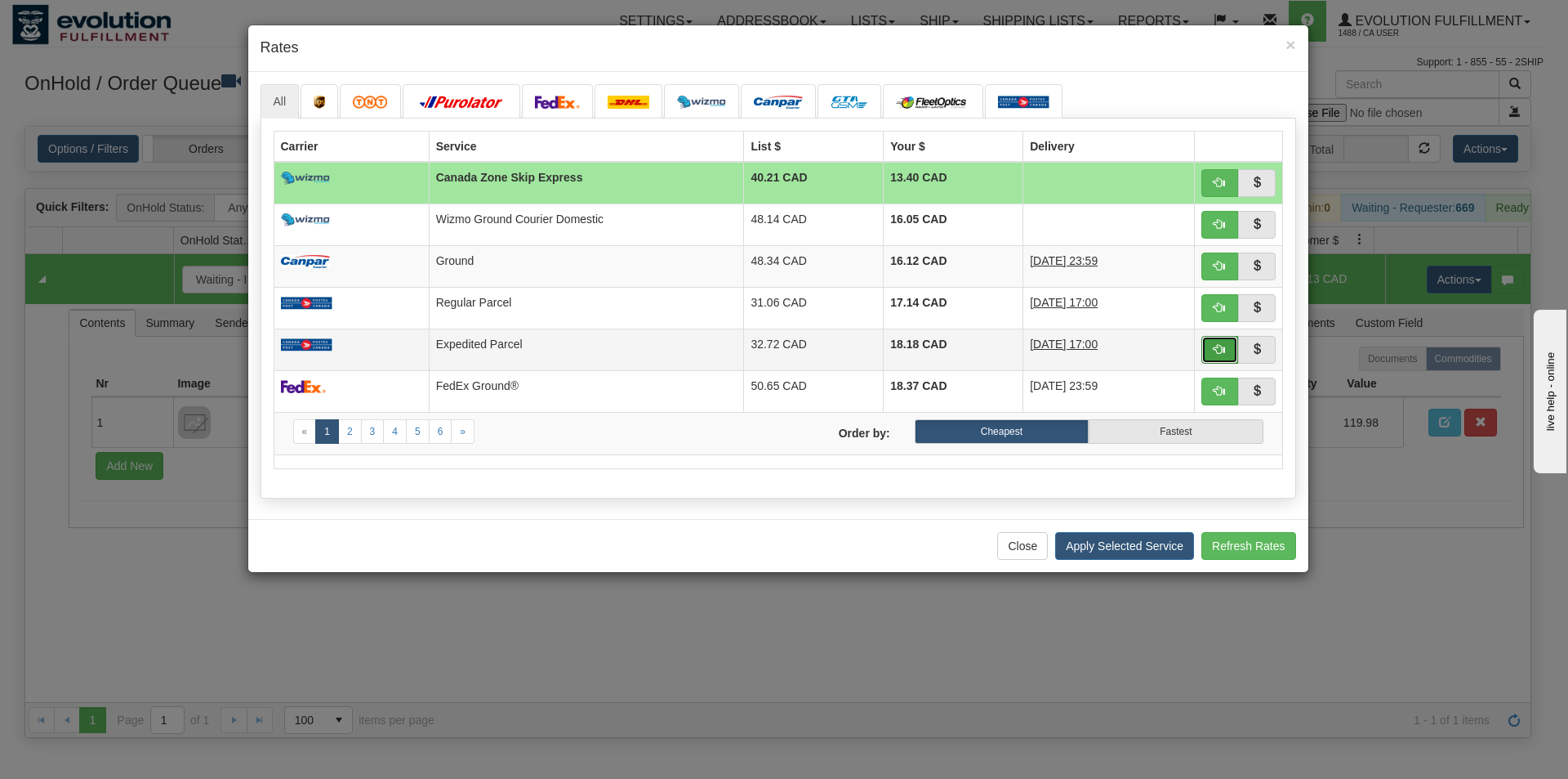
click at [1226, 348] on button "button" at bounding box center [1220, 349] width 38 height 28
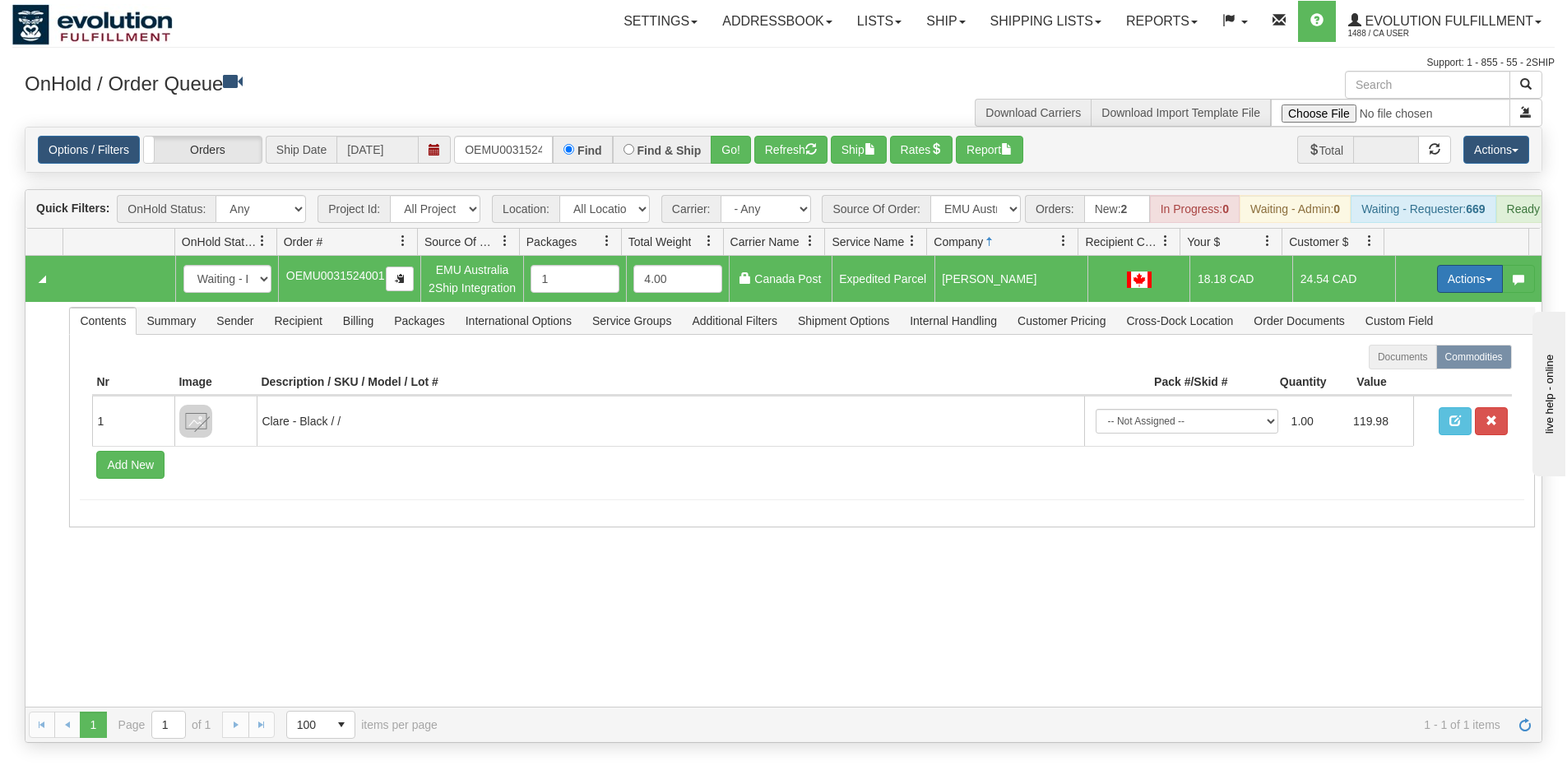
click at [1451, 293] on button "Actions" at bounding box center [1470, 278] width 66 height 28
click at [1398, 381] on span "Ship" at bounding box center [1404, 374] width 35 height 13
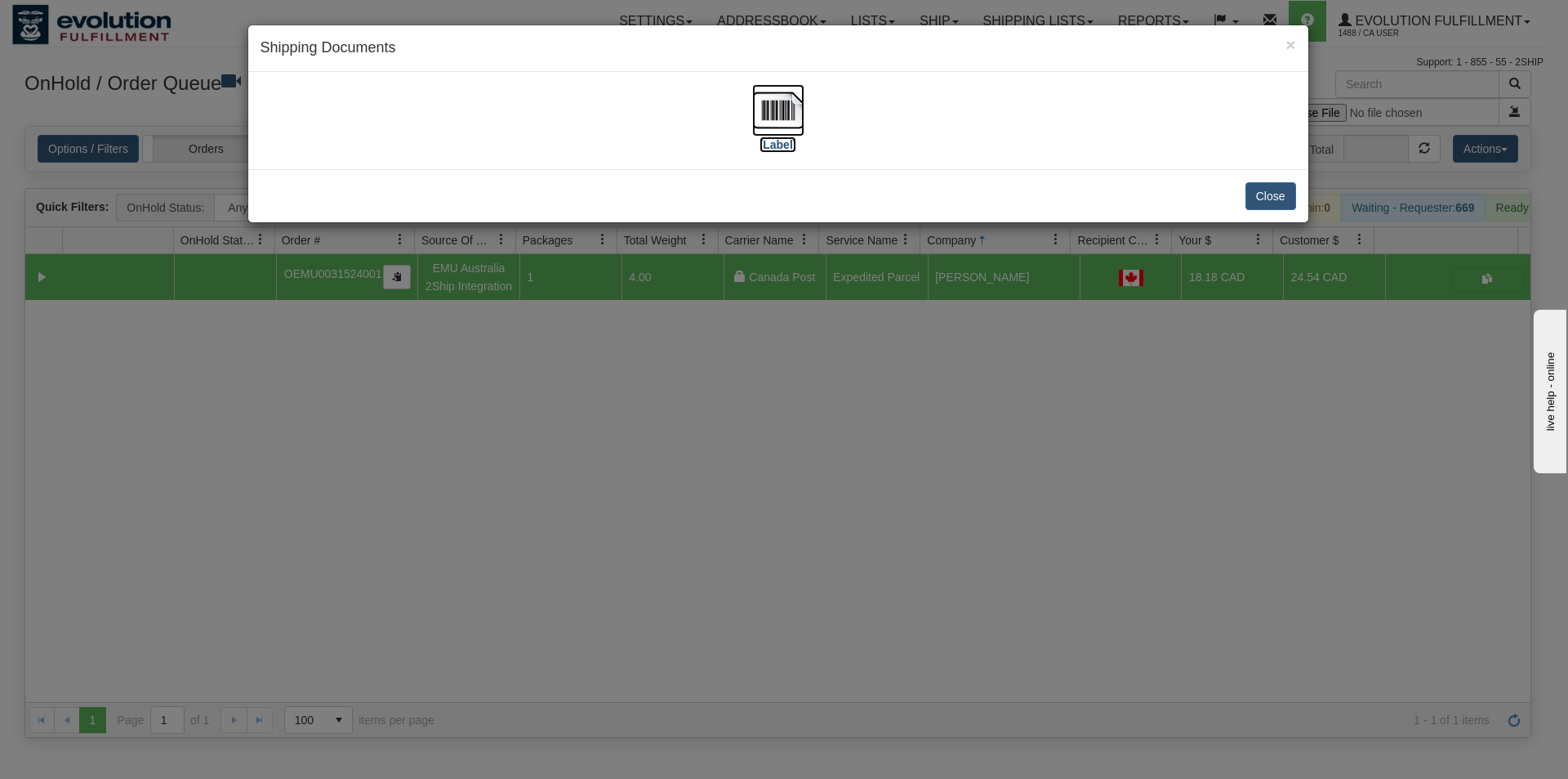
click at [794, 98] on img at bounding box center [778, 110] width 52 height 52
click at [918, 616] on div "× Shipping Documents [Label] Close" at bounding box center [784, 390] width 1568 height 779
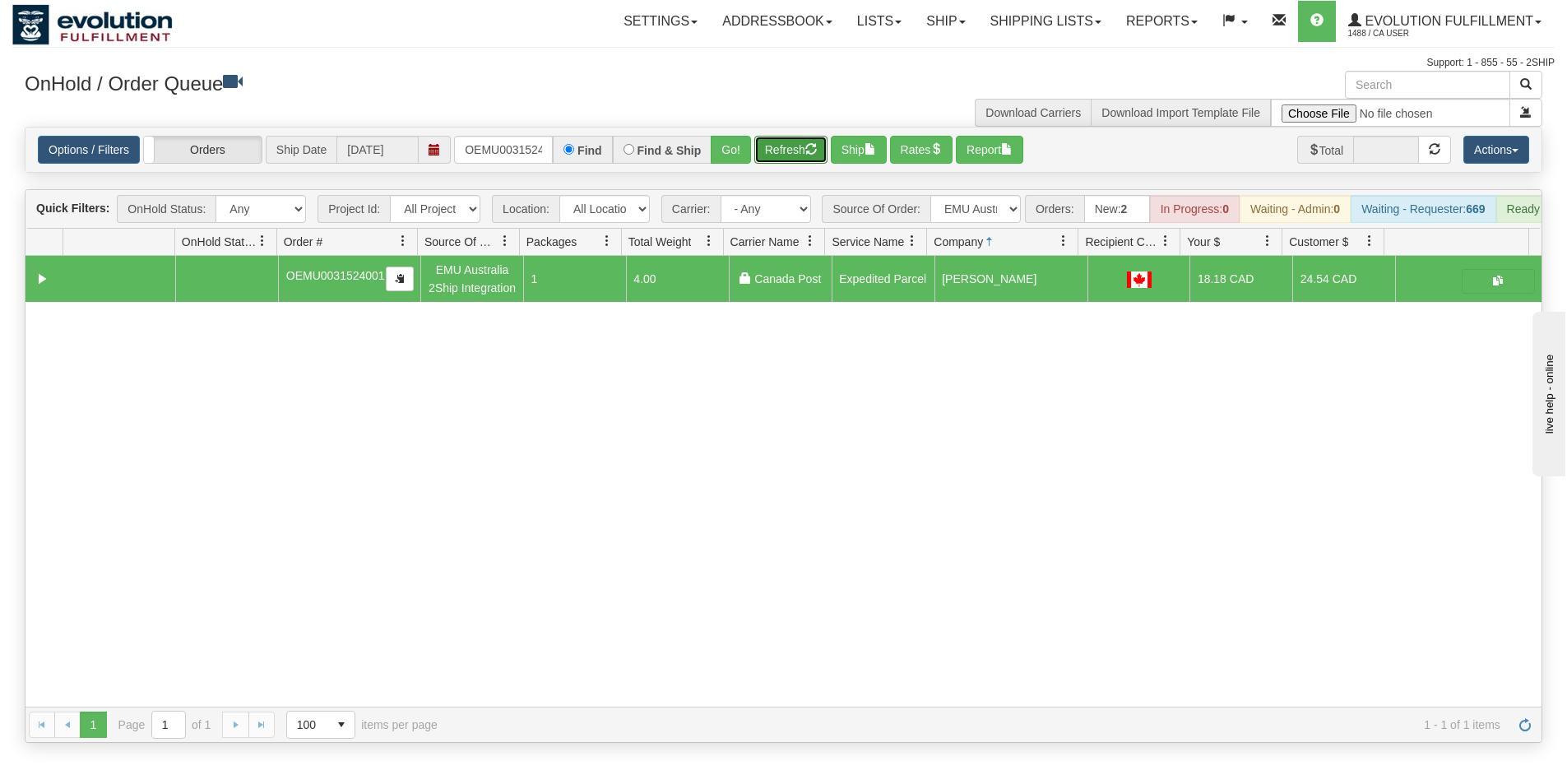
click at [781, 148] on button "Refresh" at bounding box center [790, 149] width 73 height 28
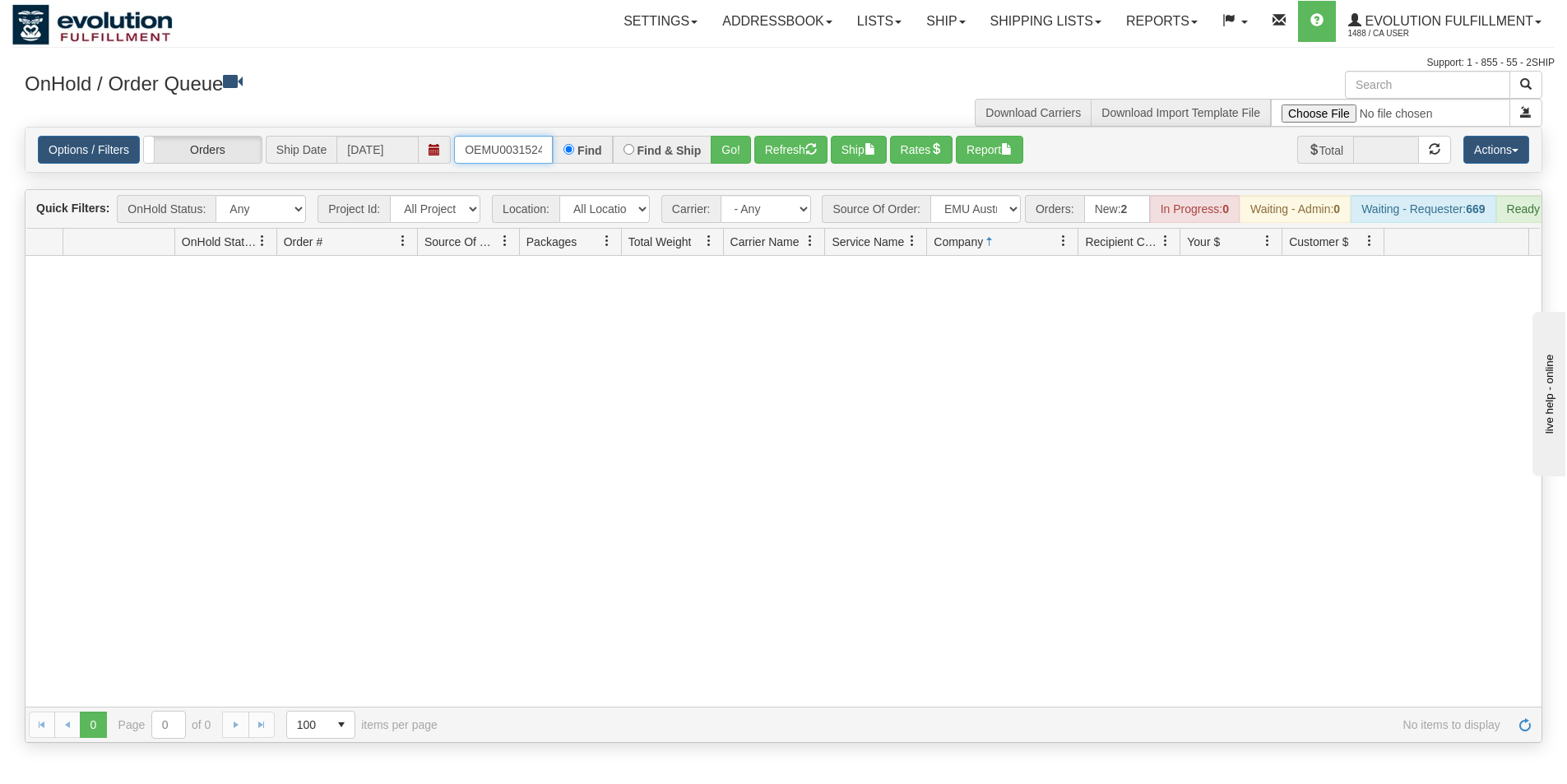
scroll to position [0, 21]
drag, startPoint x: 464, startPoint y: 148, endPoint x: 601, endPoint y: 161, distance: 137.6
click at [601, 161] on div "OEMU0031524001 Find Find & Ship Go!" at bounding box center [602, 149] width 297 height 28
type input "OEMU0031535001"
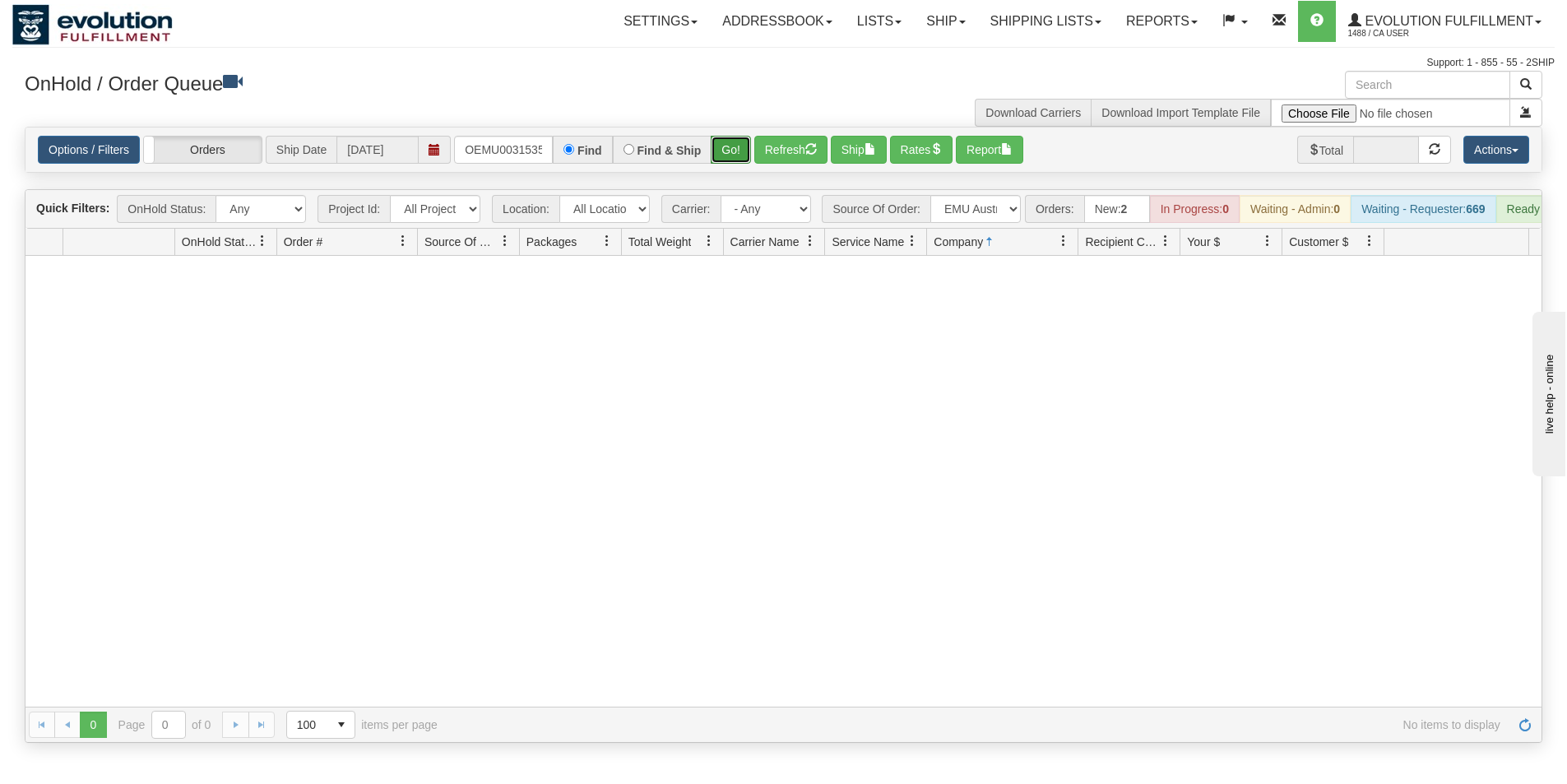
click at [717, 148] on button "Go!" at bounding box center [731, 149] width 40 height 28
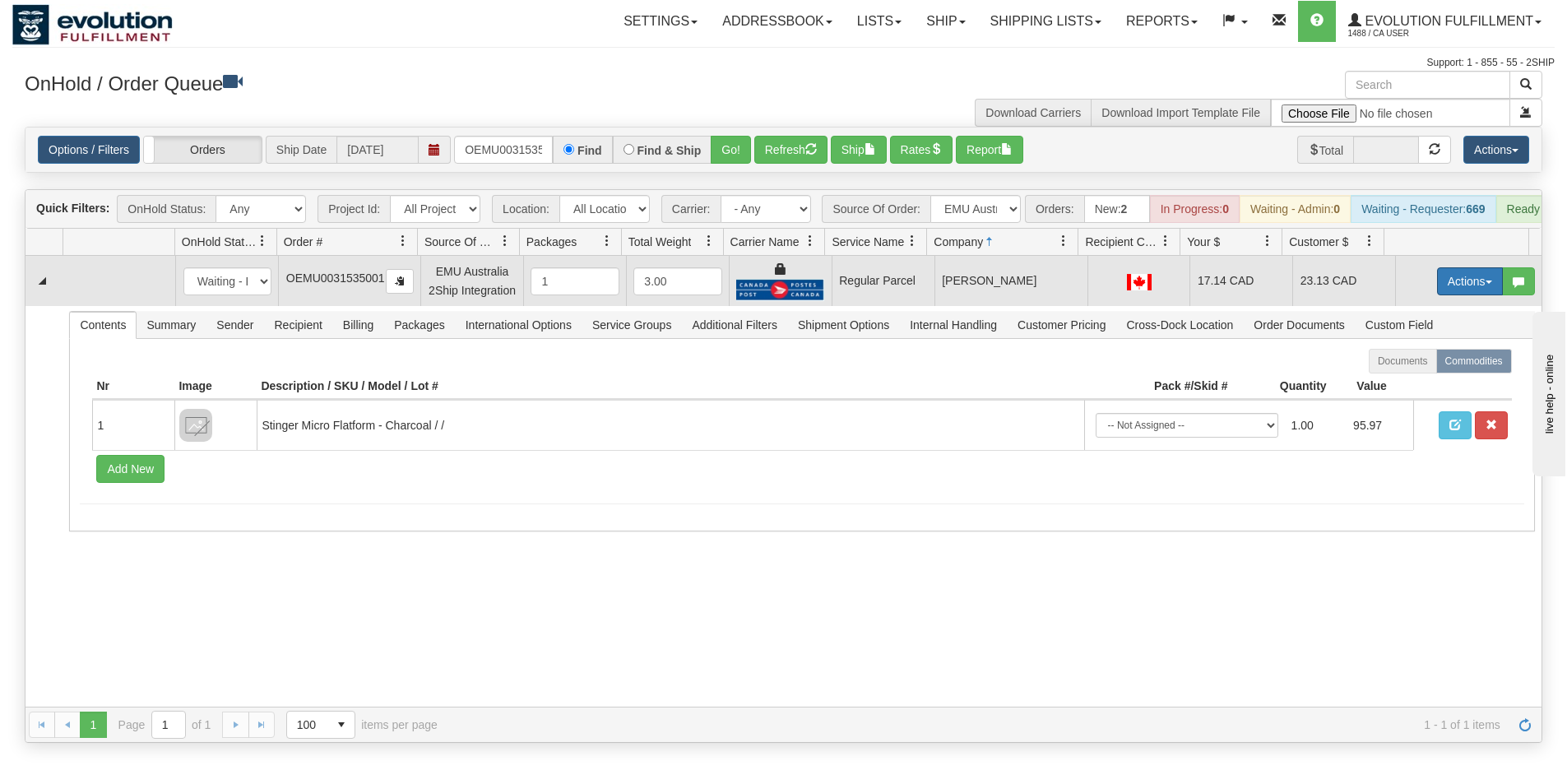
click at [1439, 288] on button "Actions" at bounding box center [1470, 281] width 66 height 28
click at [1433, 362] on span "Rate All Services" at bounding box center [1436, 356] width 99 height 13
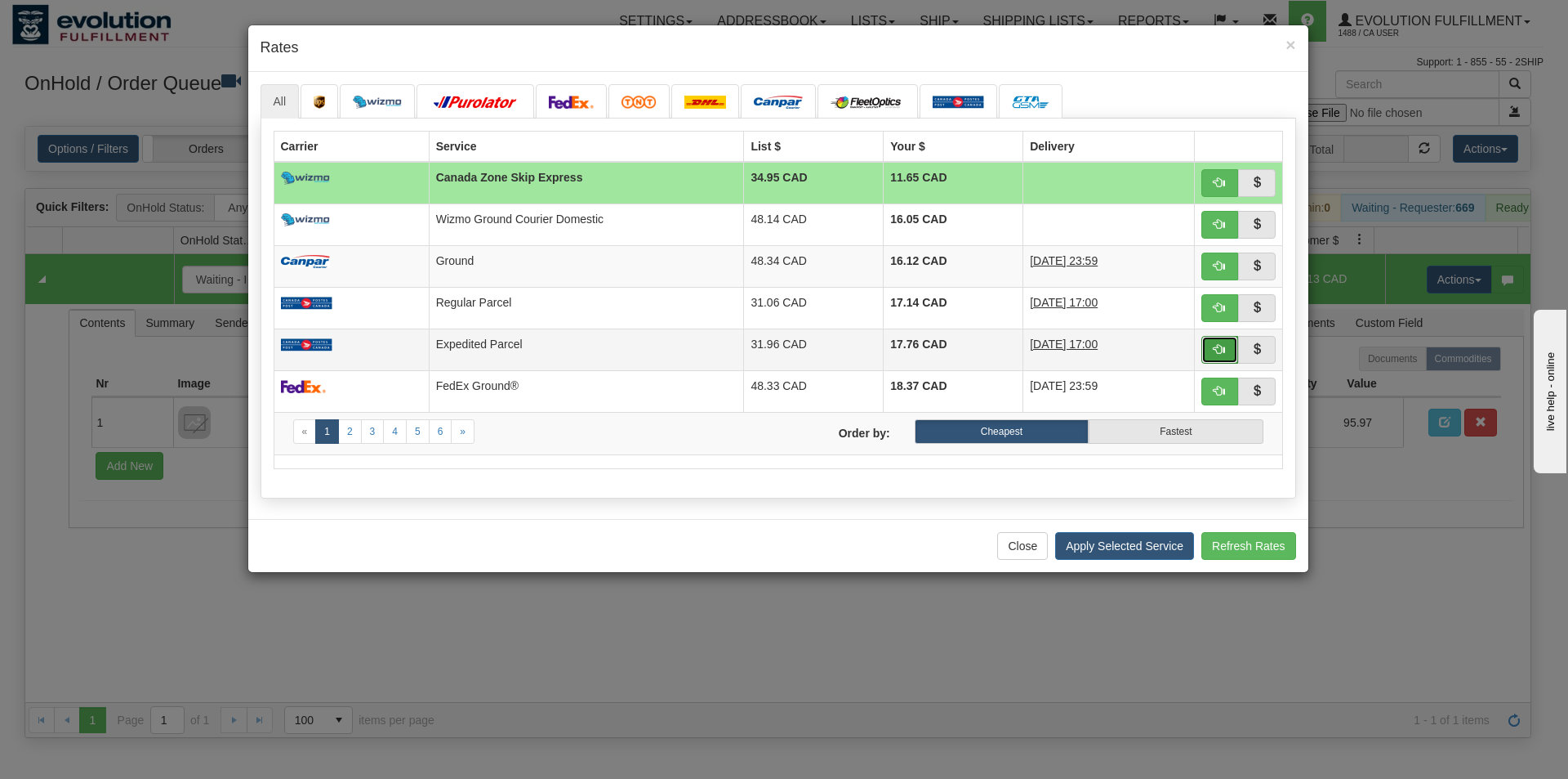
click at [1216, 351] on span "button" at bounding box center [1220, 349] width 12 height 12
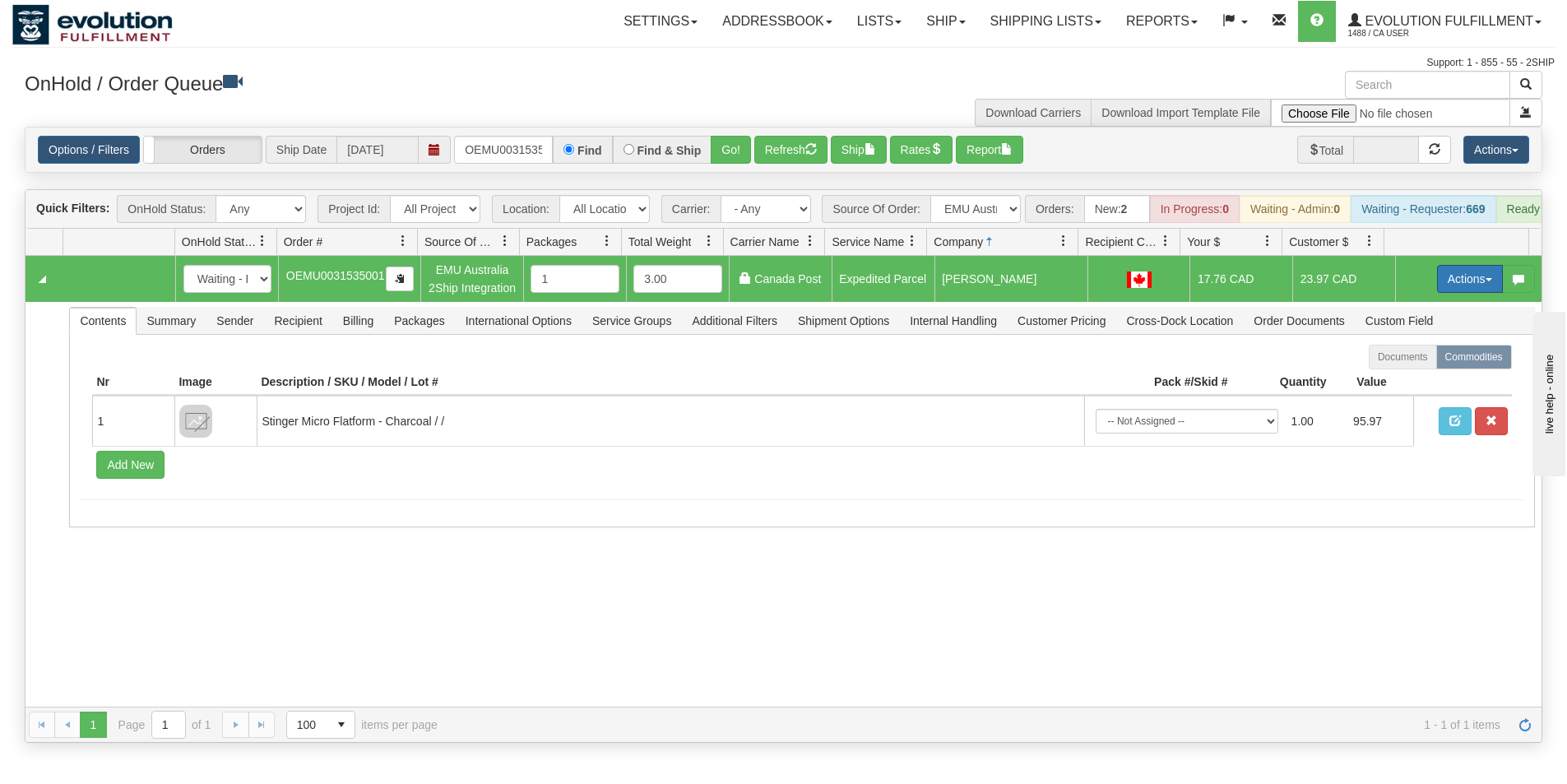
click at [1449, 293] on button "Actions" at bounding box center [1470, 278] width 66 height 28
click at [1396, 381] on span "Ship" at bounding box center [1404, 374] width 35 height 13
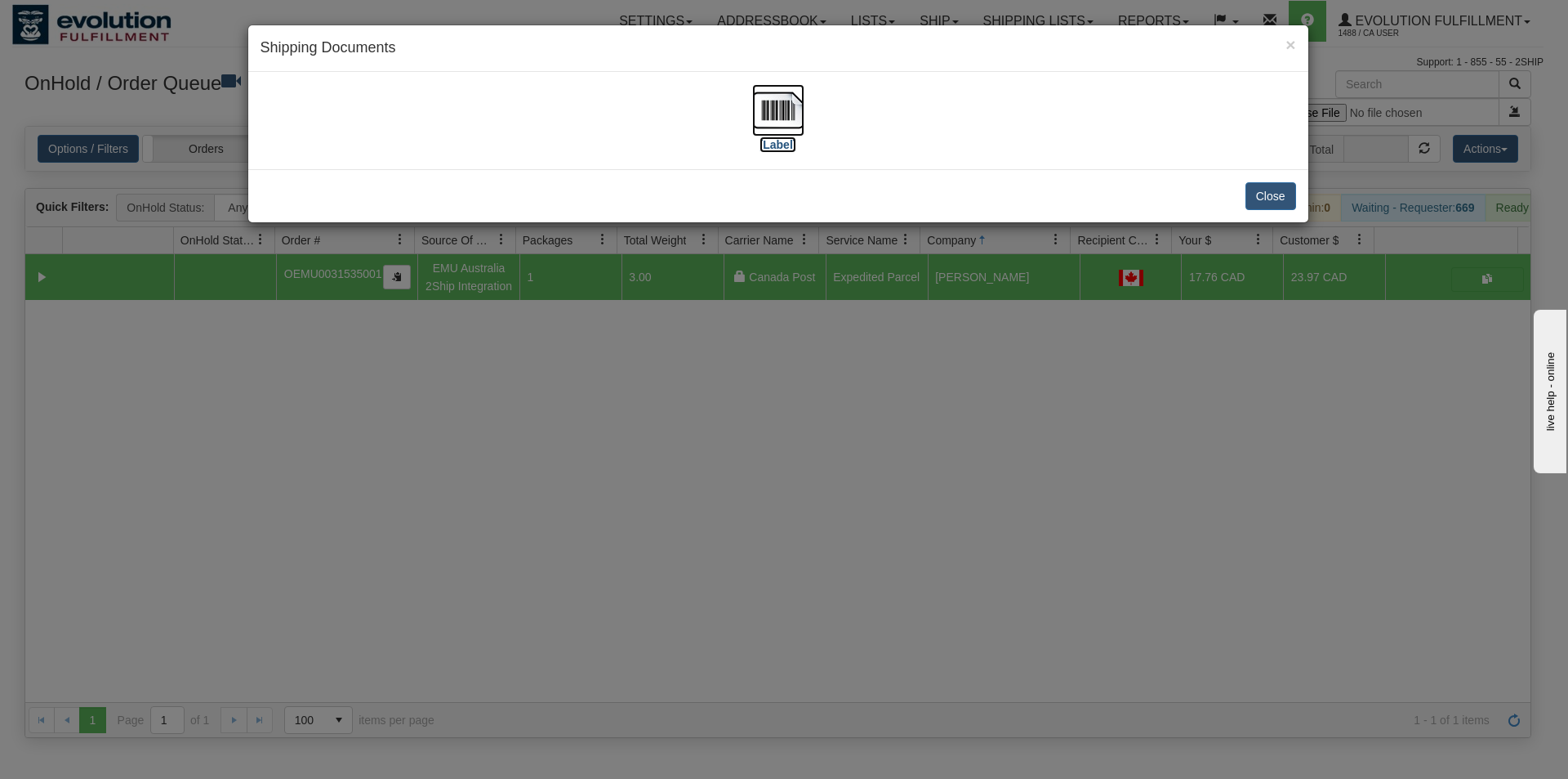
click at [777, 121] on img at bounding box center [778, 110] width 52 height 52
click at [897, 531] on div "× Shipping Documents [Label] Close" at bounding box center [784, 390] width 1568 height 779
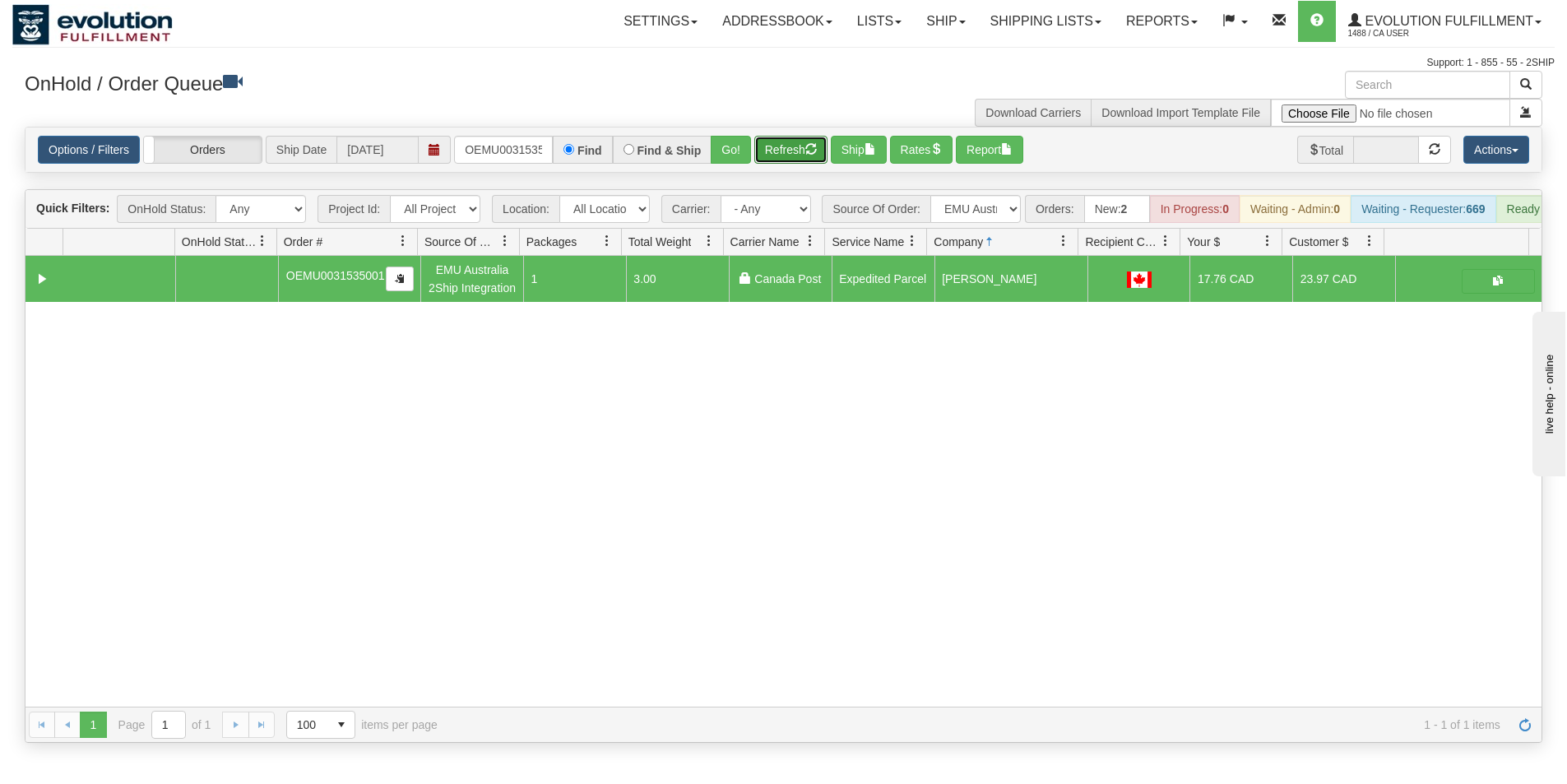
click at [795, 145] on button "Refresh" at bounding box center [790, 149] width 73 height 28
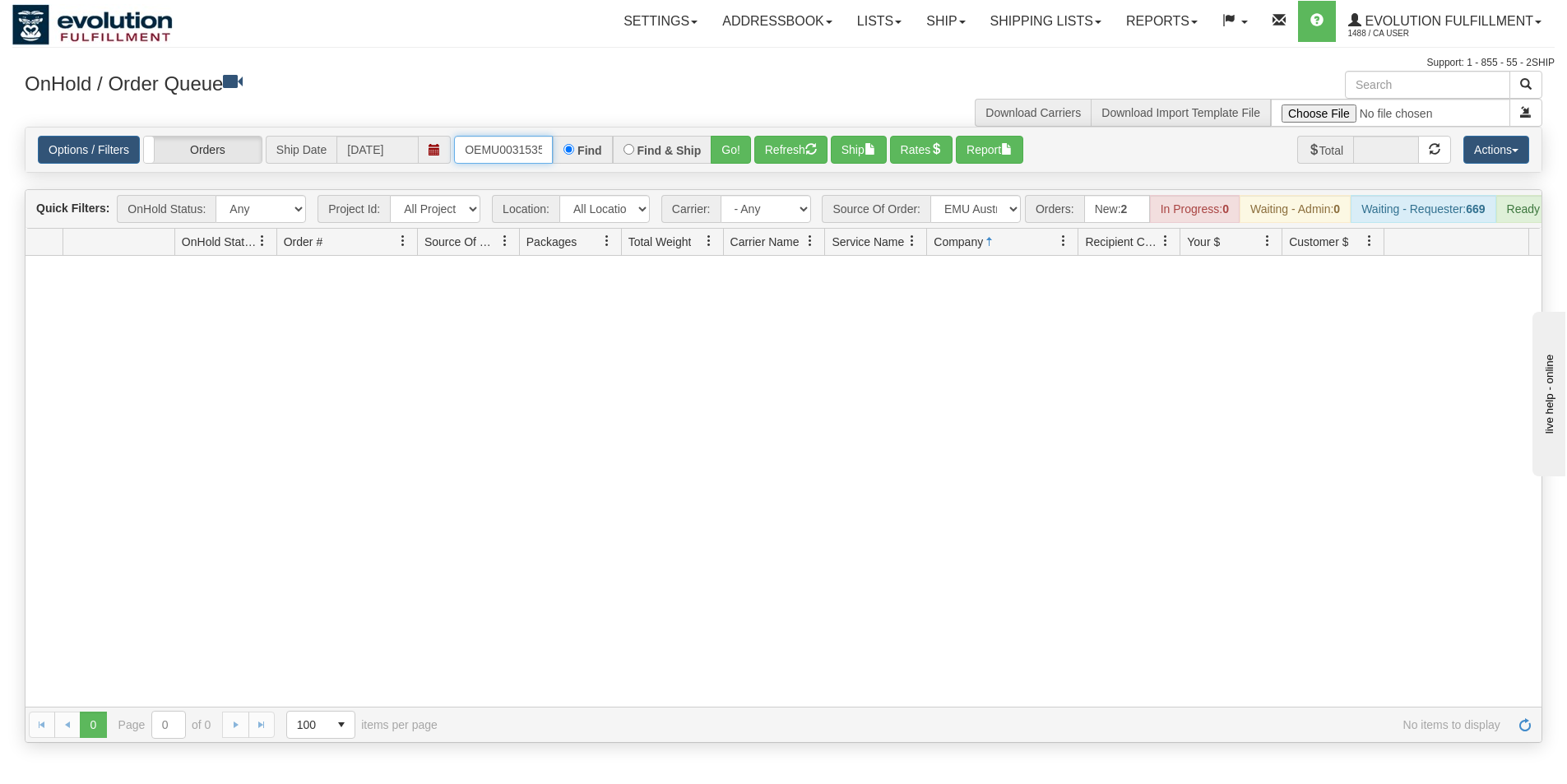
scroll to position [0, 21]
drag, startPoint x: 465, startPoint y: 148, endPoint x: 639, endPoint y: 145, distance: 174.0
click at [639, 145] on div "OEMU0031535001 Find Find & Ship Go!" at bounding box center [602, 149] width 297 height 28
type input "OEMU0031549001"
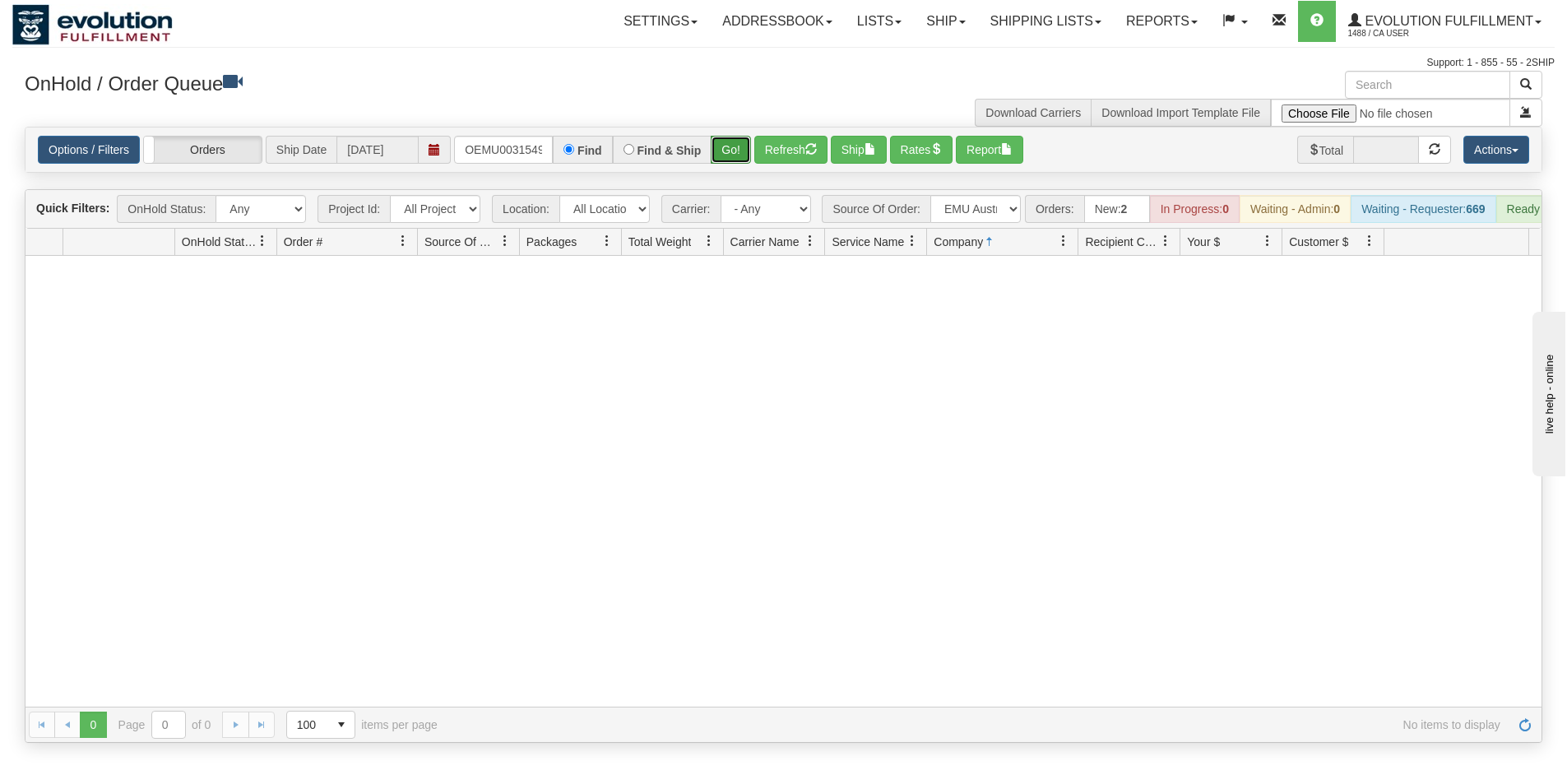
click at [720, 141] on button "Go!" at bounding box center [731, 149] width 40 height 28
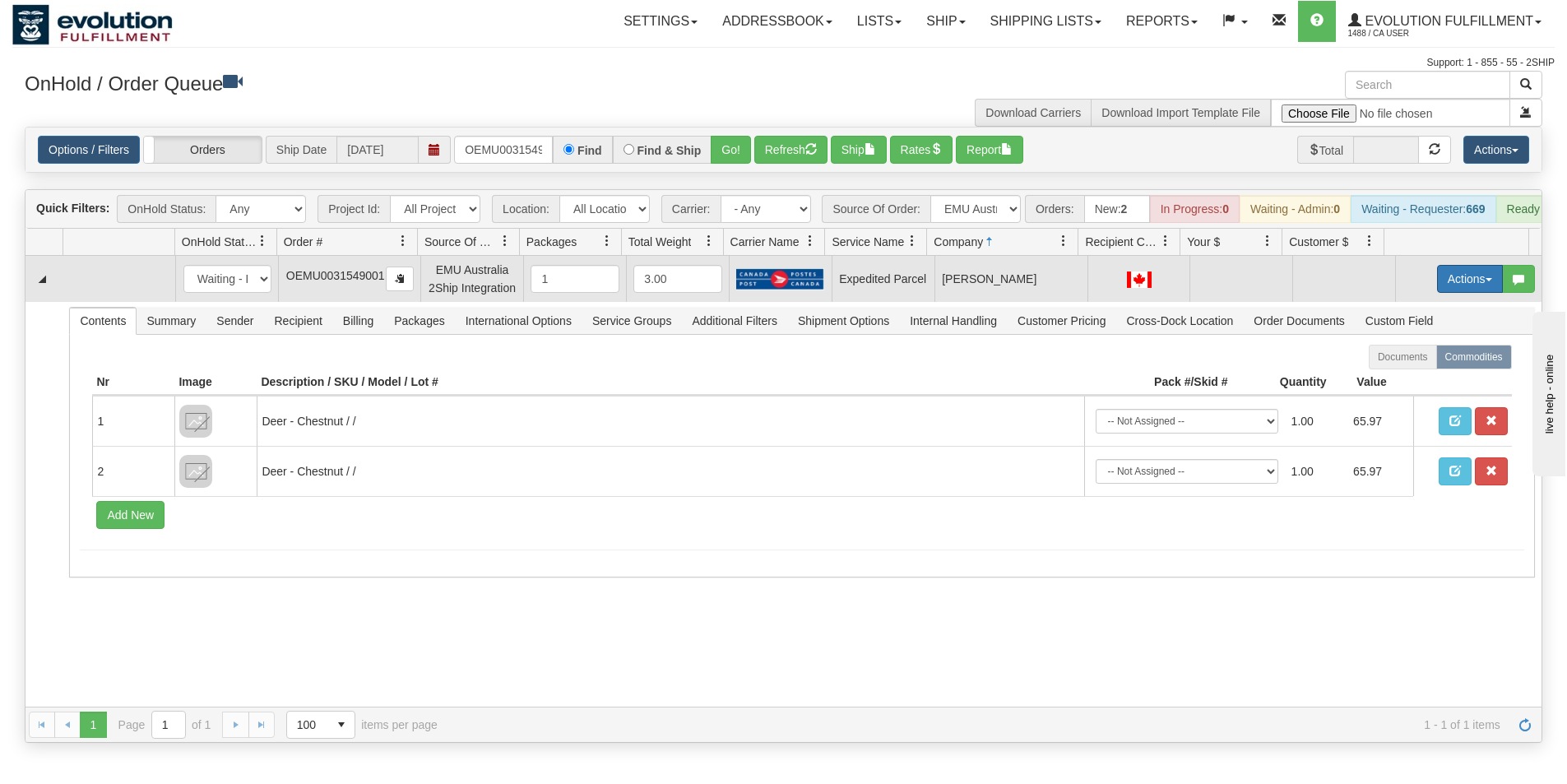
click at [1457, 293] on button "Actions" at bounding box center [1470, 278] width 66 height 28
click at [1429, 359] on span "Rate All Services" at bounding box center [1436, 353] width 99 height 13
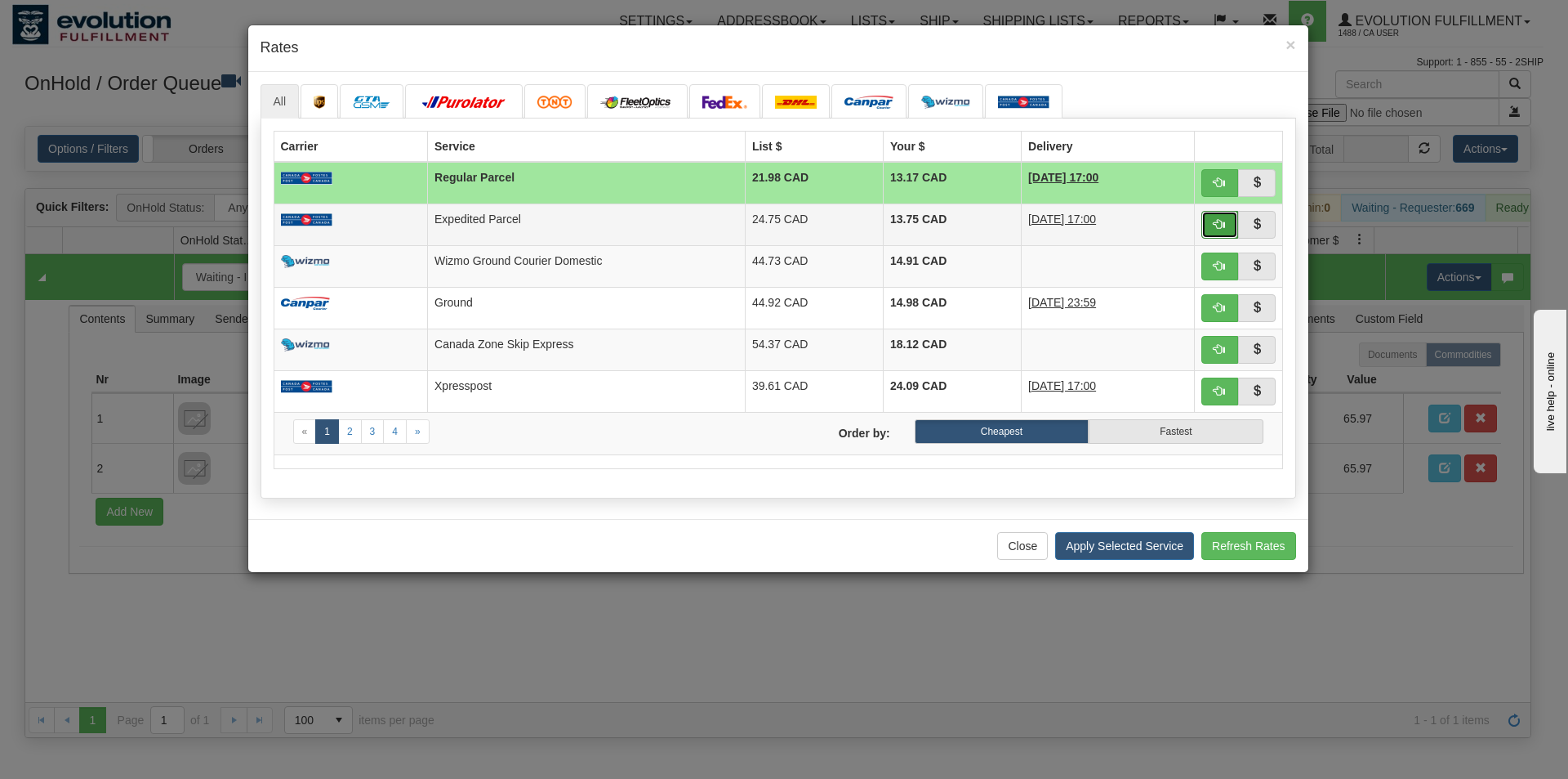
click at [1206, 229] on button "button" at bounding box center [1220, 224] width 38 height 28
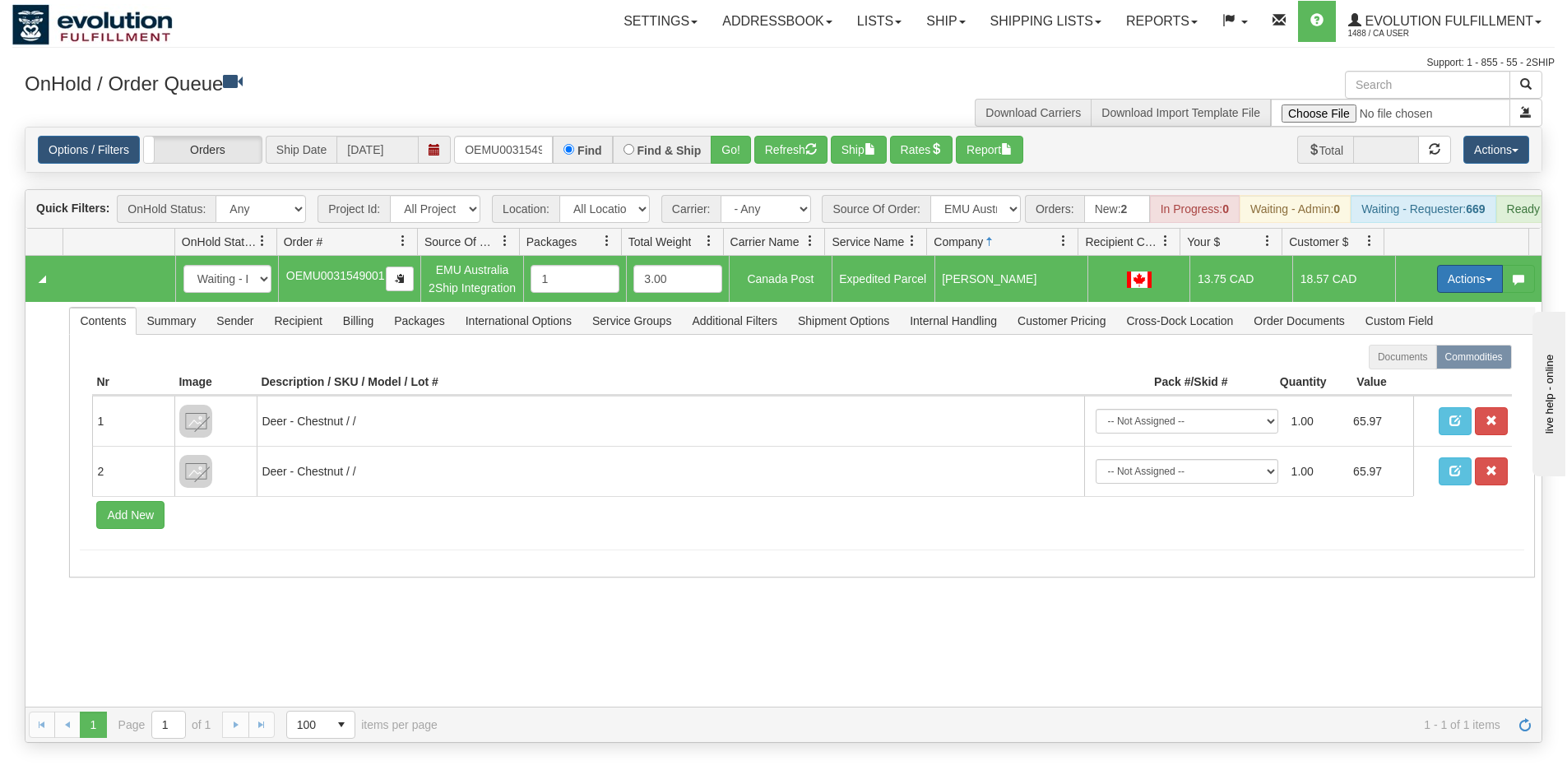
click at [1442, 292] on button "Actions" at bounding box center [1470, 278] width 66 height 28
click at [1406, 385] on link "Ship" at bounding box center [1436, 373] width 132 height 21
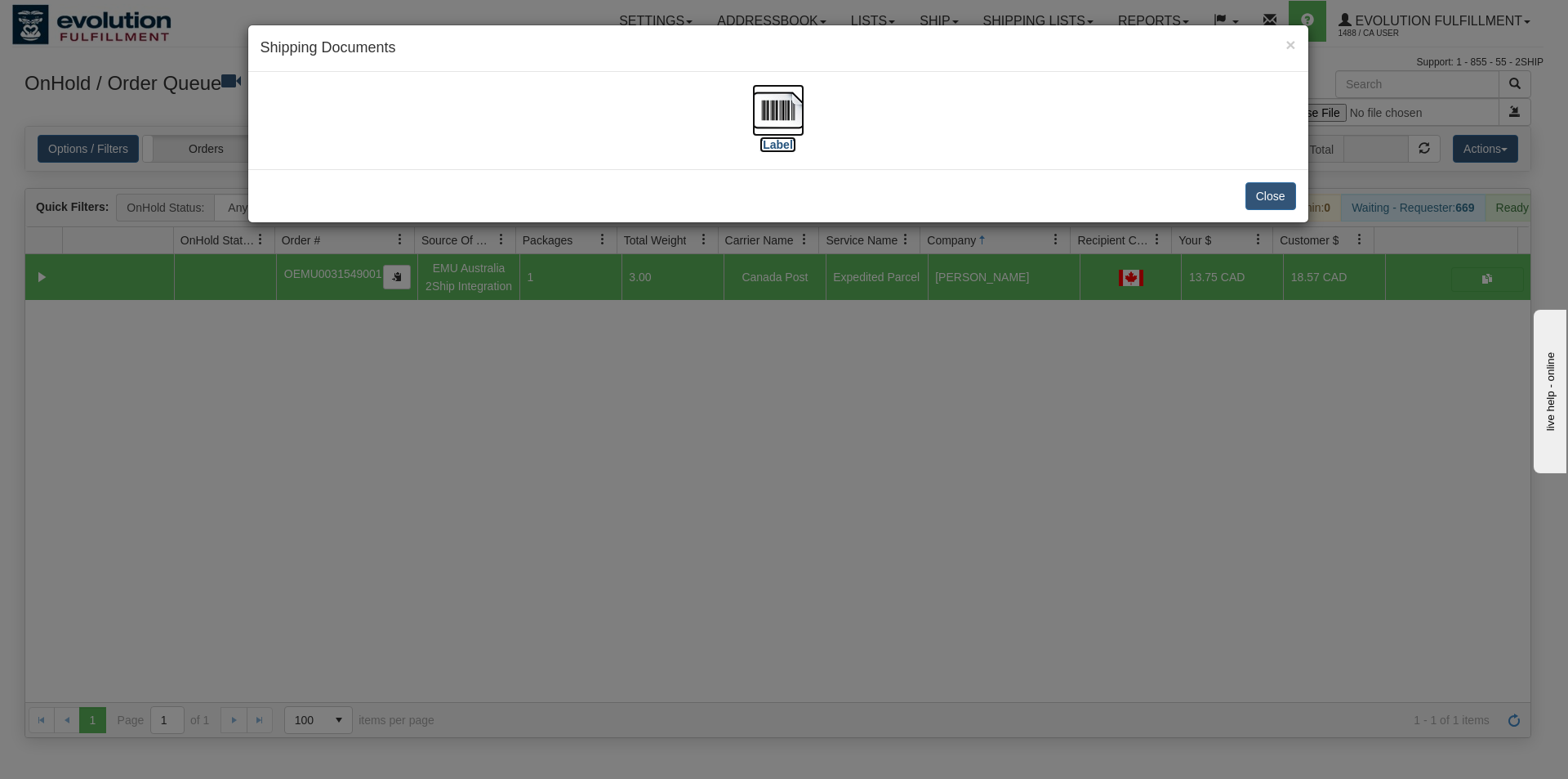
click at [783, 111] on img at bounding box center [778, 110] width 52 height 52
click at [914, 653] on div "× Shipping Documents [Label] Close" at bounding box center [784, 390] width 1568 height 779
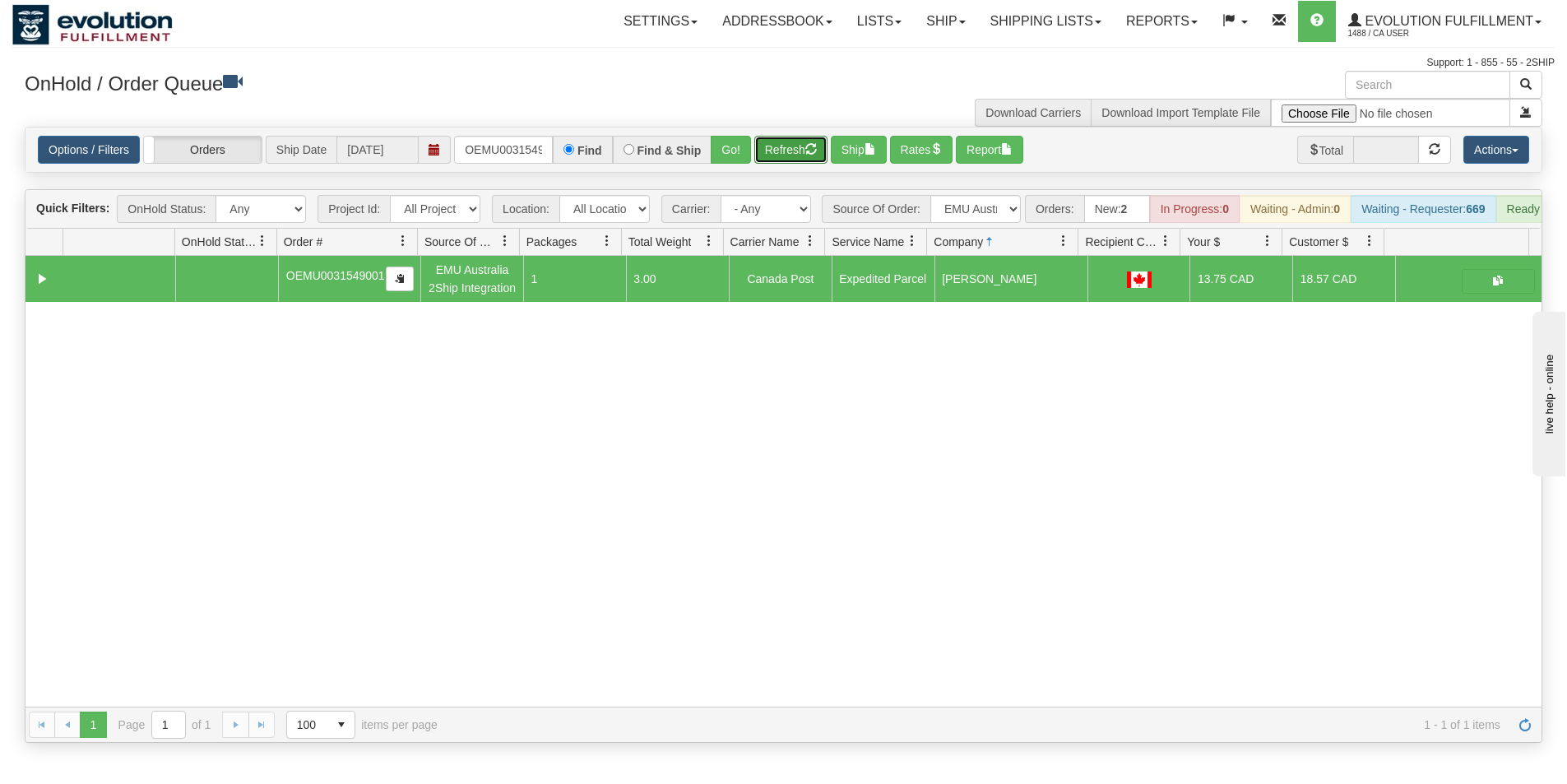
click at [786, 138] on button "Refresh" at bounding box center [790, 149] width 73 height 28
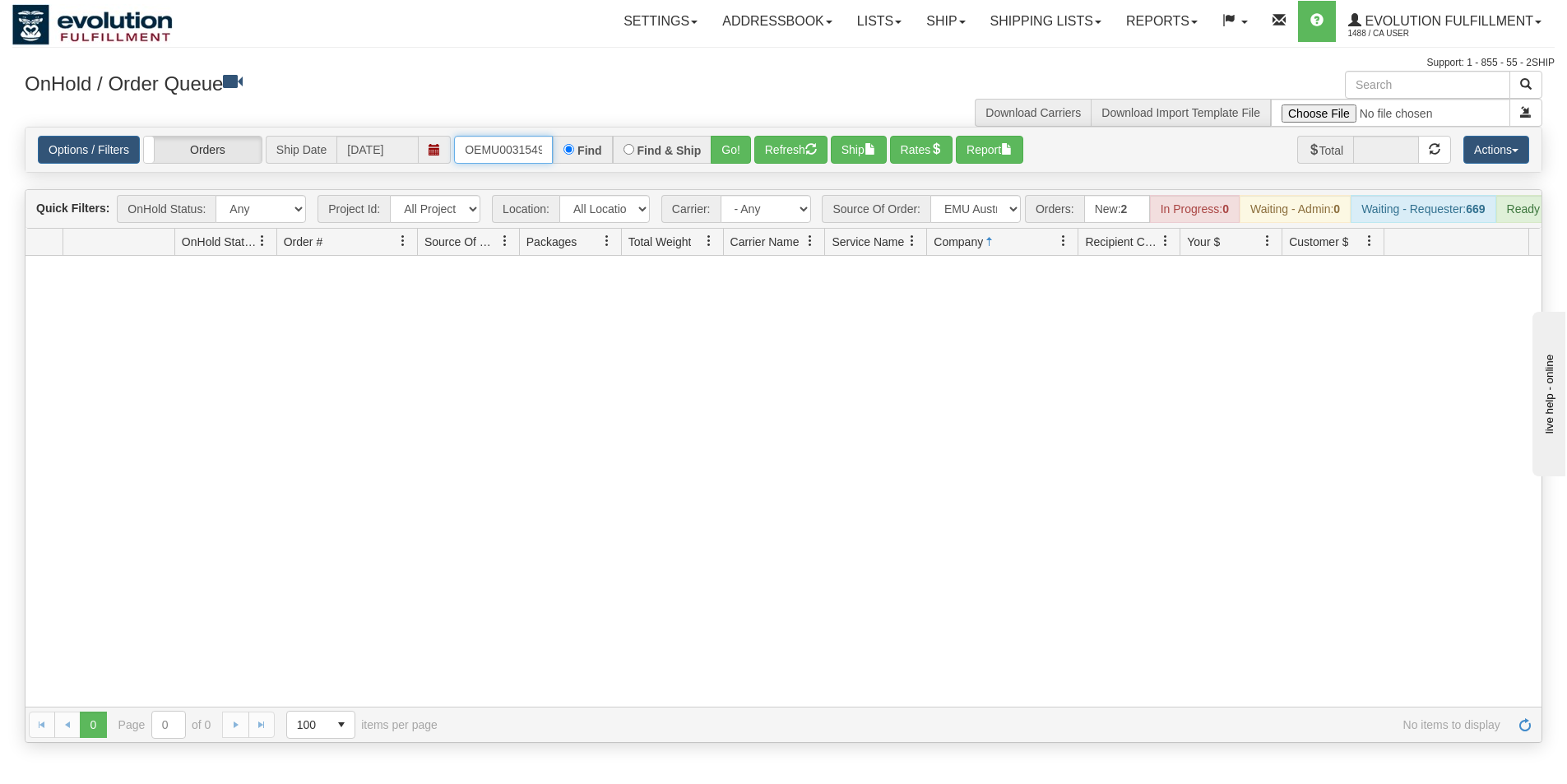
scroll to position [0, 21]
drag, startPoint x: 466, startPoint y: 150, endPoint x: 636, endPoint y: 166, distance: 170.8
click at [636, 166] on div "Options / Filters Group Shipments Orders Ship Date [DATE] OEMU0031549001 Find F…" at bounding box center [784, 149] width 1516 height 45
click at [496, 151] on input "text" at bounding box center [503, 149] width 99 height 28
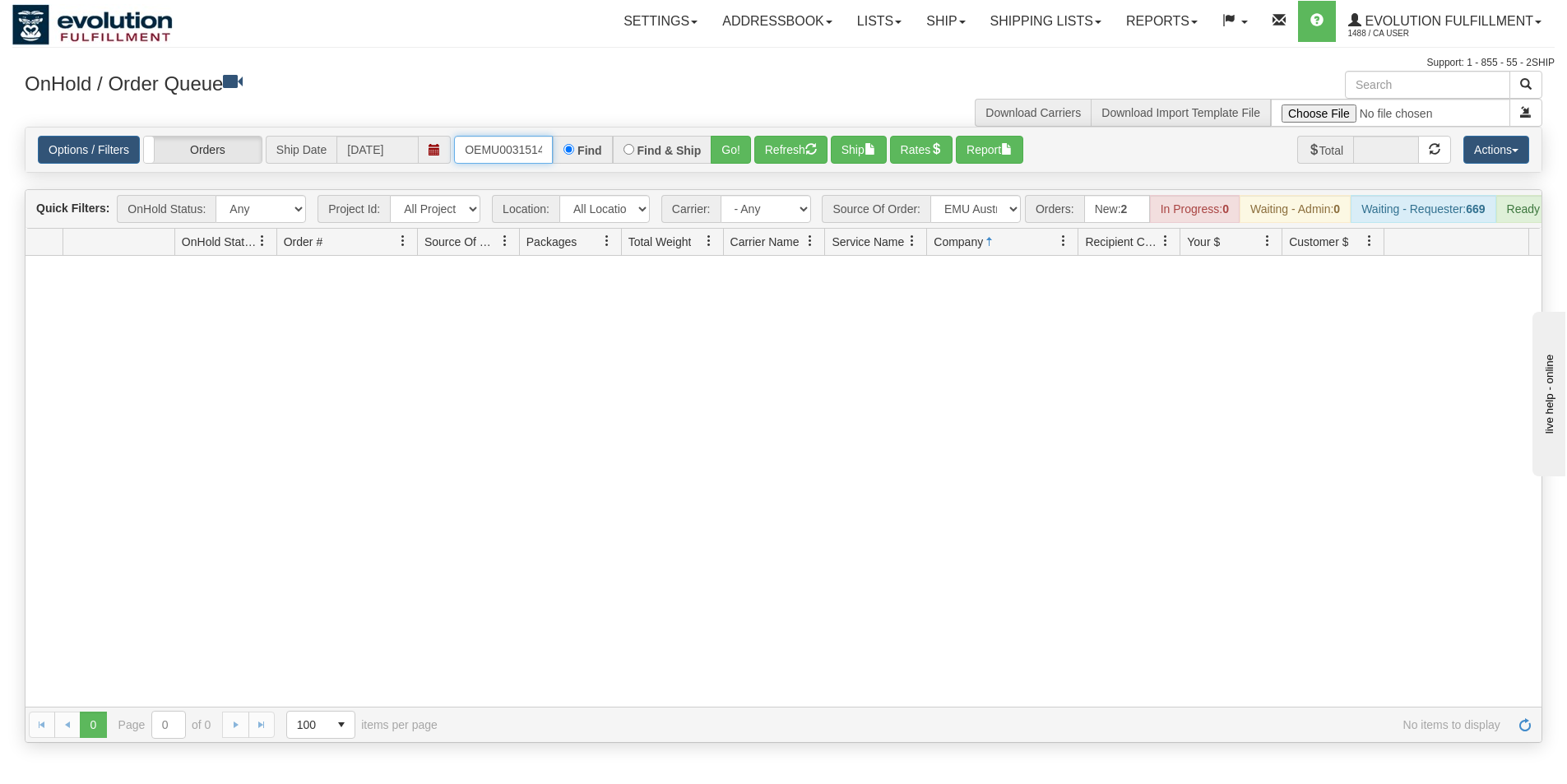
type input "OEMU0031514001"
click at [745, 153] on button "Go!" at bounding box center [731, 149] width 40 height 28
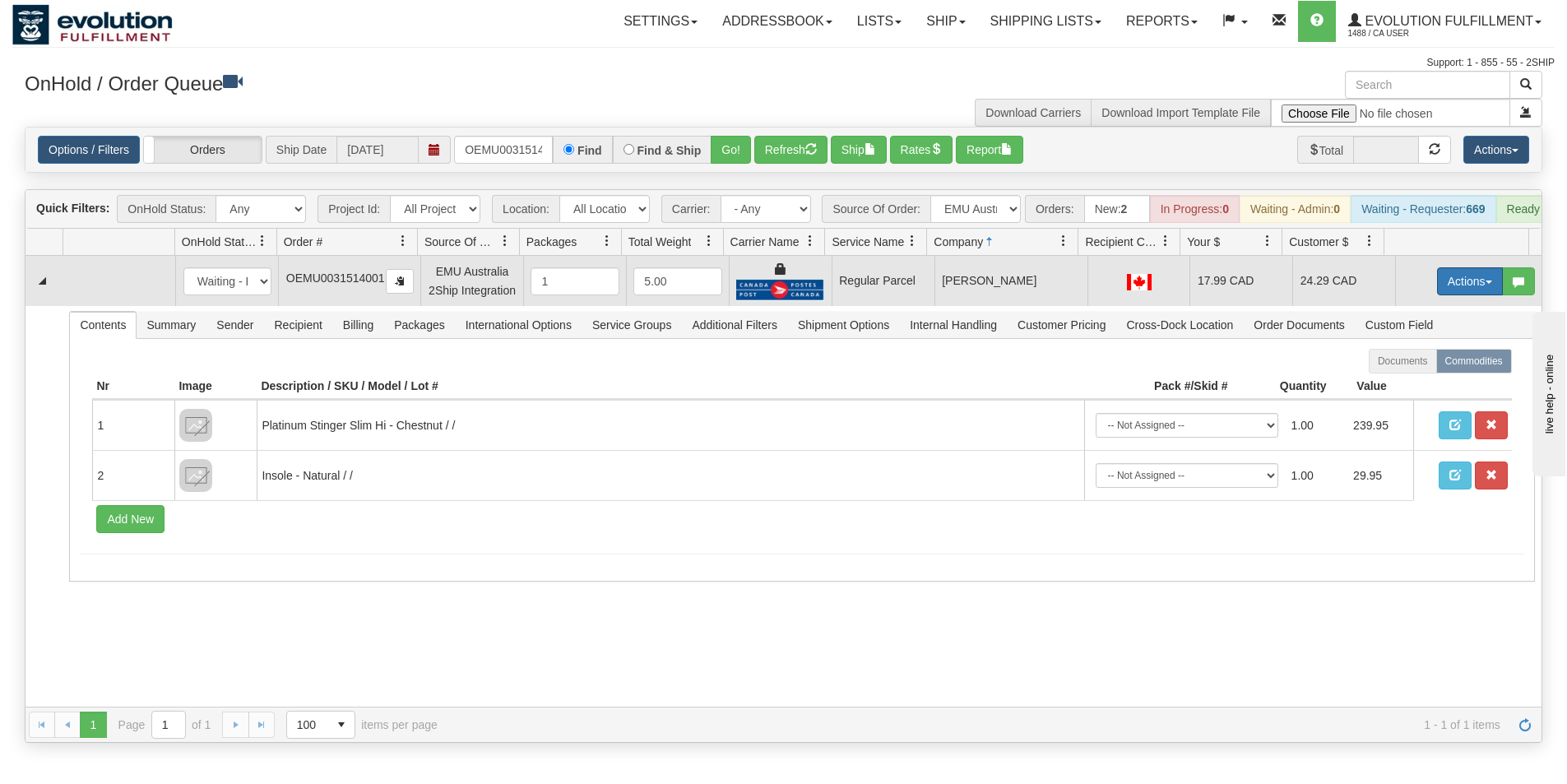
click at [1438, 295] on button "Actions" at bounding box center [1470, 281] width 66 height 28
click at [1423, 362] on span "Rate All Services" at bounding box center [1436, 356] width 99 height 13
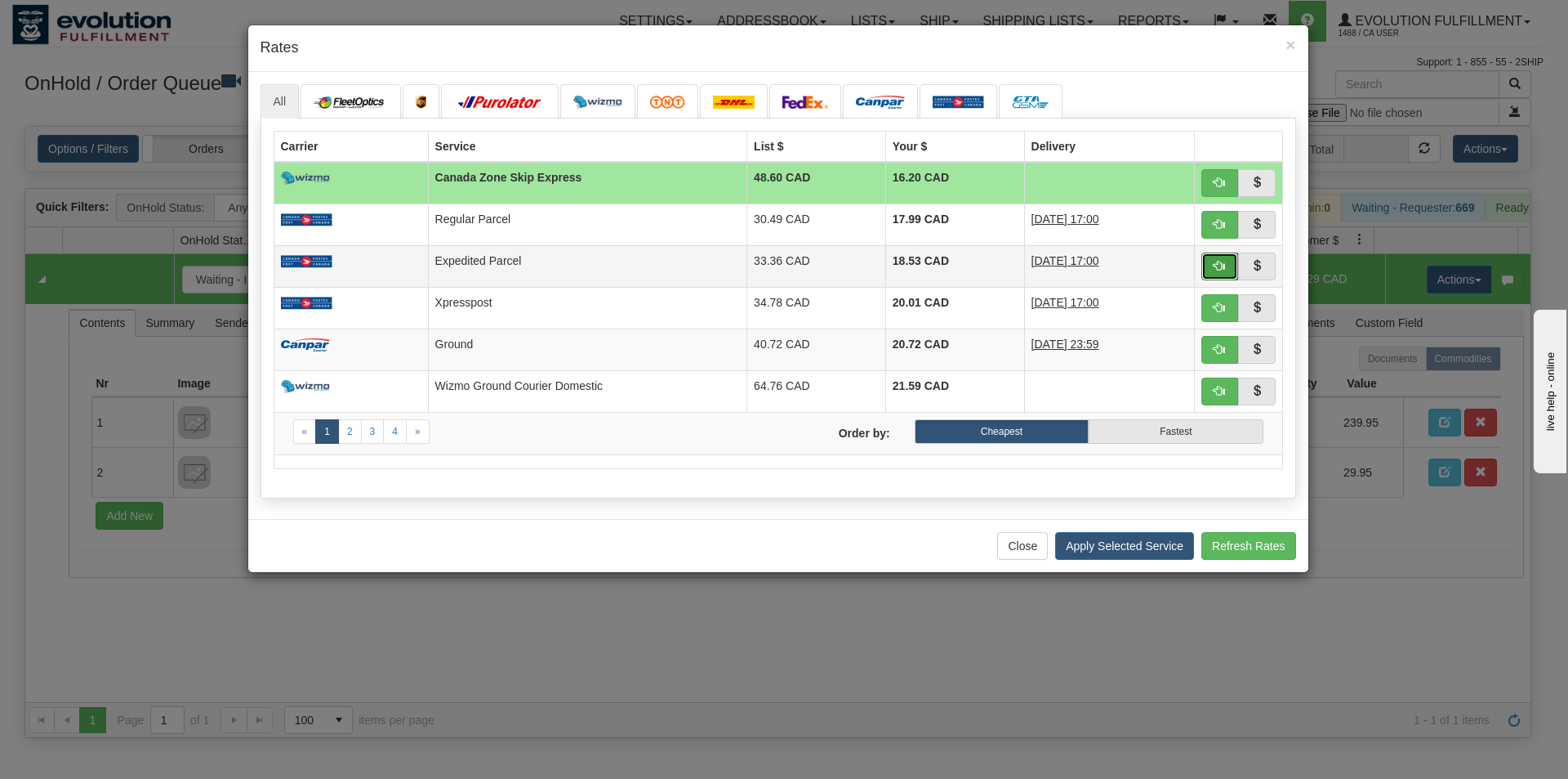
click at [1214, 263] on span "button" at bounding box center [1220, 266] width 12 height 12
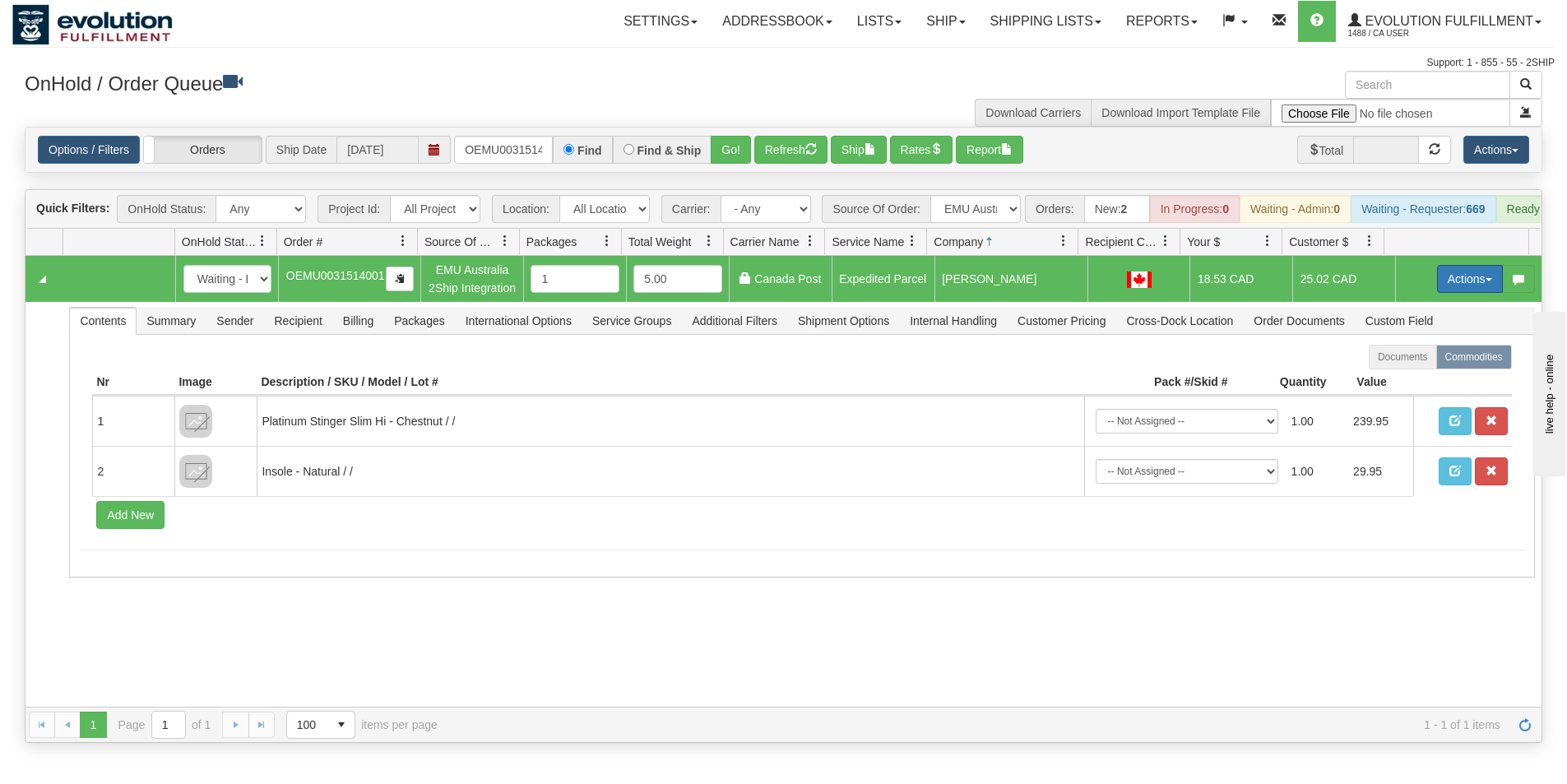
click at [1442, 293] on button "Actions" at bounding box center [1470, 278] width 66 height 28
click at [1397, 381] on span "Ship" at bounding box center [1404, 374] width 35 height 13
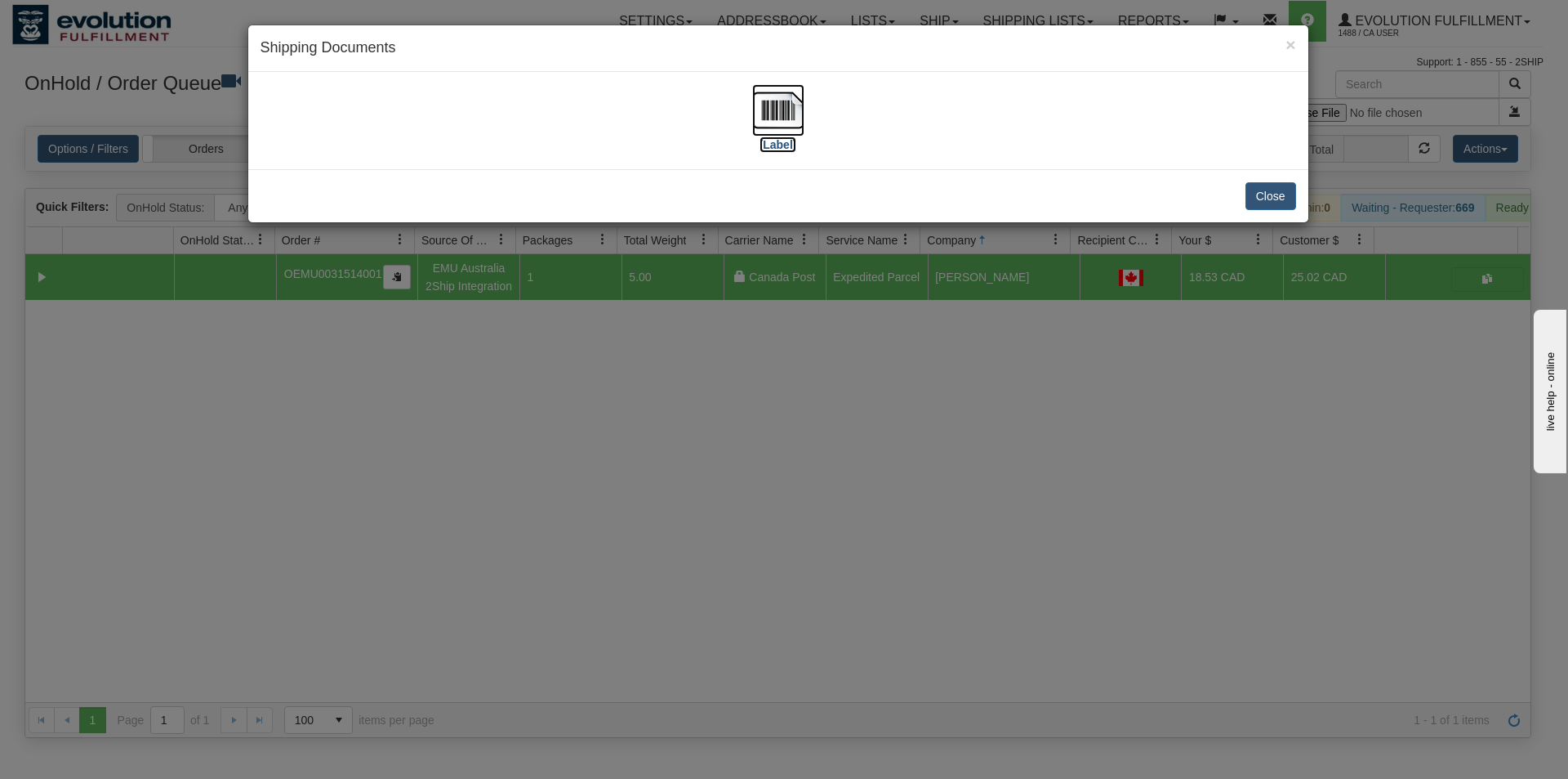
click at [787, 109] on img at bounding box center [778, 110] width 52 height 52
click at [1049, 534] on div "× Shipping Documents [Label] Close" at bounding box center [784, 390] width 1568 height 779
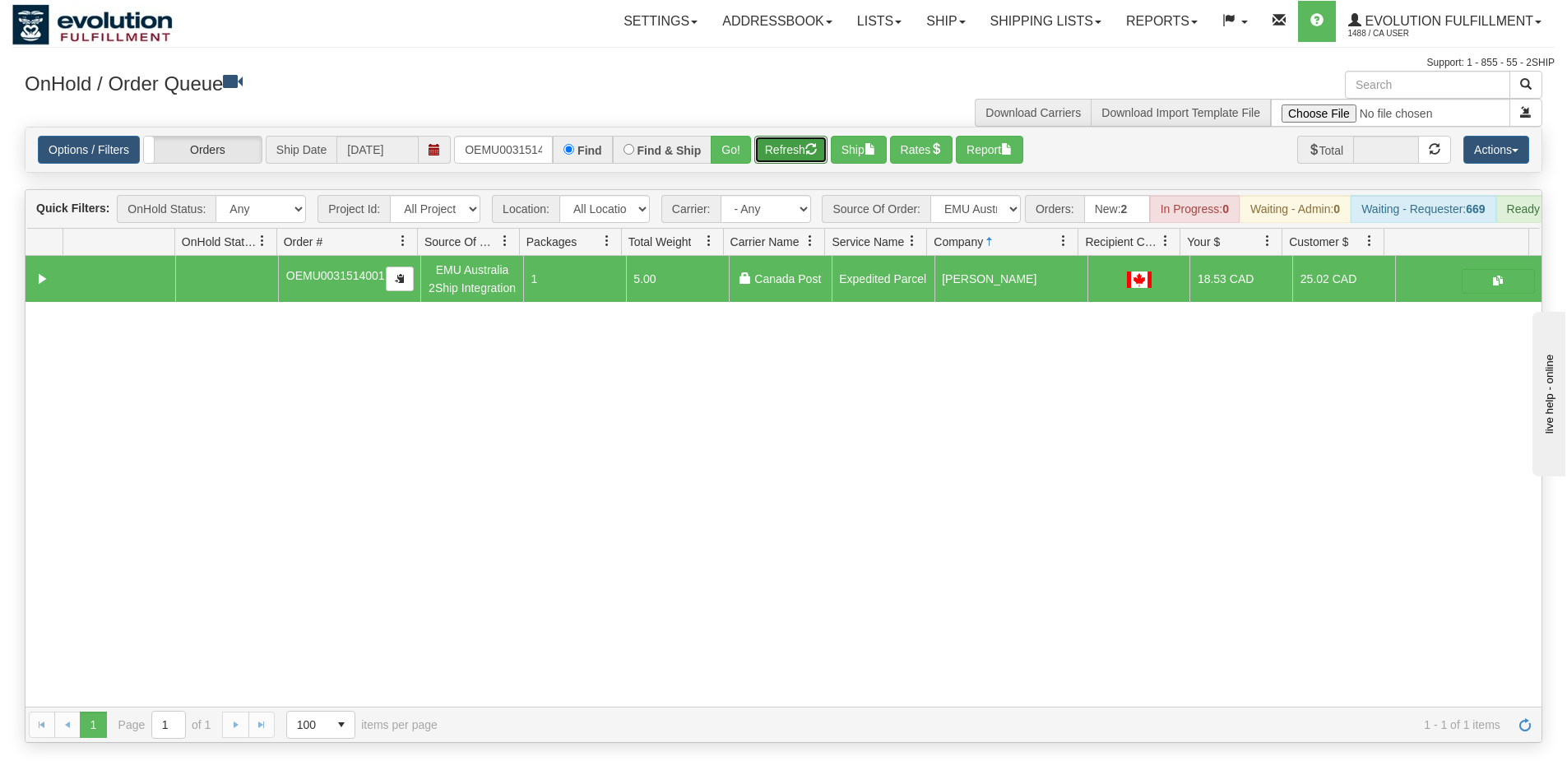
click at [805, 153] on button "Refresh" at bounding box center [790, 149] width 73 height 28
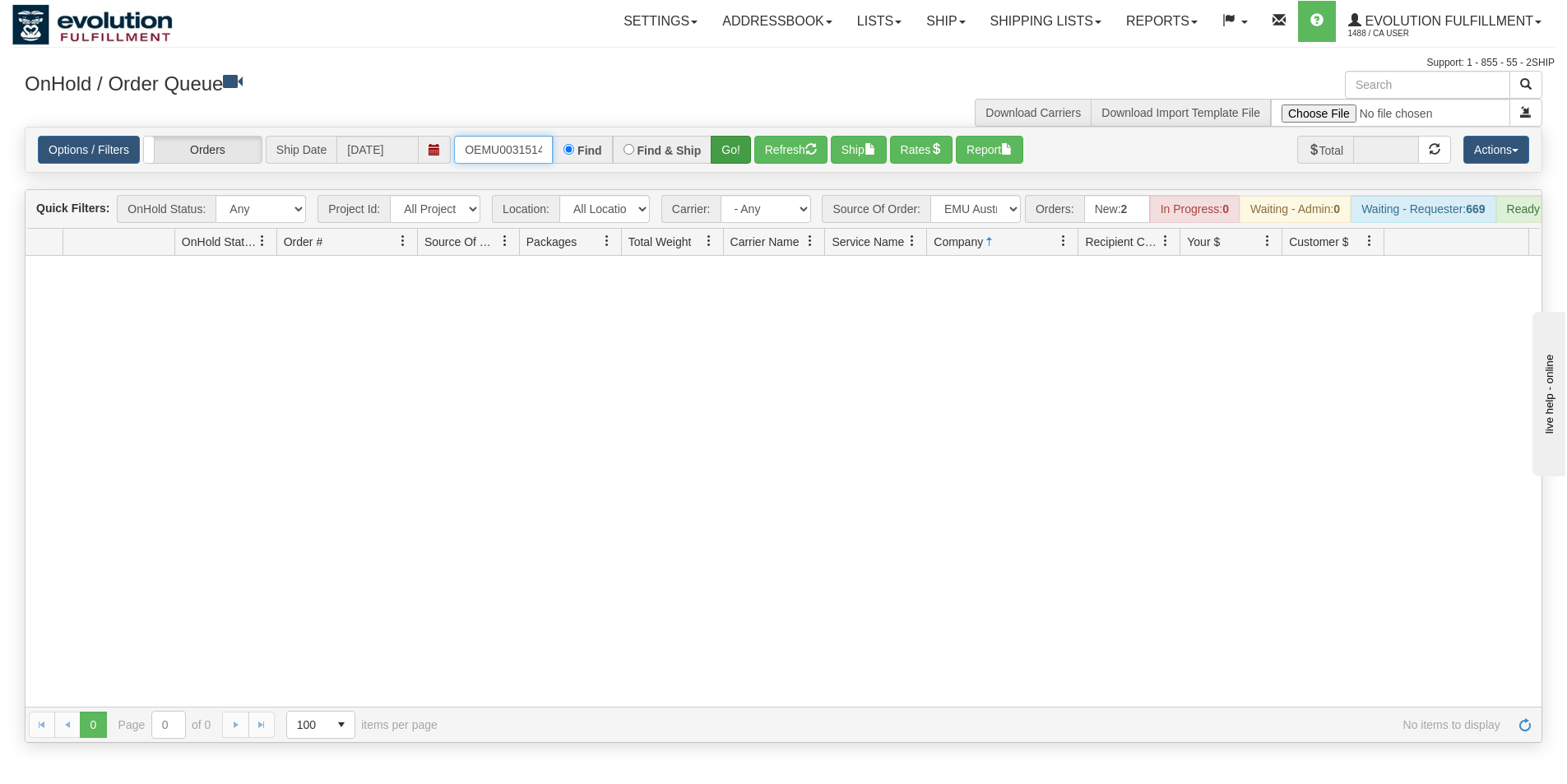
scroll to position [0, 21]
drag, startPoint x: 458, startPoint y: 153, endPoint x: 715, endPoint y: 142, distance: 257.2
click at [715, 143] on div "OEMU0031514001 Find Find & Ship Go!" at bounding box center [602, 149] width 297 height 28
type input "OEMU0031515001"
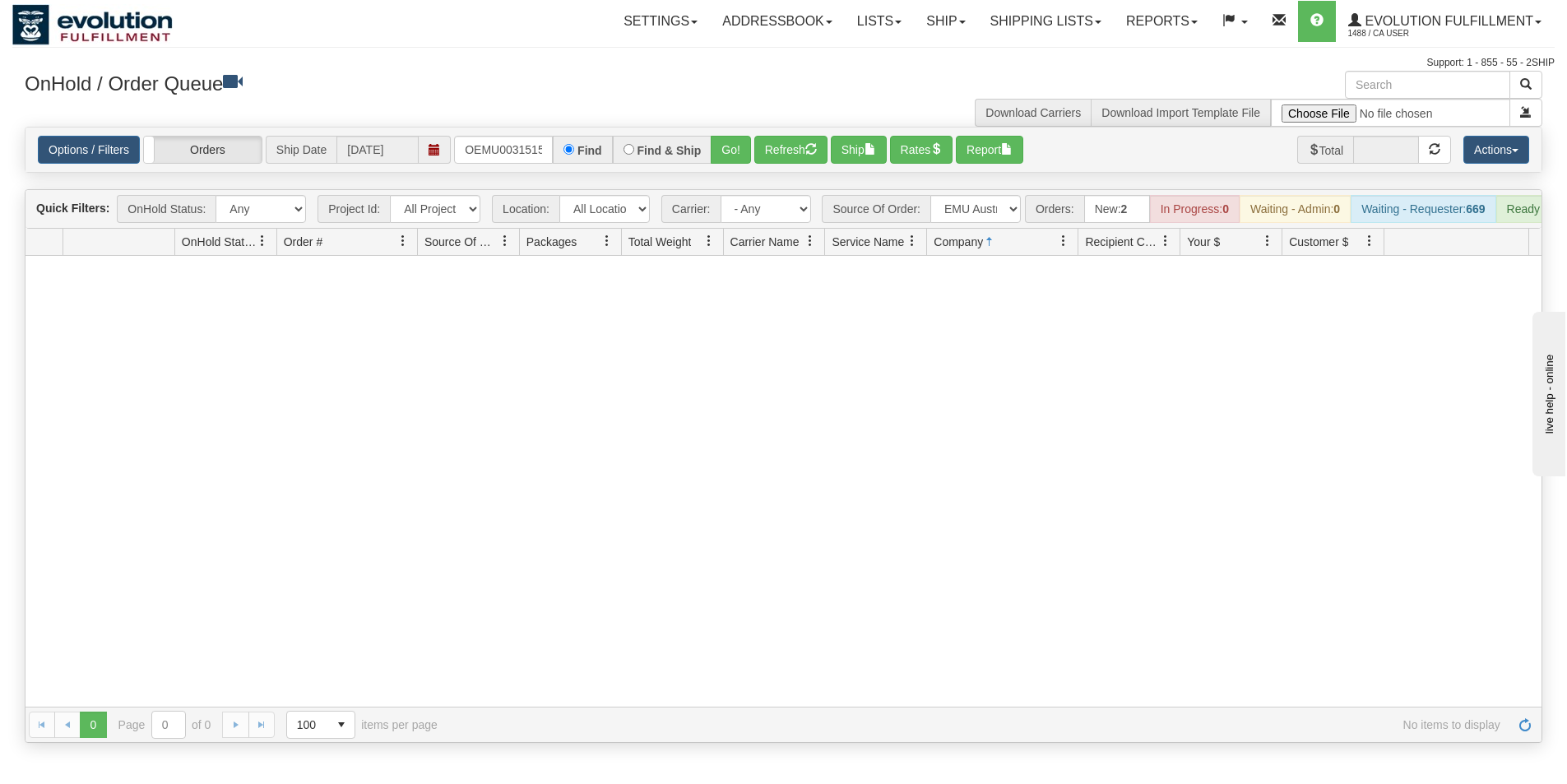
click at [694, 142] on div "Find & Ship" at bounding box center [663, 149] width 100 height 28
click at [724, 148] on button "Go!" at bounding box center [731, 149] width 40 height 28
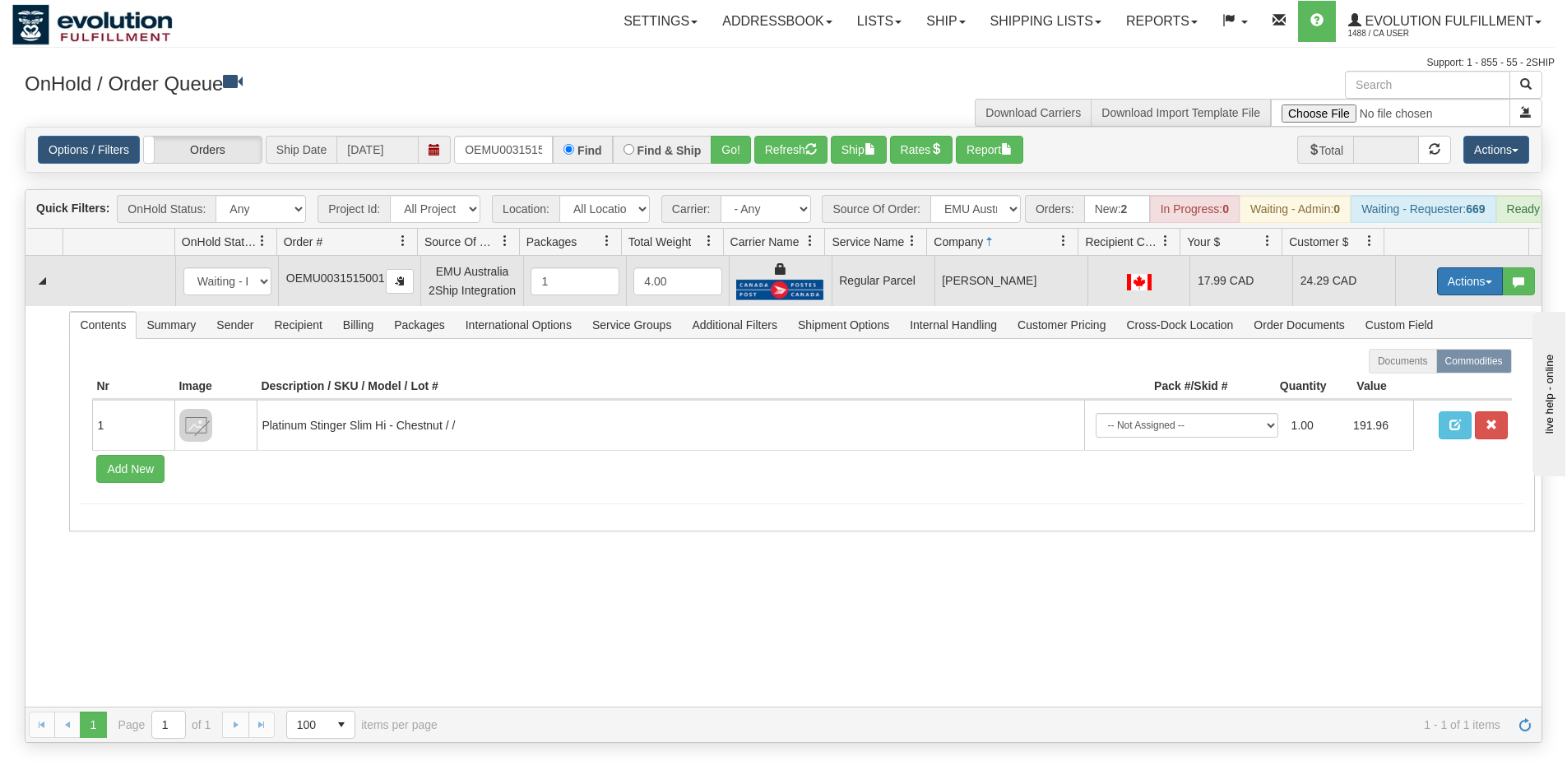
click at [1473, 293] on button "Actions" at bounding box center [1470, 281] width 66 height 28
click at [1424, 362] on span "Rate All Services" at bounding box center [1436, 356] width 99 height 13
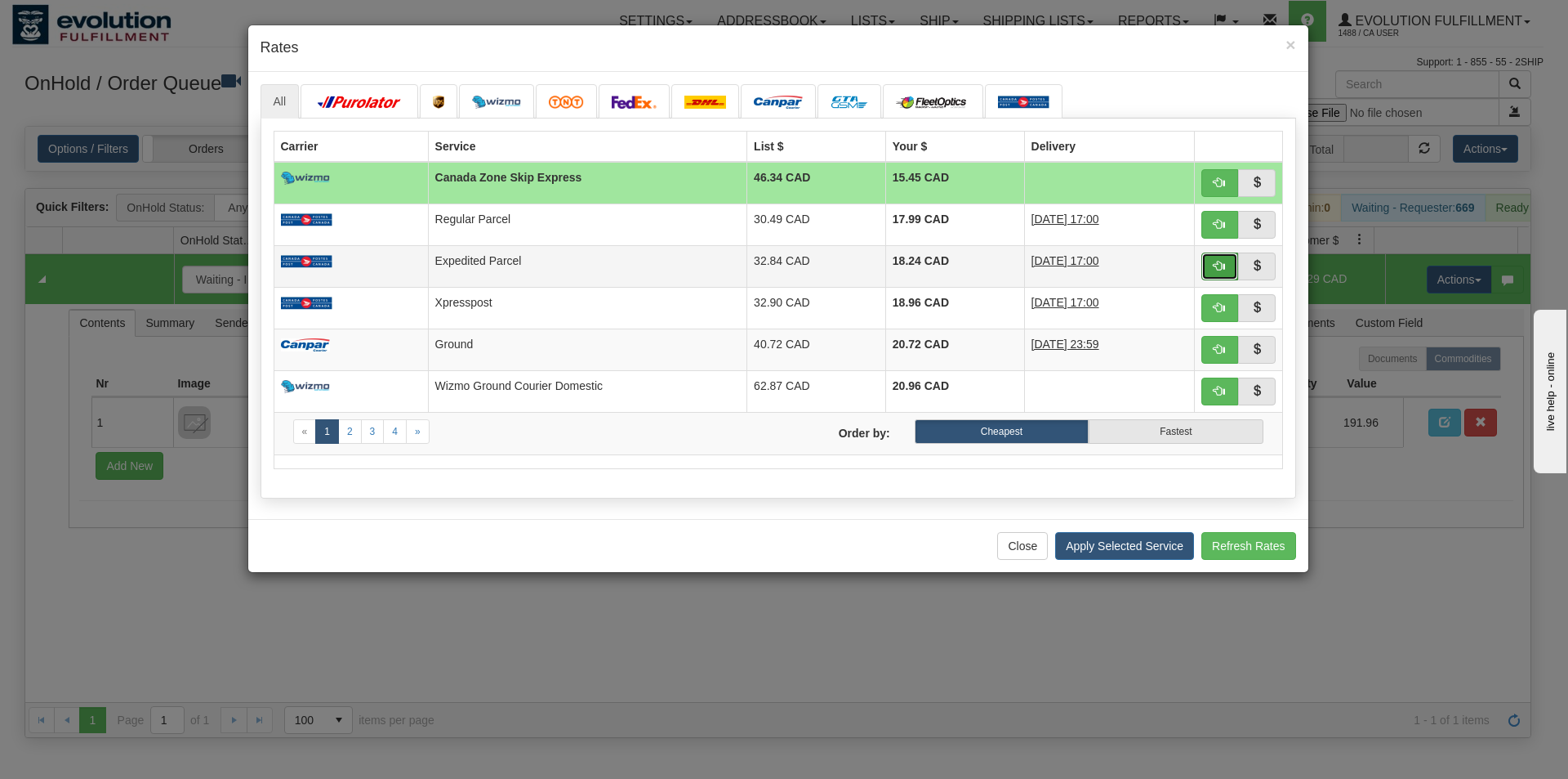
click at [1221, 263] on span "button" at bounding box center [1220, 266] width 12 height 12
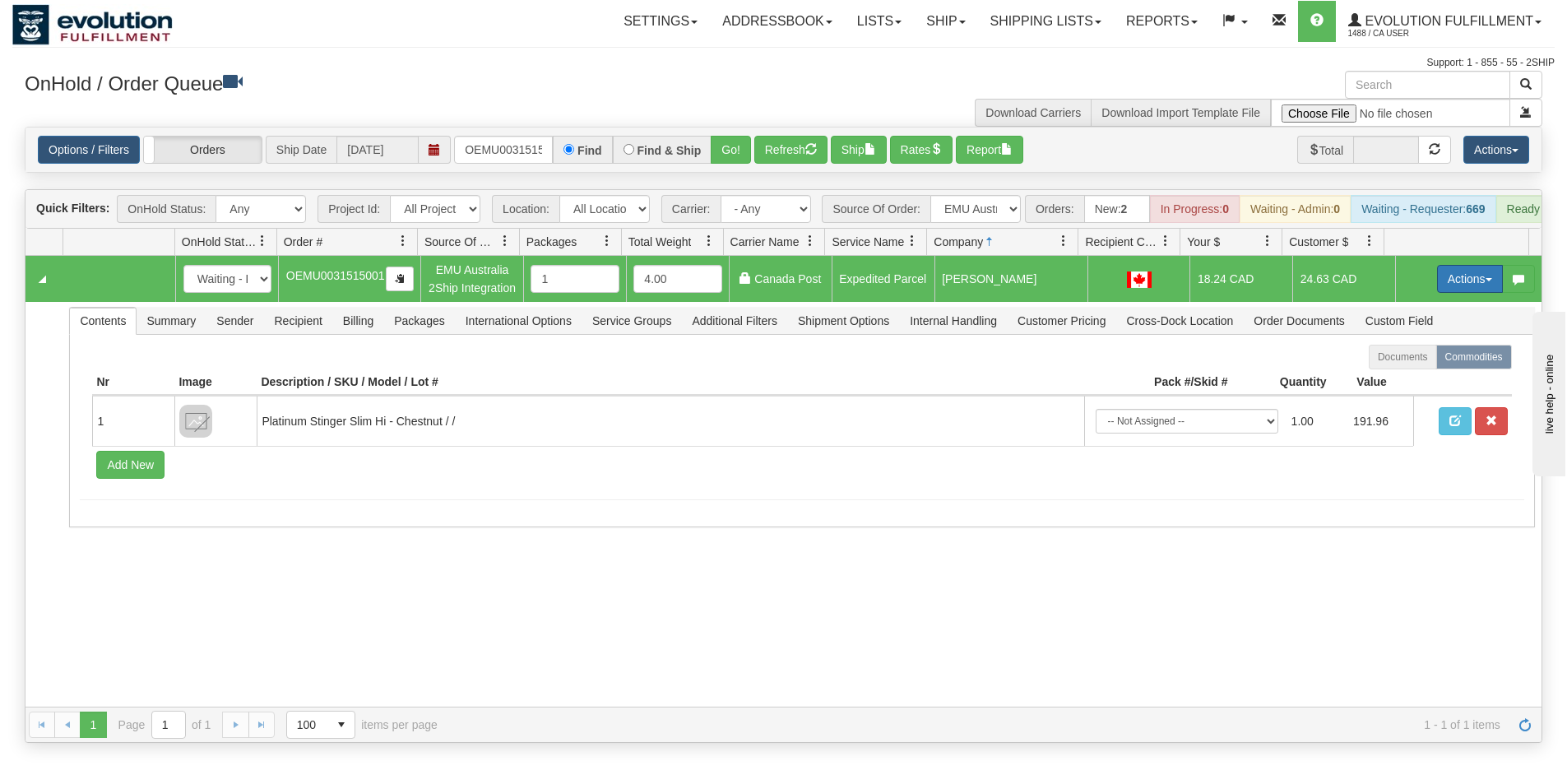
click at [1451, 291] on button "Actions" at bounding box center [1470, 278] width 66 height 28
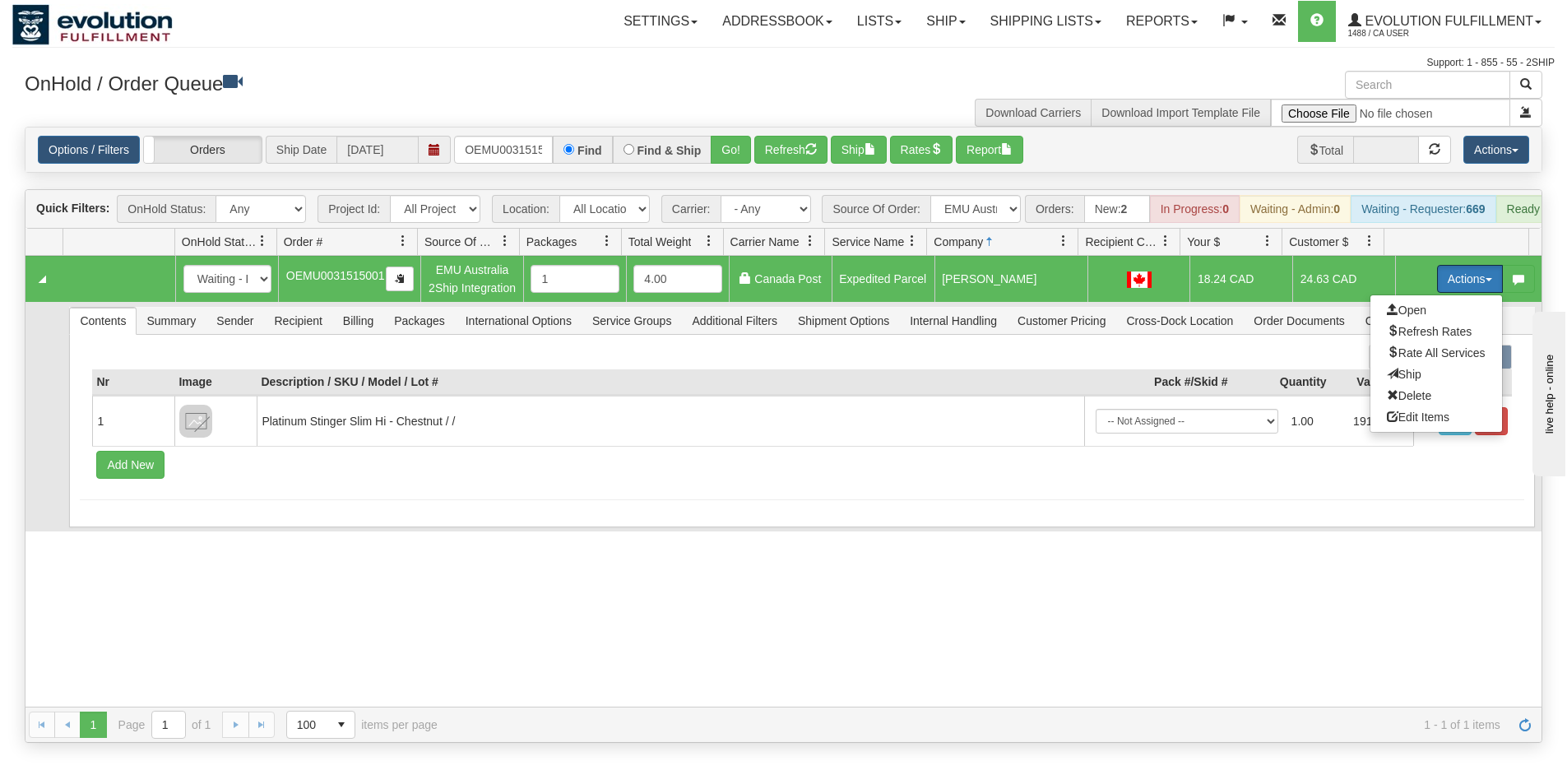
drag, startPoint x: 1402, startPoint y: 390, endPoint x: 1368, endPoint y: 390, distance: 34.0
click at [1401, 381] on span "Ship" at bounding box center [1404, 374] width 35 height 13
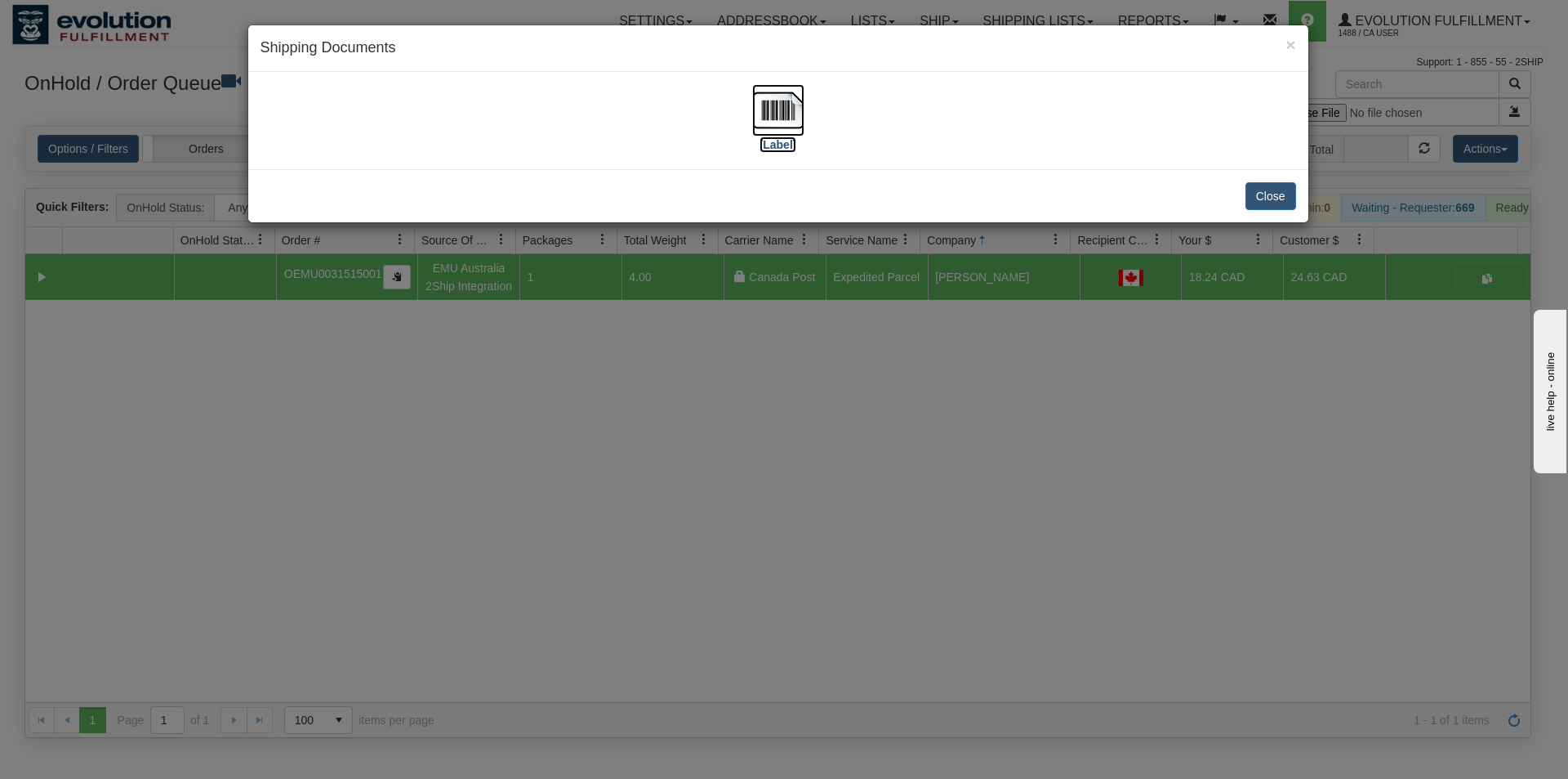
click at [768, 104] on img at bounding box center [778, 110] width 52 height 52
click at [730, 631] on div "× Shipping Documents [Label] Close" at bounding box center [784, 390] width 1568 height 779
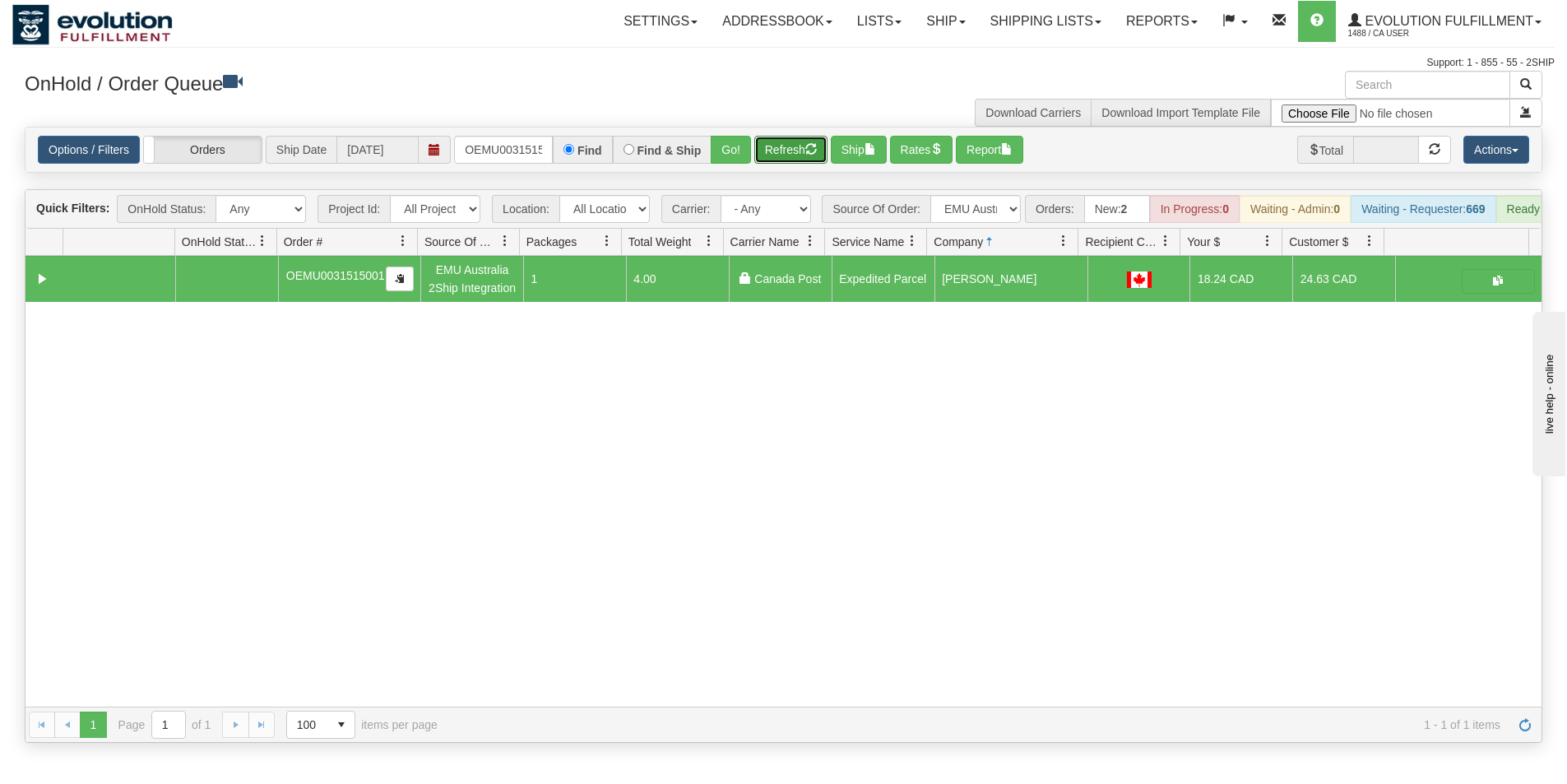
click at [784, 150] on button "Refresh" at bounding box center [790, 149] width 73 height 28
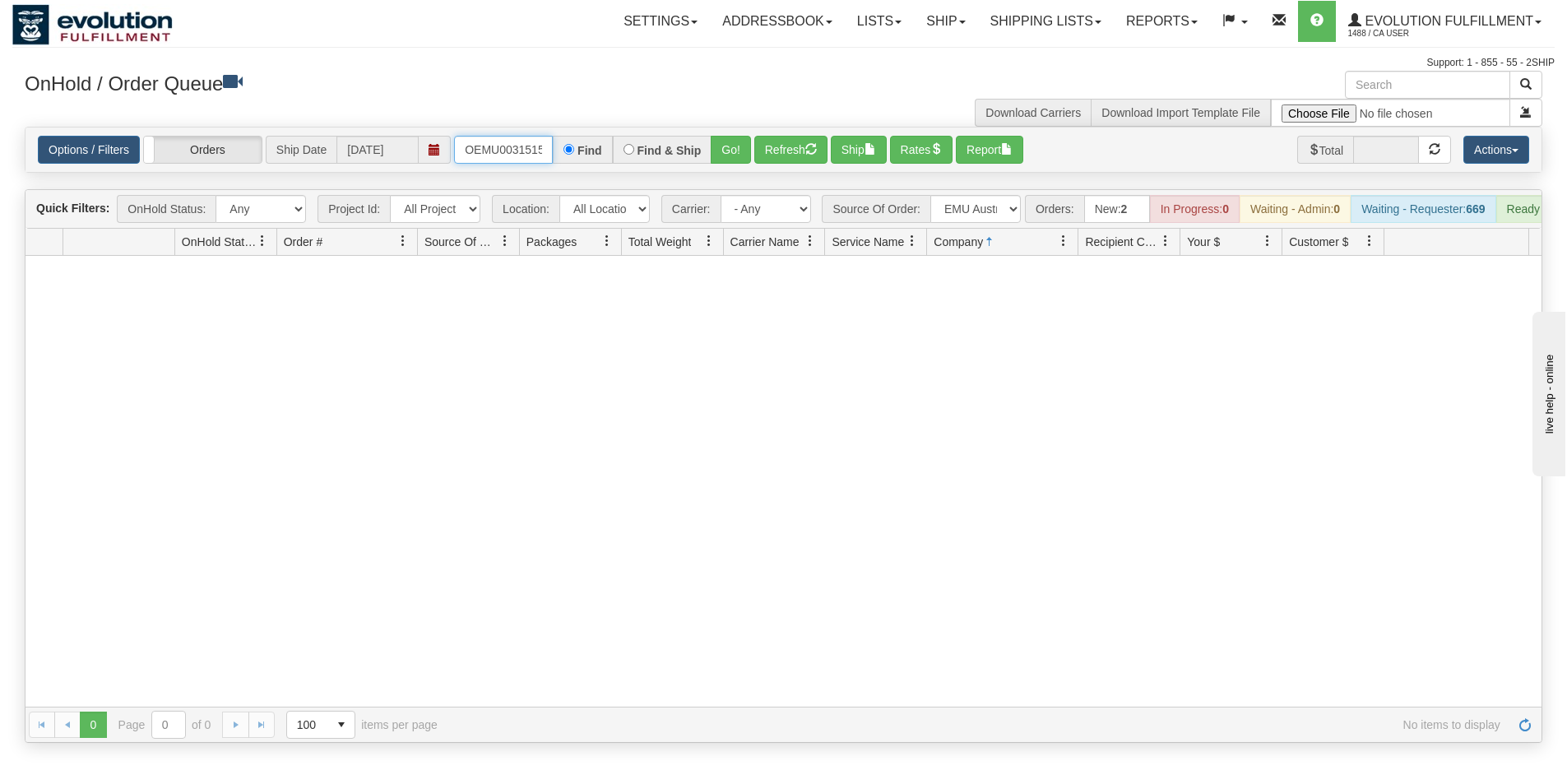
scroll to position [0, 21]
drag, startPoint x: 463, startPoint y: 142, endPoint x: 557, endPoint y: 142, distance: 94.0
click at [557, 142] on div "OEMU0031515001 Find Find & Ship Go!" at bounding box center [602, 149] width 297 height 28
type input "OBKNWEB4314-1"
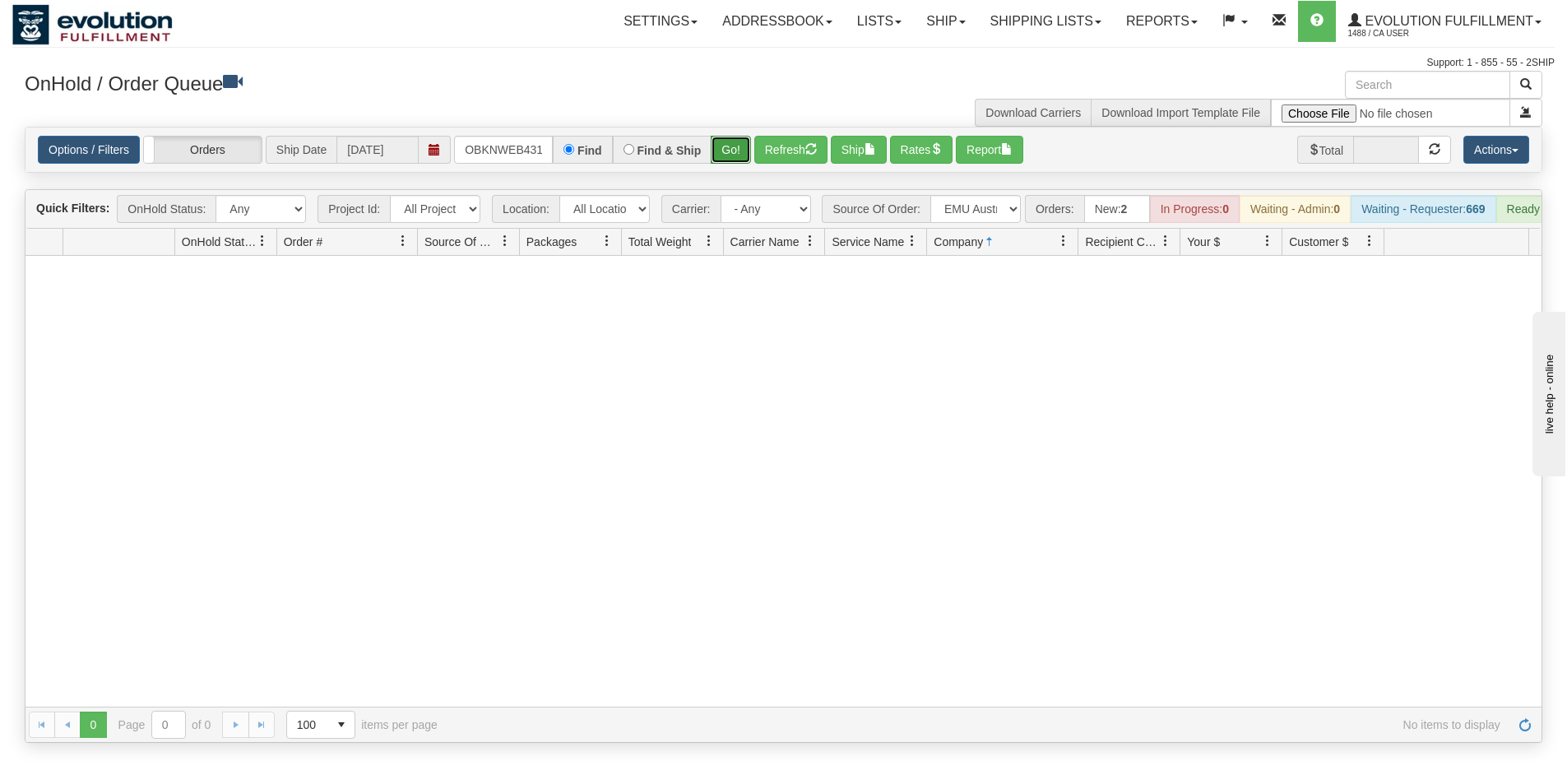
click at [725, 151] on button "Go!" at bounding box center [731, 149] width 40 height 28
click at [1016, 210] on select "All Sources AirBlaster 2Ship Integration Ambler Apparel 2Ship Integration BC [M…" at bounding box center [975, 208] width 90 height 28
click at [1462, 21] on span "Evolution Fulfillment" at bounding box center [1447, 21] width 172 height 14
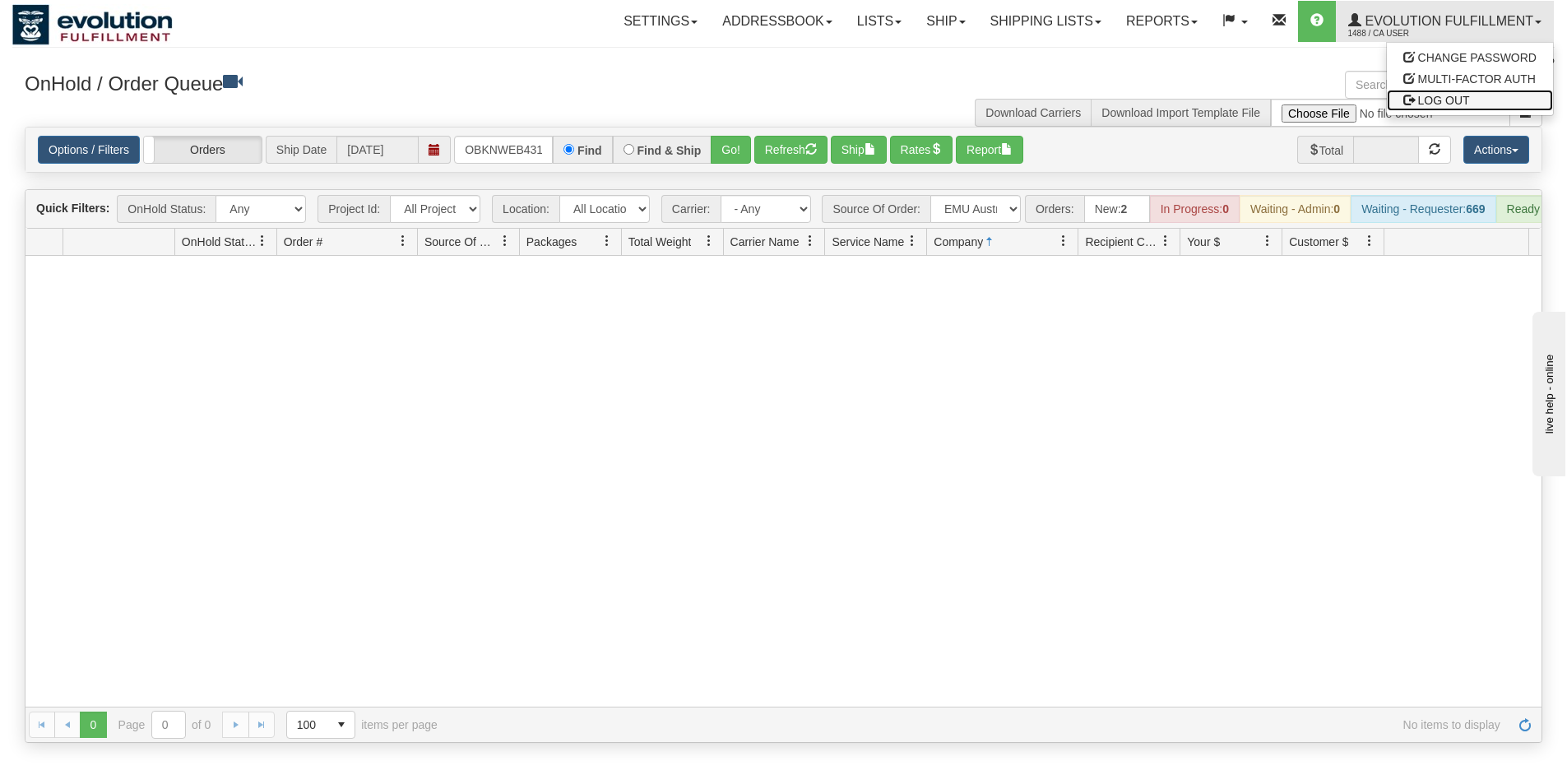
click at [1435, 105] on span "LOG OUT" at bounding box center [1444, 100] width 51 height 13
